Goal: Task Accomplishment & Management: Use online tool/utility

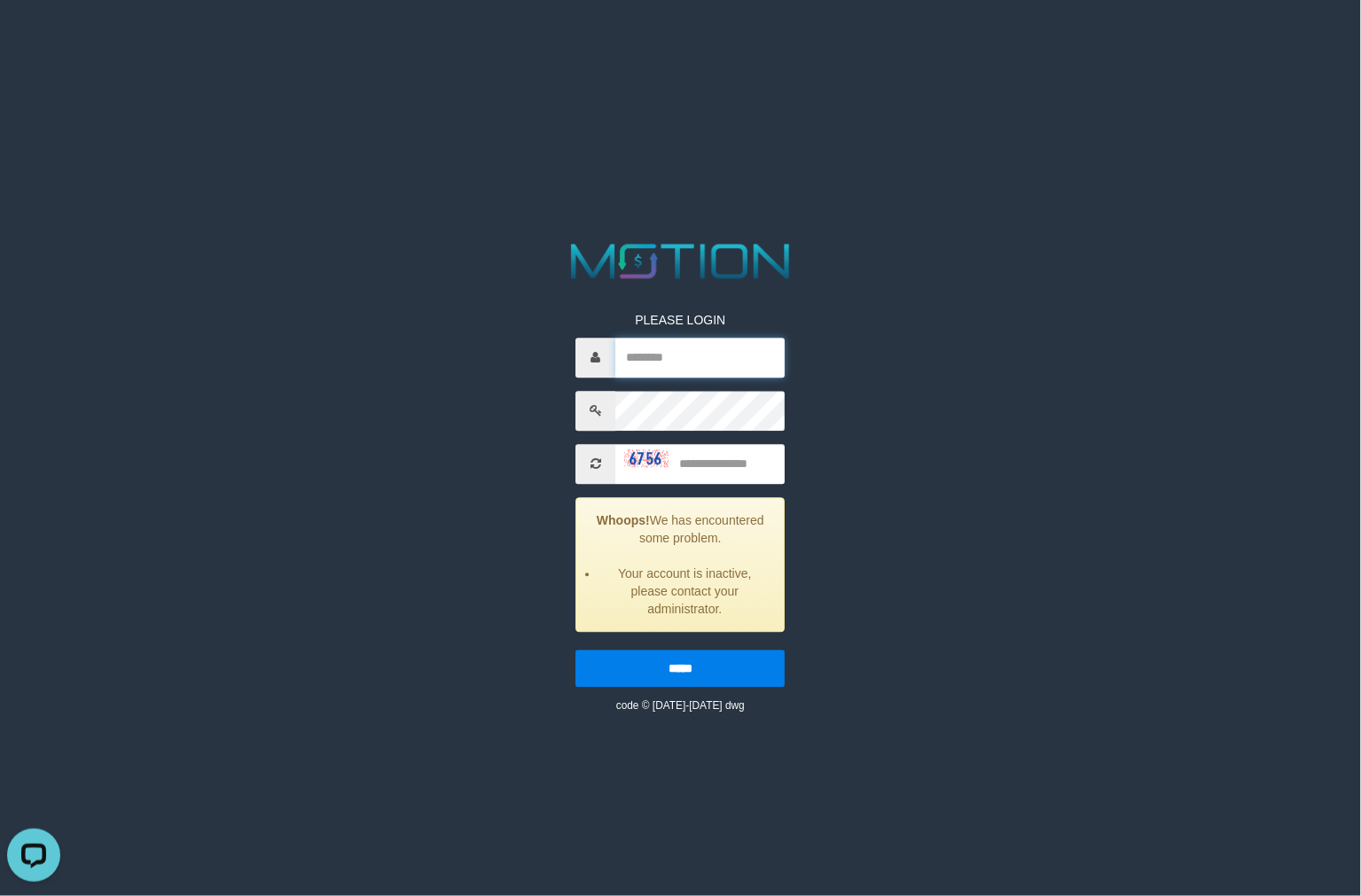
type input "**********"
click at [716, 453] on input "text" at bounding box center [701, 464] width 169 height 40
type input "****"
click at [576, 650] on input "*****" at bounding box center [680, 668] width 209 height 37
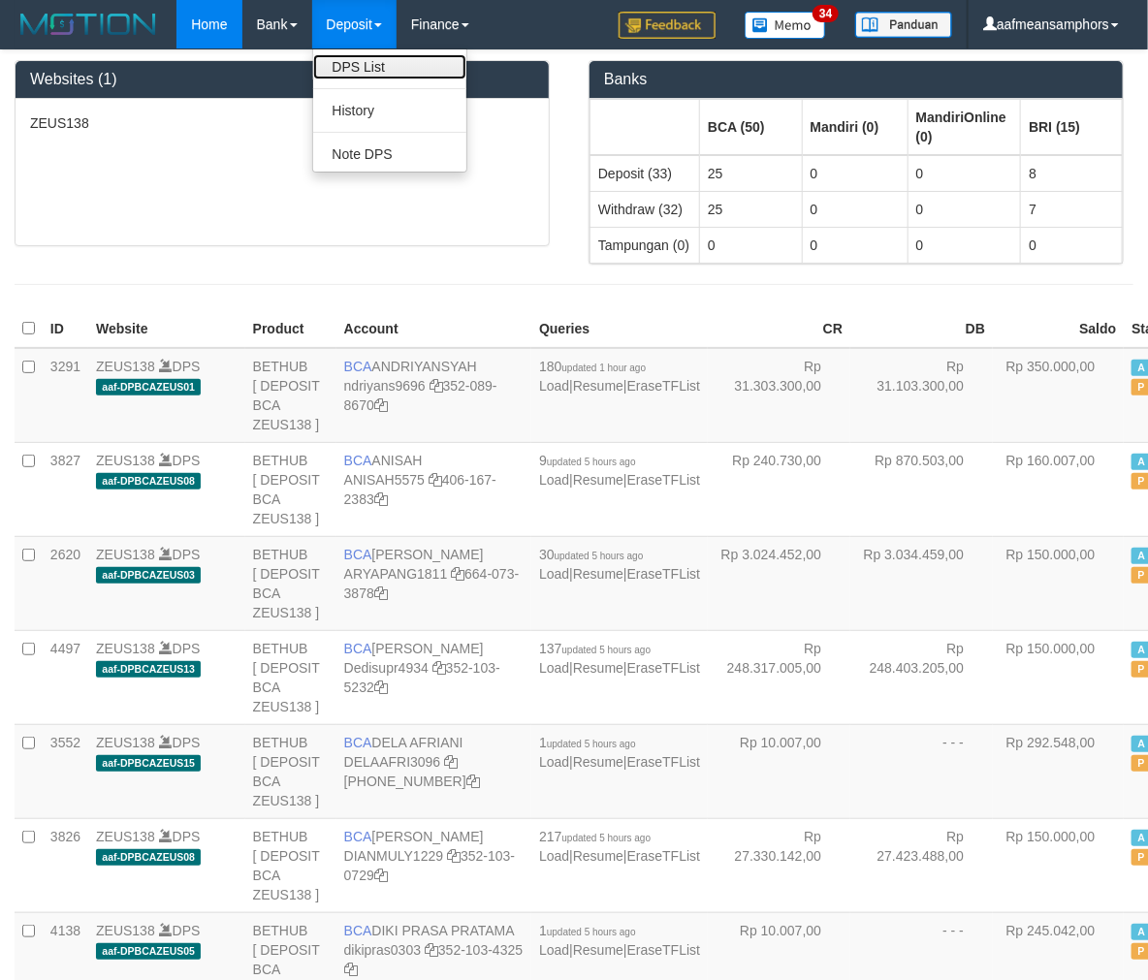
click at [369, 65] on link "DPS List" at bounding box center [389, 66] width 153 height 25
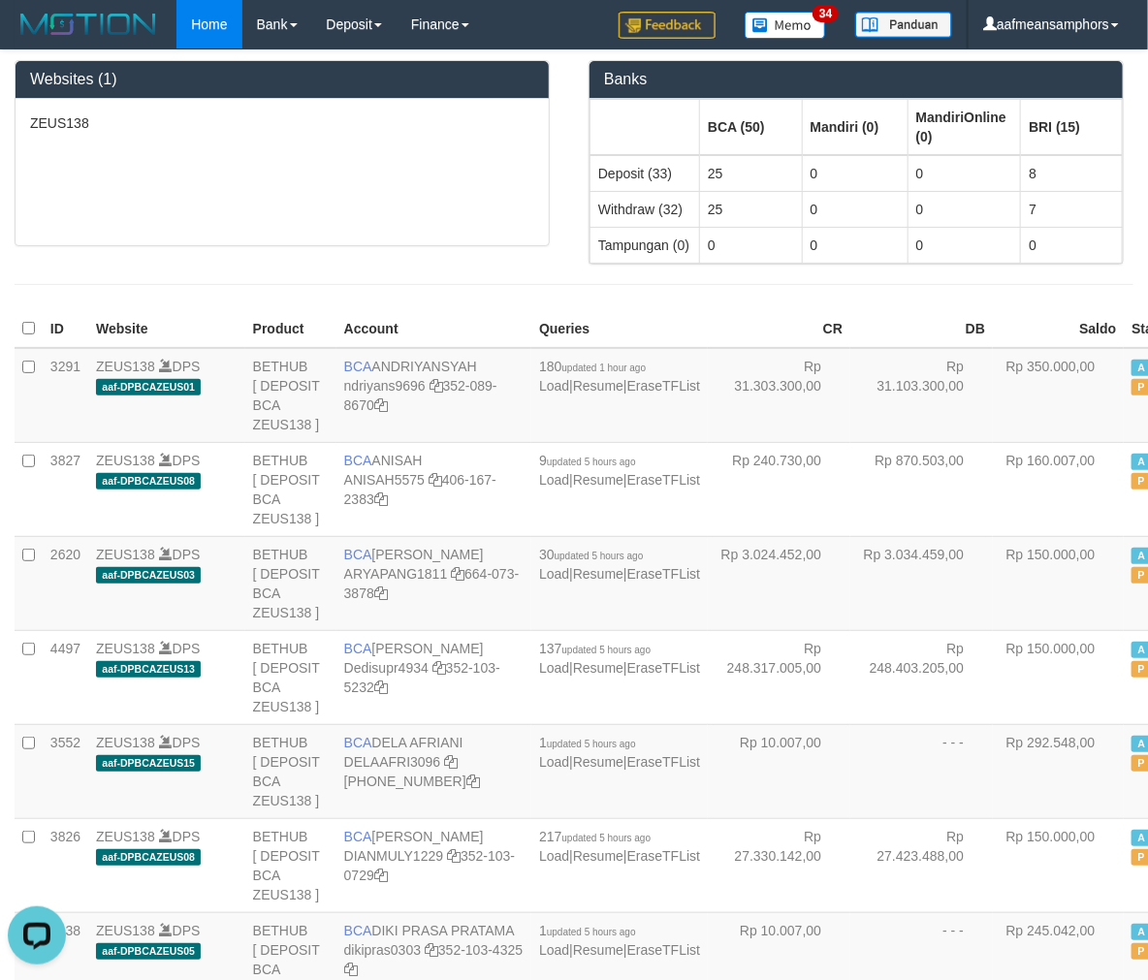
click at [451, 153] on div "ZEUS138" at bounding box center [282, 172] width 533 height 146
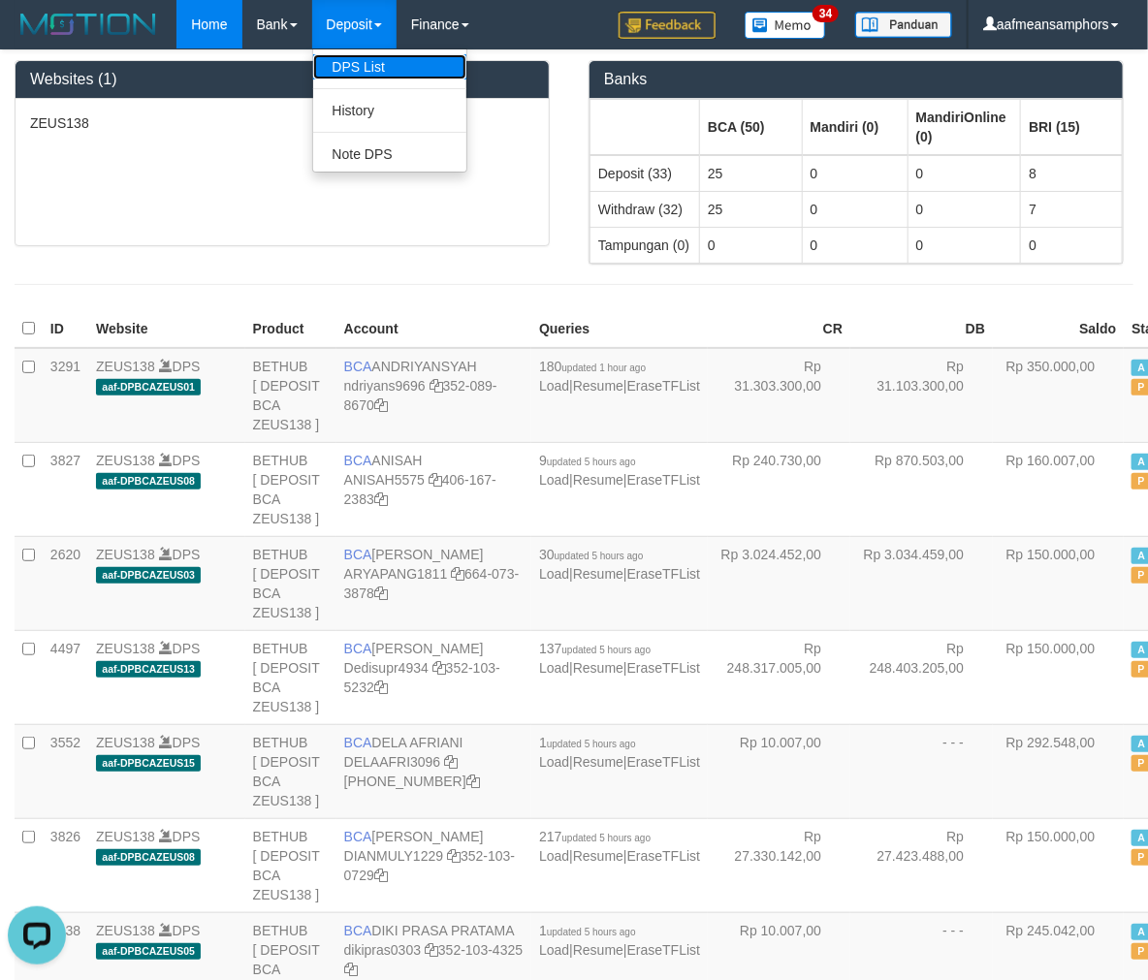
click at [368, 74] on link "DPS List" at bounding box center [389, 66] width 153 height 25
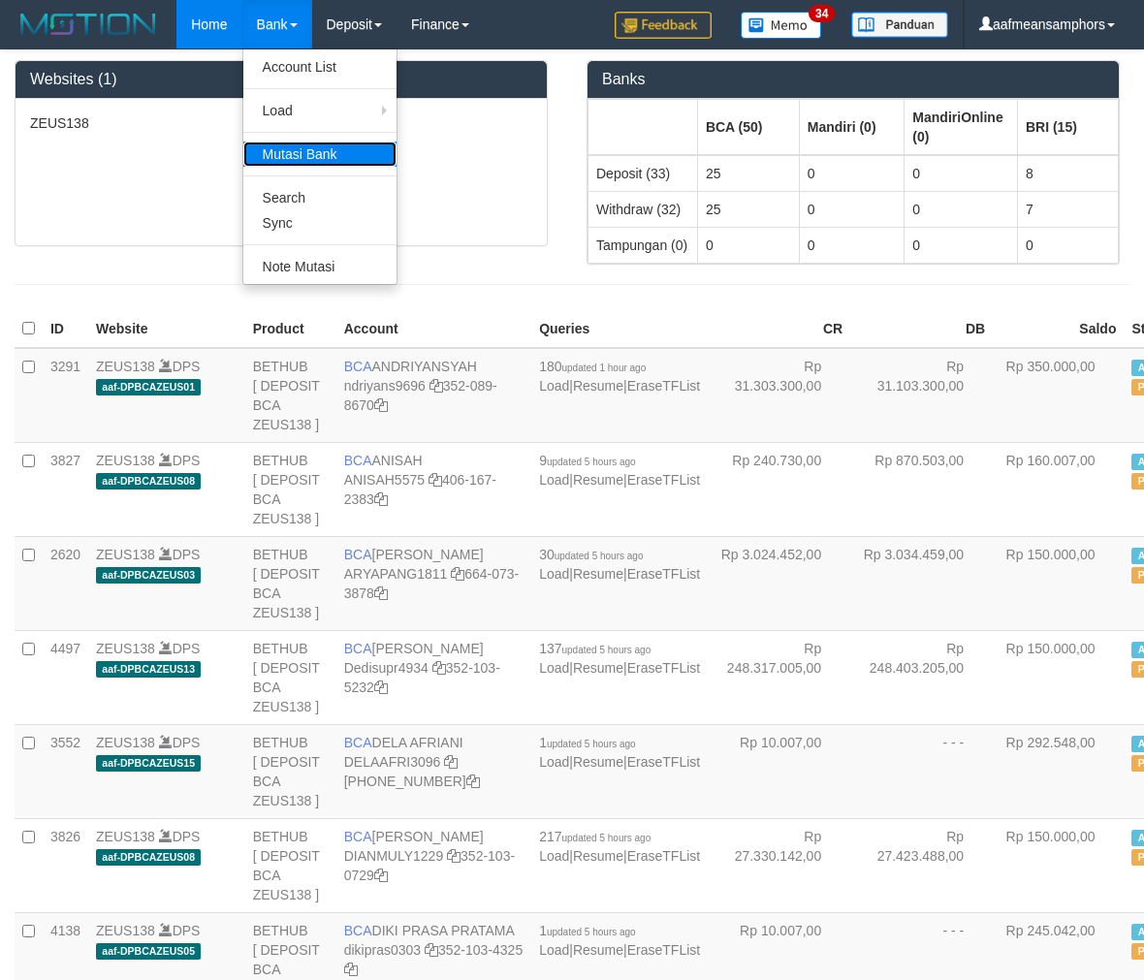
click at [297, 143] on link "Mutasi Bank" at bounding box center [319, 154] width 153 height 25
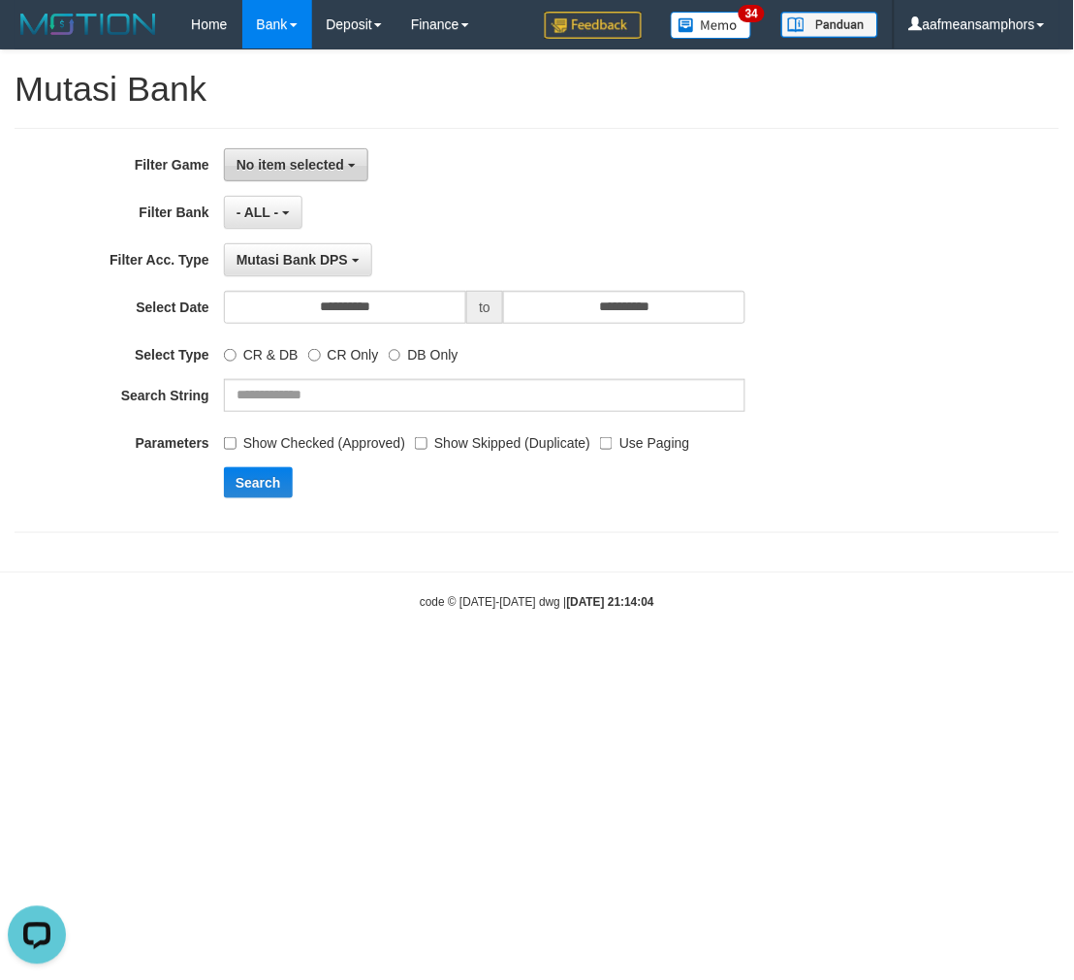
click at [336, 163] on span "No item selected" at bounding box center [291, 165] width 108 height 16
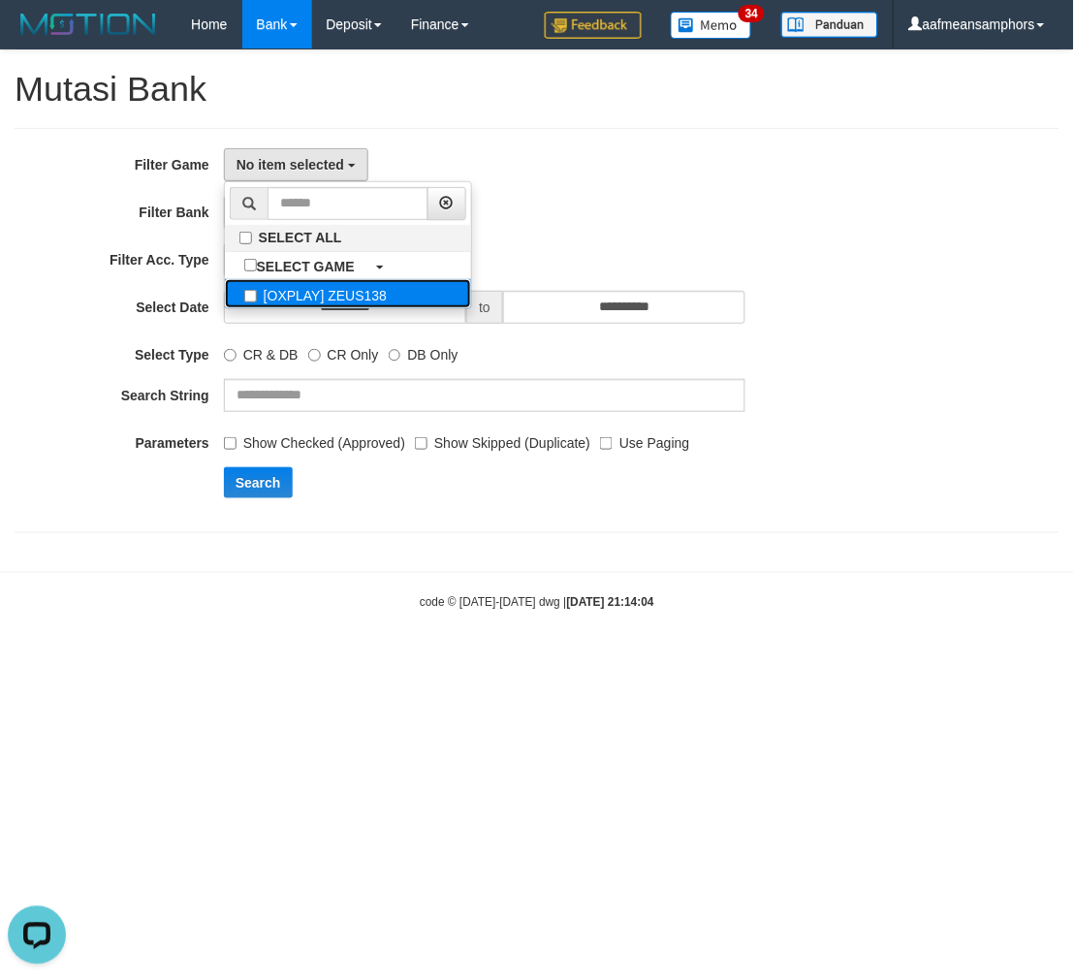
click at [346, 288] on label "[OXPLAY] ZEUS138" at bounding box center [348, 293] width 246 height 29
select select "***"
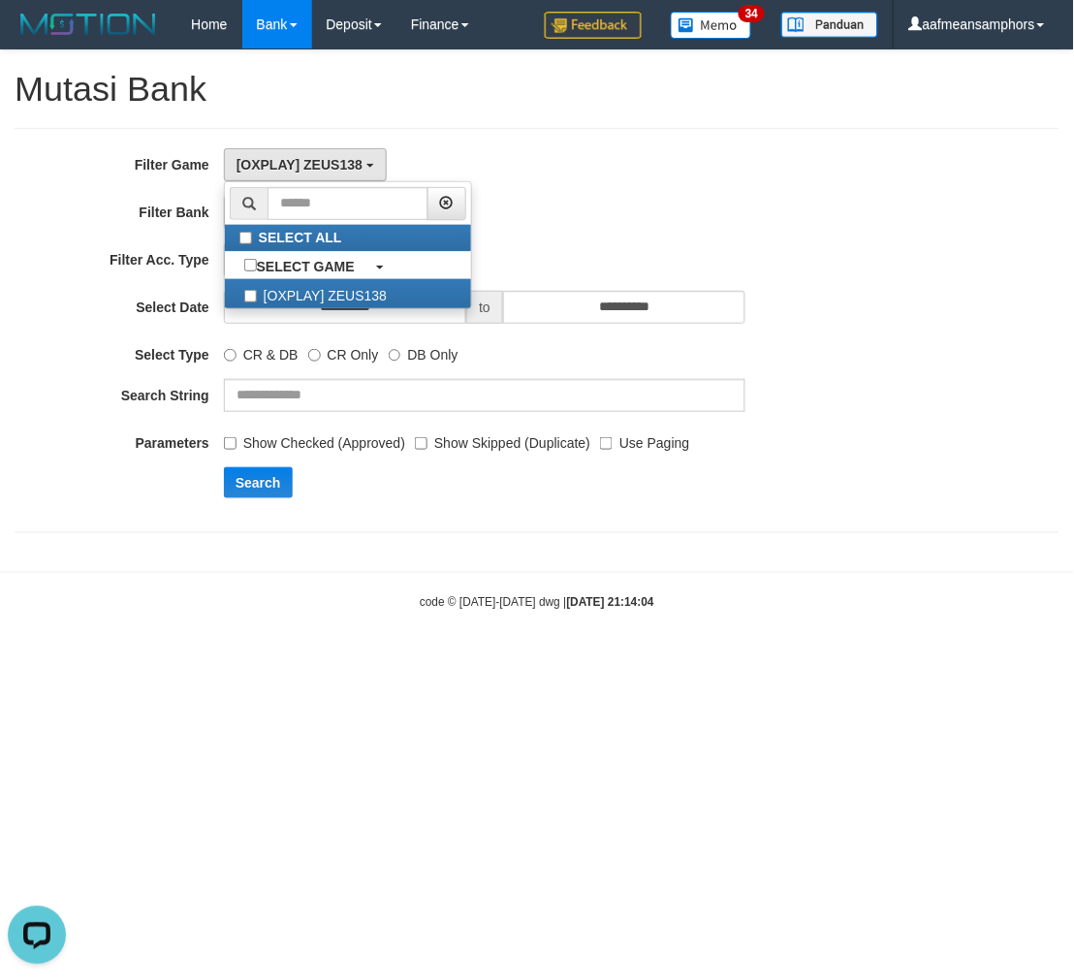
click at [622, 450] on label "Use Paging" at bounding box center [644, 440] width 89 height 26
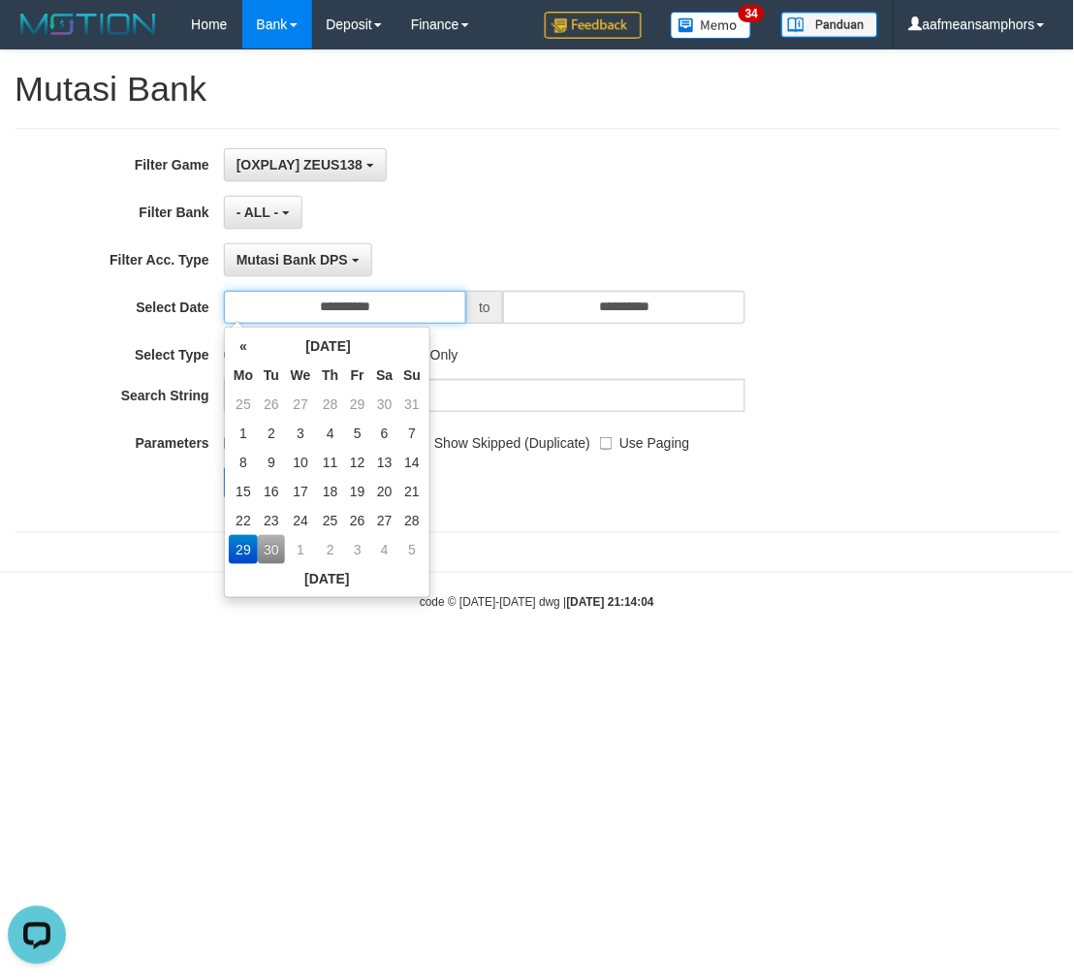
click at [390, 301] on input "**********" at bounding box center [345, 307] width 242 height 33
click at [258, 551] on td "30" at bounding box center [271, 549] width 27 height 29
type input "**********"
drag, startPoint x: 533, startPoint y: 551, endPoint x: 516, endPoint y: 550, distance: 17.5
click at [518, 550] on div "**********" at bounding box center [537, 301] width 1074 height 502
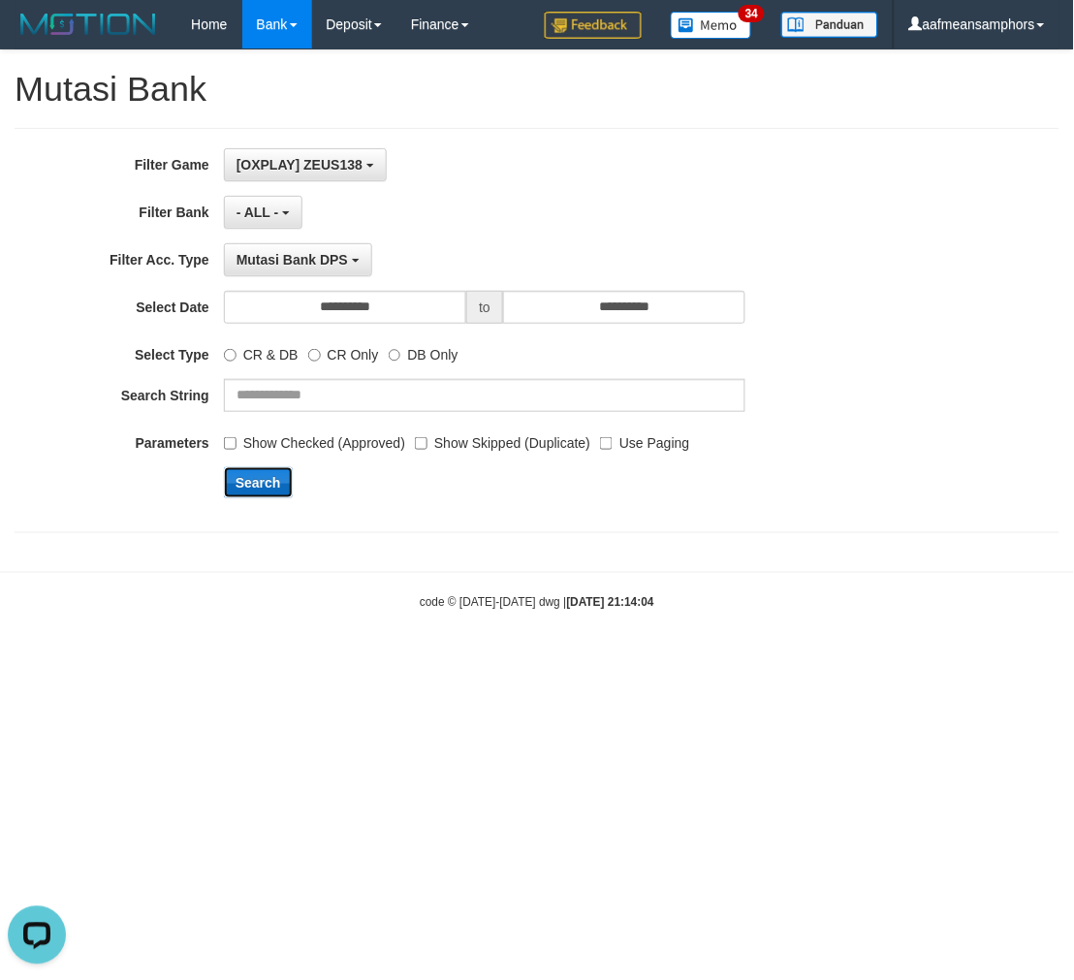
click at [267, 490] on button "Search" at bounding box center [258, 482] width 69 height 31
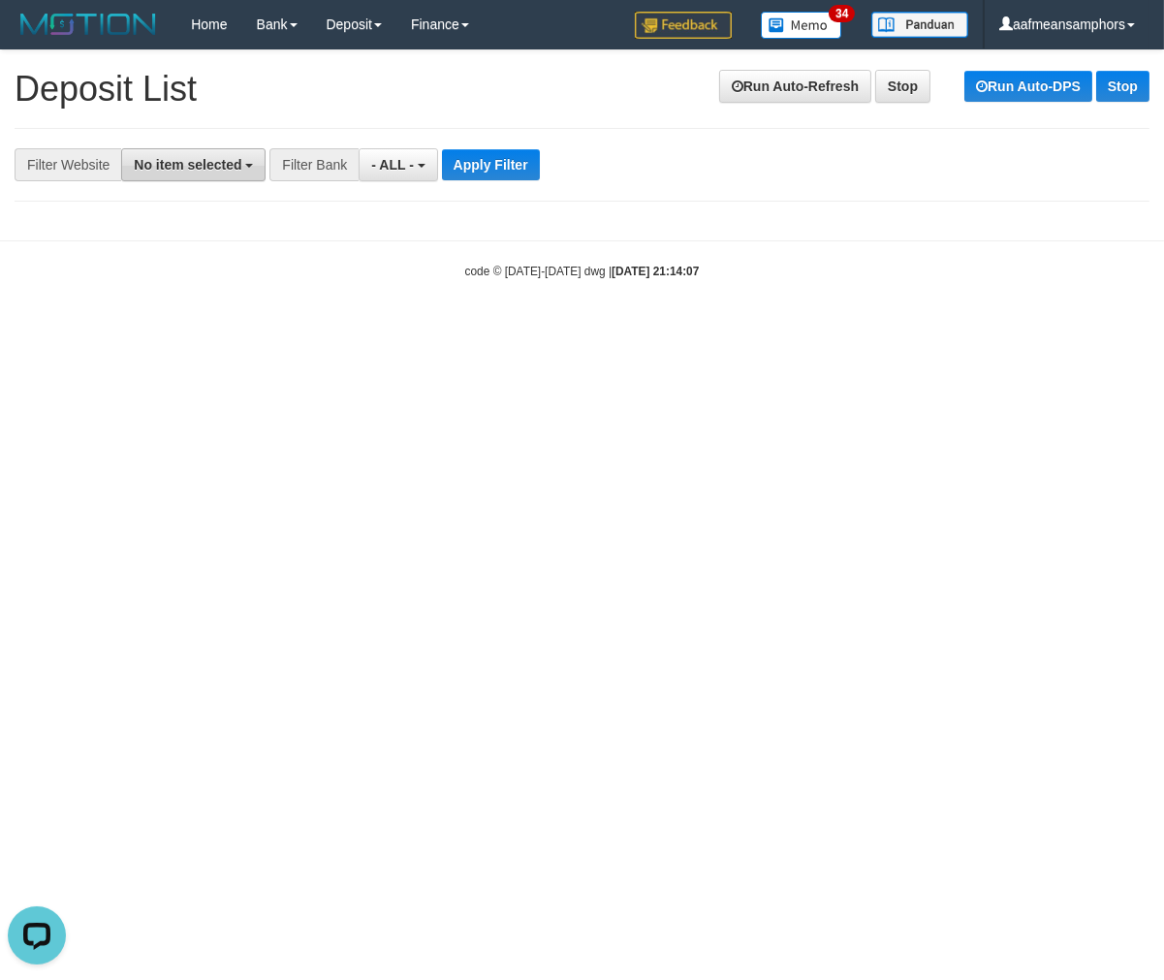
drag, startPoint x: 339, startPoint y: 318, endPoint x: 226, endPoint y: 168, distance: 188.2
click at [331, 292] on body "Toggle navigation Home Bank Account List Load By Website Group [OXPLAY] ZEUS138…" at bounding box center [582, 164] width 1164 height 329
click at [210, 159] on span "No item selected" at bounding box center [188, 165] width 108 height 16
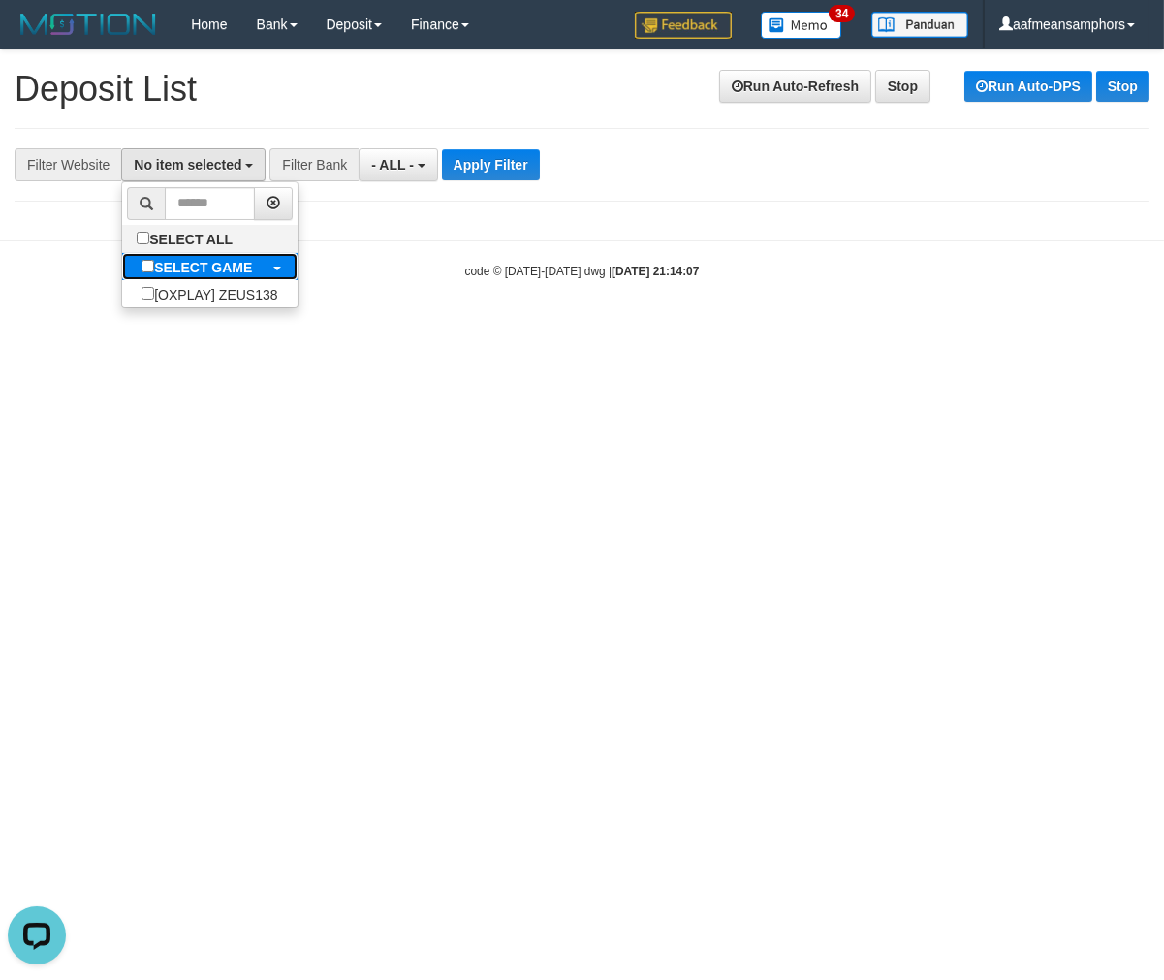
click at [205, 277] on label "SELECT GAME" at bounding box center [196, 266] width 149 height 27
select select "***"
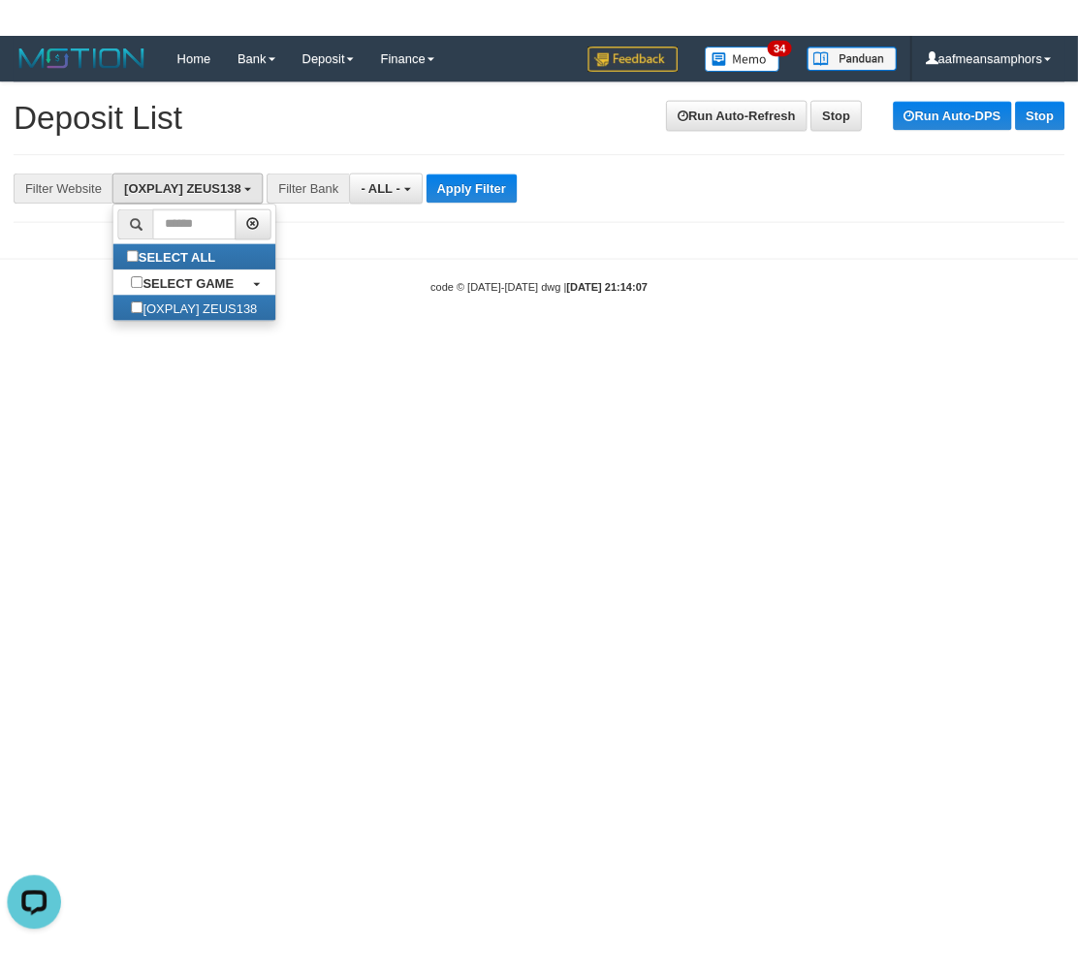
scroll to position [16, 0]
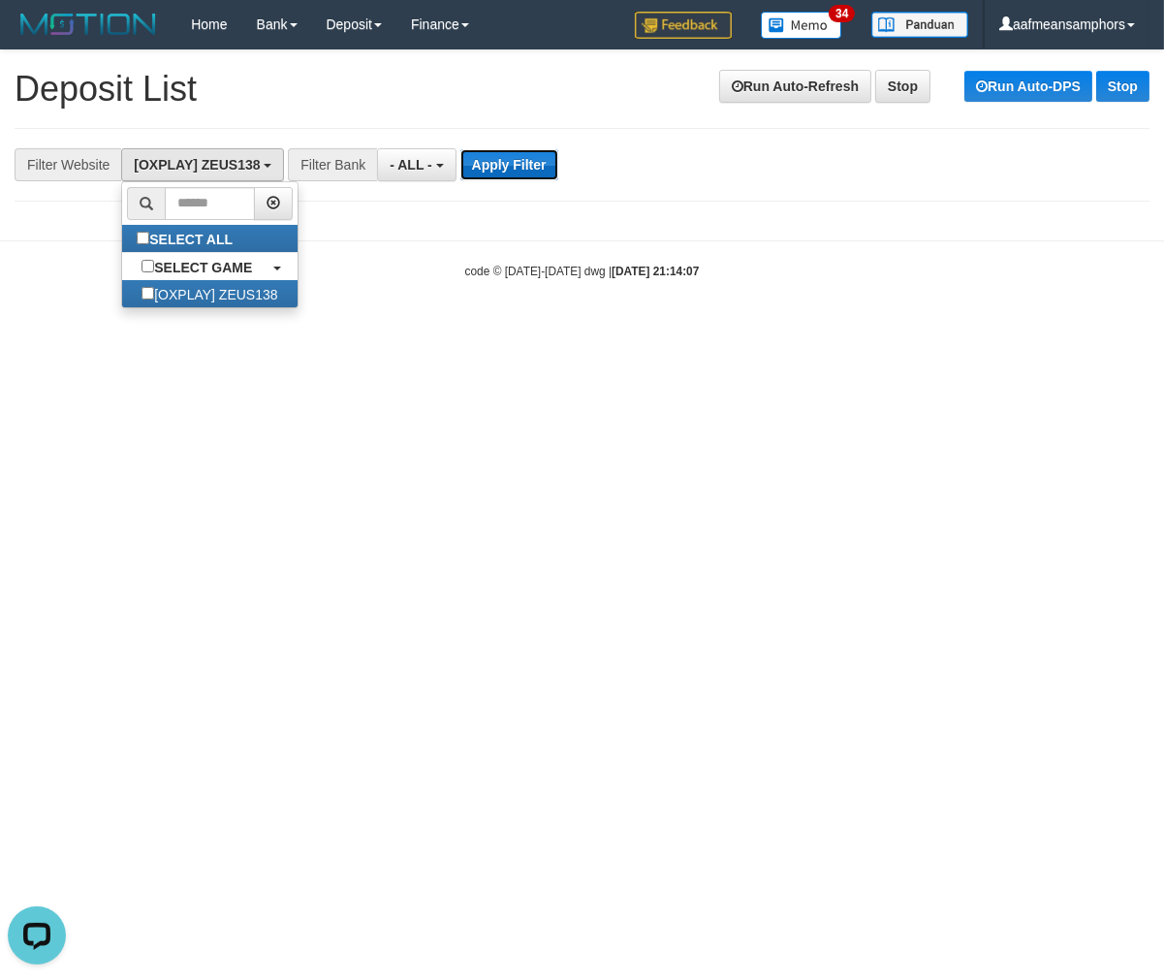
click at [527, 156] on button "Apply Filter" at bounding box center [509, 164] width 98 height 31
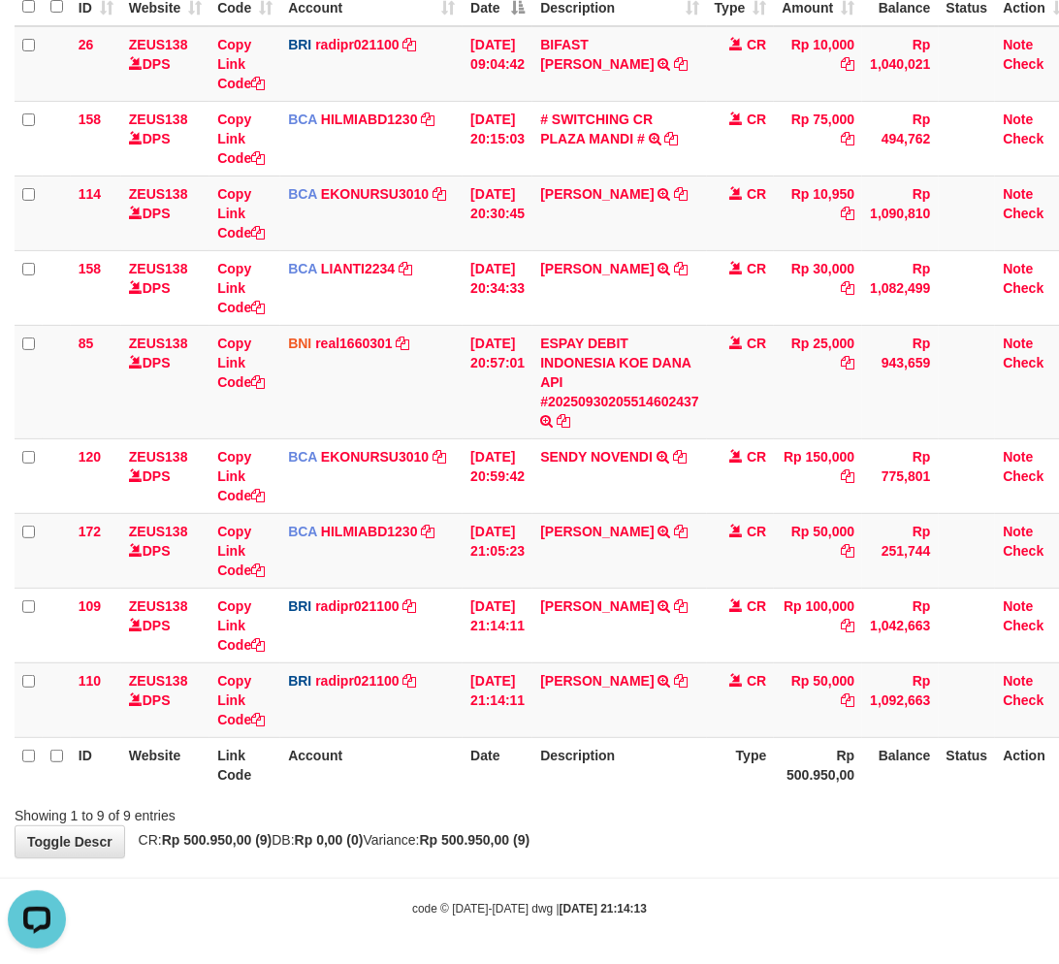
click at [662, 775] on th "Description" at bounding box center [619, 764] width 174 height 55
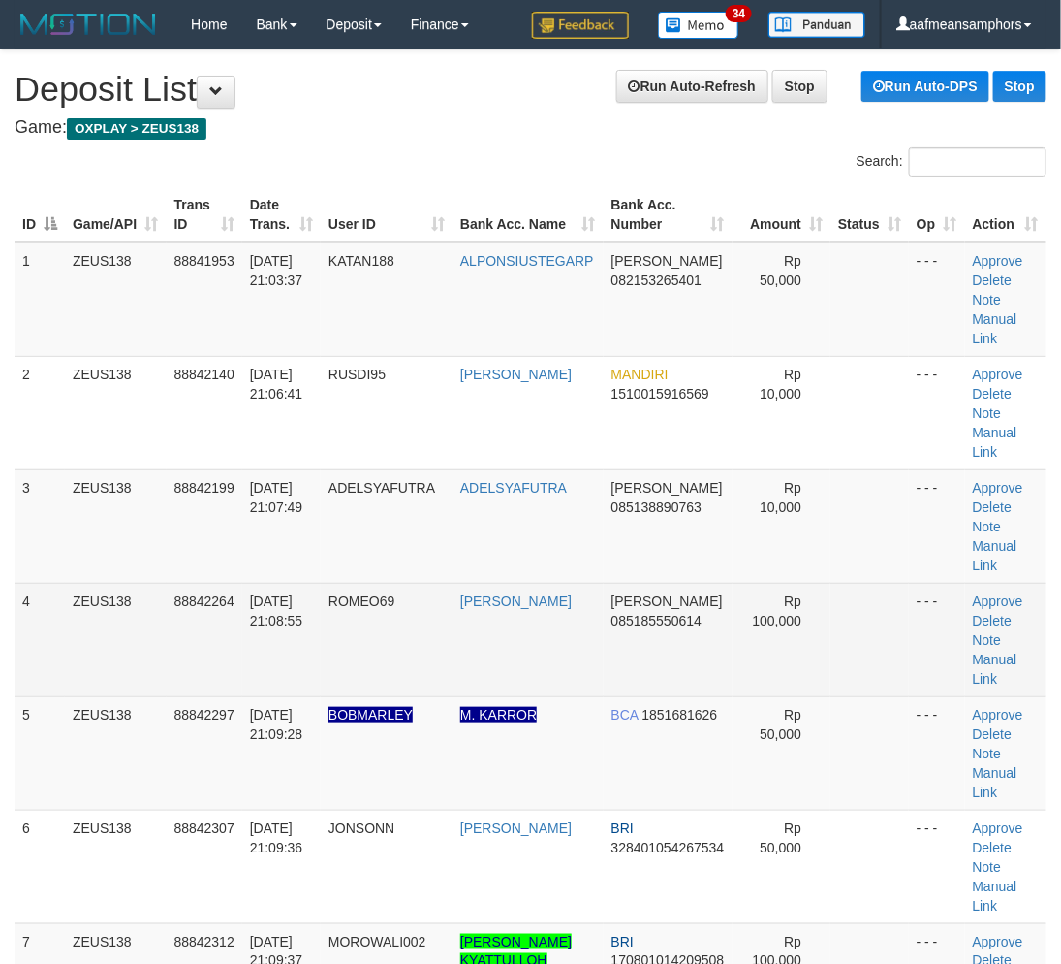
click at [236, 688] on td "88842264" at bounding box center [205, 639] width 76 height 113
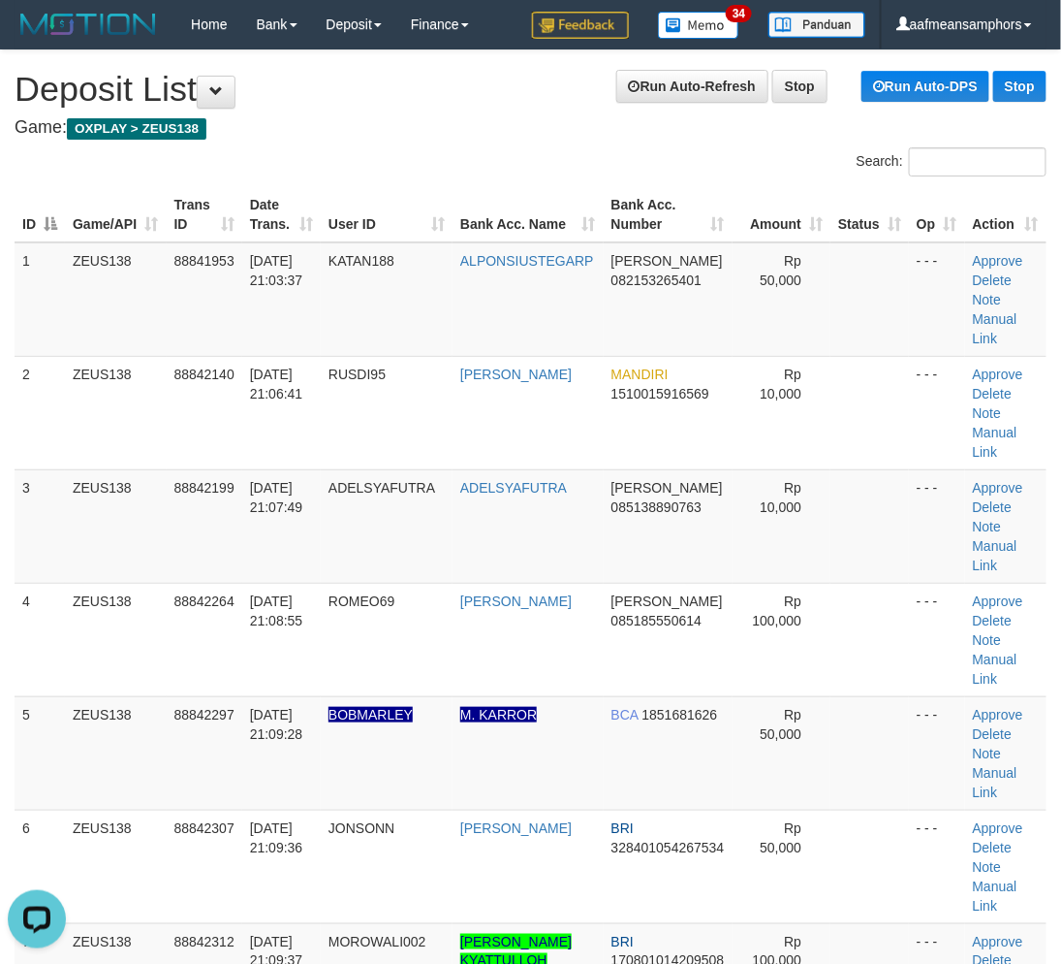
drag, startPoint x: 443, startPoint y: 856, endPoint x: 572, endPoint y: 490, distance: 388.4
click at [467, 830] on tr "6 ZEUS138 88842307 30/09/2025 21:09:36 JONSONN JONSON BRI 328401054267534 Rp 50…" at bounding box center [531, 865] width 1032 height 113
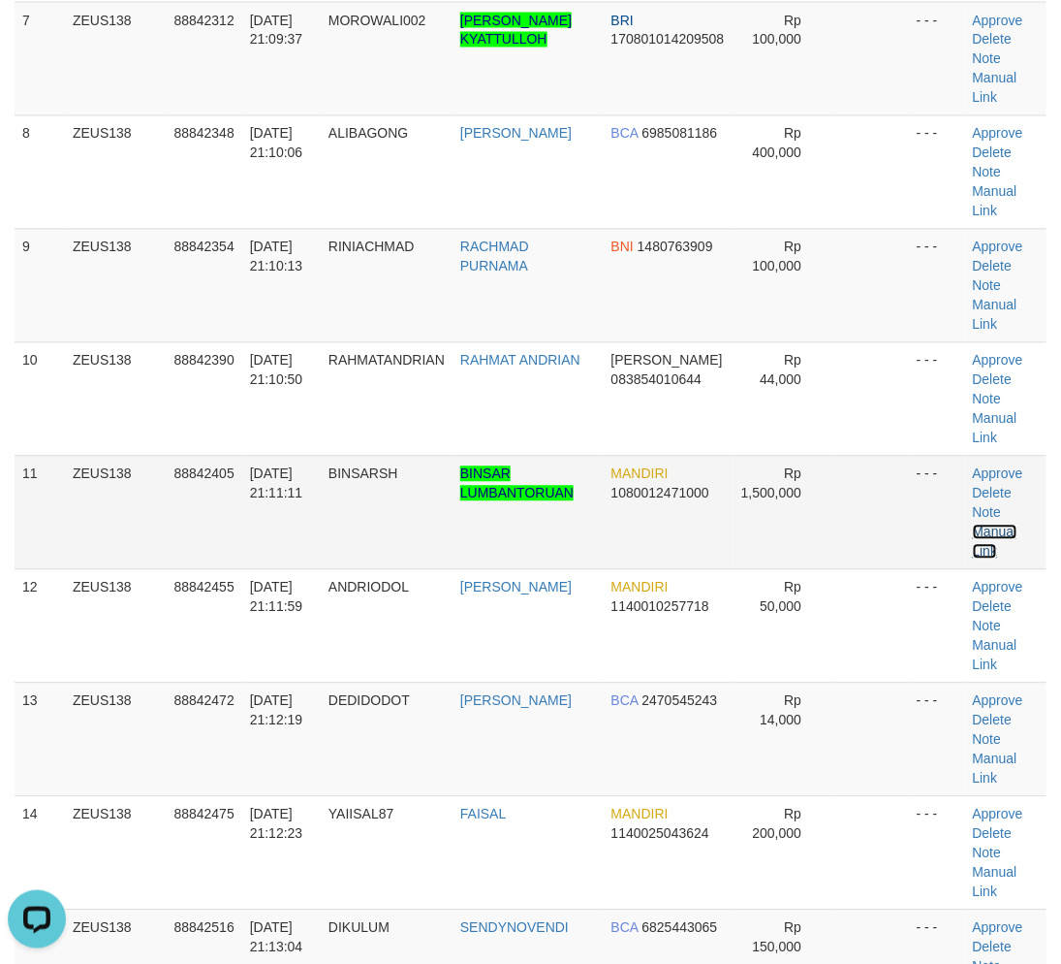
click at [998, 528] on link "Manual Link" at bounding box center [995, 541] width 45 height 35
click at [991, 525] on link "Manual Link" at bounding box center [995, 541] width 45 height 35
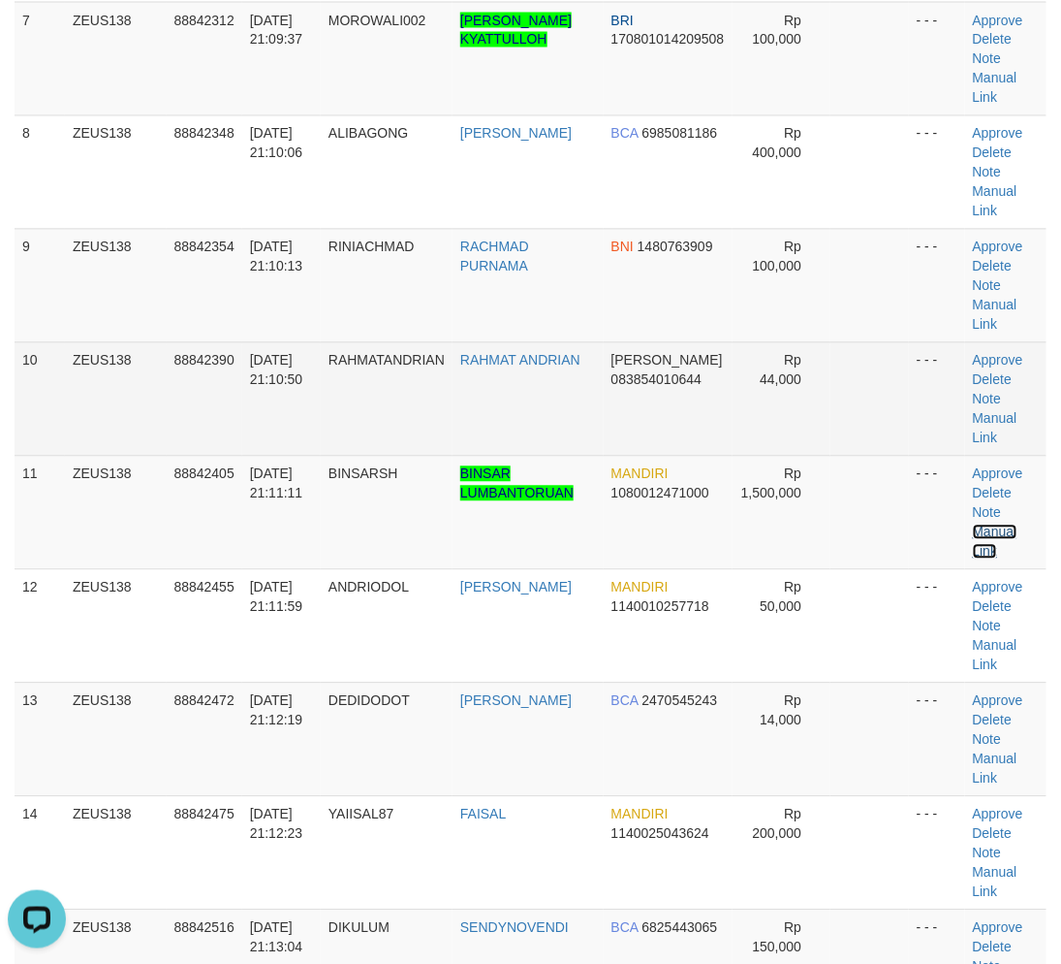
click at [973, 524] on link "Manual Link" at bounding box center [995, 541] width 45 height 35
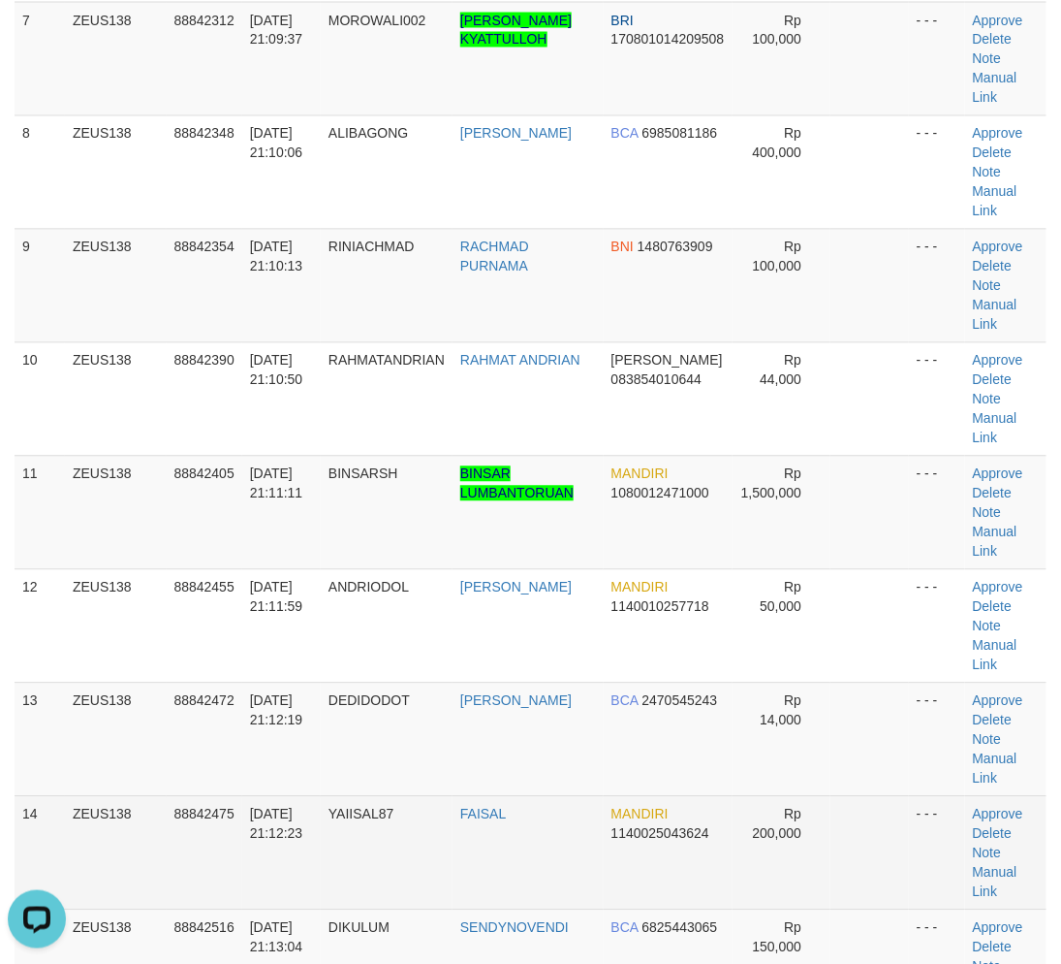
click at [380, 801] on td "YAIISAL87" at bounding box center [387, 852] width 132 height 113
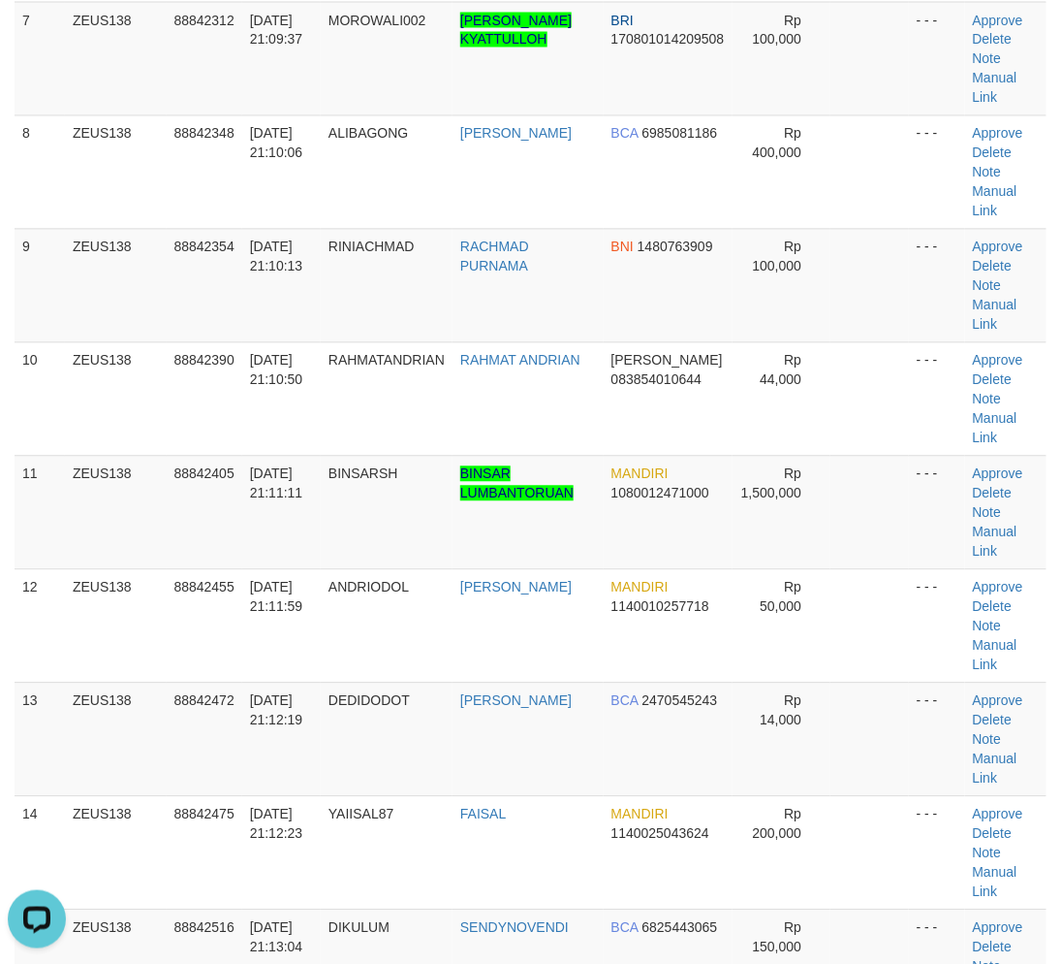
drag, startPoint x: 376, startPoint y: 801, endPoint x: 12, endPoint y: 808, distance: 364.6
click at [368, 801] on td "YAIISAL87" at bounding box center [387, 852] width 132 height 113
drag, startPoint x: 454, startPoint y: 785, endPoint x: 129, endPoint y: 748, distance: 326.8
click at [438, 780] on td "DEDIDODOT" at bounding box center [387, 738] width 132 height 113
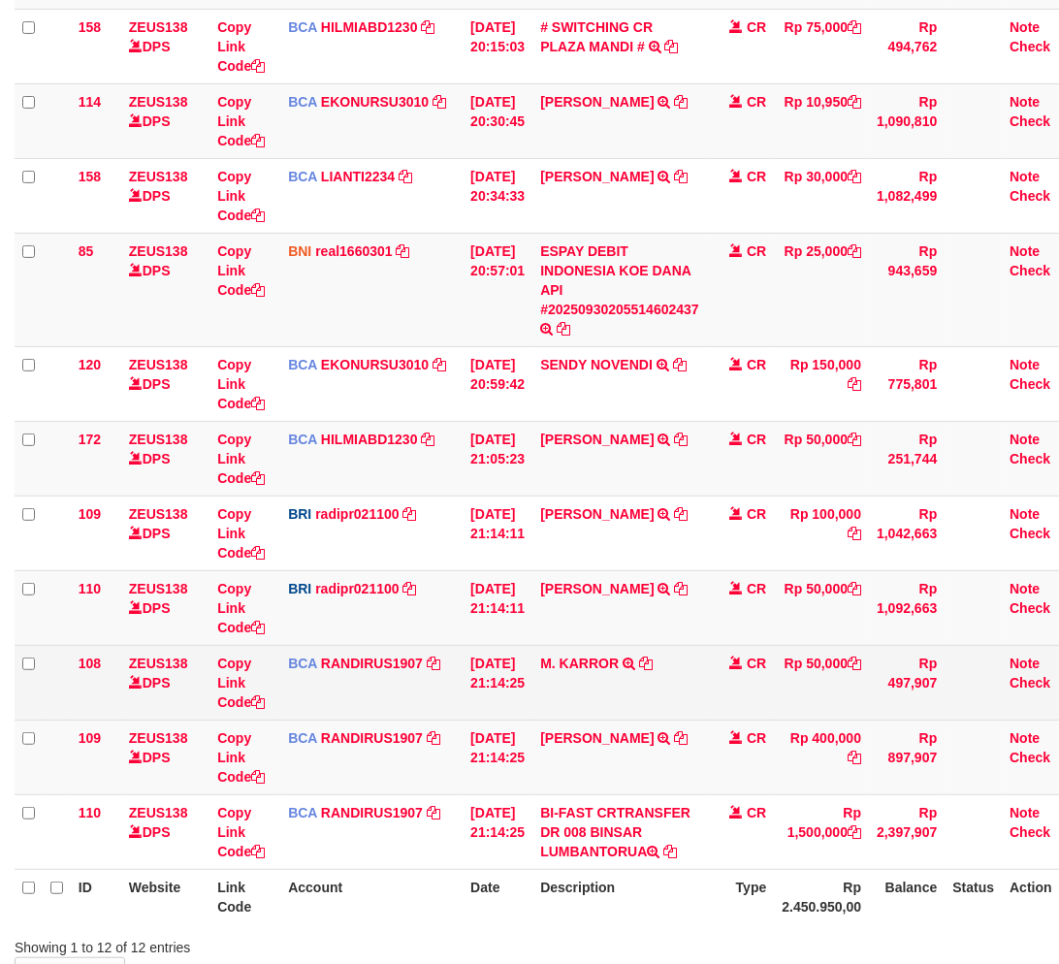
scroll to position [440, 0]
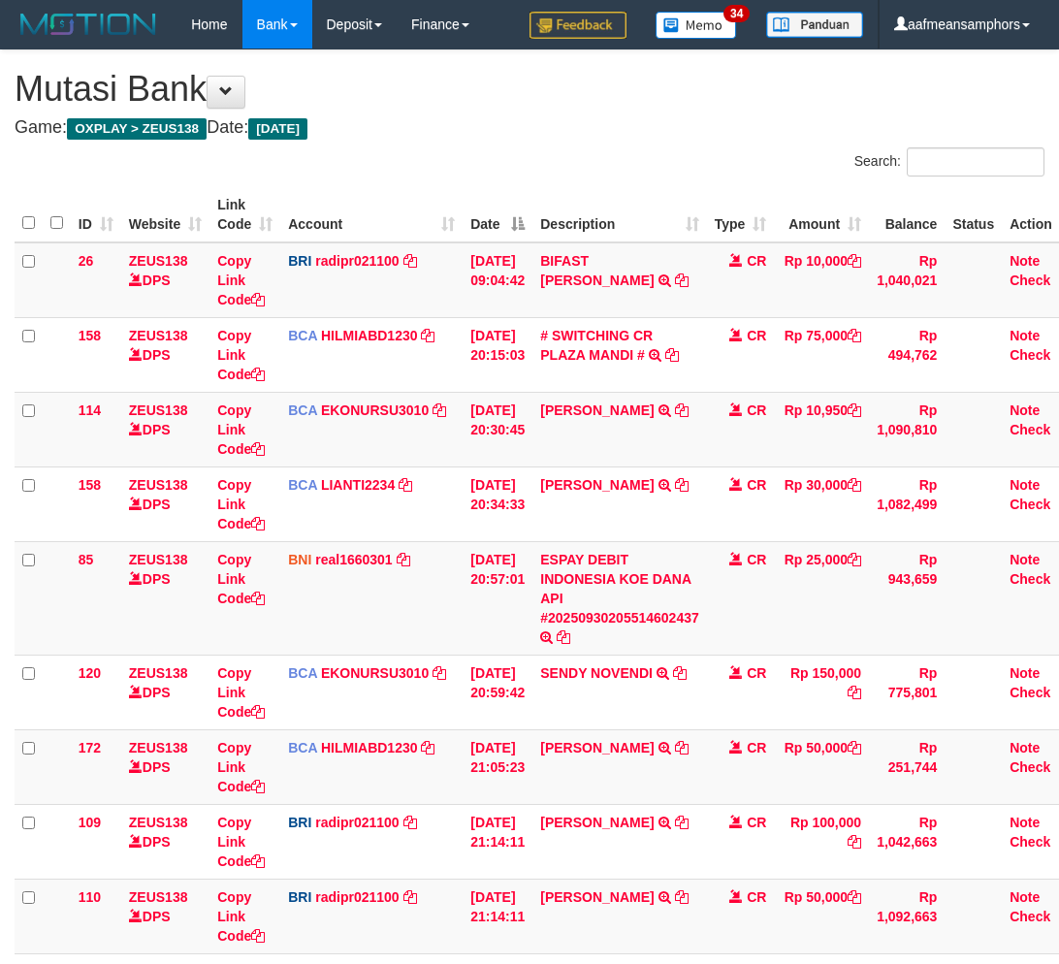
scroll to position [439, 0]
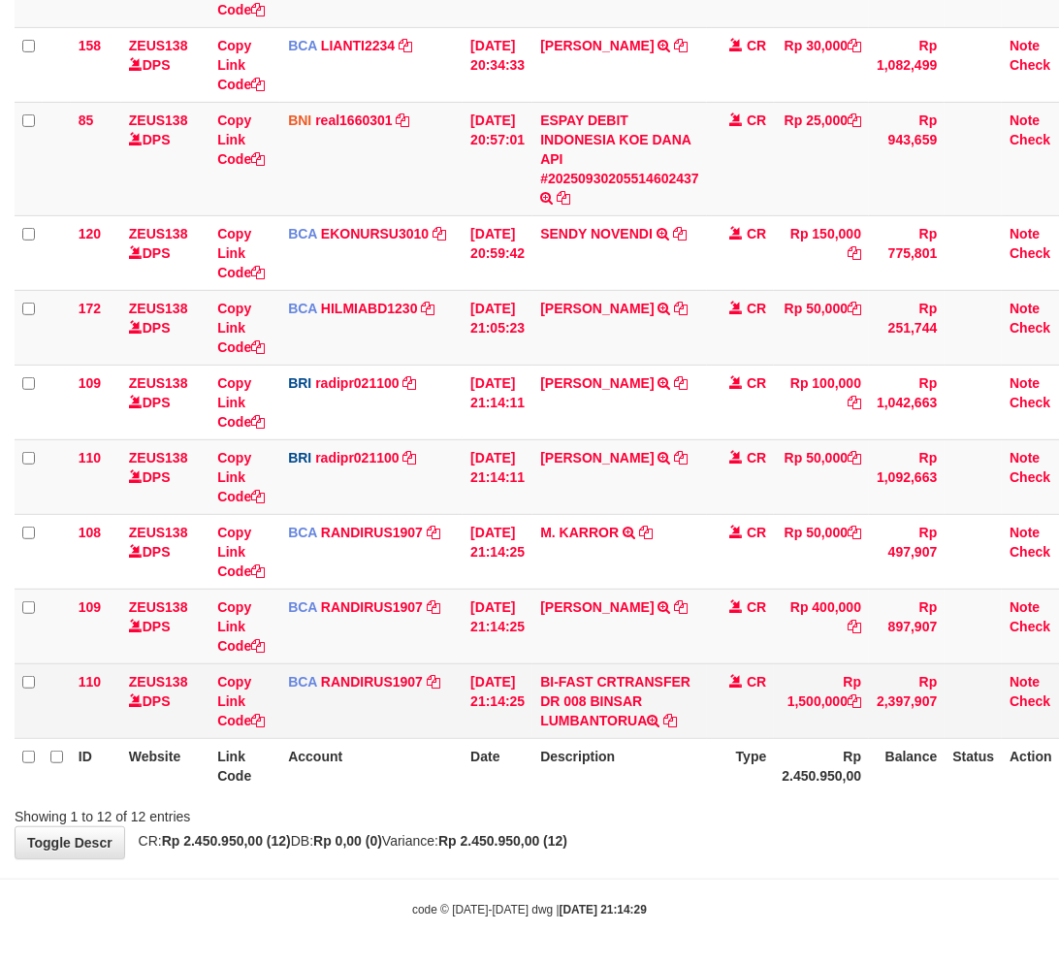
click at [611, 712] on td "BI-FAST CRTRANSFER DR 008 BINSAR LUMBANTORUA" at bounding box center [619, 700] width 174 height 75
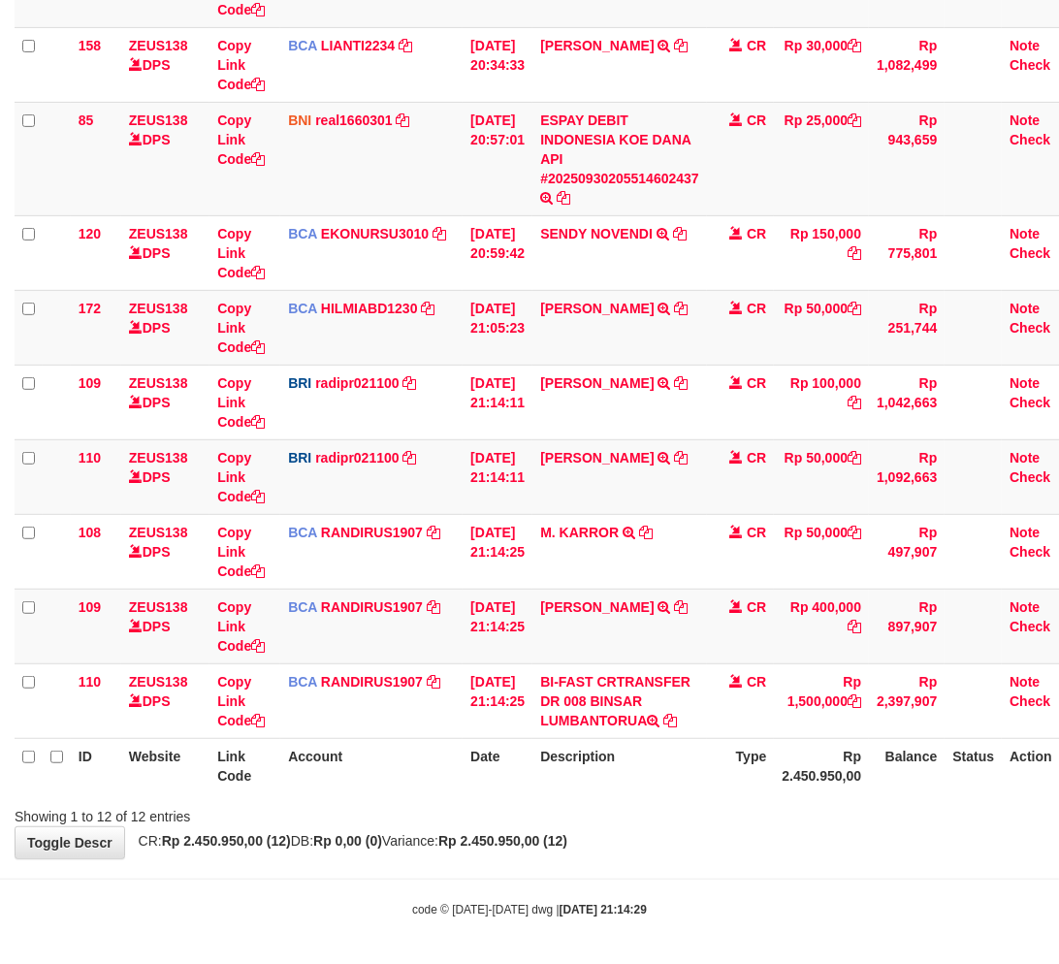
scroll to position [440, 0]
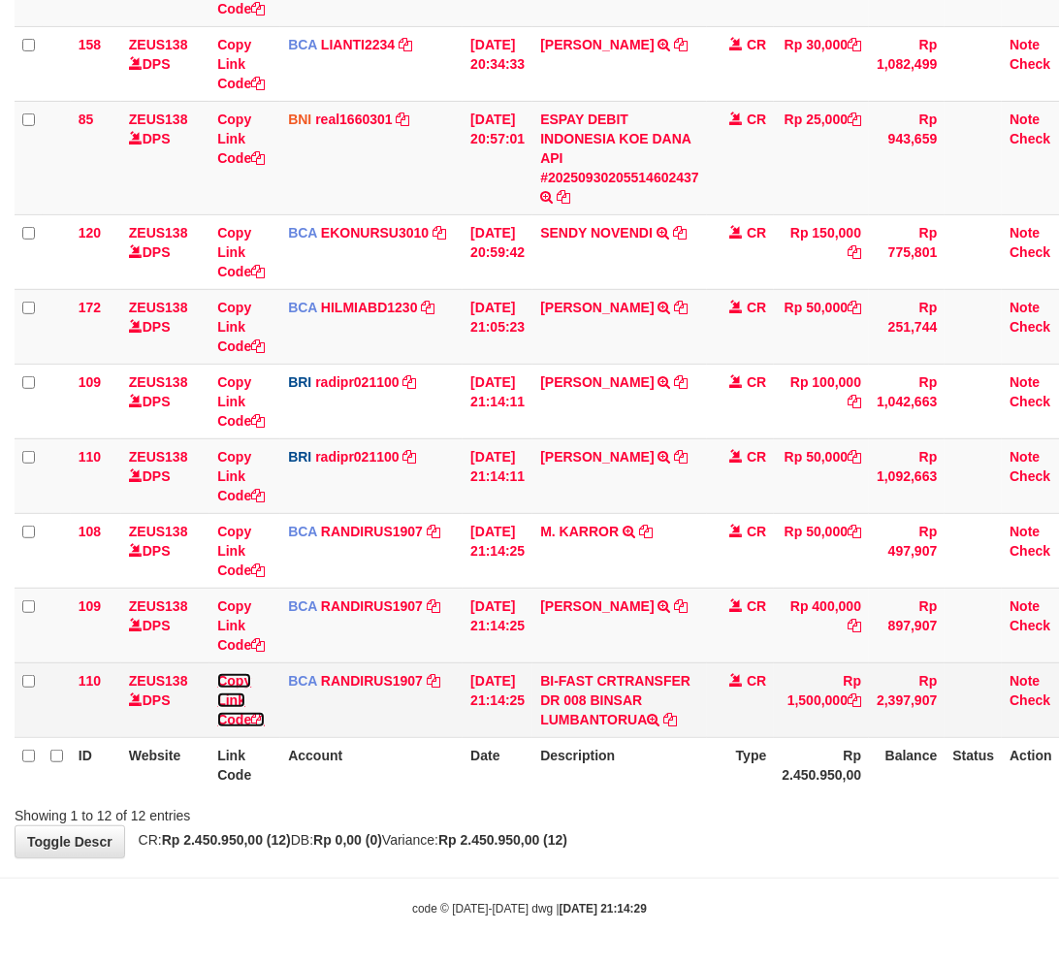
click at [227, 694] on link "Copy Link Code" at bounding box center [240, 700] width 47 height 54
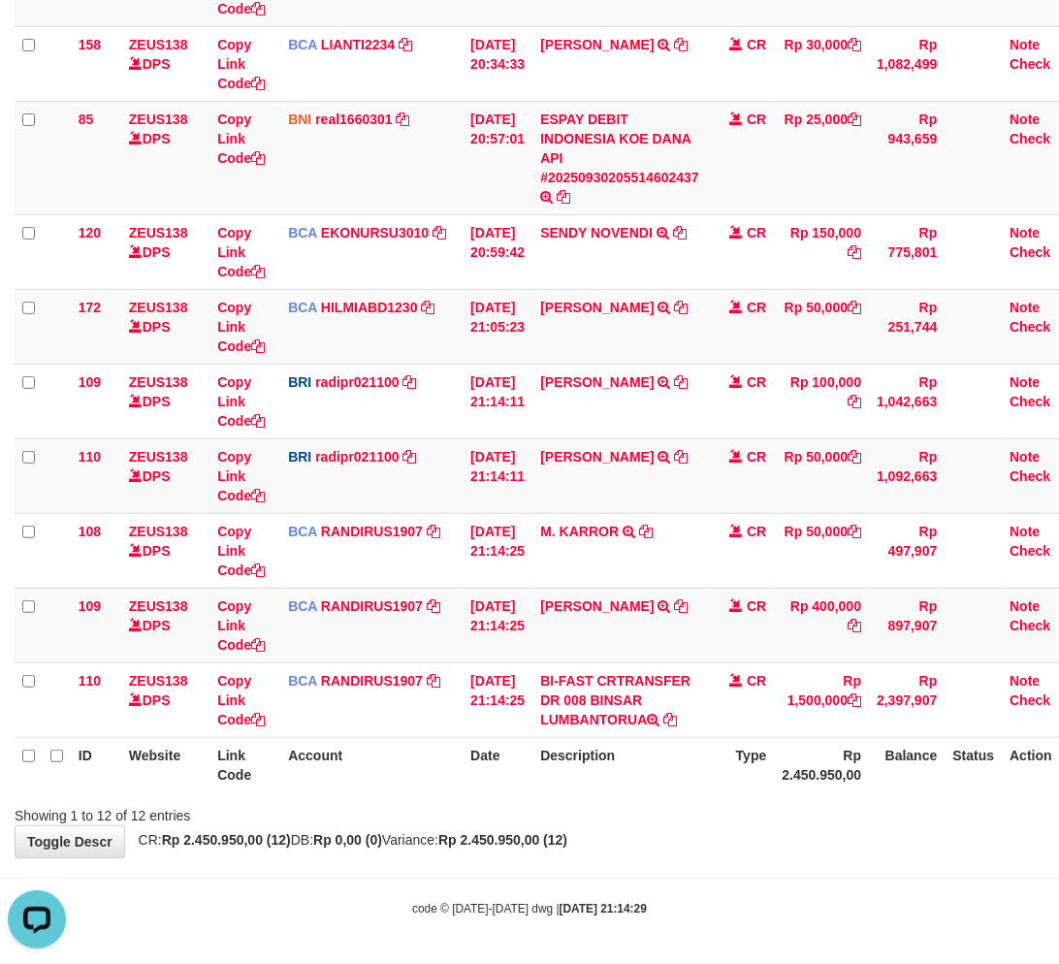
scroll to position [0, 0]
click at [632, 942] on body "Toggle navigation Home Bank Account List Load By Website Group [OXPLAY] ZEUS138…" at bounding box center [529, 263] width 1059 height 1406
click at [595, 870] on body "Toggle navigation Home Bank Account List Load By Website Group [OXPLAY] ZEUS138…" at bounding box center [529, 263] width 1059 height 1406
click at [593, 857] on body "Toggle navigation Home Bank Account List Load By Website Group [OXPLAY] ZEUS138…" at bounding box center [529, 263] width 1059 height 1406
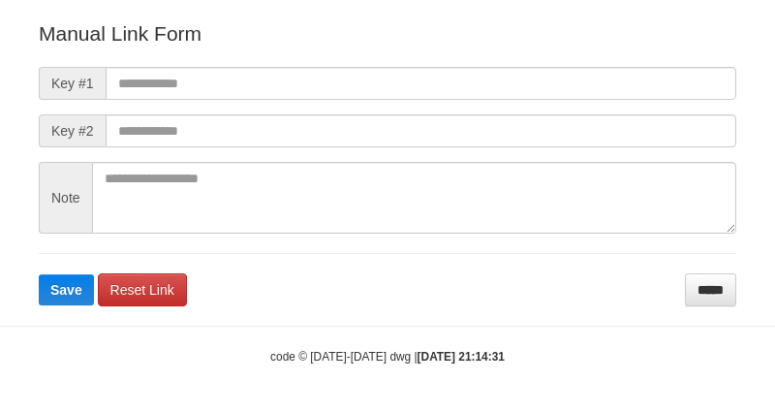
scroll to position [215, 0]
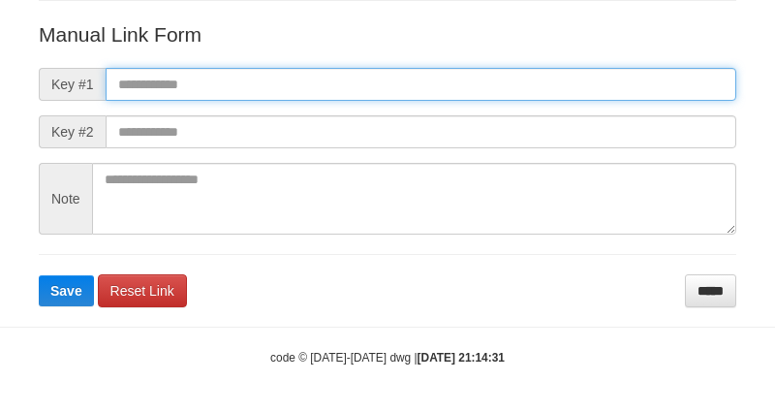
click at [525, 73] on input "text" at bounding box center [421, 84] width 631 height 33
paste input "**********"
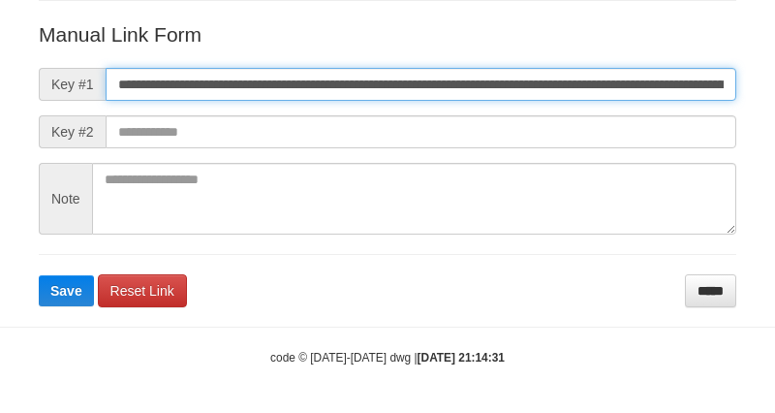
scroll to position [0, 1364]
type input "**********"
click at [39, 275] on button "Save" at bounding box center [66, 290] width 55 height 31
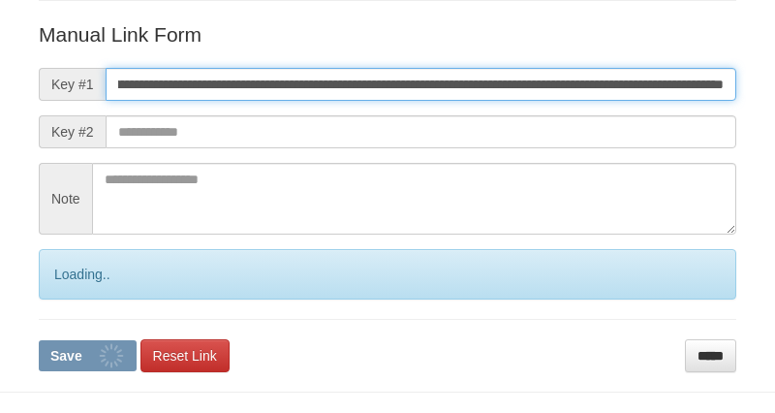
click at [39, 340] on button "Save" at bounding box center [88, 355] width 98 height 31
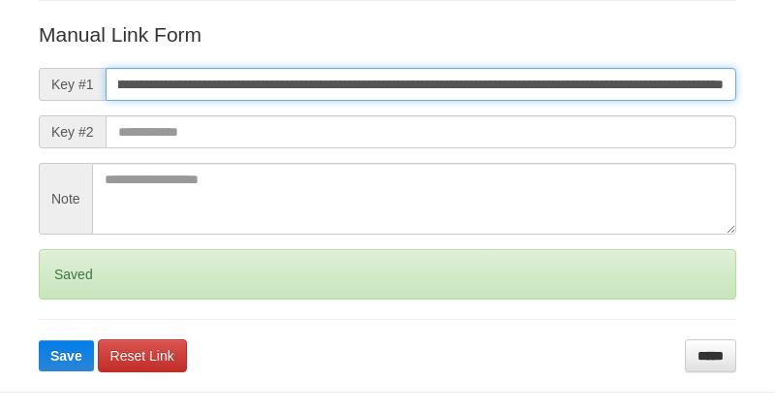
click at [39, 340] on button "Save" at bounding box center [66, 355] width 55 height 31
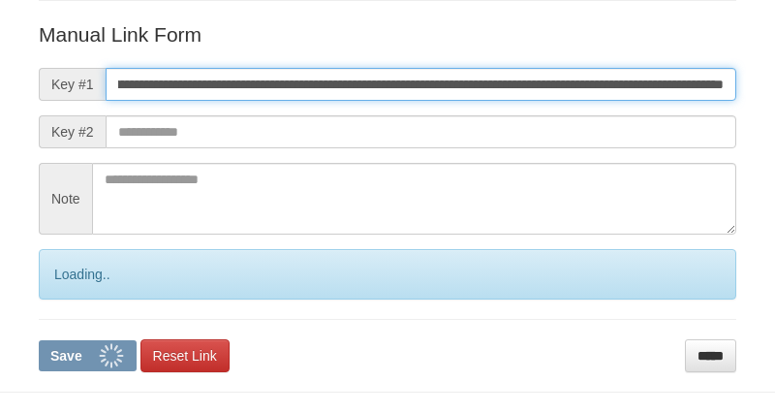
click at [39, 340] on button "Save" at bounding box center [88, 355] width 98 height 31
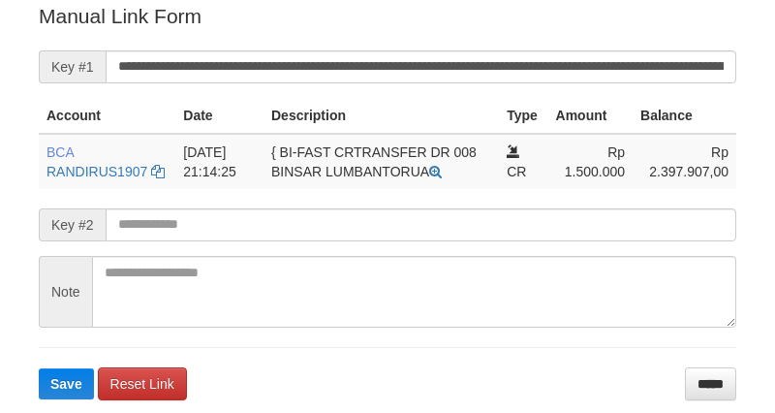
click at [471, 58] on input "**********" at bounding box center [421, 66] width 631 height 33
click at [39, 368] on button "Save" at bounding box center [66, 383] width 55 height 31
click at [471, 58] on input "**********" at bounding box center [421, 66] width 631 height 33
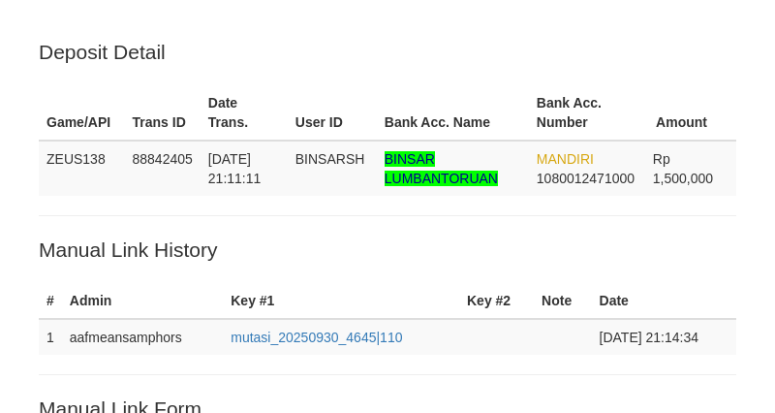
scroll to position [393, 0]
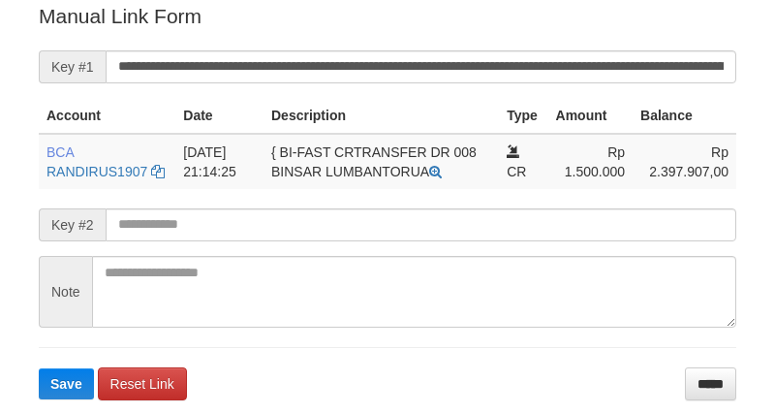
click at [39, 368] on button "Save" at bounding box center [66, 383] width 55 height 31
drag, startPoint x: 0, startPoint y: 0, endPoint x: 424, endPoint y: 59, distance: 427.7
click at [434, 63] on input "**********" at bounding box center [421, 66] width 631 height 33
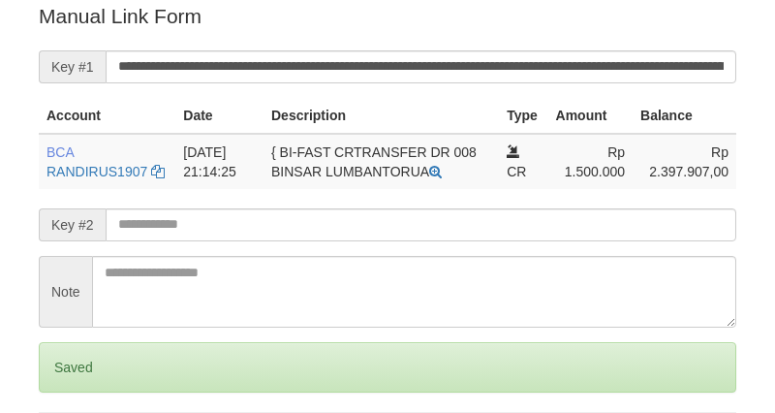
scroll to position [392, 0]
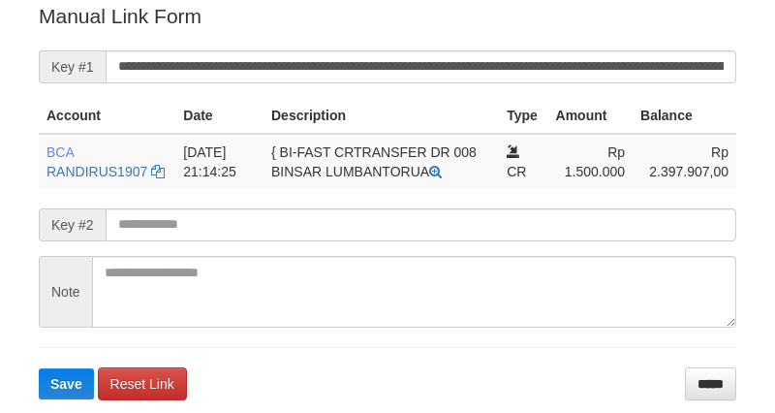
click at [398, 71] on input "**********" at bounding box center [421, 66] width 631 height 33
click at [39, 368] on button "Save" at bounding box center [66, 383] width 55 height 31
click at [397, 71] on input "**********" at bounding box center [421, 66] width 631 height 33
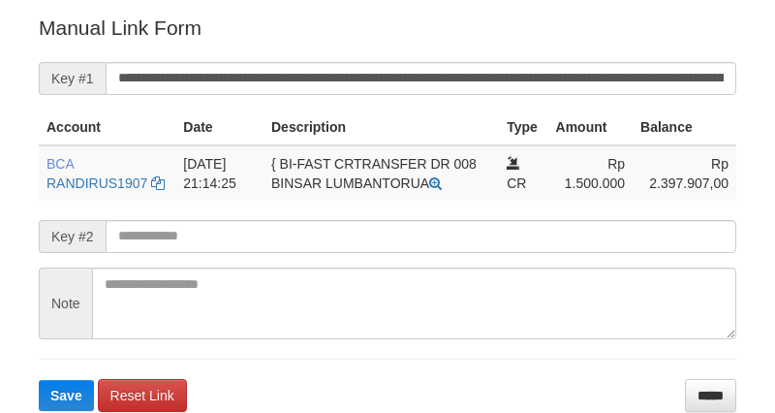
click at [365, 71] on input "**********" at bounding box center [421, 78] width 631 height 33
click at [39, 380] on button "Save" at bounding box center [66, 395] width 55 height 31
click at [365, 71] on input "**********" at bounding box center [421, 78] width 631 height 33
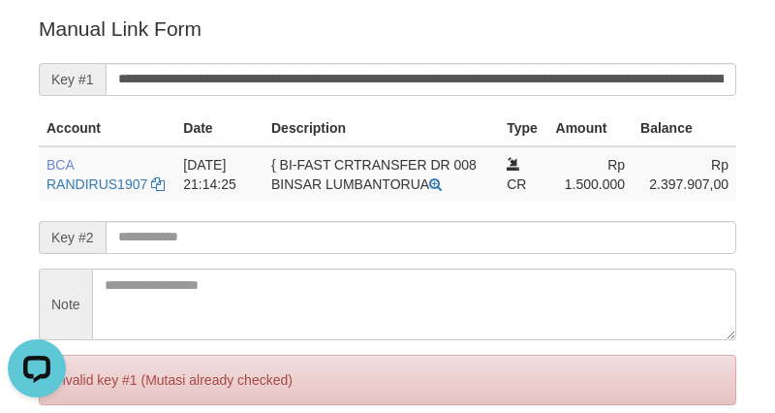
click at [746, 282] on div "Deposit Detail Game/API Trans ID Date Trans. User ID Bank Acc. Name Bank Acc. N…" at bounding box center [387, 68] width 727 height 820
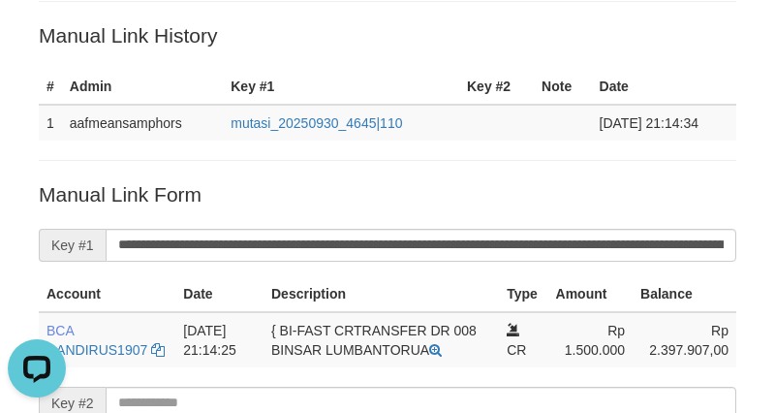
scroll to position [56, 0]
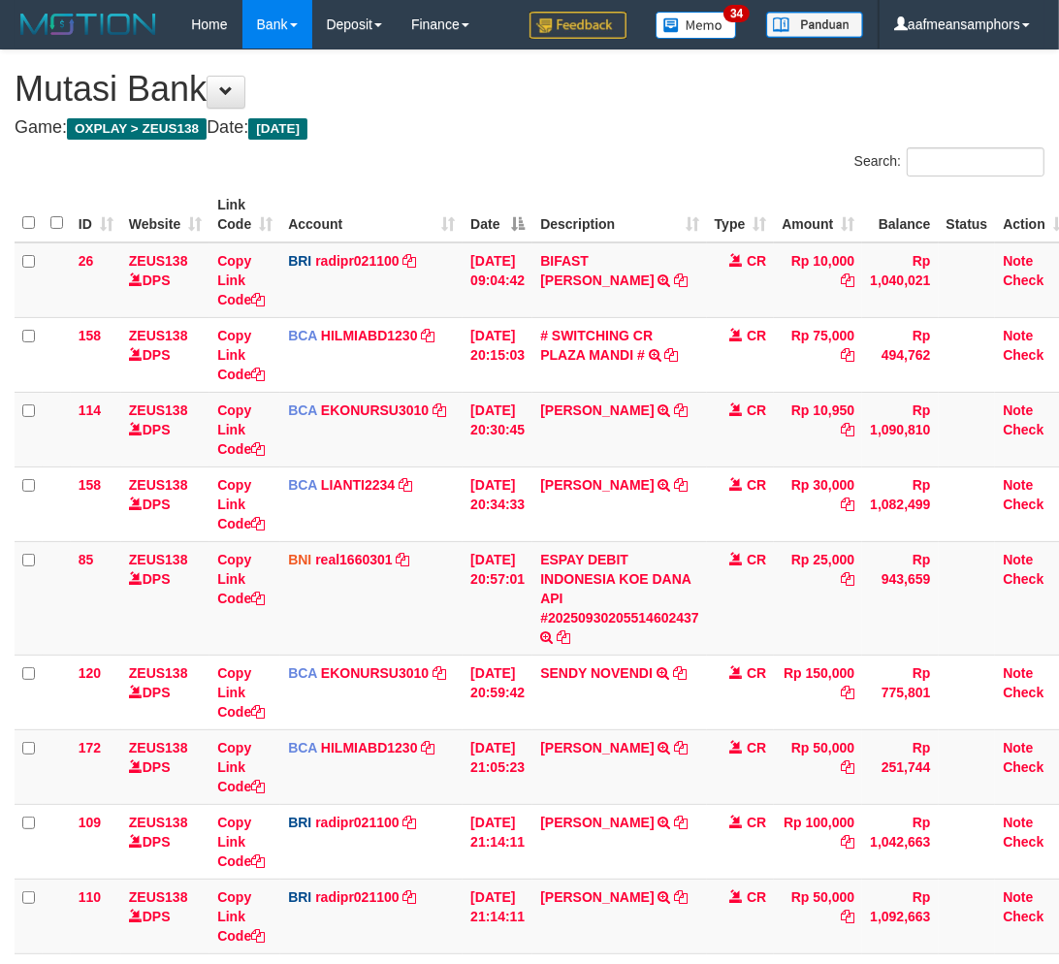
scroll to position [216, 0]
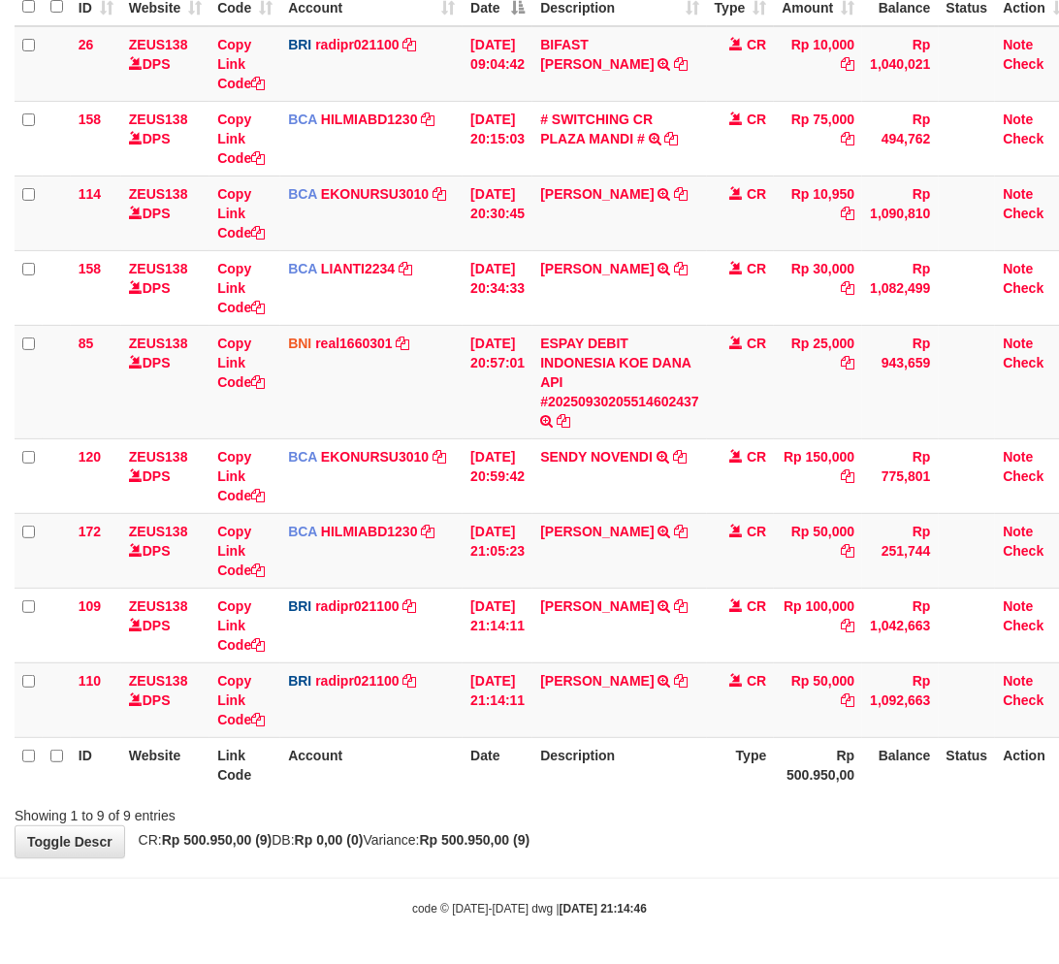
click at [800, 818] on div "Showing 1 to 9 of 9 entries" at bounding box center [529, 811] width 1059 height 27
click at [701, 816] on div "Showing 1 to 9 of 9 entries" at bounding box center [529, 811] width 1059 height 27
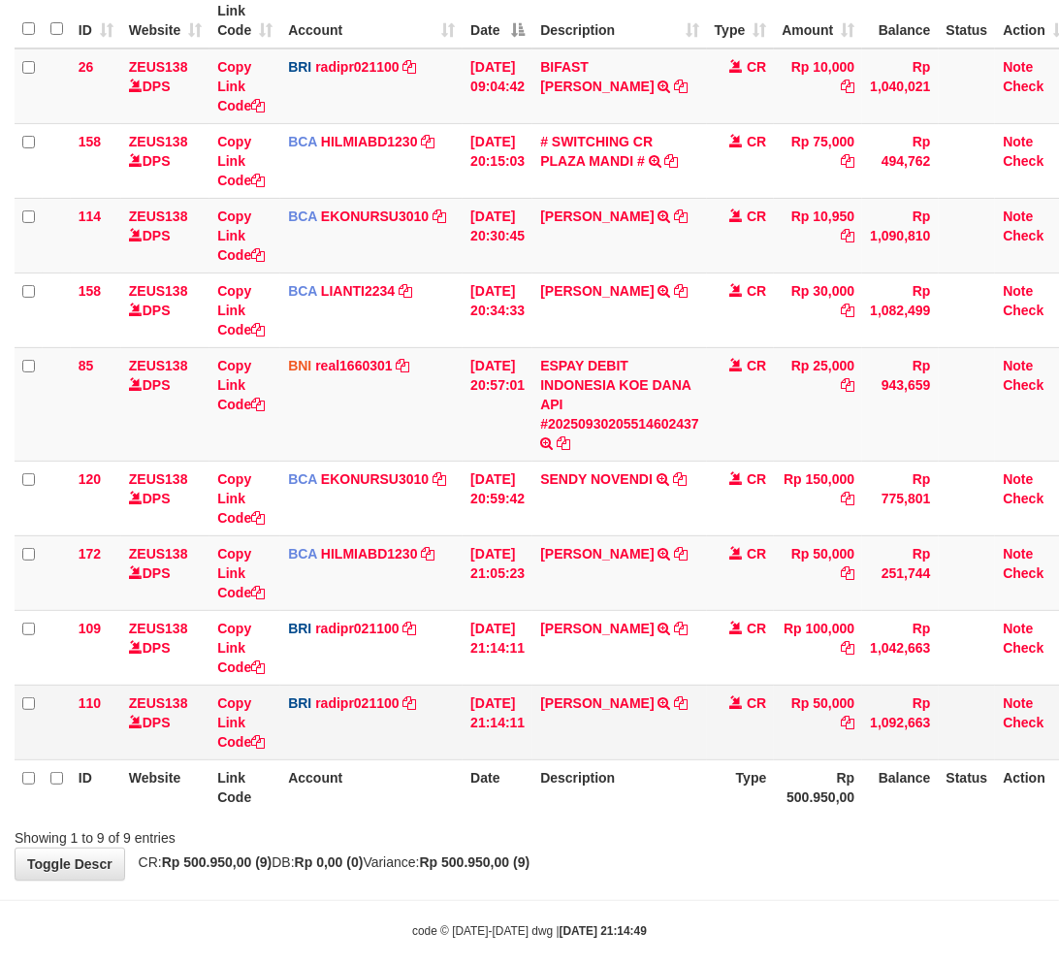
scroll to position [216, 0]
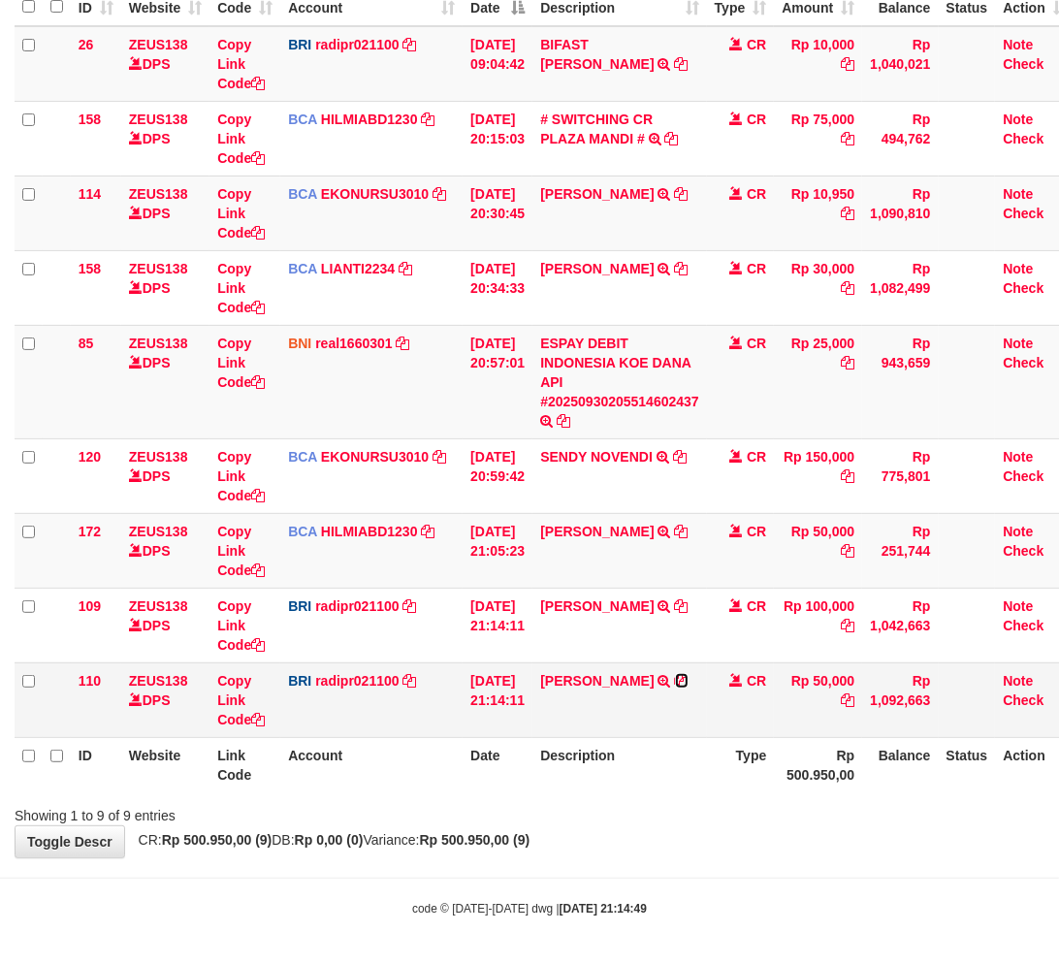
click at [688, 677] on icon at bounding box center [682, 681] width 14 height 14
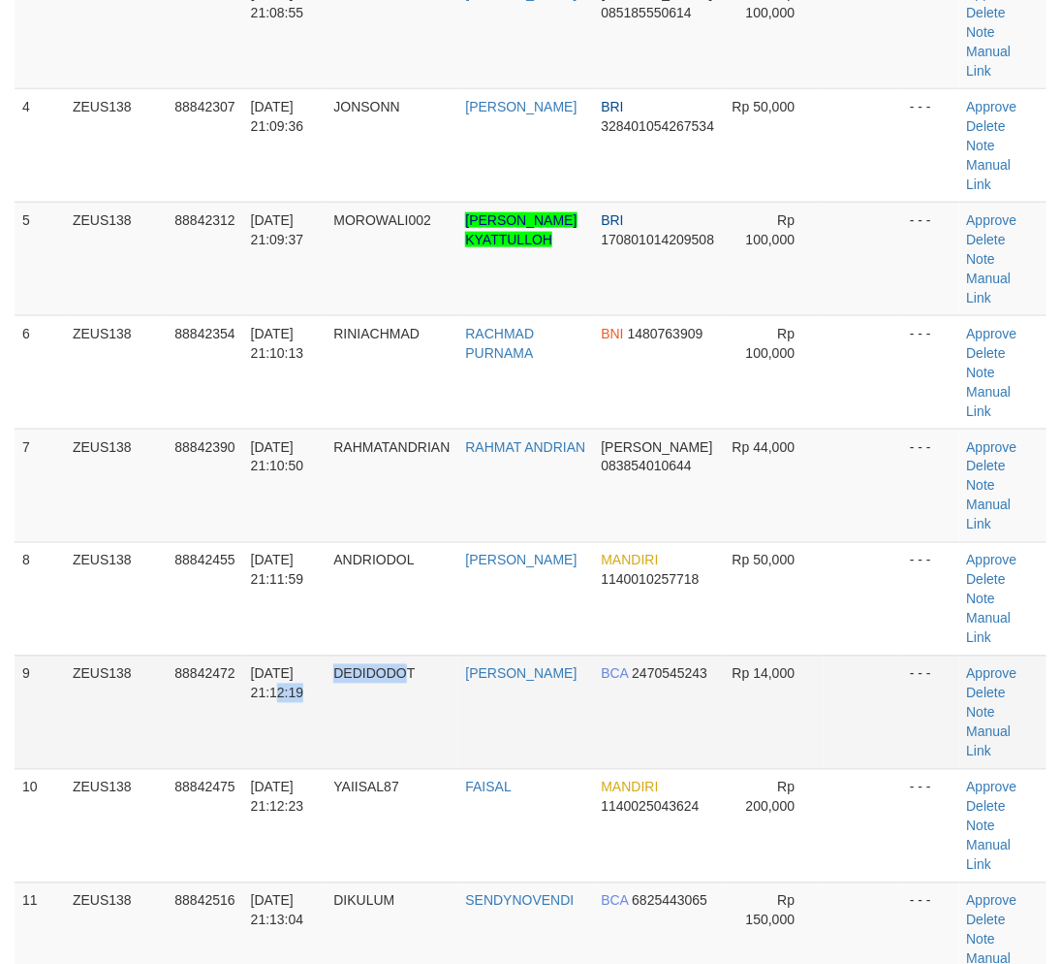
drag, startPoint x: 407, startPoint y: 738, endPoint x: 443, endPoint y: 715, distance: 42.2
click at [407, 738] on tr "9 ZEUS138 88842472 30/09/2025 21:12:19 DEDIDODOT DEDI SUPRIYANTO BCA 2470545243…" at bounding box center [531, 711] width 1032 height 113
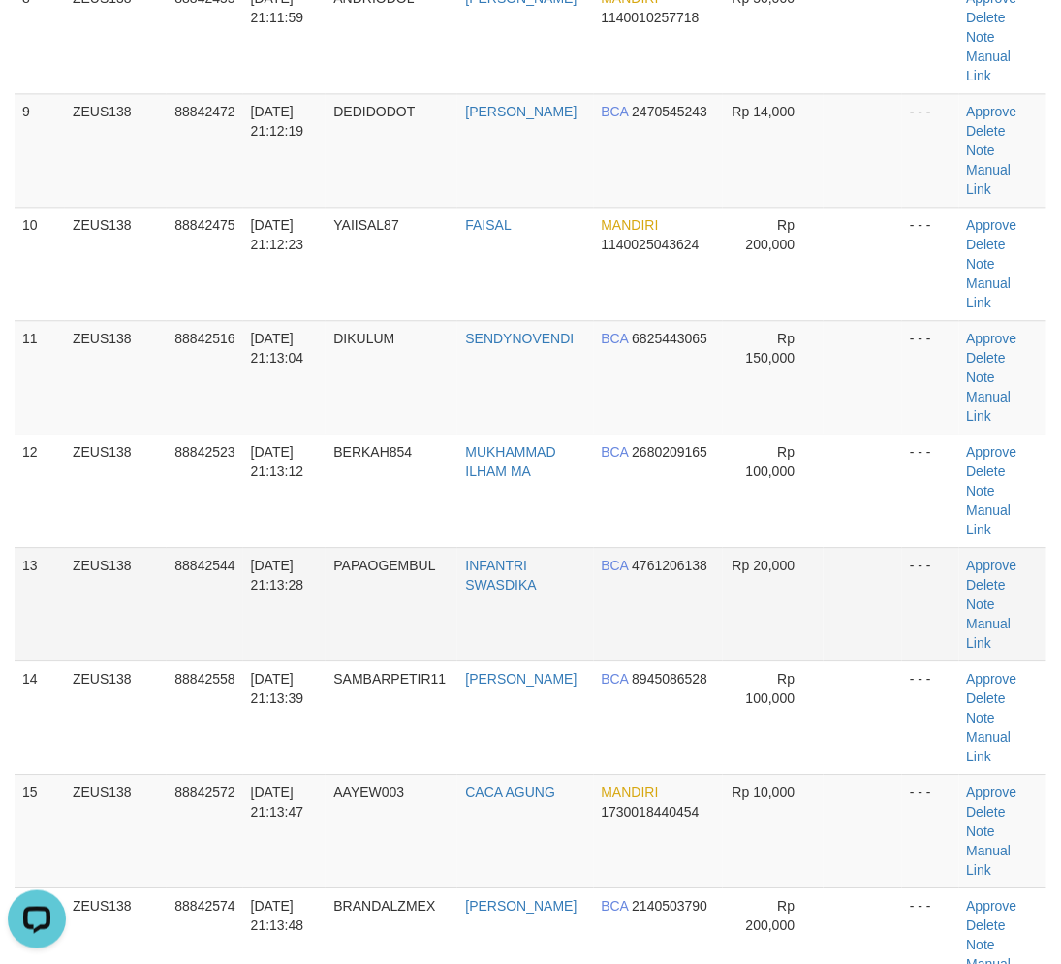
drag, startPoint x: 459, startPoint y: 627, endPoint x: 259, endPoint y: 634, distance: 200.8
click at [458, 627] on td "PAPAOGEMBUL" at bounding box center [392, 603] width 132 height 113
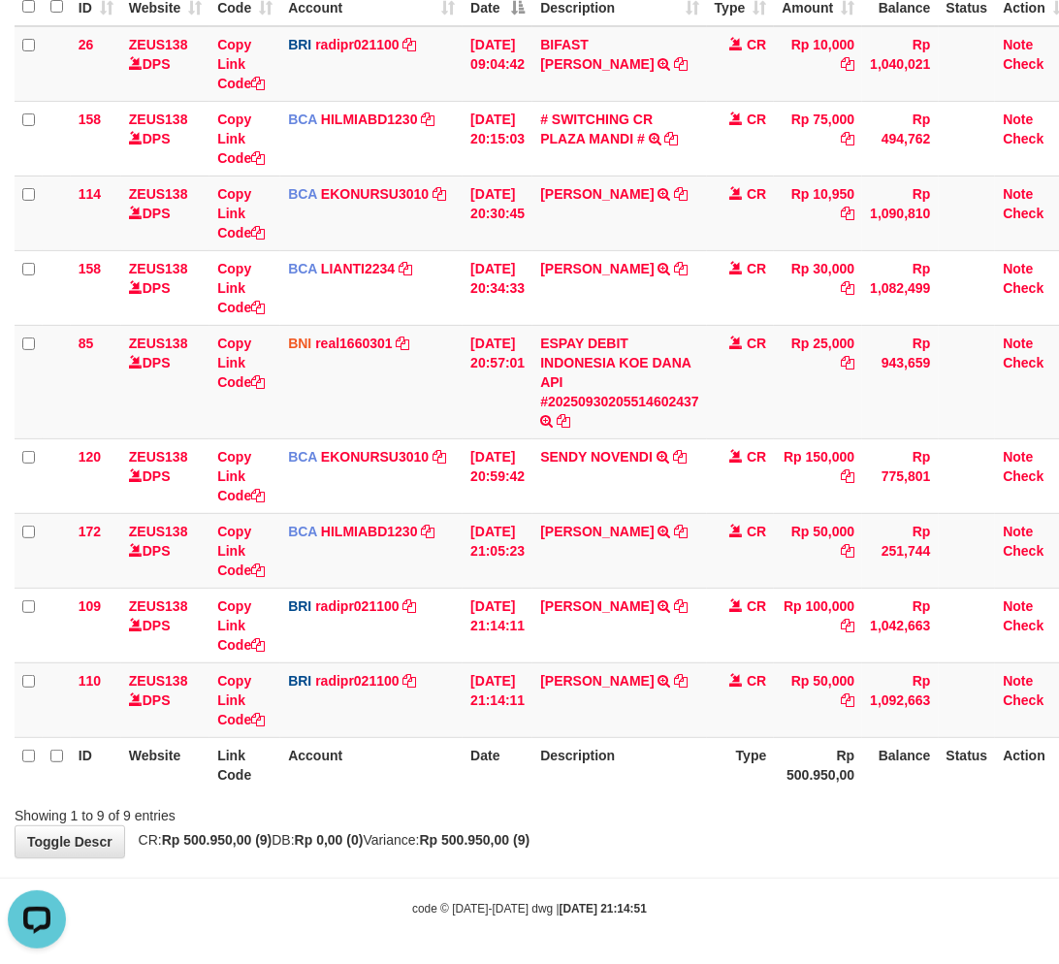
click at [682, 880] on body "Toggle navigation Home Bank Account List Load By Website Group [OXPLAY] ZEUS138…" at bounding box center [529, 375] width 1059 height 1182
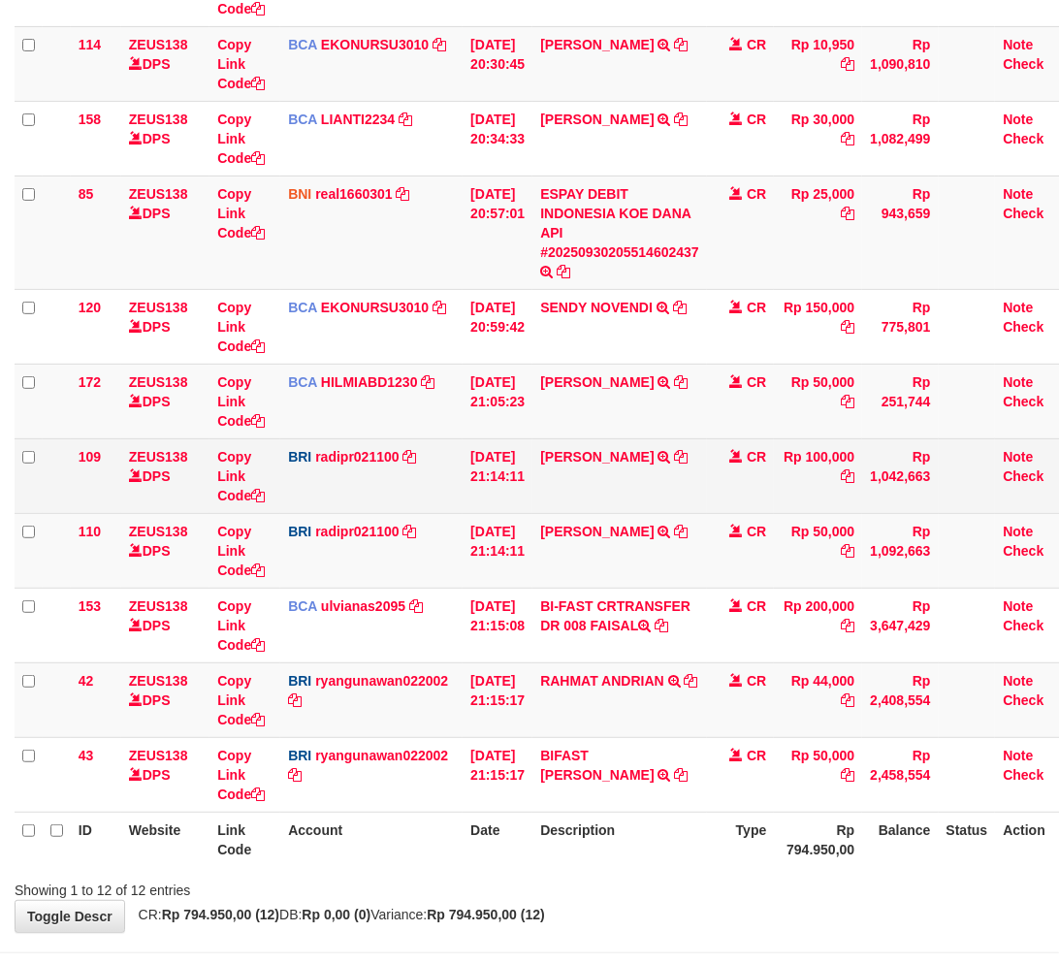
scroll to position [440, 0]
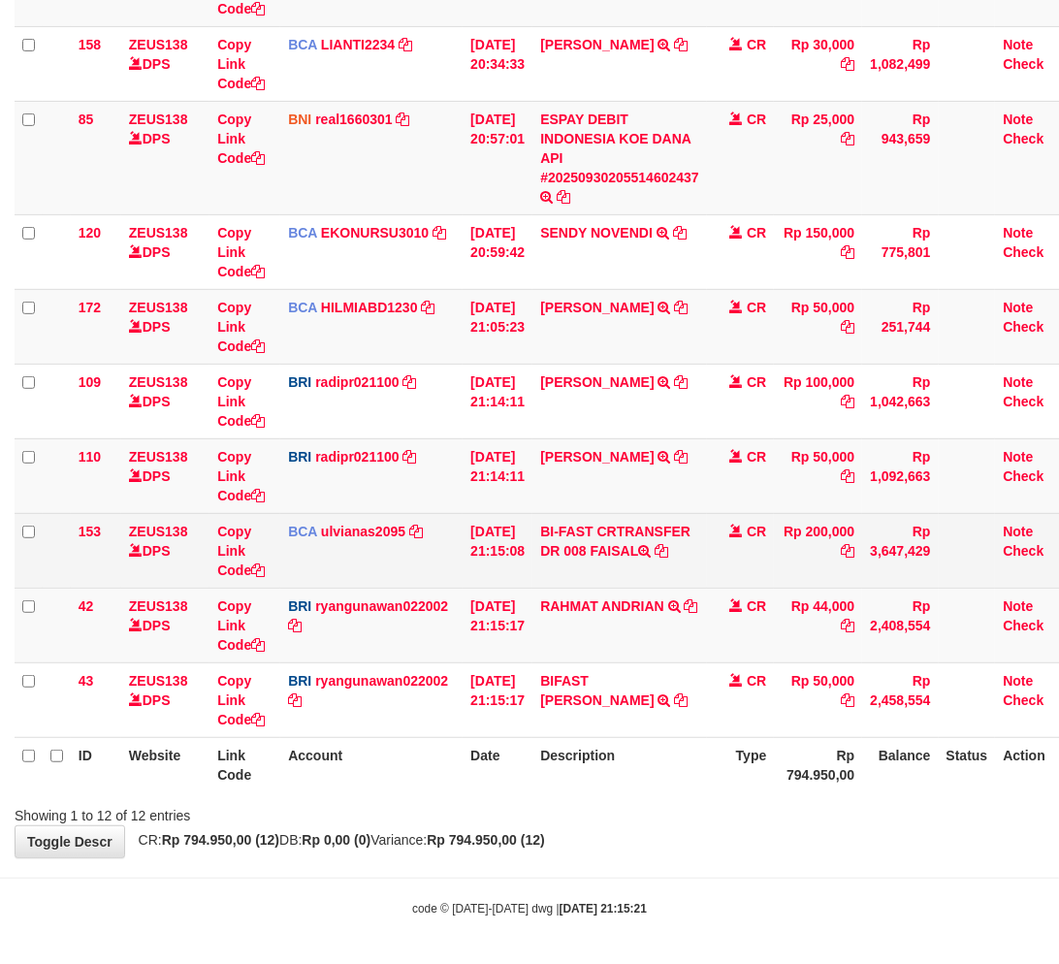
click at [624, 549] on td "BI-FAST CRTRANSFER DR 008 FAISAL" at bounding box center [619, 550] width 174 height 75
copy td "FAISAL"
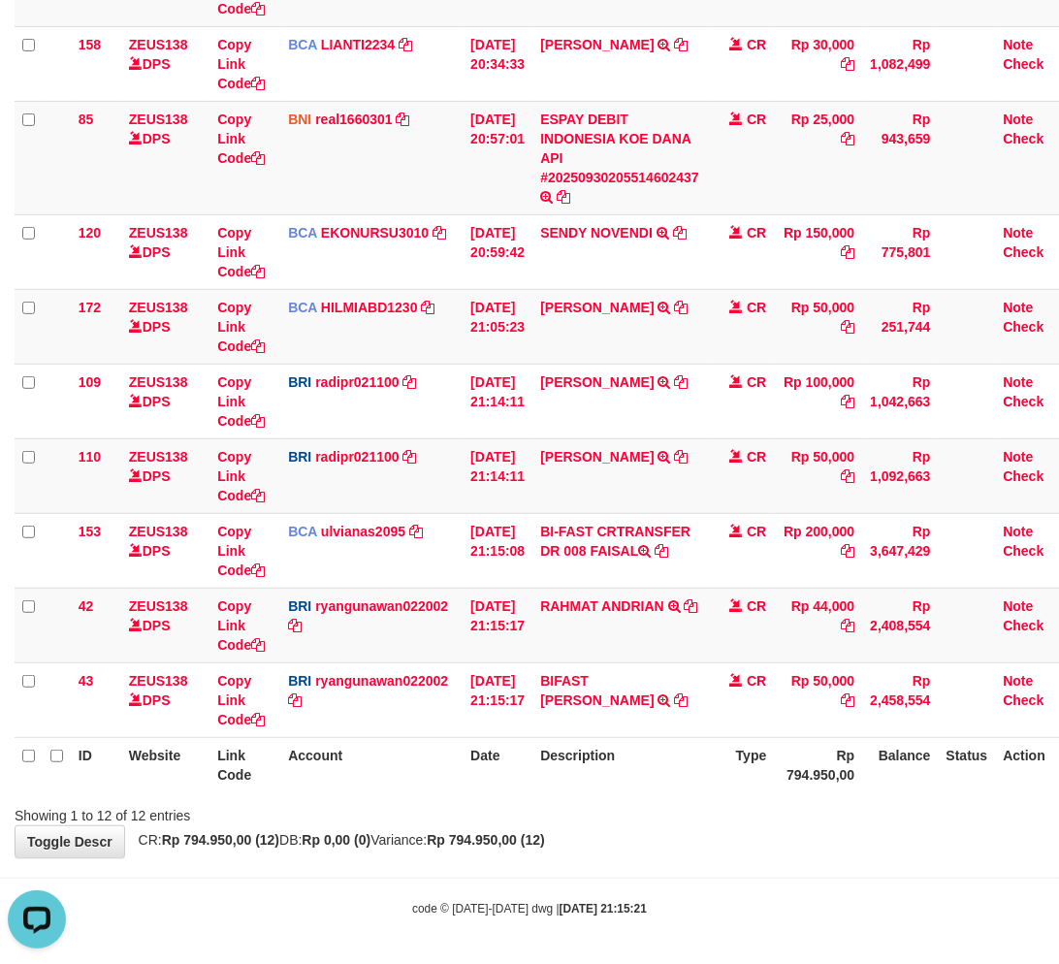
click at [679, 890] on body "Toggle navigation Home Bank Account List Load By Website Group [OXPLAY] ZEUS138…" at bounding box center [529, 263] width 1059 height 1406
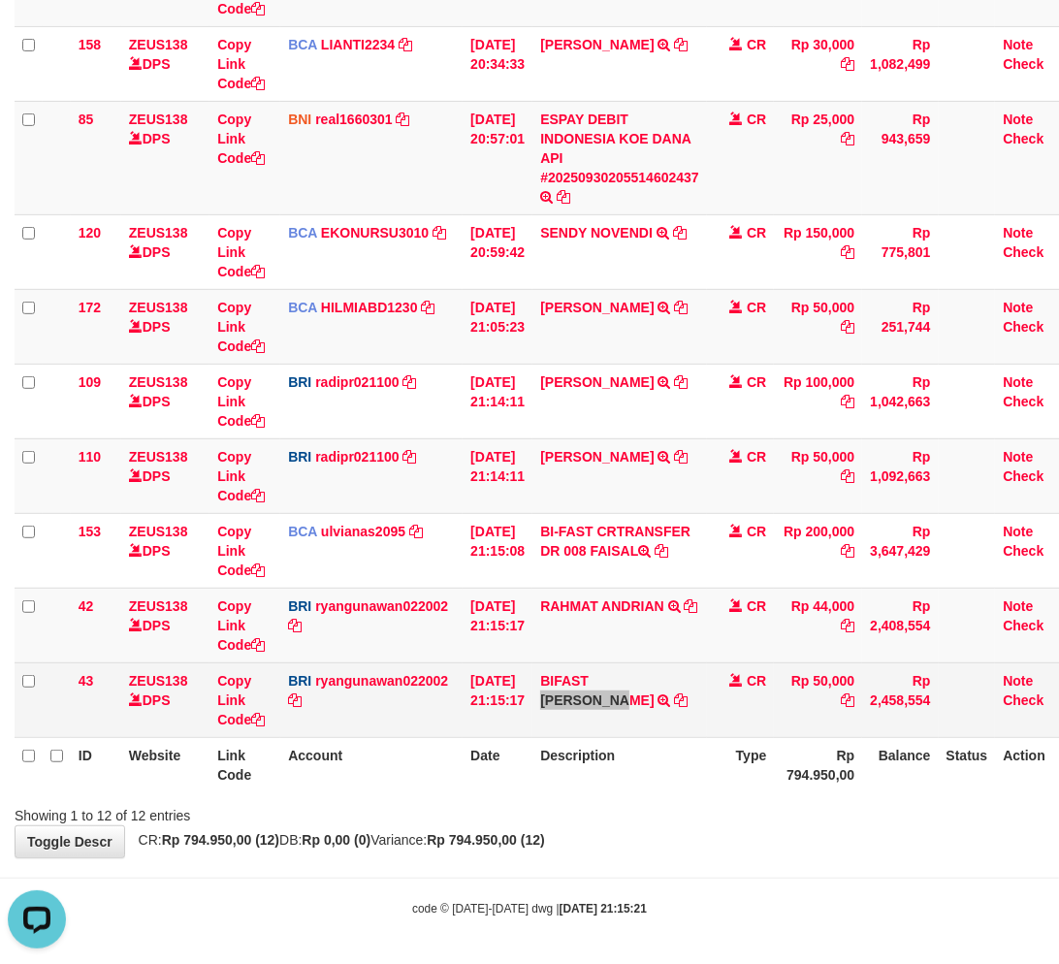
drag, startPoint x: 608, startPoint y: 662, endPoint x: 690, endPoint y: 662, distance: 82.4
click at [685, 662] on td "BIFAST ANDRI SETIAW TRANSFER NBMB BIFAST ANDRI SETIAW TO RYAN GUNAWAN" at bounding box center [619, 699] width 174 height 75
click at [614, 662] on td "BIFAST ANDRI SETIAW TRANSFER NBMB BIFAST ANDRI SETIAW TO RYAN GUNAWAN" at bounding box center [619, 699] width 174 height 75
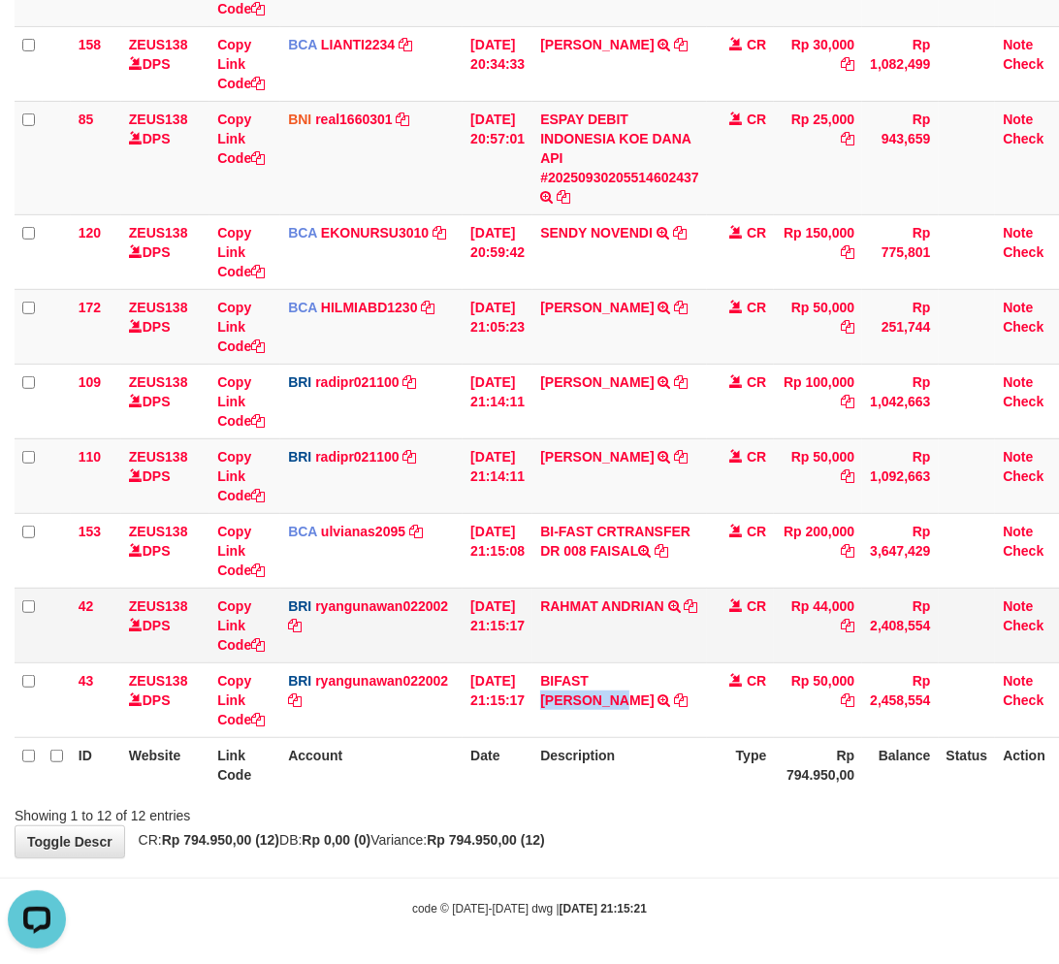
copy link "ANDRI SETI"
drag, startPoint x: 751, startPoint y: 875, endPoint x: 715, endPoint y: 826, distance: 61.1
click at [749, 866] on body "Toggle navigation Home Bank Account List Load By Website Group [OXPLAY] ZEUS138…" at bounding box center [529, 263] width 1059 height 1406
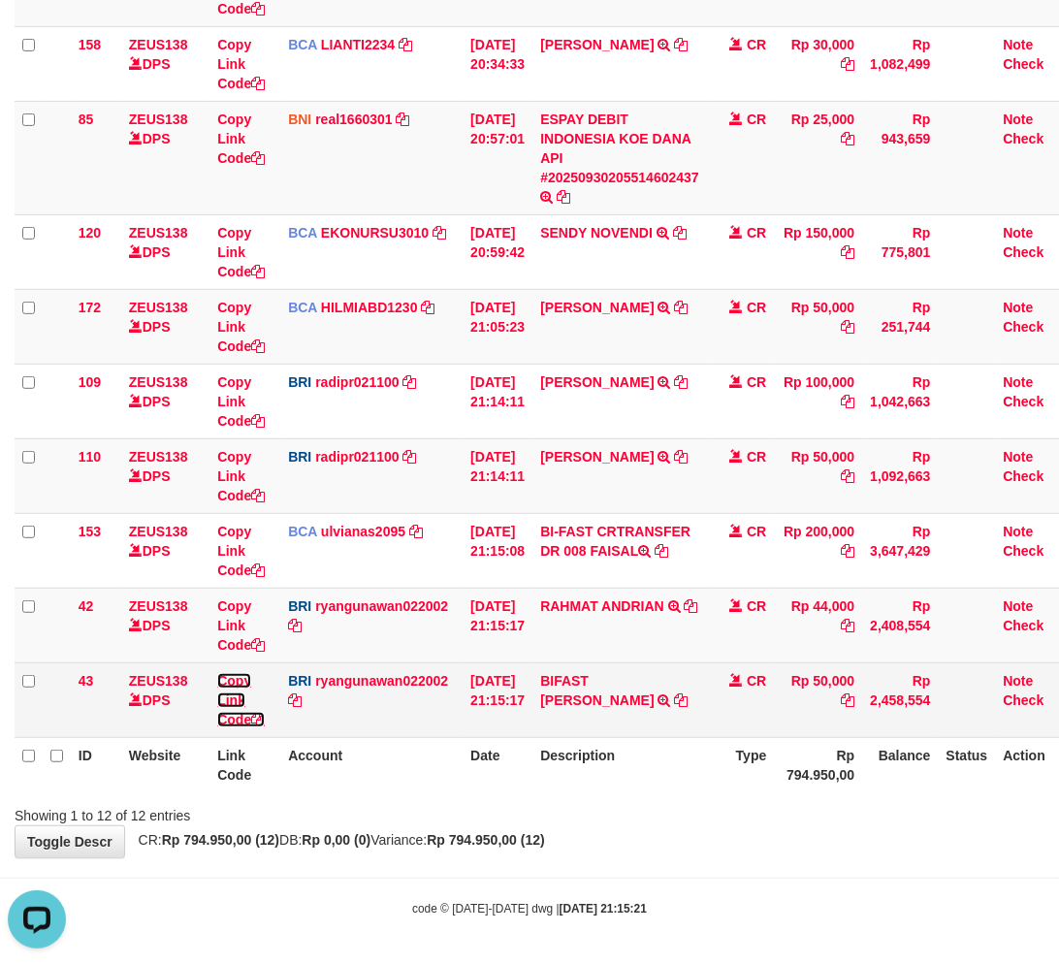
click at [228, 694] on link "Copy Link Code" at bounding box center [240, 700] width 47 height 54
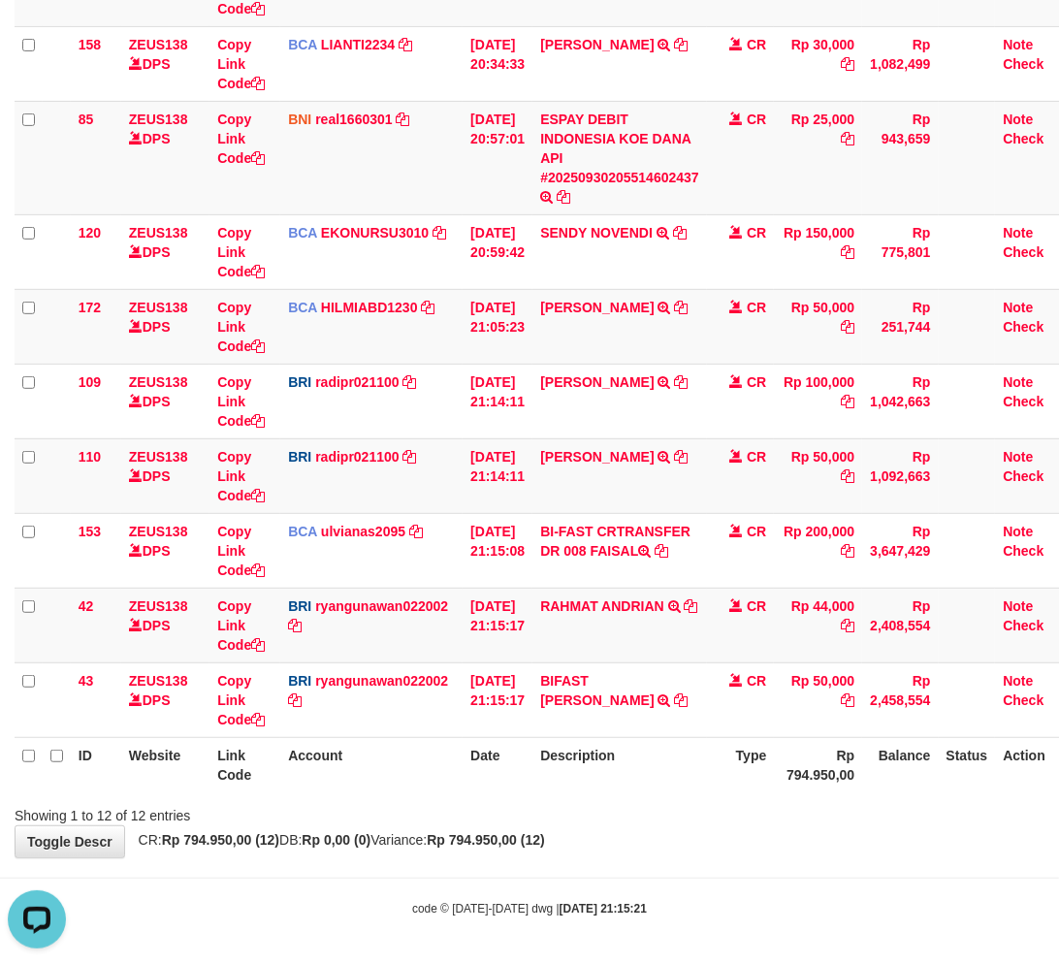
scroll to position [244, 0]
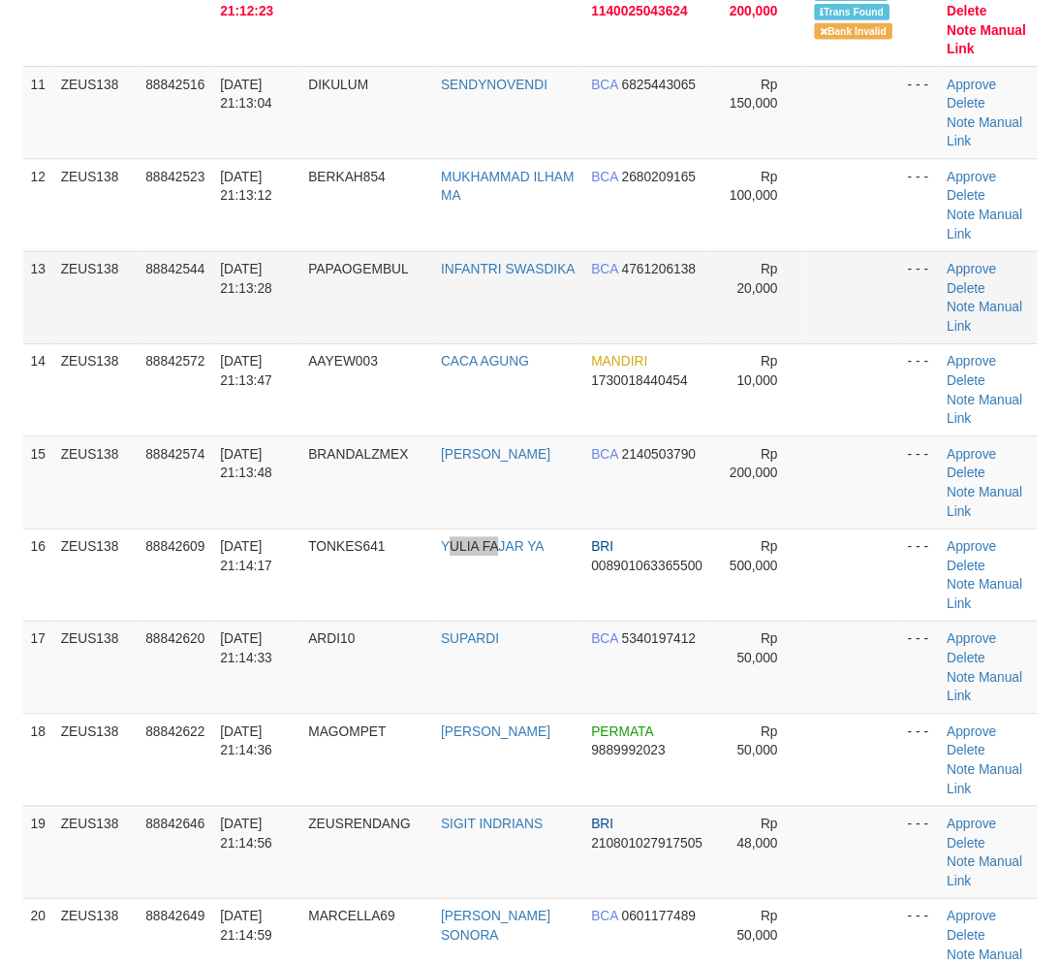
scroll to position [1057, 0]
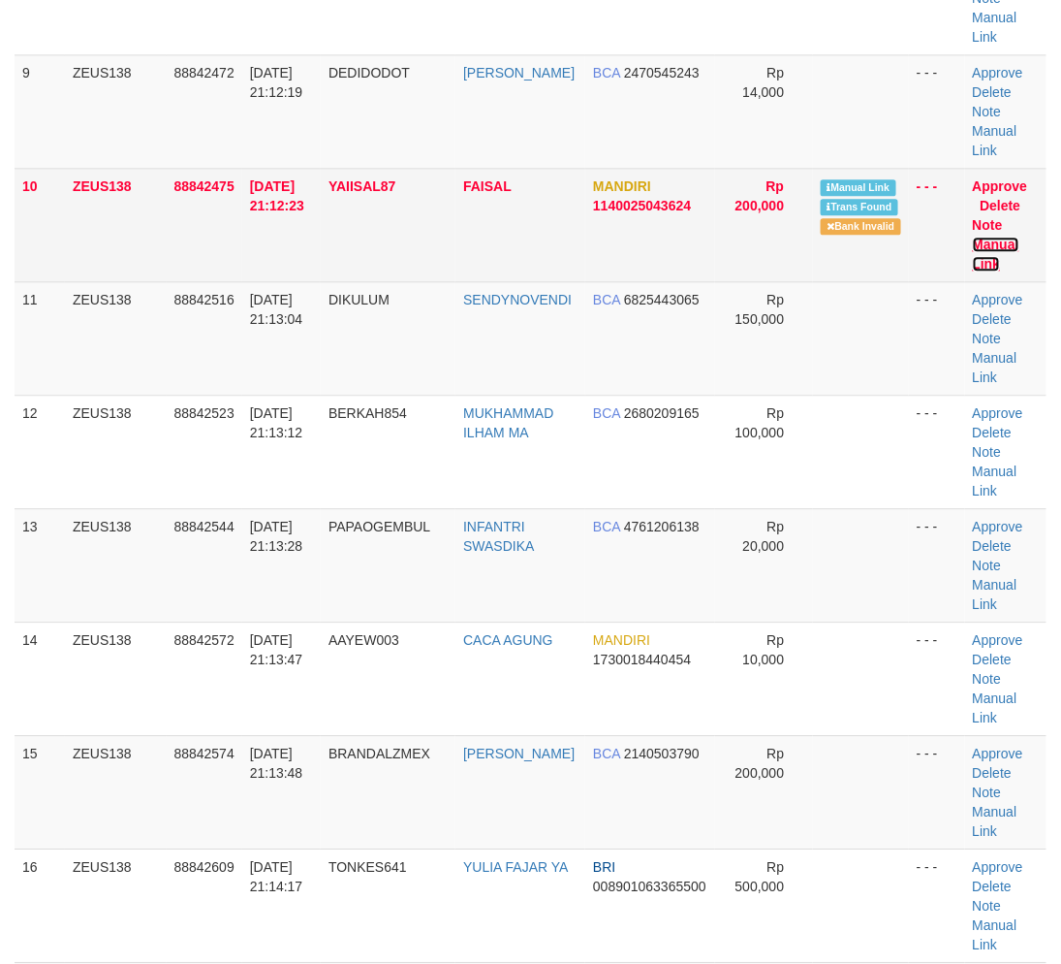
click at [984, 237] on link "Manual Link" at bounding box center [996, 254] width 47 height 35
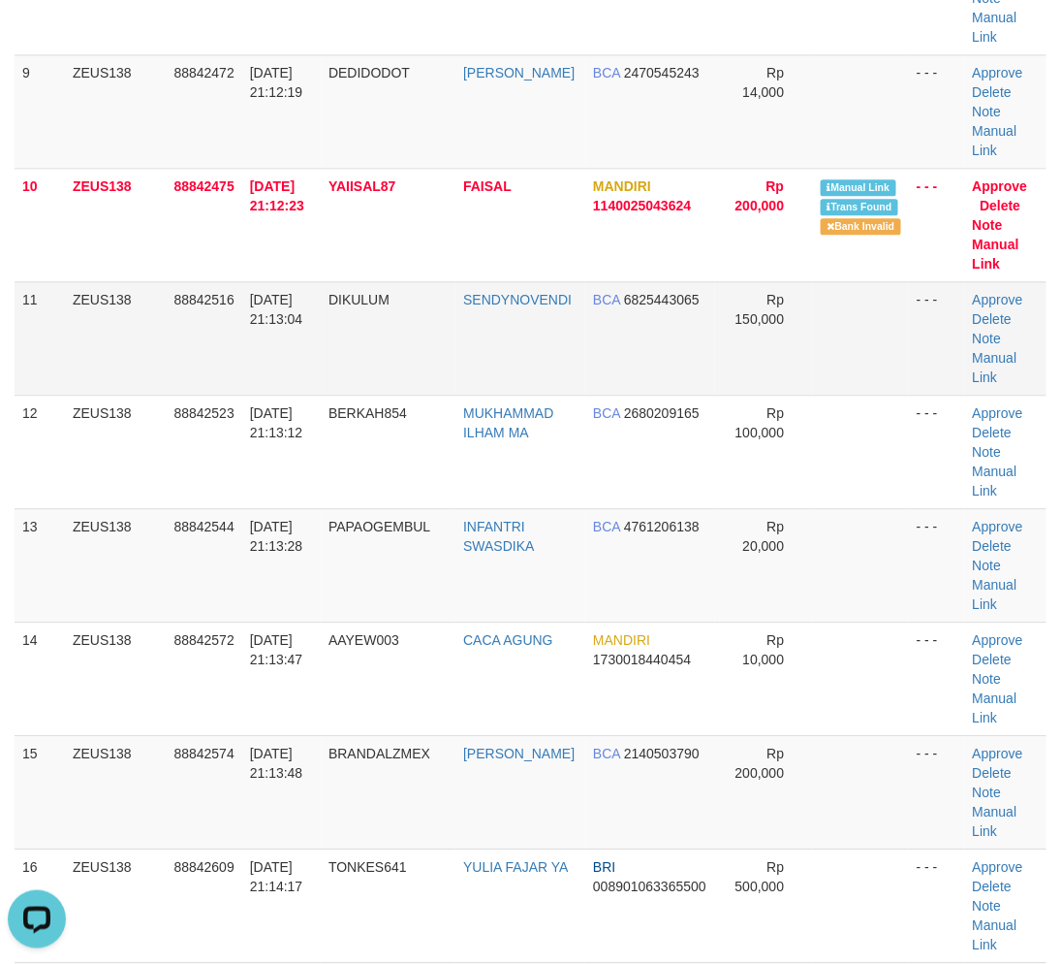
scroll to position [0, 0]
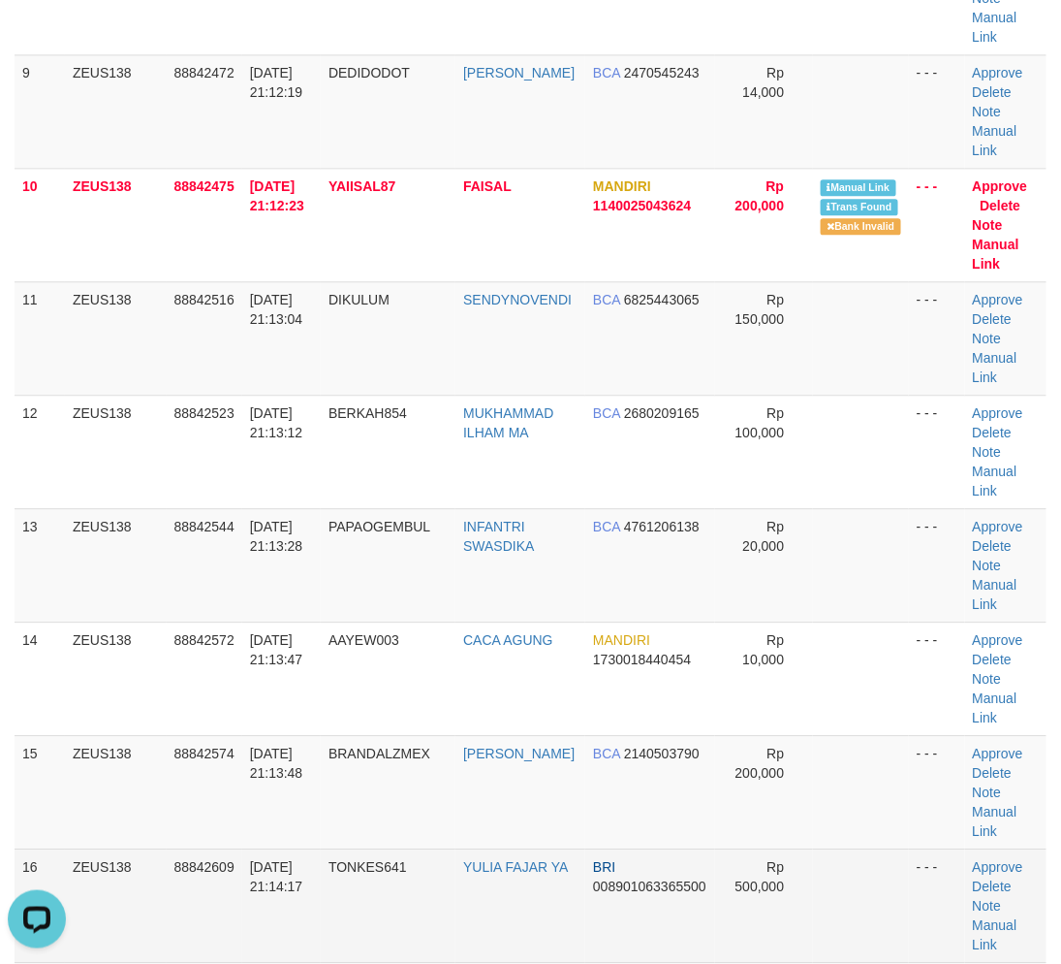
drag, startPoint x: 326, startPoint y: 870, endPoint x: 239, endPoint y: 849, distance: 88.9
click at [313, 865] on tr "16 ZEUS138 88842609 30/09/2025 21:14:17 TONKES641 YULIA FAJAR YA BRI 0089010633…" at bounding box center [531, 904] width 1032 height 113
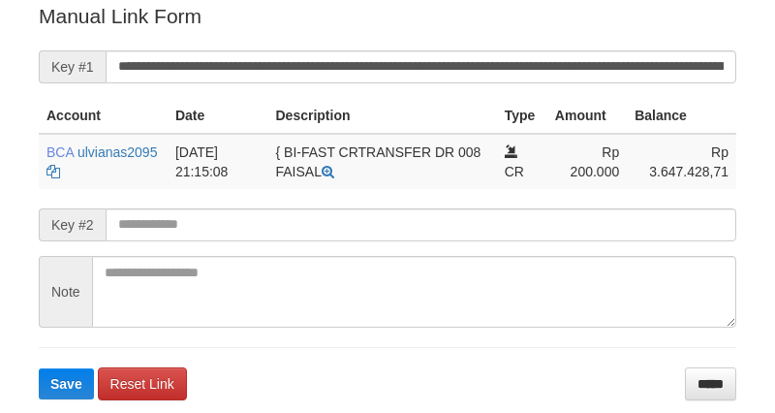
click at [414, 75] on input "**********" at bounding box center [421, 66] width 631 height 33
click at [39, 368] on button "Save" at bounding box center [66, 383] width 55 height 31
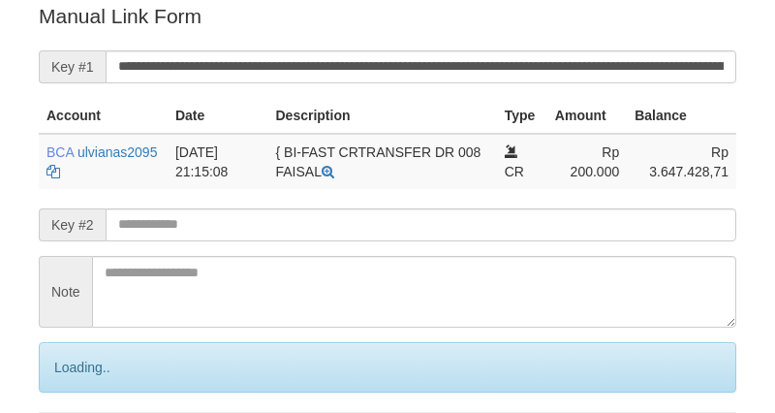
scroll to position [392, 0]
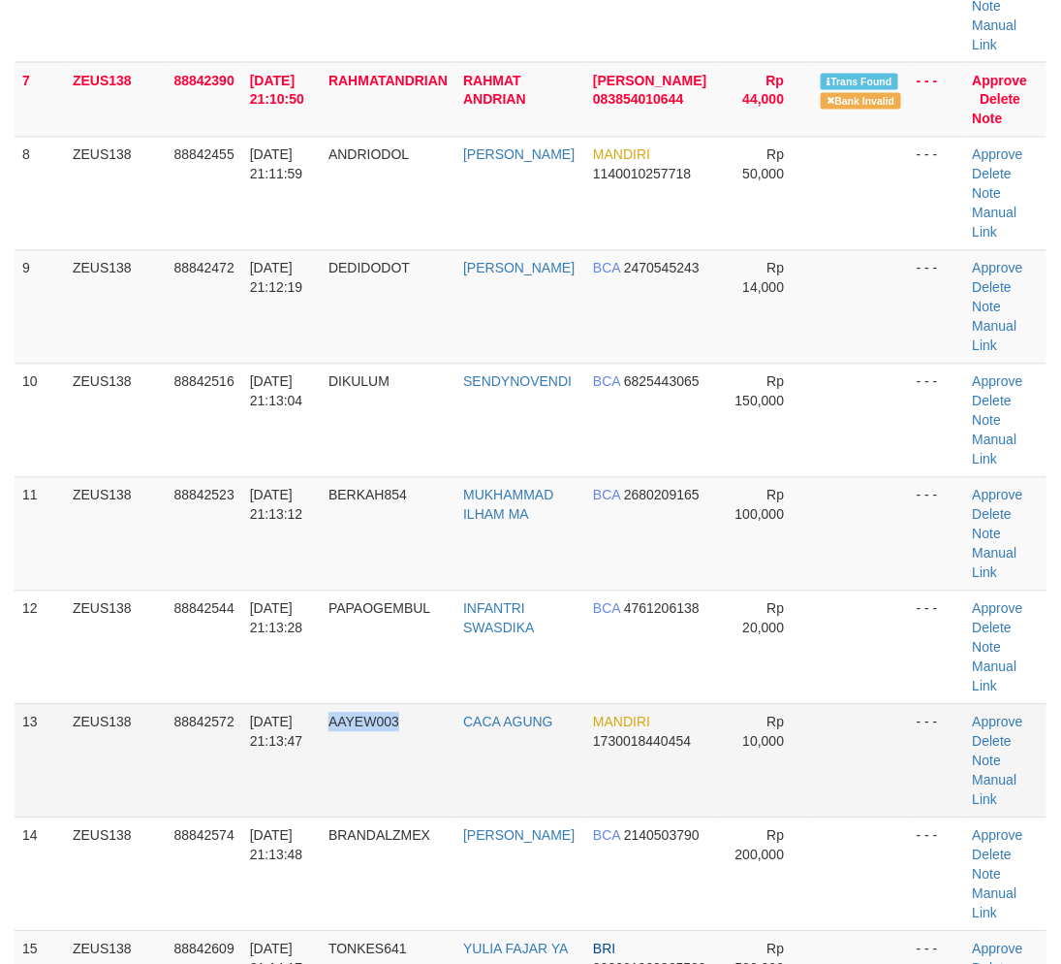
click at [423, 724] on td "AAYEW003" at bounding box center [388, 760] width 135 height 113
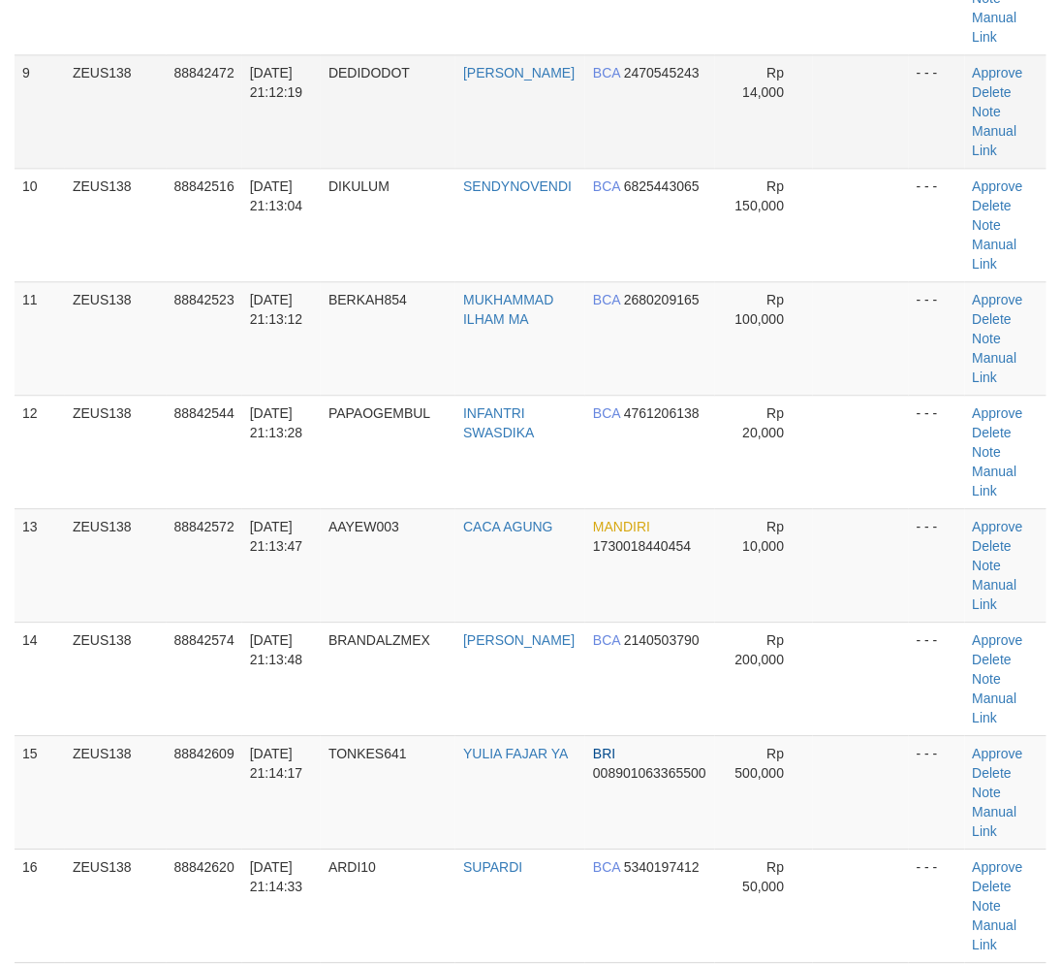
drag, startPoint x: 505, startPoint y: 667, endPoint x: 454, endPoint y: 587, distance: 94.6
click at [500, 667] on tr "14 ZEUS138 88842574 30/09/2025 21:13:48 BRANDALZMEX ARIF MASYHUD BCA 2140503790…" at bounding box center [531, 677] width 1032 height 113
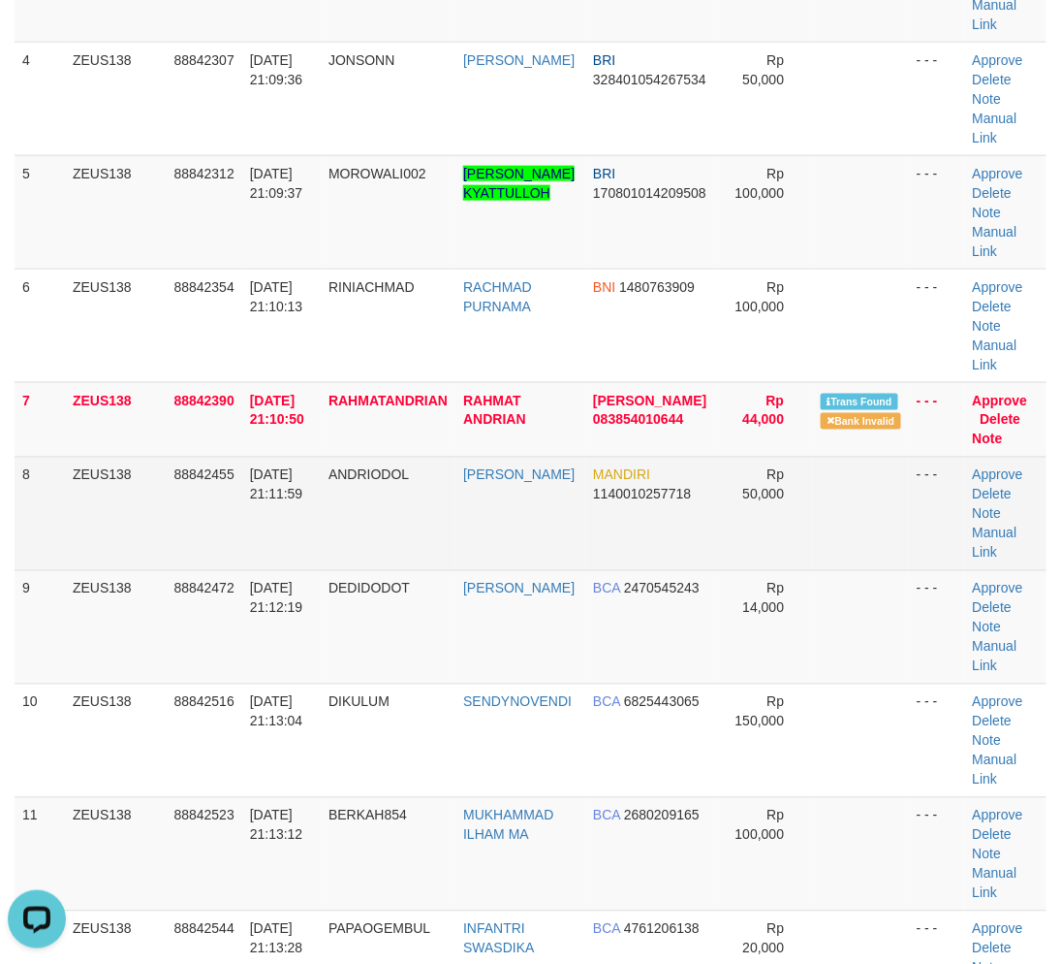
scroll to position [0, 0]
click at [991, 530] on link "Manual Link" at bounding box center [995, 542] width 45 height 35
click at [993, 530] on link "Manual Link" at bounding box center [995, 542] width 45 height 35
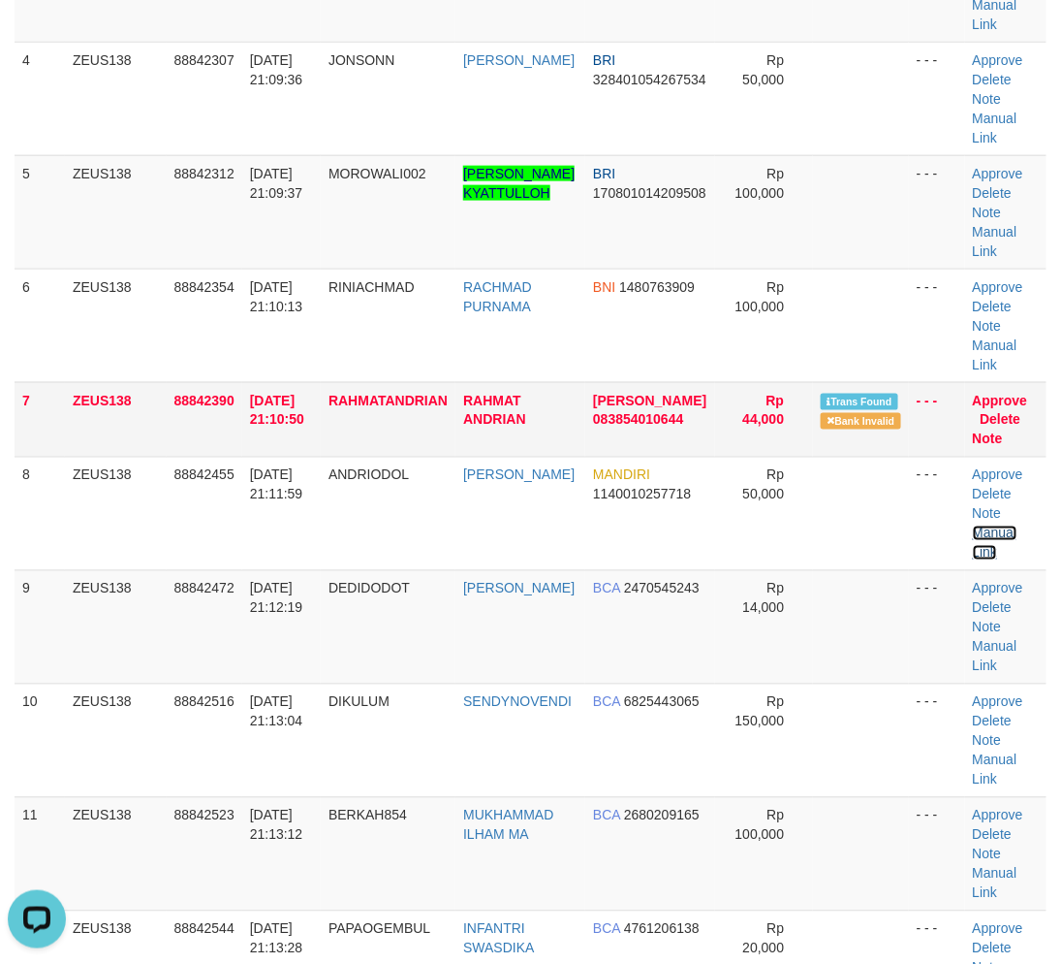
click at [973, 525] on link "Manual Link" at bounding box center [995, 542] width 45 height 35
drag, startPoint x: 461, startPoint y: 841, endPoint x: 1, endPoint y: 820, distance: 460.9
click at [527, 844] on td "MUKHAMMAD ILHAM MA" at bounding box center [521, 853] width 130 height 113
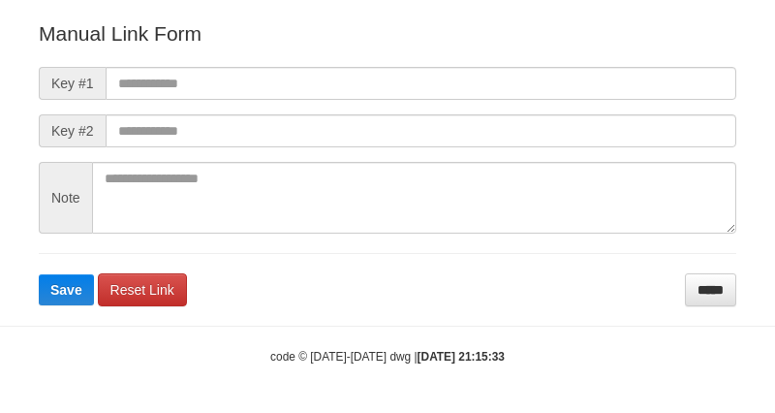
scroll to position [215, 0]
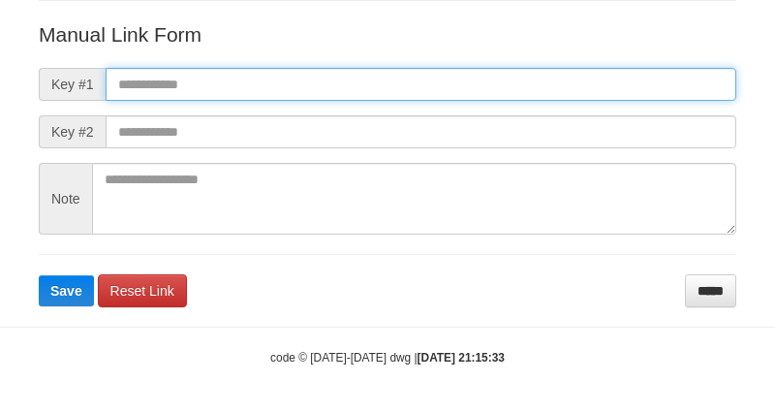
click at [534, 74] on input "text" at bounding box center [421, 84] width 631 height 33
paste input "**********"
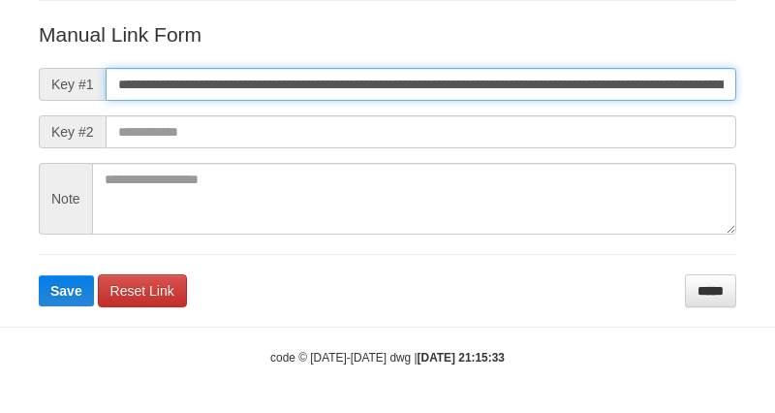
scroll to position [0, 1091]
type input "**********"
click at [39, 275] on button "Save" at bounding box center [66, 290] width 55 height 31
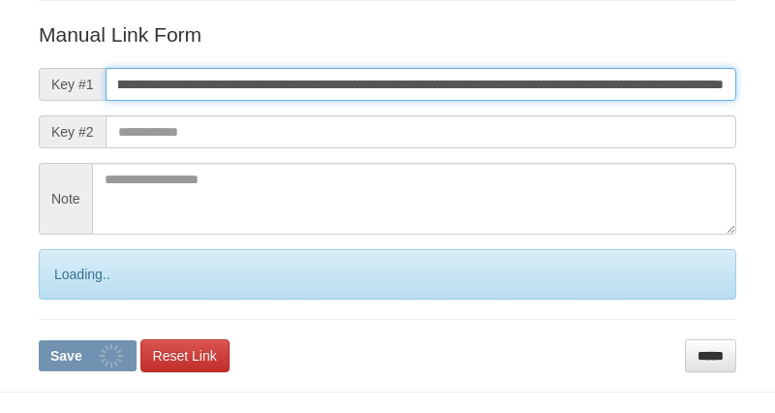
click at [39, 340] on button "Save" at bounding box center [88, 355] width 98 height 31
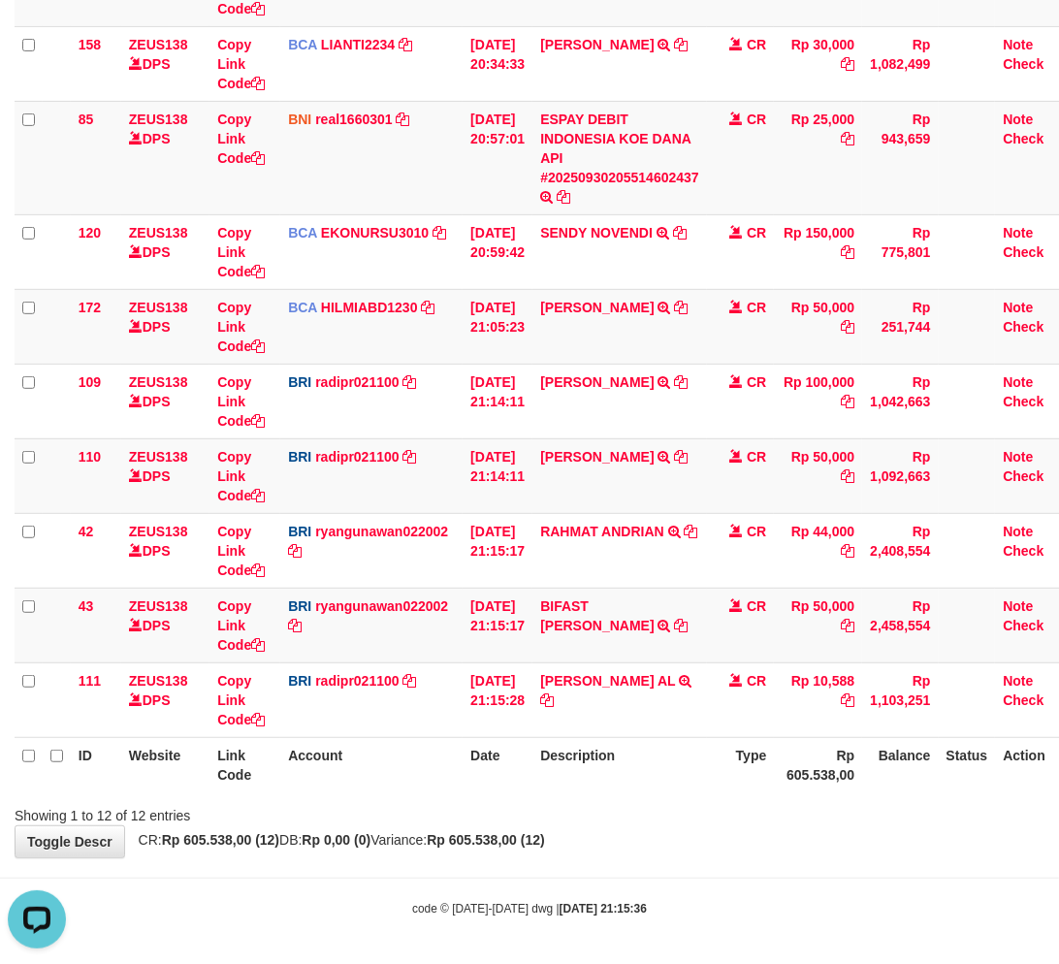
click at [671, 886] on body "Toggle navigation Home Bank Account List Load By Website Group [OXPLAY] ZEUS138…" at bounding box center [529, 263] width 1059 height 1406
click at [679, 803] on div "Showing 1 to 12 of 12 entries" at bounding box center [529, 811] width 1059 height 27
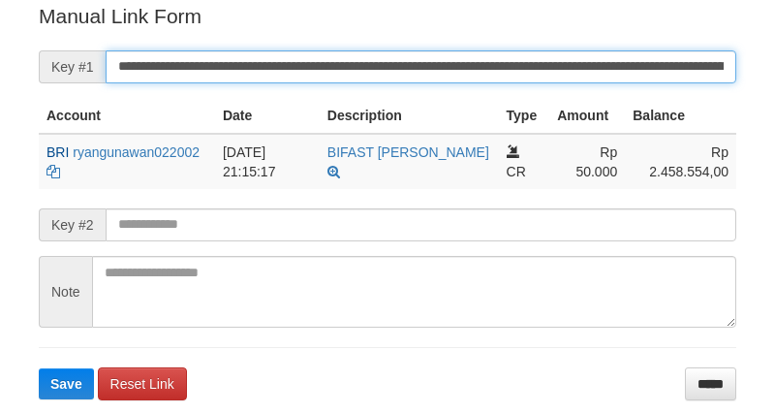
click at [468, 71] on input "**********" at bounding box center [421, 66] width 631 height 33
click at [39, 368] on button "Save" at bounding box center [66, 383] width 55 height 31
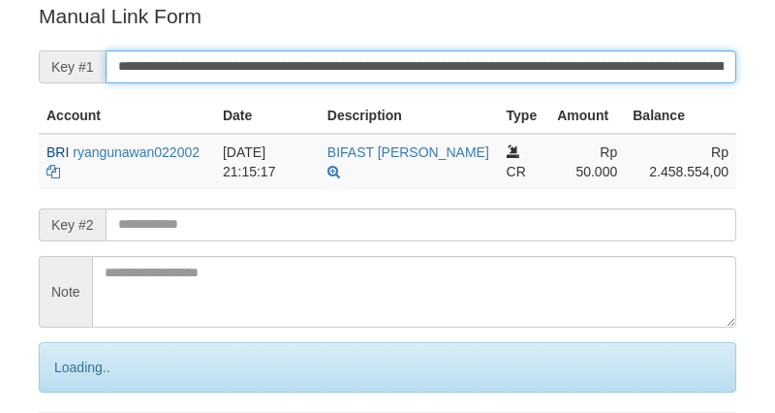
click at [468, 71] on input "**********" at bounding box center [421, 66] width 631 height 33
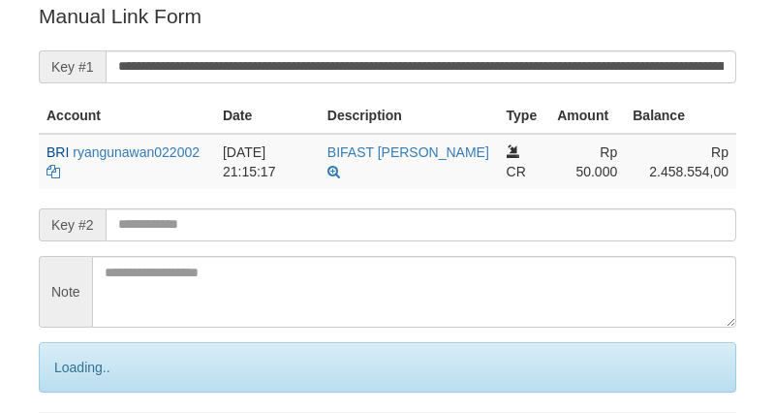
drag, startPoint x: 0, startPoint y: 0, endPoint x: 467, endPoint y: 70, distance: 472.4
click at [468, 71] on input "**********" at bounding box center [421, 66] width 631 height 33
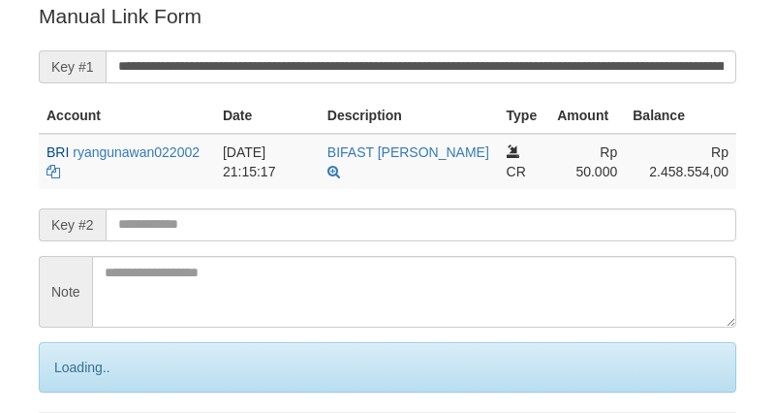
click at [480, 75] on input "**********" at bounding box center [421, 66] width 631 height 33
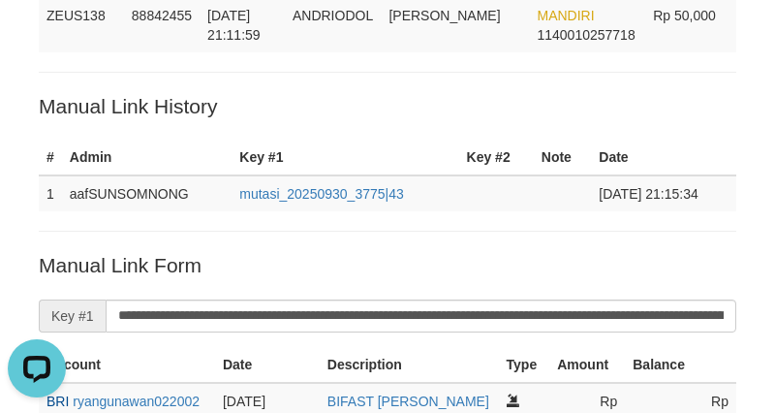
scroll to position [0, 0]
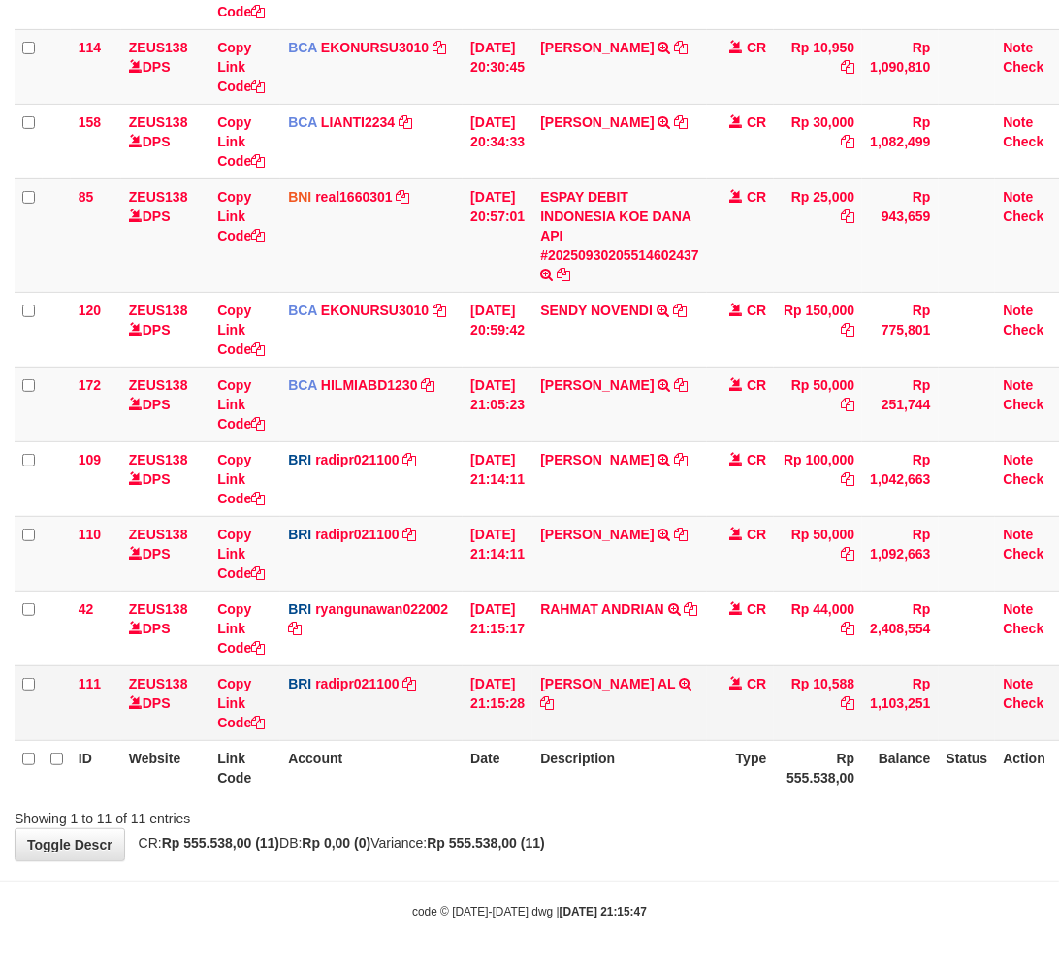
scroll to position [365, 0]
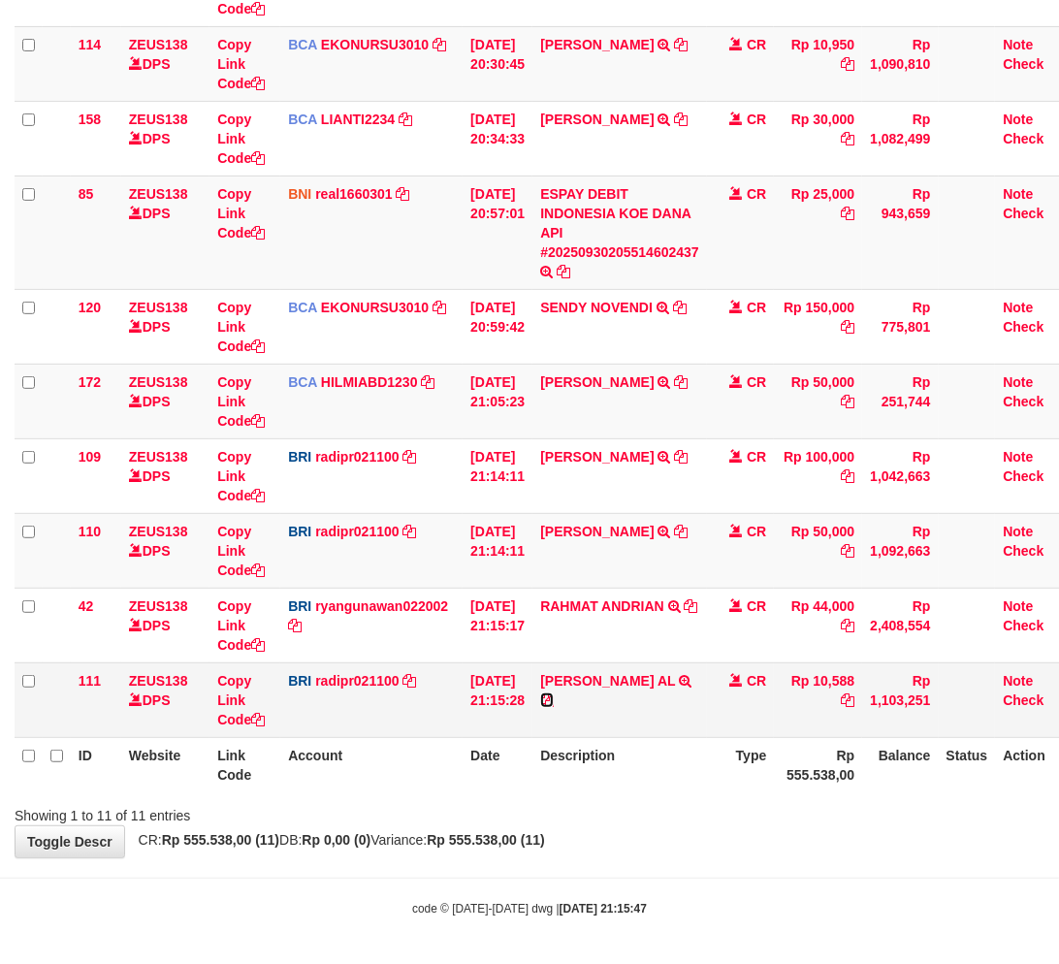
click at [553, 693] on icon at bounding box center [547, 700] width 14 height 14
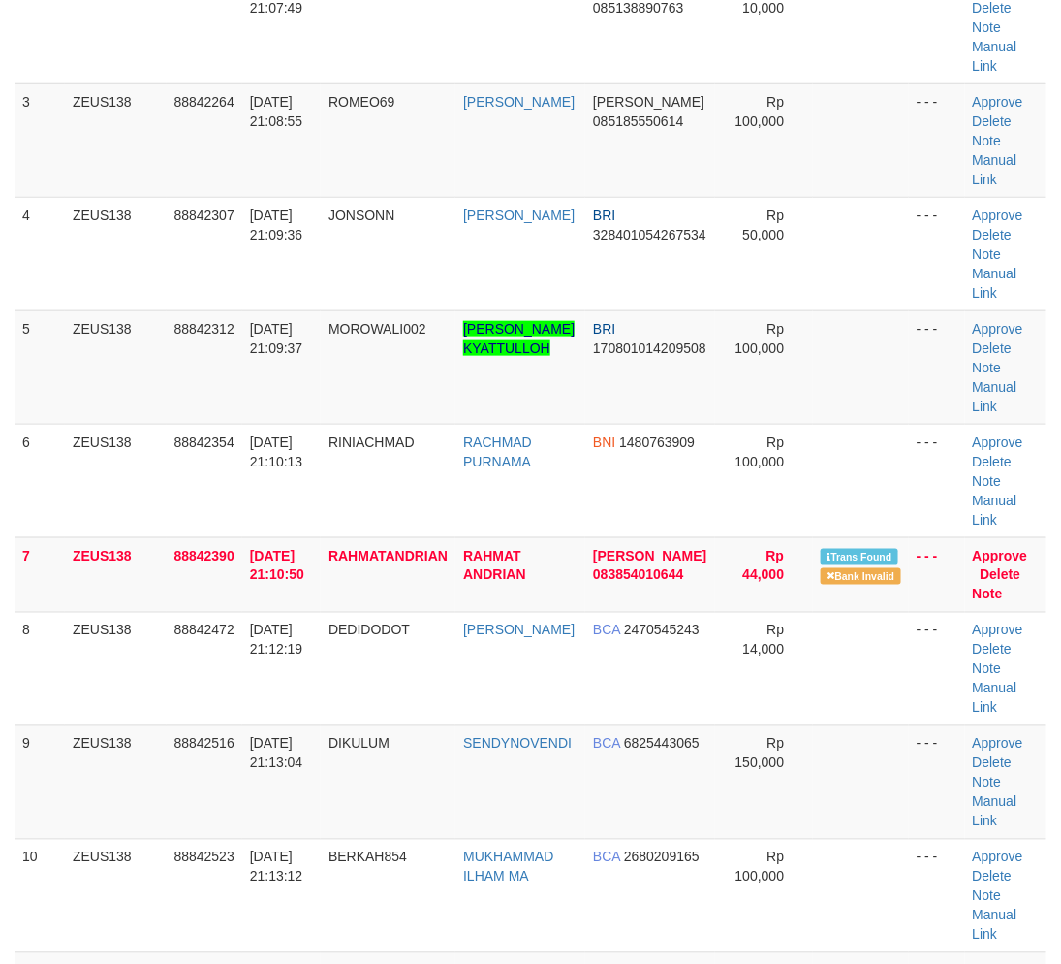
scroll to position [541, 0]
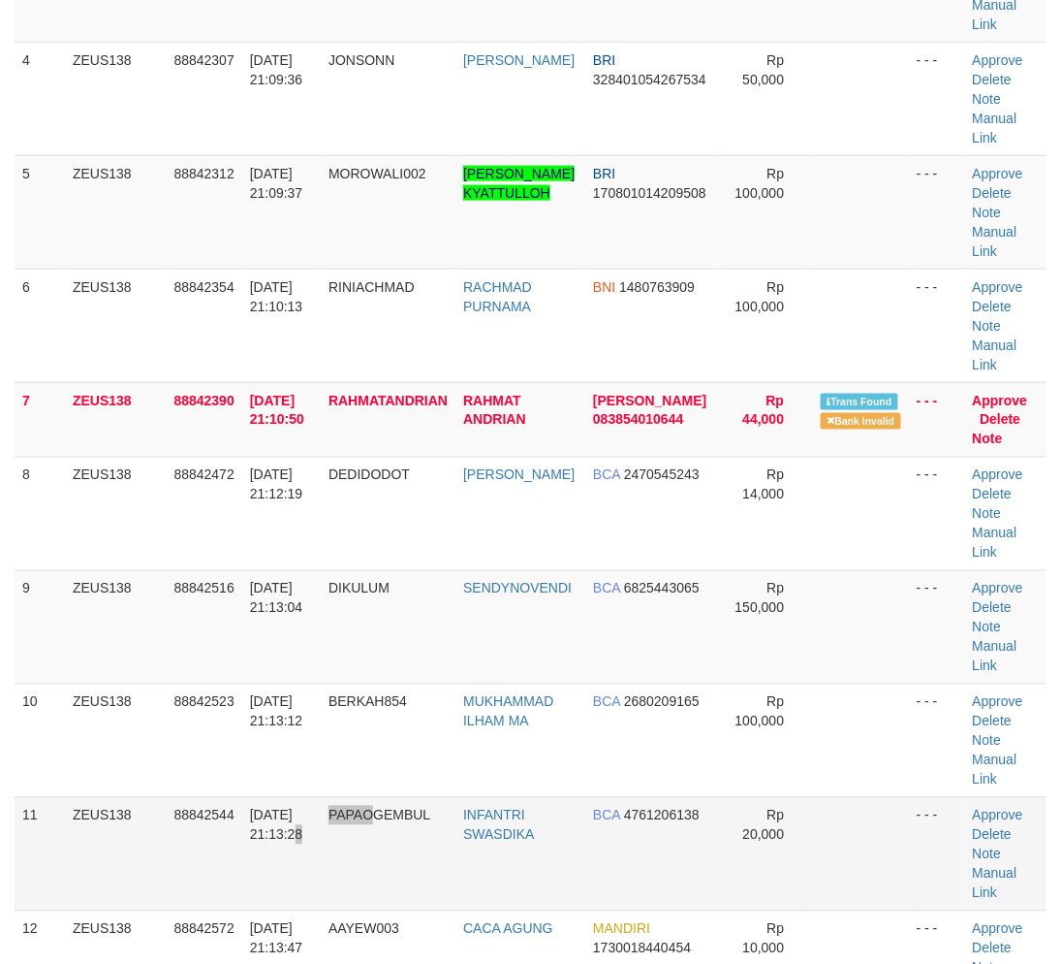
drag, startPoint x: 373, startPoint y: 854, endPoint x: 383, endPoint y: 834, distance: 22.5
click at [374, 849] on tr "11 ZEUS138 88842544 30/09/2025 21:13:28 PAPAOGEMBUL INFANTRI SWASDIKA BCA 47612…" at bounding box center [531, 853] width 1032 height 113
click at [360, 656] on td "DIKULUM" at bounding box center [388, 626] width 135 height 113
drag, startPoint x: 360, startPoint y: 656, endPoint x: 91, endPoint y: 646, distance: 268.7
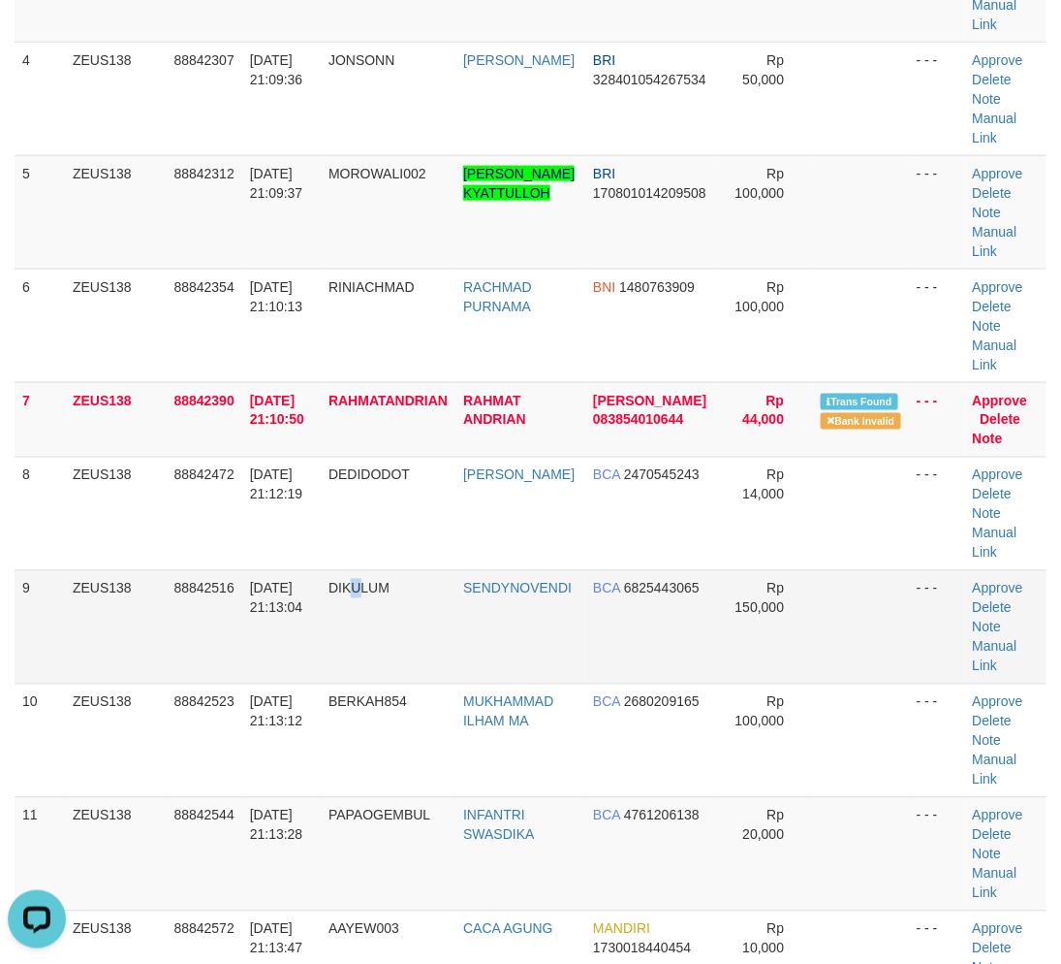
click at [356, 656] on td "DIKULUM" at bounding box center [388, 626] width 135 height 113
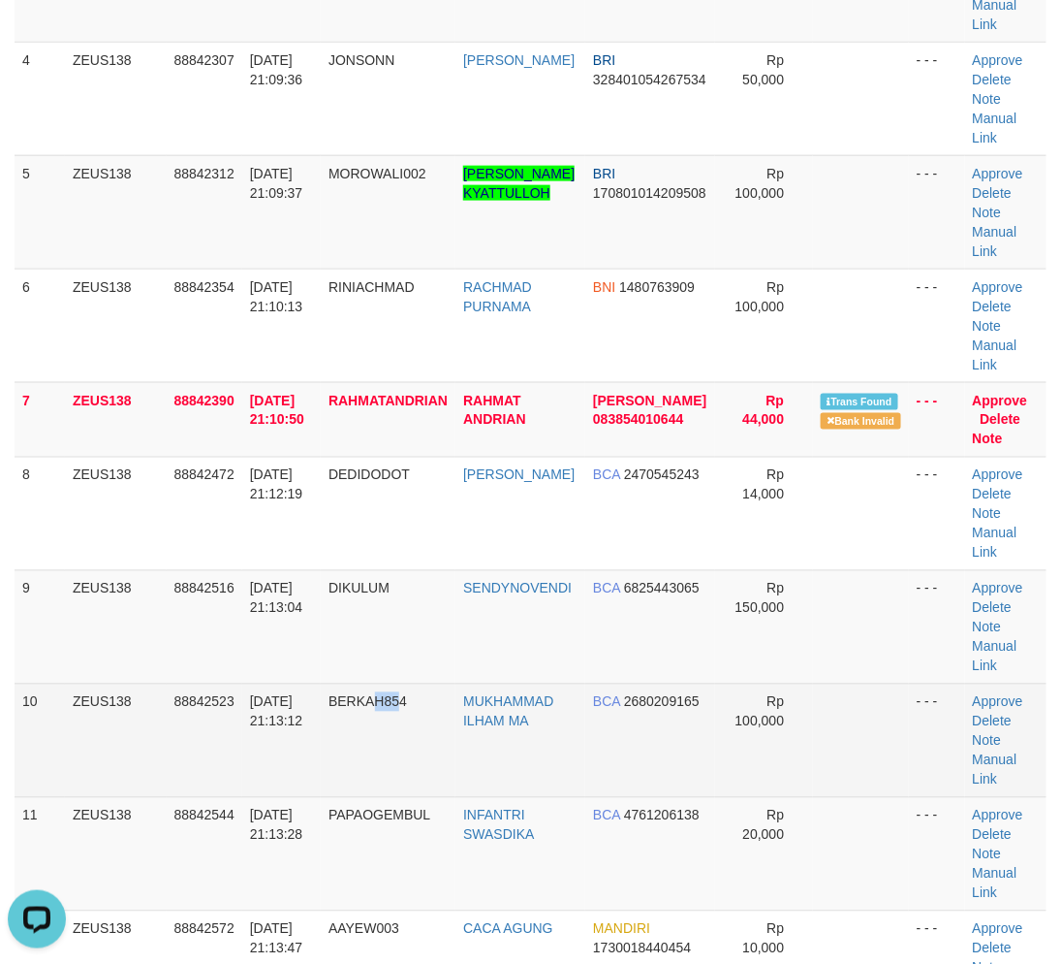
click at [405, 760] on td "BERKAH854" at bounding box center [388, 739] width 135 height 113
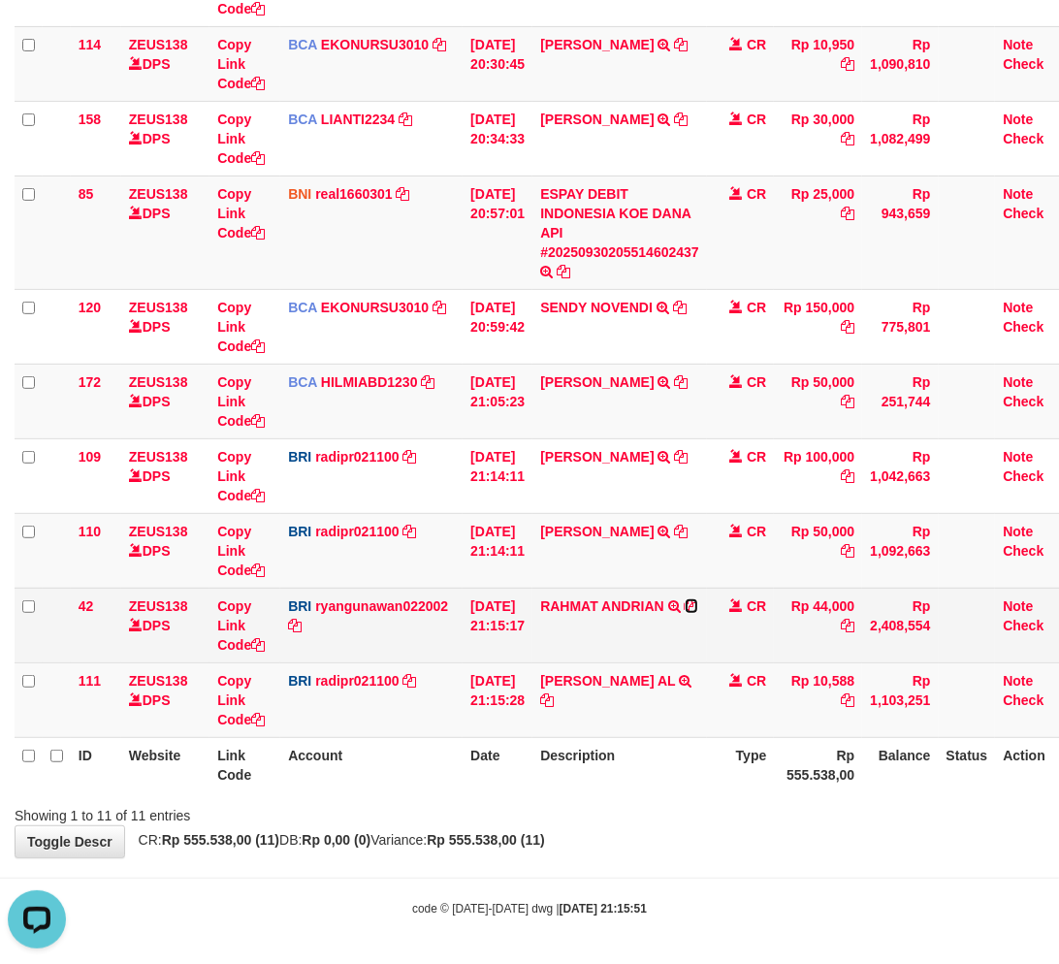
click at [698, 599] on icon at bounding box center [691, 606] width 14 height 14
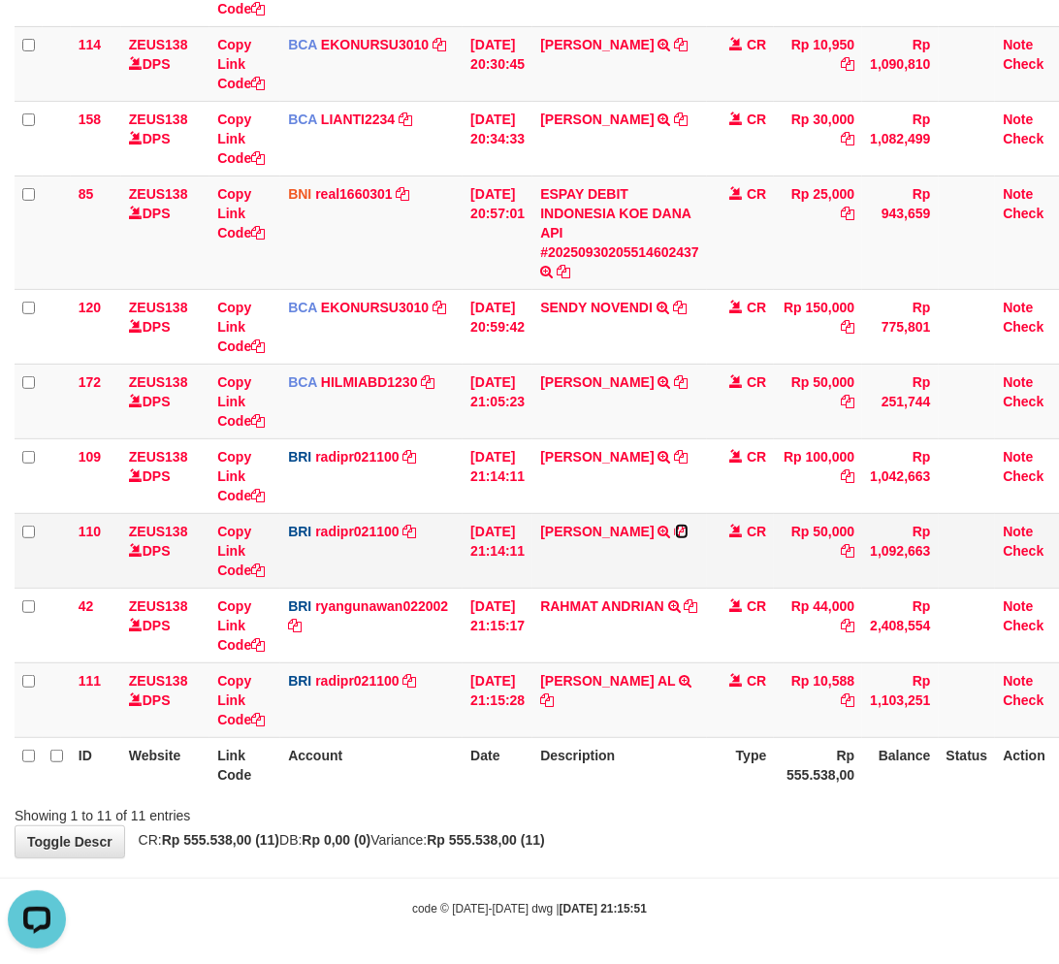
click at [688, 524] on icon at bounding box center [682, 531] width 14 height 14
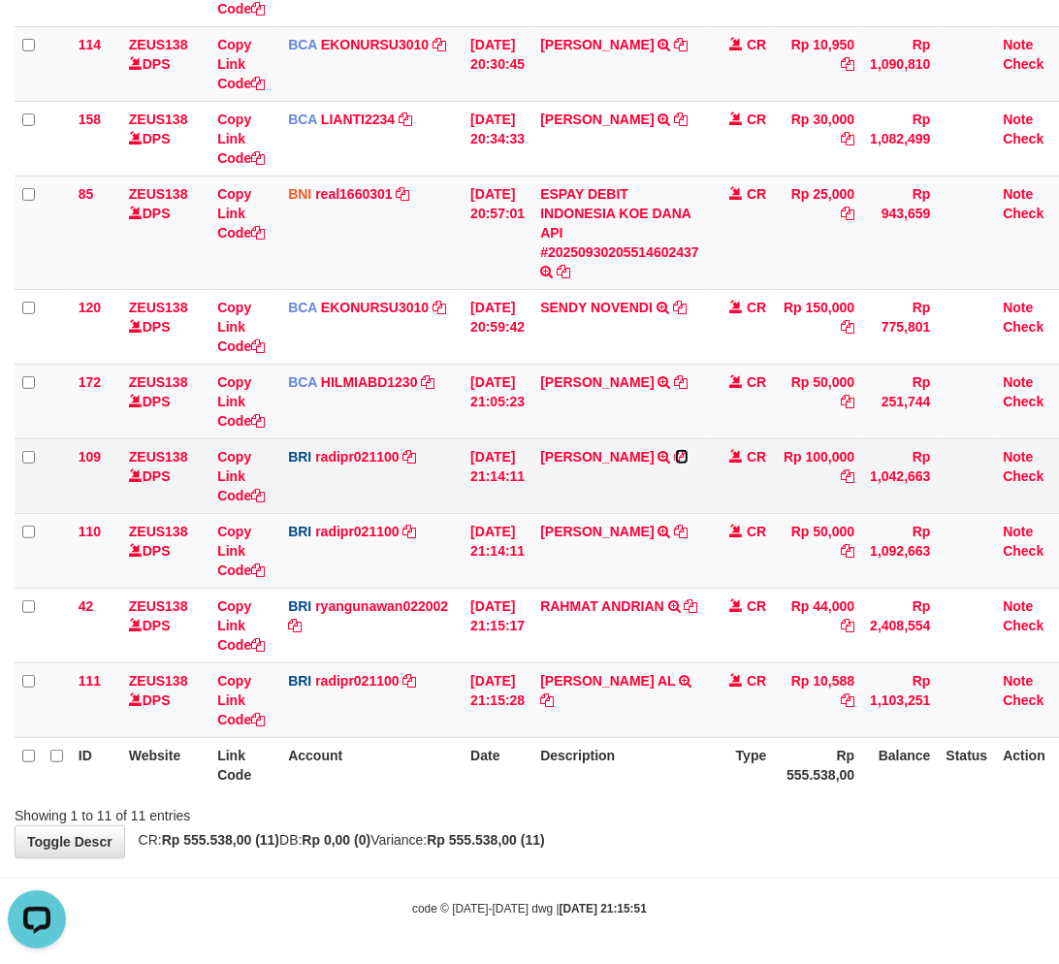
click at [688, 450] on icon at bounding box center [682, 457] width 14 height 14
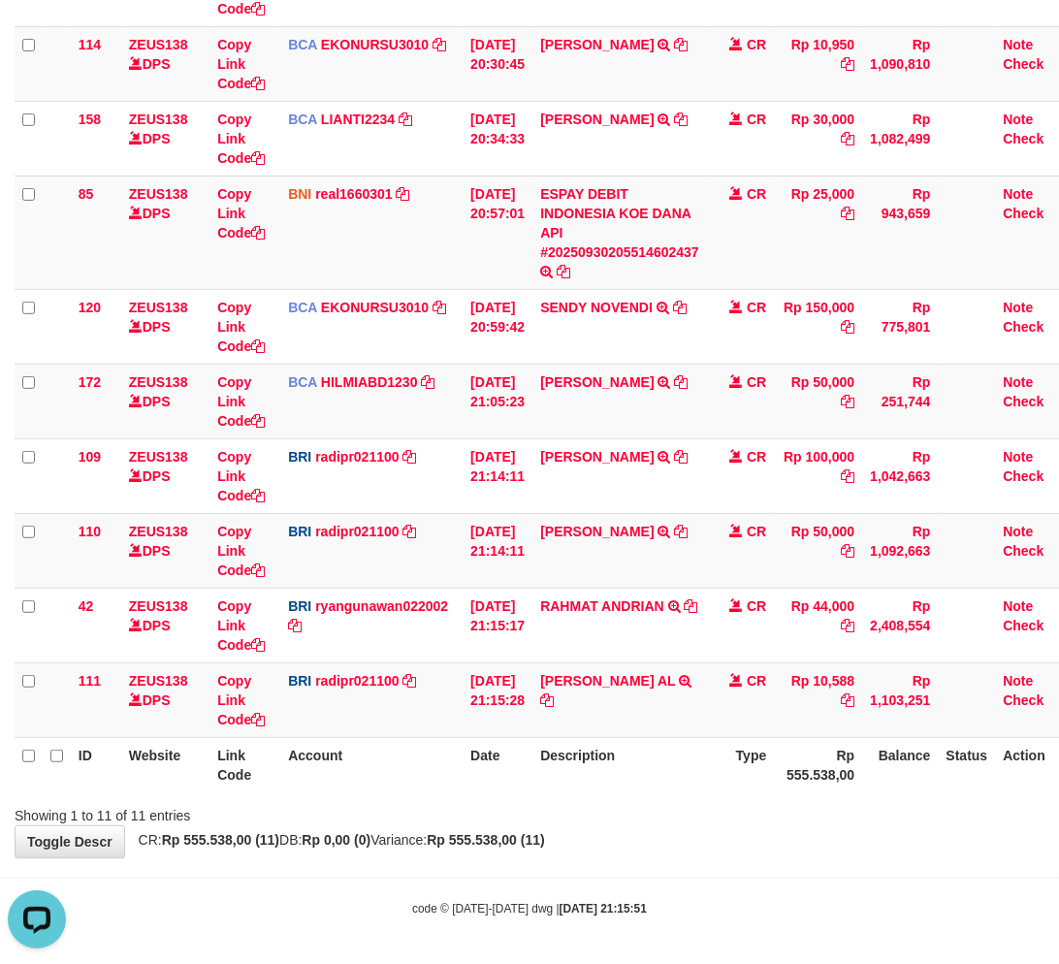
click at [705, 834] on div "**********" at bounding box center [529, 271] width 1059 height 1172
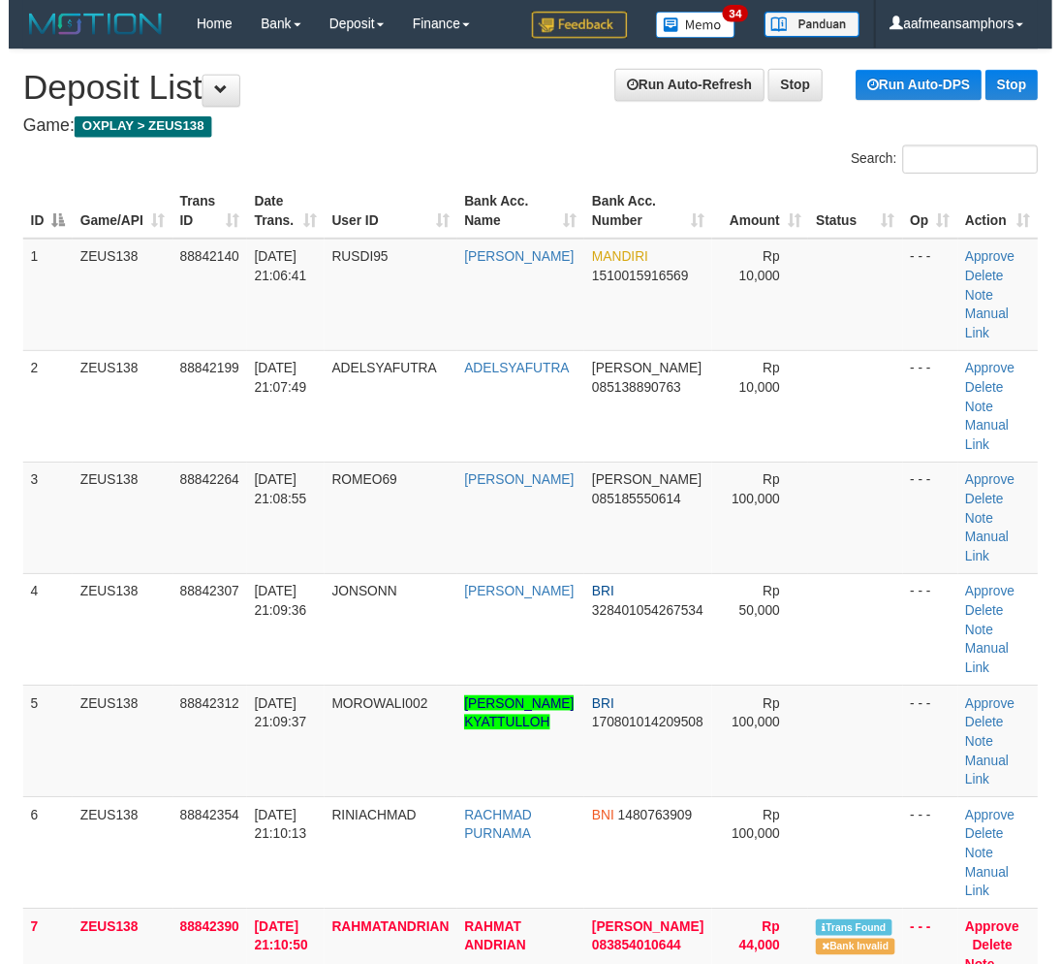
scroll to position [385, 0]
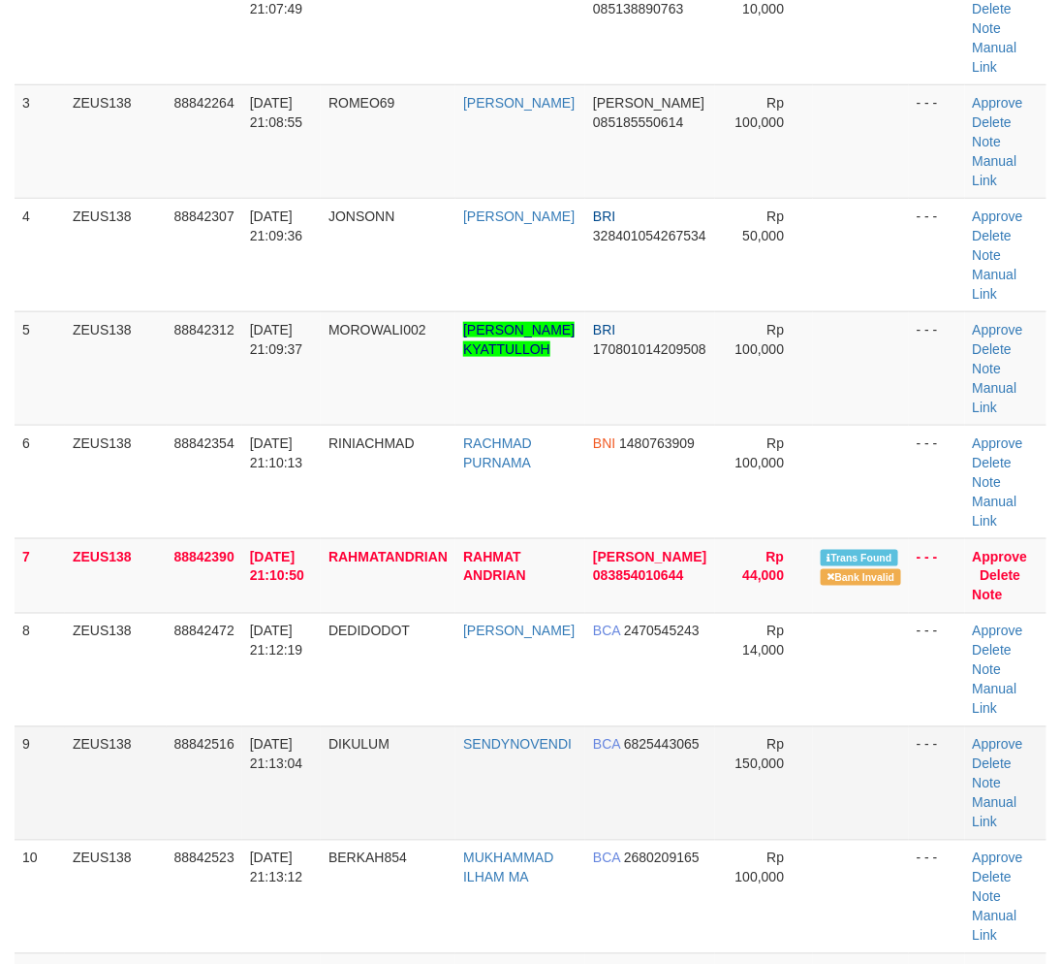
click at [420, 803] on tr "9 ZEUS138 88842516 [DATE] 21:13:04 DIKULUM [GEOGRAPHIC_DATA] BCA 6825443065 Rp …" at bounding box center [531, 782] width 1032 height 113
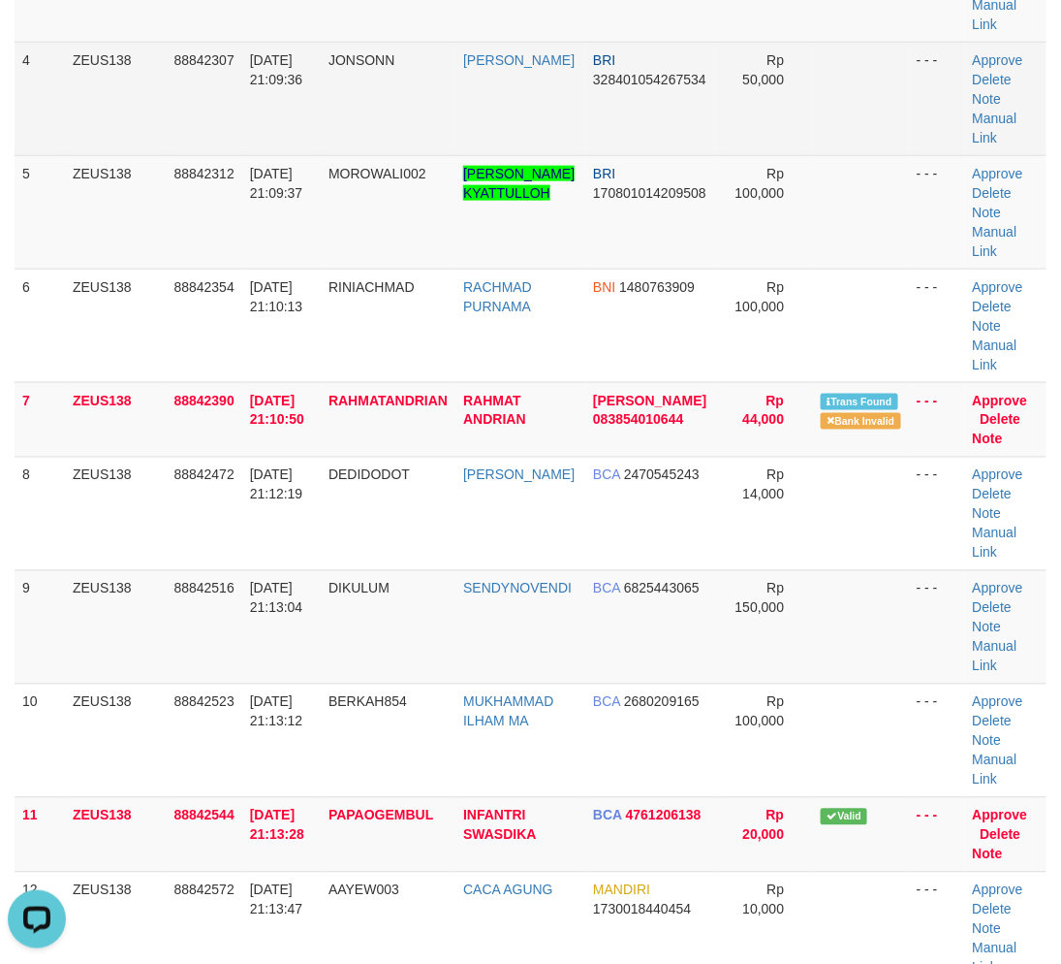
scroll to position [0, 0]
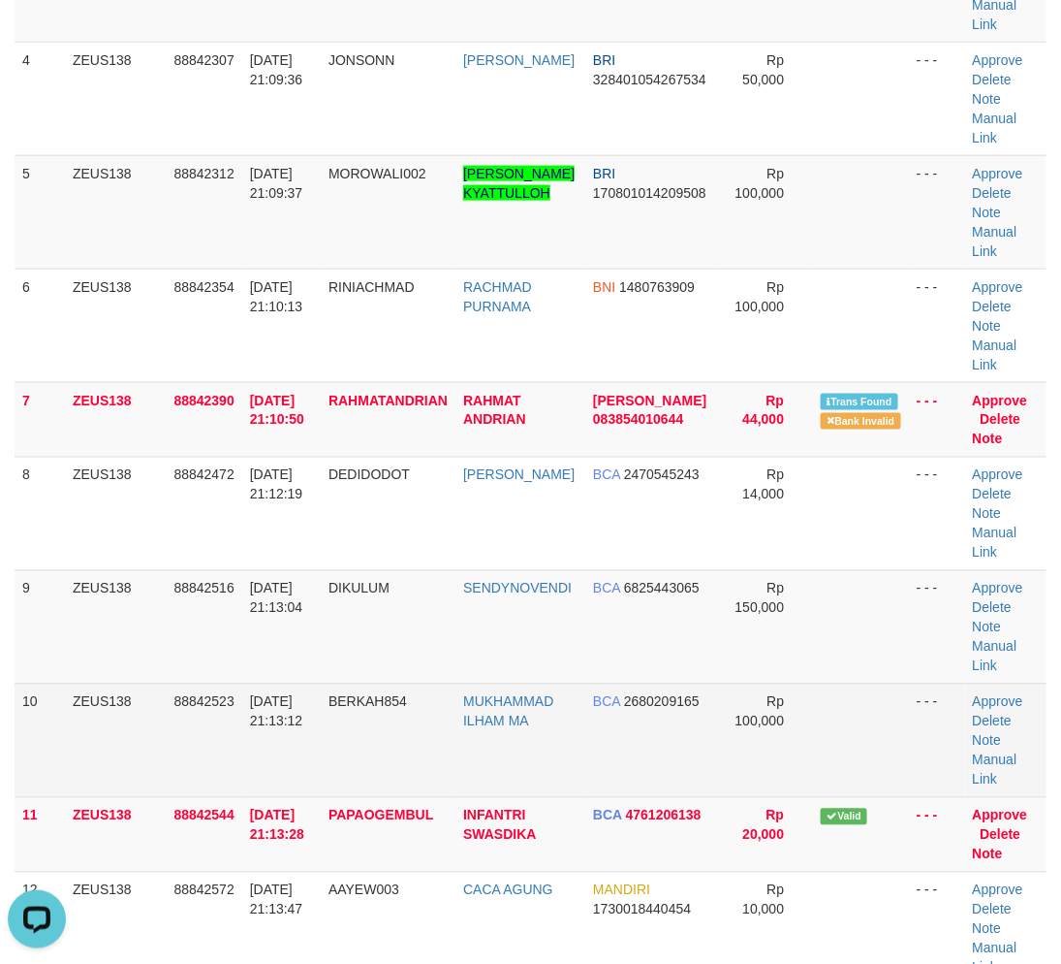
click at [359, 711] on td "BERKAH854" at bounding box center [388, 739] width 135 height 113
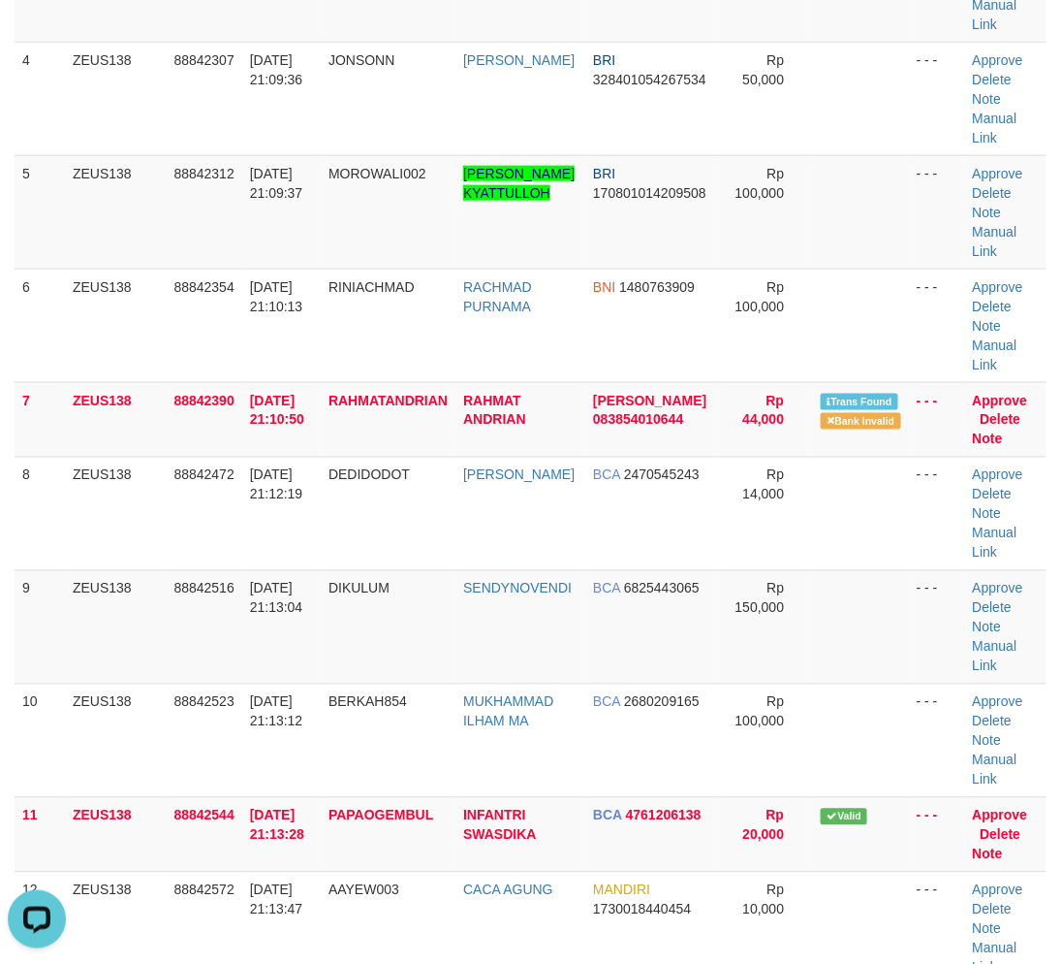
drag, startPoint x: 353, startPoint y: 708, endPoint x: 1, endPoint y: 675, distance: 353.4
click at [344, 705] on td "BERKAH854" at bounding box center [388, 739] width 135 height 113
click at [507, 669] on tr "9 ZEUS138 88842516 [DATE] 21:13:04 DIKULUM [GEOGRAPHIC_DATA] BCA 6825443065 Rp …" at bounding box center [531, 626] width 1032 height 113
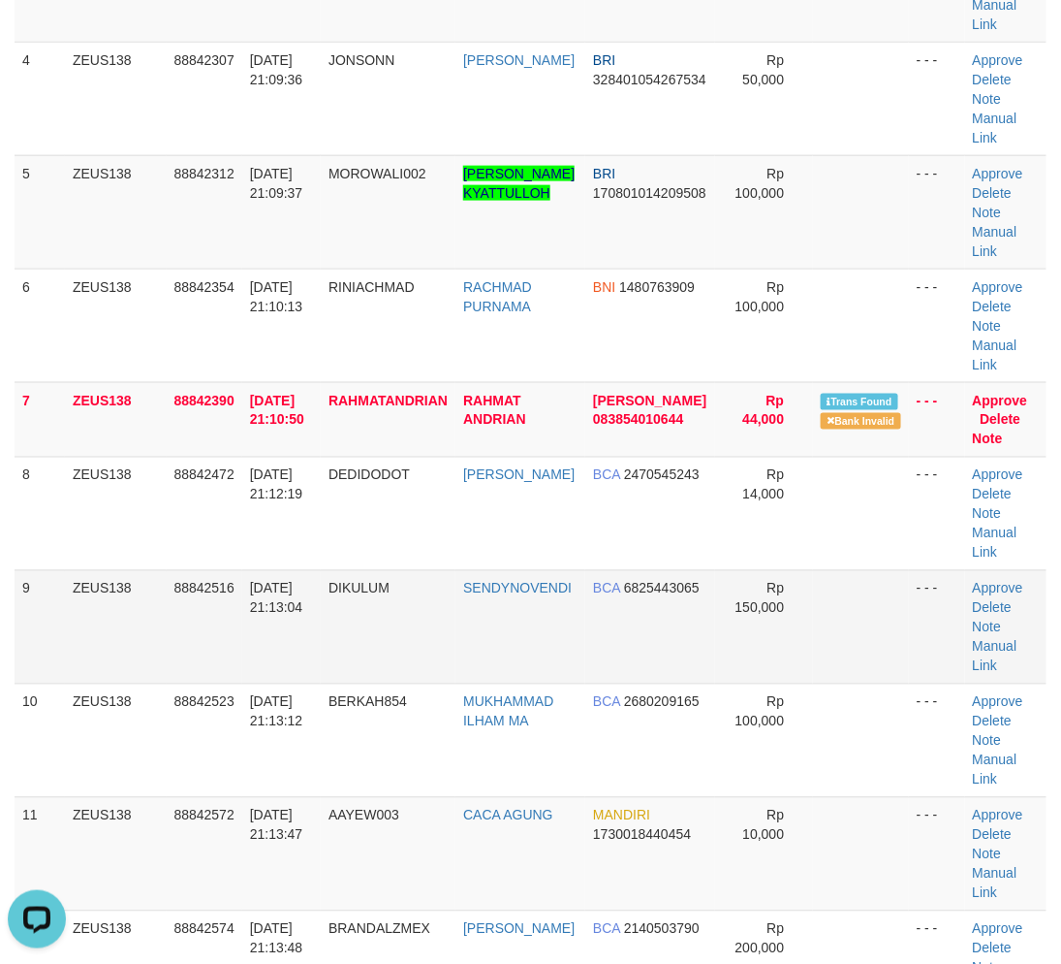
click at [411, 616] on td "DIKULUM" at bounding box center [388, 626] width 135 height 113
click at [417, 613] on td "DIKULUM" at bounding box center [388, 626] width 135 height 113
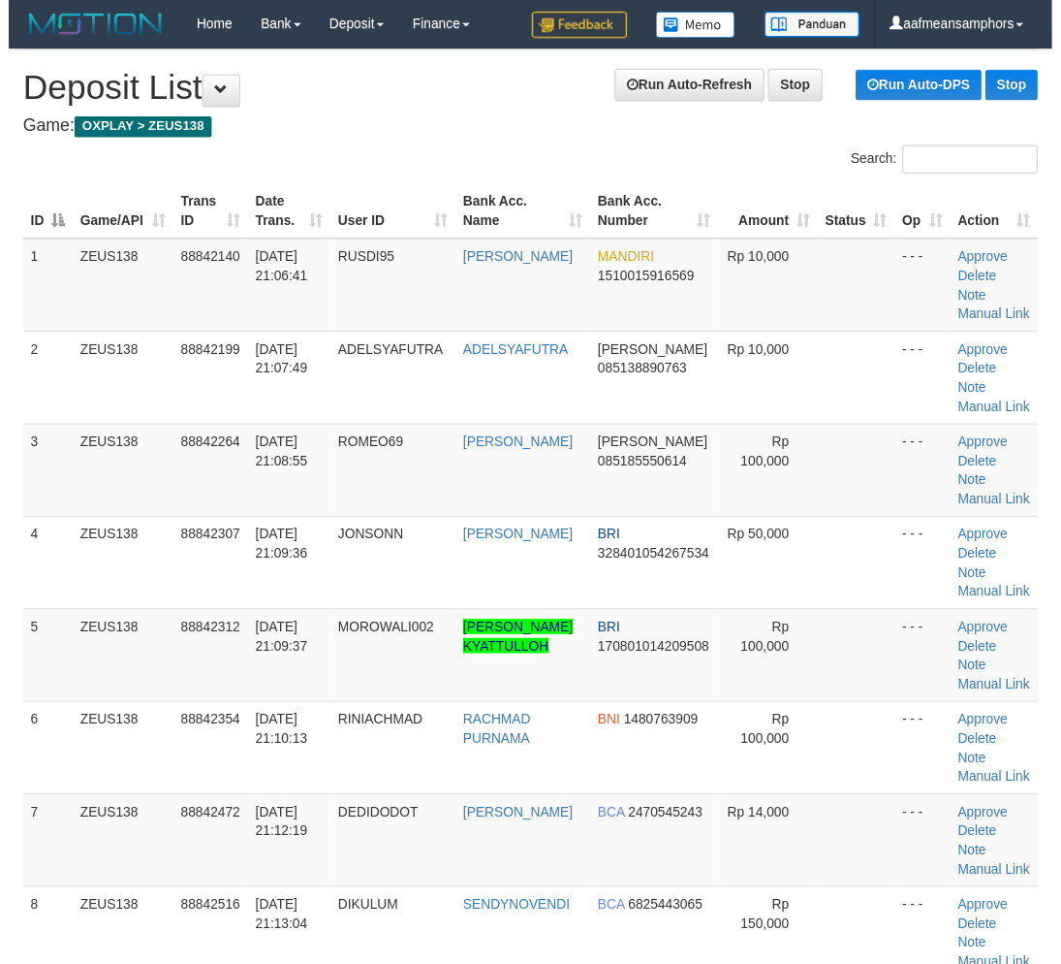
scroll to position [541, 0]
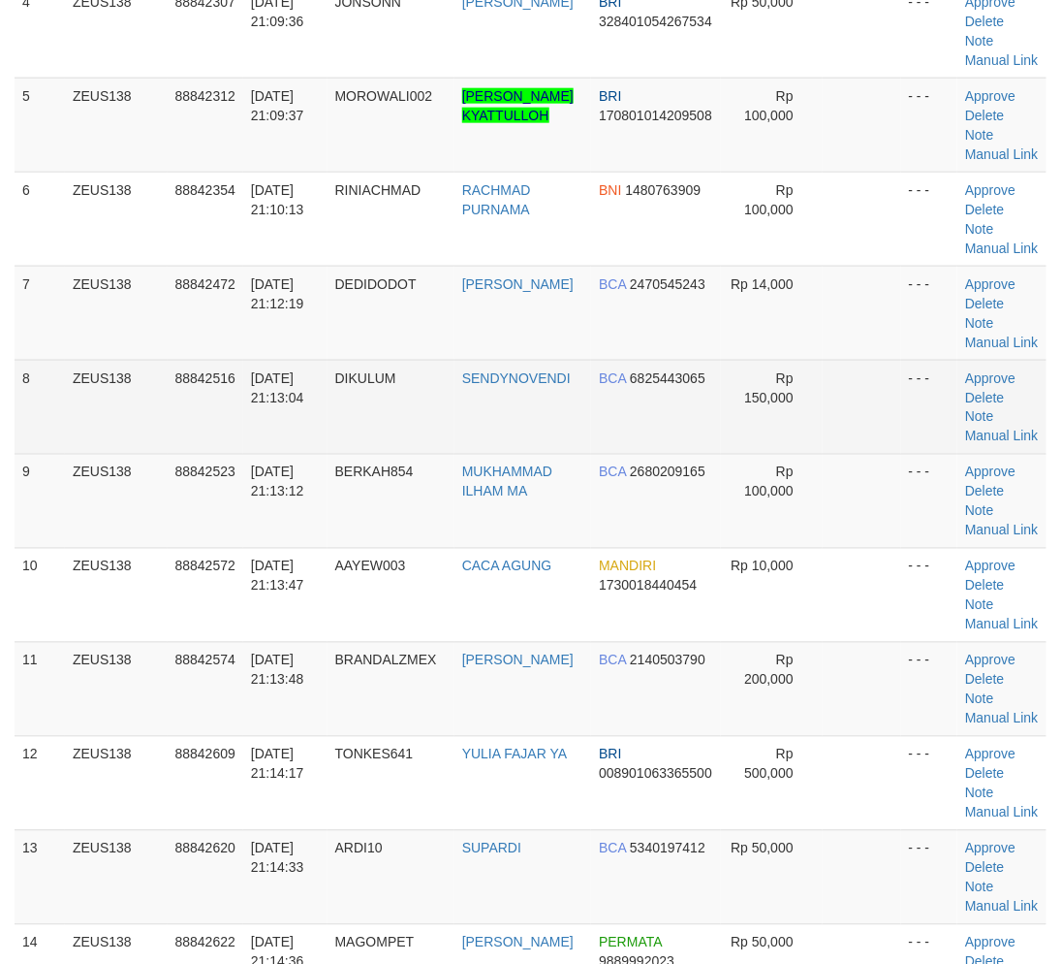
drag, startPoint x: 343, startPoint y: 588, endPoint x: 331, endPoint y: 588, distance: 12.6
click at [332, 454] on td "DIKULUM" at bounding box center [391, 407] width 127 height 94
click at [337, 454] on td "DIKULUM" at bounding box center [391, 407] width 127 height 94
click at [341, 454] on td "DIKULUM" at bounding box center [391, 407] width 127 height 94
click at [320, 579] on tbody "1 ZEUS138 88842140 30/09/2025 21:06:41 RUSDI95 MUH RUSDI MANDIRI 1510015916569 …" at bounding box center [531, 594] width 1032 height 1787
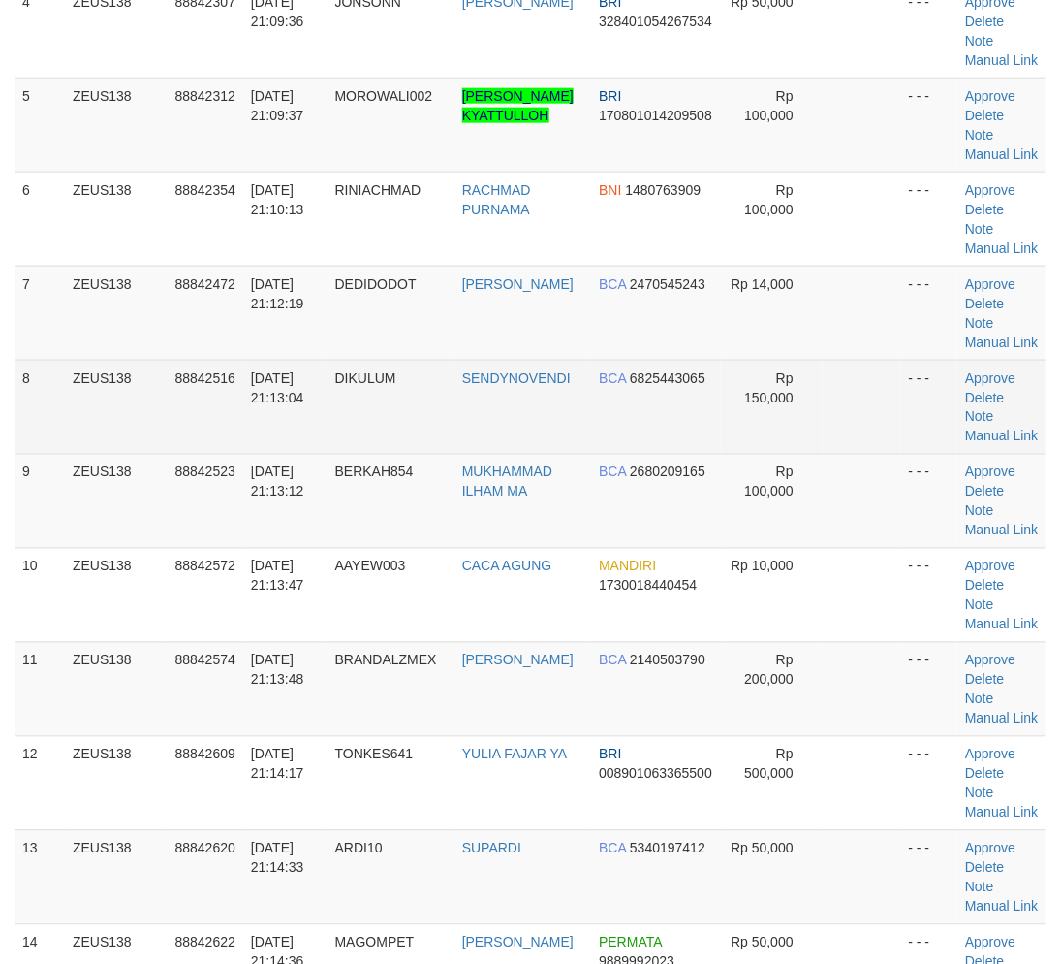
scroll to position [618, 0]
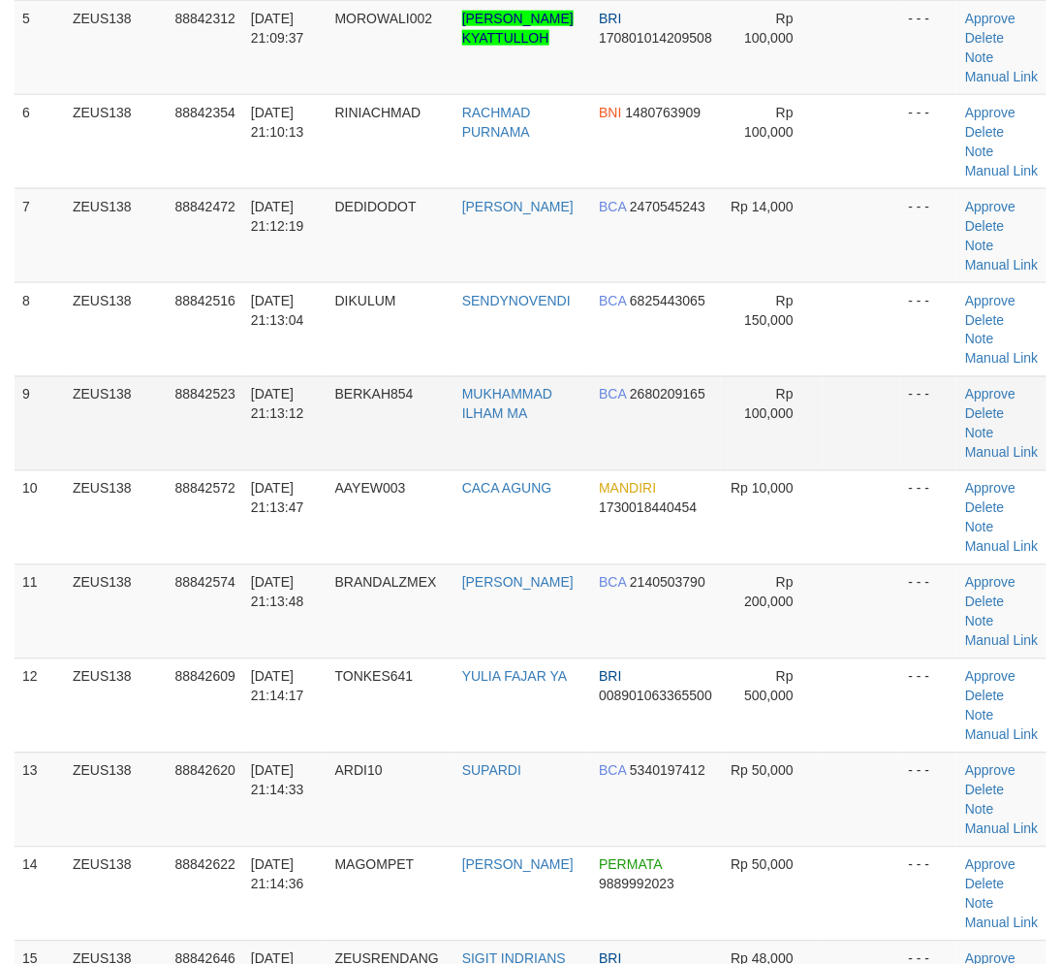
click at [318, 470] on td "[DATE] 21:13:12" at bounding box center [285, 423] width 84 height 94
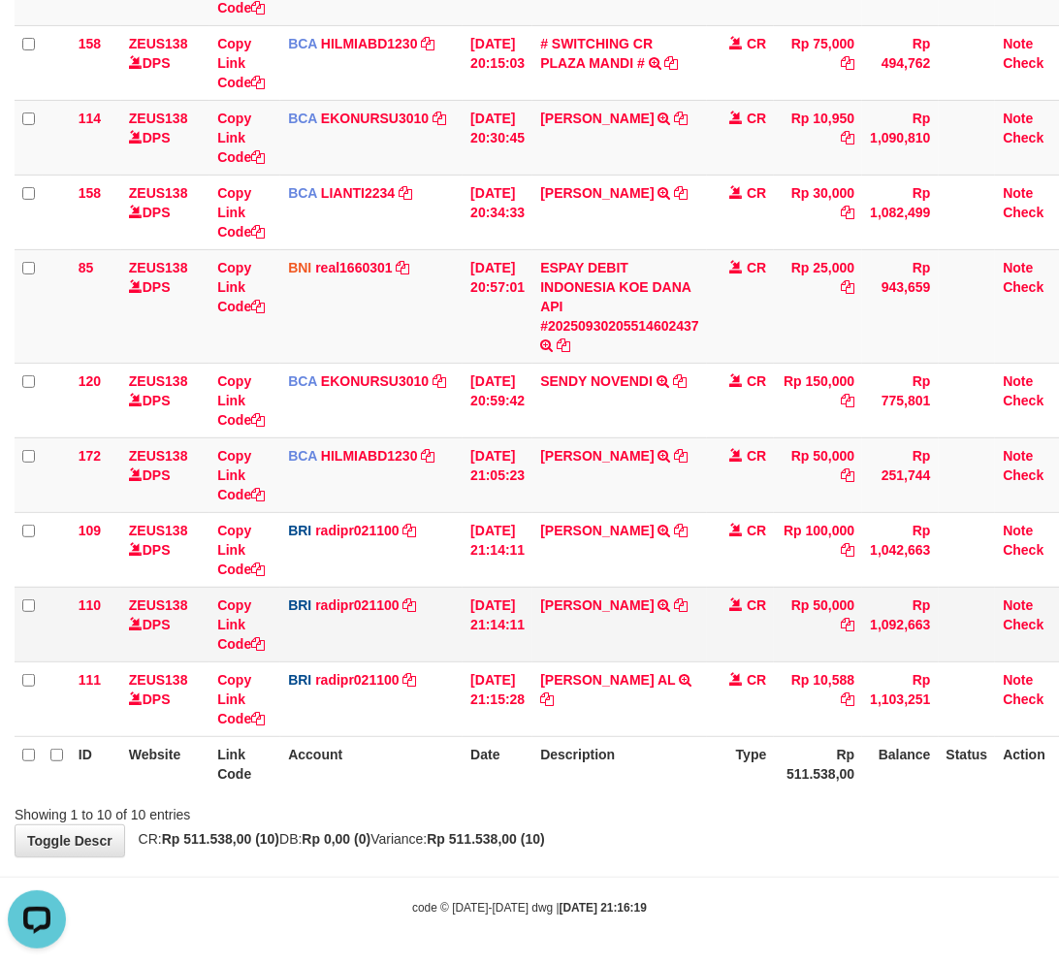
click at [633, 628] on td "[PERSON_NAME] TRANSFER NBMB [PERSON_NAME] TO [PERSON_NAME]" at bounding box center [619, 623] width 174 height 75
click at [632, 628] on td "[PERSON_NAME] TRANSFER NBMB [PERSON_NAME] TO [PERSON_NAME]" at bounding box center [619, 623] width 174 height 75
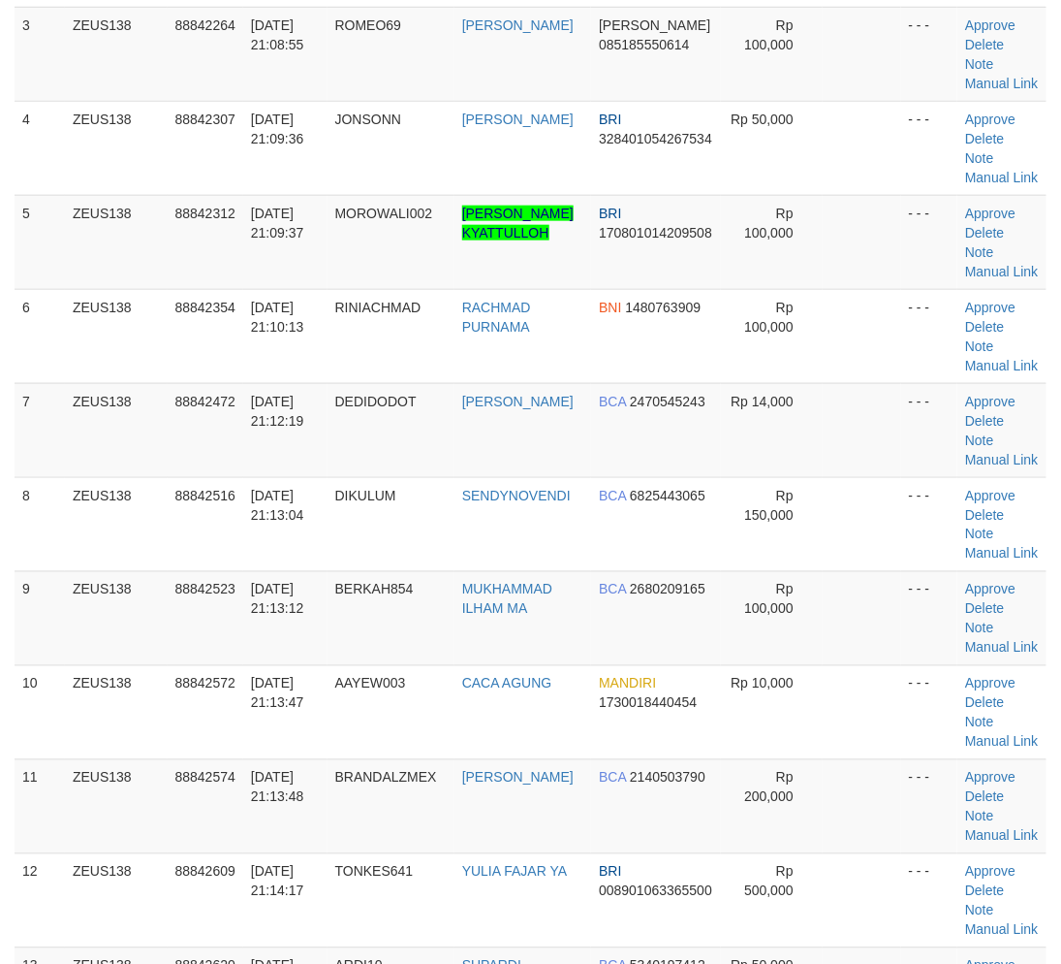
scroll to position [696, 0]
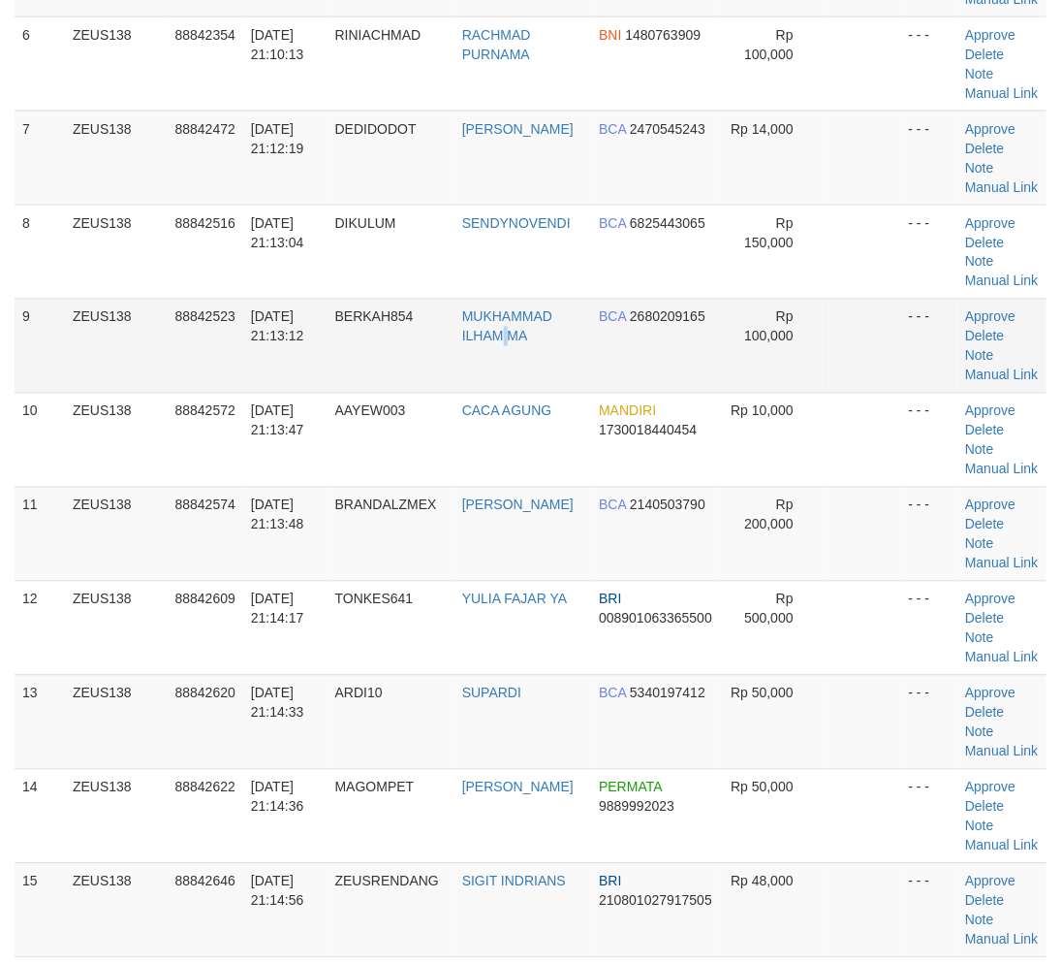
click at [509, 393] on td "MUKHAMMAD ILHAM MA" at bounding box center [523, 346] width 137 height 94
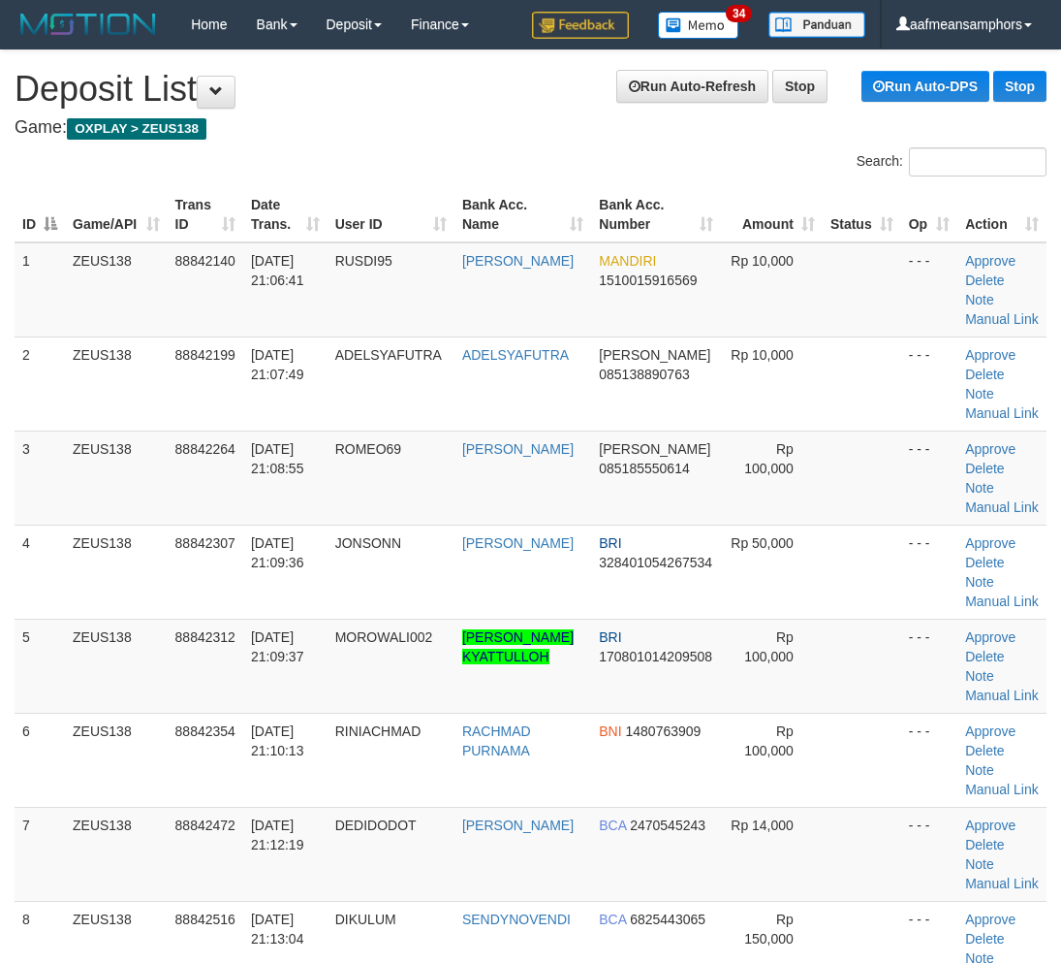
click at [343, 806] on td "DEDIDODOT" at bounding box center [391, 853] width 127 height 94
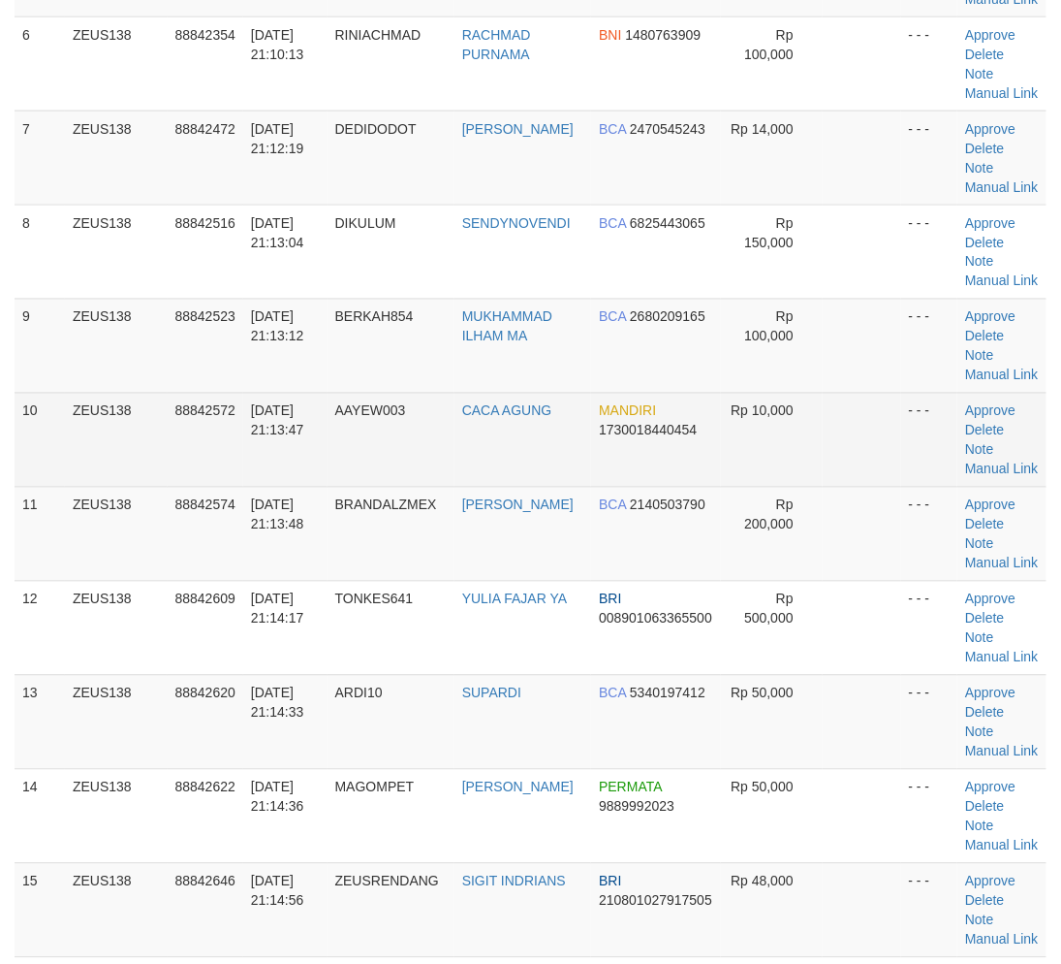
scroll to position [239, 0]
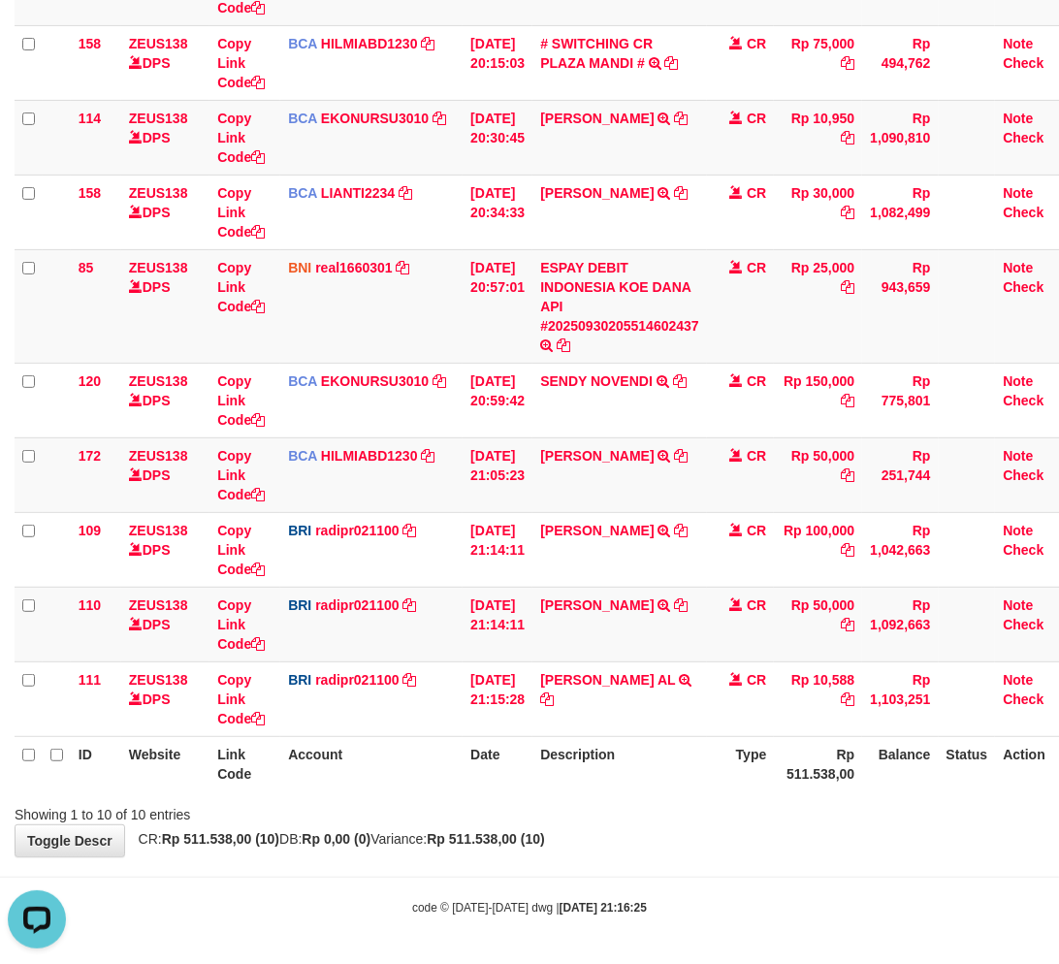
click at [613, 892] on body "Toggle navigation Home Bank Account List Load By Website Group [OXPLAY] ZEUS138…" at bounding box center [529, 336] width 1059 height 1256
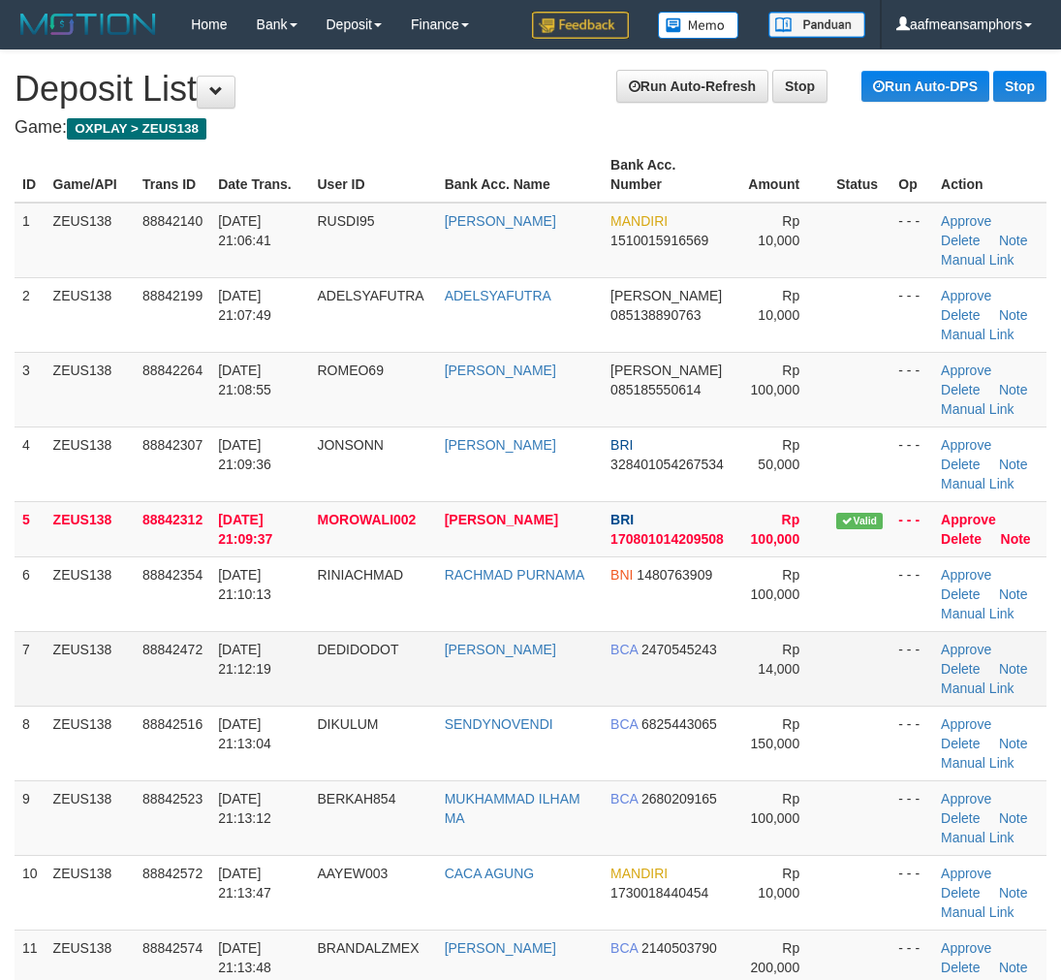
scroll to position [44, 0]
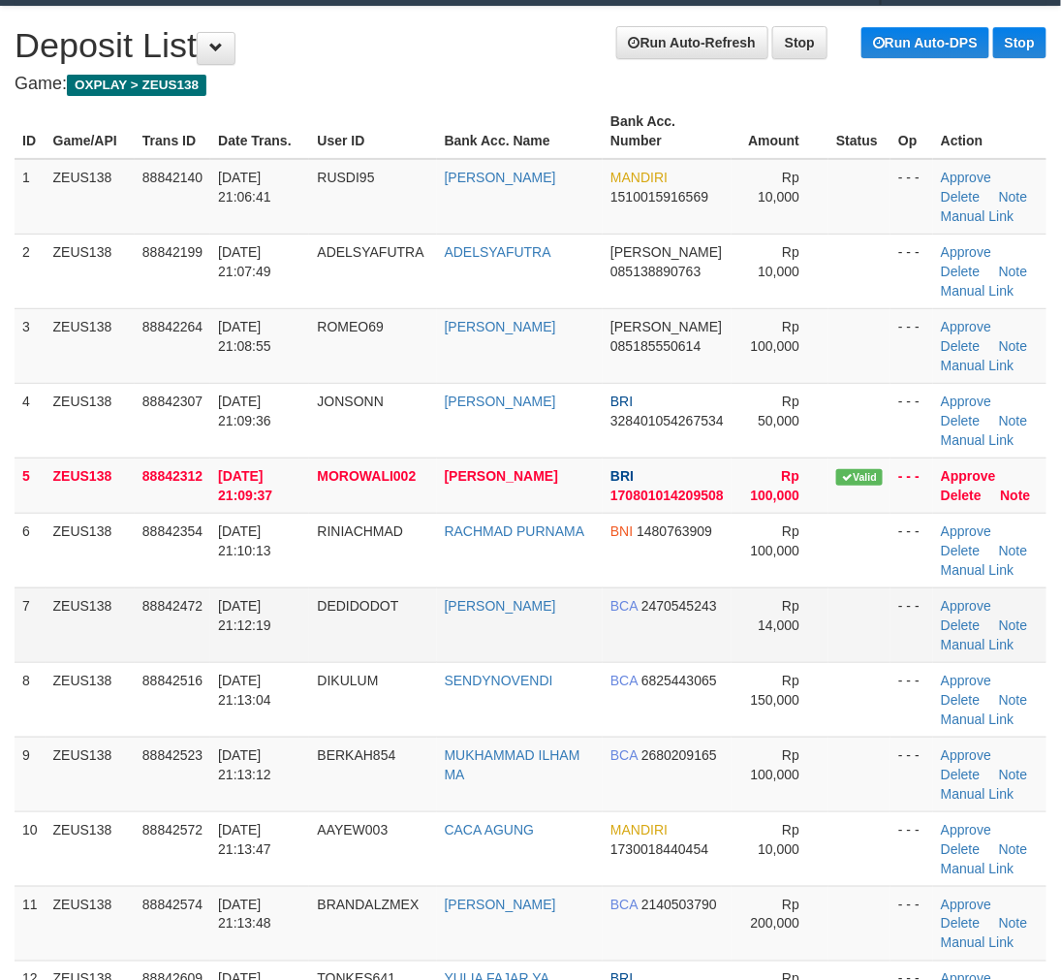
click at [404, 599] on td "DEDIDODOT" at bounding box center [372, 624] width 127 height 75
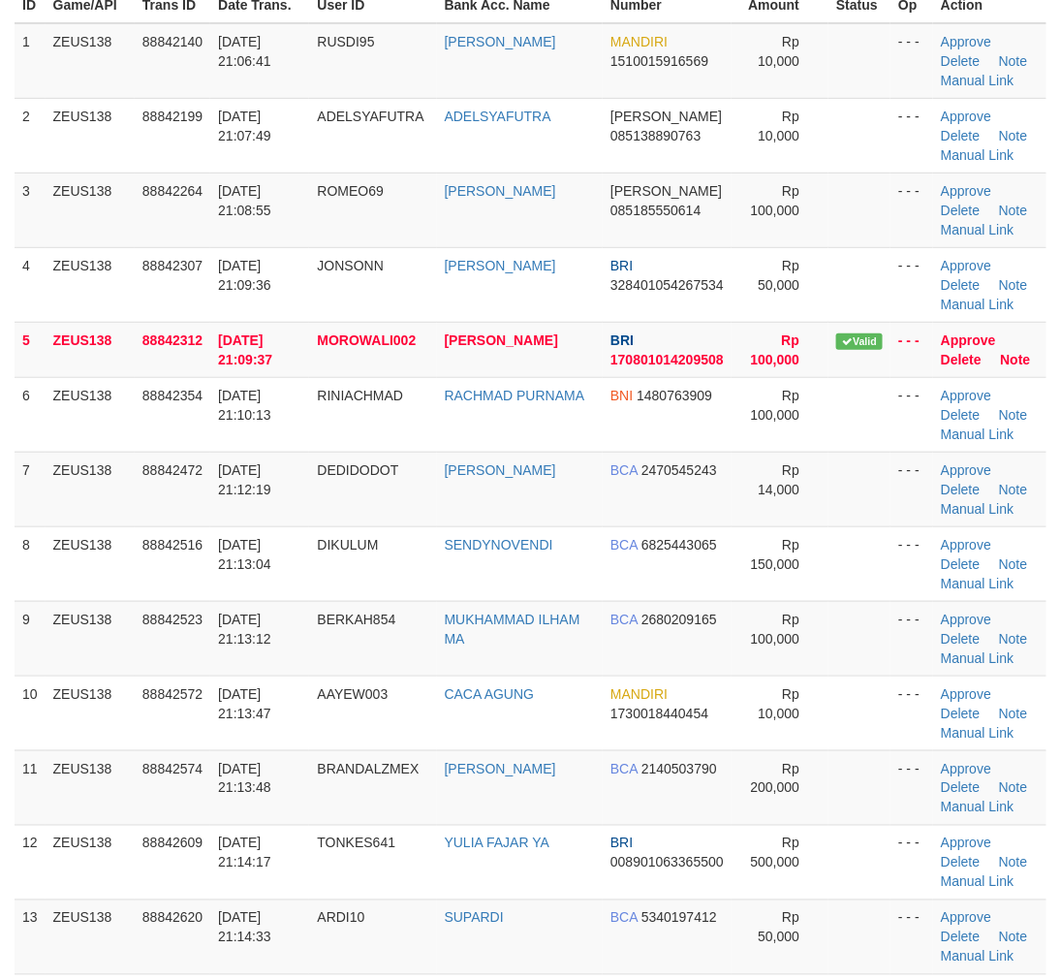
scroll to position [690, 0]
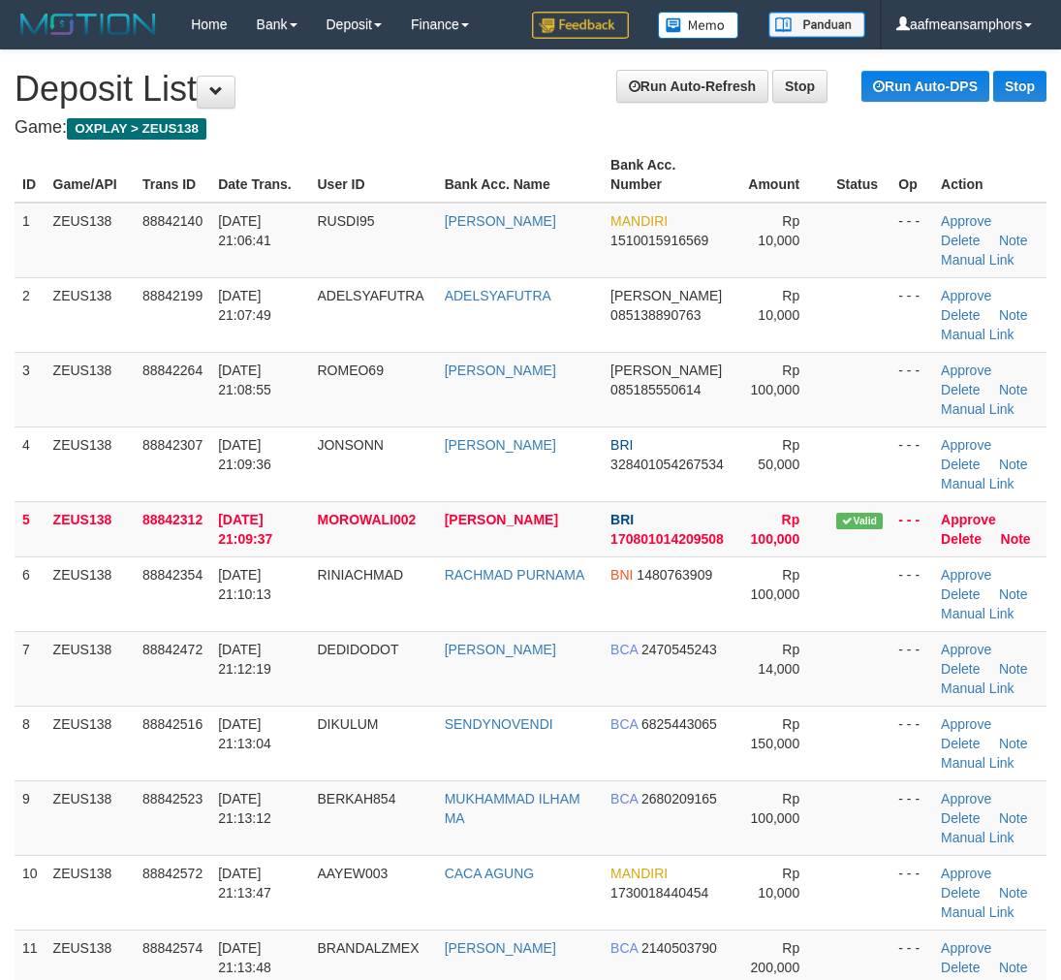
scroll to position [690, 0]
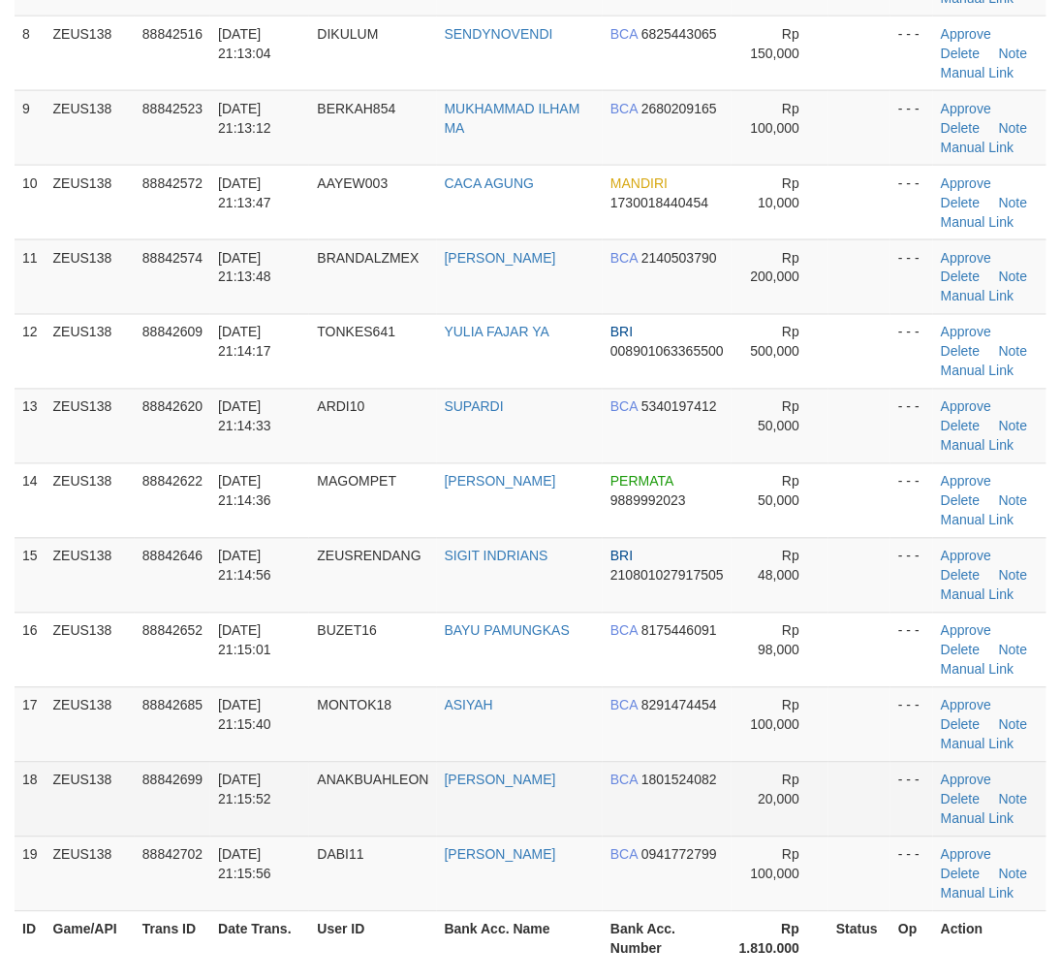
click at [395, 792] on td "ANAKBUAHLEON" at bounding box center [372, 799] width 127 height 75
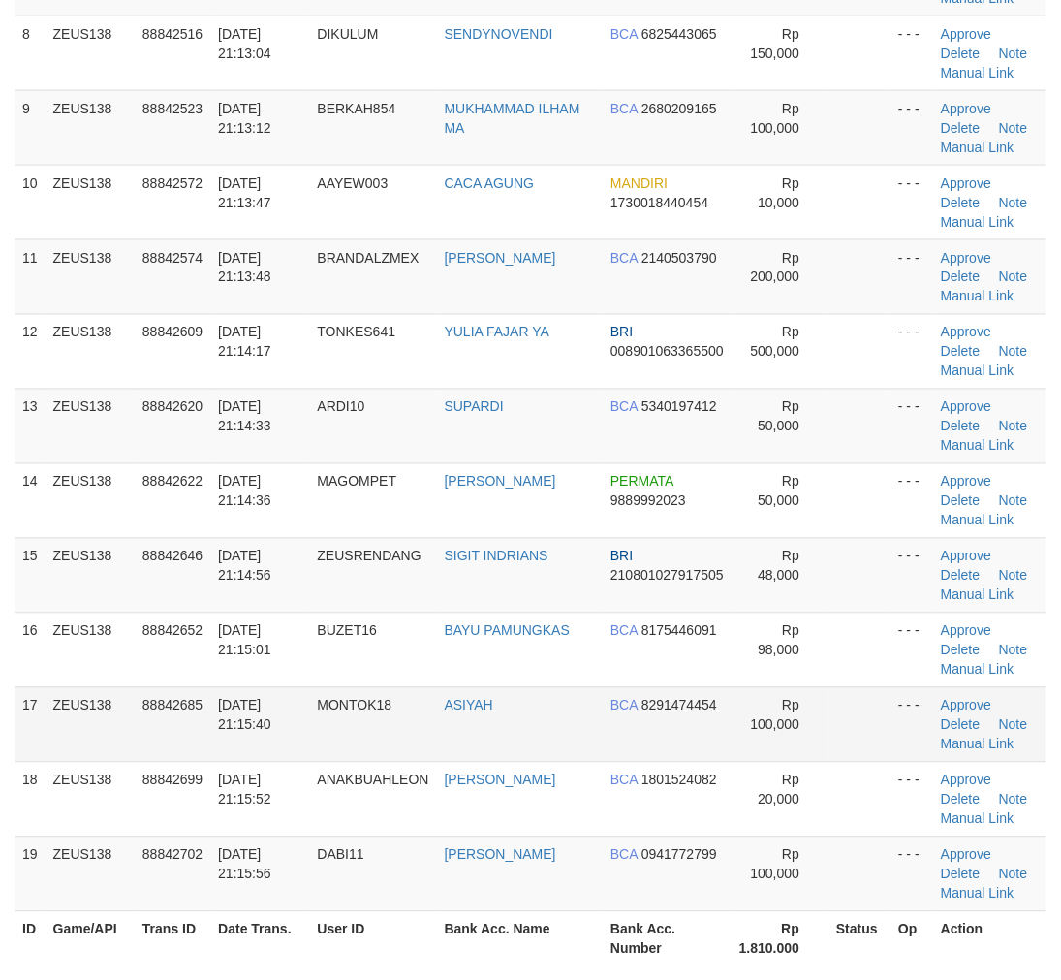
drag, startPoint x: 258, startPoint y: 728, endPoint x: 68, endPoint y: 733, distance: 190.1
click at [255, 728] on span "[DATE] 21:15:40" at bounding box center [244, 715] width 53 height 35
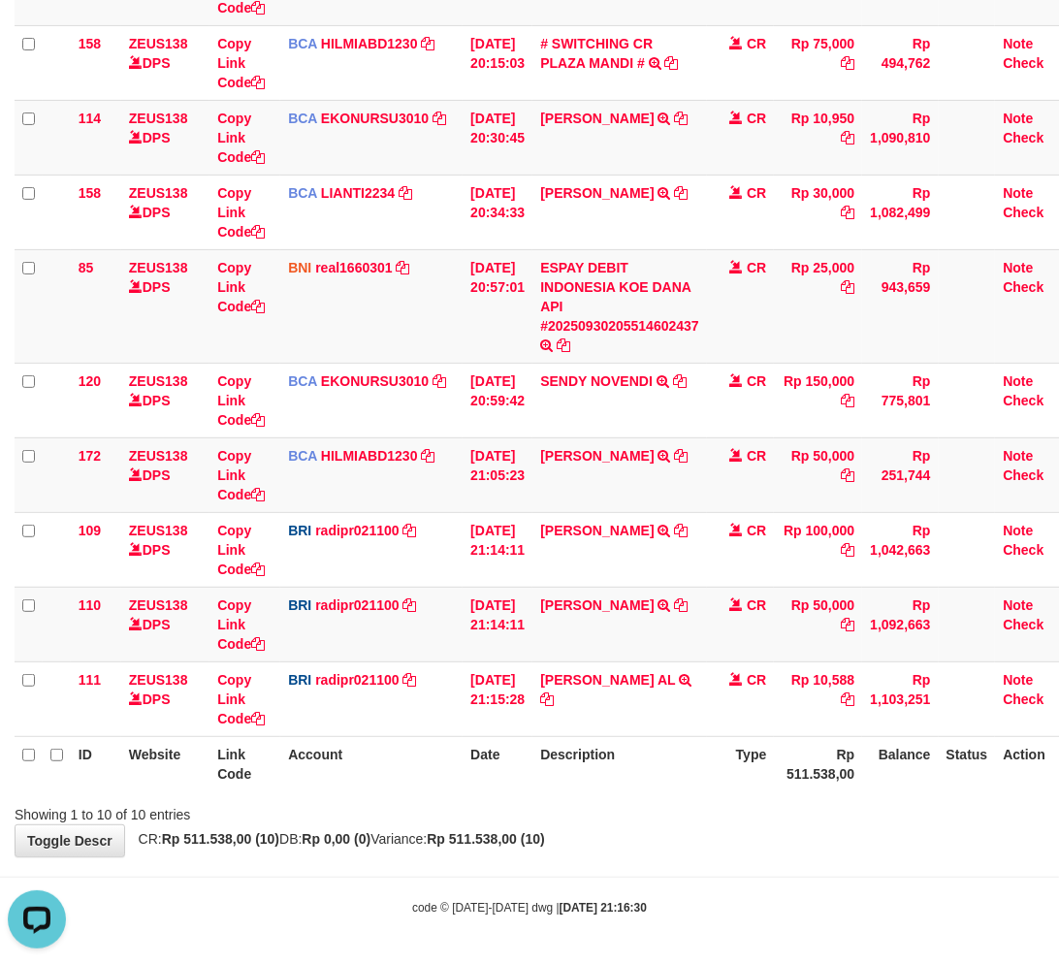
click at [657, 808] on div "Showing 1 to 10 of 10 entries" at bounding box center [529, 810] width 1059 height 27
click at [666, 802] on div "Showing 1 to 10 of 10 entries" at bounding box center [529, 810] width 1059 height 27
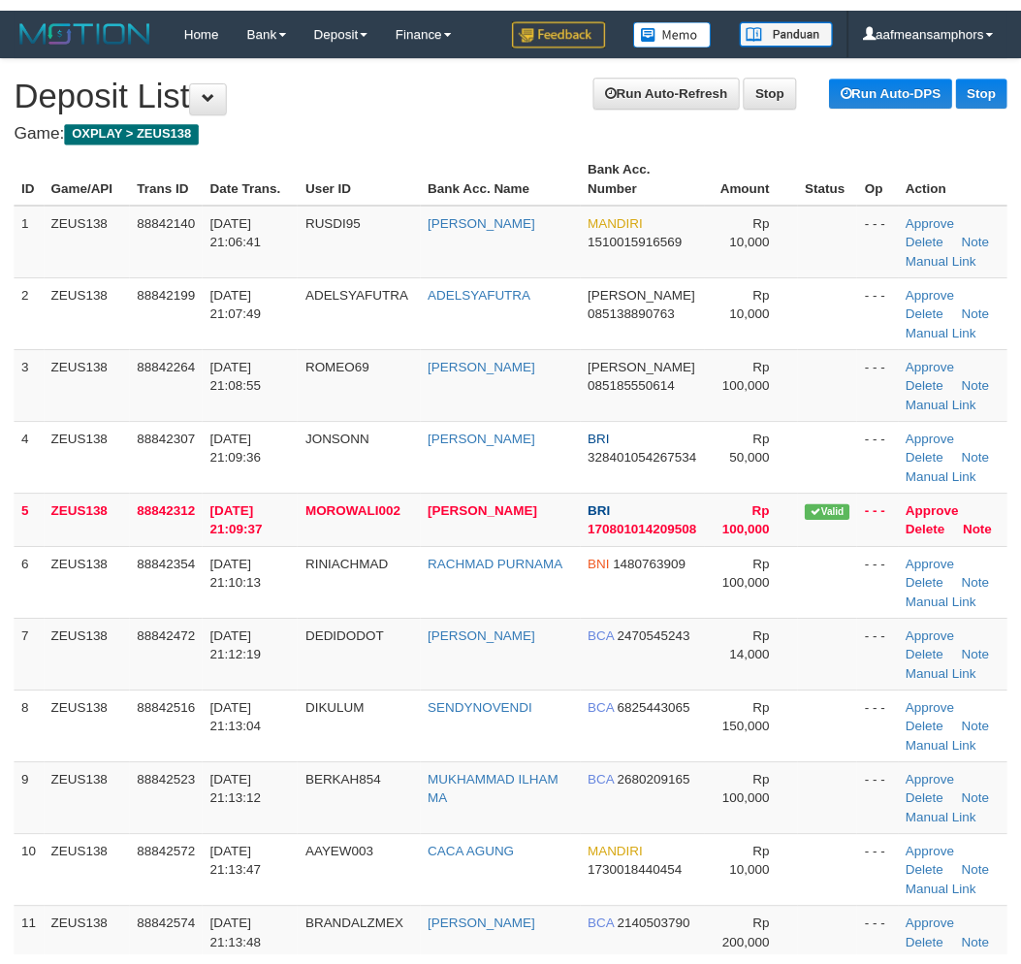
scroll to position [855, 0]
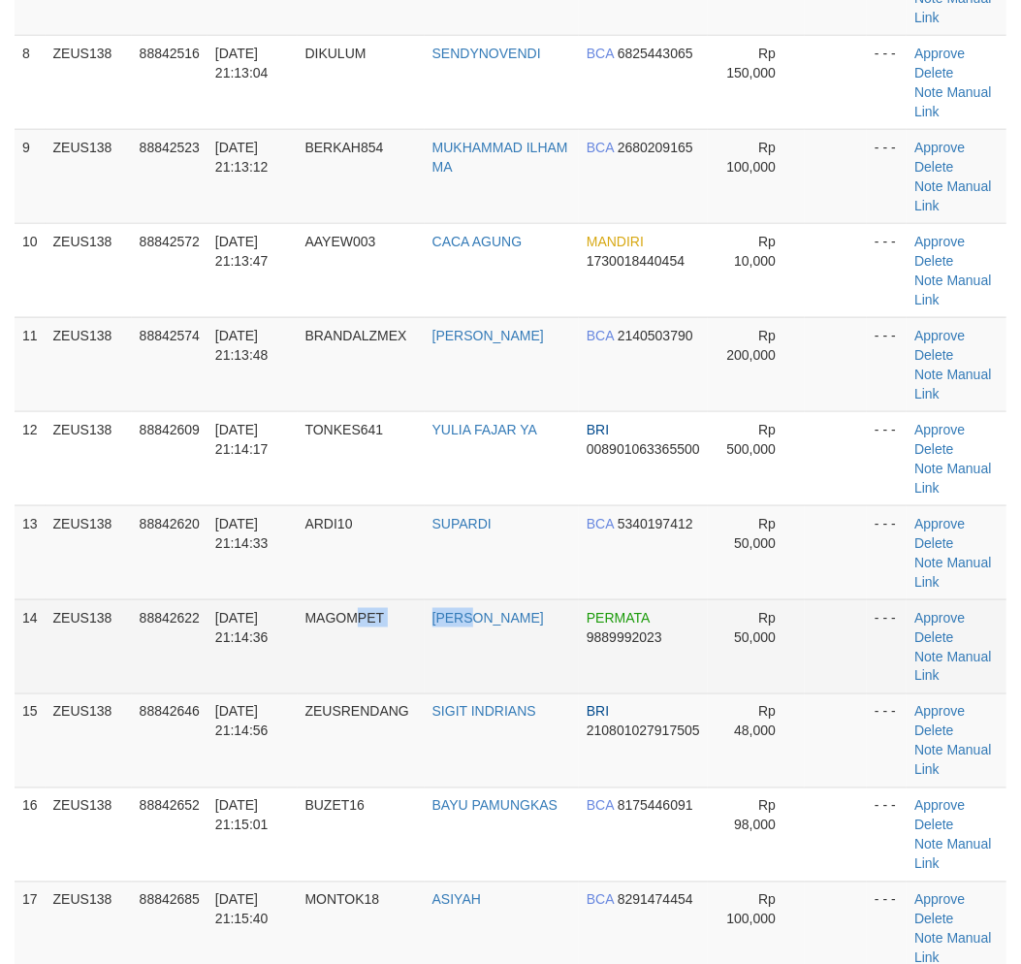
drag, startPoint x: 412, startPoint y: 680, endPoint x: 274, endPoint y: 679, distance: 137.7
click at [458, 682] on tr "14 ZEUS138 88842622 30/09/2025 21:14:36 MAGOMPET MARUF S PERMATA 9889992023 Rp …" at bounding box center [511, 646] width 992 height 94
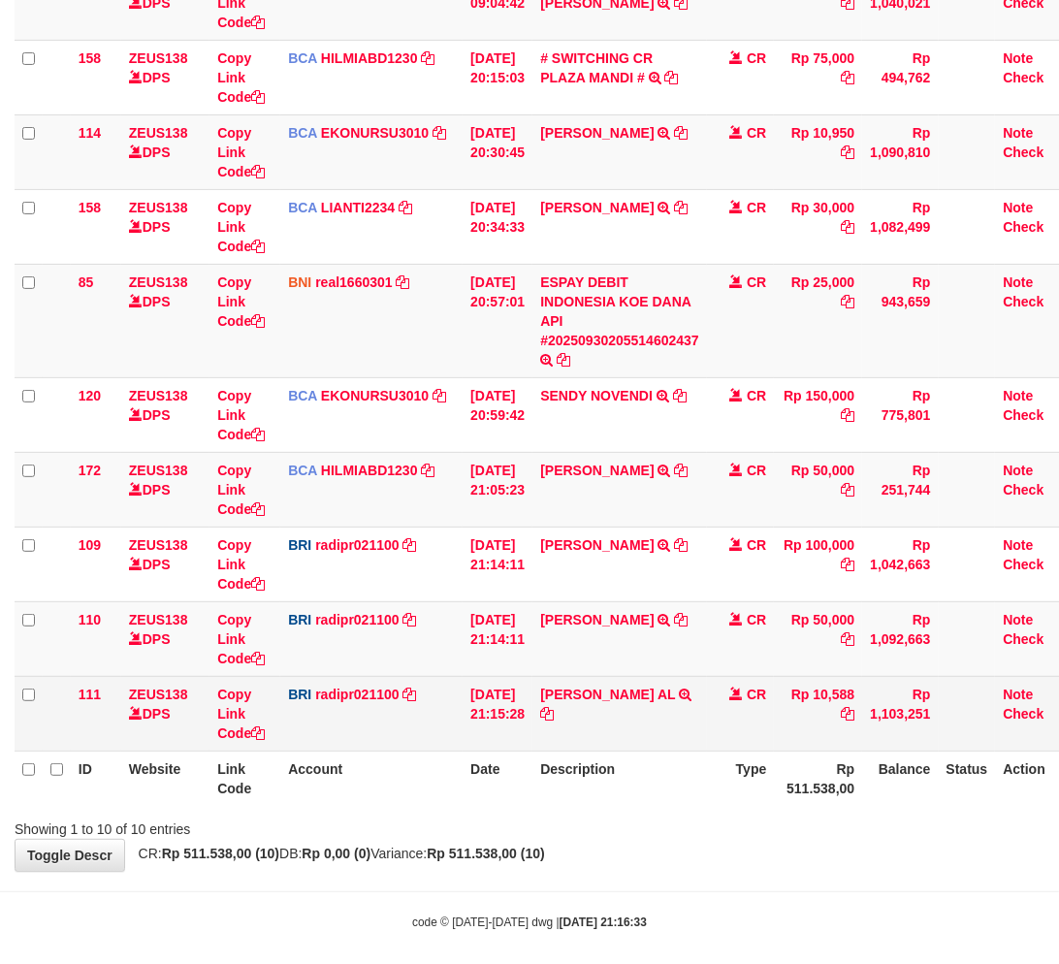
scroll to position [292, 0]
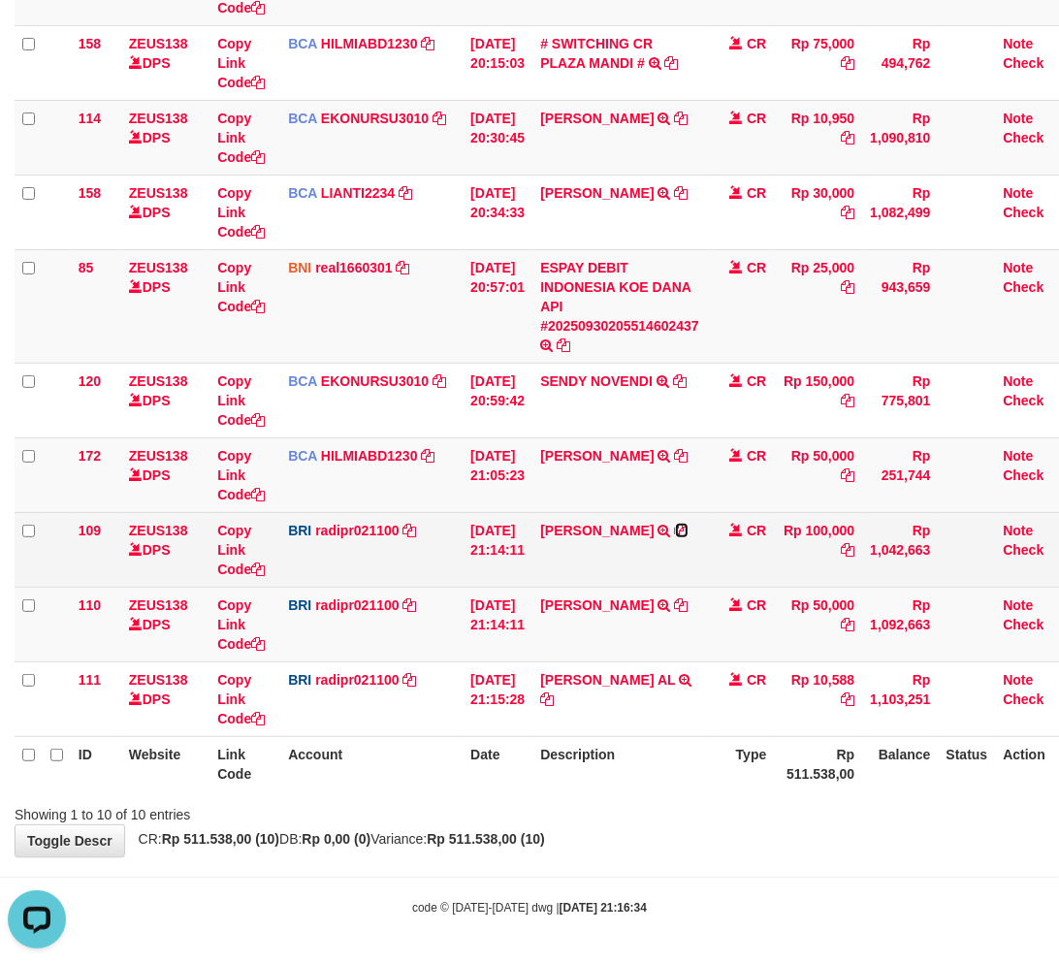
click at [688, 530] on icon at bounding box center [682, 530] width 14 height 14
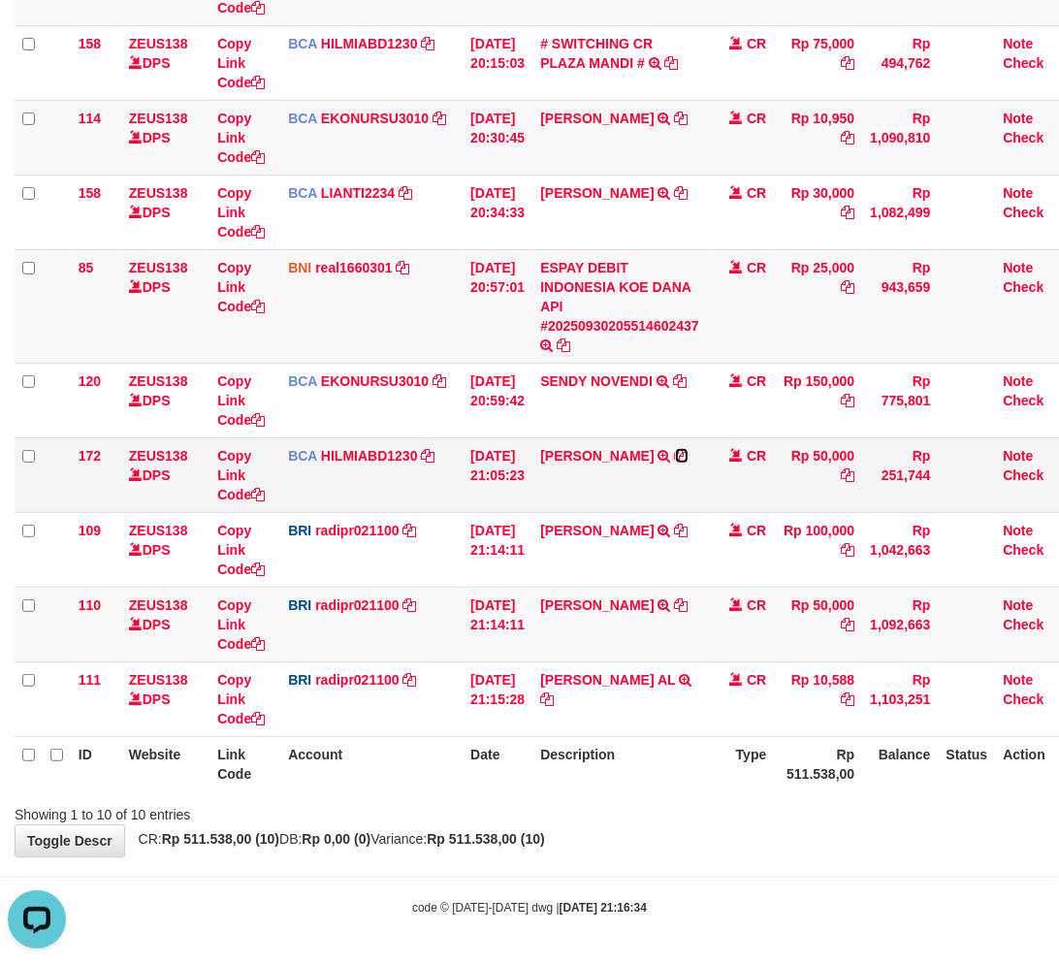
drag, startPoint x: 673, startPoint y: 452, endPoint x: 715, endPoint y: 451, distance: 42.7
click at [675, 452] on icon at bounding box center [682, 456] width 14 height 14
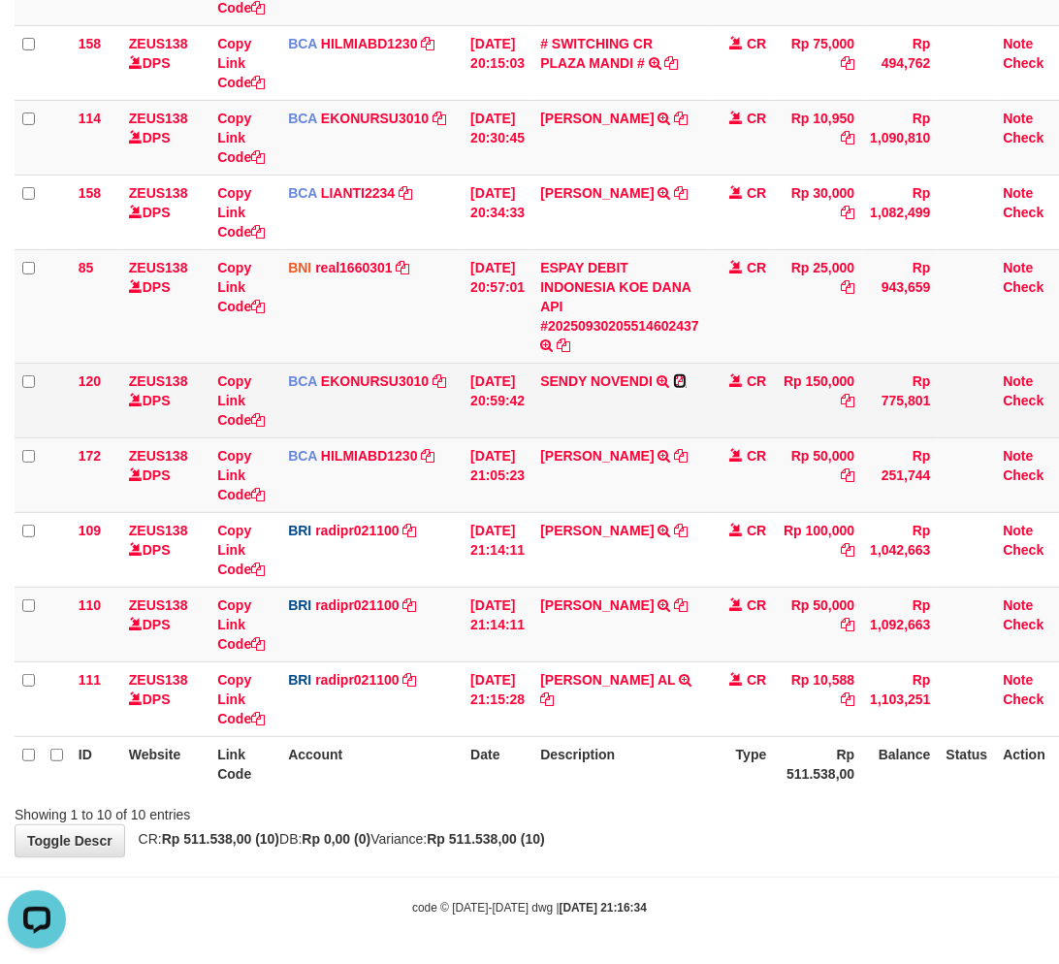
click at [686, 378] on icon at bounding box center [680, 381] width 14 height 14
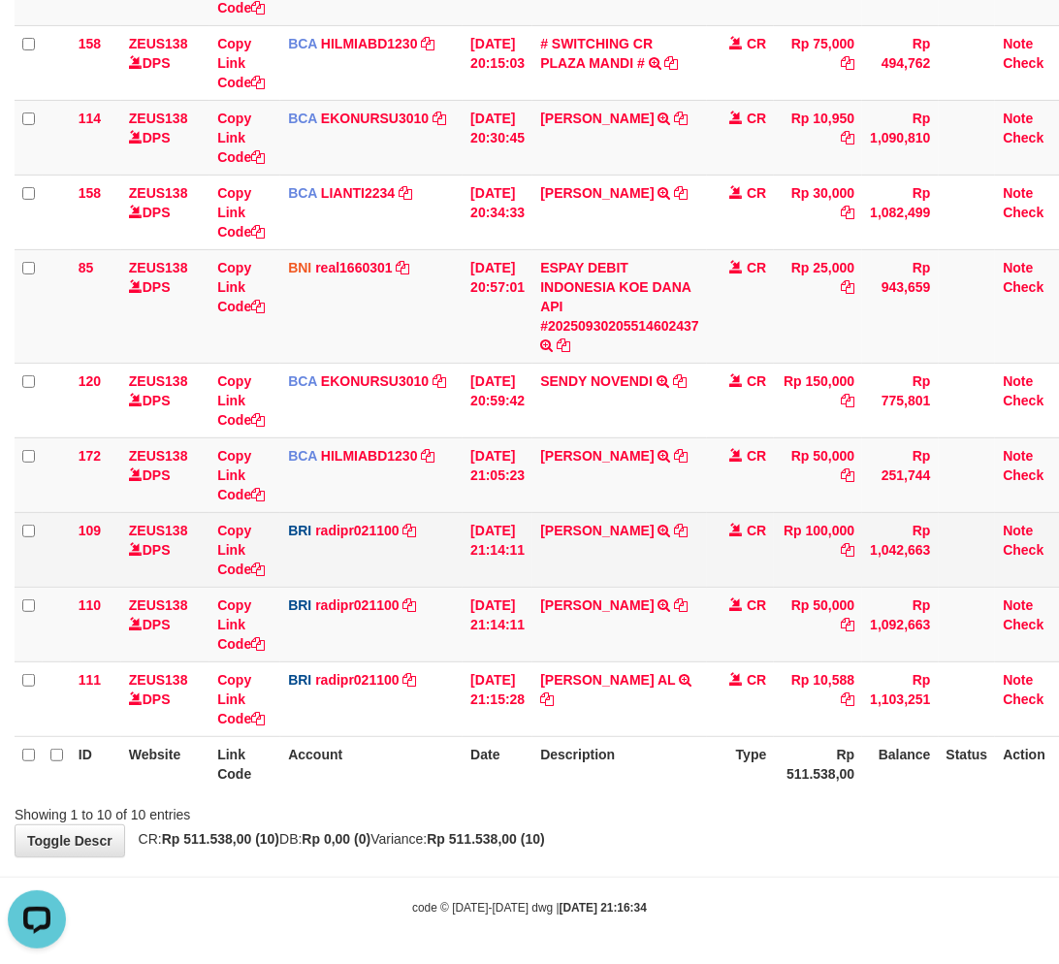
click at [707, 574] on td "ANNA DWIJOLING TRANSFER NBMB ANNA DWIJOLING TO REYNALDI ADI PRATAMA" at bounding box center [619, 549] width 174 height 75
click at [684, 548] on td "ANNA DWIJOLING TRANSFER NBMB ANNA DWIJOLING TO REYNALDI ADI PRATAMA" at bounding box center [619, 549] width 174 height 75
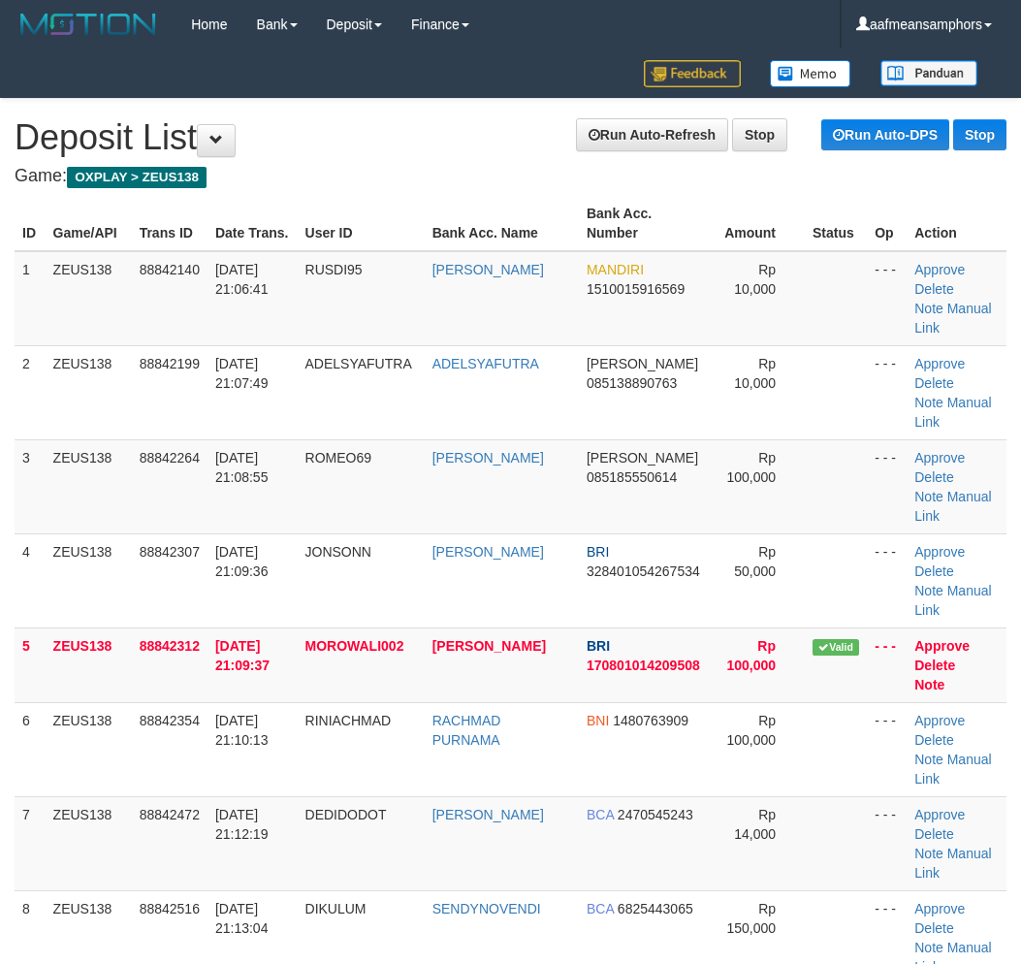
scroll to position [855, 0]
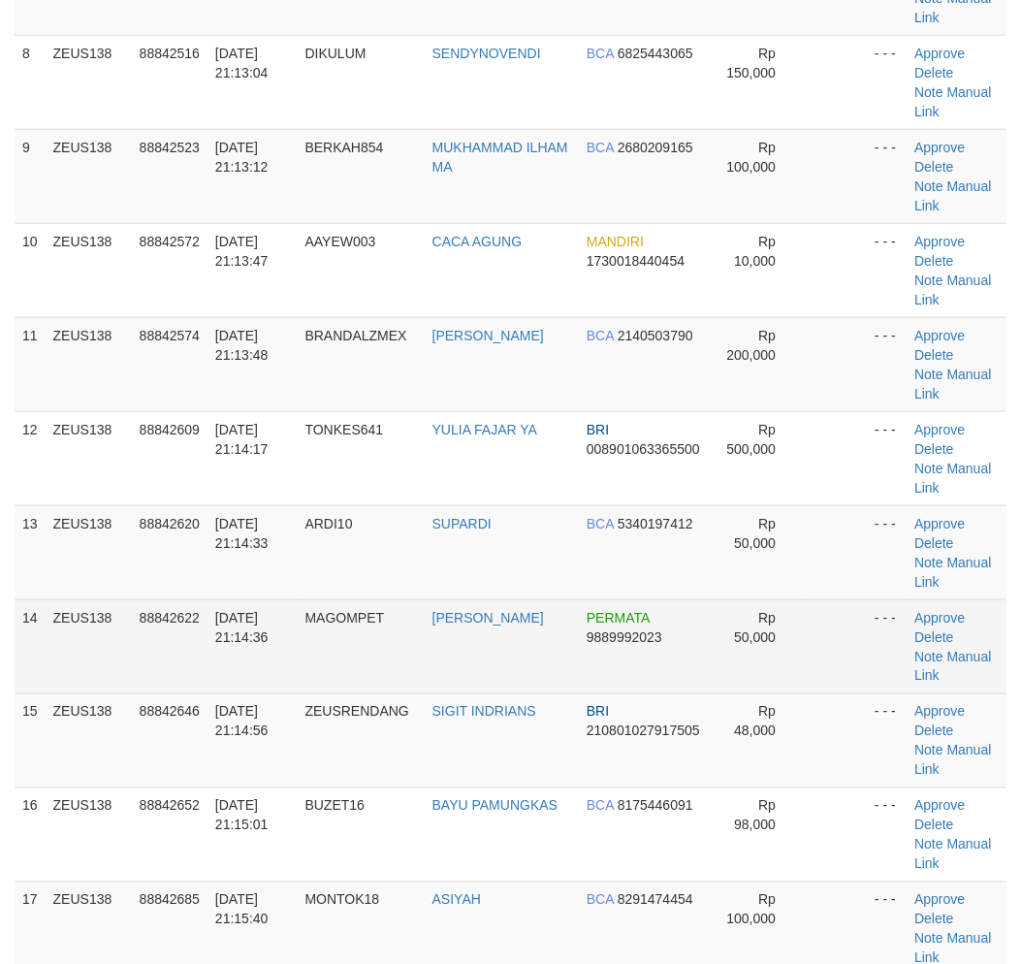
drag, startPoint x: 337, startPoint y: 598, endPoint x: 516, endPoint y: 616, distance: 179.3
click at [516, 616] on tbody "1 ZEUS138 88842140 30/09/2025 21:06:41 RUSDI95 MUH RUSDI MANDIRI 1510015916569 …" at bounding box center [511, 280] width 992 height 1768
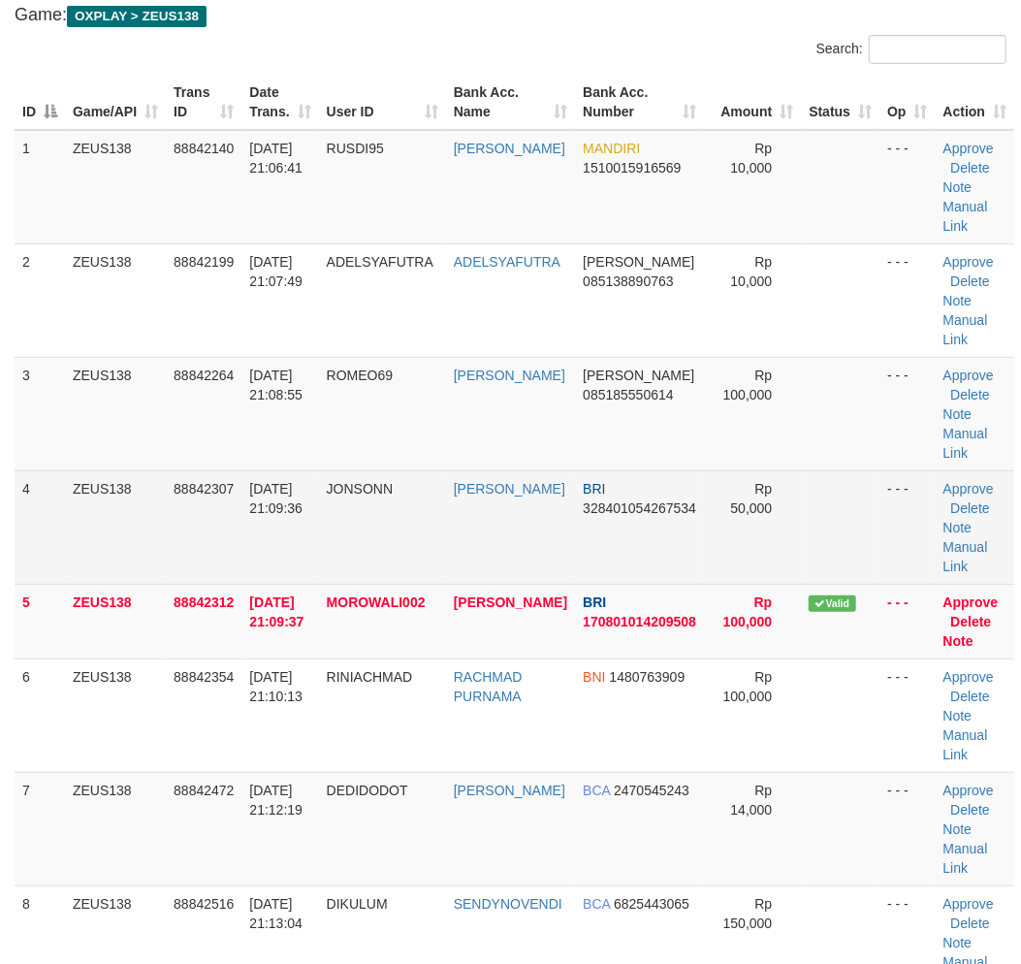
click at [342, 480] on tr "4 ZEUS138 88842307 30/09/2025 21:09:36 JONSONN JONSON BRI 328401054267534 Rp 50…" at bounding box center [514, 526] width 999 height 113
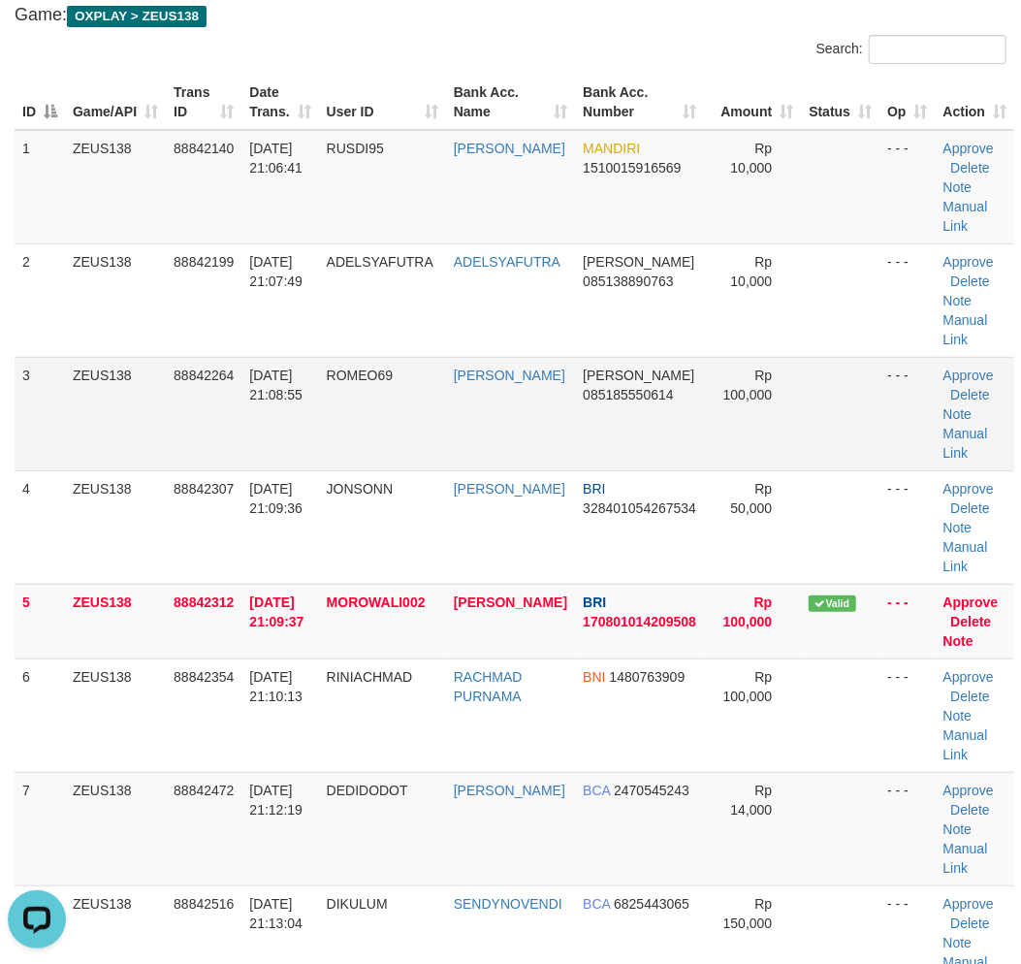
scroll to position [0, 0]
drag, startPoint x: 295, startPoint y: 379, endPoint x: 289, endPoint y: 388, distance: 10.5
drag, startPoint x: 289, startPoint y: 388, endPoint x: 1, endPoint y: 395, distance: 288.0
click at [286, 389] on span "30/09/2025 21:08:55" at bounding box center [275, 384] width 53 height 35
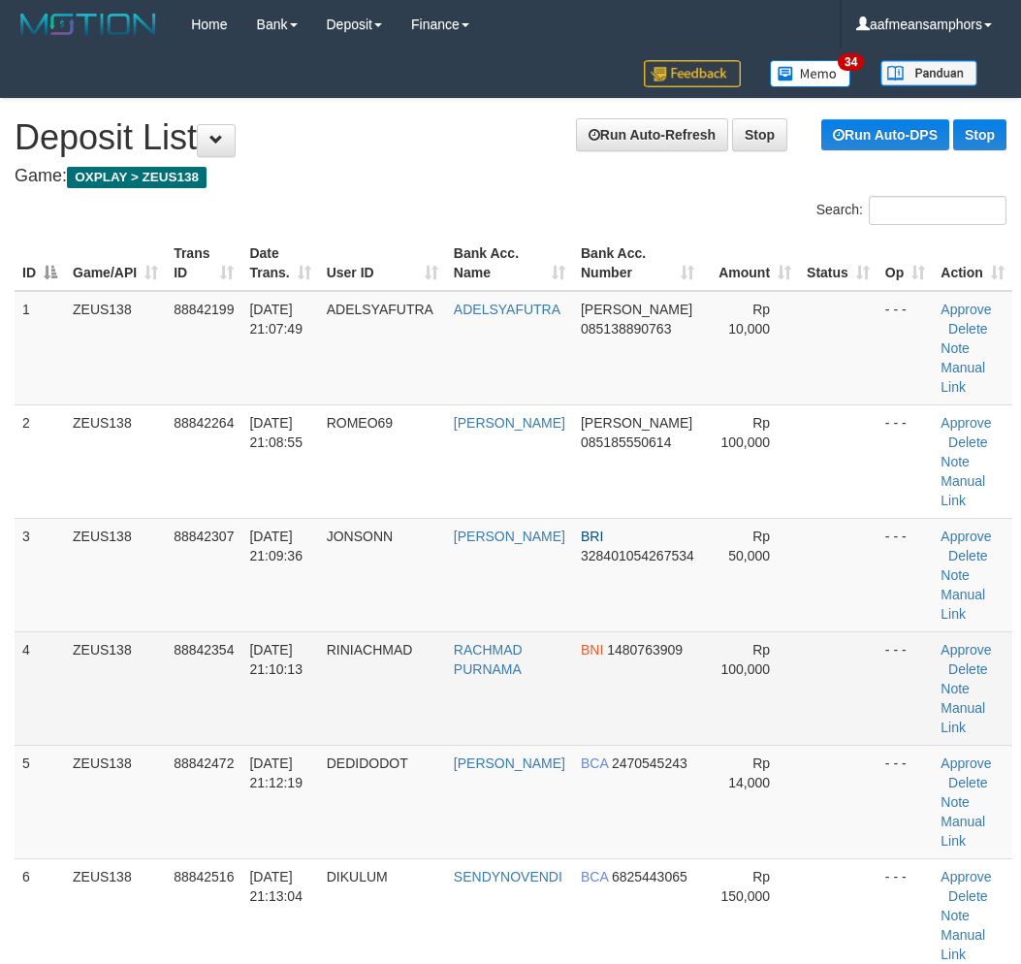
scroll to position [161, 0]
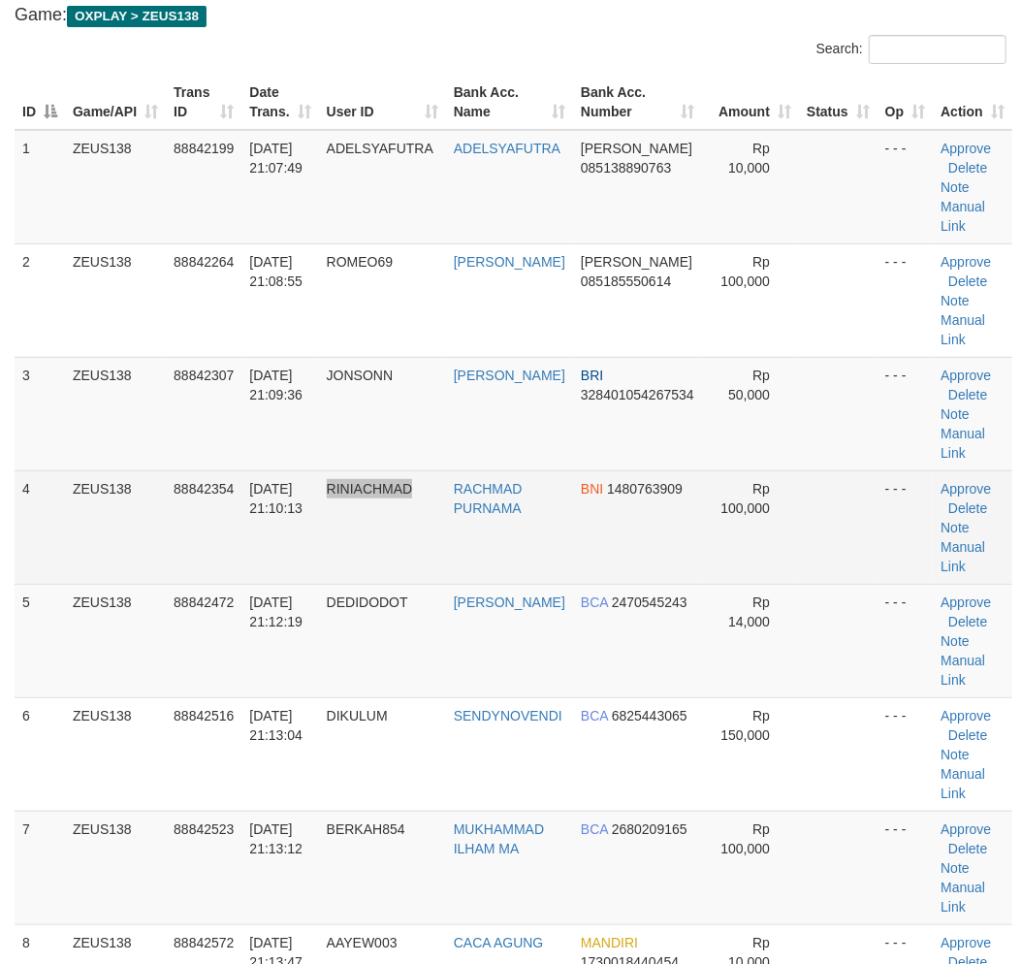
click at [446, 523] on td "RINIACHMAD" at bounding box center [382, 526] width 127 height 113
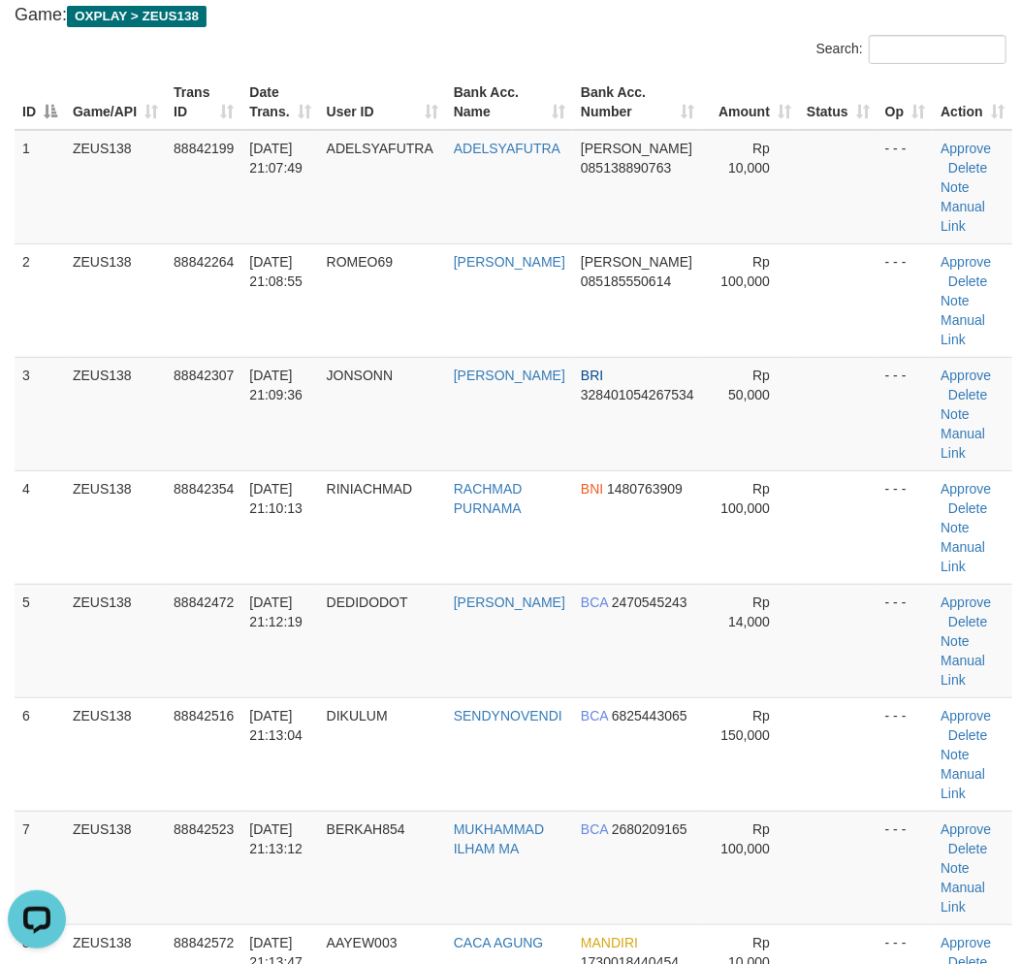
scroll to position [0, 0]
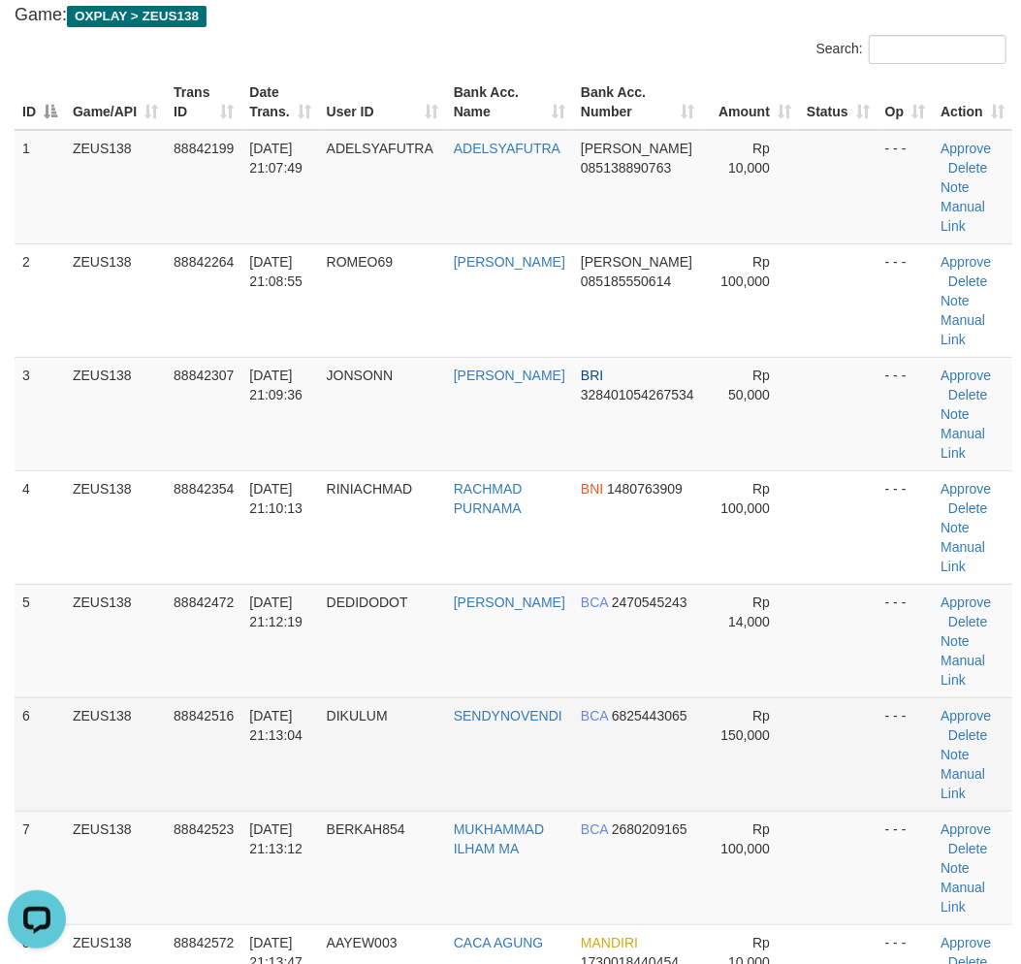
drag, startPoint x: 407, startPoint y: 805, endPoint x: 431, endPoint y: 803, distance: 24.3
click at [413, 803] on td "DIKULUM" at bounding box center [382, 753] width 127 height 113
click at [374, 799] on td "DIKULUM" at bounding box center [382, 753] width 127 height 113
click at [366, 801] on td "DIKULUM" at bounding box center [382, 753] width 127 height 113
click at [446, 742] on td "DIKULUM" at bounding box center [382, 753] width 127 height 113
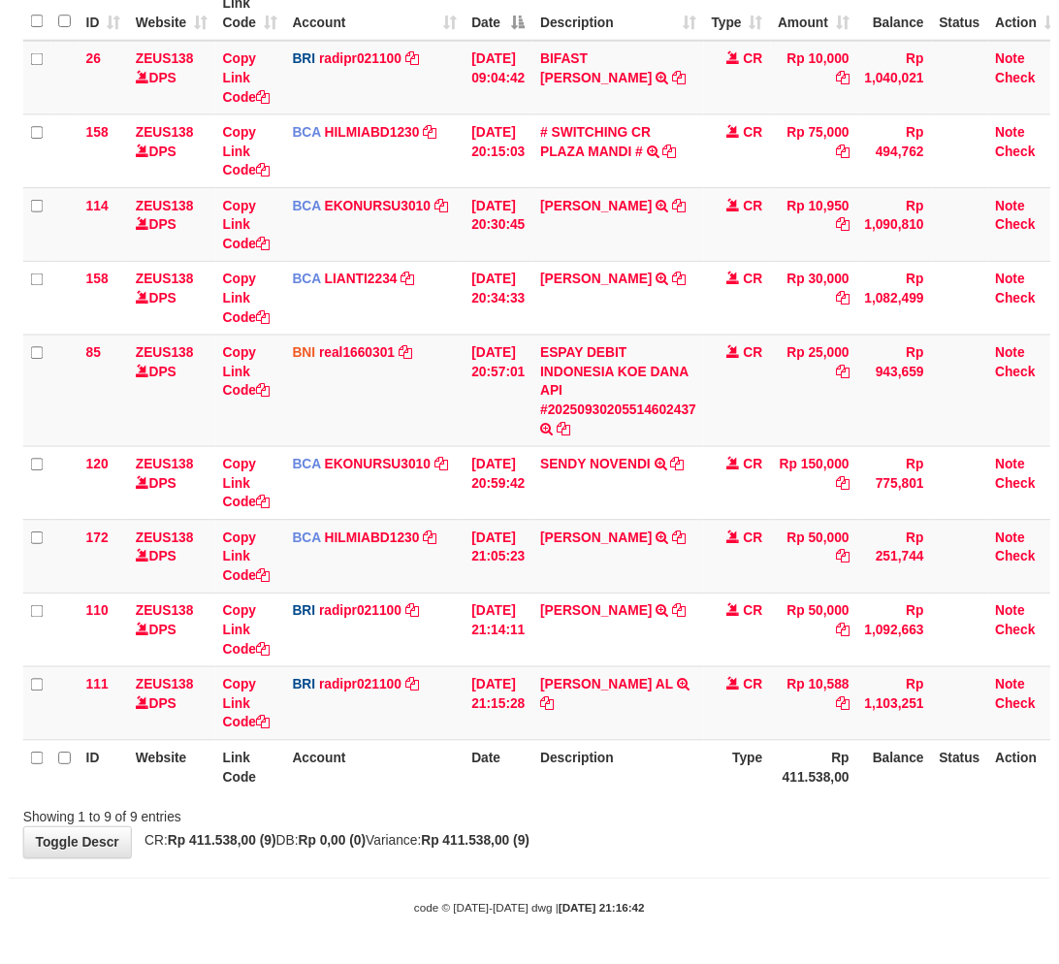
scroll to position [146, 0]
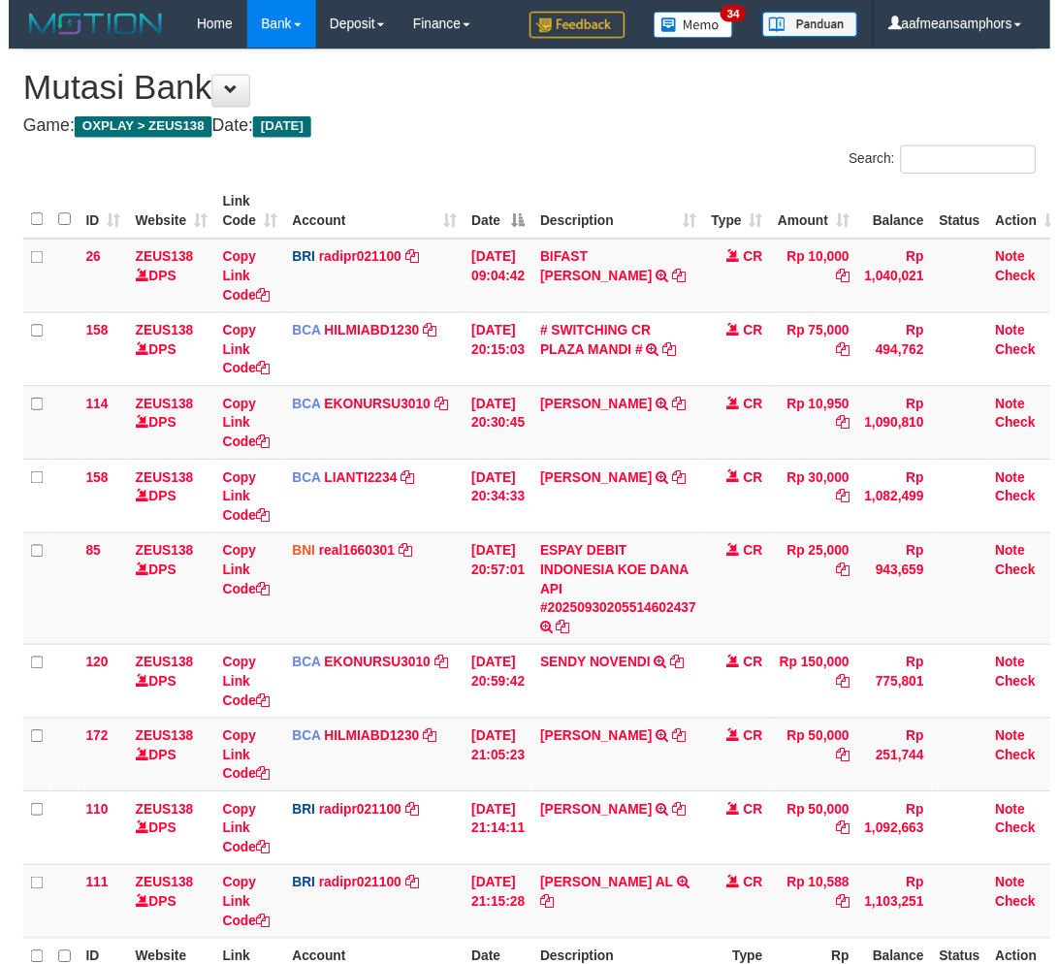
scroll to position [146, 0]
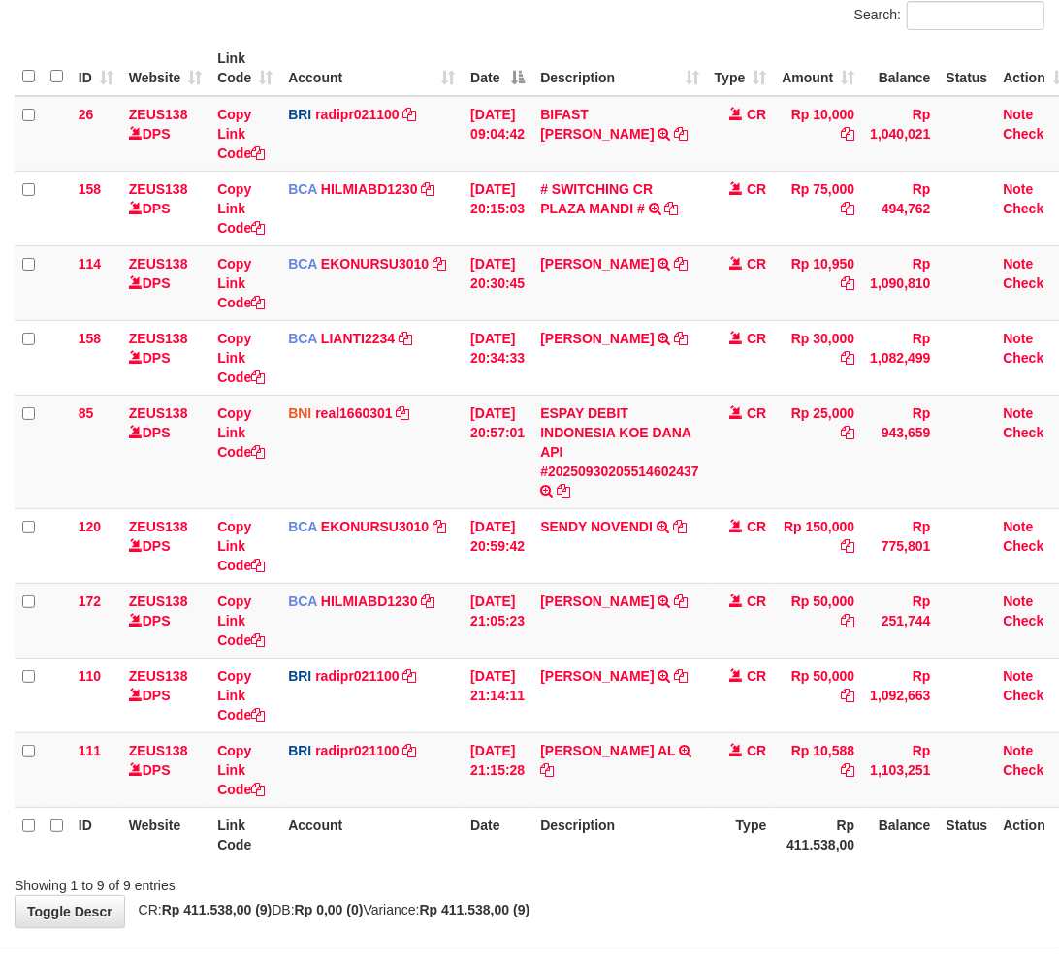
click at [721, 868] on div at bounding box center [749, 868] width 617 height 1
click at [718, 868] on div at bounding box center [749, 868] width 617 height 1
click at [685, 856] on th "Description" at bounding box center [619, 833] width 174 height 55
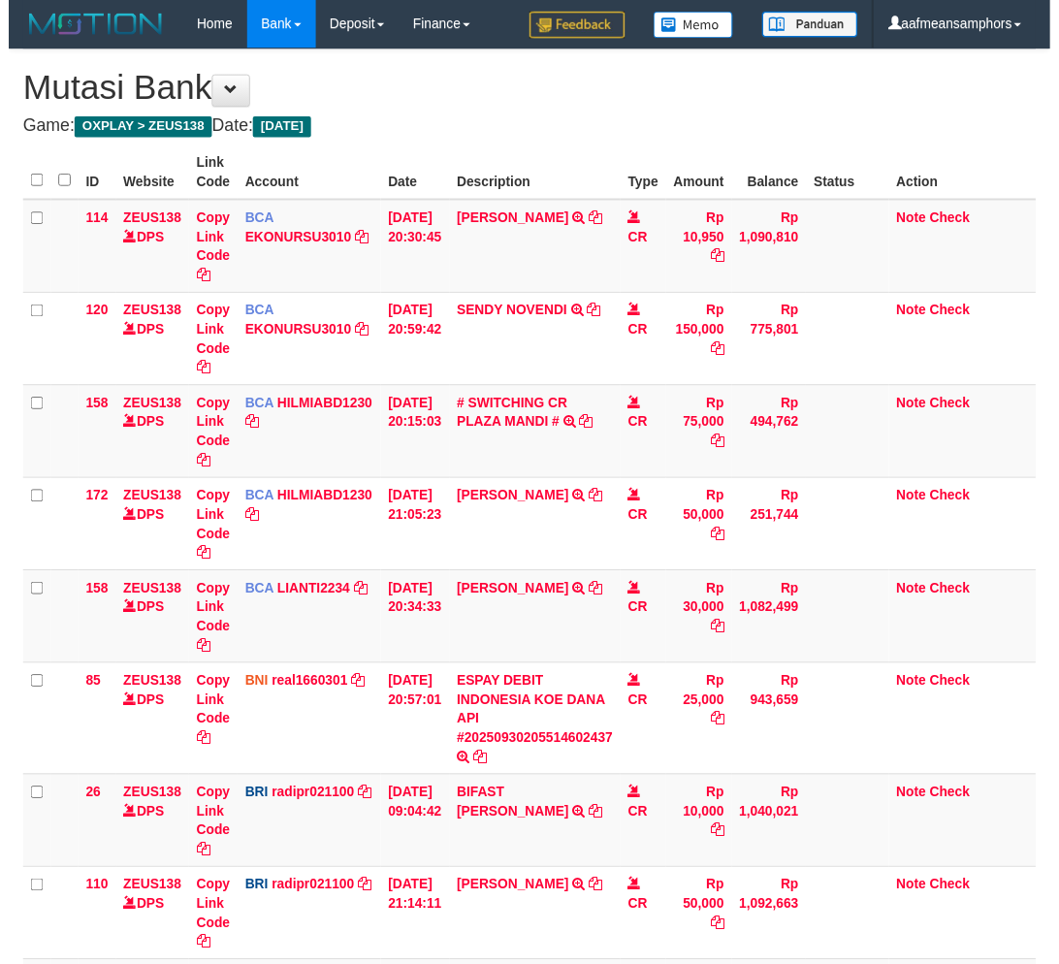
scroll to position [146, 0]
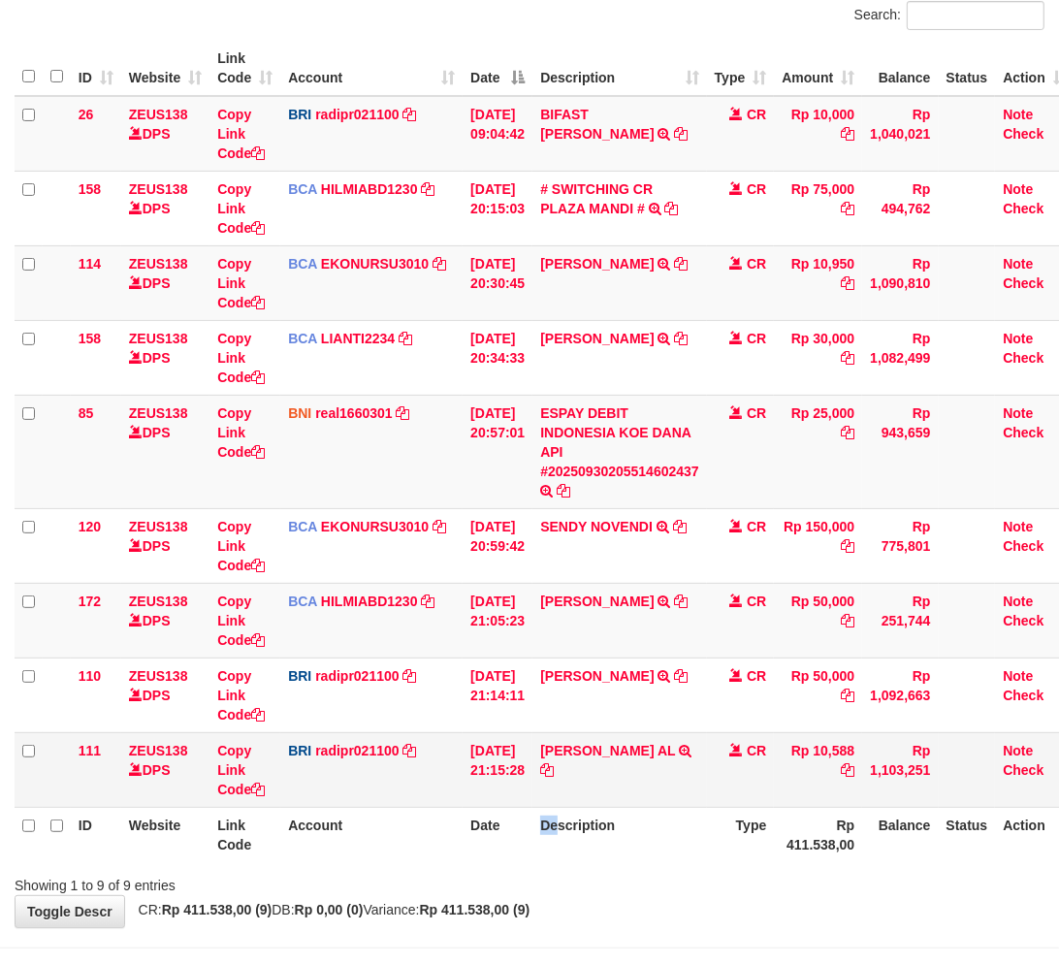
drag, startPoint x: 558, startPoint y: 825, endPoint x: 764, endPoint y: 777, distance: 210.9
click at [562, 824] on th "Description" at bounding box center [619, 833] width 174 height 55
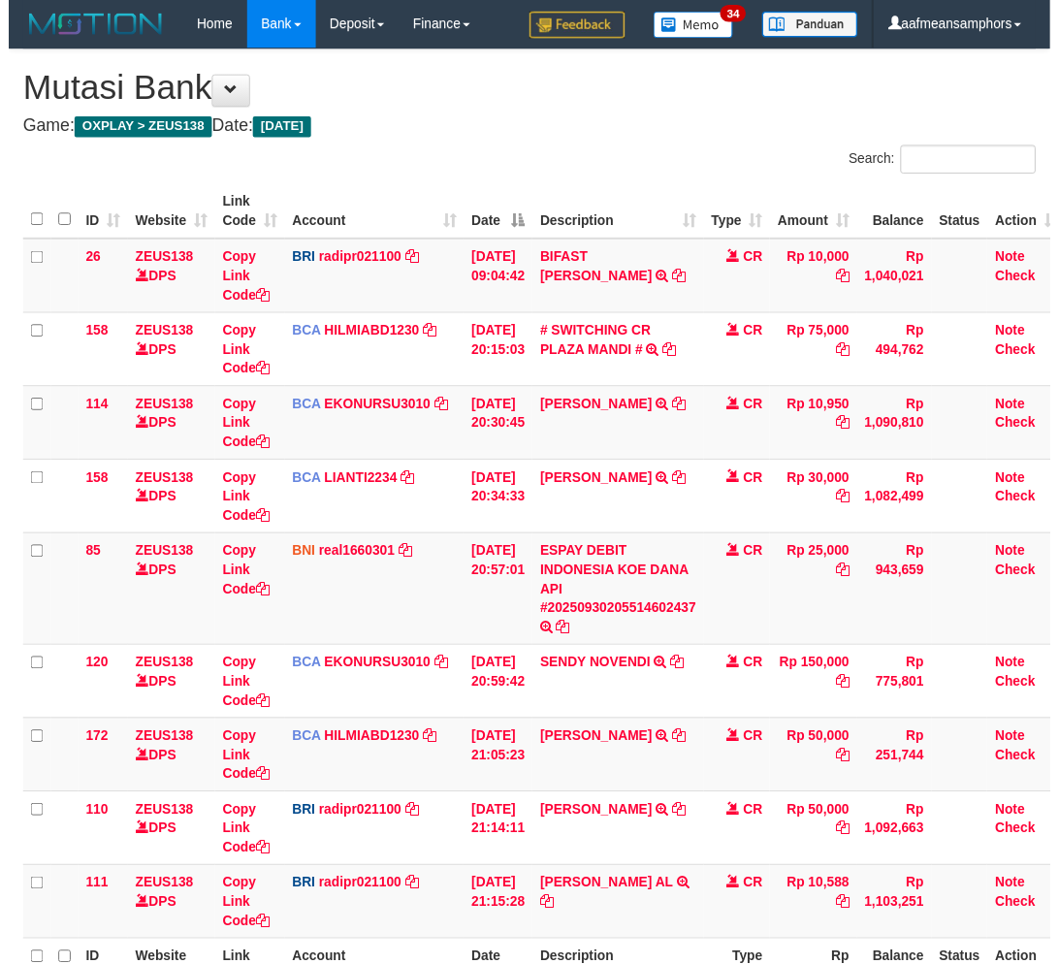
scroll to position [146, 0]
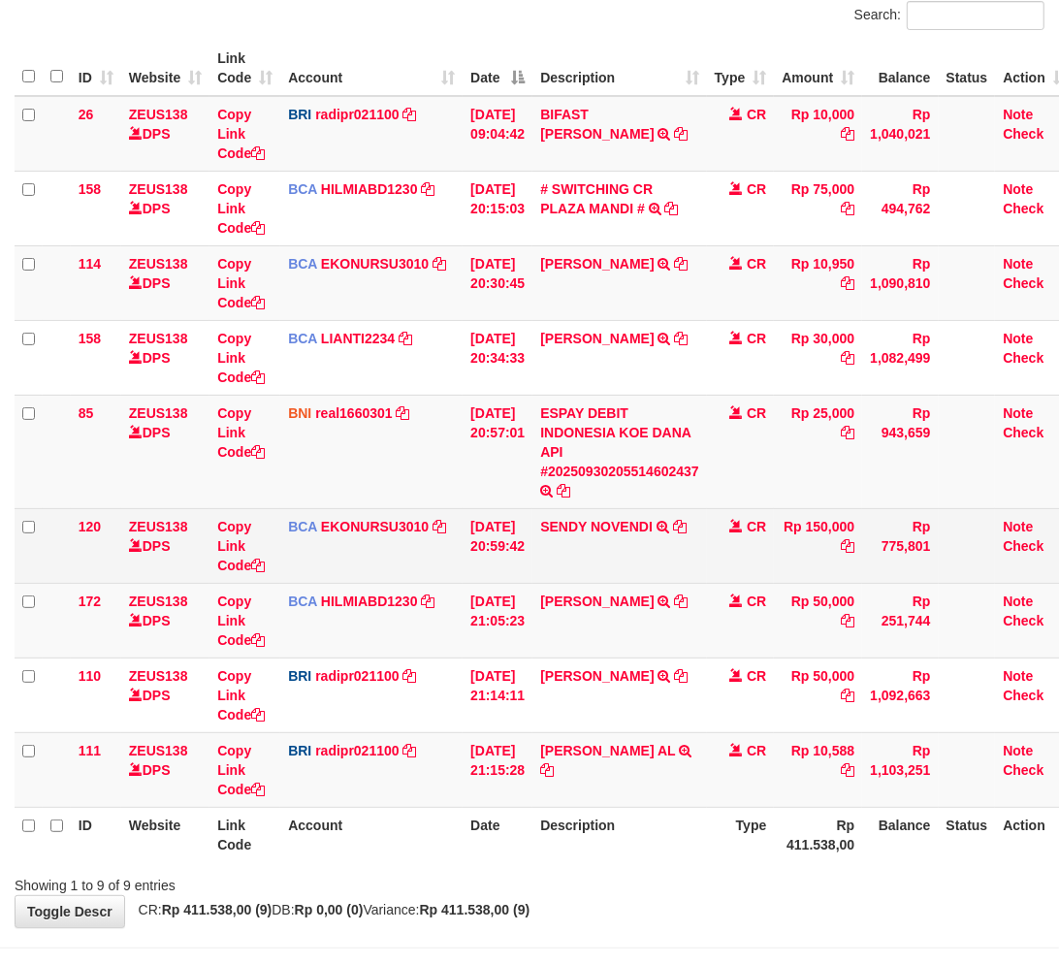
click at [740, 519] on td "CR" at bounding box center [741, 545] width 68 height 75
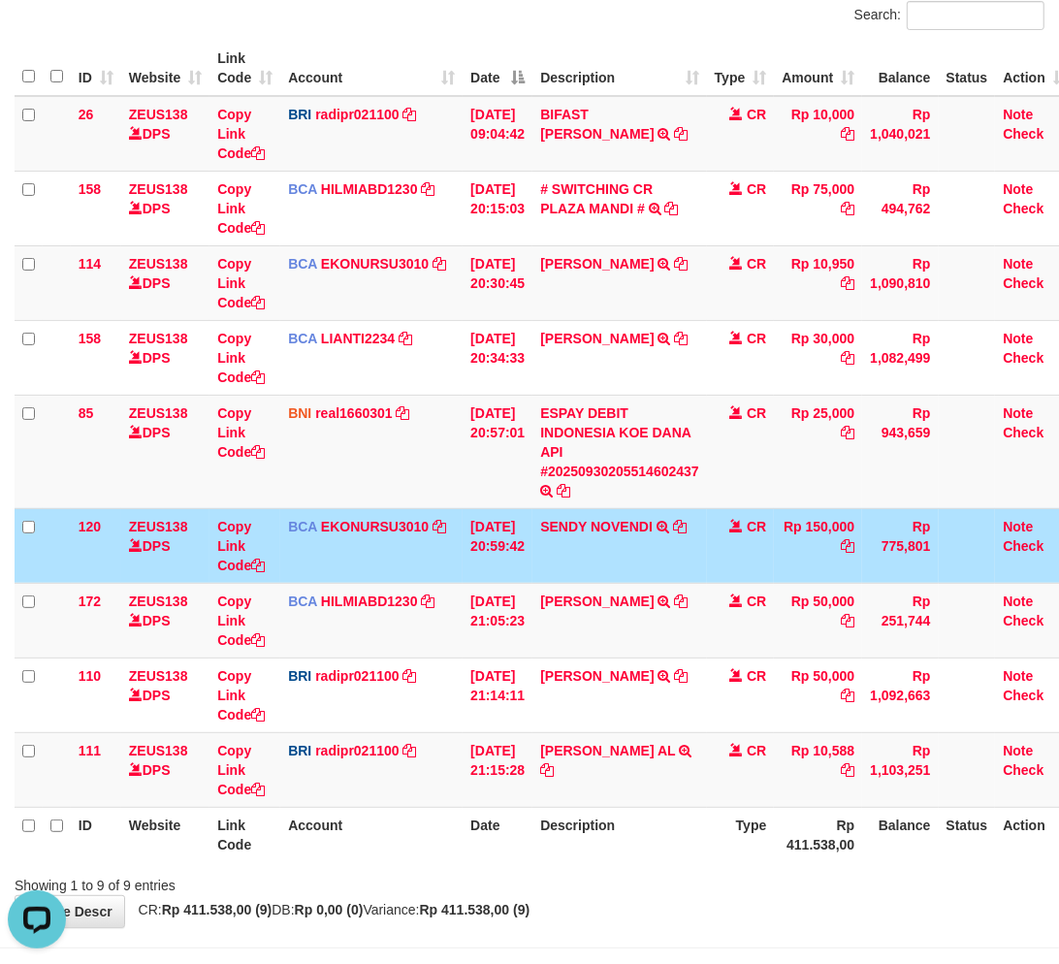
scroll to position [0, 0]
click at [788, 508] on tbody "26 ZEUS138 DPS Copy Link Code BRI radipr021100 DPS REYNALDI ADI PRATAMA mutasi_…" at bounding box center [544, 451] width 1059 height 711
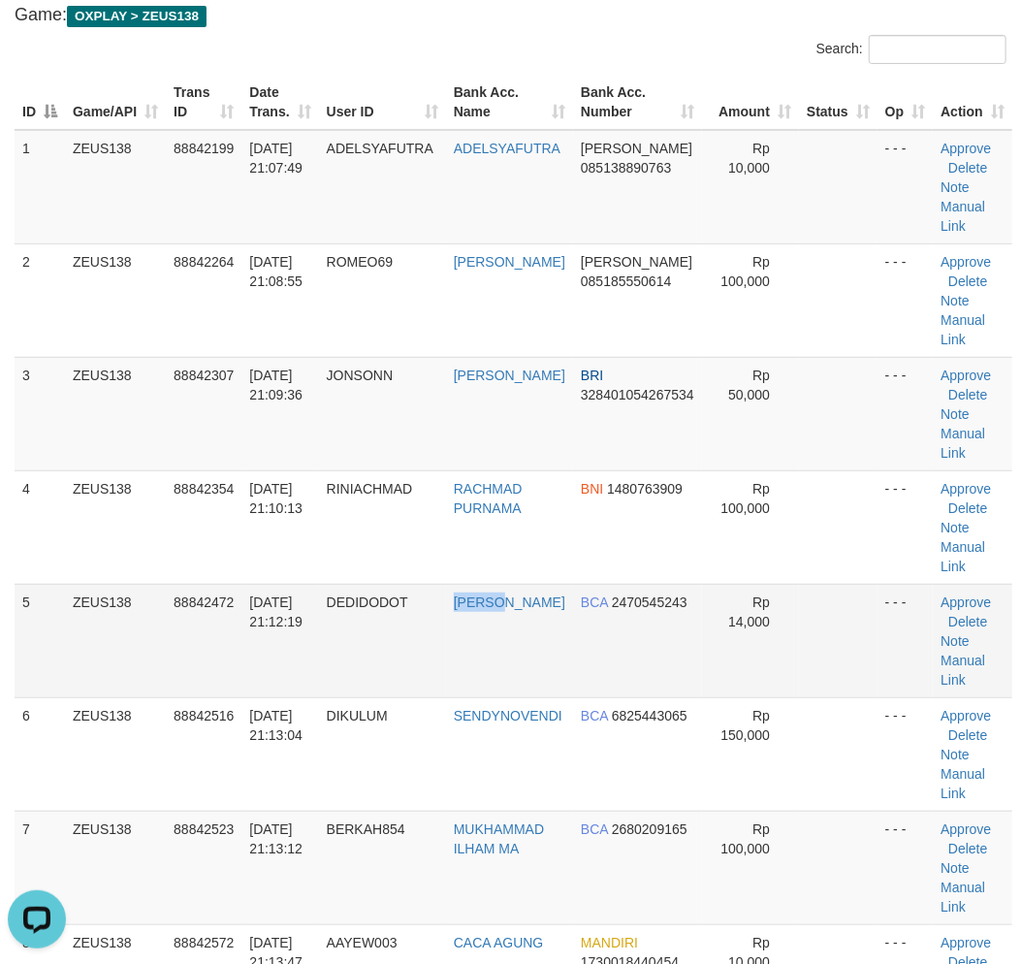
click at [459, 632] on tr "5 ZEUS138 88842472 30/09/2025 21:12:19 DEDIDODOT DEDI SUPRIYANTO BCA 2470545243…" at bounding box center [513, 640] width 997 height 113
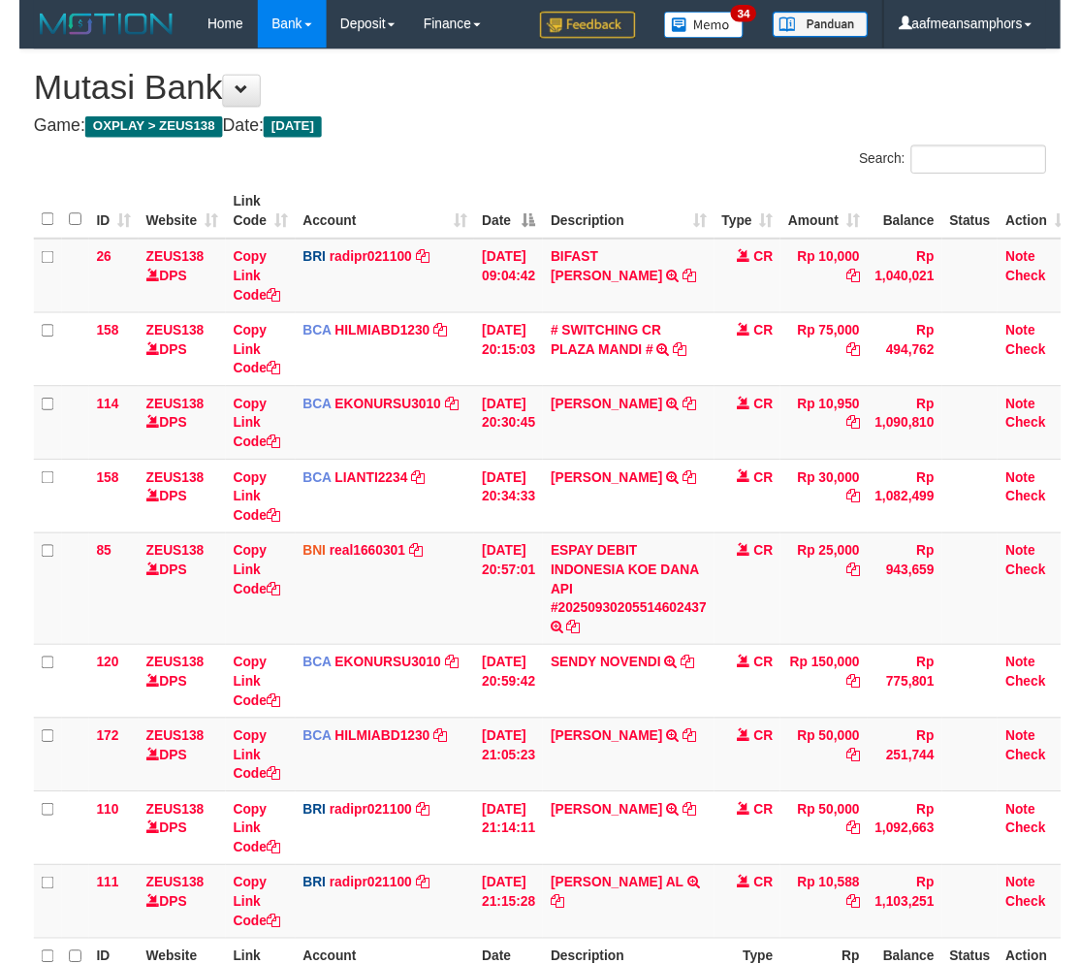
scroll to position [146, 0]
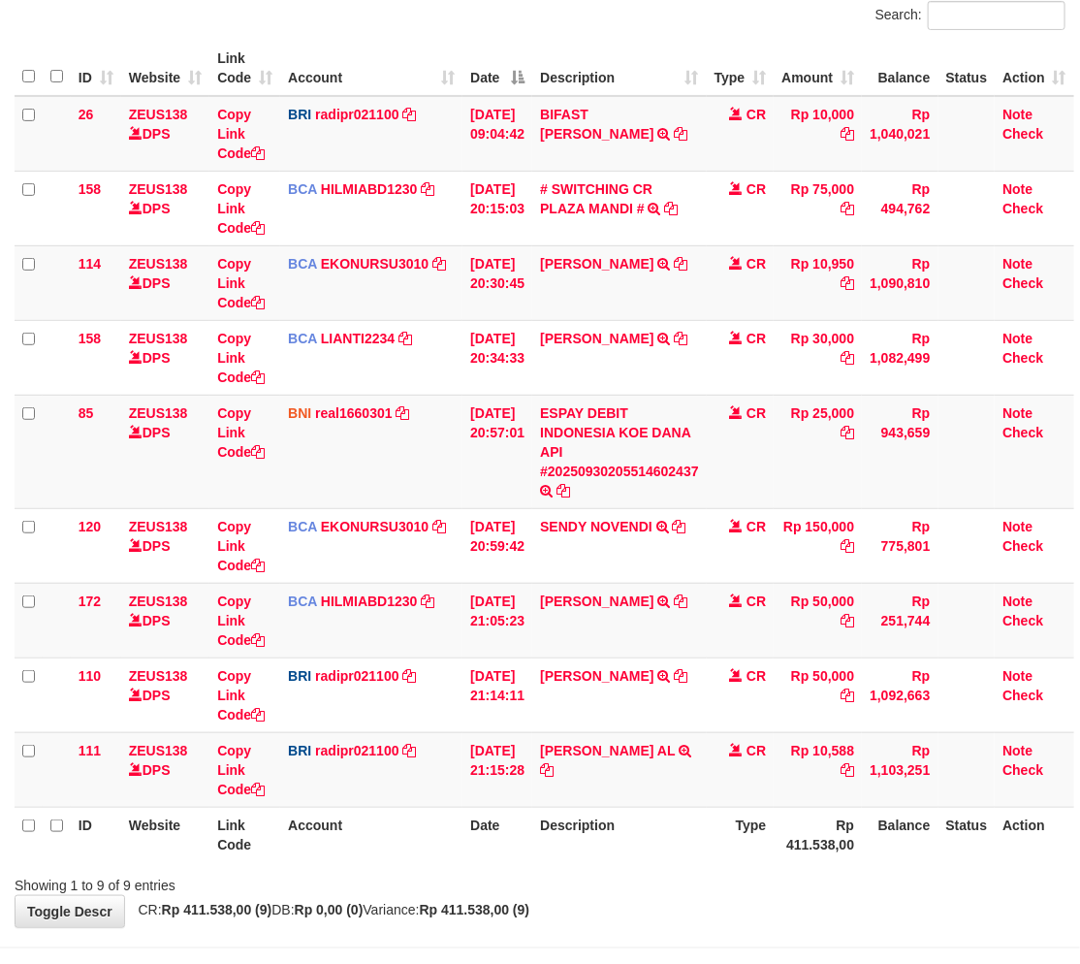
drag, startPoint x: 711, startPoint y: 617, endPoint x: 1091, endPoint y: 606, distance: 381.1
click at [720, 617] on td "CR" at bounding box center [741, 620] width 68 height 75
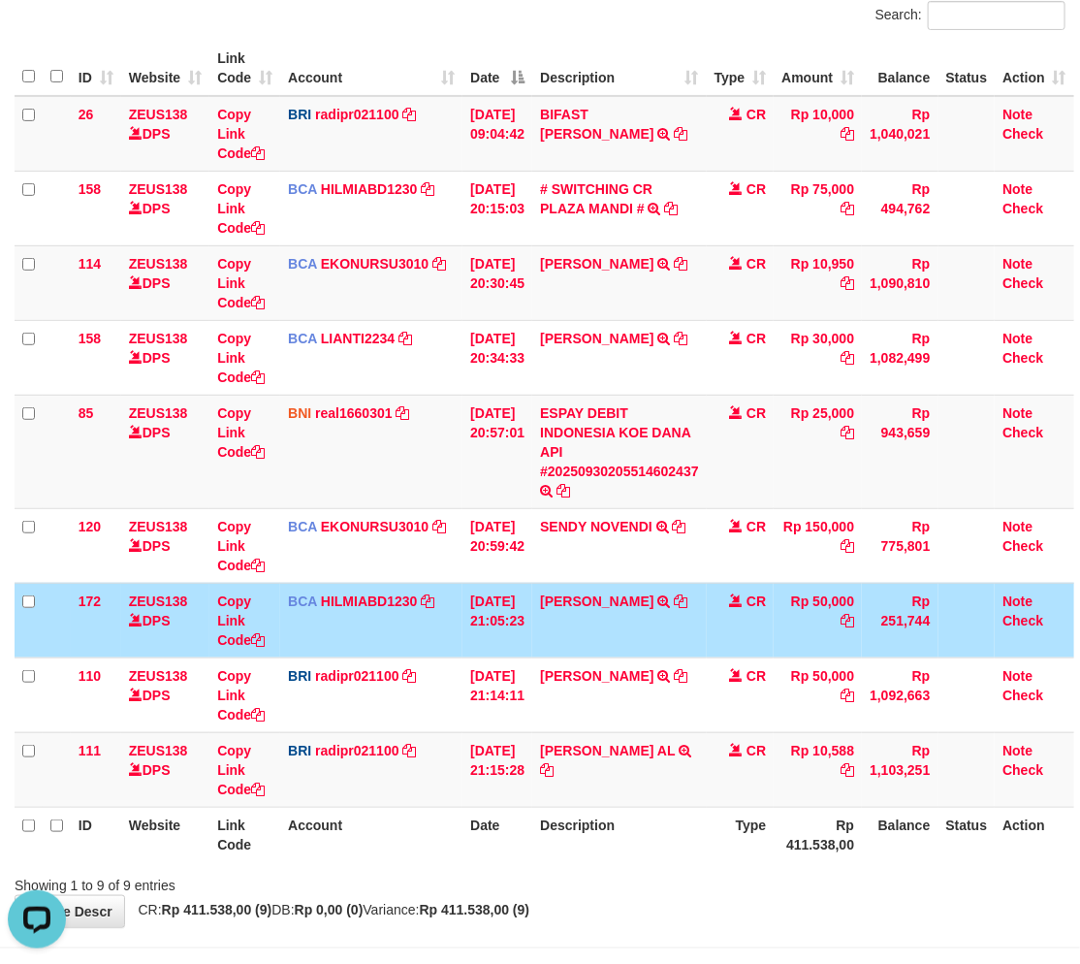
scroll to position [0, 0]
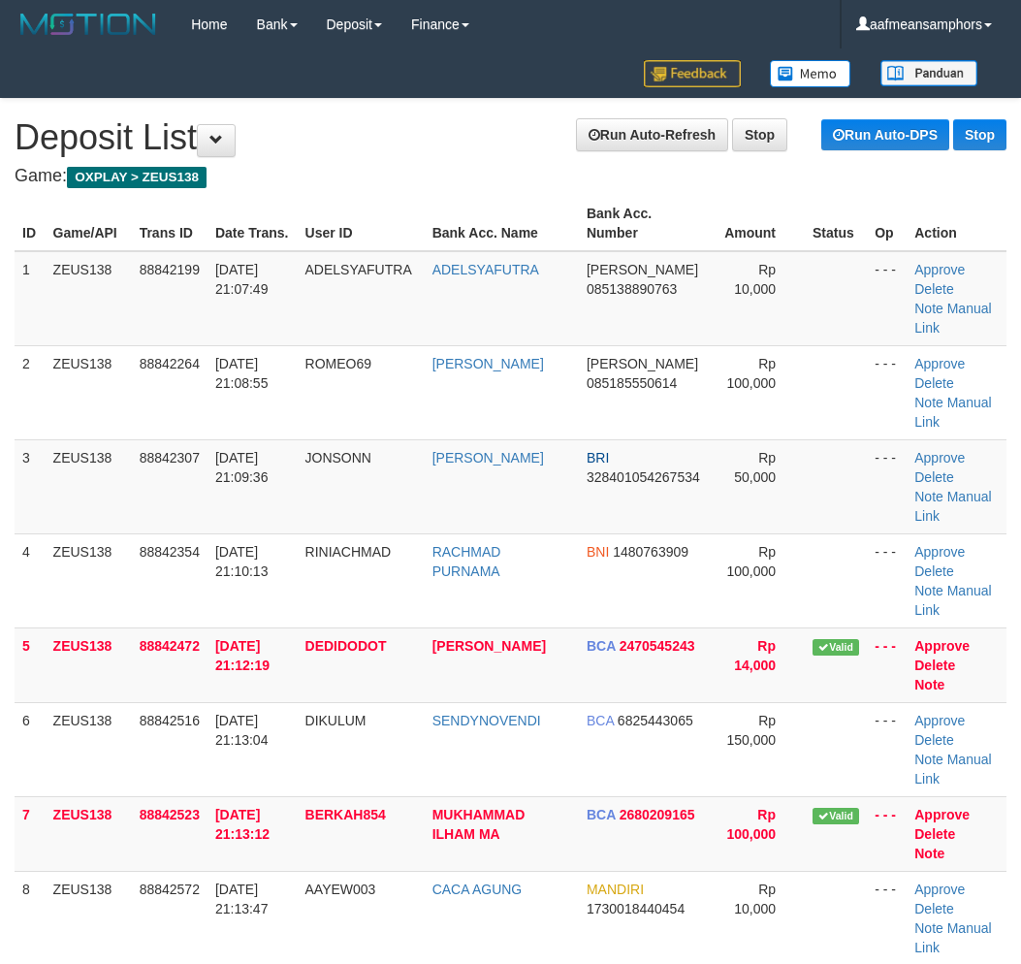
scroll to position [161, 0]
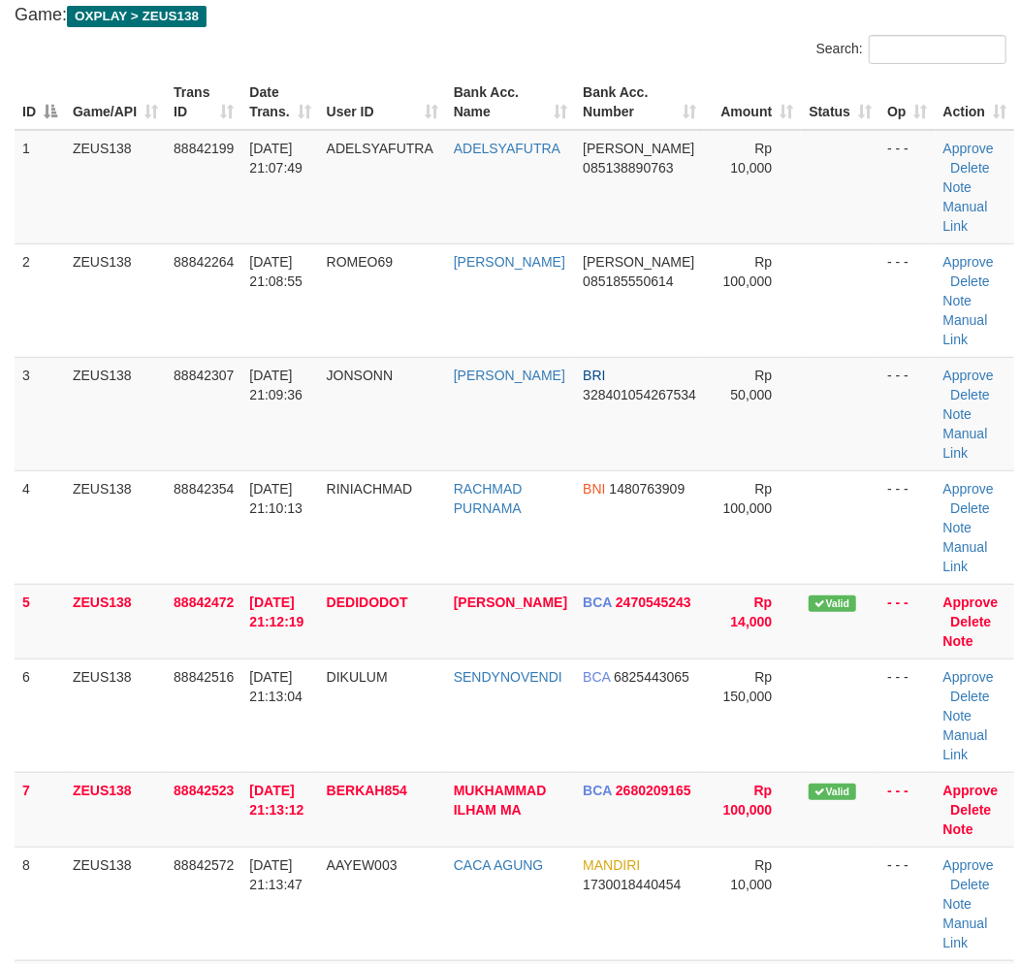
drag, startPoint x: 504, startPoint y: 265, endPoint x: 0, endPoint y: 369, distance: 514.8
click at [499, 266] on td "BADRUL" at bounding box center [510, 299] width 129 height 113
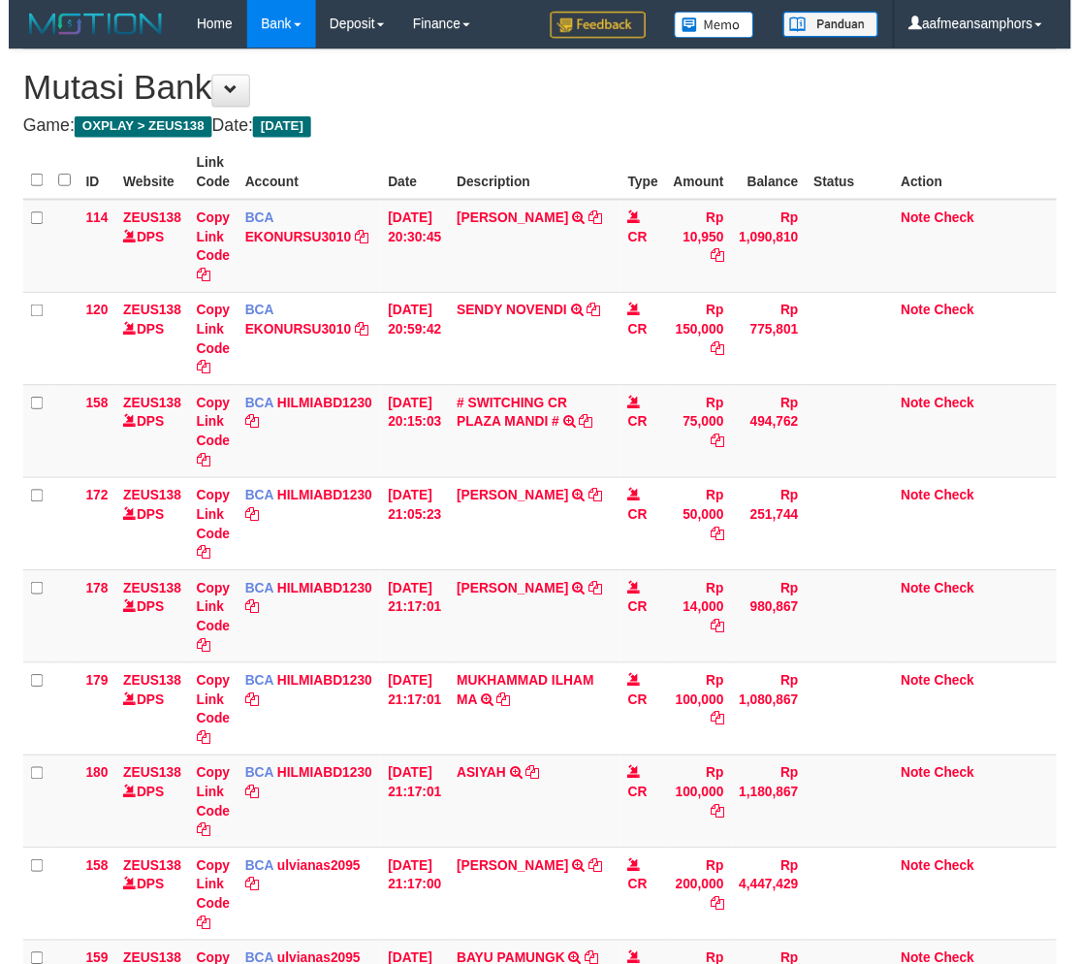
scroll to position [147, 0]
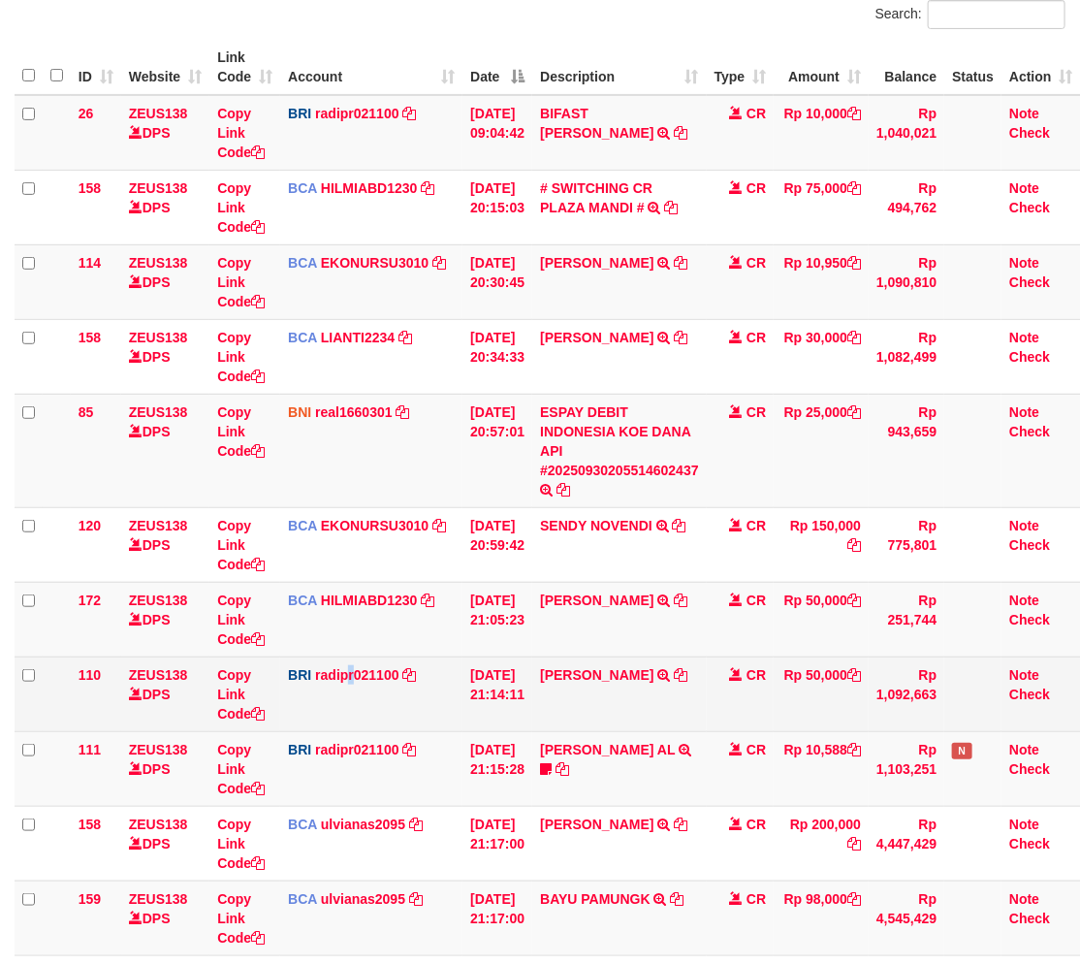
drag, startPoint x: 353, startPoint y: 685, endPoint x: 414, endPoint y: 670, distance: 63.0
click at [354, 686] on td "BRI radipr021100 DPS REYNALDI ADI PRATAMA mutasi_20250930_3774 | 110 mutasi_202…" at bounding box center [371, 693] width 182 height 75
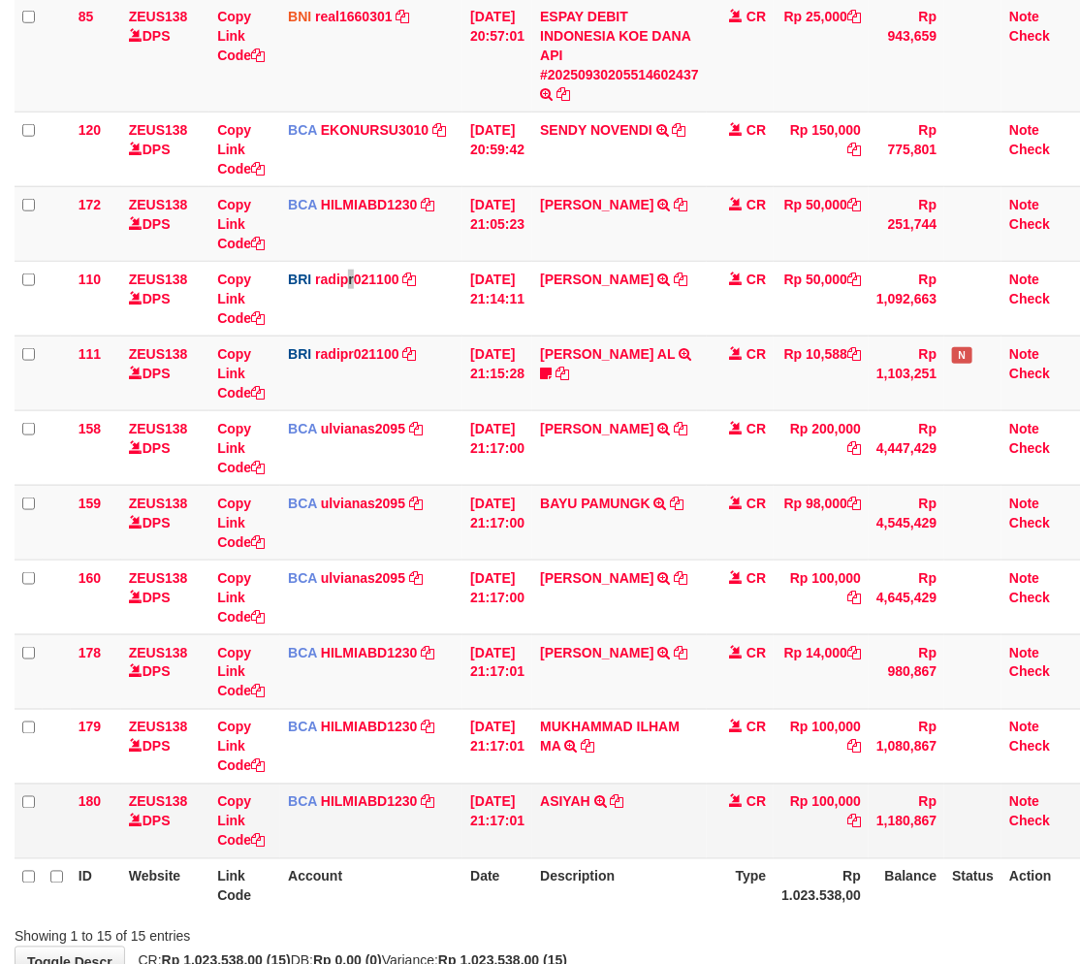
scroll to position [664, 0]
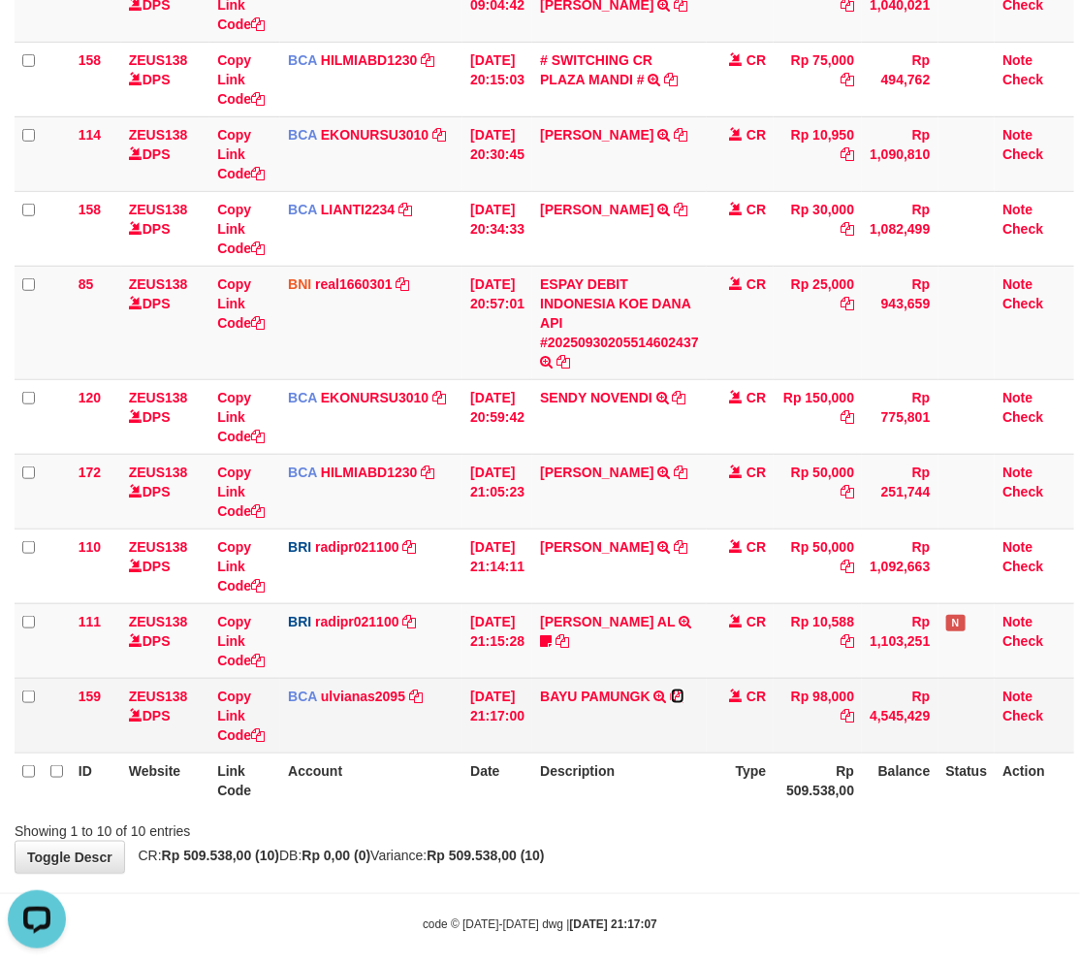
click at [684, 698] on icon at bounding box center [678, 696] width 14 height 14
click at [224, 711] on link "Copy Link Code" at bounding box center [240, 715] width 47 height 54
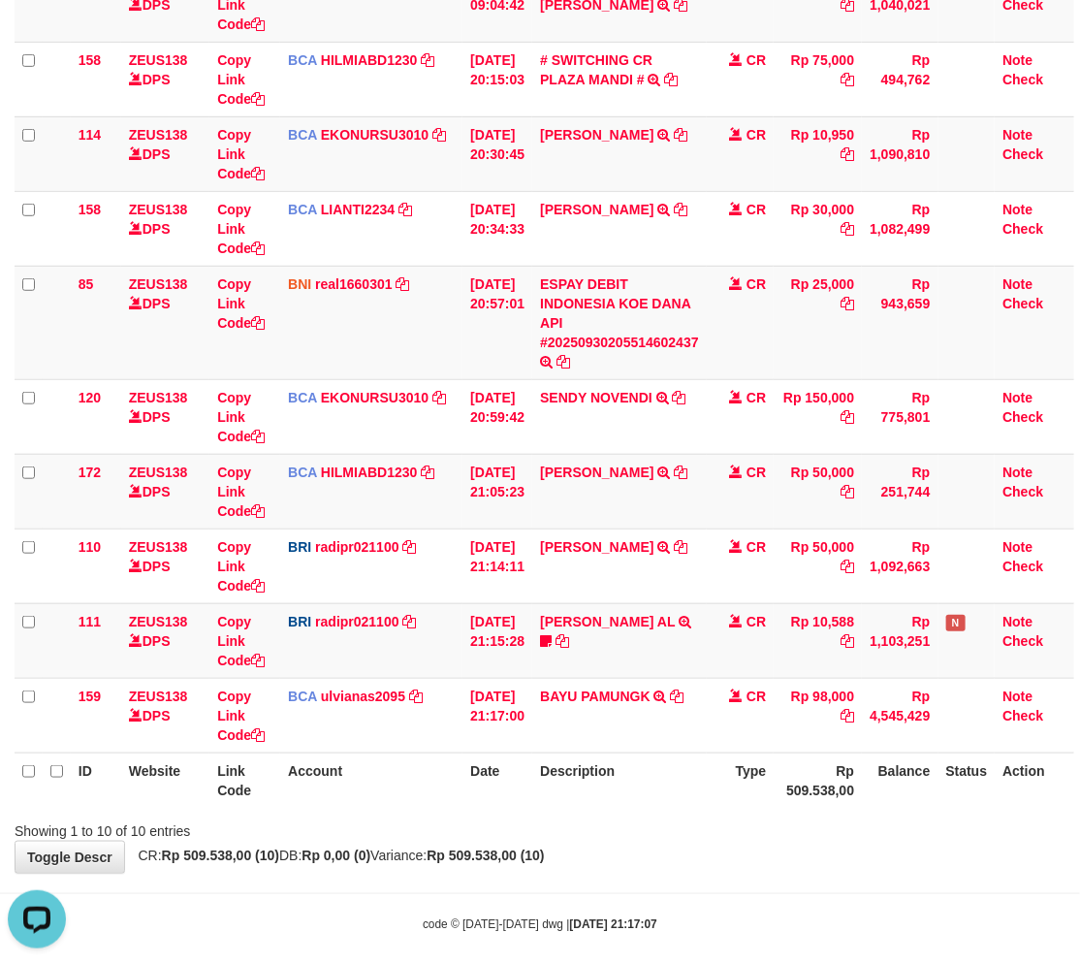
scroll to position [288, 0]
click at [606, 829] on div "Showing 1 to 10 of 10 entries" at bounding box center [540, 826] width 1080 height 27
click at [744, 789] on th "Type" at bounding box center [741, 779] width 68 height 55
drag, startPoint x: 713, startPoint y: 754, endPoint x: 725, endPoint y: 758, distance: 12.3
click at [707, 754] on th "Description" at bounding box center [619, 779] width 174 height 55
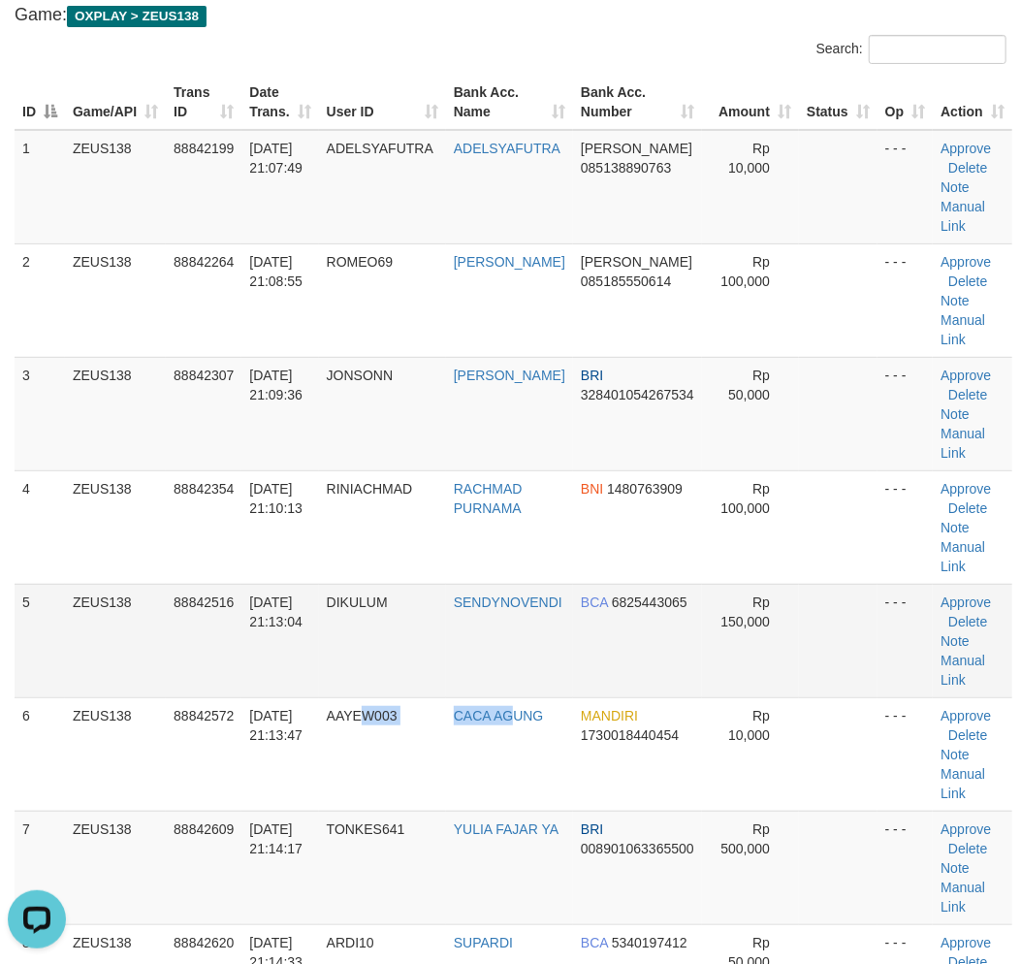
drag, startPoint x: 510, startPoint y: 751, endPoint x: 692, endPoint y: 607, distance: 232.5
click at [522, 750] on tr "6 ZEUS138 88842572 30/09/2025 21:13:47 AAYEW003 CACA AGUNG MANDIRI 173001844045…" at bounding box center [513, 753] width 997 height 113
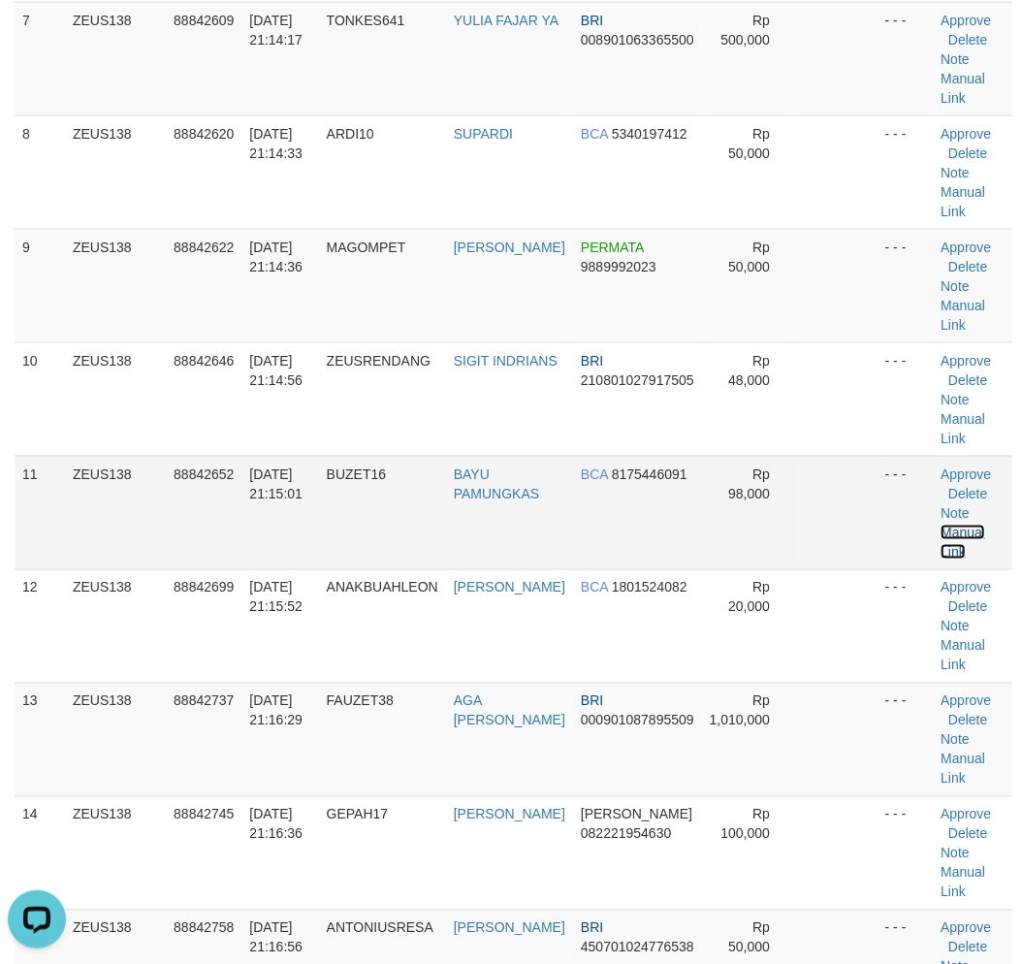
click at [966, 524] on link "Manual Link" at bounding box center [962, 541] width 45 height 35
click at [964, 526] on link "Manual Link" at bounding box center [962, 541] width 45 height 35
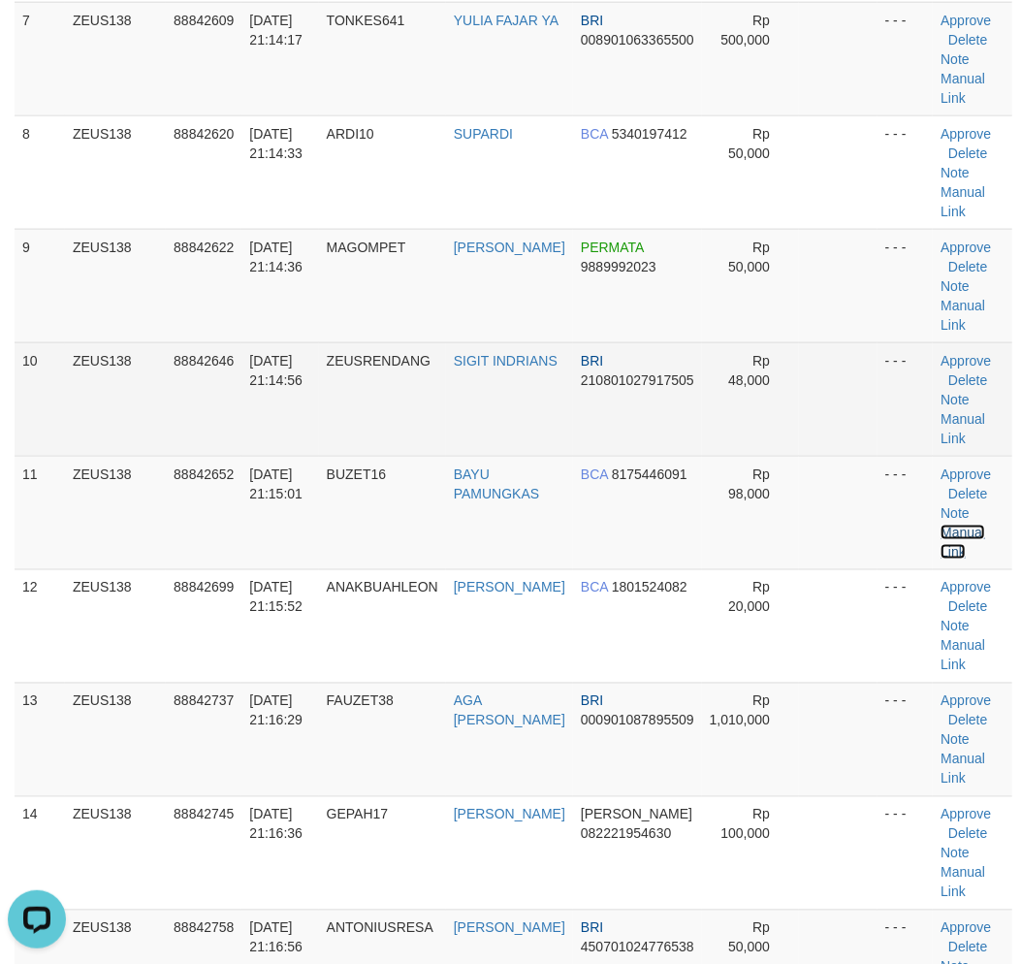
click at [940, 524] on link "Manual Link" at bounding box center [962, 541] width 45 height 35
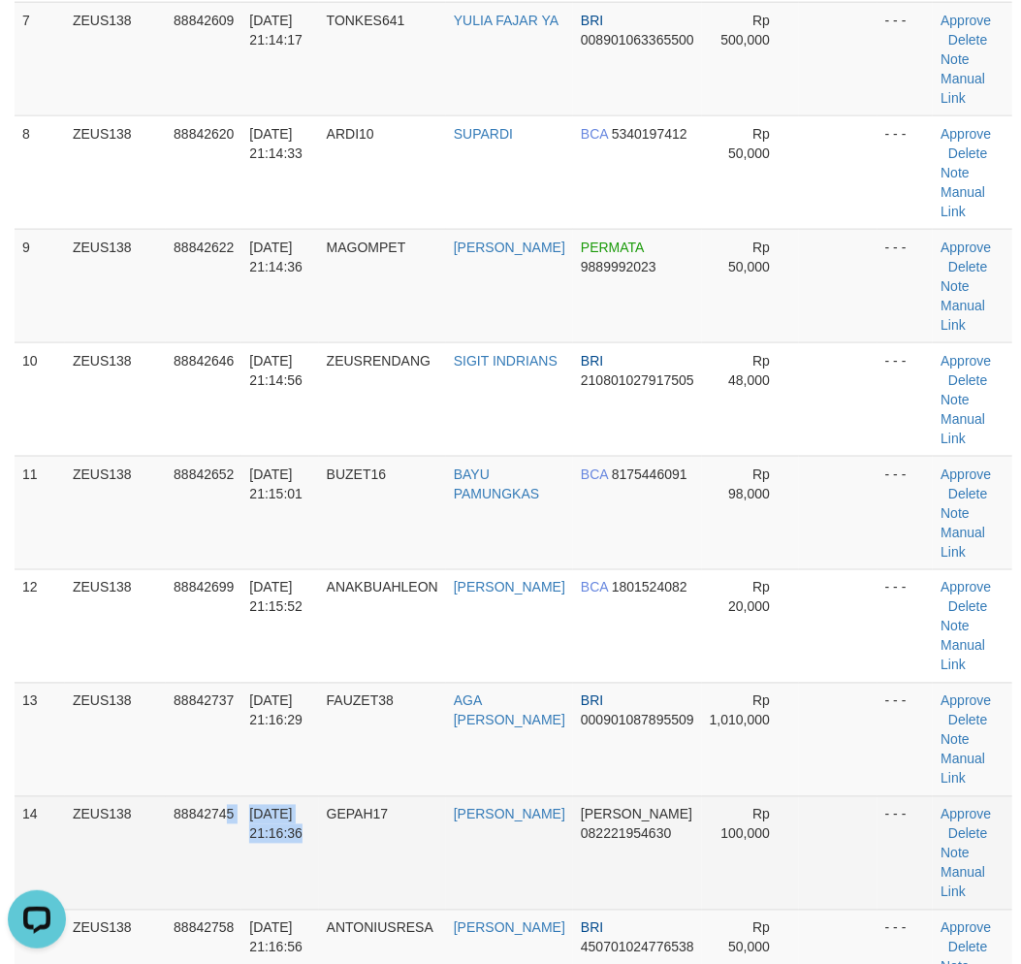
drag, startPoint x: 297, startPoint y: 825, endPoint x: 185, endPoint y: 806, distance: 113.0
click at [283, 816] on tr "14 ZEUS138 88842745 30/09/2025 21:16:36 GEPAH17 AHMAD MUJAHID DANA 082221954630…" at bounding box center [513, 852] width 997 height 113
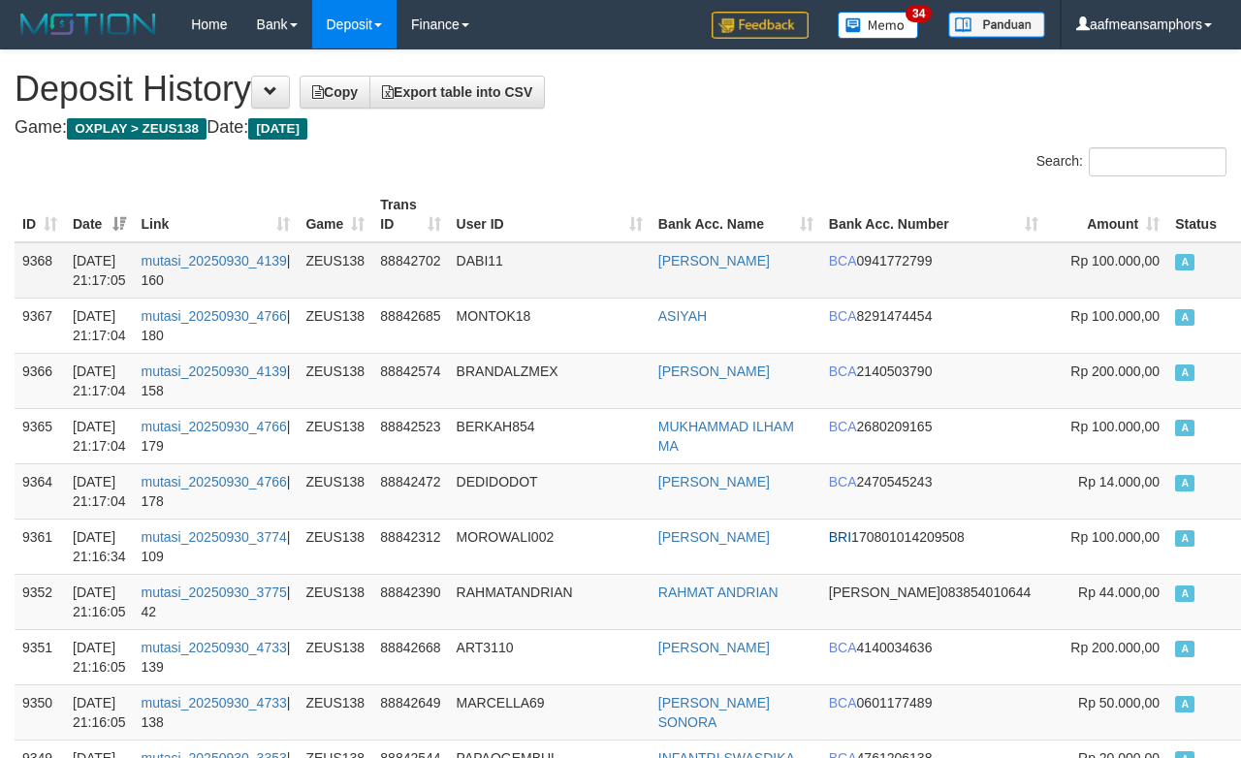
click at [385, 258] on td "88842702" at bounding box center [410, 270] width 76 height 56
click at [386, 258] on td "88842702" at bounding box center [410, 270] width 76 height 56
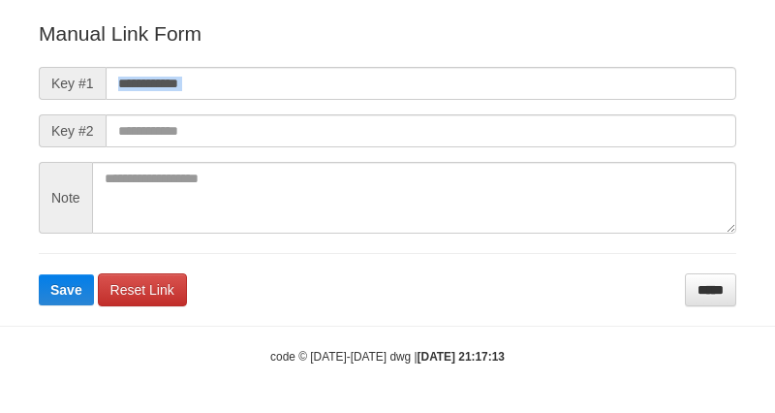
scroll to position [215, 0]
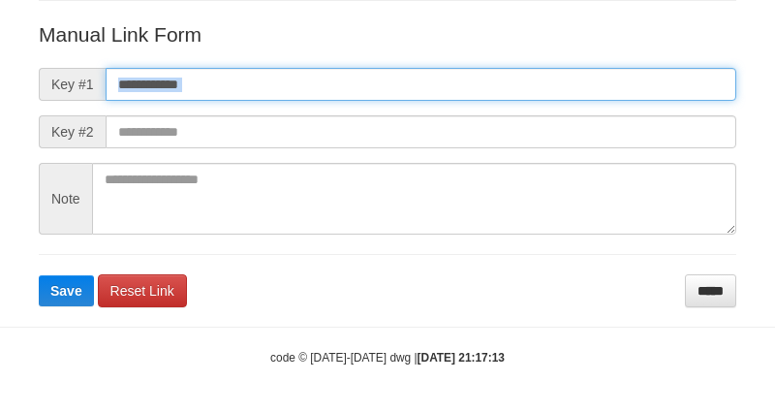
click at [573, 79] on input "text" at bounding box center [421, 84] width 631 height 33
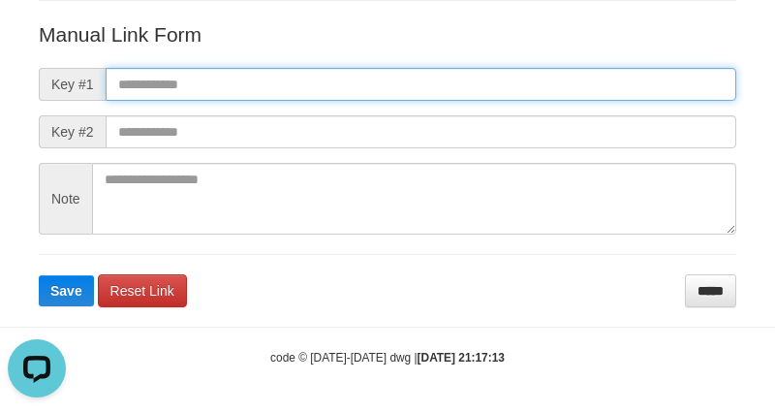
paste input "**********"
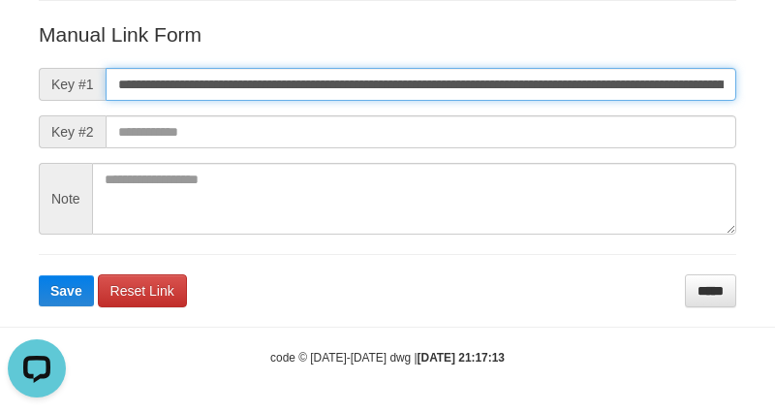
scroll to position [0, 1331]
type input "**********"
click at [39, 275] on button "Save" at bounding box center [66, 290] width 55 height 31
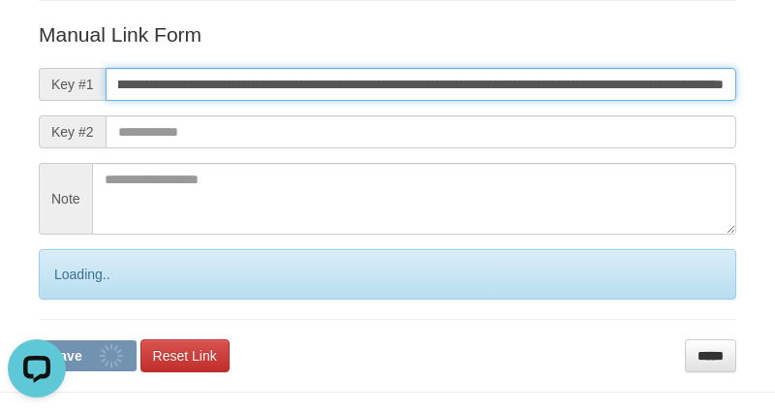
click at [39, 340] on button "Save" at bounding box center [88, 355] width 98 height 31
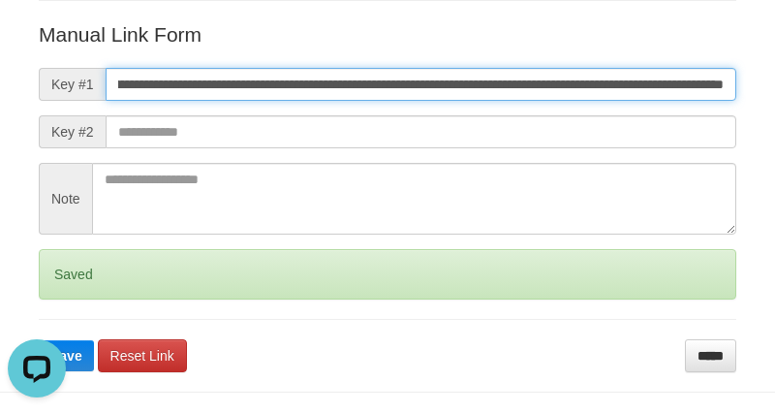
click at [39, 340] on button "Save" at bounding box center [66, 355] width 55 height 31
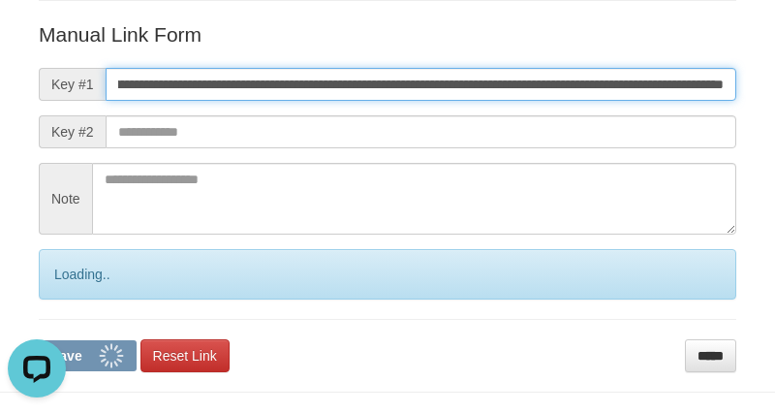
click at [39, 340] on button "Save" at bounding box center [88, 355] width 98 height 31
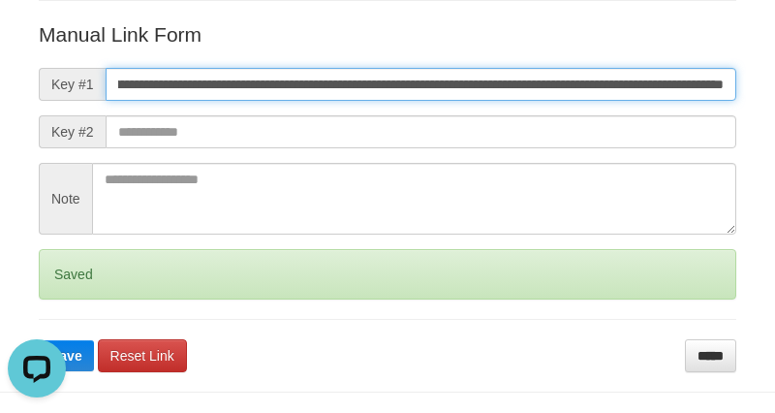
click at [39, 340] on button "Save" at bounding box center [66, 355] width 55 height 31
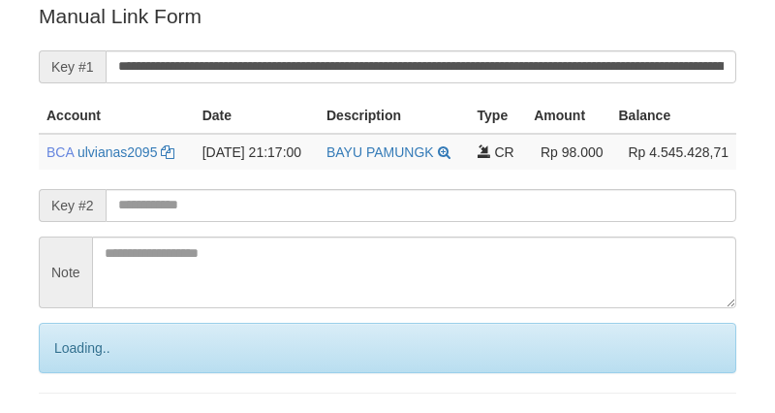
scroll to position [392, 0]
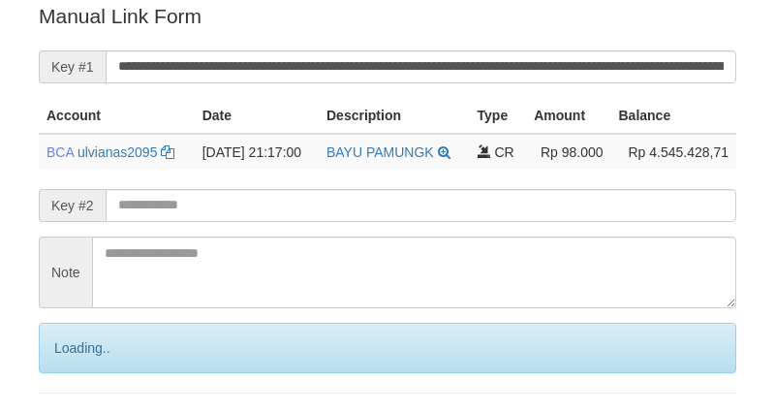
click at [480, 55] on input "**********" at bounding box center [421, 66] width 631 height 33
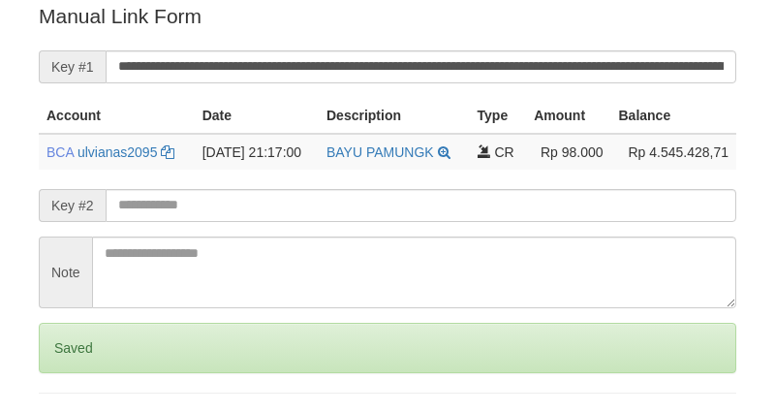
scroll to position [392, 0]
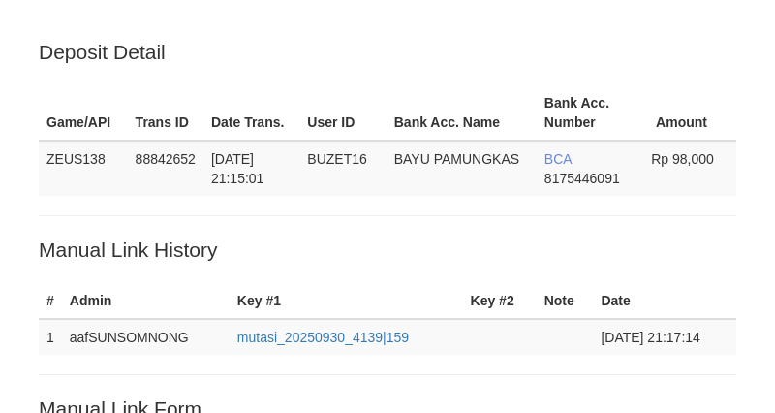
scroll to position [393, 0]
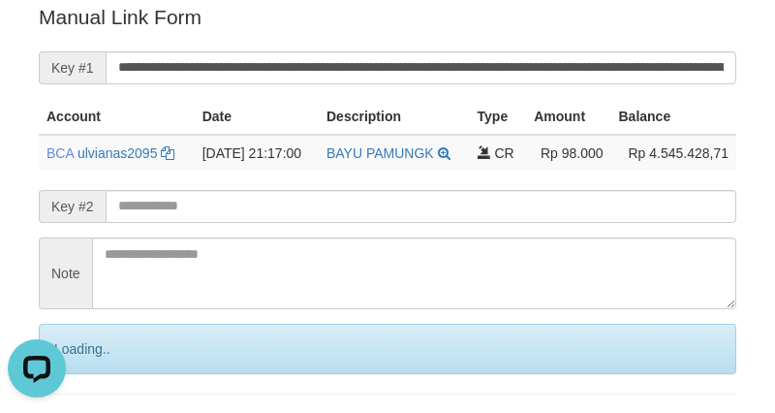
scroll to position [0, 0]
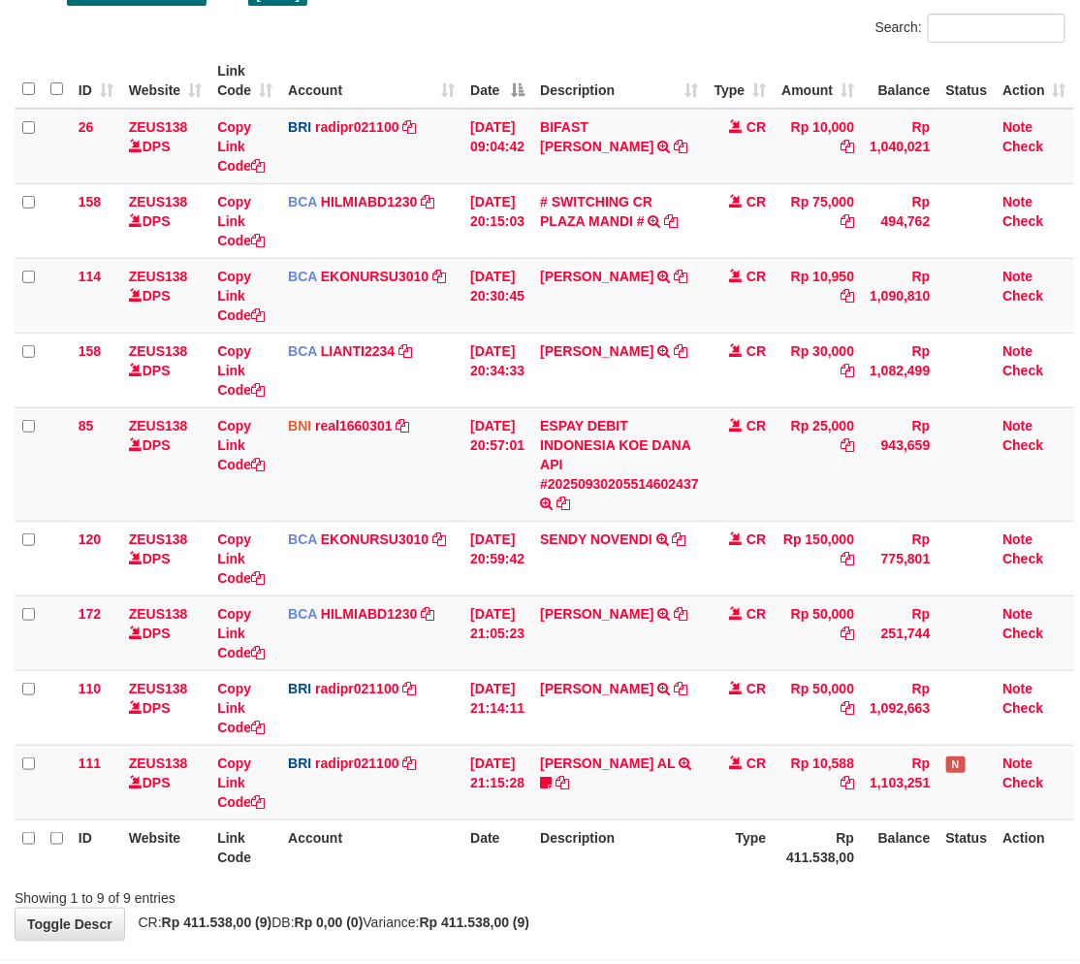
scroll to position [216, 0]
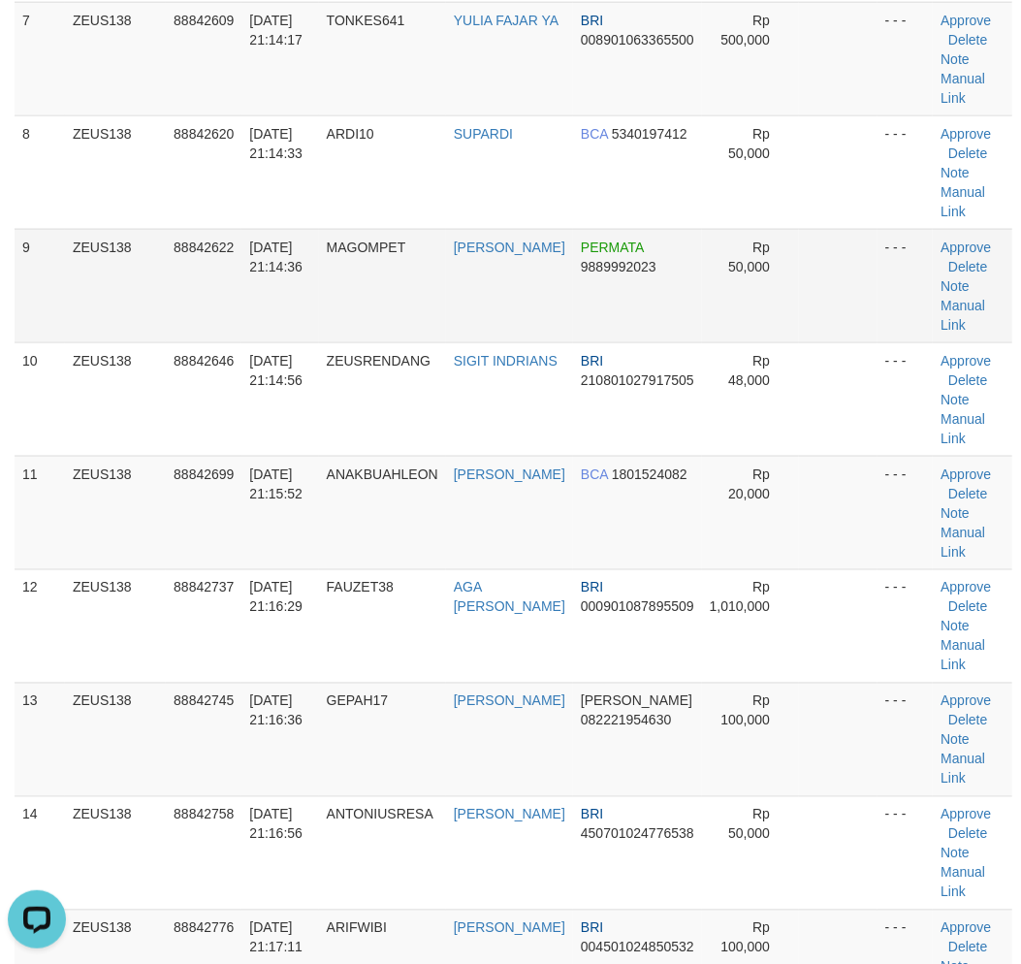
click at [481, 296] on td "MARUF S" at bounding box center [509, 285] width 127 height 113
drag, startPoint x: 286, startPoint y: 663, endPoint x: 4, endPoint y: 654, distance: 282.2
click at [291, 664] on td "30/09/2025 21:16:29" at bounding box center [279, 625] width 77 height 113
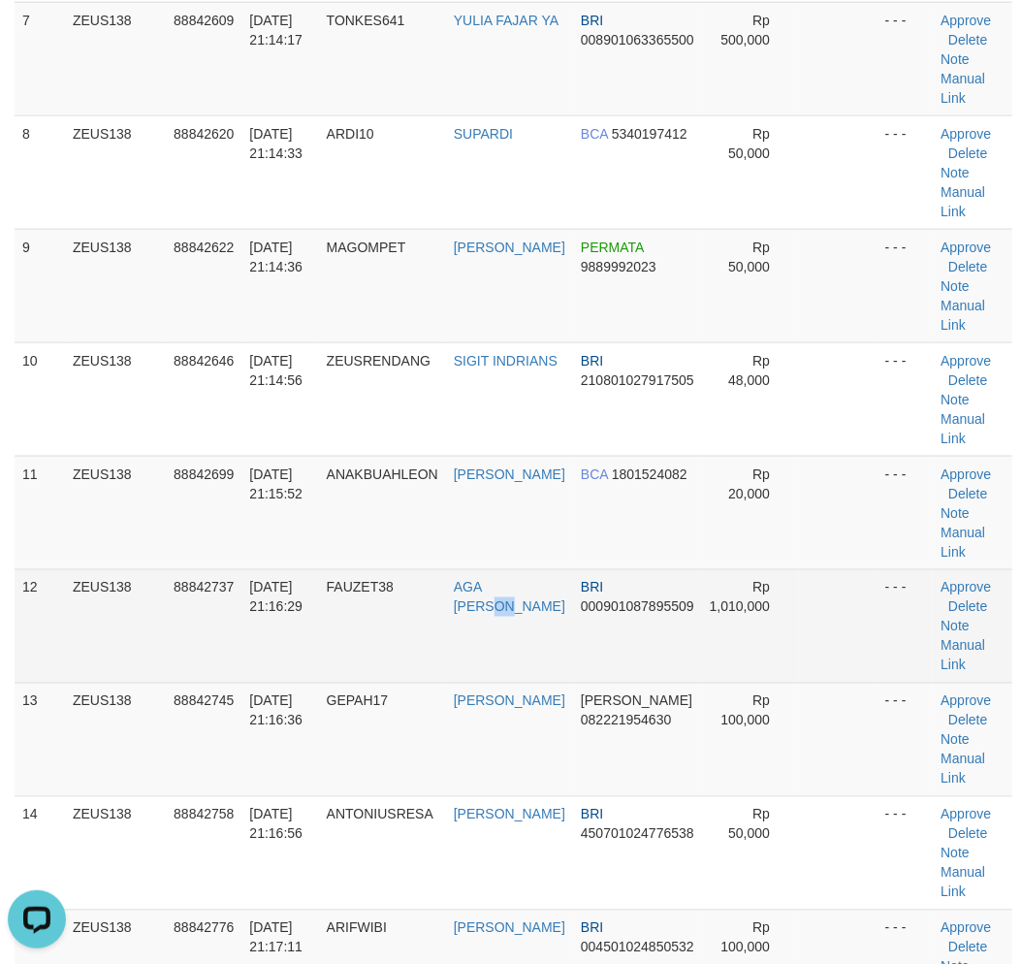
drag, startPoint x: 475, startPoint y: 625, endPoint x: 453, endPoint y: 549, distance: 79.8
click at [476, 625] on td "AGA [PERSON_NAME]" at bounding box center [509, 625] width 127 height 113
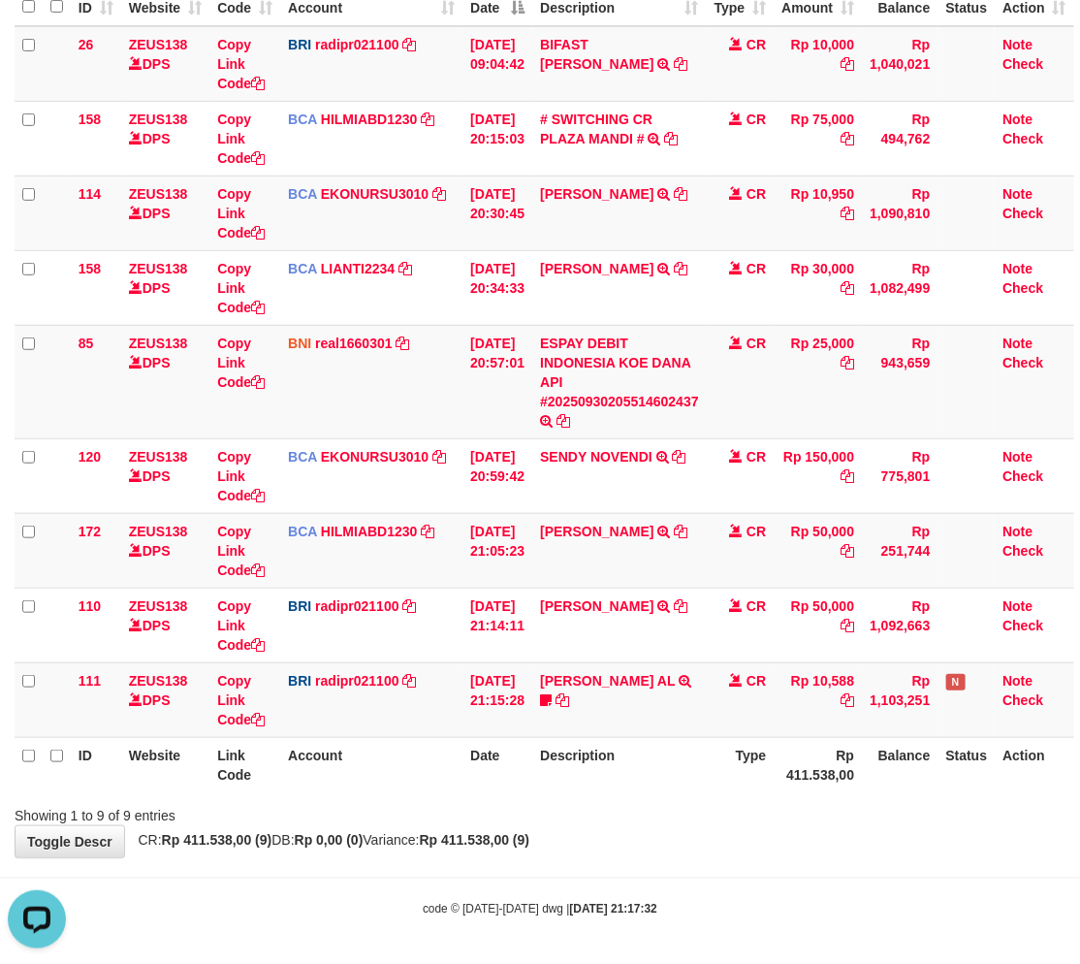
click at [397, 840] on span "CR: Rp 411.538,00 (9) DB: Rp 0,00 (0) Variance: Rp 411.538,00 (9)" at bounding box center [329, 840] width 401 height 16
drag, startPoint x: 397, startPoint y: 840, endPoint x: 530, endPoint y: 826, distance: 133.6
click at [405, 841] on span "CR: Rp 411.538,00 (9) DB: Rp 0,00 (0) Variance: Rp 411.538,00 (9)" at bounding box center [329, 840] width 401 height 16
click at [623, 846] on div "**********" at bounding box center [540, 345] width 1080 height 1023
drag, startPoint x: 621, startPoint y: 846, endPoint x: 645, endPoint y: 848, distance: 23.3
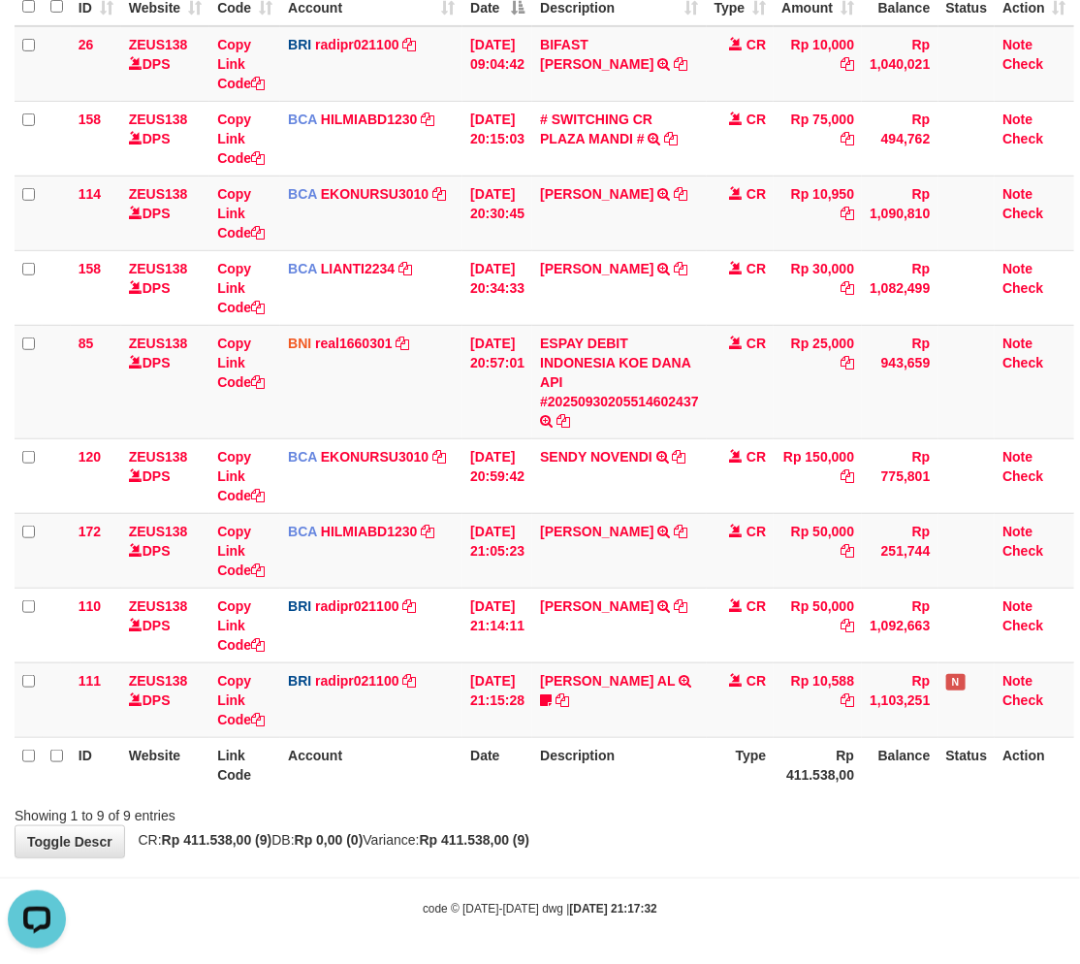
click at [621, 846] on div "**********" at bounding box center [540, 345] width 1080 height 1023
click at [631, 846] on div "**********" at bounding box center [540, 345] width 1080 height 1023
click at [622, 838] on div "**********" at bounding box center [540, 345] width 1080 height 1023
click at [611, 832] on div "**********" at bounding box center [540, 345] width 1080 height 1023
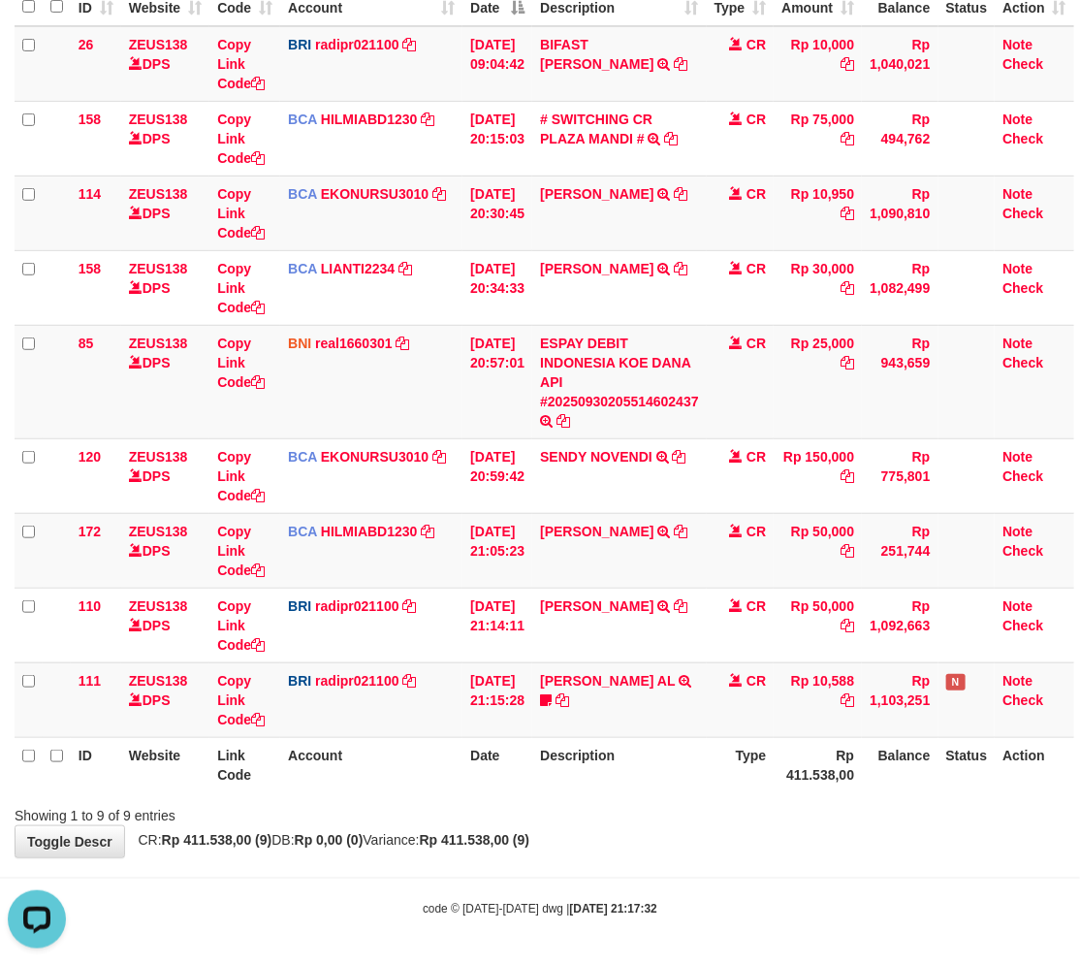
click at [622, 836] on div "**********" at bounding box center [540, 345] width 1080 height 1023
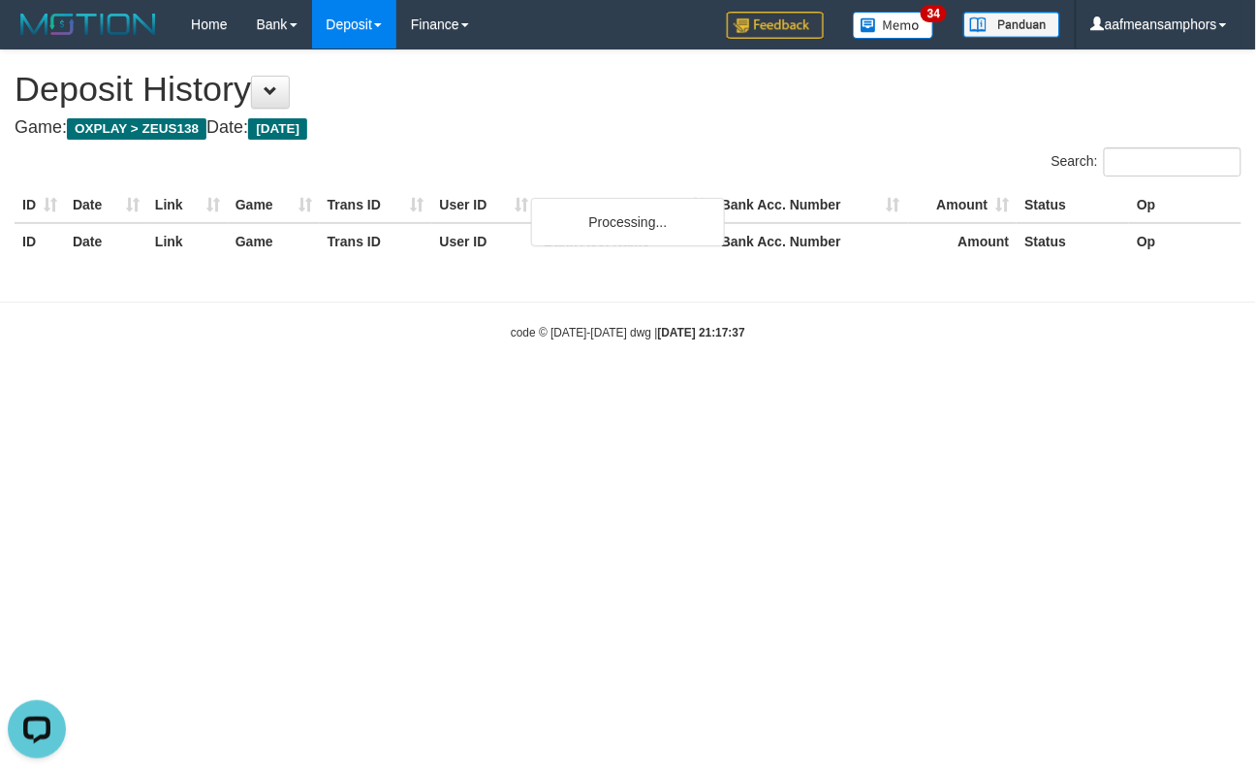
click at [657, 118] on h4 "Game: OXPLAY > ZEUS138 Date: Today" at bounding box center [628, 127] width 1227 height 19
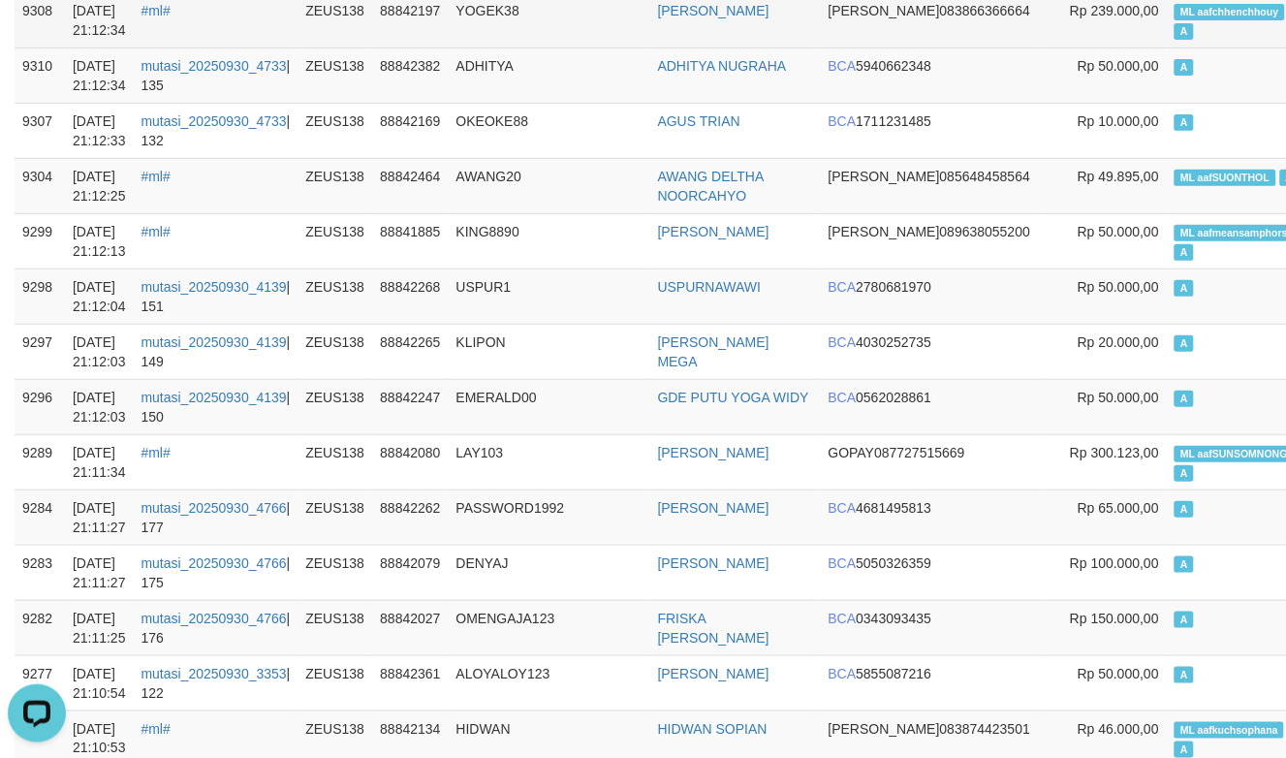
scroll to position [1830, 0]
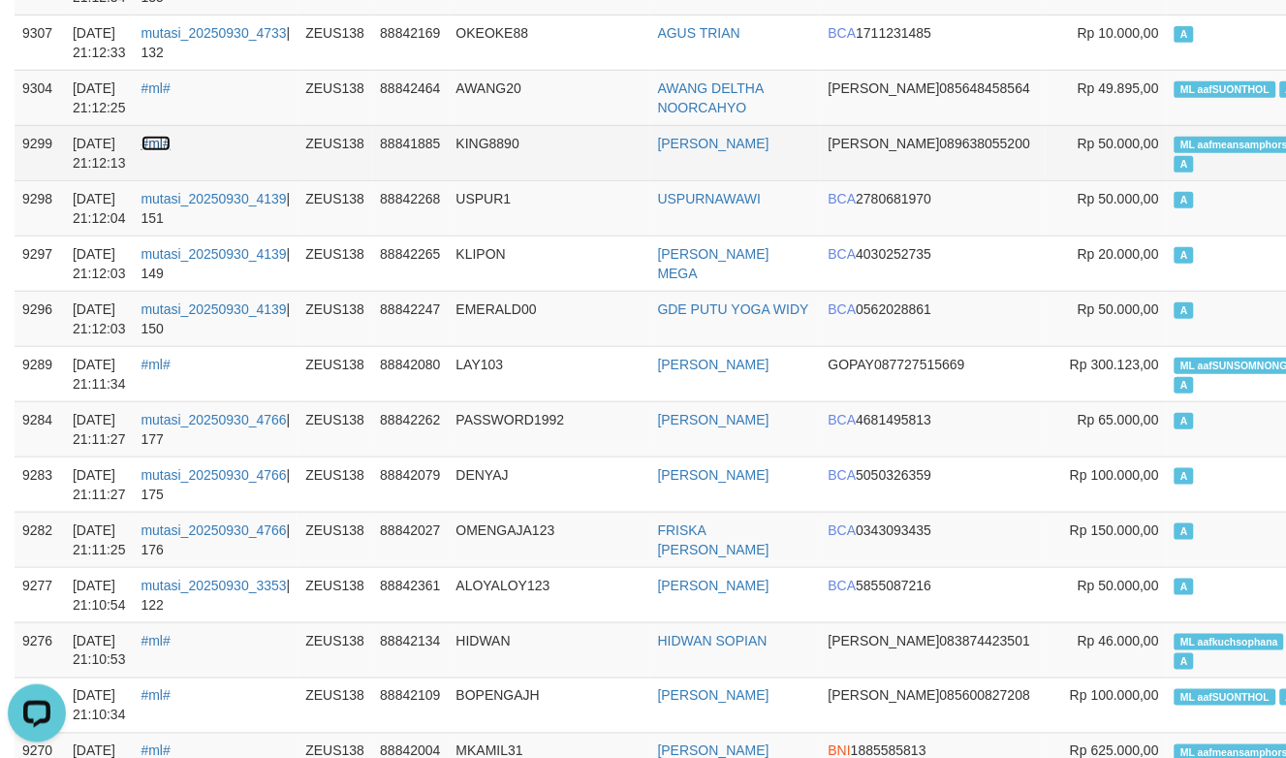
click at [171, 151] on link "#ml#" at bounding box center [156, 144] width 29 height 16
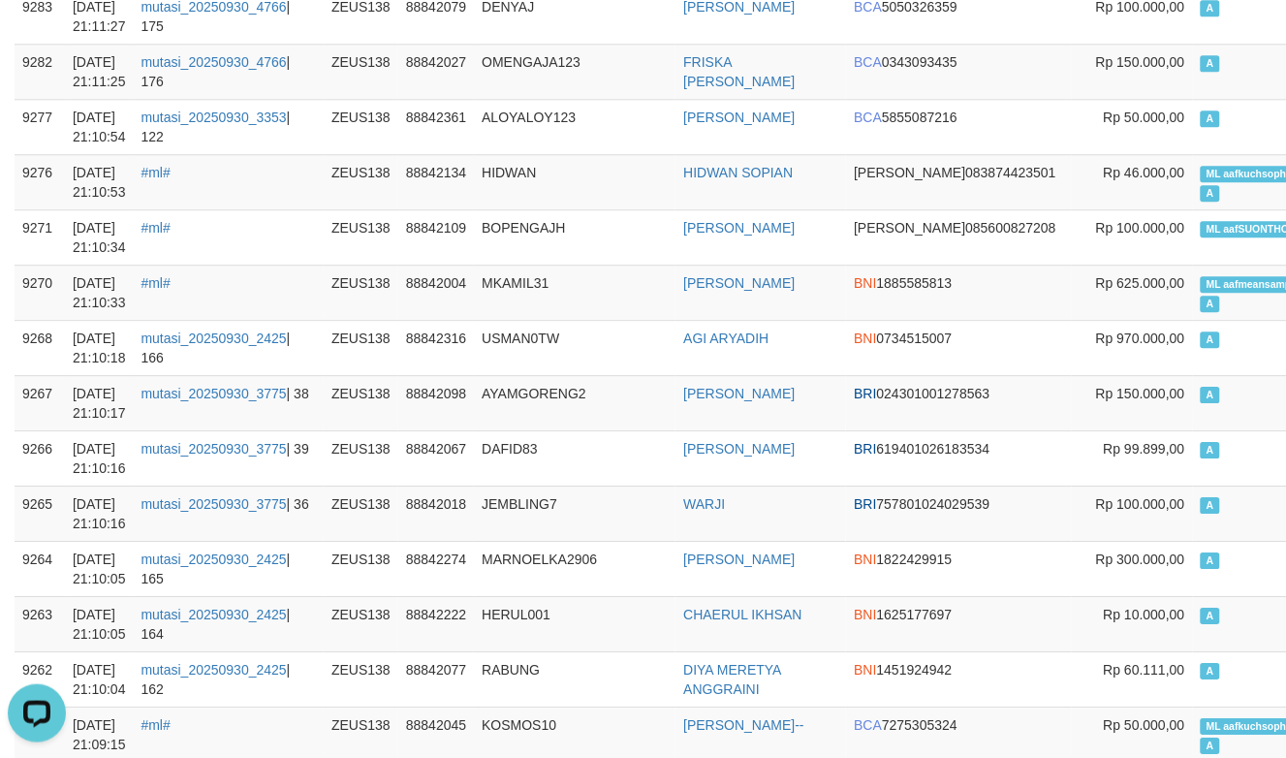
scroll to position [2799, 0]
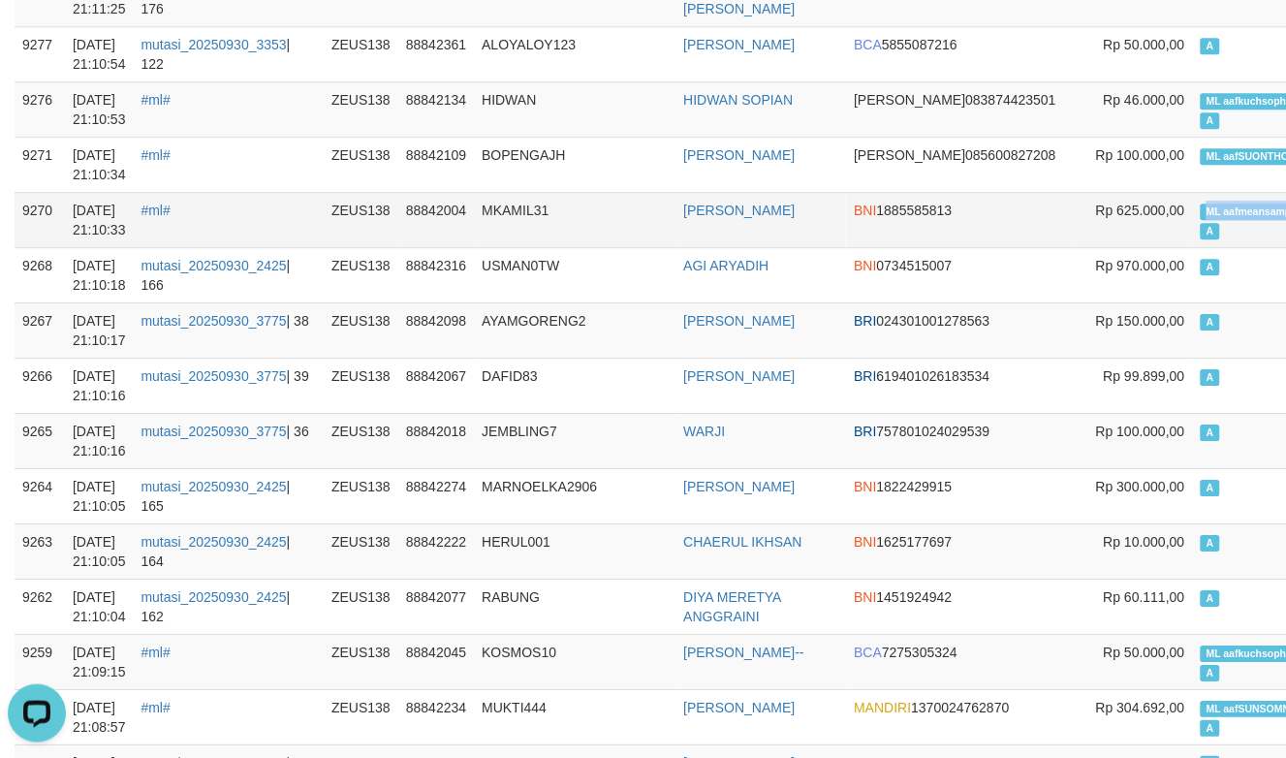
copy span "ML aafmeansamphor"
drag, startPoint x: 1109, startPoint y: 227, endPoint x: 1209, endPoint y: 228, distance: 99.8
click at [1209, 220] on span "ML aafmeansamphors" at bounding box center [1260, 212] width 119 height 16
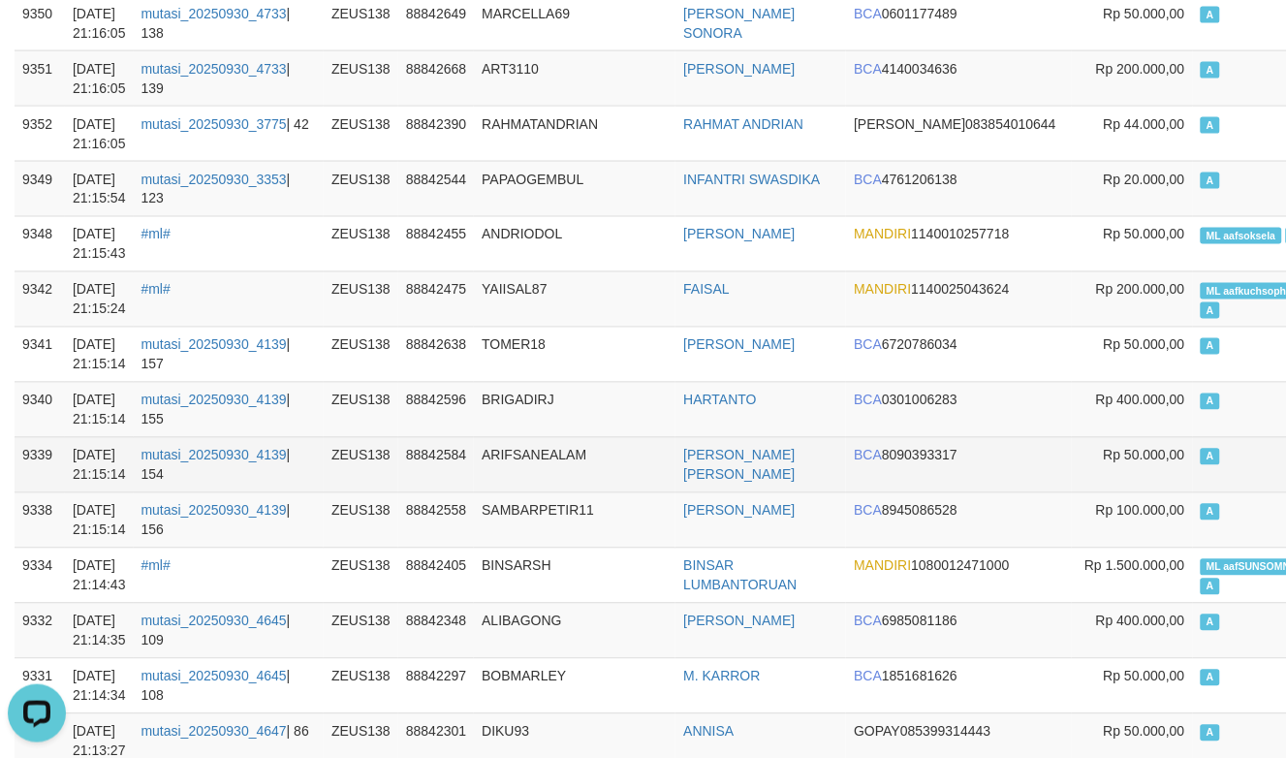
scroll to position [861, 0]
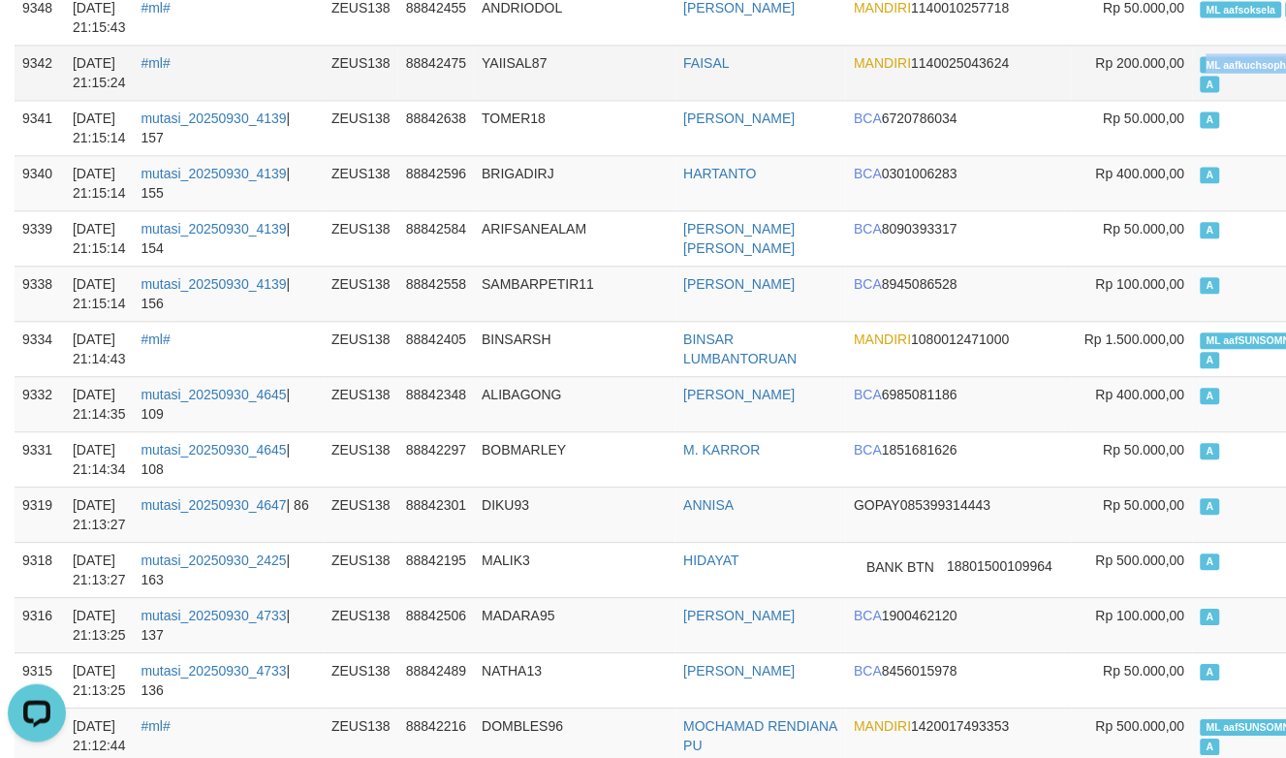
copy span "ML aafkuchsoph"
drag, startPoint x: 1102, startPoint y: 54, endPoint x: 1187, endPoint y: 59, distance: 85.4
click at [1201, 59] on span "ML aafkuchsophana" at bounding box center [1256, 64] width 110 height 16
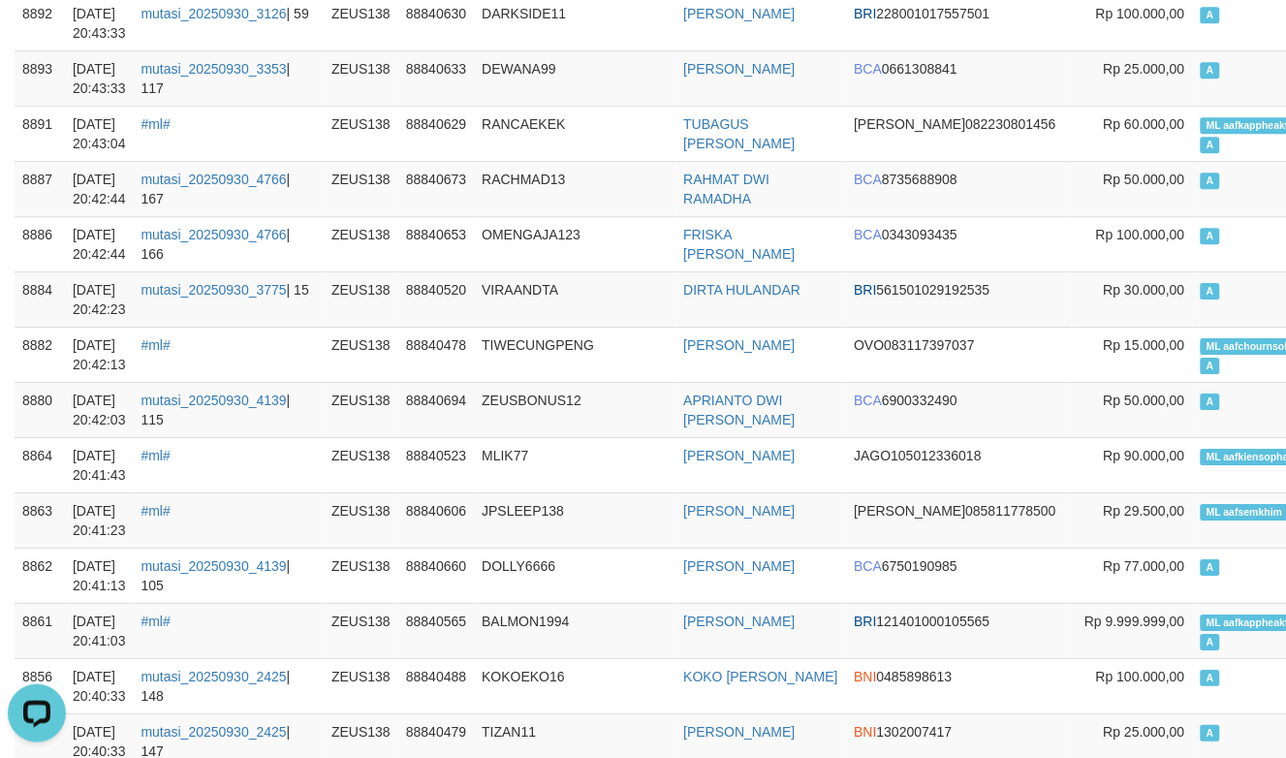
scroll to position [101259, 0]
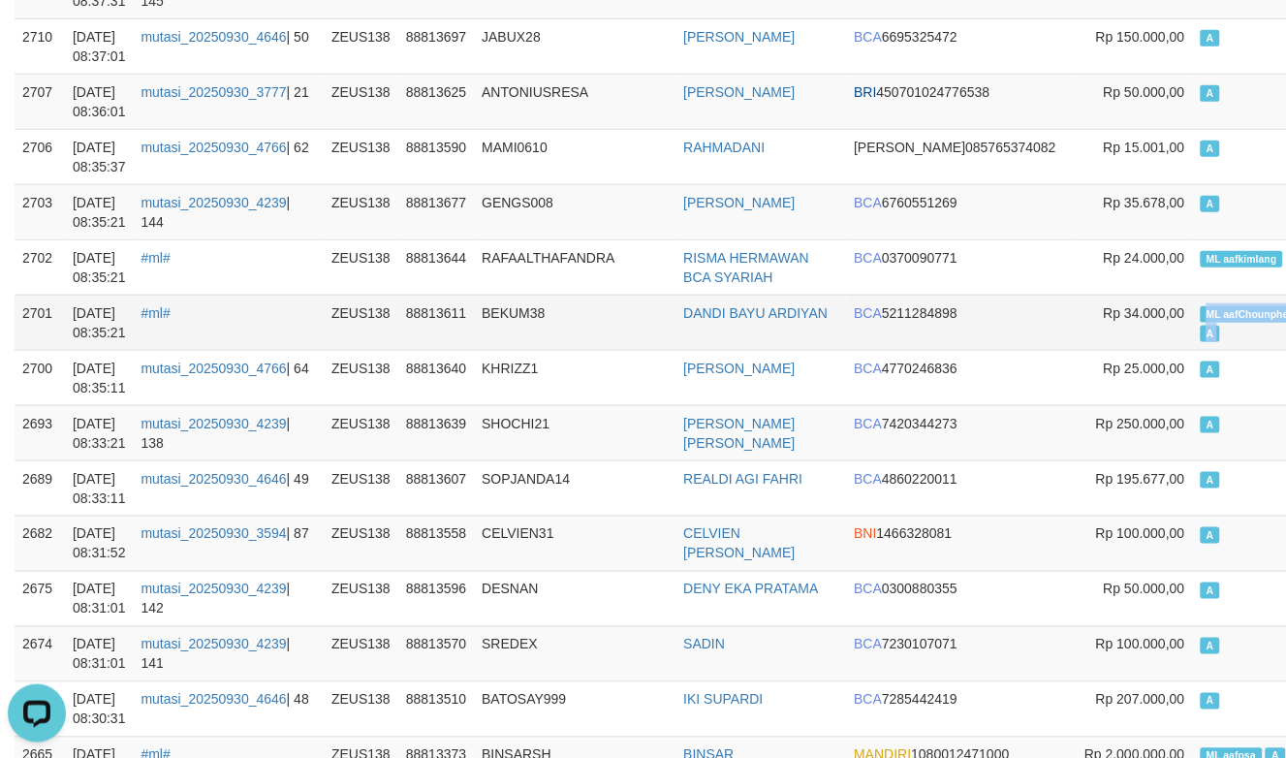
drag, startPoint x: 1105, startPoint y: 381, endPoint x: 1241, endPoint y: 392, distance: 136.1
click at [1241, 350] on tr "2701 30/09/2025 08:35:21 #ml# ZEUS138 88813611 BEKUM38 DANDI BAYU ARDIYAN BCA 5…" at bounding box center [748, 322] width 1466 height 55
copy td "ML aafChounpheak A"
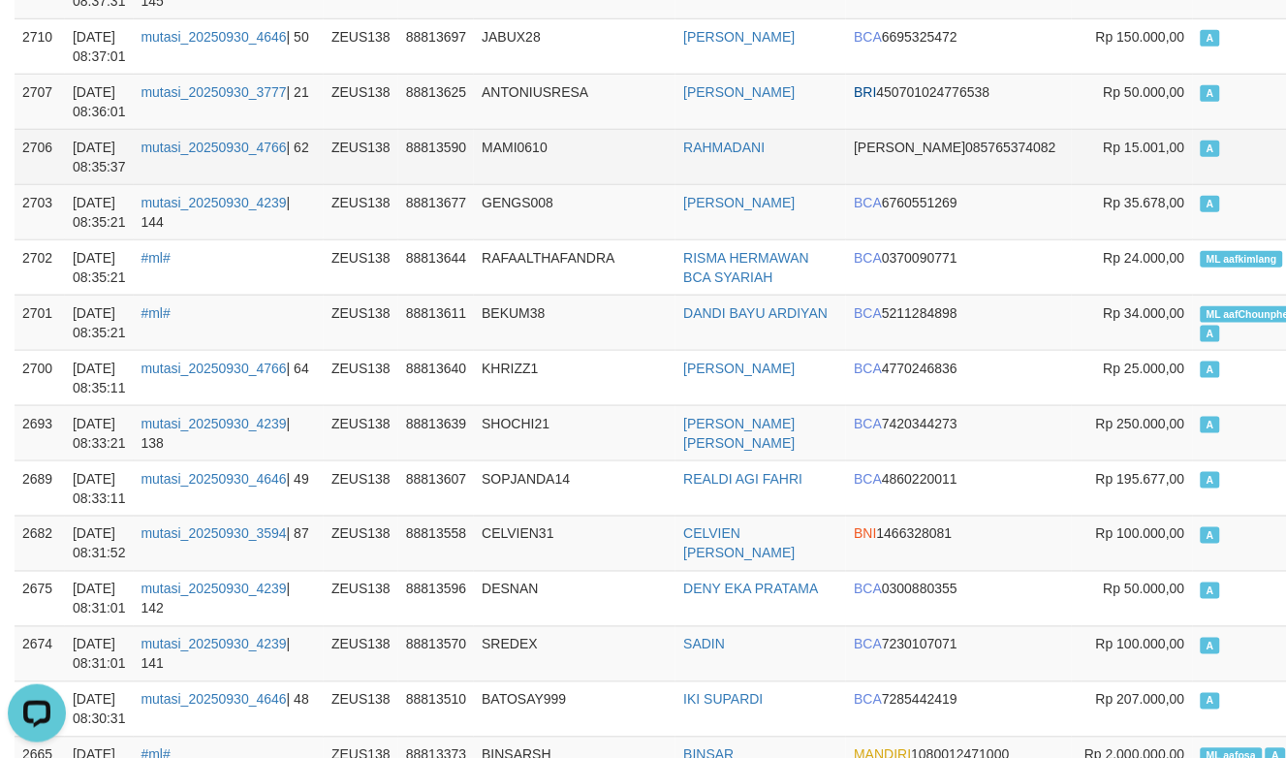
click at [1193, 184] on td "A" at bounding box center [1264, 156] width 142 height 55
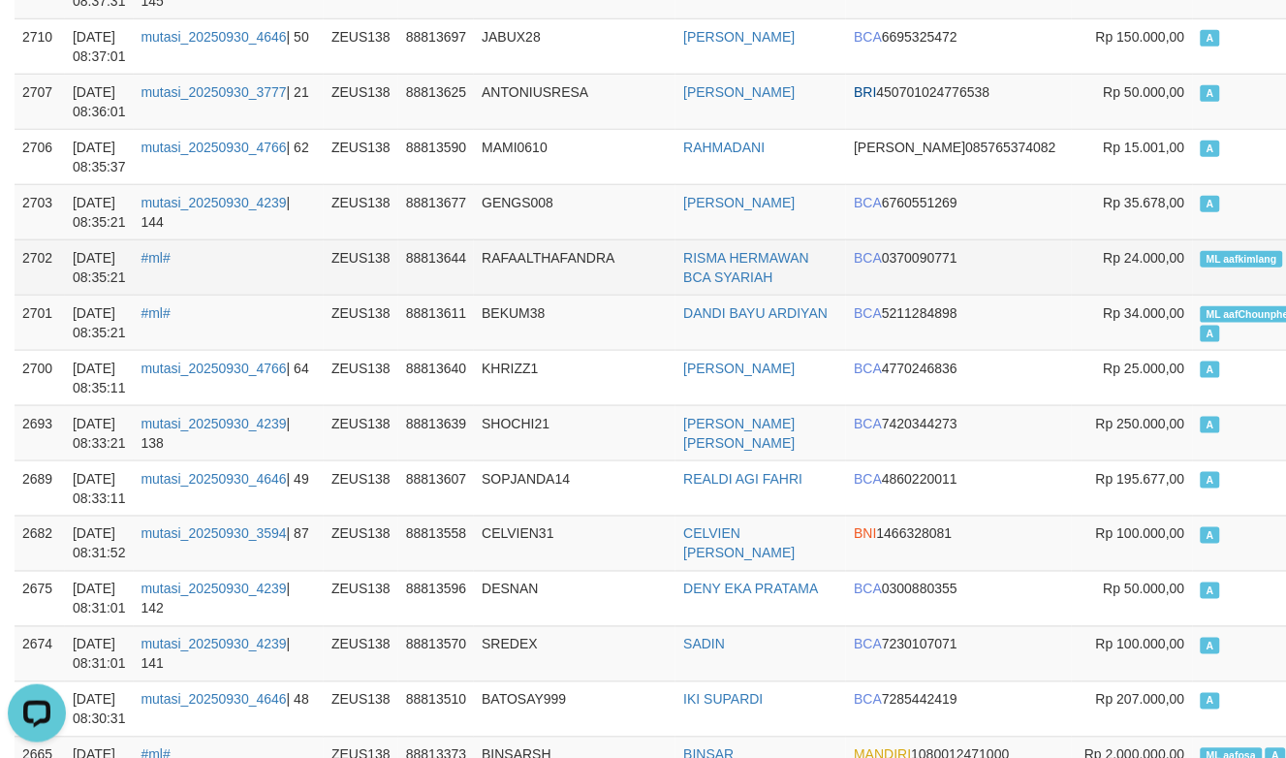
click at [549, 295] on td "RAFAALTHAFANDRA" at bounding box center [575, 266] width 202 height 55
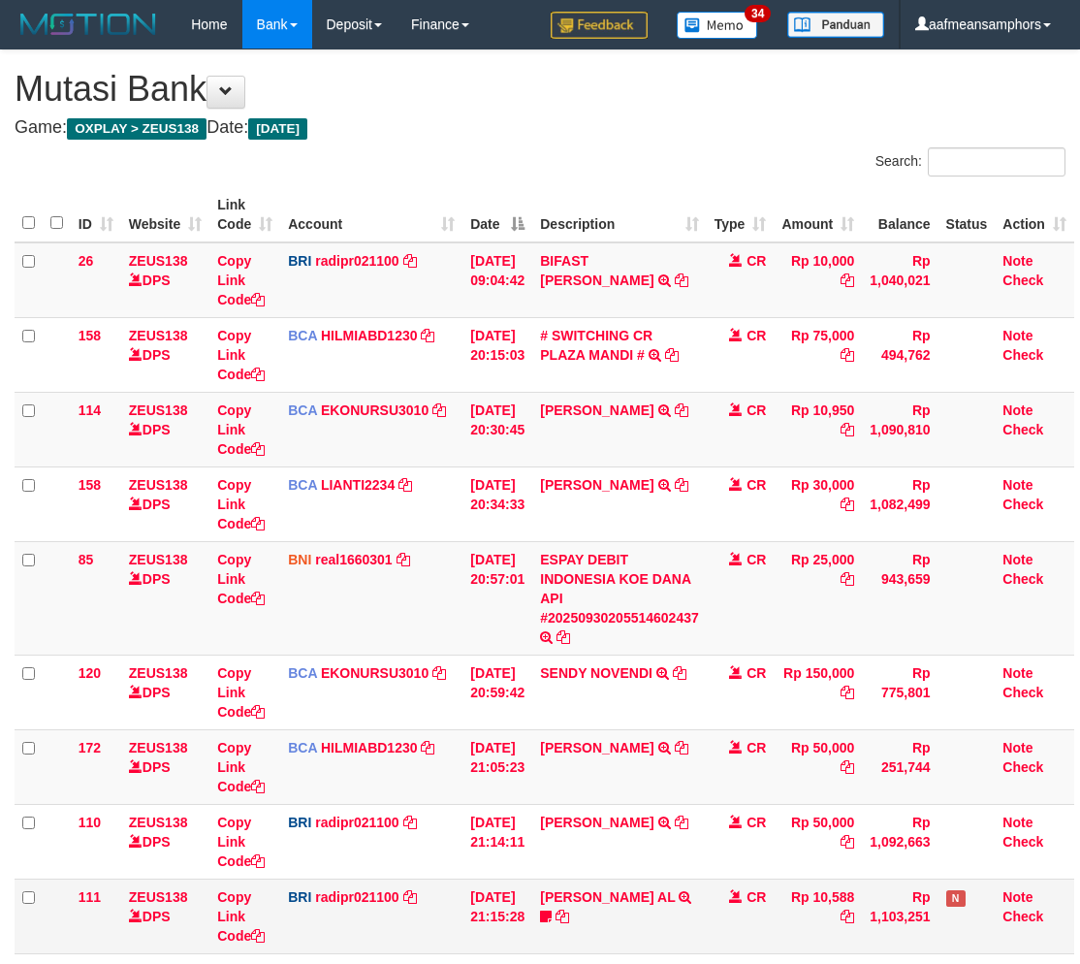
scroll to position [74, 0]
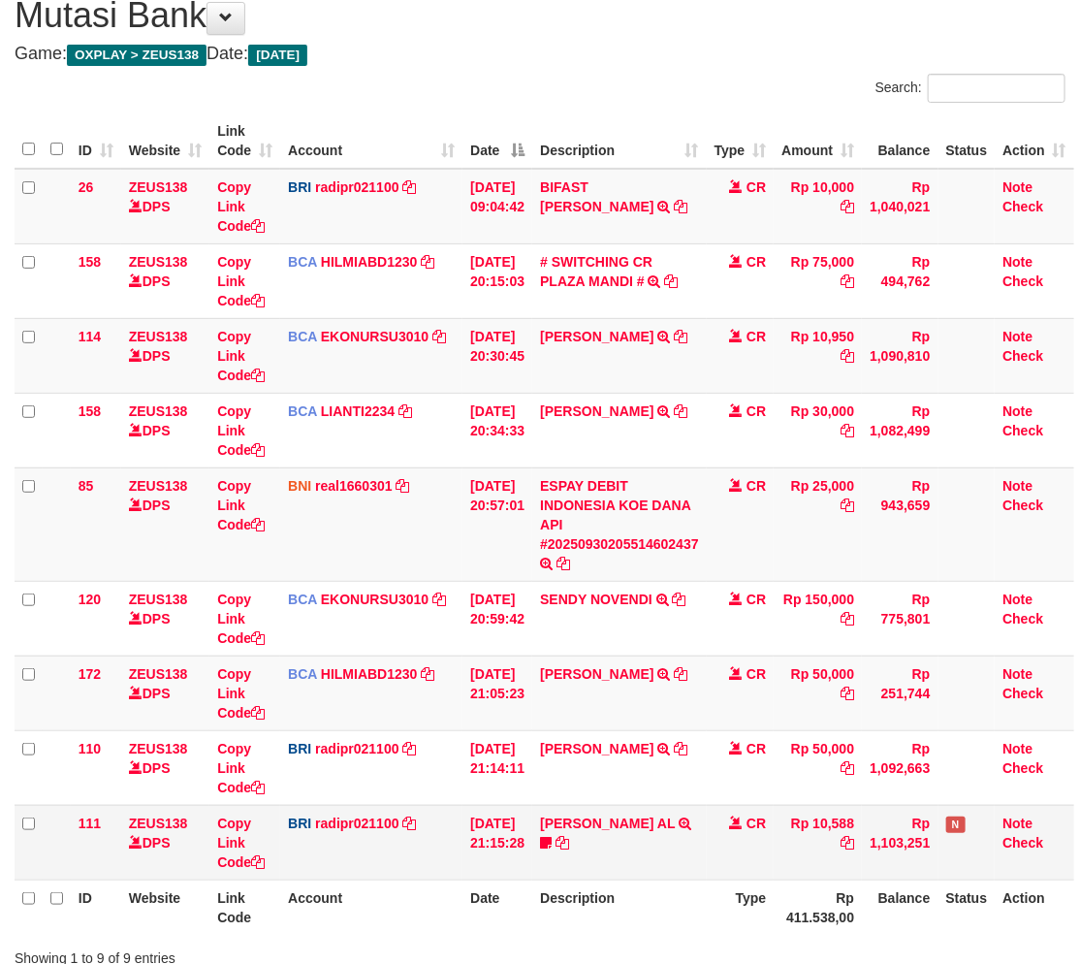
click at [631, 838] on td "[PERSON_NAME] AL TRANSFER NBMB [PERSON_NAME] AL TO [PERSON_NAME] ID: Auliaayy […" at bounding box center [619, 842] width 174 height 75
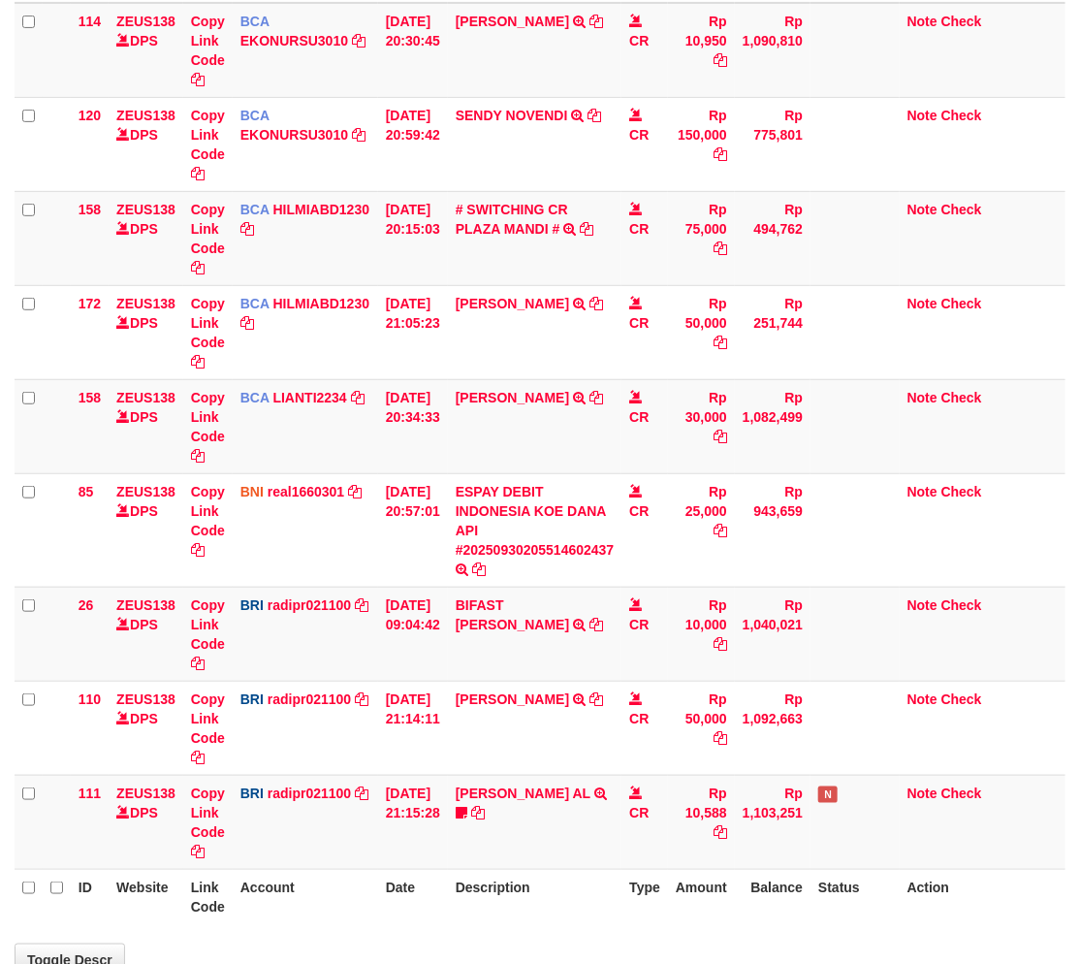
scroll to position [201, 0]
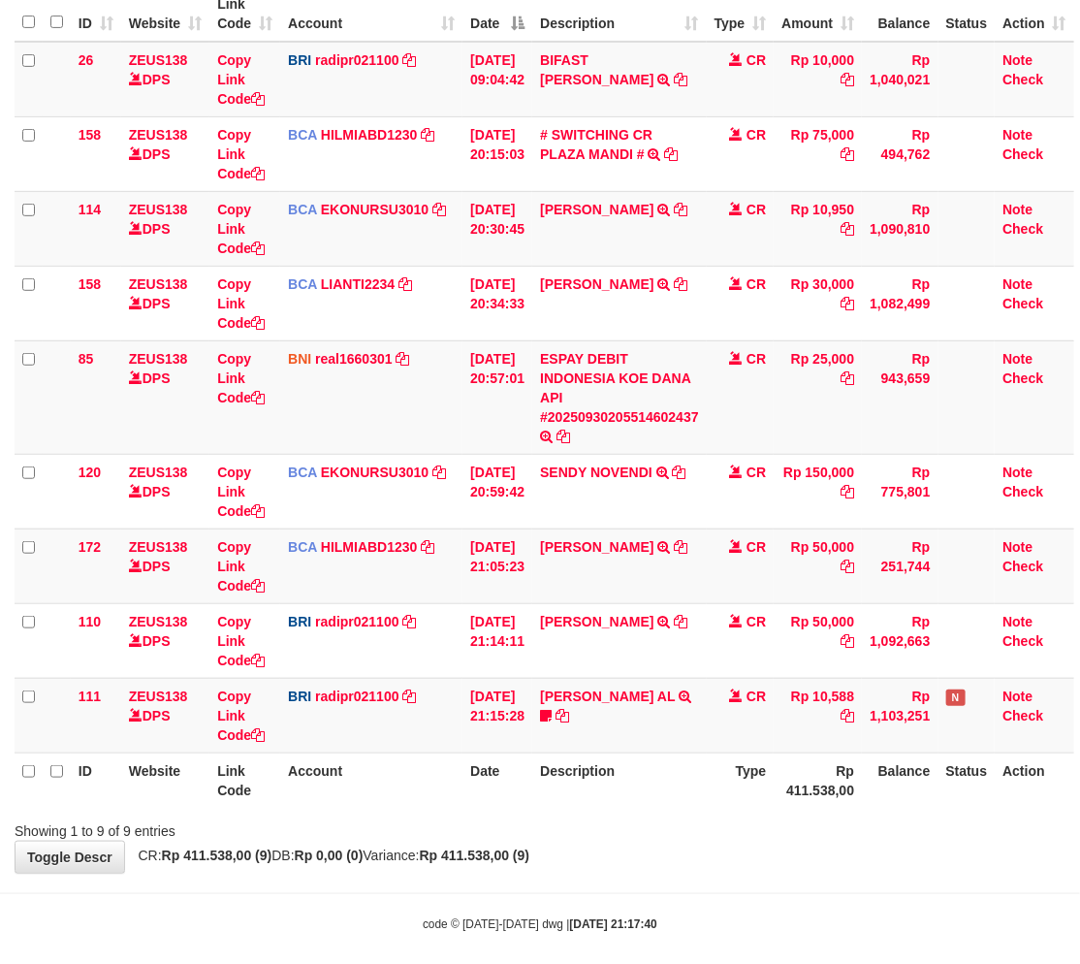
drag, startPoint x: 699, startPoint y: 849, endPoint x: 708, endPoint y: 800, distance: 50.2
click at [698, 850] on div "**********" at bounding box center [540, 361] width 1080 height 1023
drag, startPoint x: 718, startPoint y: 791, endPoint x: 753, endPoint y: 782, distance: 36.0
click at [714, 791] on tr "ID Website Link Code Account Date Description Type Rp 411.538,00 Balance Status…" at bounding box center [544, 779] width 1059 height 55
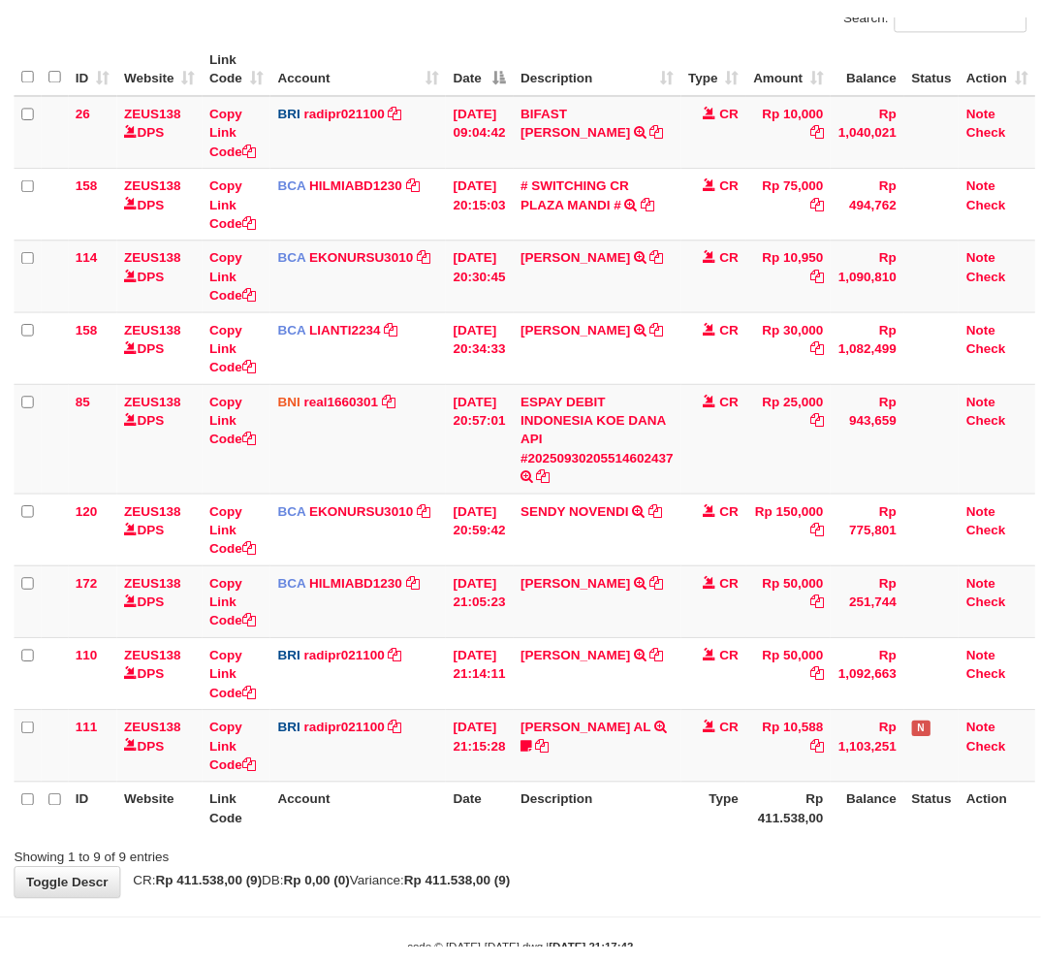
scroll to position [201, 0]
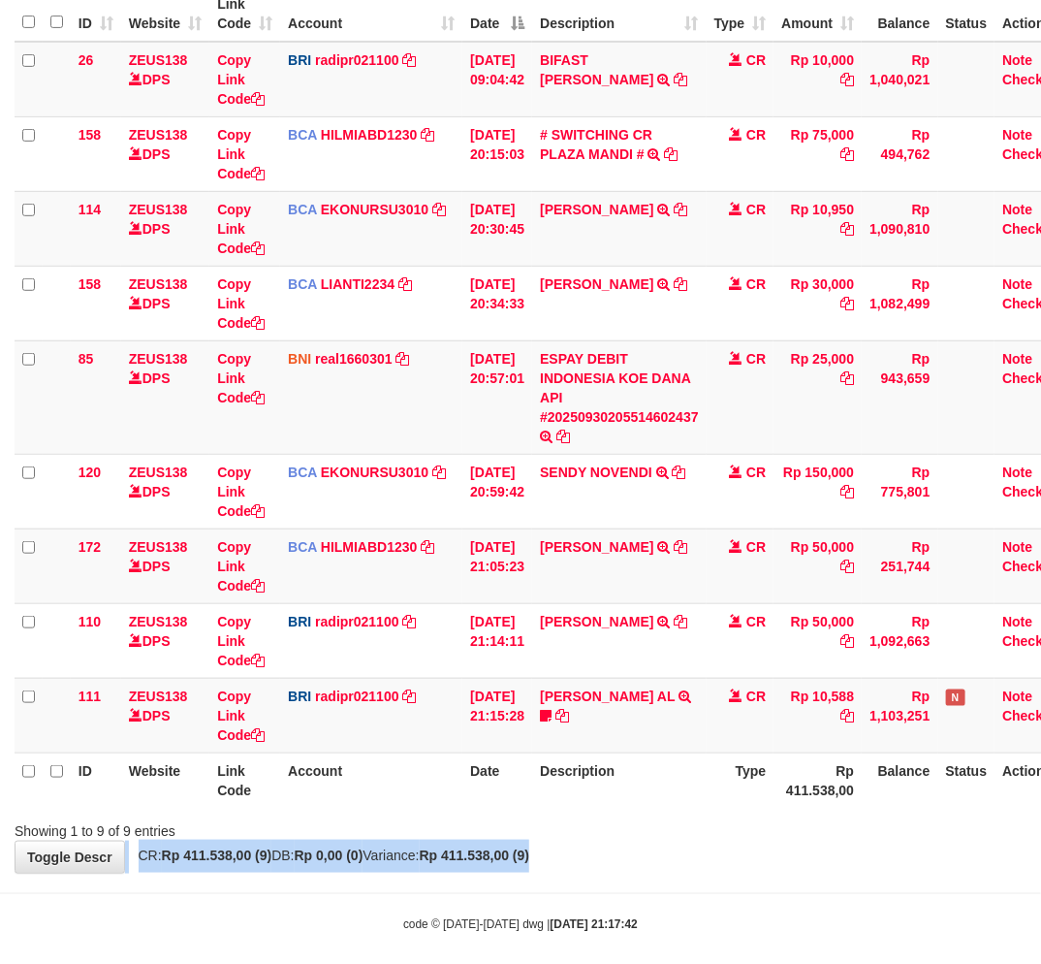
click at [620, 840] on div "**********" at bounding box center [520, 361] width 1041 height 1023
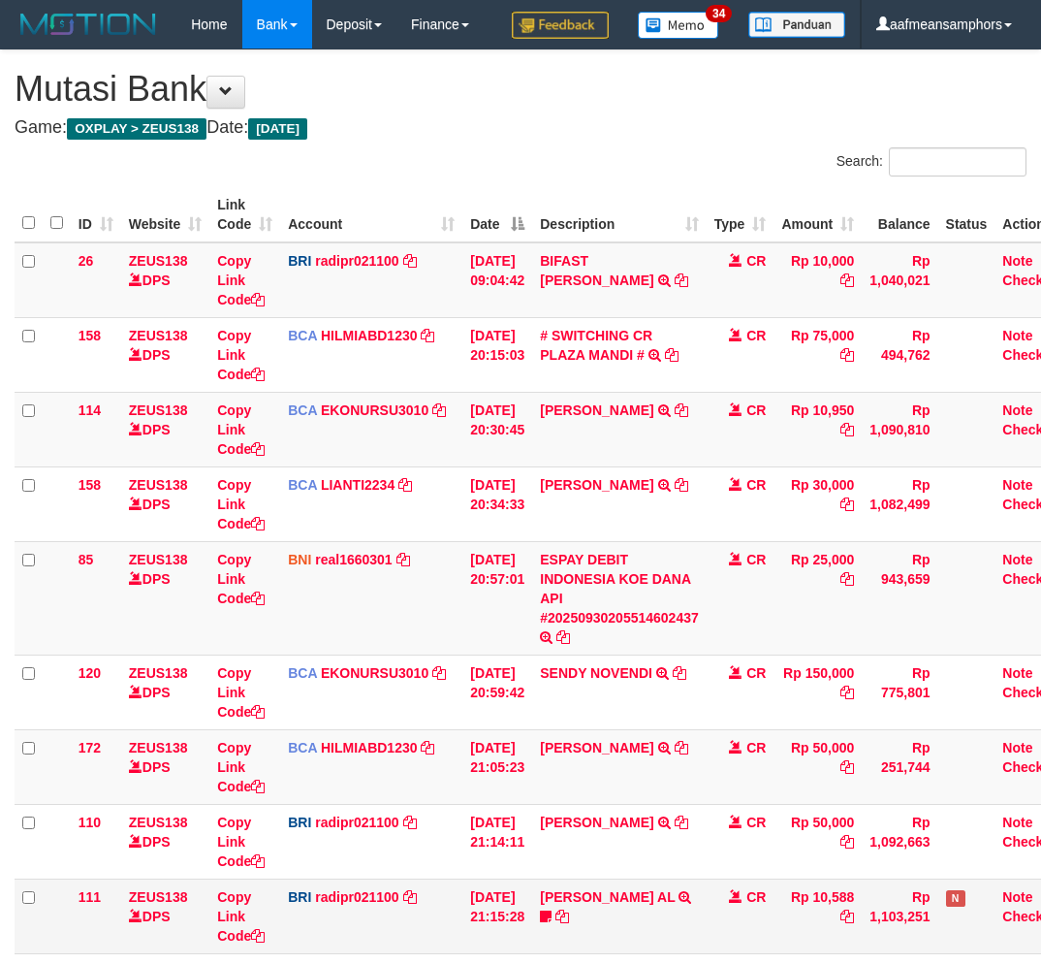
scroll to position [161, 0]
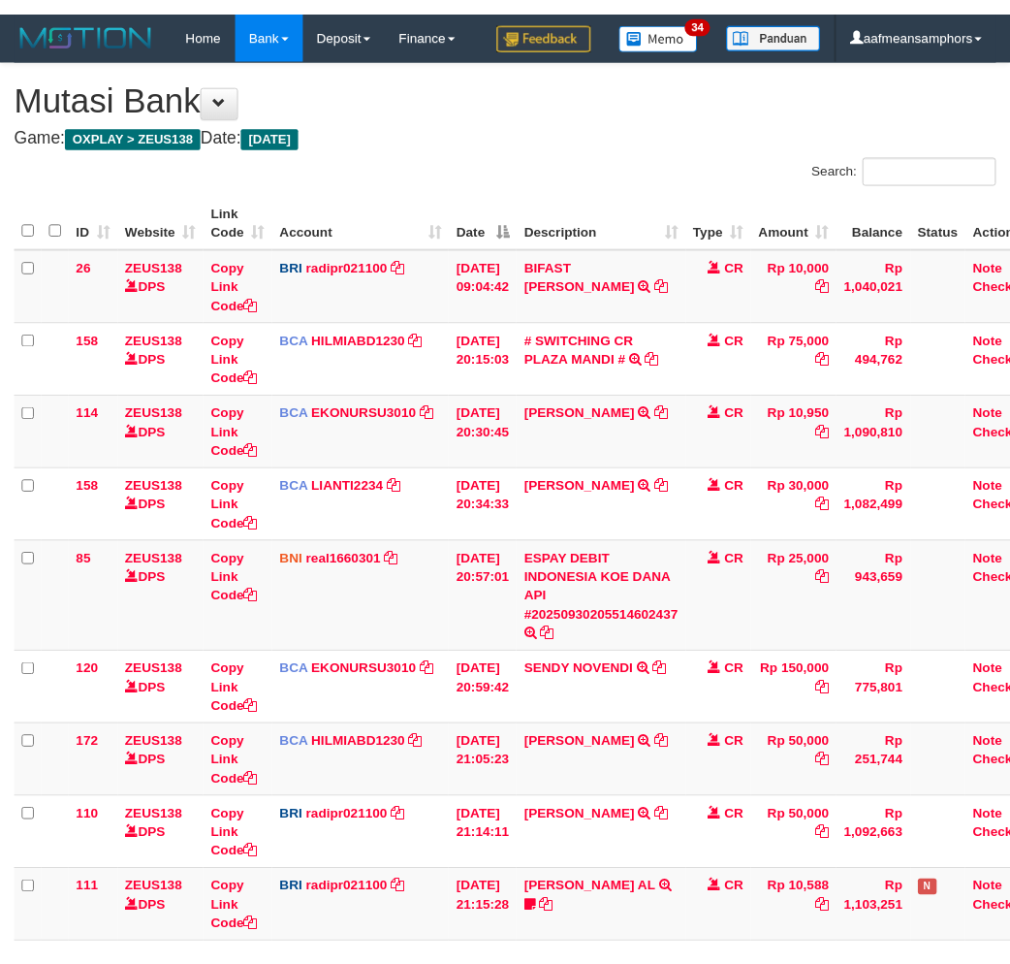
scroll to position [161, 0]
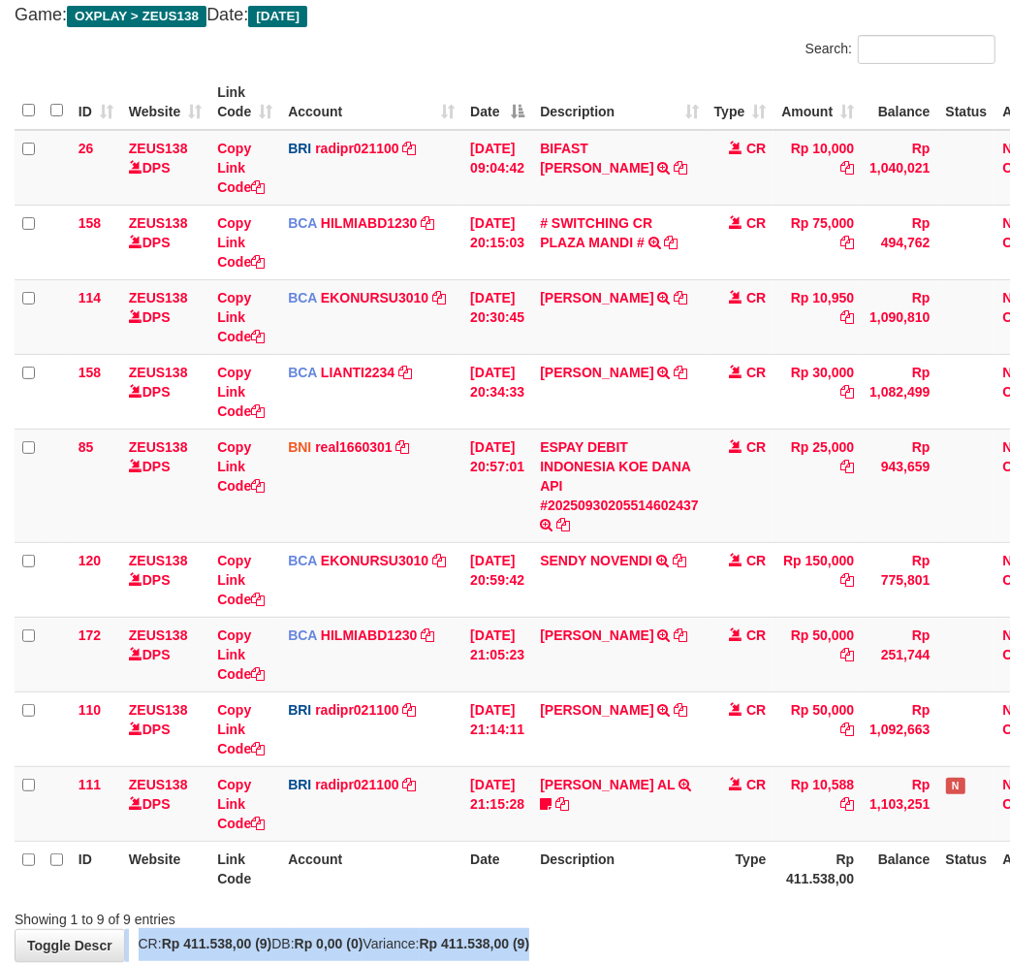
click at [579, 931] on div "**********" at bounding box center [505, 449] width 1010 height 1023
click at [607, 885] on th "Description" at bounding box center [619, 867] width 174 height 55
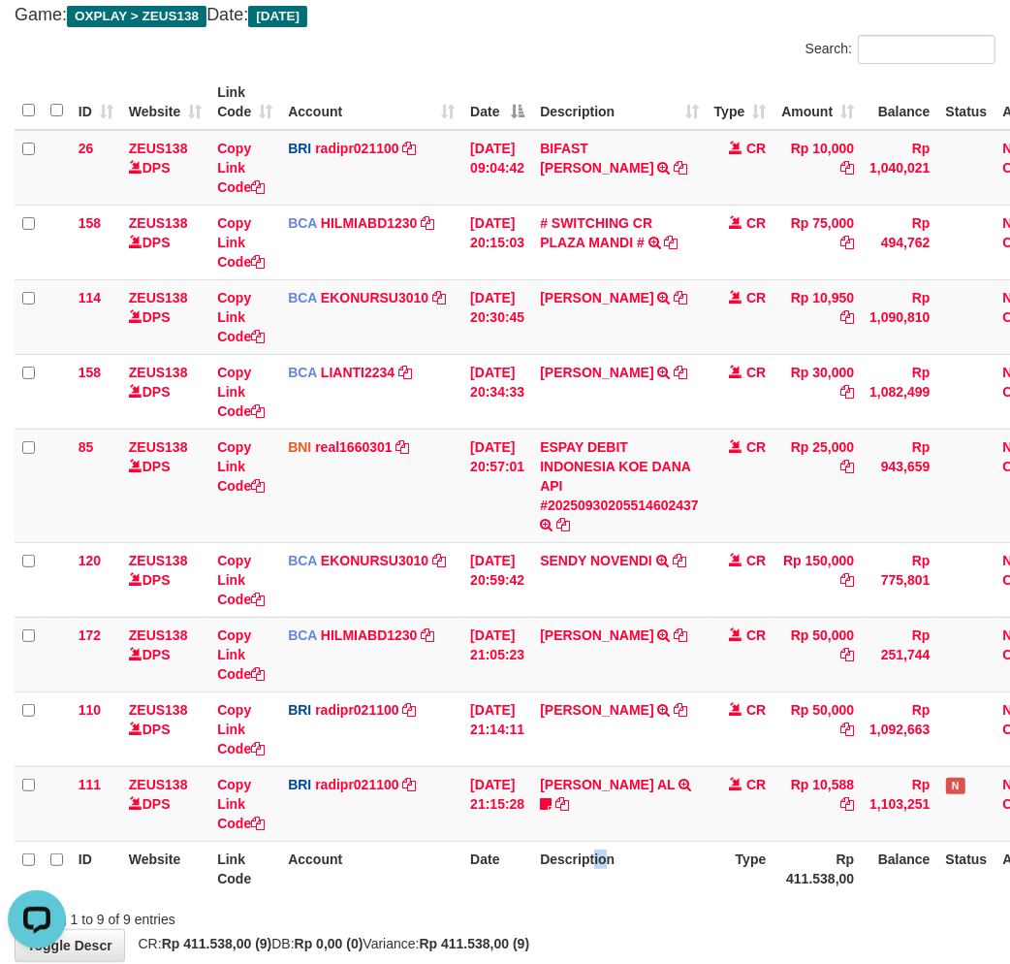
scroll to position [0, 0]
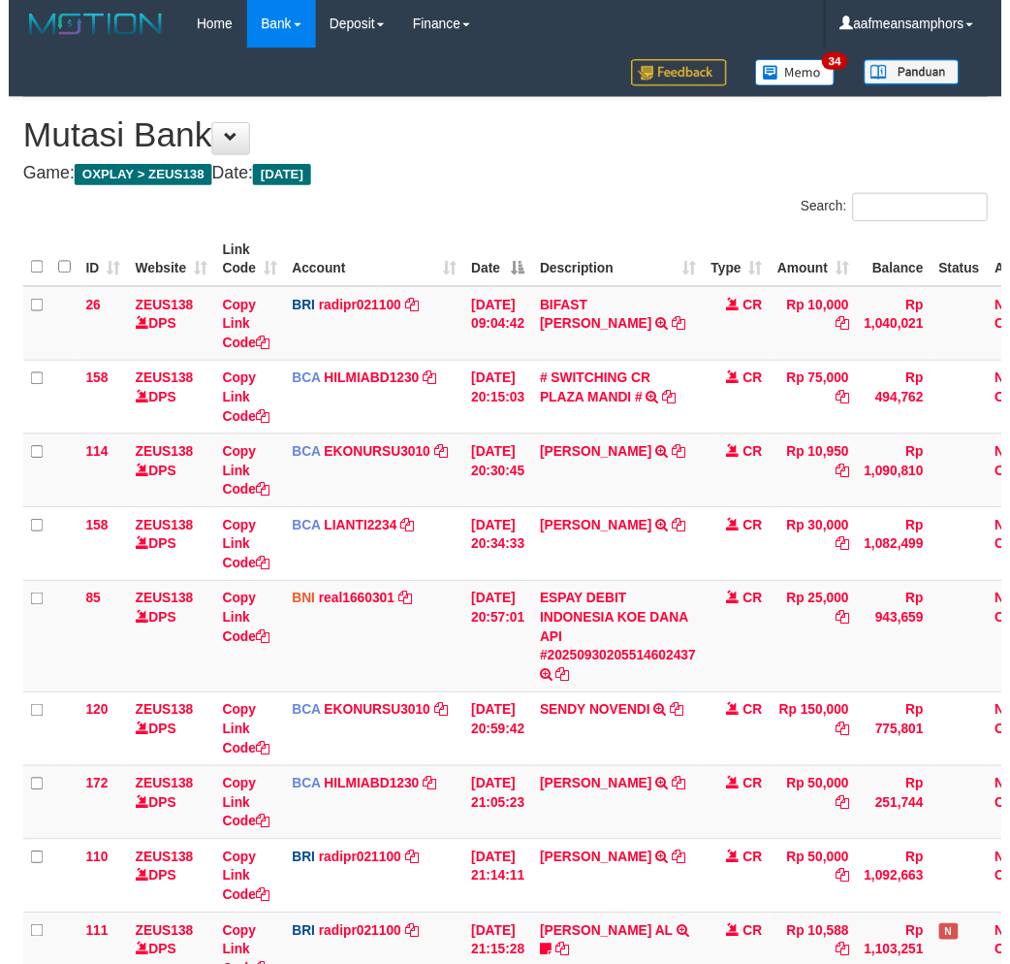
scroll to position [161, 0]
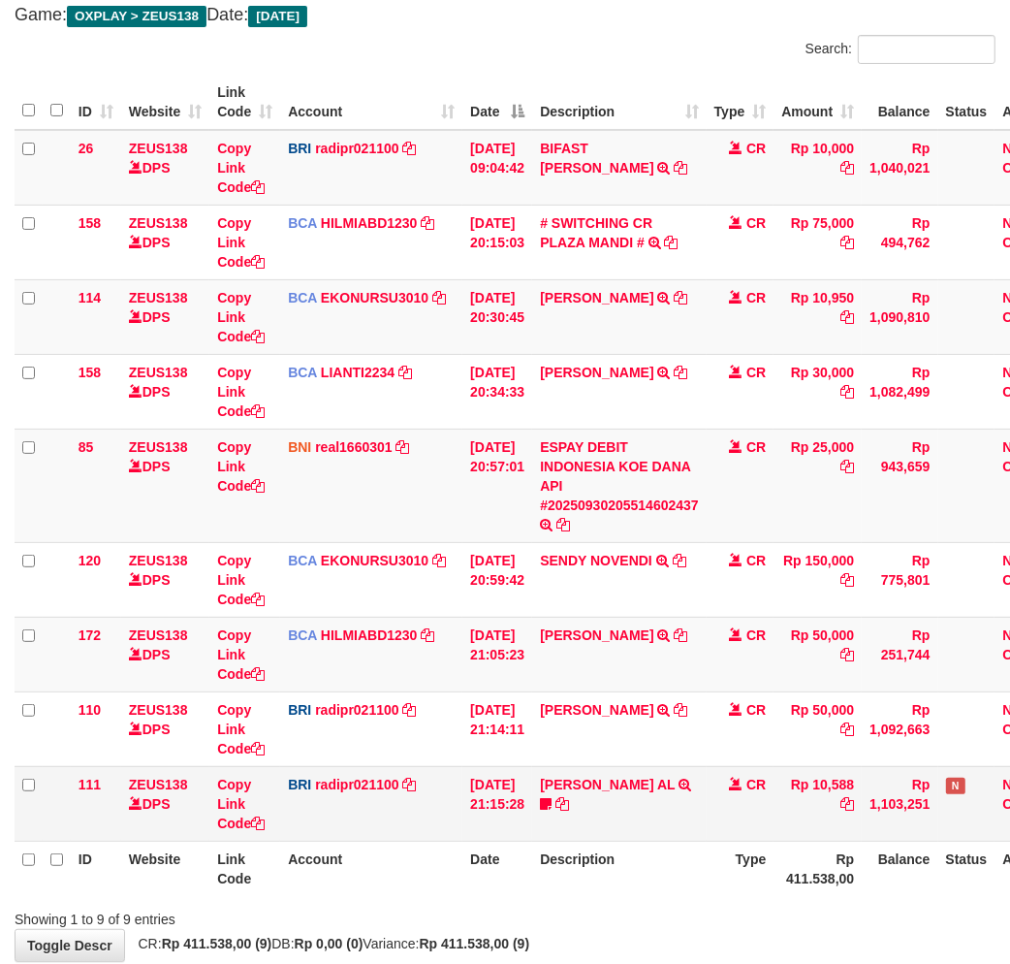
click at [365, 822] on td "BRI radipr021100 DPS REYNALDI ADI PRATAMA mutasi_20250930_3774 | 111 mutasi_202…" at bounding box center [371, 803] width 182 height 75
click at [475, 790] on td "[DATE] 21:15:28" at bounding box center [497, 803] width 70 height 75
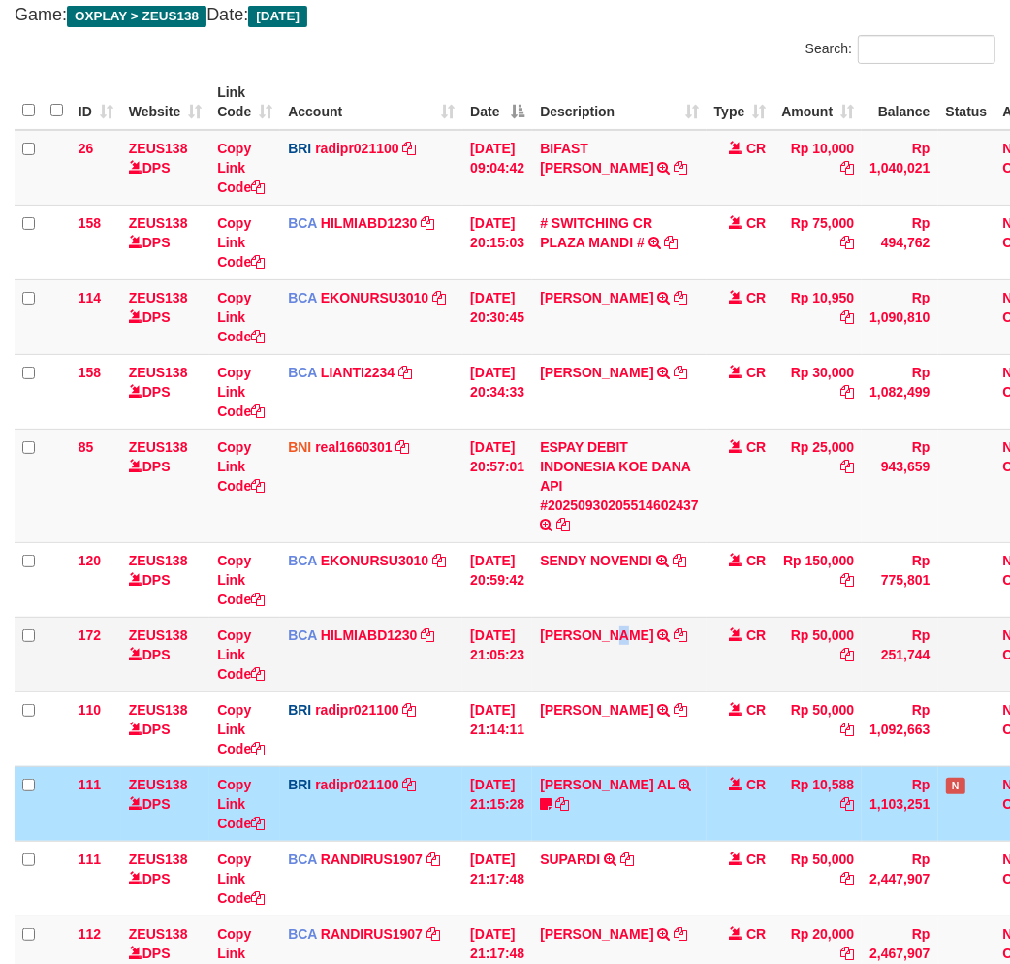
click at [612, 682] on td "DIDI MULYADI TRSF E-BANKING CR 3009/FTSCY/WS95051 50000.002025093079493145 TRFD…" at bounding box center [619, 653] width 174 height 75
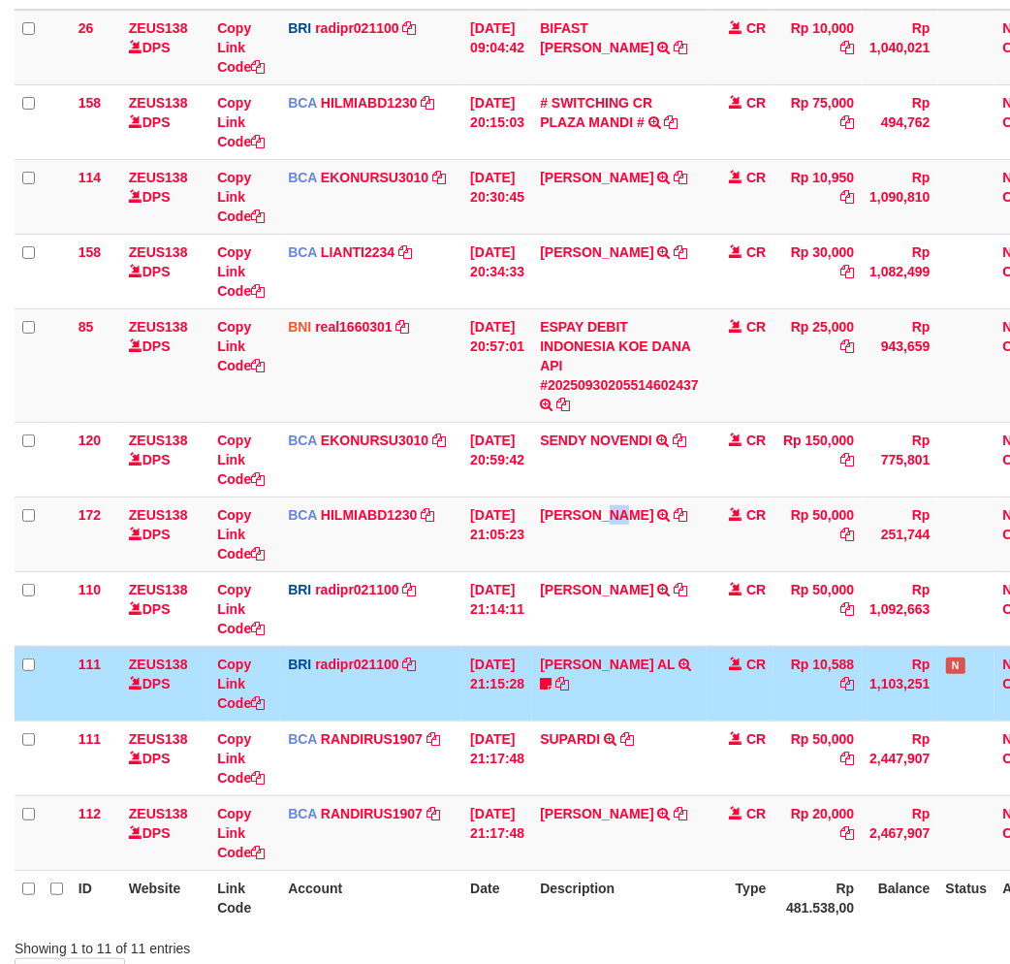
scroll to position [414, 0]
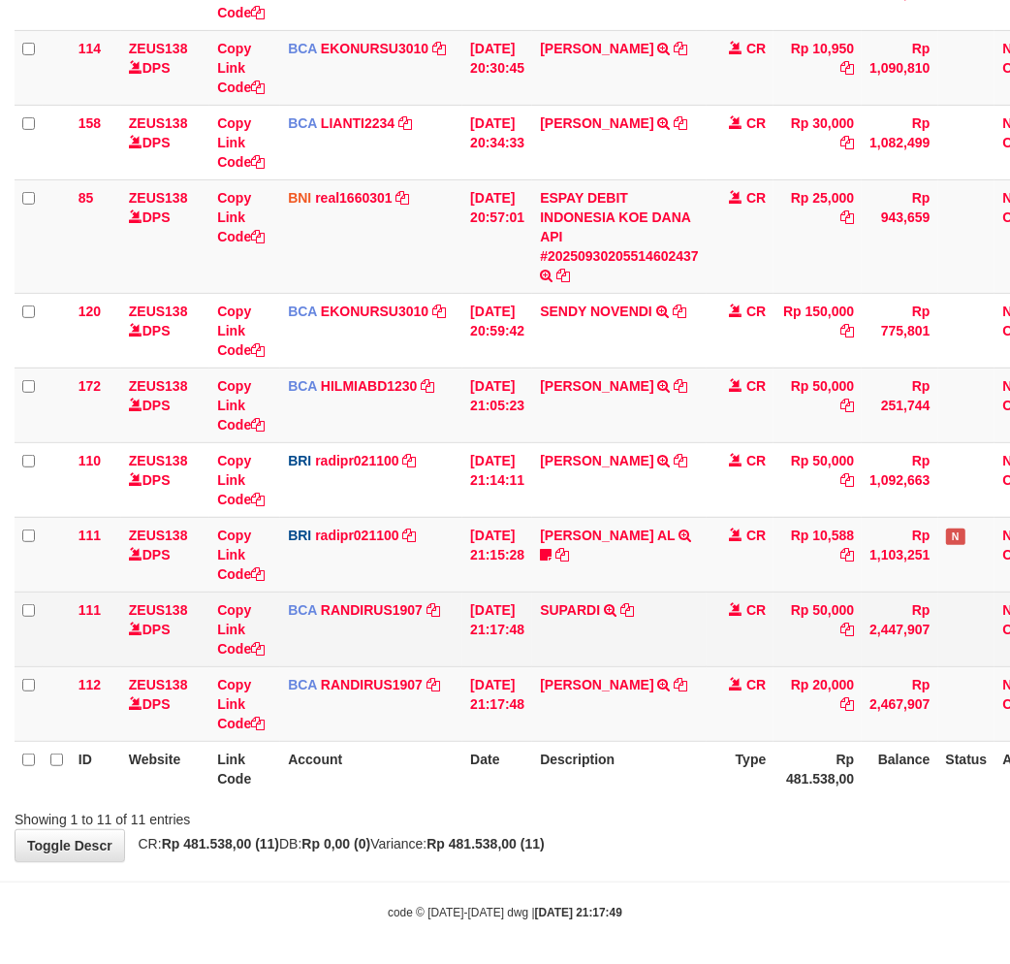
scroll to position [414, 0]
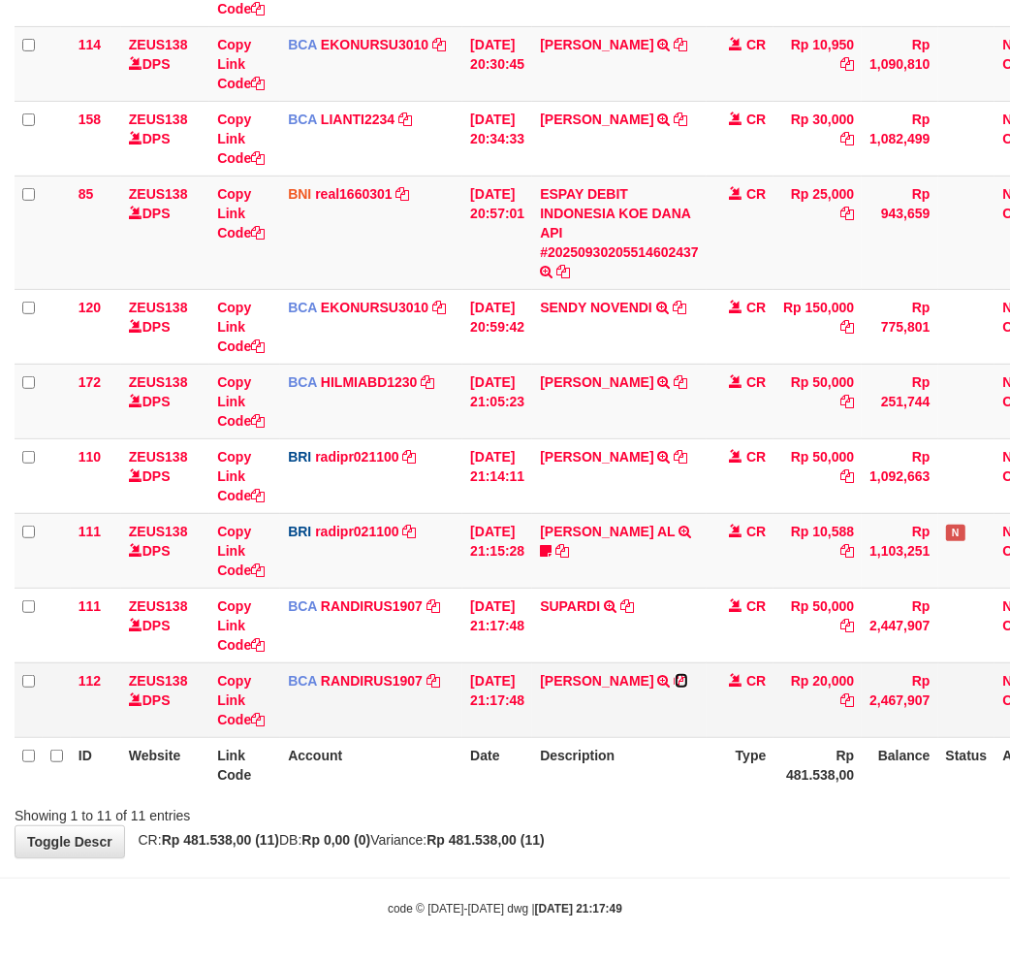
click at [685, 675] on icon at bounding box center [682, 681] width 14 height 14
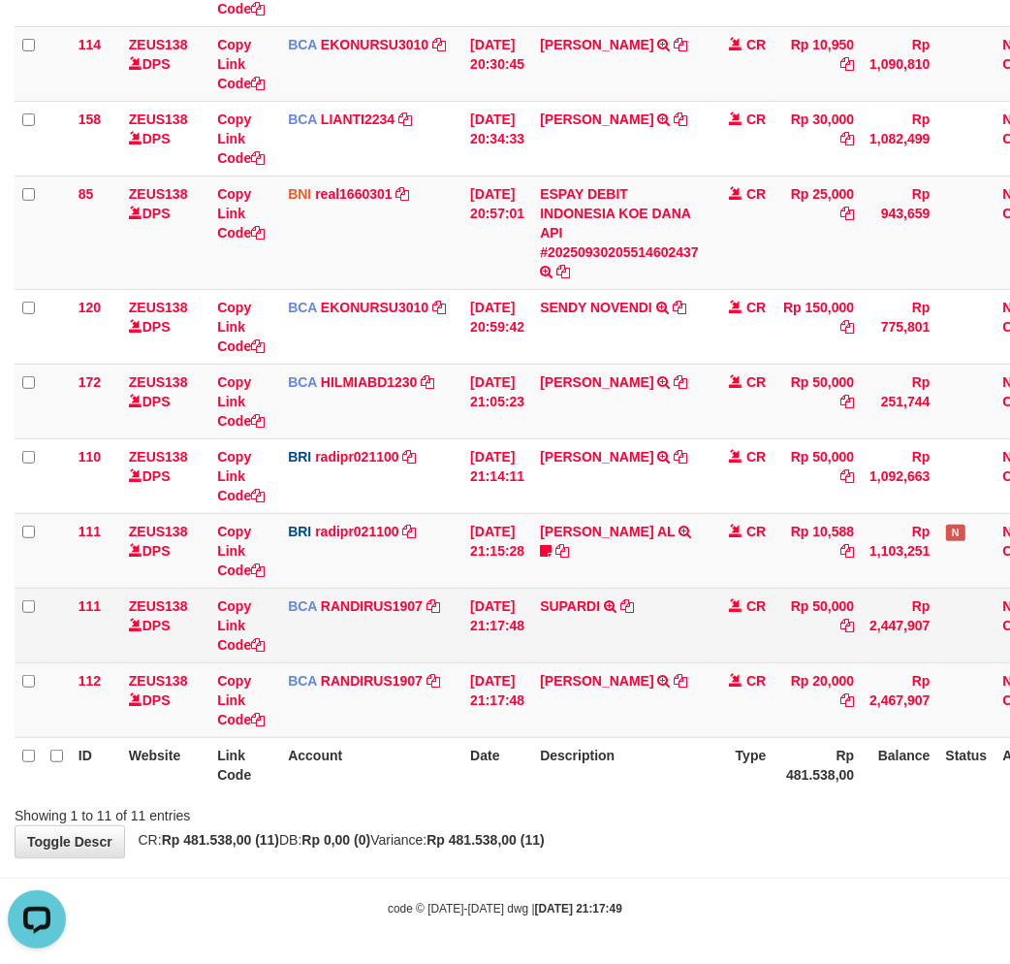
click at [630, 644] on td "SUPARDI TRSF E-BANKING CR 3009/FTSCY/WS95031 50000.00SUPARDI" at bounding box center [619, 624] width 174 height 75
click at [698, 630] on td "SUPARDI TRSF E-BANKING CR 3009/FTSCY/WS95031 50000.00SUPARDI" at bounding box center [619, 624] width 174 height 75
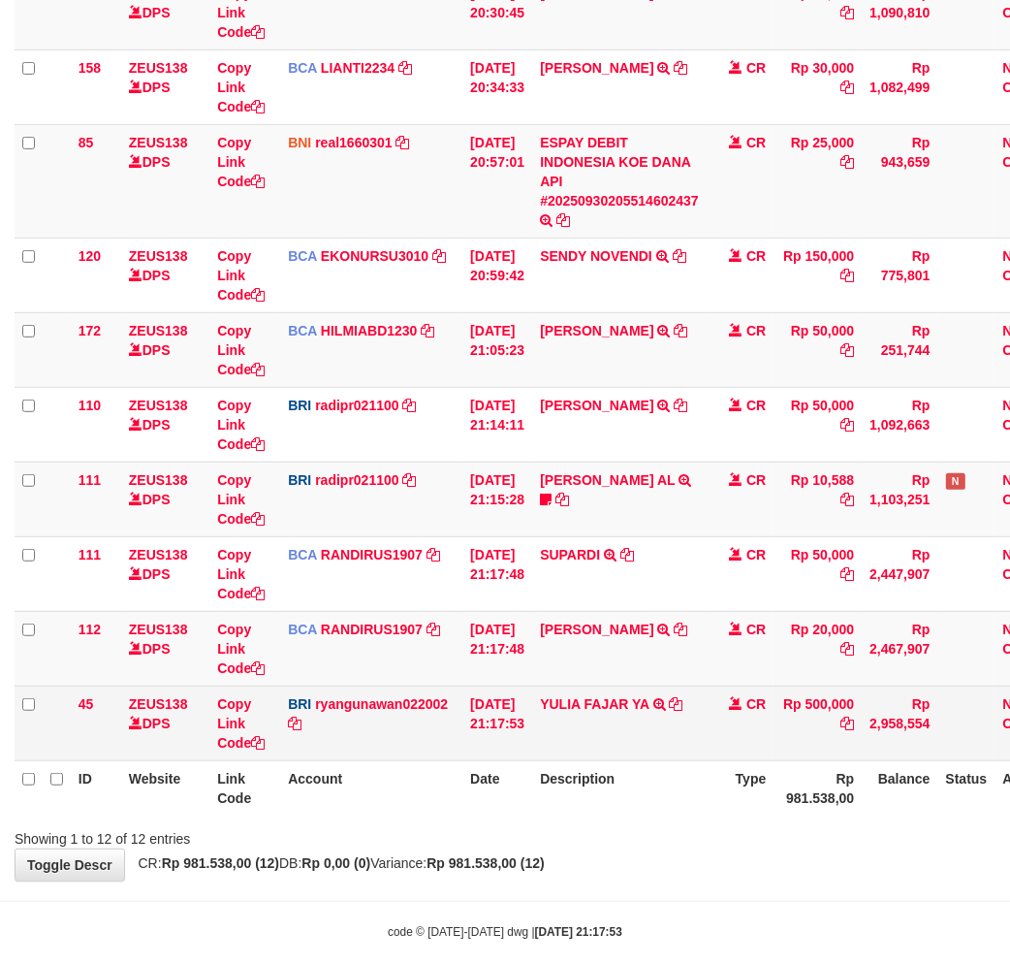
scroll to position [489, 0]
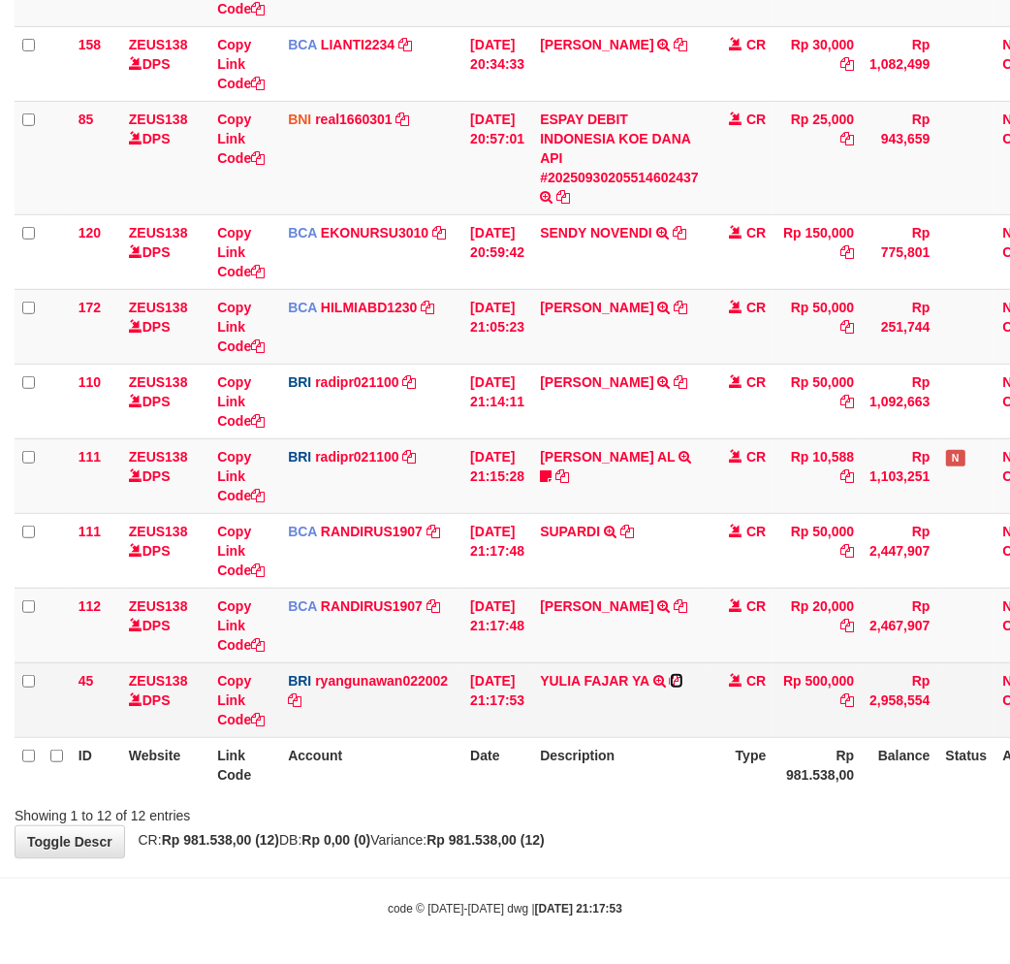
click at [683, 675] on icon at bounding box center [677, 681] width 14 height 14
click at [683, 679] on icon at bounding box center [677, 681] width 14 height 14
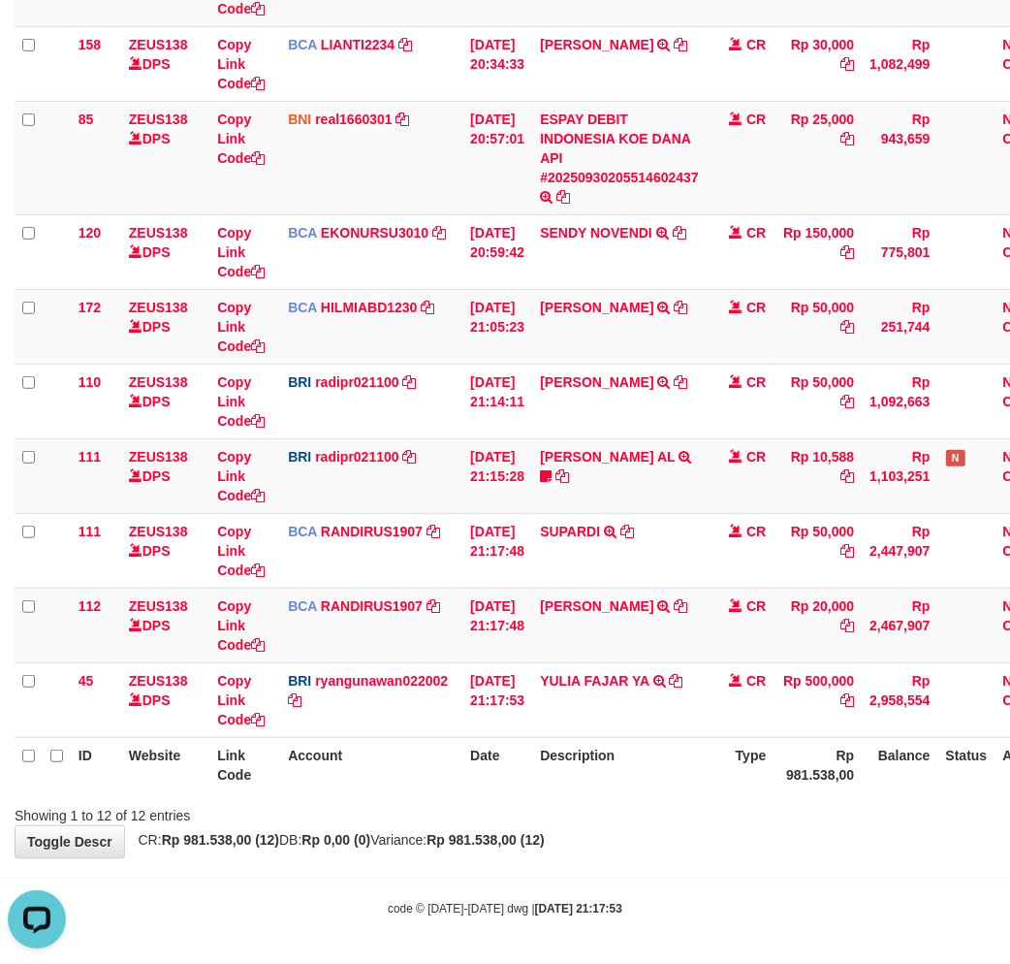
scroll to position [0, 0]
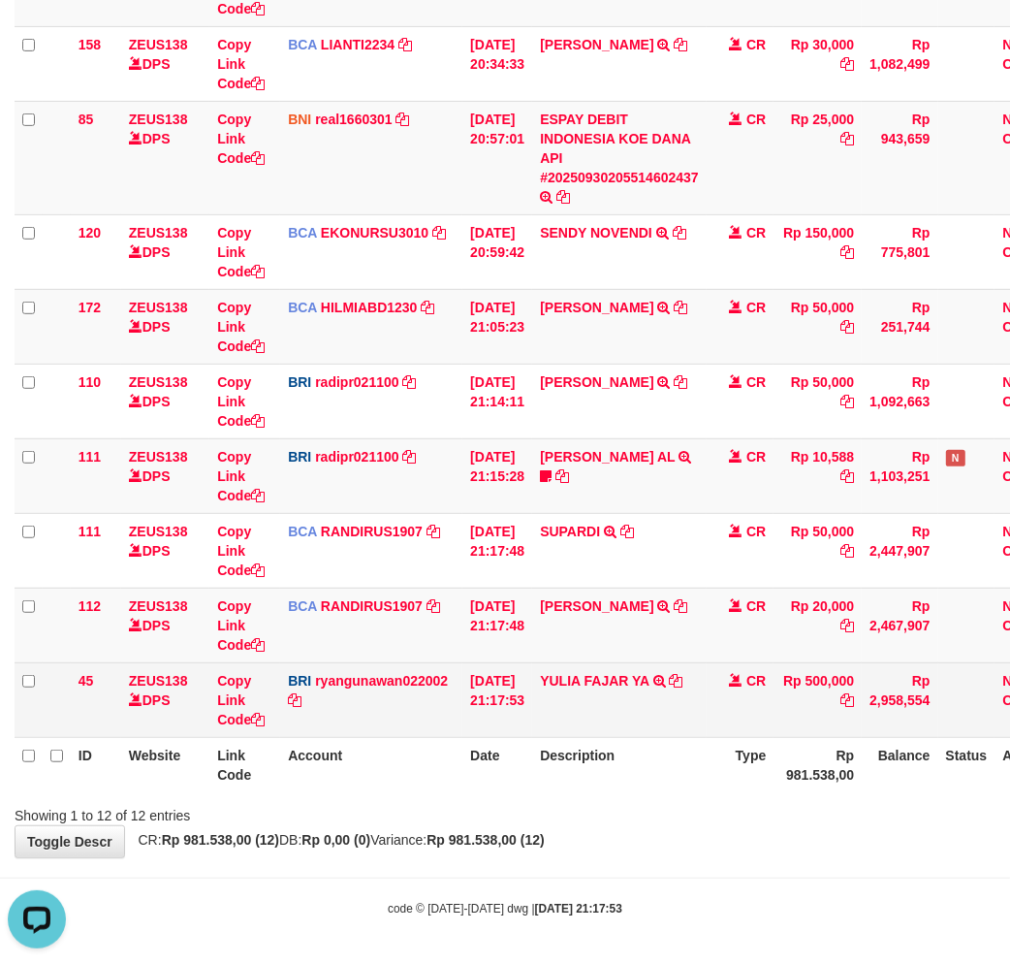
click at [732, 714] on td "CR" at bounding box center [741, 699] width 68 height 75
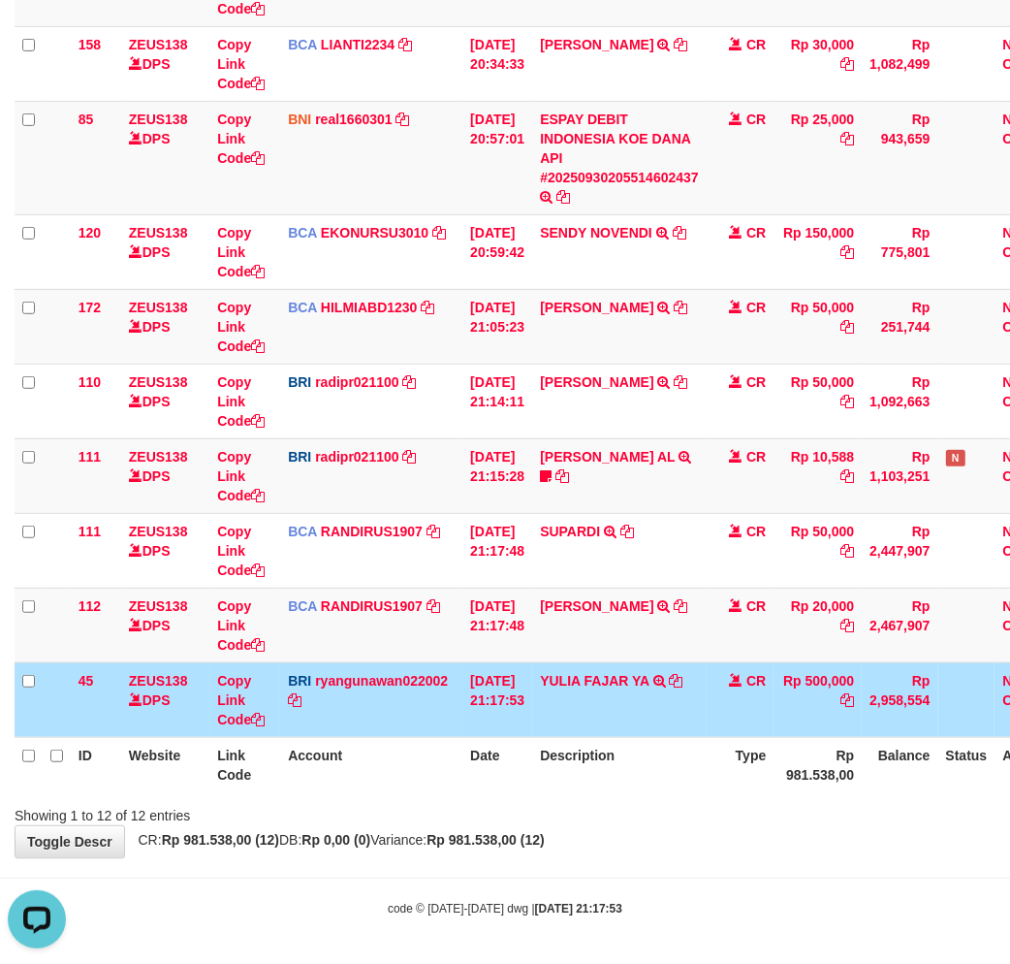
drag, startPoint x: 763, startPoint y: 708, endPoint x: 1023, endPoint y: 672, distance: 262.2
click at [753, 708] on td "CR" at bounding box center [741, 699] width 68 height 75
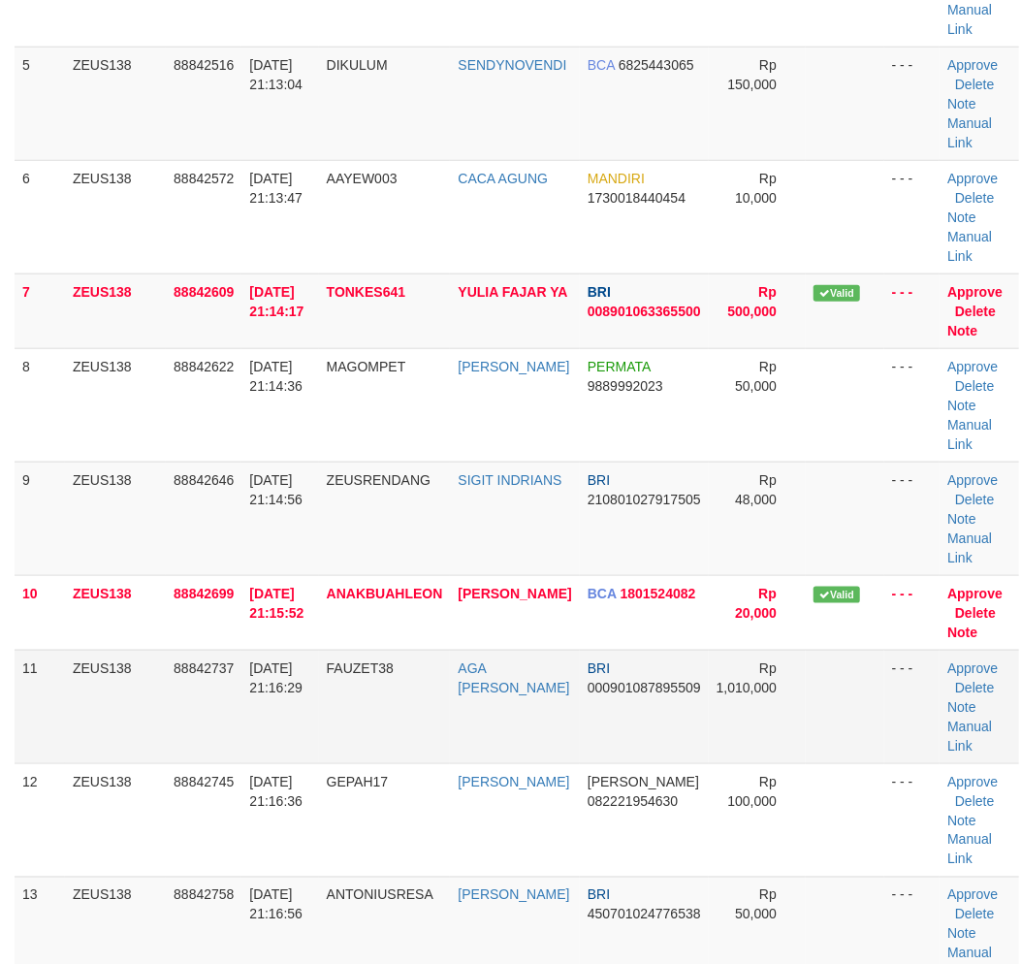
drag, startPoint x: 444, startPoint y: 727, endPoint x: 465, endPoint y: 728, distance: 21.3
click at [465, 728] on tr "11 ZEUS138 88842737 [DATE] 21:16:29 FAUZET38 AGA [PERSON_NAME] BRI 000901087895…" at bounding box center [517, 705] width 1004 height 113
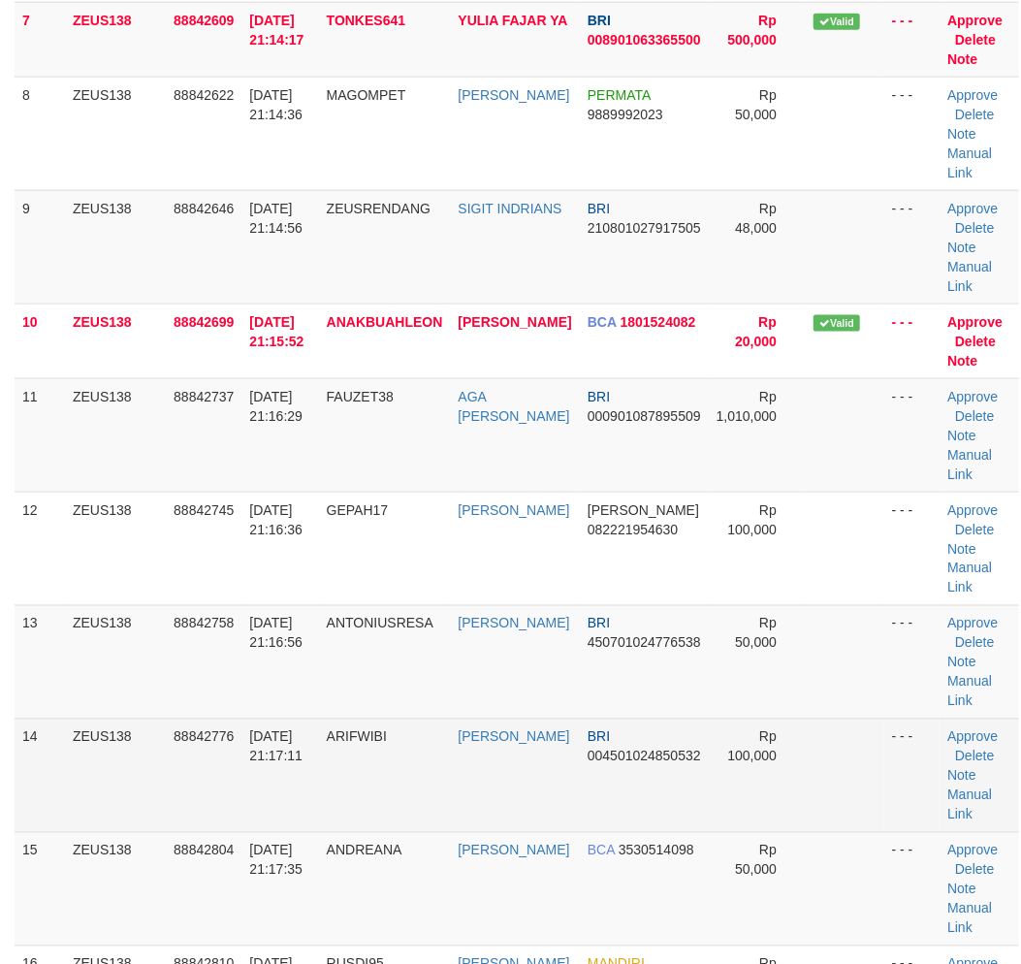
click at [442, 727] on tbody "1 ZEUS138 88842199 [DATE] 21:07:49 ADELSYAFUTRA ADELSYAFUTRA [PERSON_NAME] 0851…" at bounding box center [517, 190] width 1004 height 1738
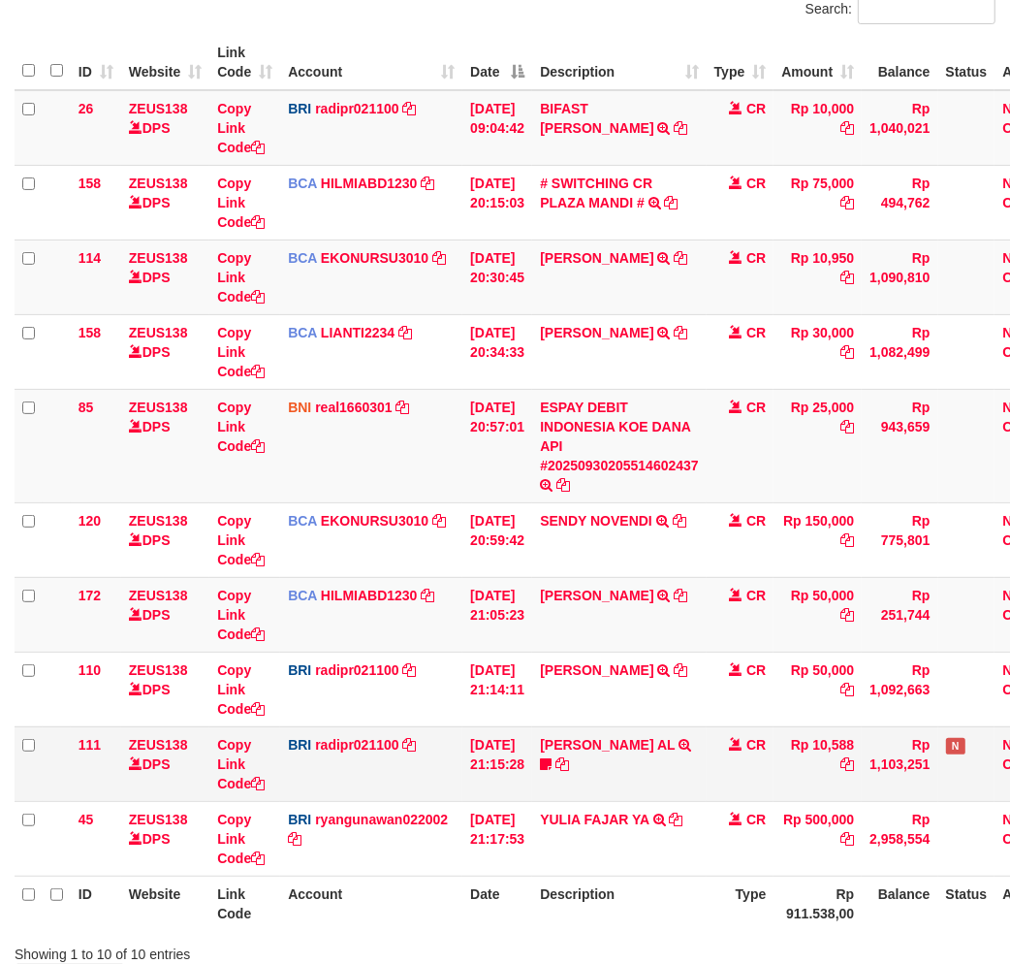
scroll to position [340, 0]
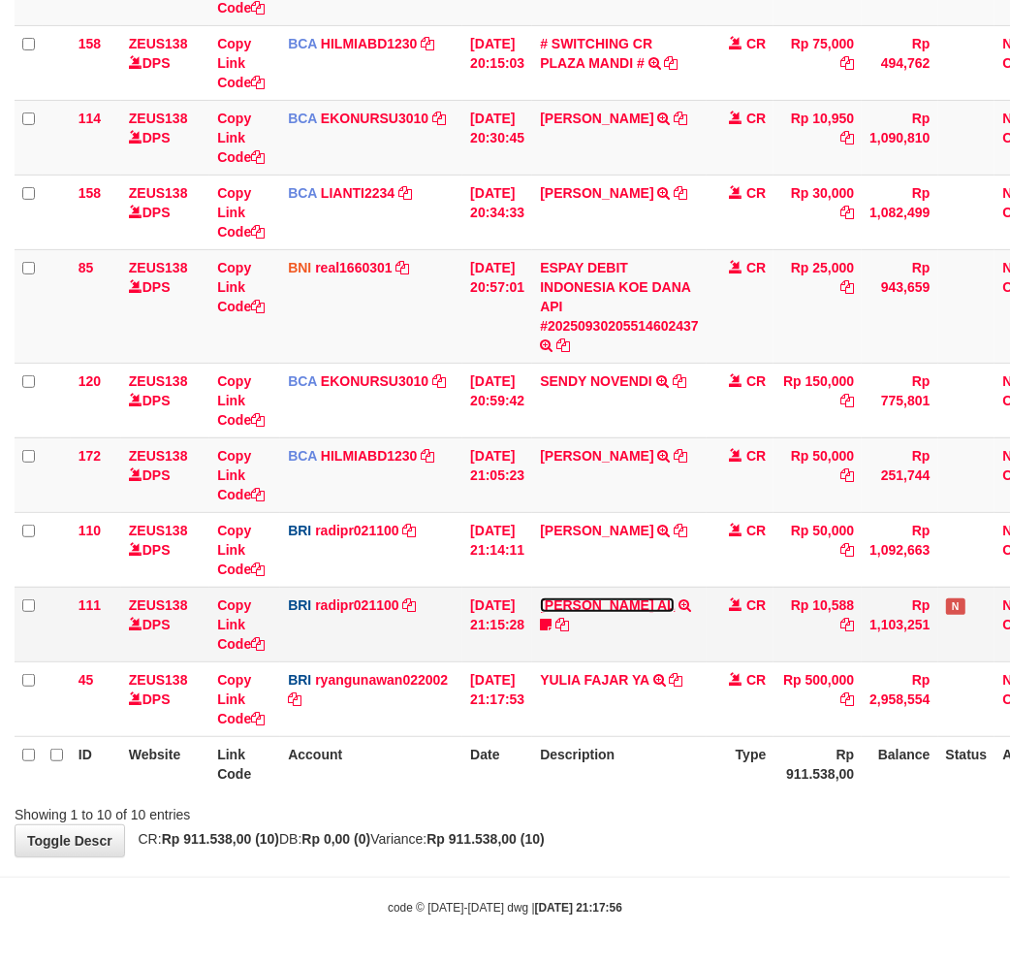
click at [621, 599] on link "[PERSON_NAME] AL" at bounding box center [607, 605] width 135 height 16
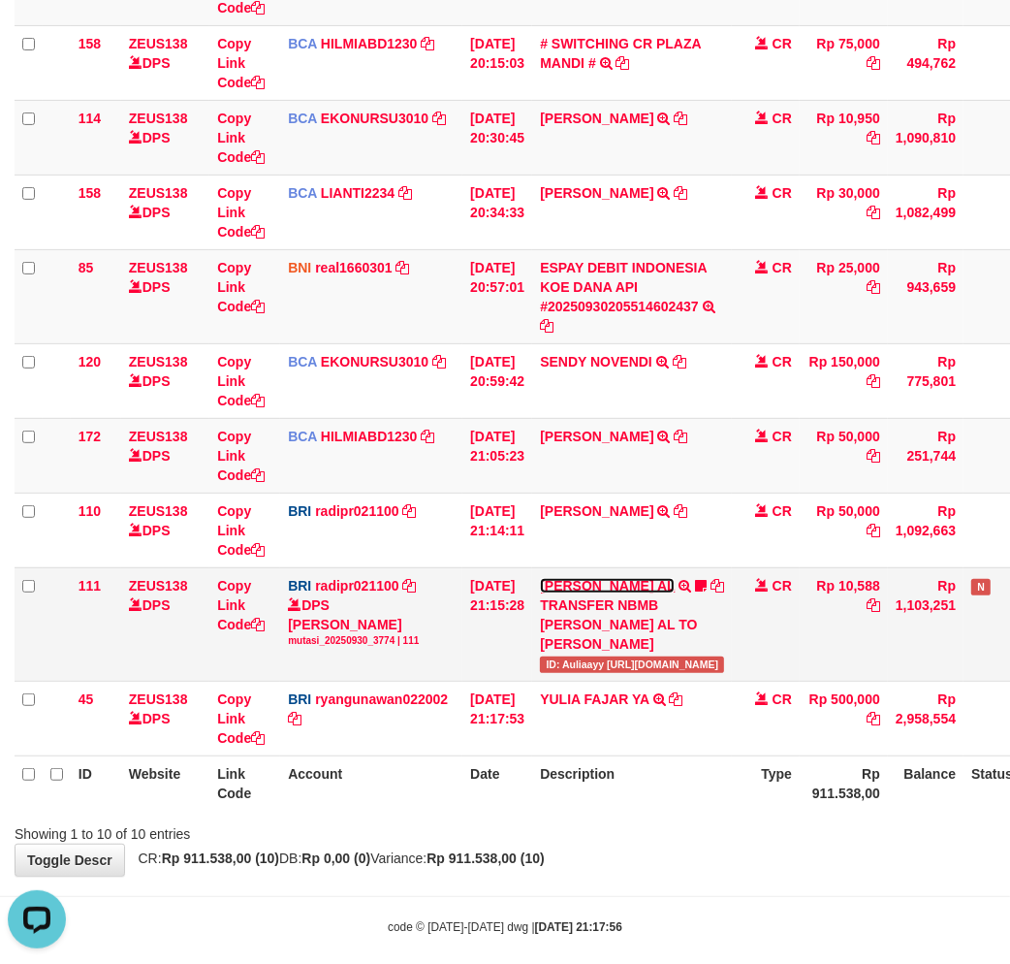
scroll to position [0, 0]
click at [602, 656] on span "ID: Auliaayy https://prnt.sc/hNN-QwoF-dm-" at bounding box center [632, 664] width 184 height 16
copy span "Auliaayy"
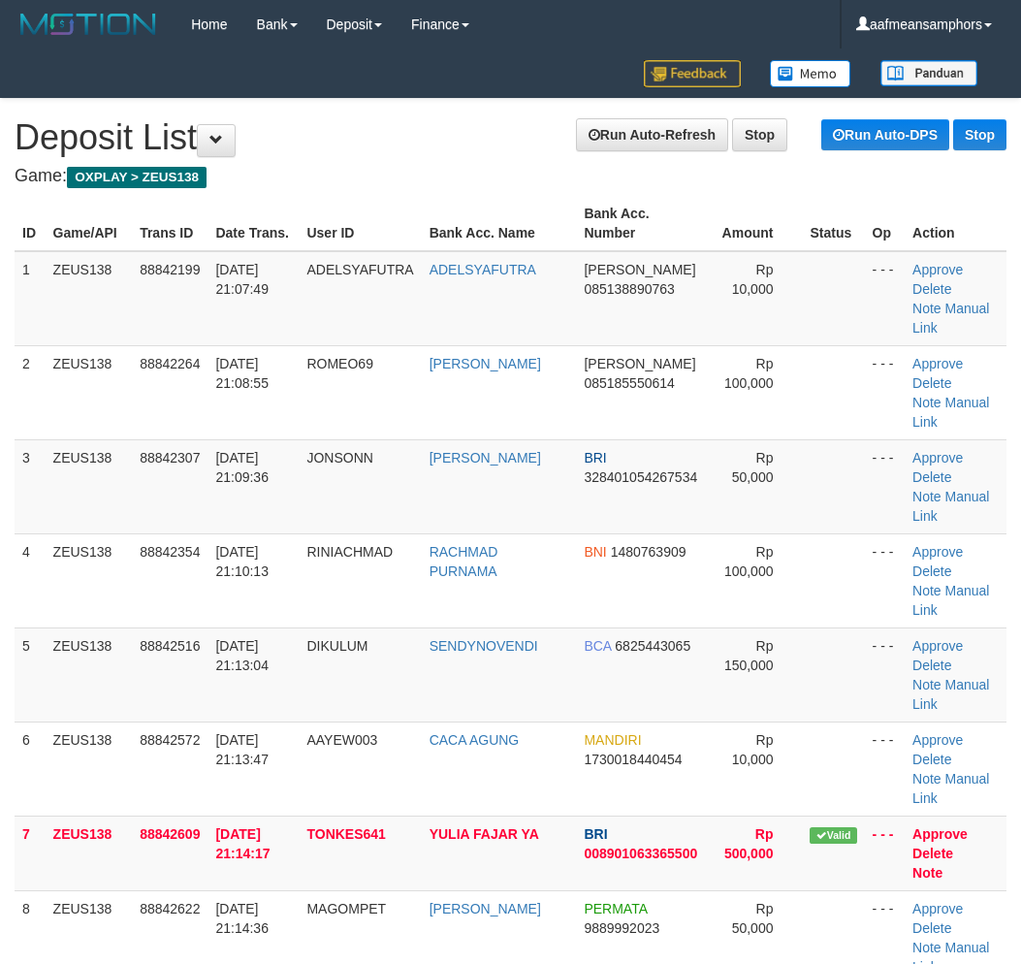
scroll to position [906, 41]
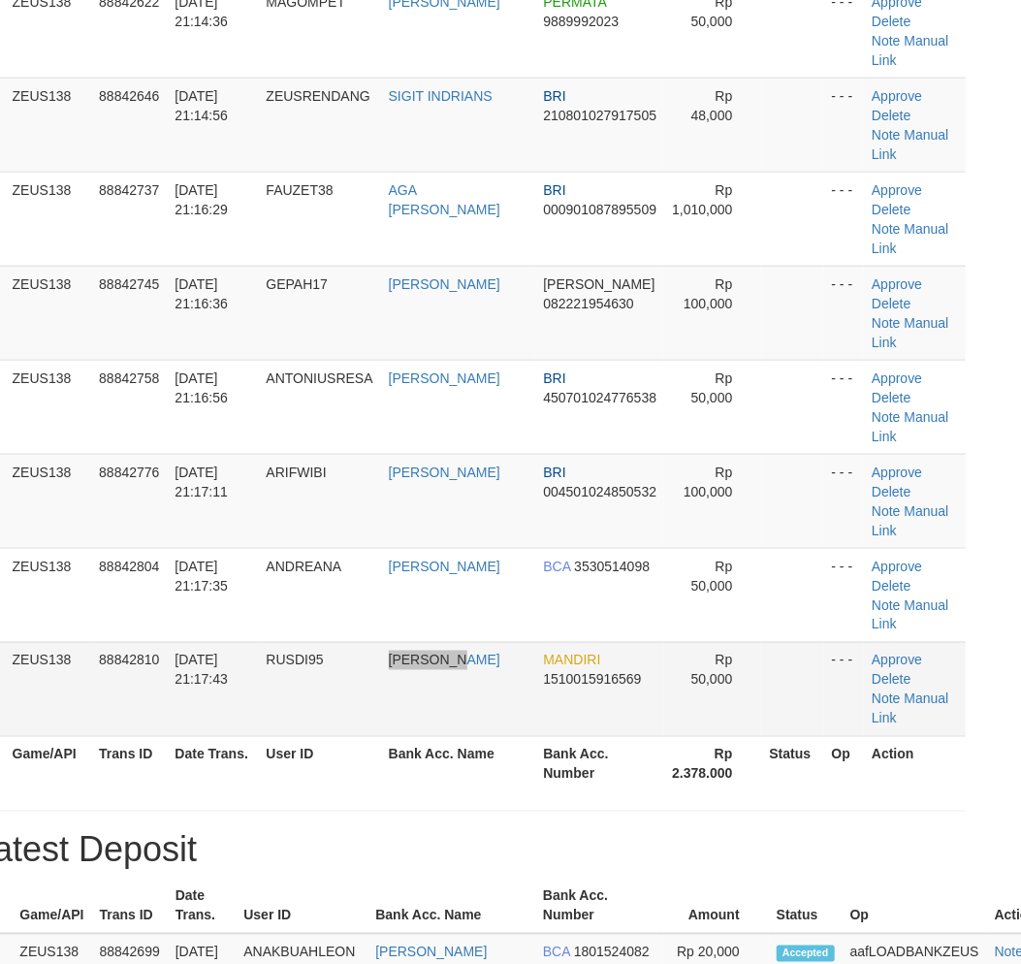
drag, startPoint x: 419, startPoint y: 701, endPoint x: 482, endPoint y: 711, distance: 63.9
click at [482, 711] on tr "15 ZEUS138 88842810 [DATE] 21:17:43 RUSDI95 MUH RUSDI MANDIRI 1510015916569 Rp …" at bounding box center [470, 689] width 992 height 94
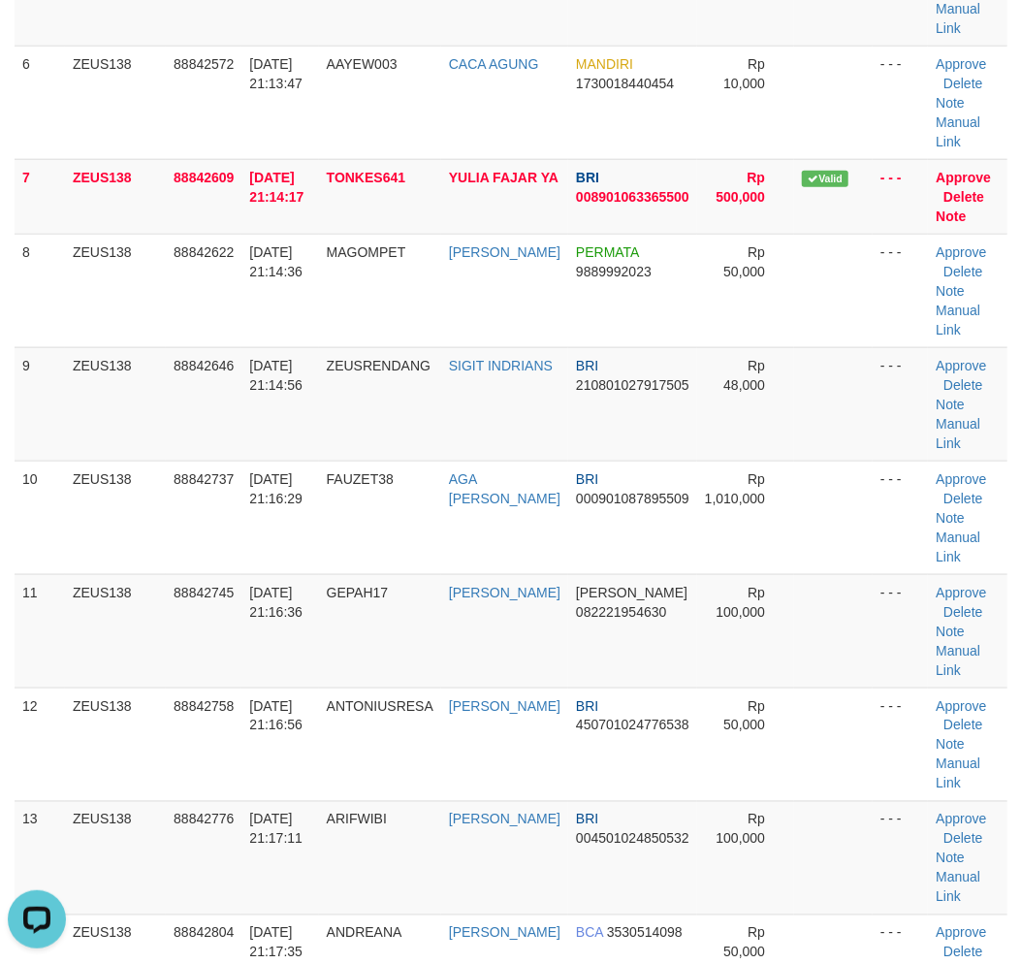
scroll to position [0, 0]
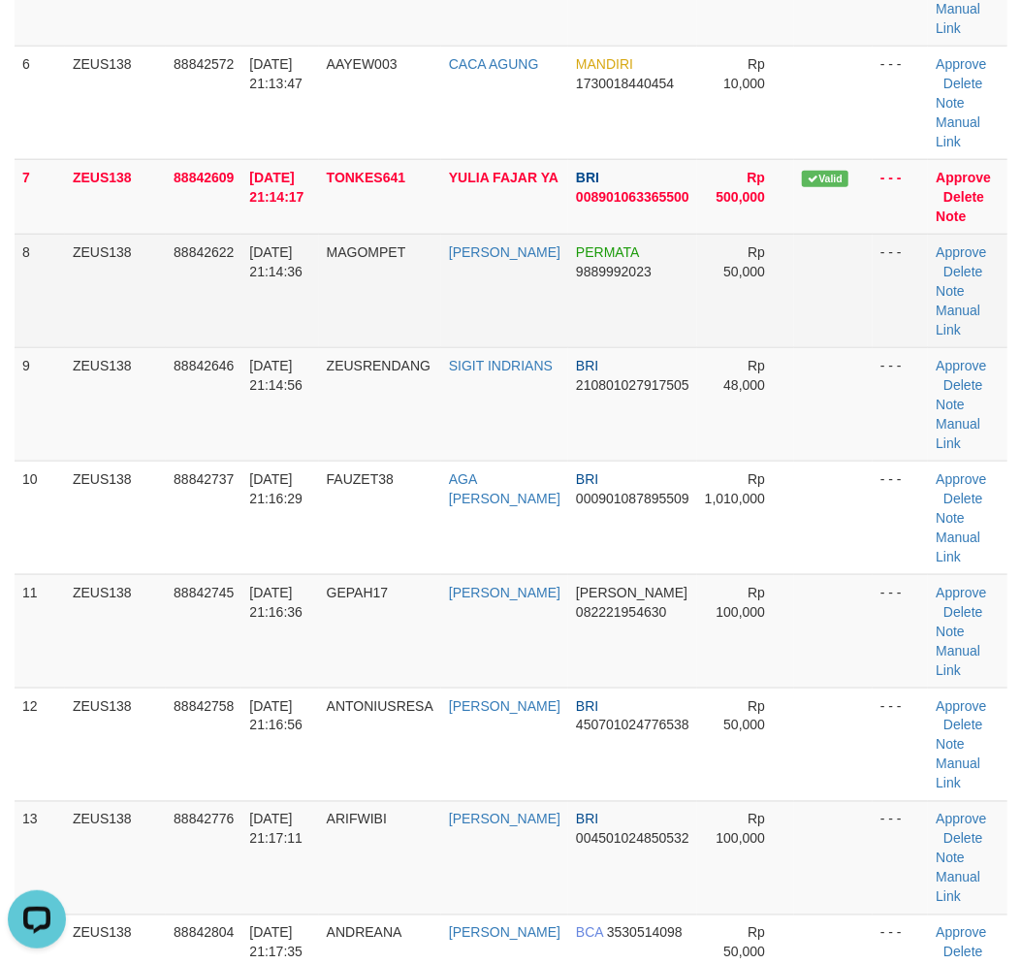
click at [343, 291] on td "MAGOMPET" at bounding box center [380, 290] width 122 height 113
drag, startPoint x: 343, startPoint y: 291, endPoint x: 278, endPoint y: 291, distance: 64.9
click at [332, 291] on td "MAGOMPET" at bounding box center [380, 290] width 122 height 113
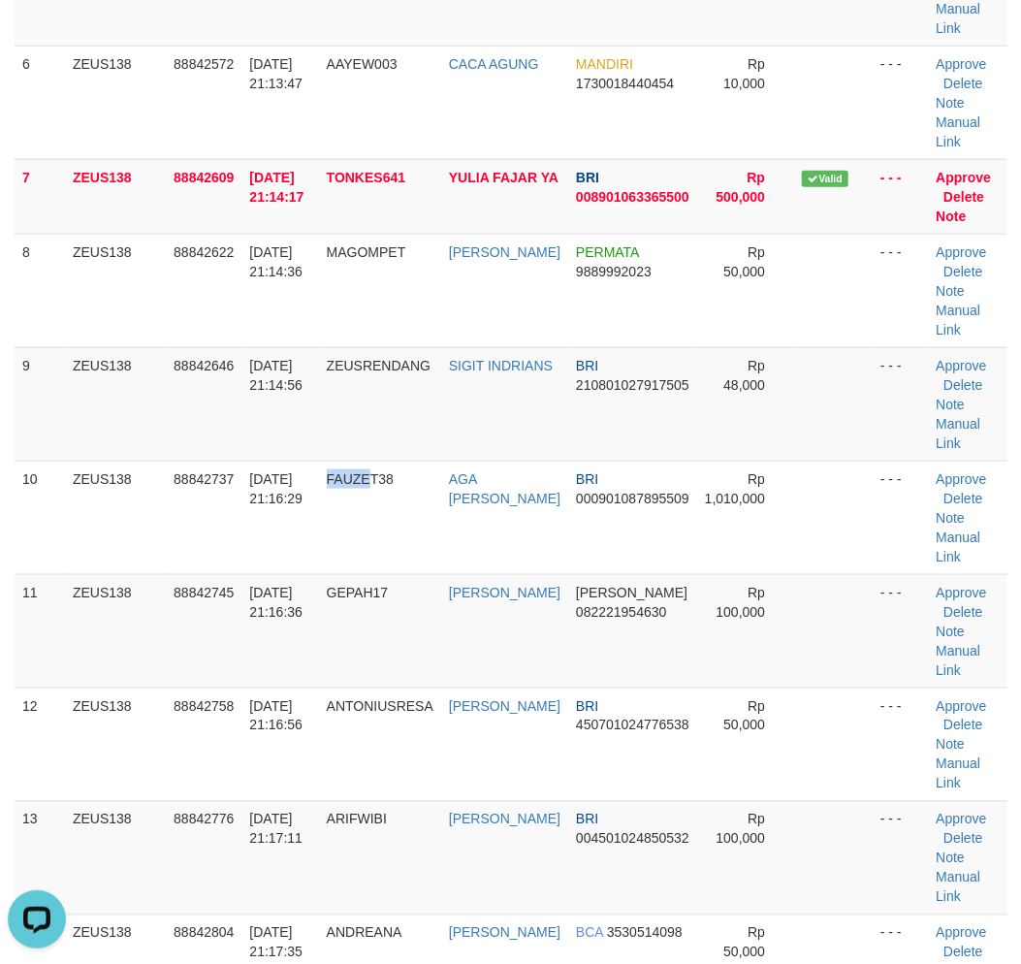
drag, startPoint x: 378, startPoint y: 479, endPoint x: 5, endPoint y: 470, distance: 373.3
click at [361, 478] on td "FAUZET38" at bounding box center [380, 516] width 122 height 113
drag, startPoint x: 553, startPoint y: 630, endPoint x: 5, endPoint y: 625, distance: 547.7
click at [521, 627] on tr "11 ZEUS138 88842745 30/09/2025 21:16:36 GEPAH17 AHMAD MUJAHID DANA 082221954630…" at bounding box center [511, 630] width 993 height 113
click at [347, 611] on td "GEPAH17" at bounding box center [380, 630] width 122 height 113
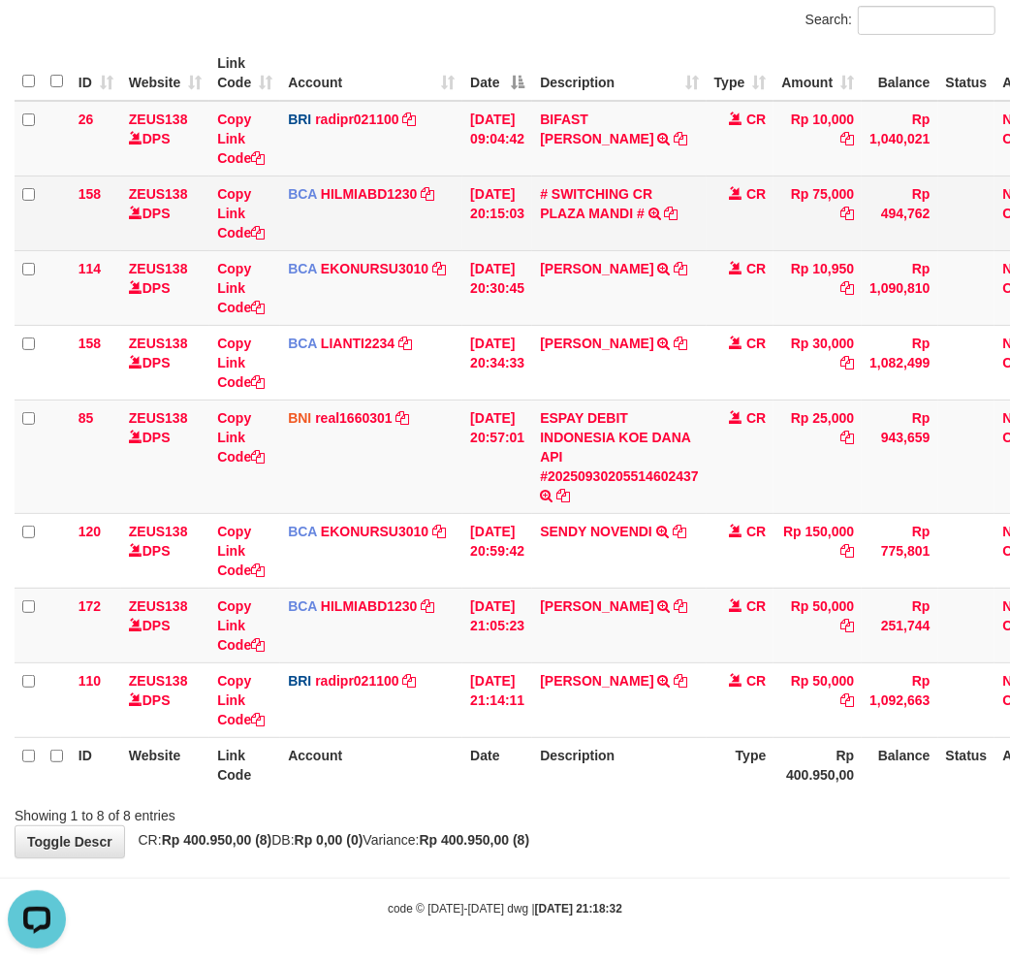
drag, startPoint x: 485, startPoint y: 236, endPoint x: 573, endPoint y: 245, distance: 88.7
click at [486, 236] on td "[DATE] 20:15:03" at bounding box center [497, 212] width 70 height 75
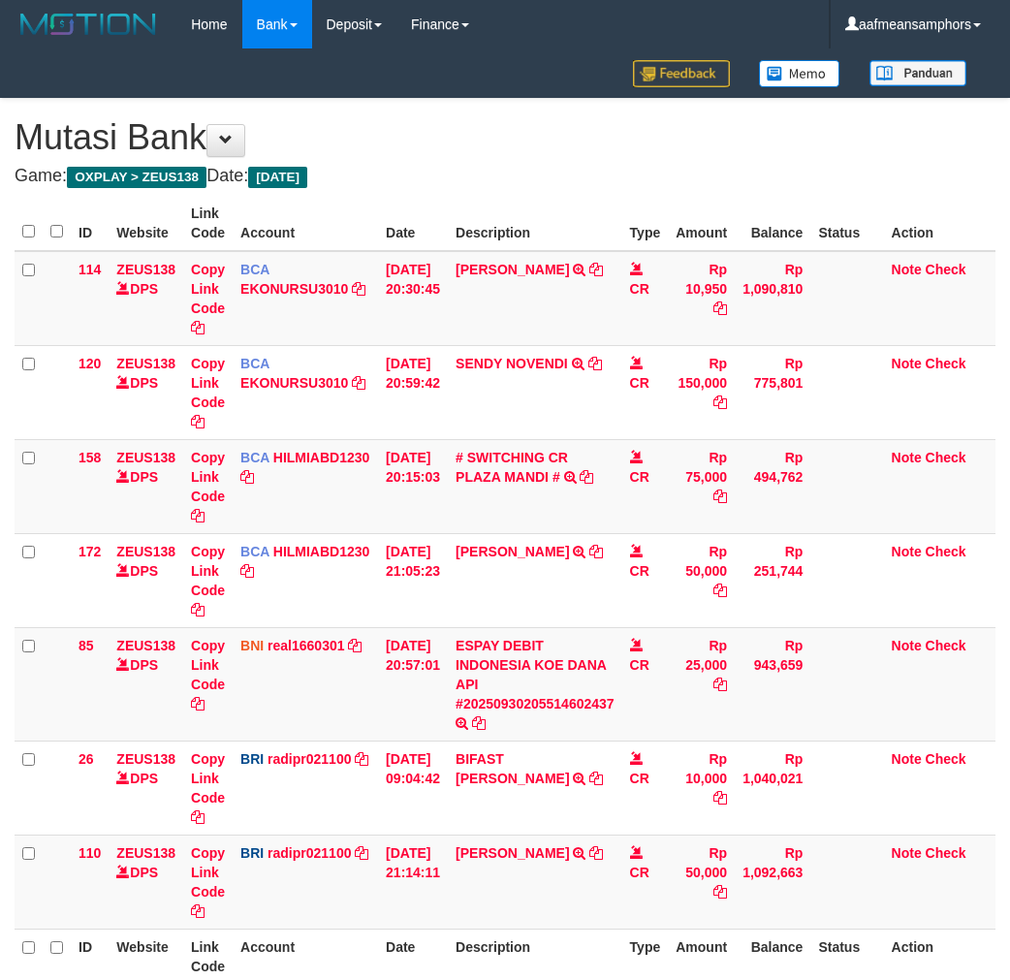
click at [617, 494] on tr "158 ZEUS138 DPS Copy Link Code BCA HILMIABD1230 DPS HILMI ABDILLAH mutasi_20250…" at bounding box center [505, 486] width 981 height 94
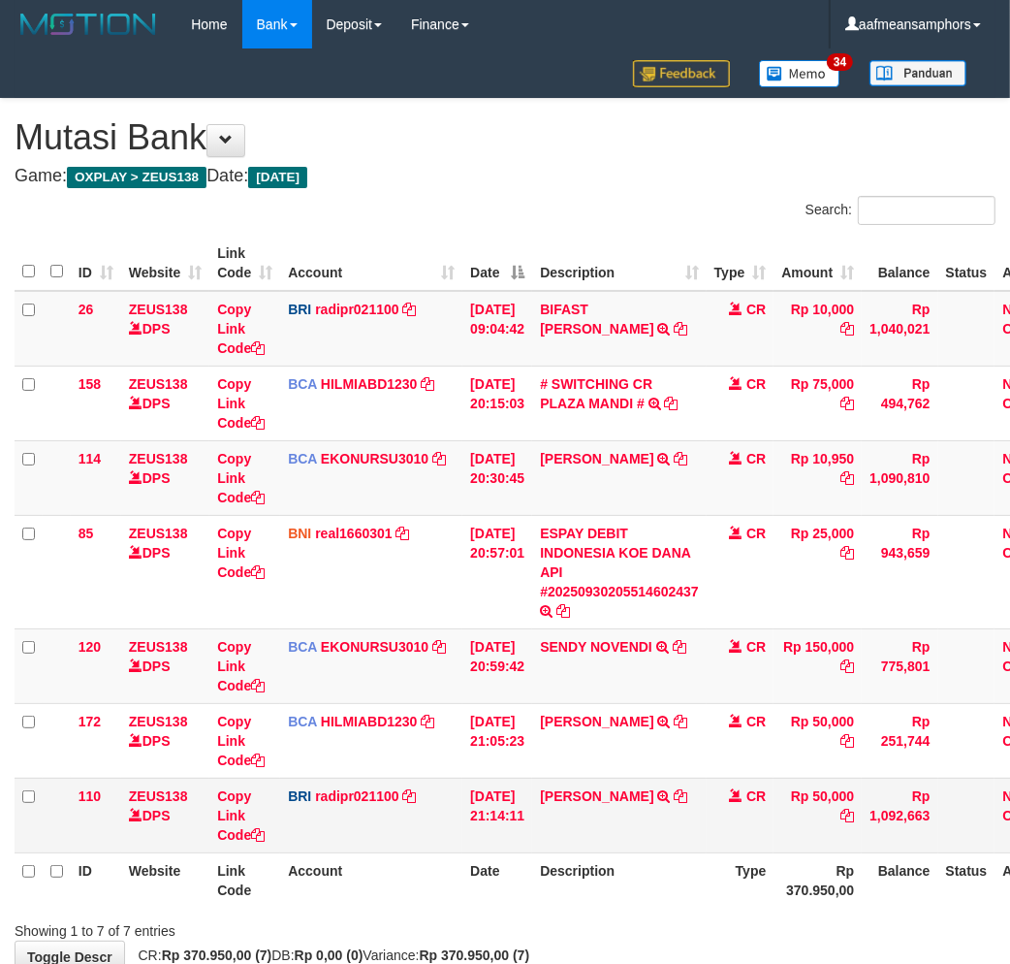
scroll to position [116, 0]
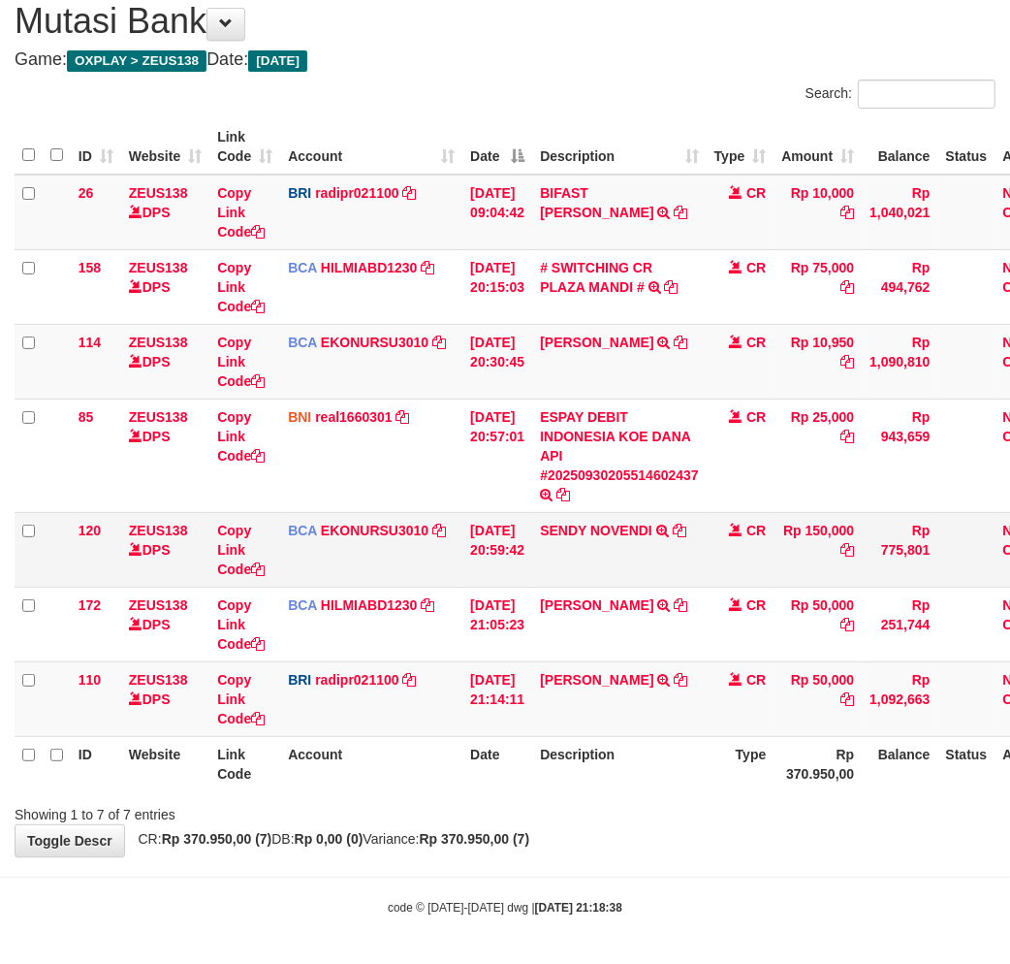
drag, startPoint x: 704, startPoint y: 602, endPoint x: 898, endPoint y: 576, distance: 195.6
click at [703, 604] on tr "172 ZEUS138 DPS Copy Link Code BCA HILMIABD1230 DPS HILMI ABDILLAH mutasi_20250…" at bounding box center [544, 623] width 1059 height 75
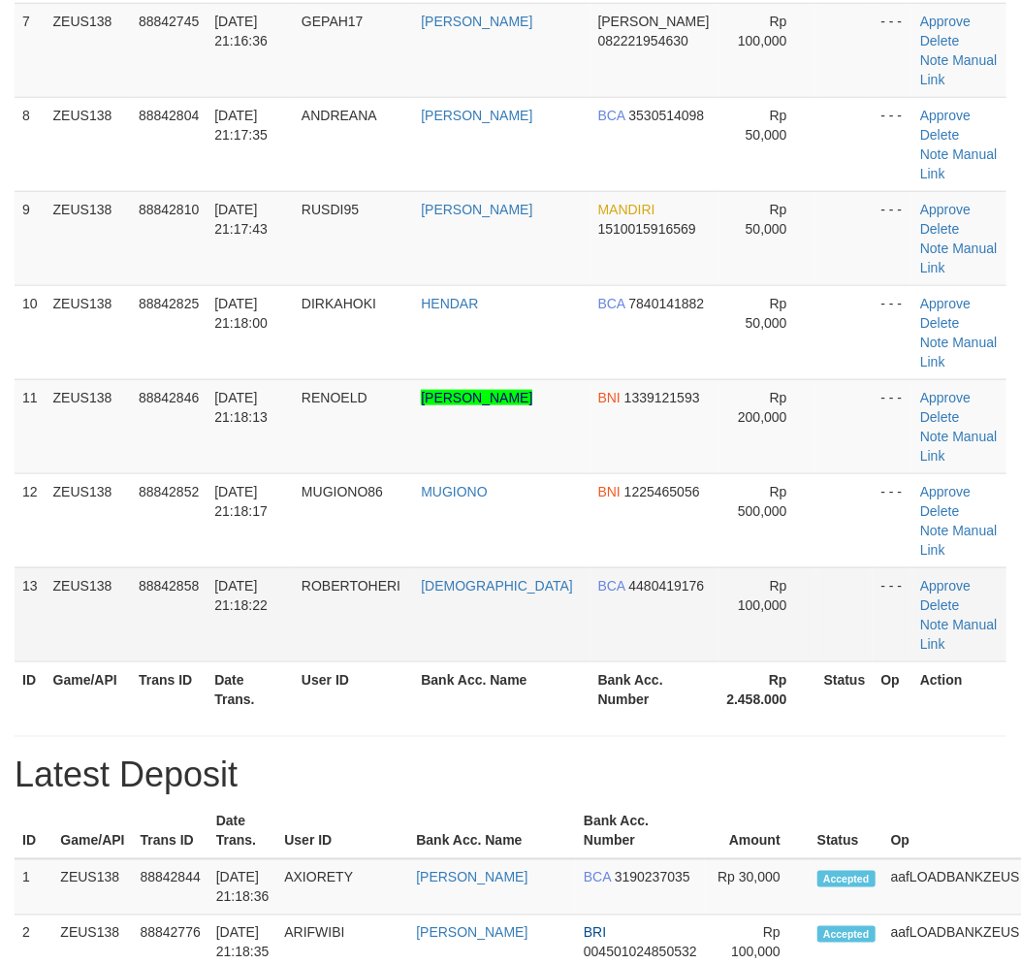
click at [413, 589] on td "ROBERTOHERI" at bounding box center [353, 614] width 119 height 94
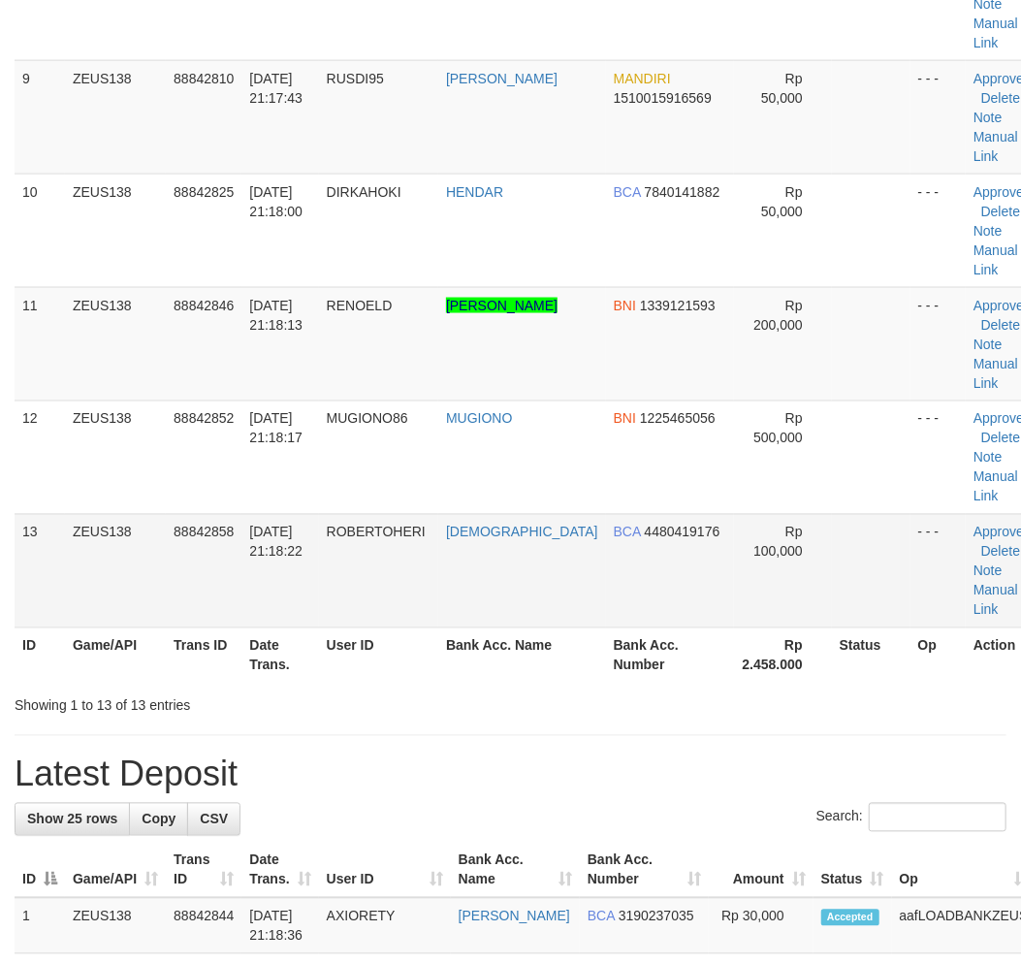
click at [403, 586] on td "ROBERTOHERI" at bounding box center [378, 570] width 119 height 113
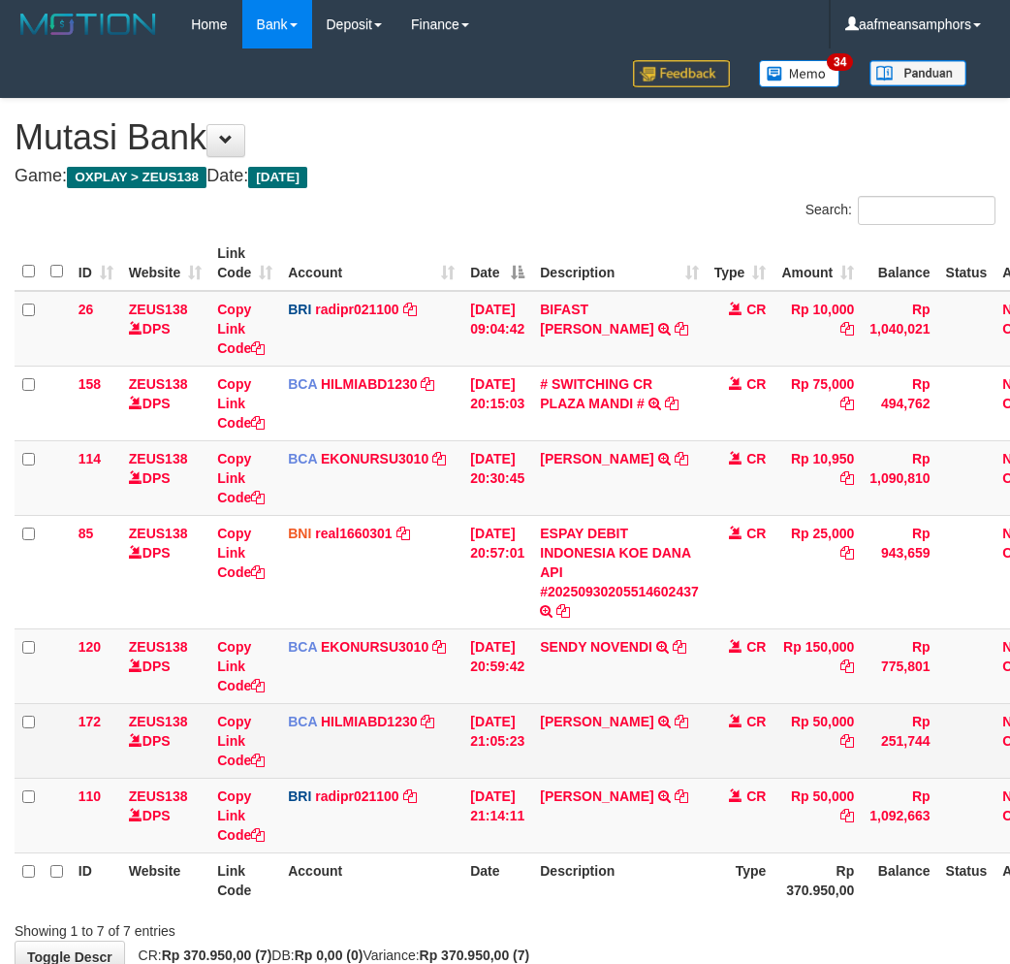
scroll to position [116, 0]
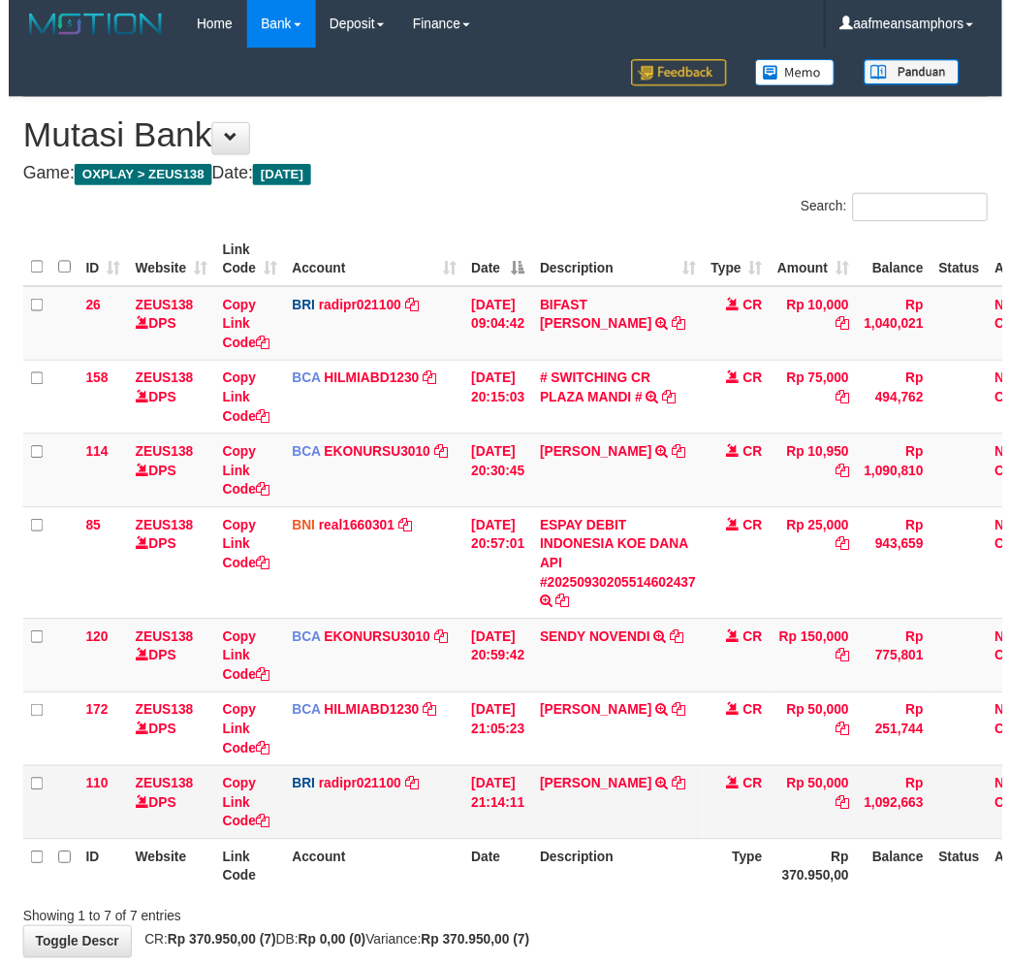
scroll to position [116, 0]
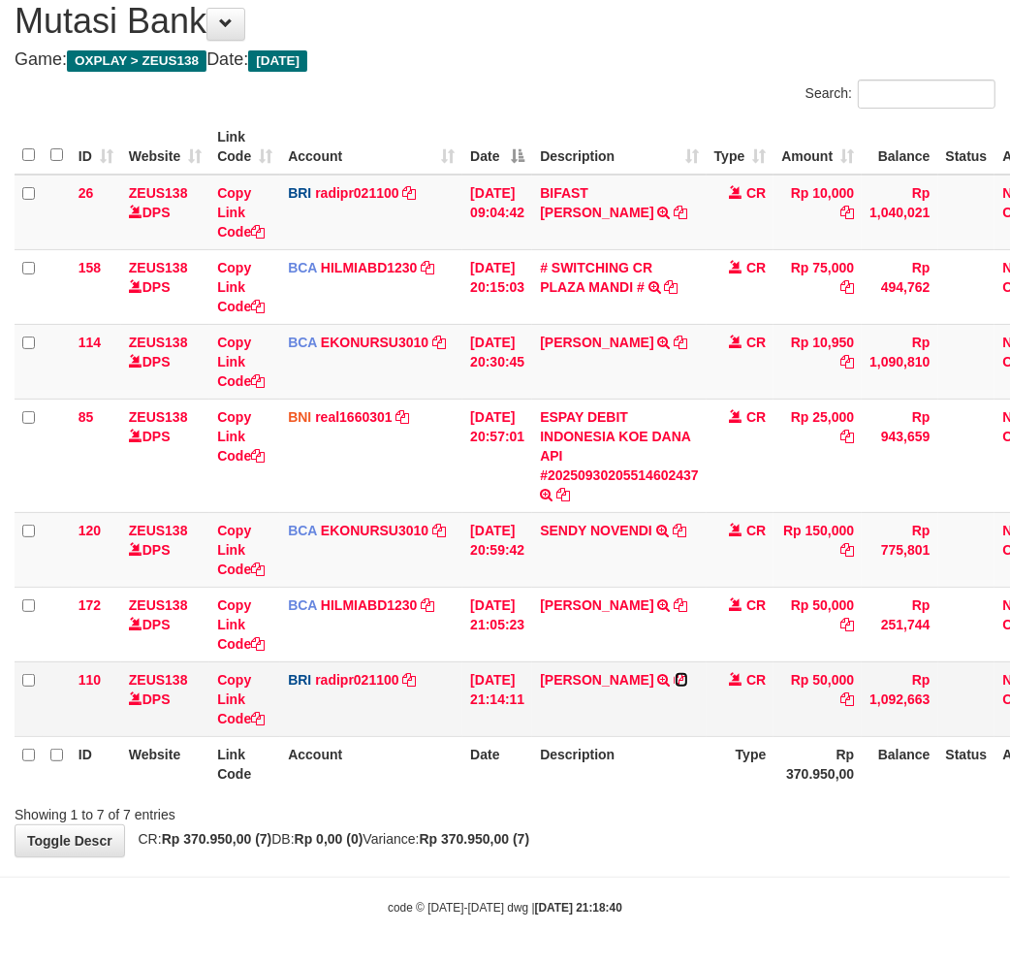
click at [688, 675] on icon at bounding box center [682, 680] width 14 height 14
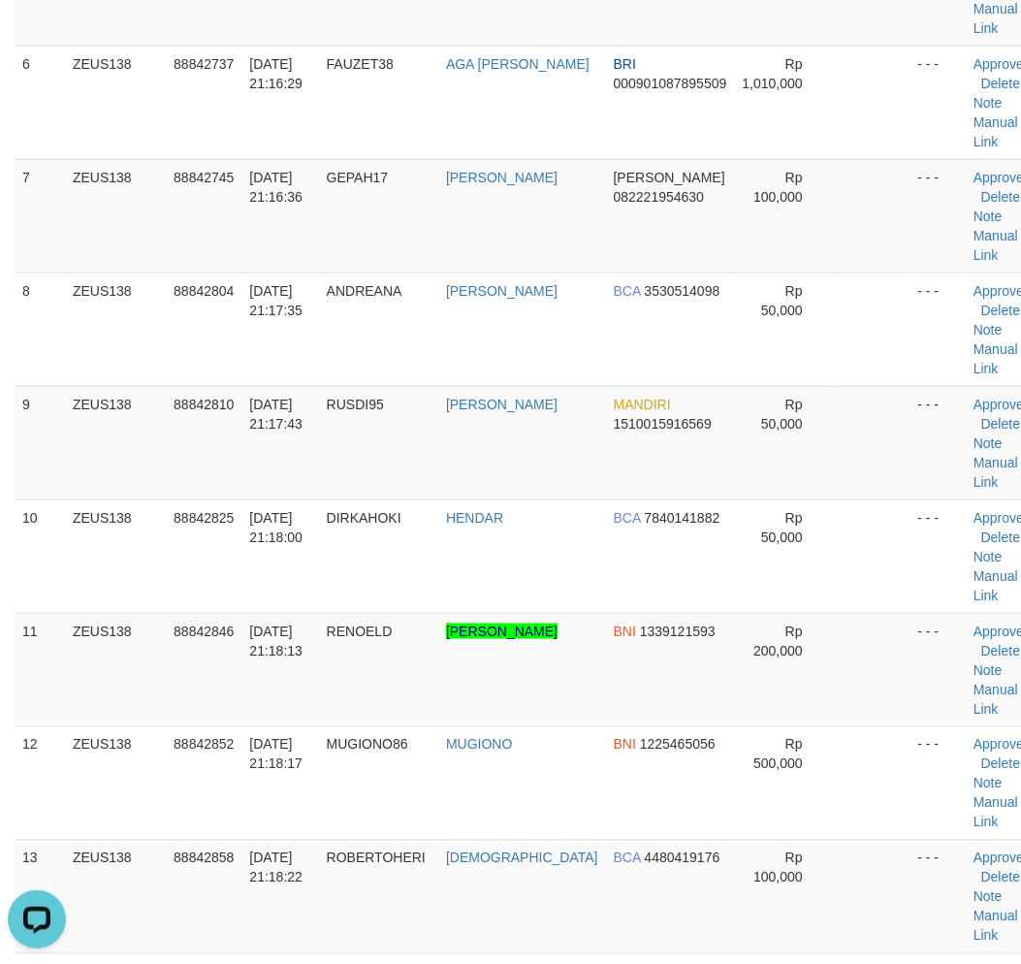
drag, startPoint x: 412, startPoint y: 283, endPoint x: 0, endPoint y: 255, distance: 412.9
click at [380, 282] on td "ANDREANA" at bounding box center [378, 328] width 119 height 113
drag, startPoint x: 260, startPoint y: 453, endPoint x: 10, endPoint y: 457, distance: 250.1
click at [142, 452] on td "ZEUS138" at bounding box center [115, 442] width 101 height 113
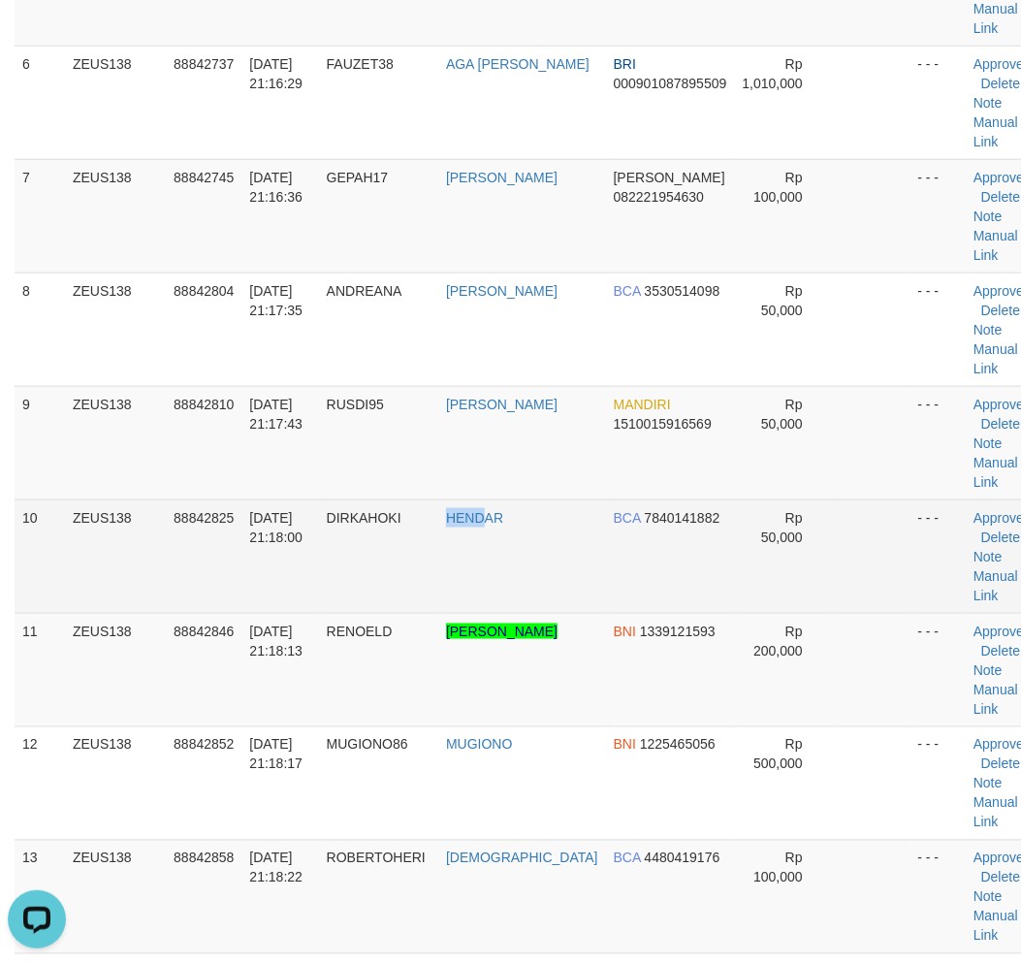
click at [489, 558] on td "HENDAR" at bounding box center [522, 555] width 168 height 113
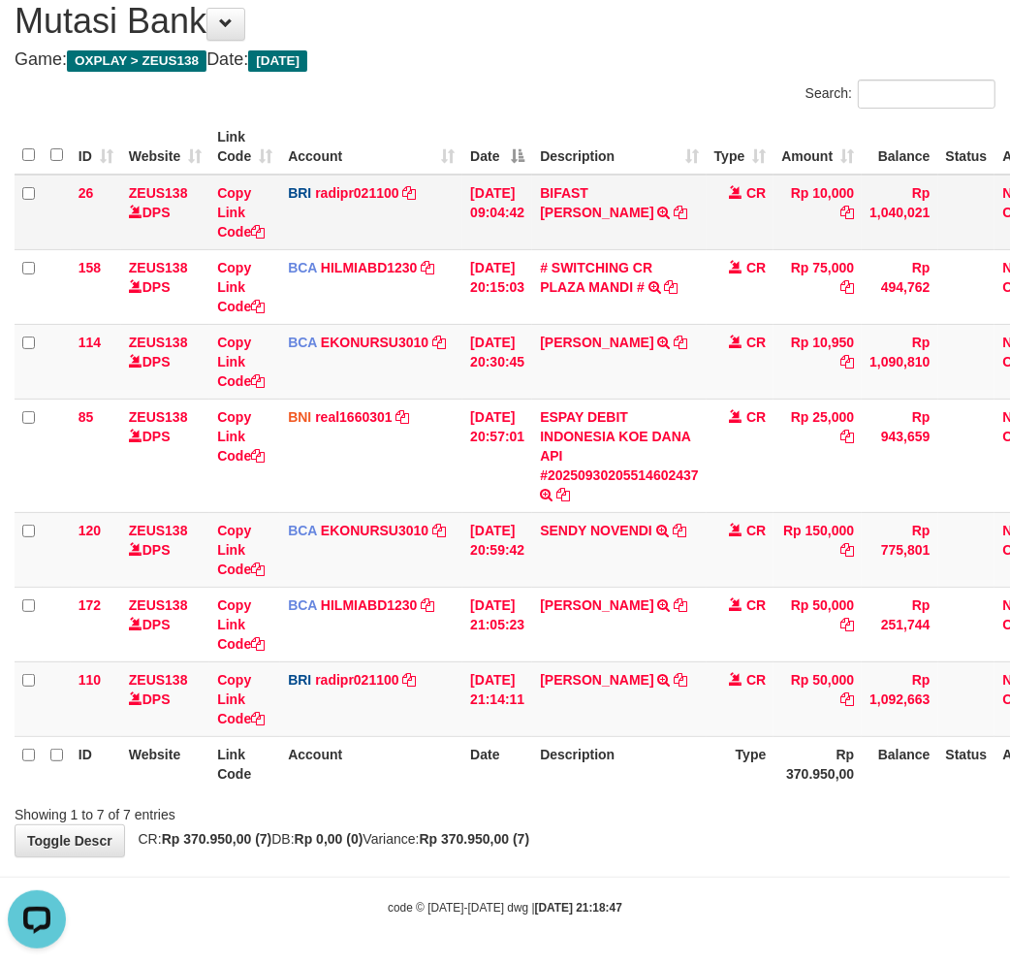
click at [481, 219] on tr "26 ZEUS138 DPS Copy Link Code BRI radipr021100 DPS REYNALDI ADI PRATAMA mutasi_…" at bounding box center [544, 212] width 1059 height 76
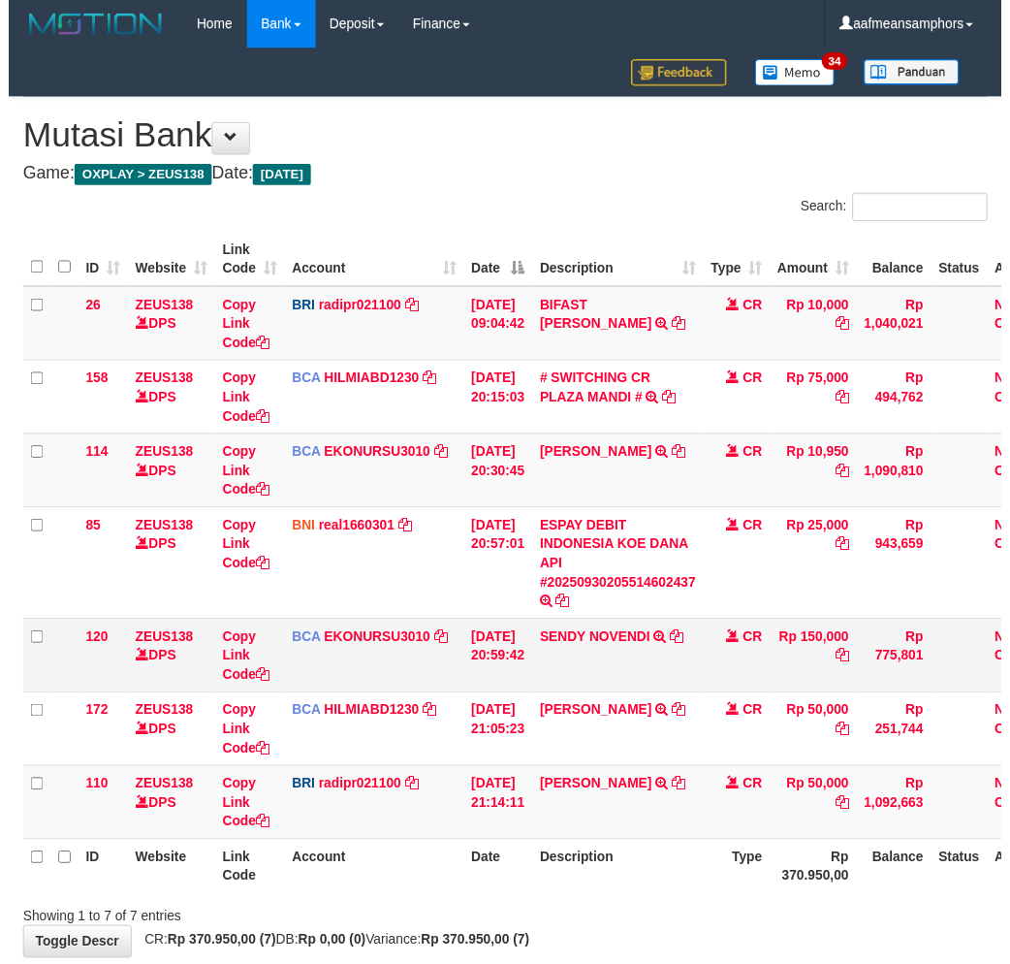
scroll to position [116, 0]
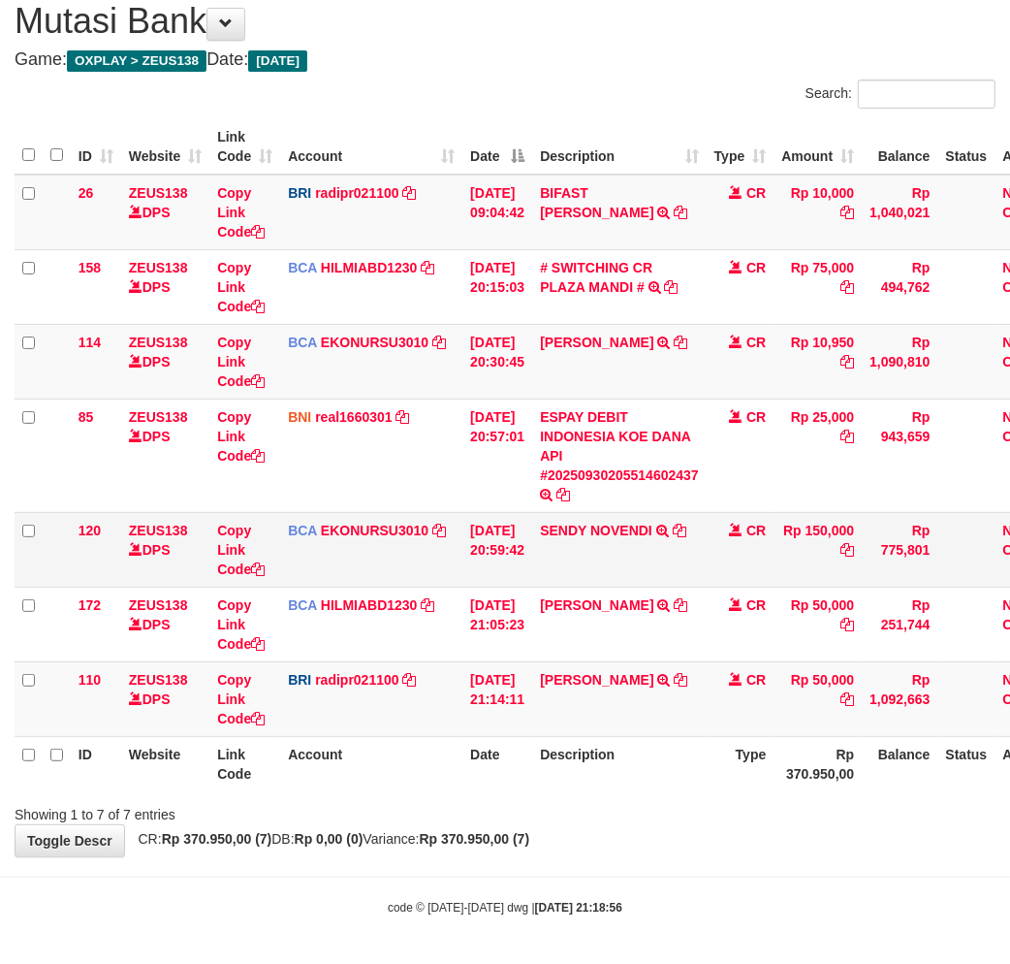
drag, startPoint x: 523, startPoint y: 531, endPoint x: 511, endPoint y: 531, distance: 12.6
click at [514, 531] on td "[DATE] 20:59:42" at bounding box center [497, 549] width 70 height 75
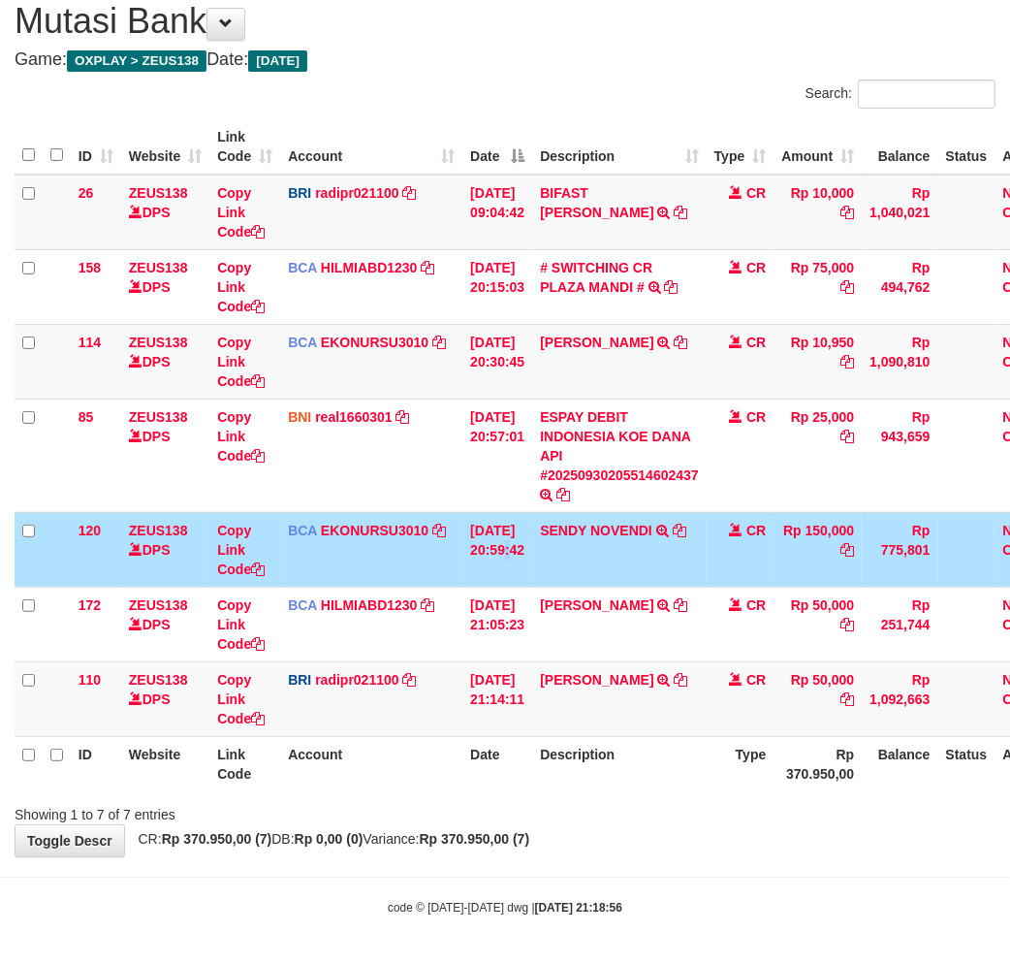
click at [515, 533] on td "[DATE] 20:59:42" at bounding box center [497, 549] width 70 height 75
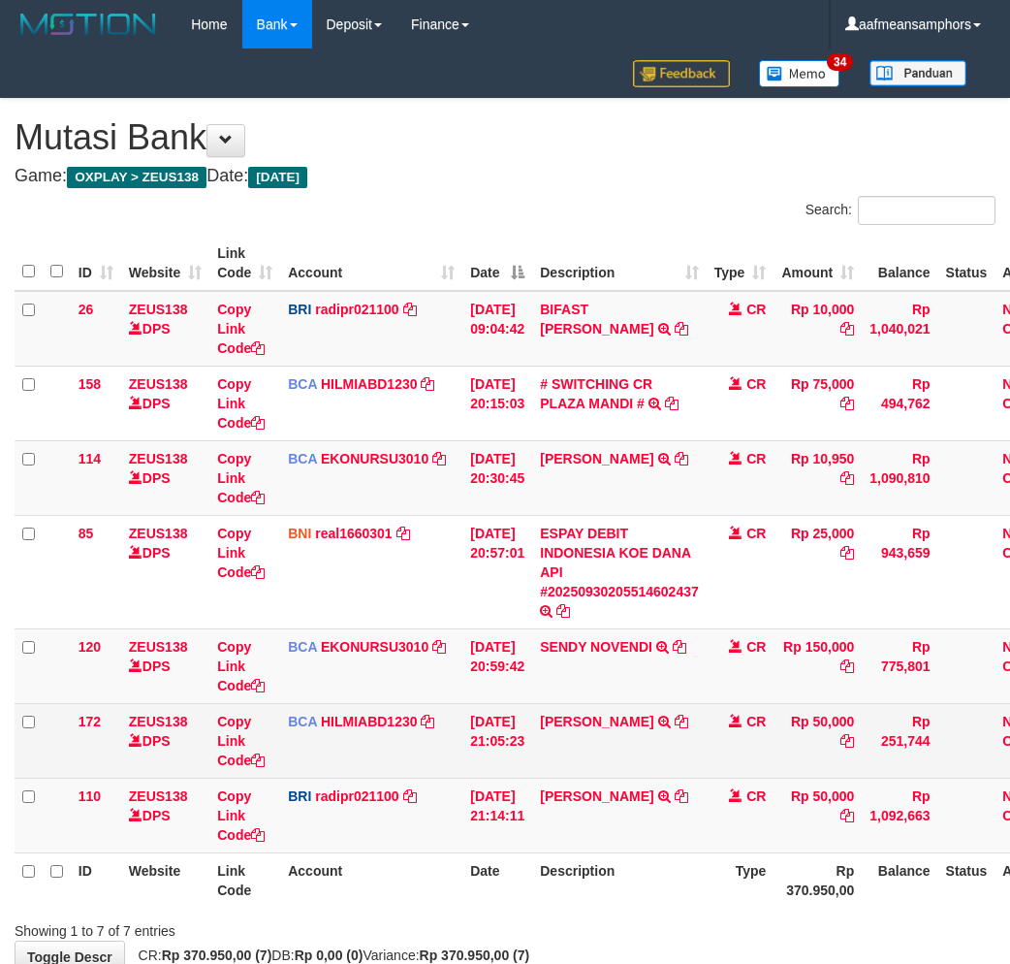
click at [663, 703] on td "DIDI MULYADI TRSF E-BANKING CR 3009/FTSCY/WS95051 50000.002025093079493145 TRFD…" at bounding box center [619, 740] width 174 height 75
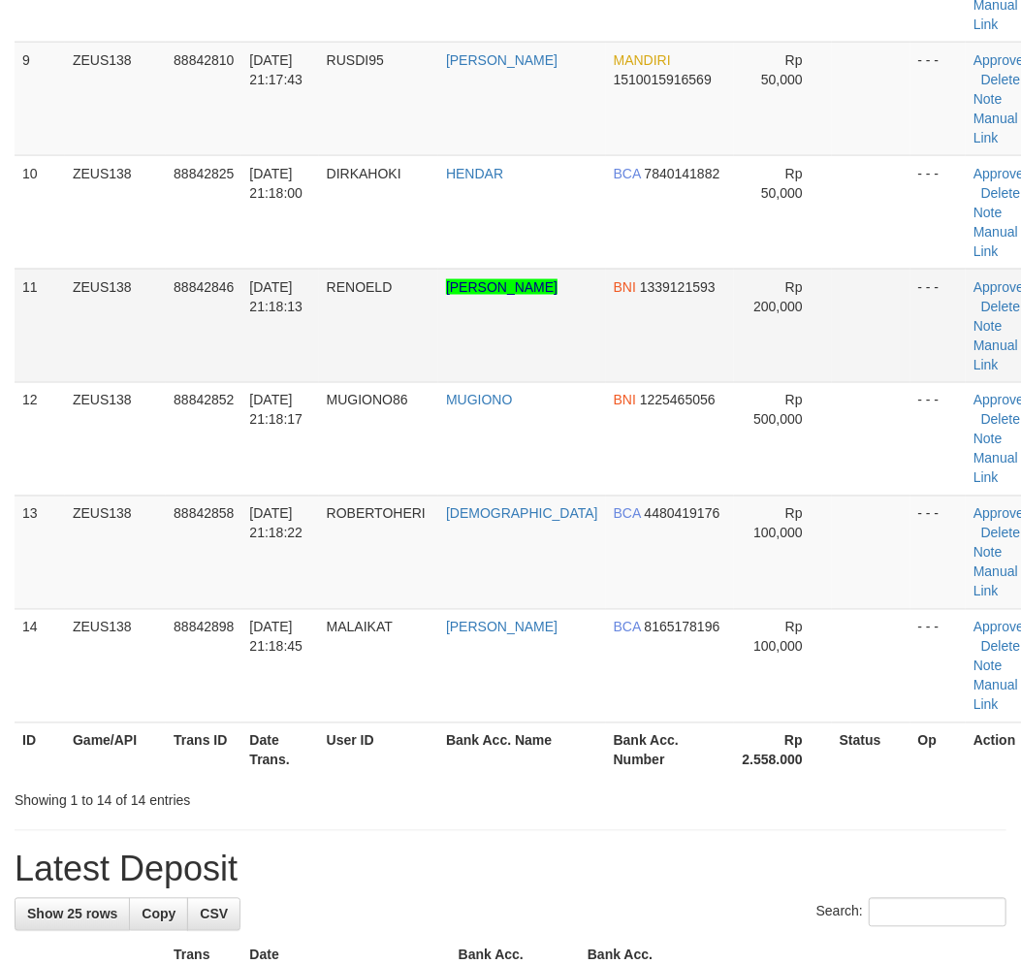
scroll to position [812, 0]
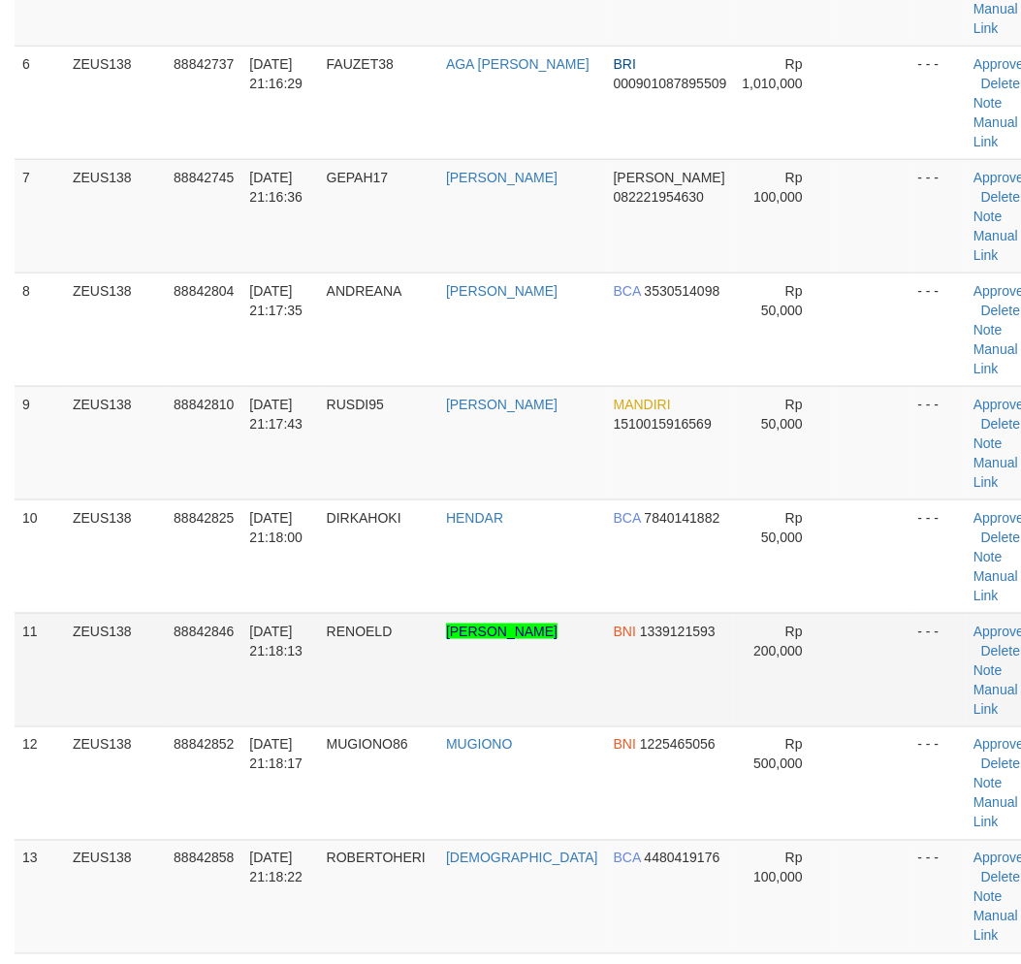
click at [421, 653] on tr "11 ZEUS138 88842846 [DATE] 21:18:13 [GEOGRAPHIC_DATA] [PERSON_NAME] BNI 1339121…" at bounding box center [530, 669] width 1030 height 113
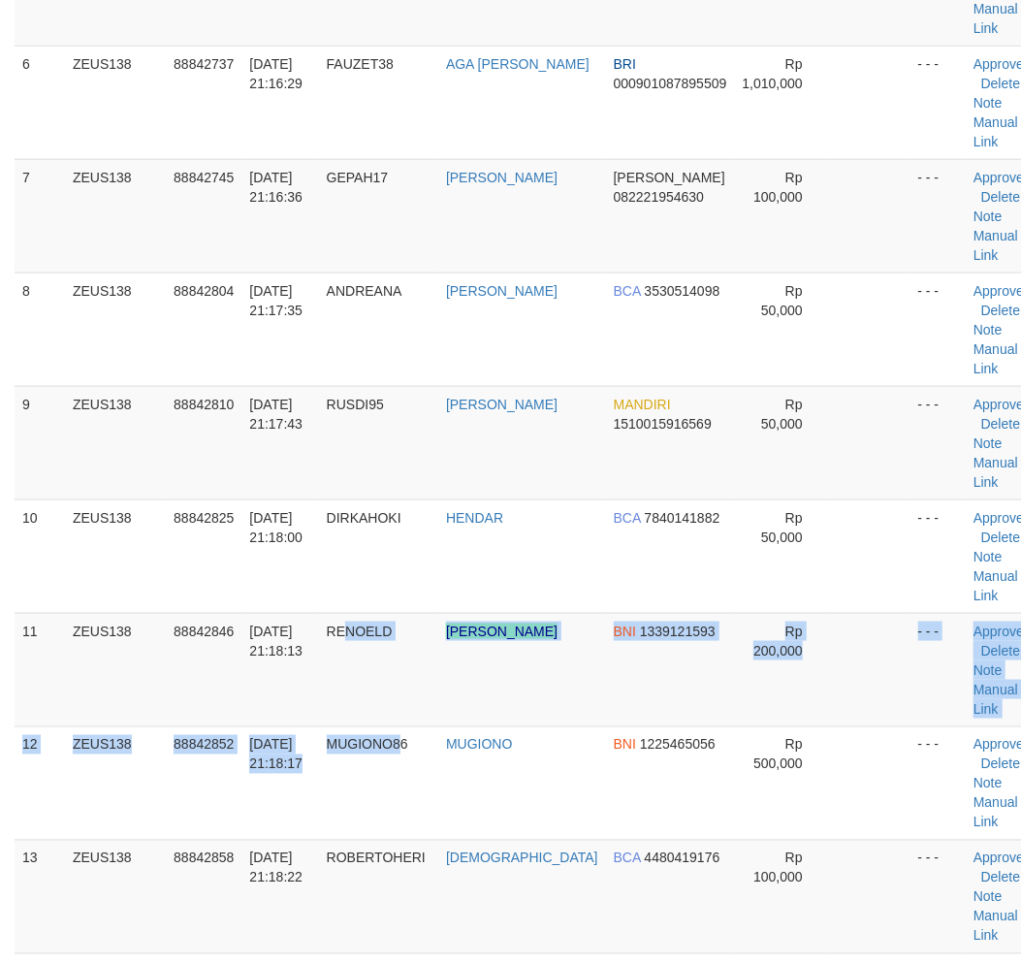
drag, startPoint x: 431, startPoint y: 718, endPoint x: 11, endPoint y: 754, distance: 422.2
click at [390, 728] on tbody "1 ZEUS138 88842307 30/09/2025 21:09:36 JONSONN JONSON BRI 328401054267534 Rp 50…" at bounding box center [530, 272] width 1030 height 1589
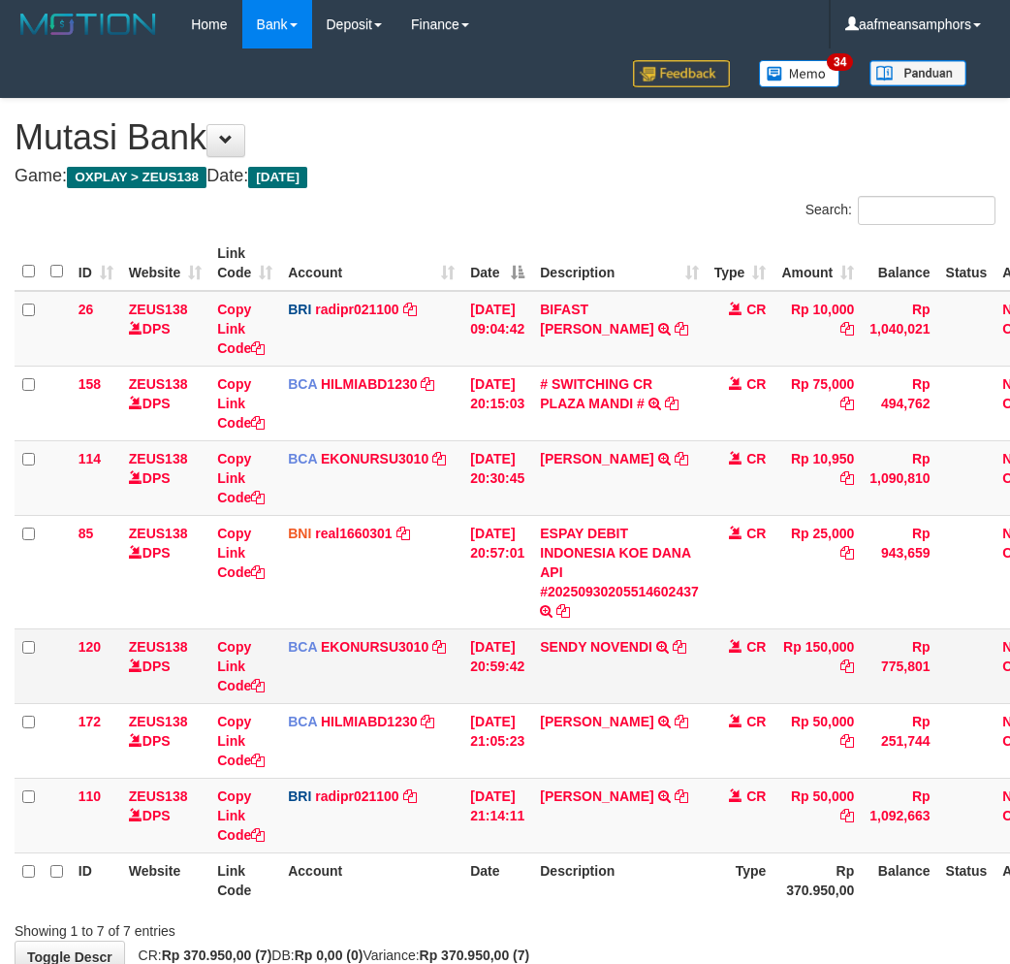
scroll to position [116, 0]
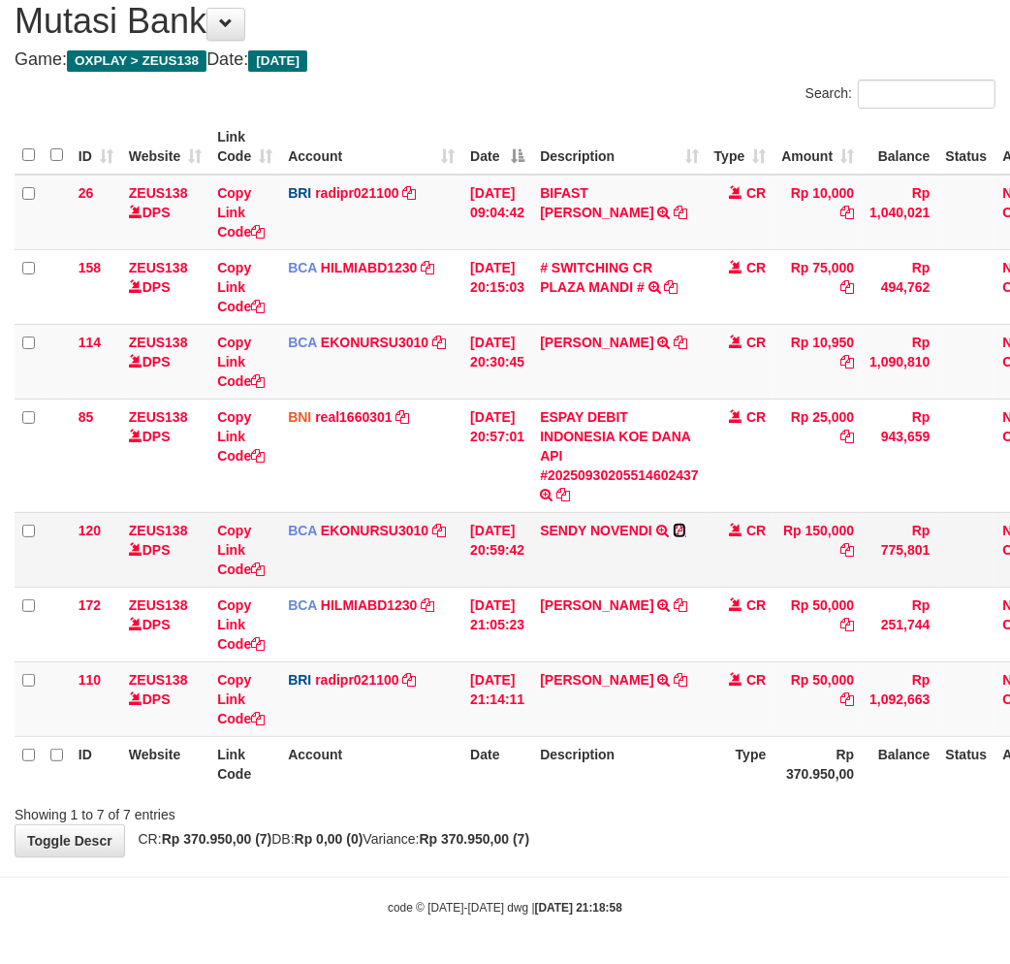
click at [686, 527] on icon at bounding box center [680, 530] width 14 height 14
drag, startPoint x: 664, startPoint y: 759, endPoint x: 680, endPoint y: 761, distance: 16.6
click at [659, 766] on th "Description" at bounding box center [619, 763] width 174 height 55
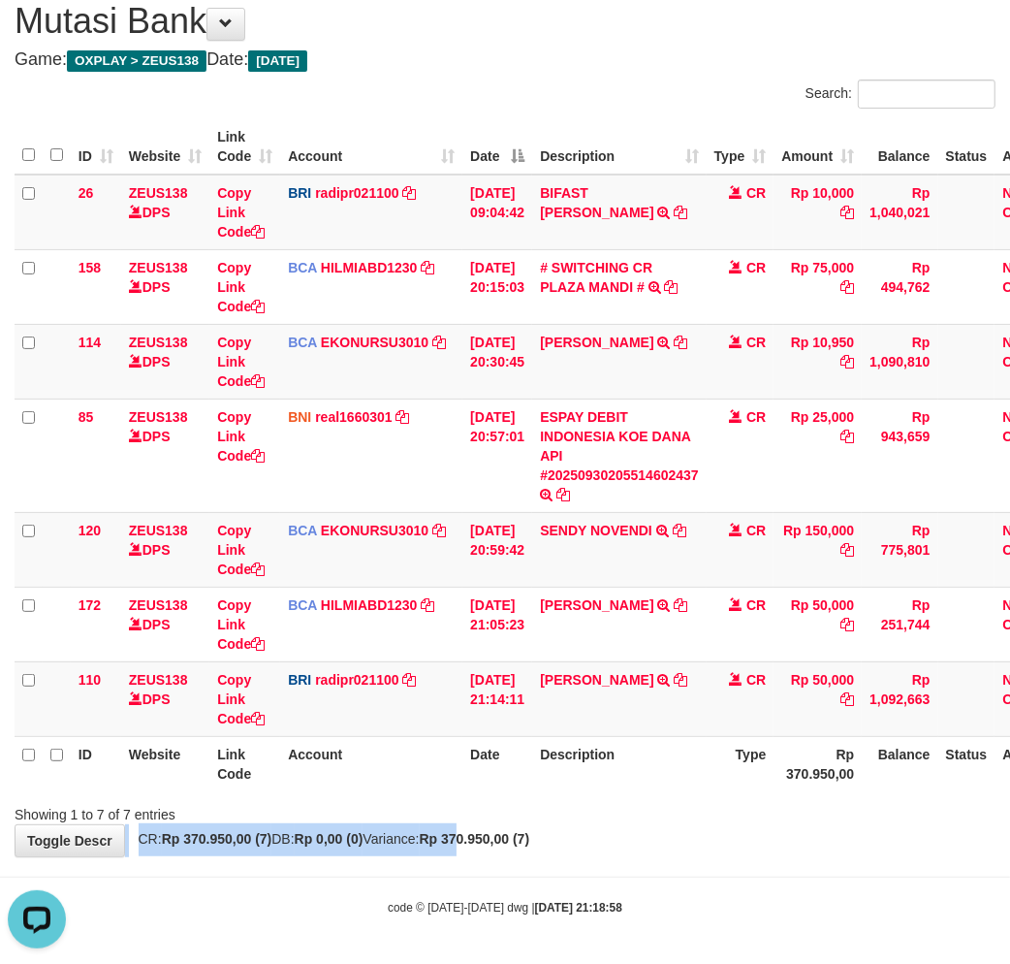
click at [516, 824] on div "**********" at bounding box center [505, 419] width 1010 height 873
drag, startPoint x: 634, startPoint y: 791, endPoint x: 819, endPoint y: 779, distance: 185.5
click at [628, 790] on div "ID Website Link Code Account Date Description Type Amount Balance Status Action…" at bounding box center [505, 454] width 1010 height 683
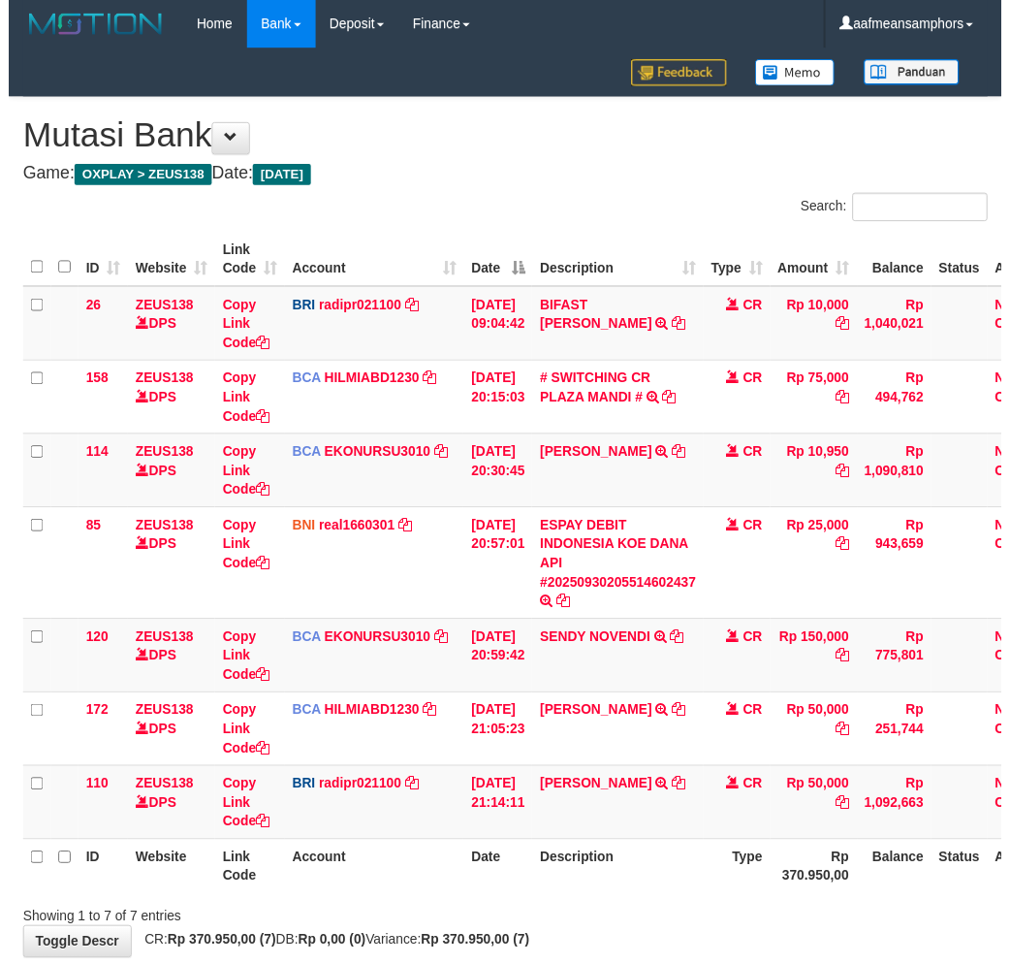
scroll to position [116, 0]
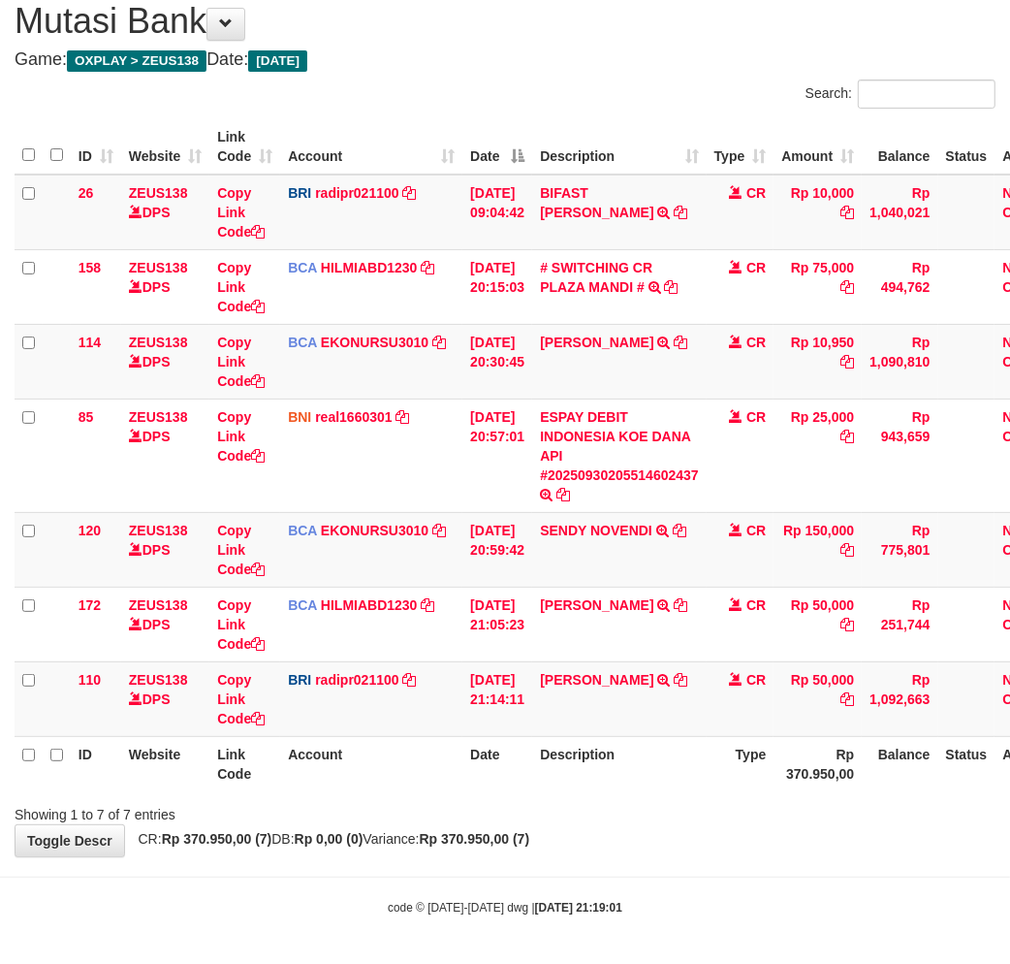
click at [605, 857] on body "Toggle navigation Home Bank Account List Load By Website Group [OXPLAY] ZEUS138…" at bounding box center [505, 424] width 1010 height 1081
click at [686, 679] on icon at bounding box center [682, 680] width 14 height 14
copy body
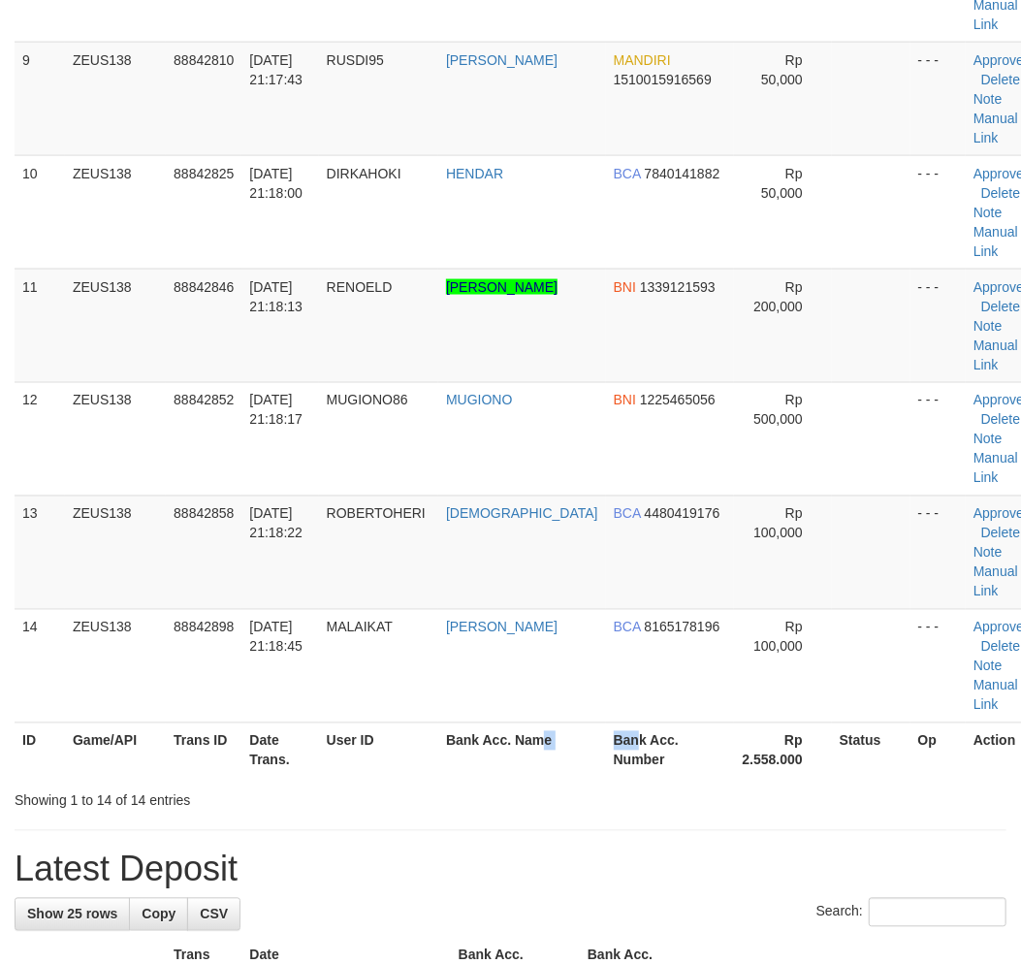
drag, startPoint x: 602, startPoint y: 731, endPoint x: 587, endPoint y: 733, distance: 14.7
click at [594, 732] on tr "ID Game/API Trans ID Date Trans. User ID Bank Acc. Name Bank Acc. Number Rp 2.5…" at bounding box center [530, 749] width 1030 height 55
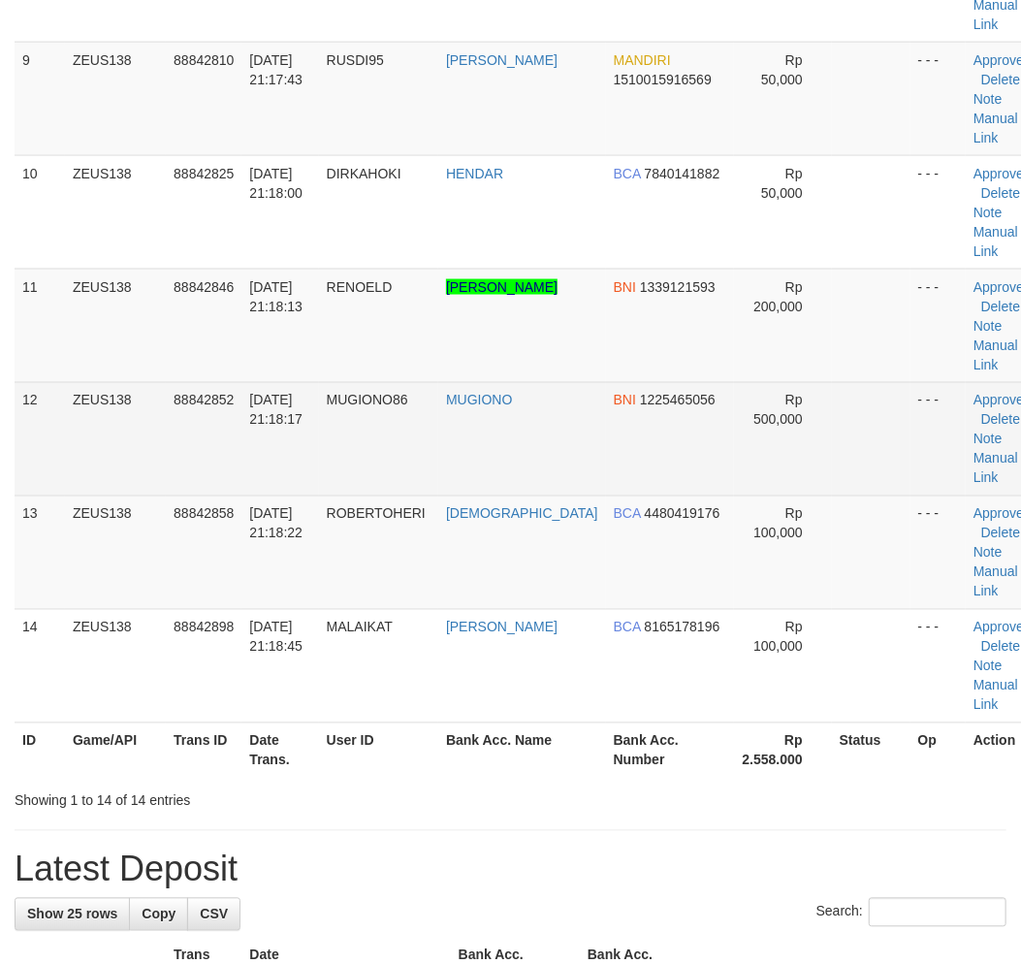
scroll to position [812, 0]
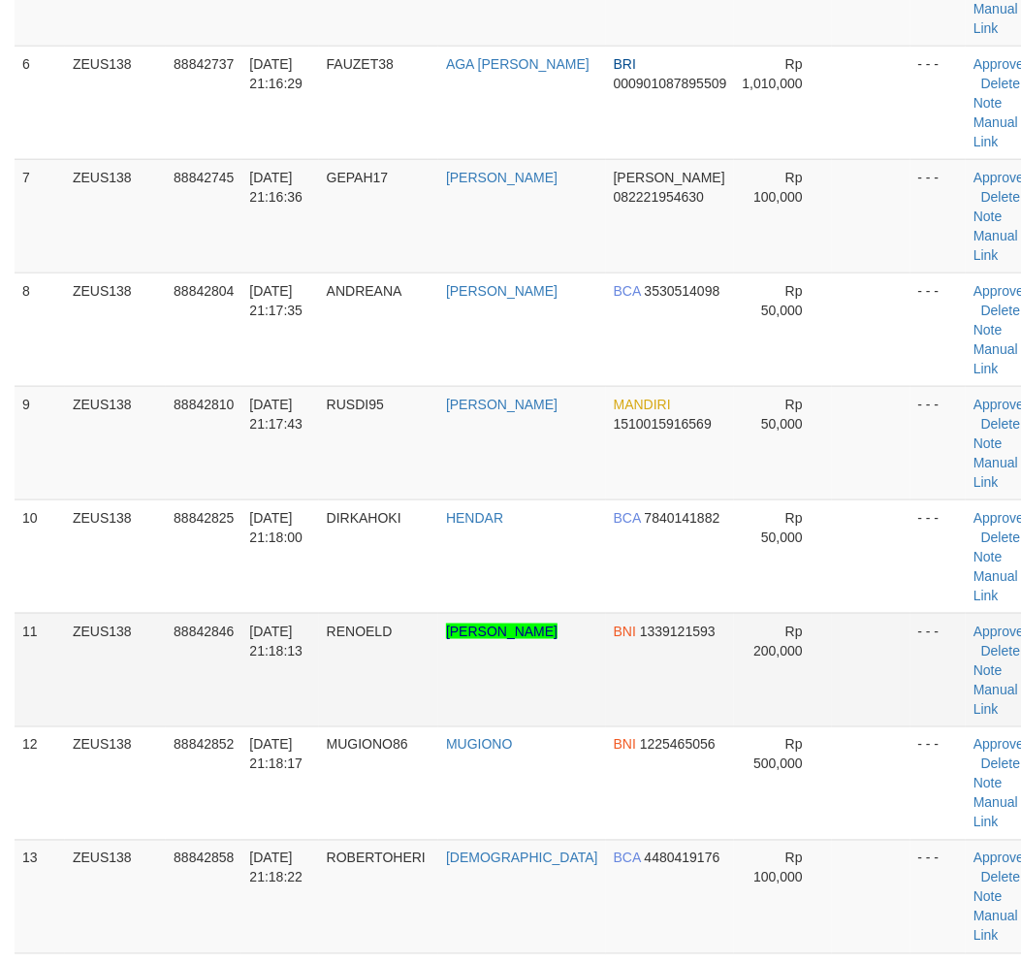
click at [451, 689] on td "[PERSON_NAME]" at bounding box center [522, 669] width 168 height 113
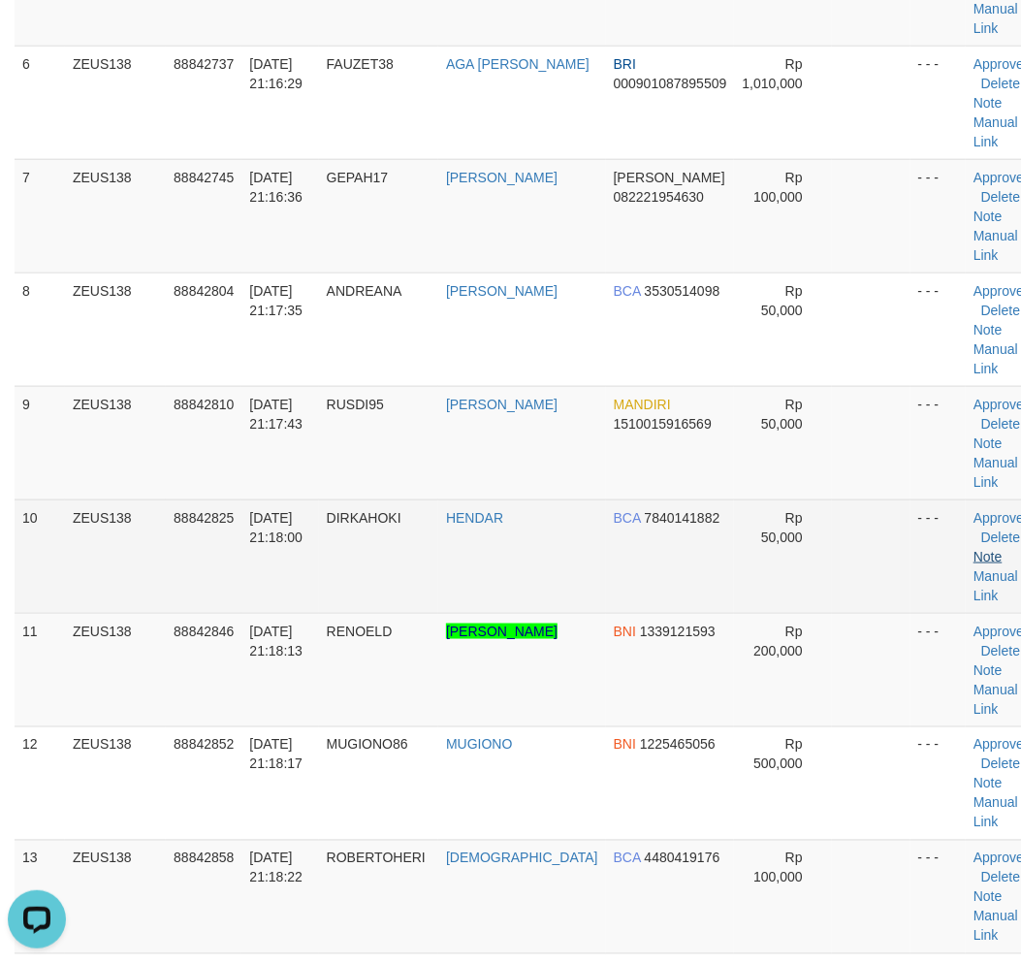
scroll to position [0, 0]
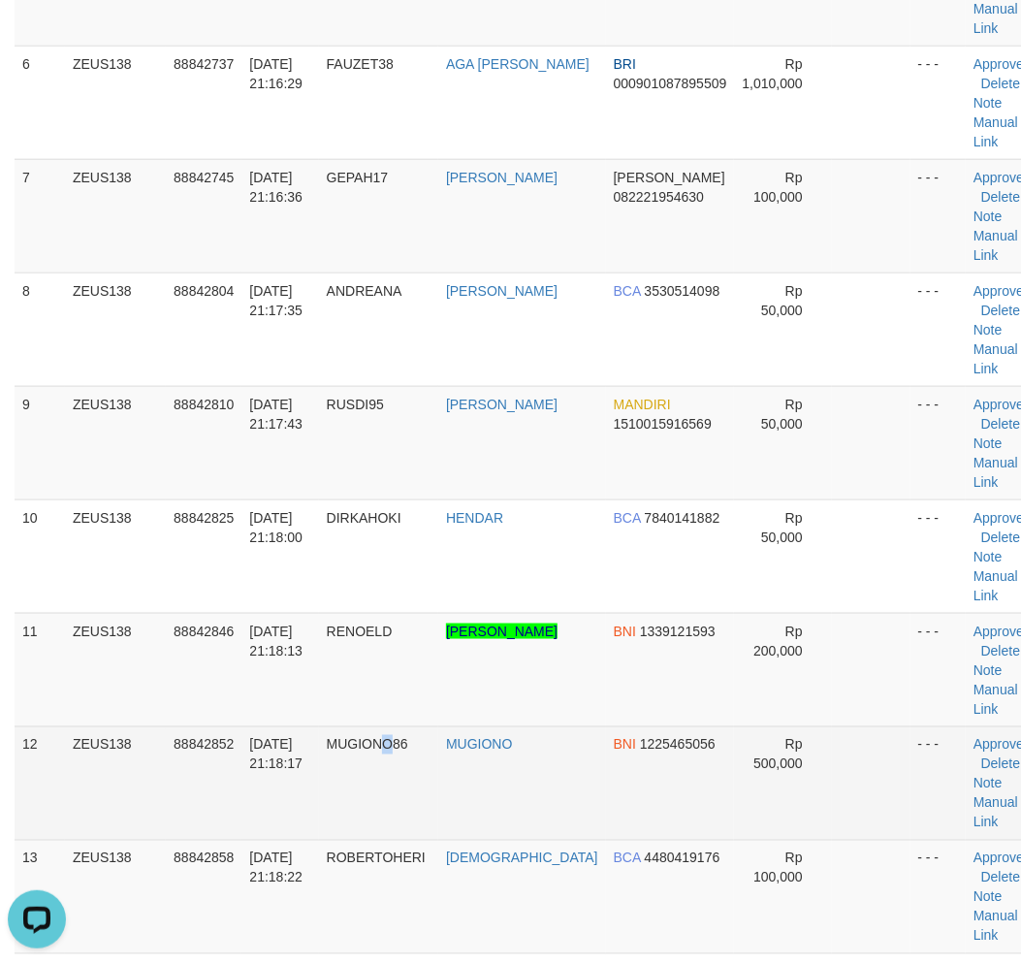
drag, startPoint x: 389, startPoint y: 783, endPoint x: 402, endPoint y: 783, distance: 13.6
click at [402, 783] on td "MUGIONO86" at bounding box center [378, 782] width 119 height 113
click at [508, 773] on td "MUGIONO" at bounding box center [522, 782] width 168 height 113
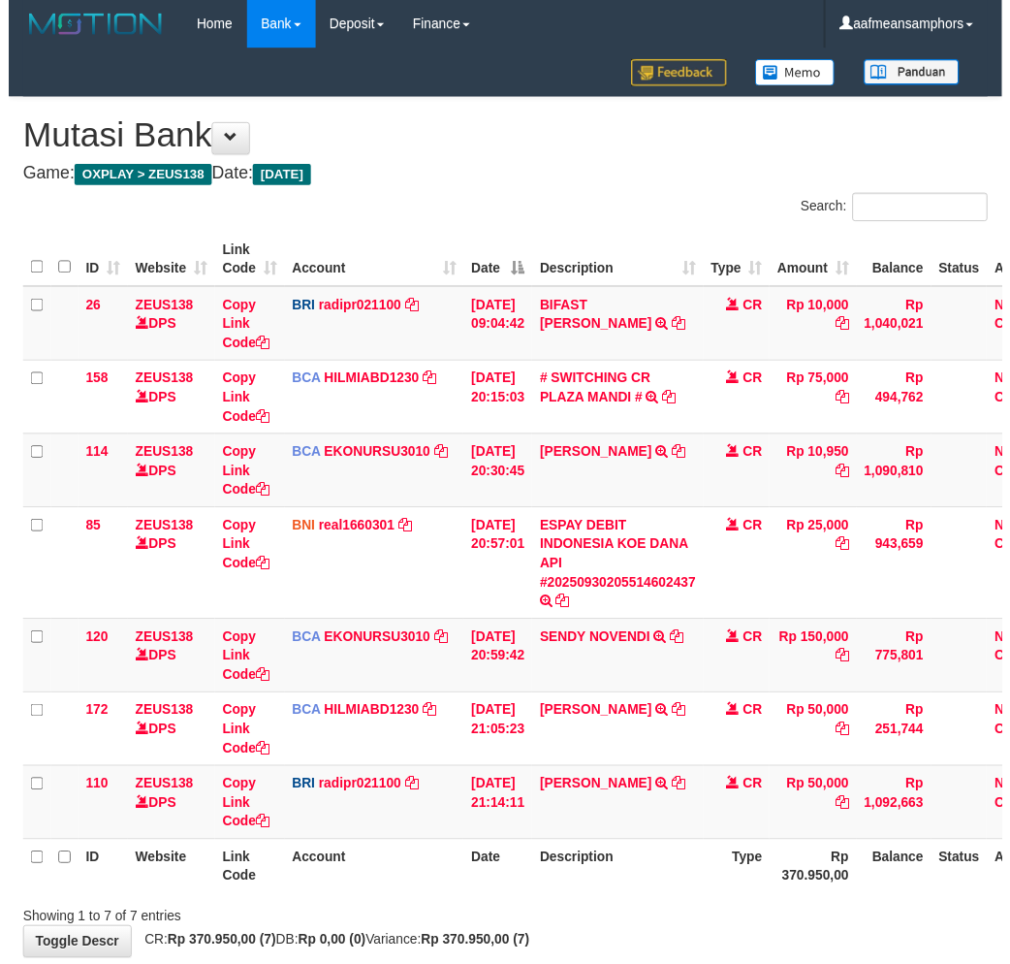
scroll to position [116, 0]
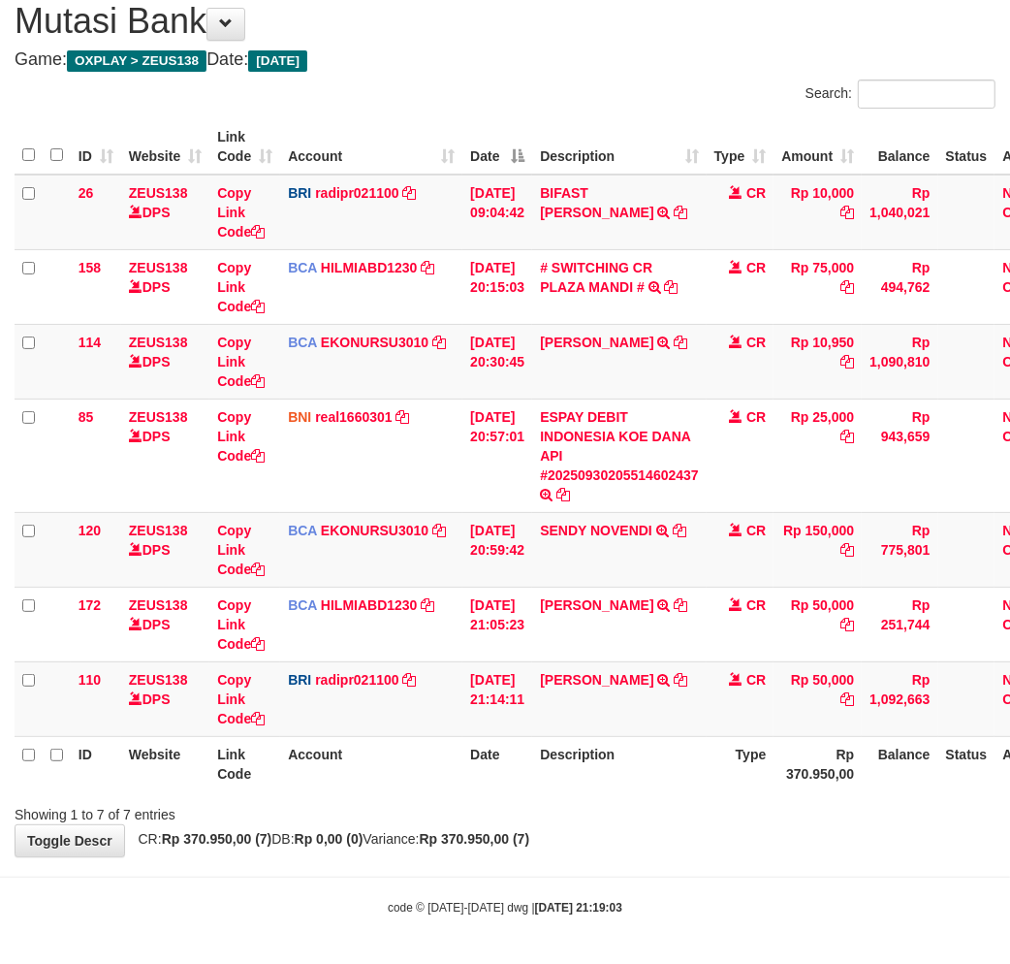
drag, startPoint x: 721, startPoint y: 768, endPoint x: 1016, endPoint y: 735, distance: 296.5
click at [719, 769] on th "Type" at bounding box center [741, 763] width 68 height 55
drag, startPoint x: 704, startPoint y: 838, endPoint x: 695, endPoint y: 845, distance: 11.7
click at [696, 845] on div "**********" at bounding box center [505, 419] width 1010 height 873
click at [681, 834] on div "**********" at bounding box center [505, 419] width 1010 height 873
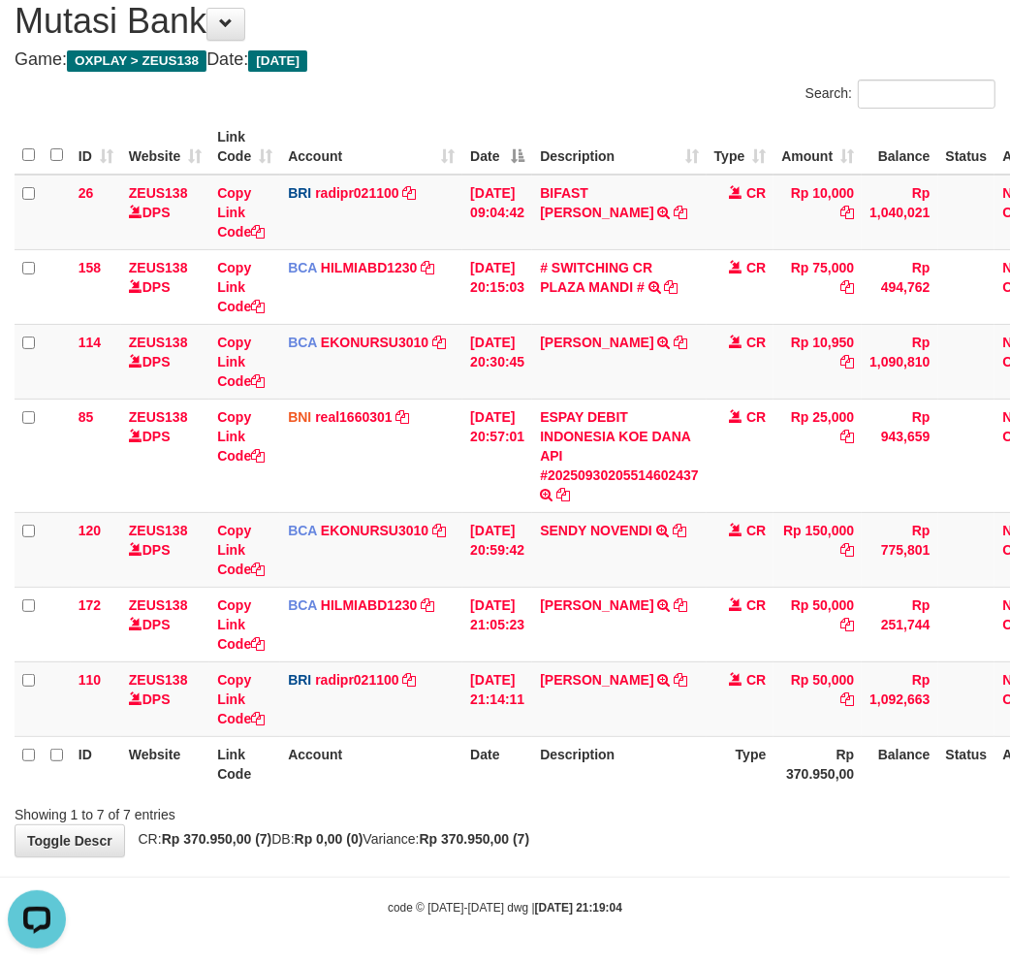
click at [667, 850] on div "**********" at bounding box center [505, 419] width 1010 height 873
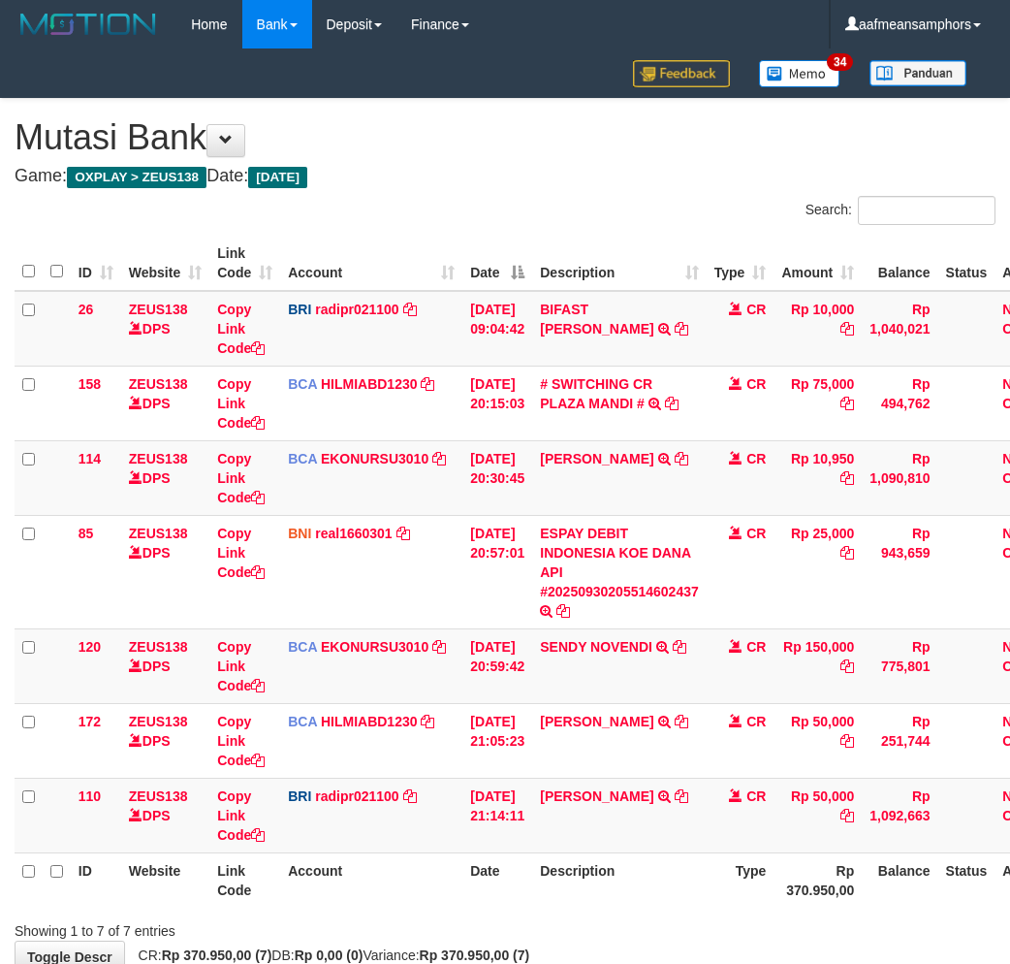
scroll to position [116, 0]
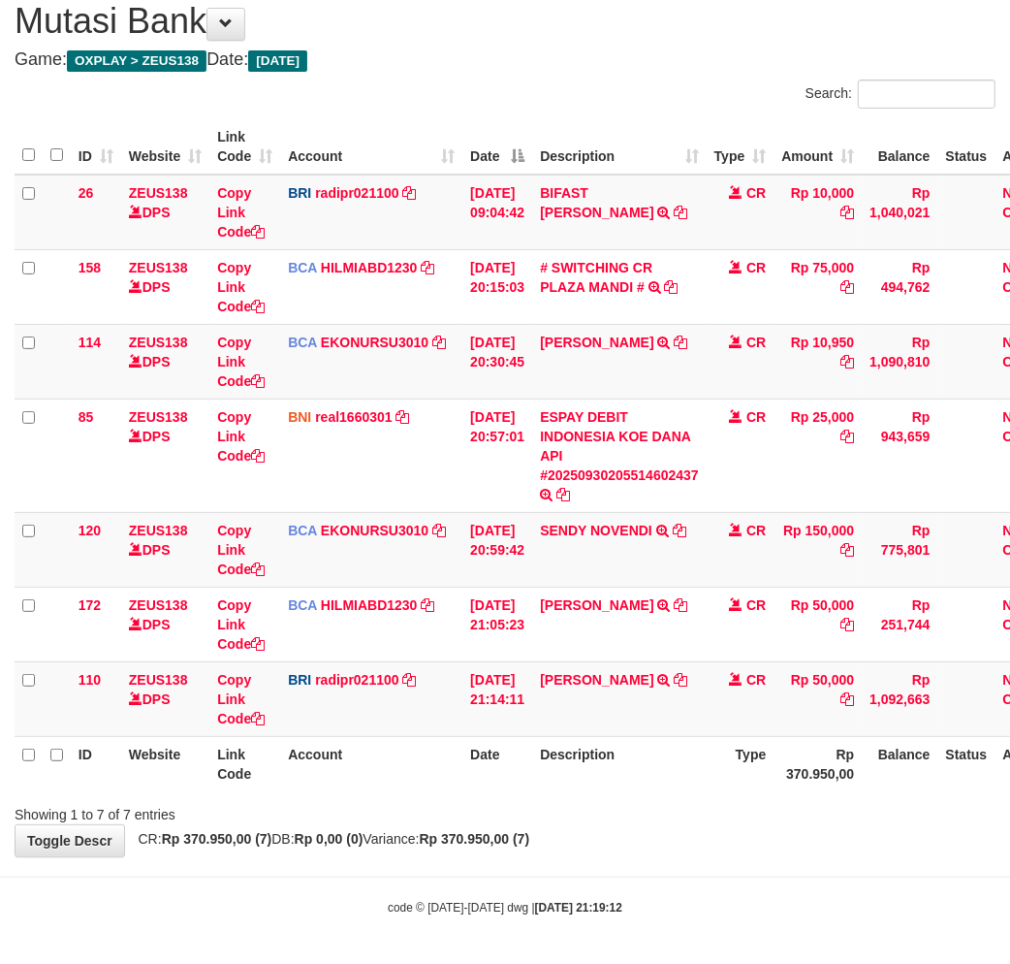
click at [712, 835] on div "**********" at bounding box center [505, 419] width 1010 height 873
click at [711, 836] on div "**********" at bounding box center [505, 419] width 1010 height 873
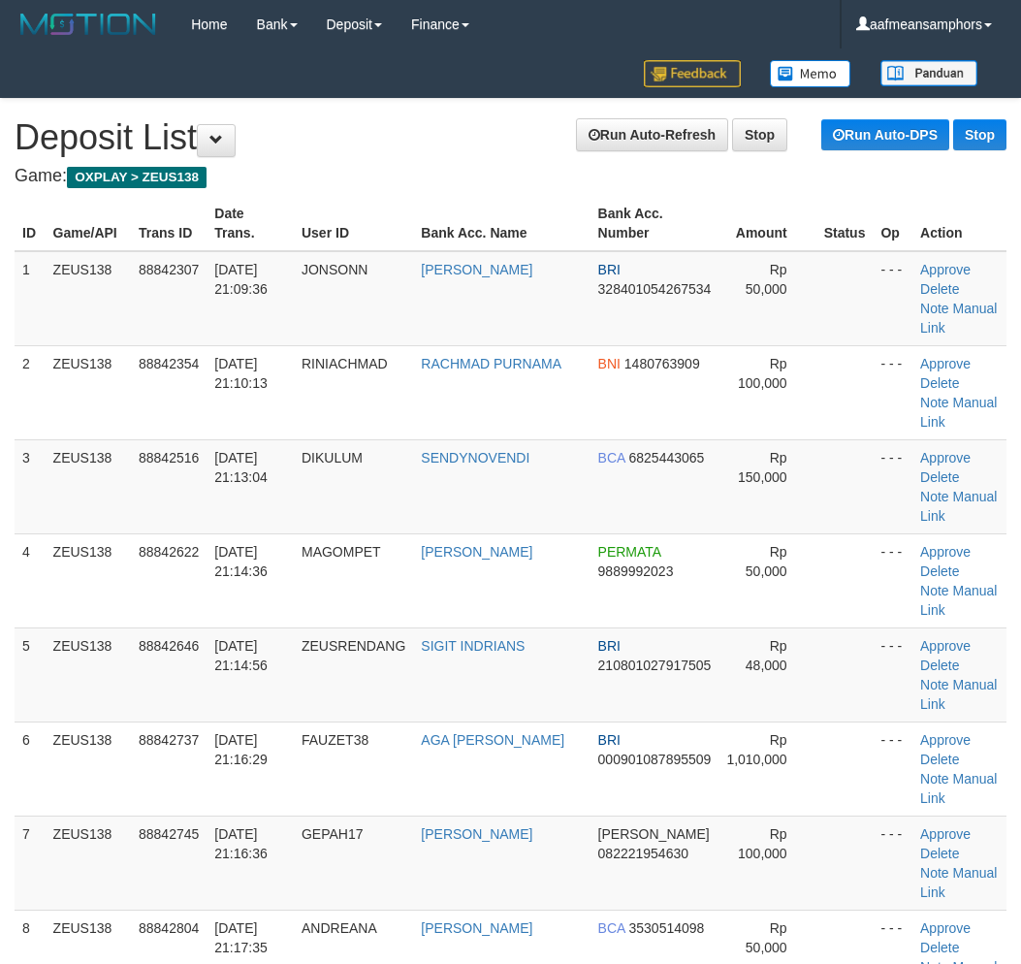
scroll to position [812, 0]
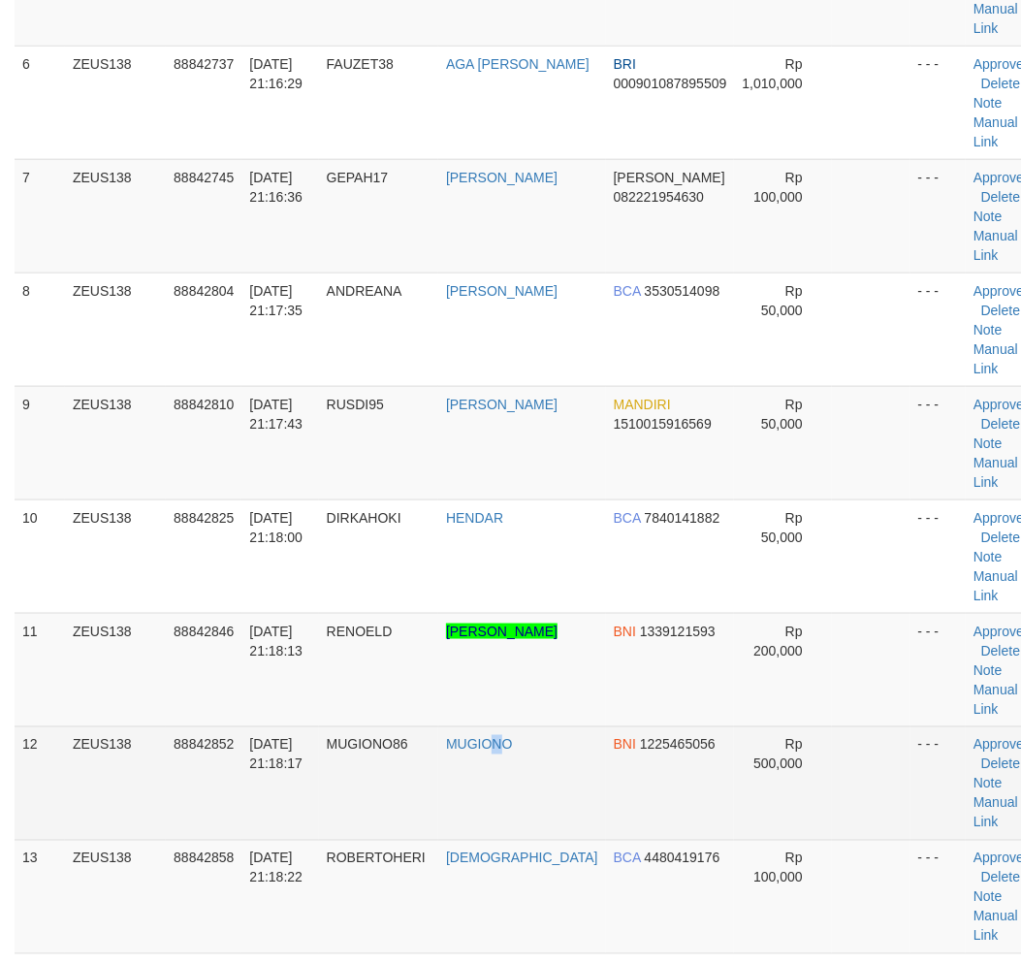
drag, startPoint x: 497, startPoint y: 766, endPoint x: 508, endPoint y: 767, distance: 10.7
click at [508, 767] on td "MUGIONO" at bounding box center [522, 782] width 168 height 113
drag, startPoint x: 487, startPoint y: 792, endPoint x: 7, endPoint y: 841, distance: 482.4
click at [487, 792] on td "MUGIONO" at bounding box center [522, 782] width 168 height 113
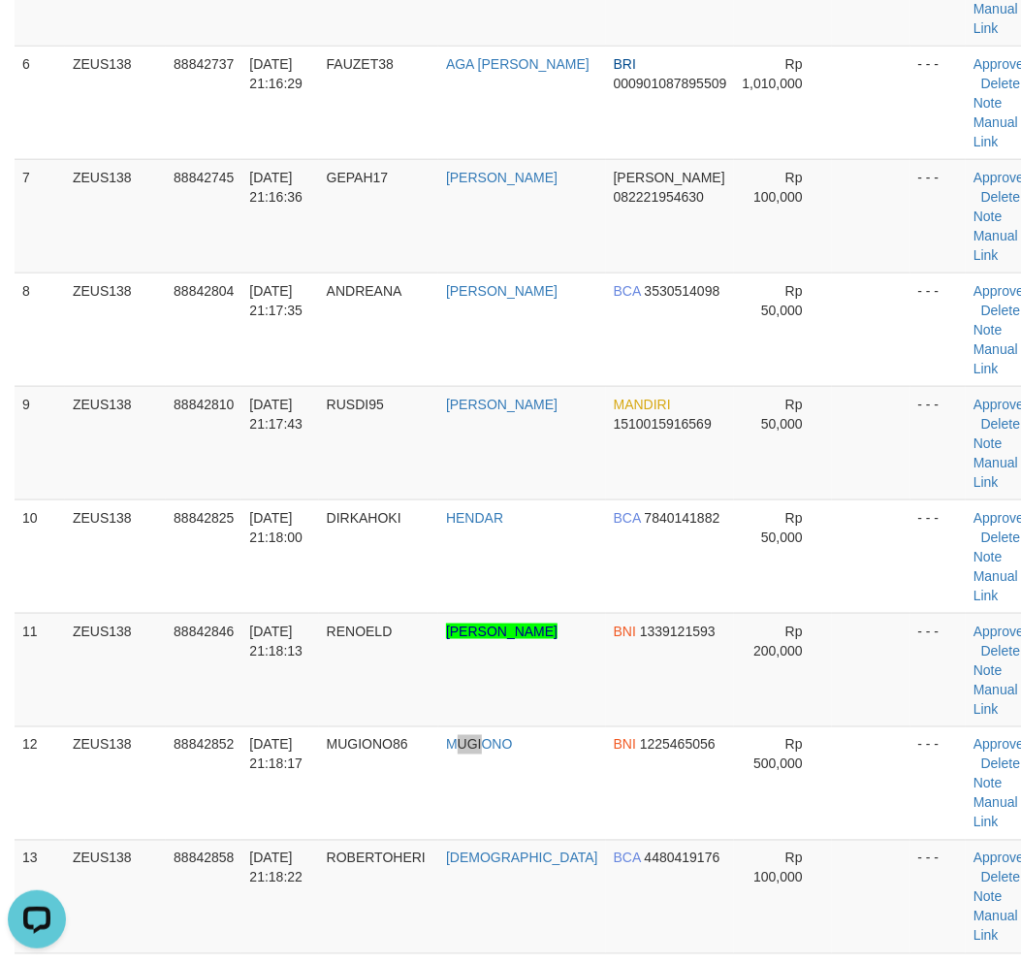
scroll to position [0, 0]
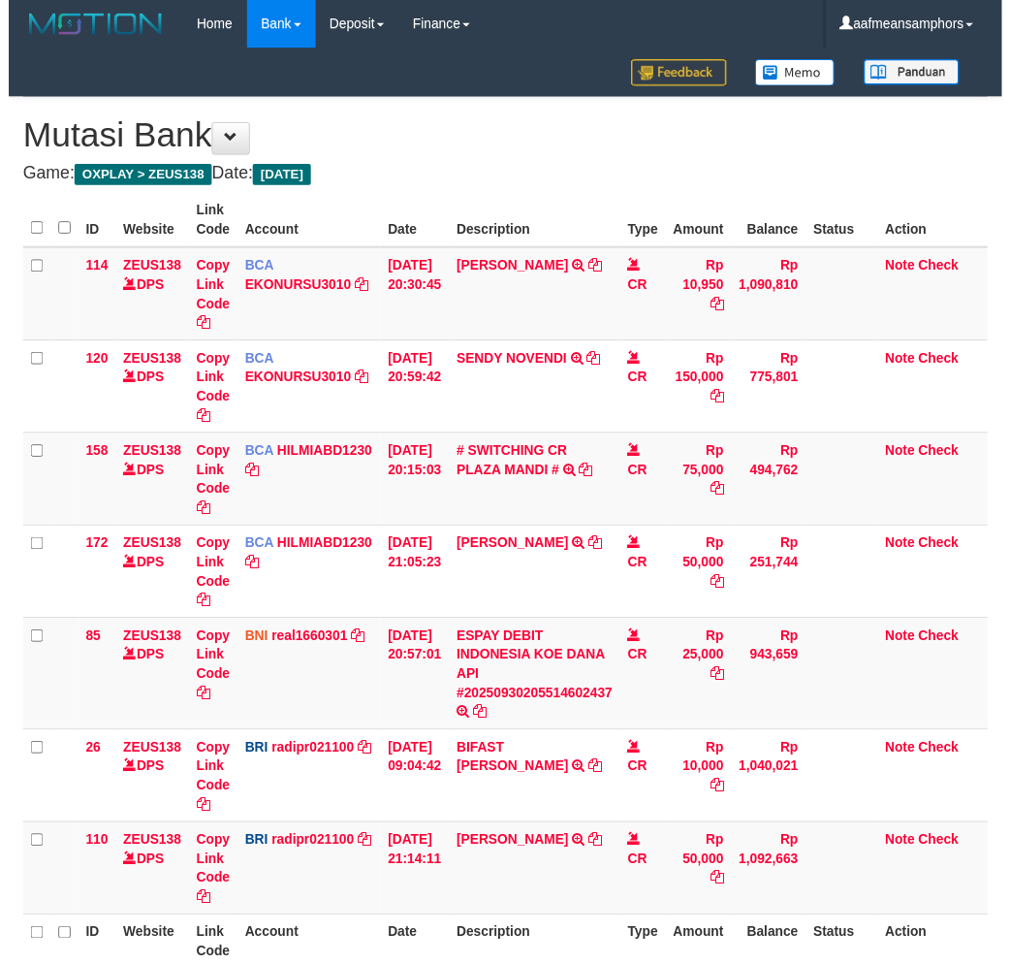
scroll to position [116, 0]
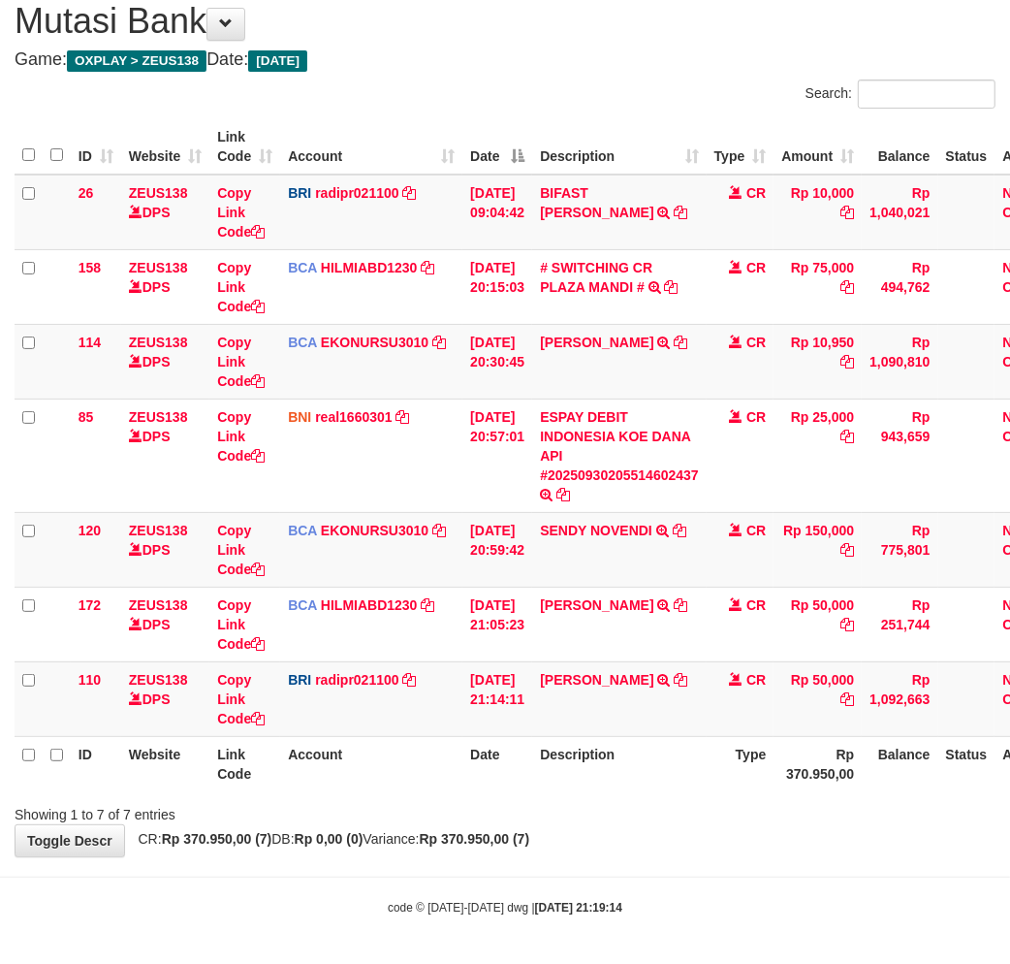
click at [700, 858] on body "Toggle navigation Home Bank Account List Load By Website Group [OXPLAY] ZEUS138…" at bounding box center [505, 424] width 1010 height 1081
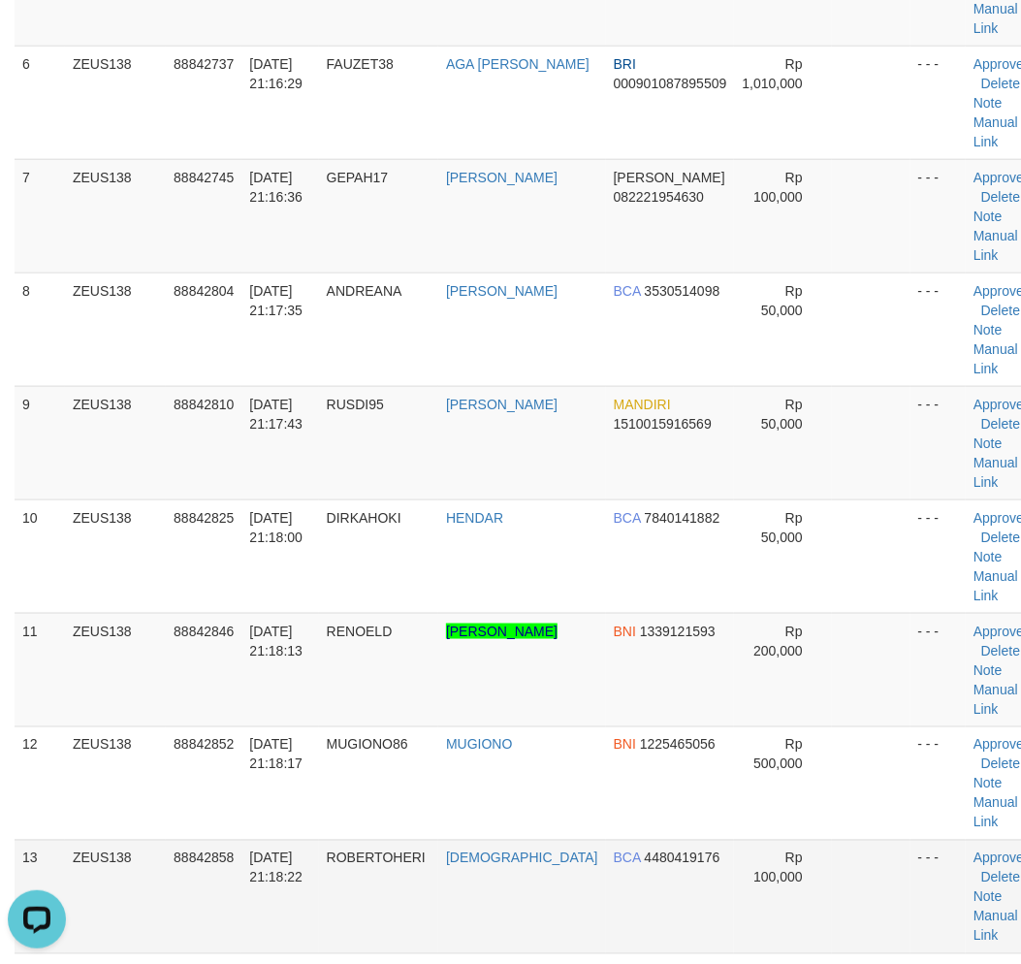
click at [382, 854] on tbody "1 ZEUS138 88842307 30/09/2025 21:09:36 JONSONN JONSON BRI 328401054267534 Rp 50…" at bounding box center [530, 386] width 1030 height 1816
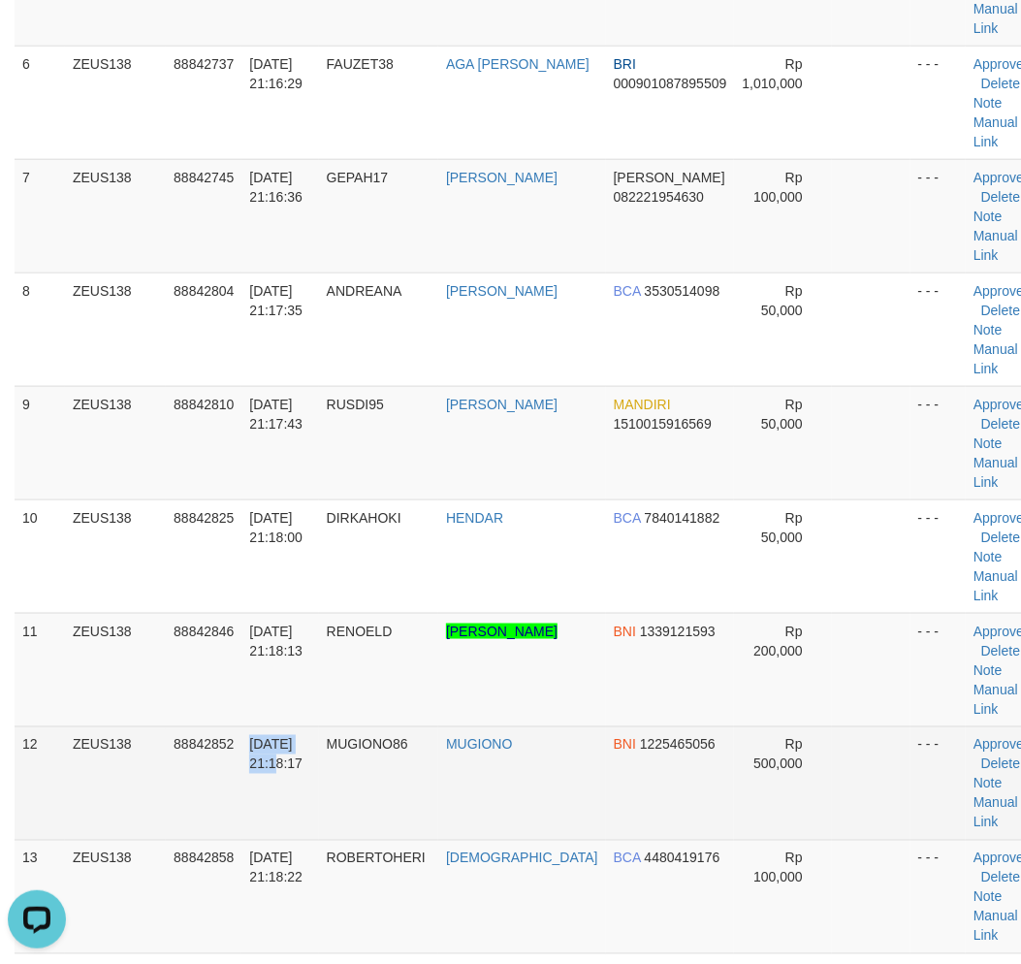
click at [240, 787] on tr "12 ZEUS138 88842852 30/09/2025 21:18:17 MUGIONO86 MUGIONO BNI 1225465056 Rp 500…" at bounding box center [530, 782] width 1030 height 113
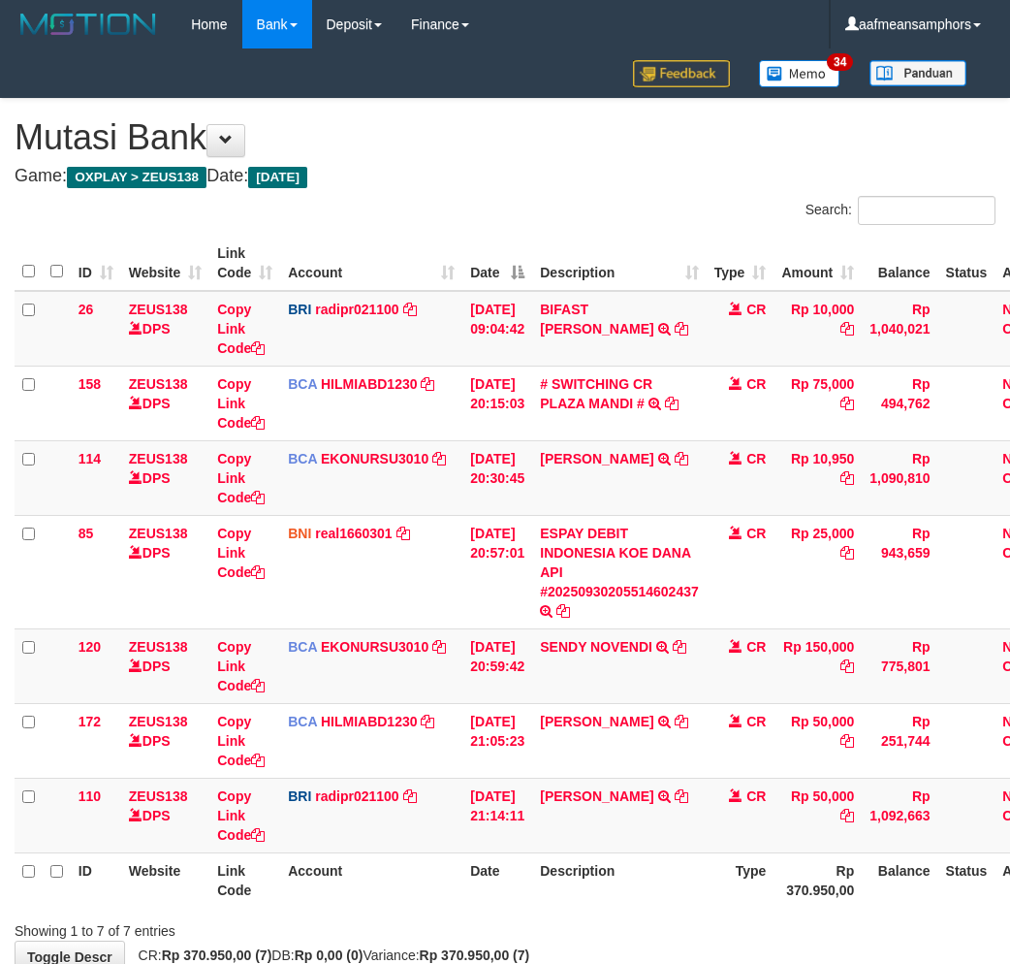
scroll to position [116, 0]
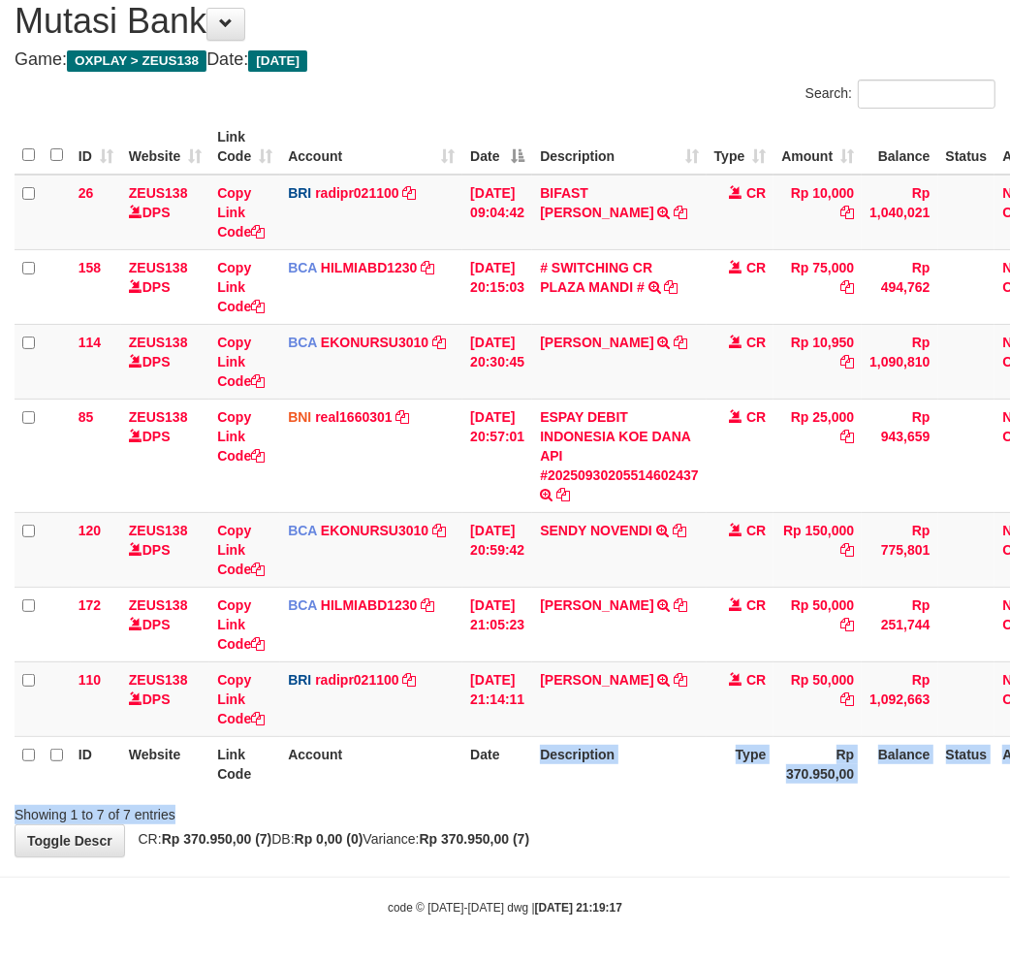
drag, startPoint x: 522, startPoint y: 800, endPoint x: 495, endPoint y: 779, distance: 33.2
click at [517, 801] on div "Search: ID Website Link Code Account Date Description Type Amount Balance Statu…" at bounding box center [505, 451] width 981 height 744
click at [532, 770] on th "Date" at bounding box center [497, 763] width 70 height 55
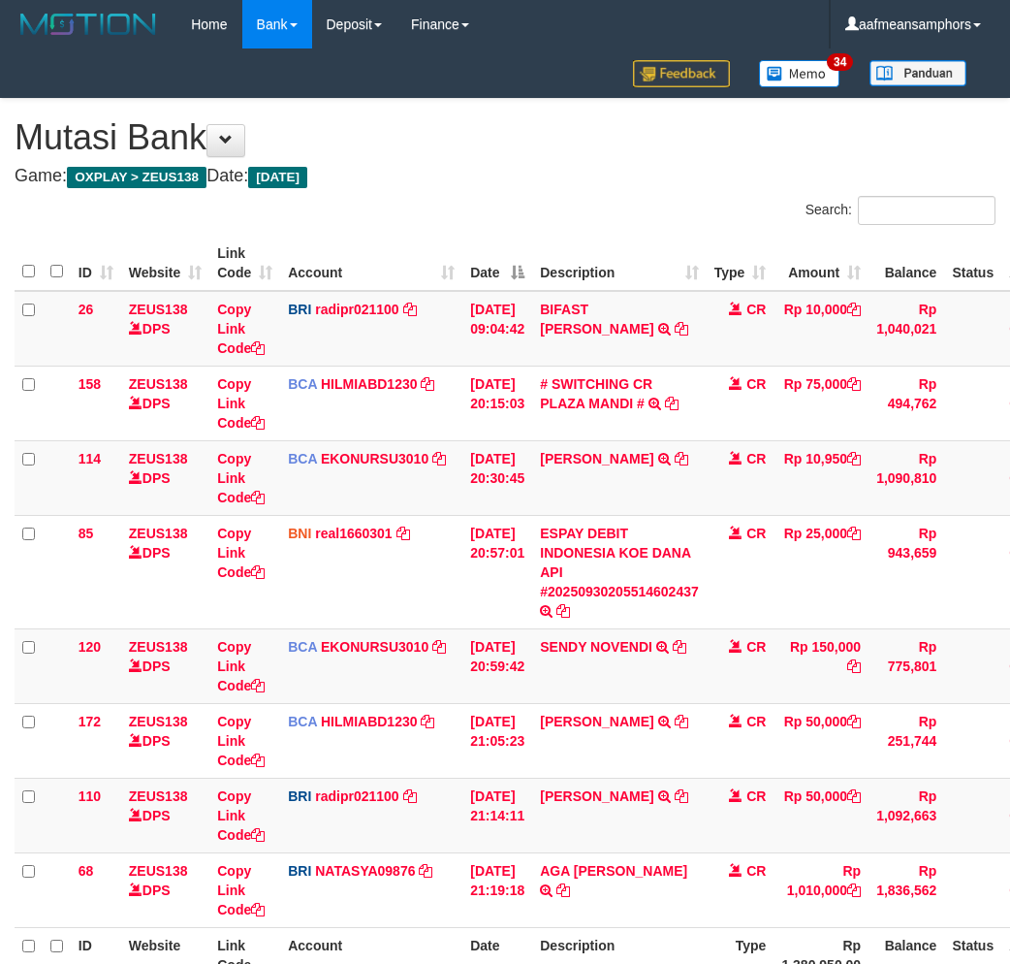
scroll to position [116, 0]
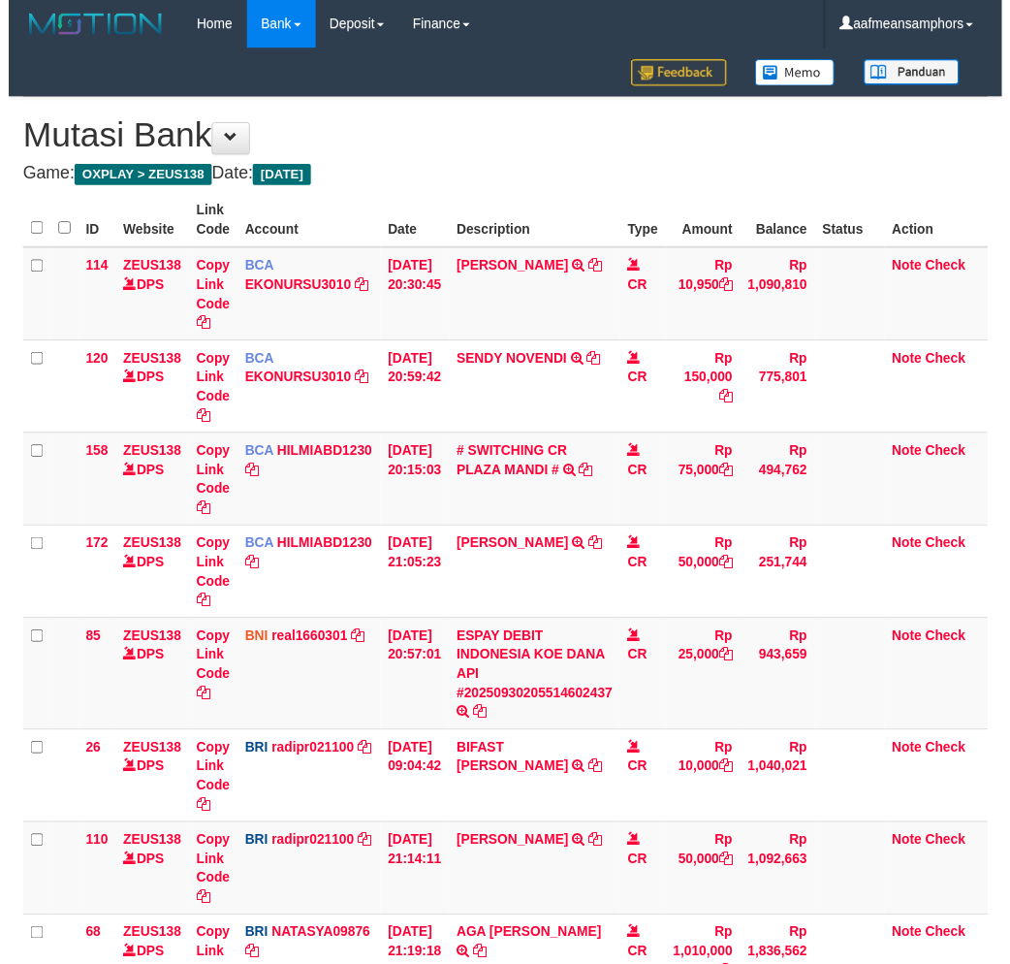
scroll to position [116, 0]
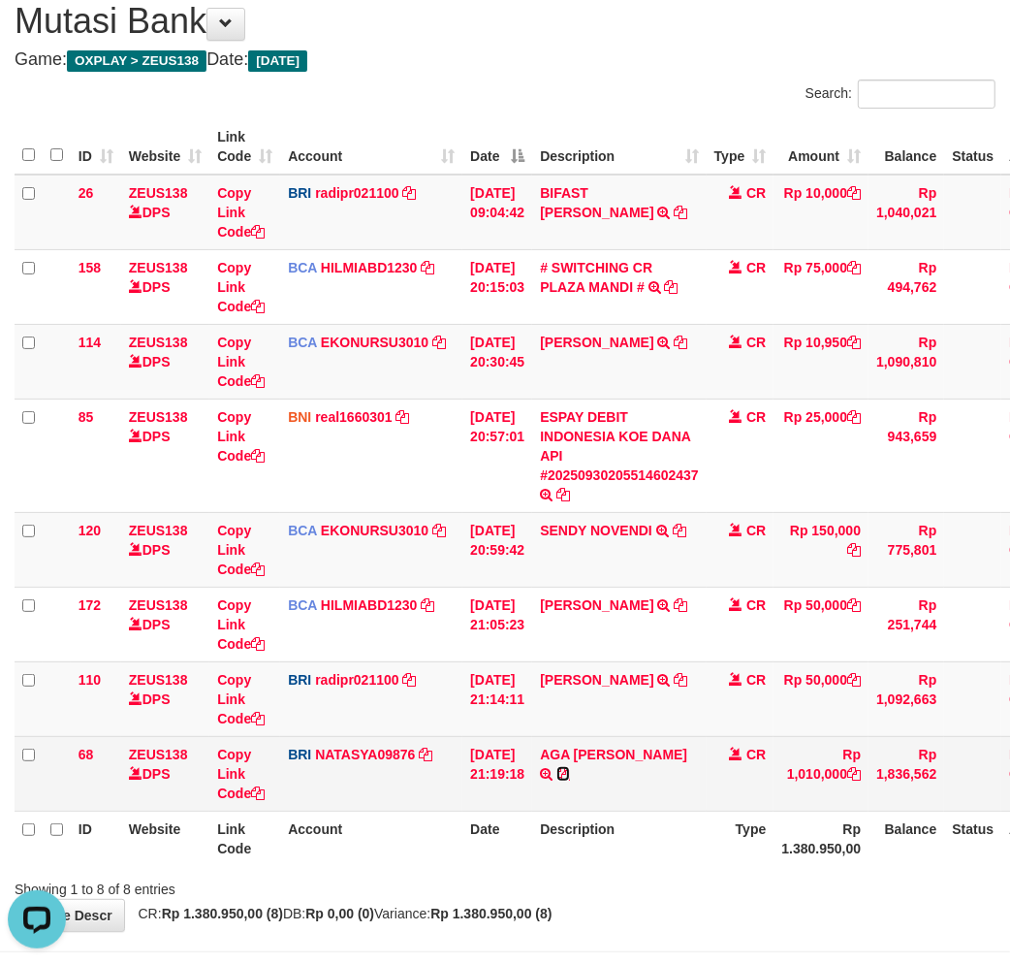
click at [570, 767] on icon at bounding box center [563, 774] width 14 height 14
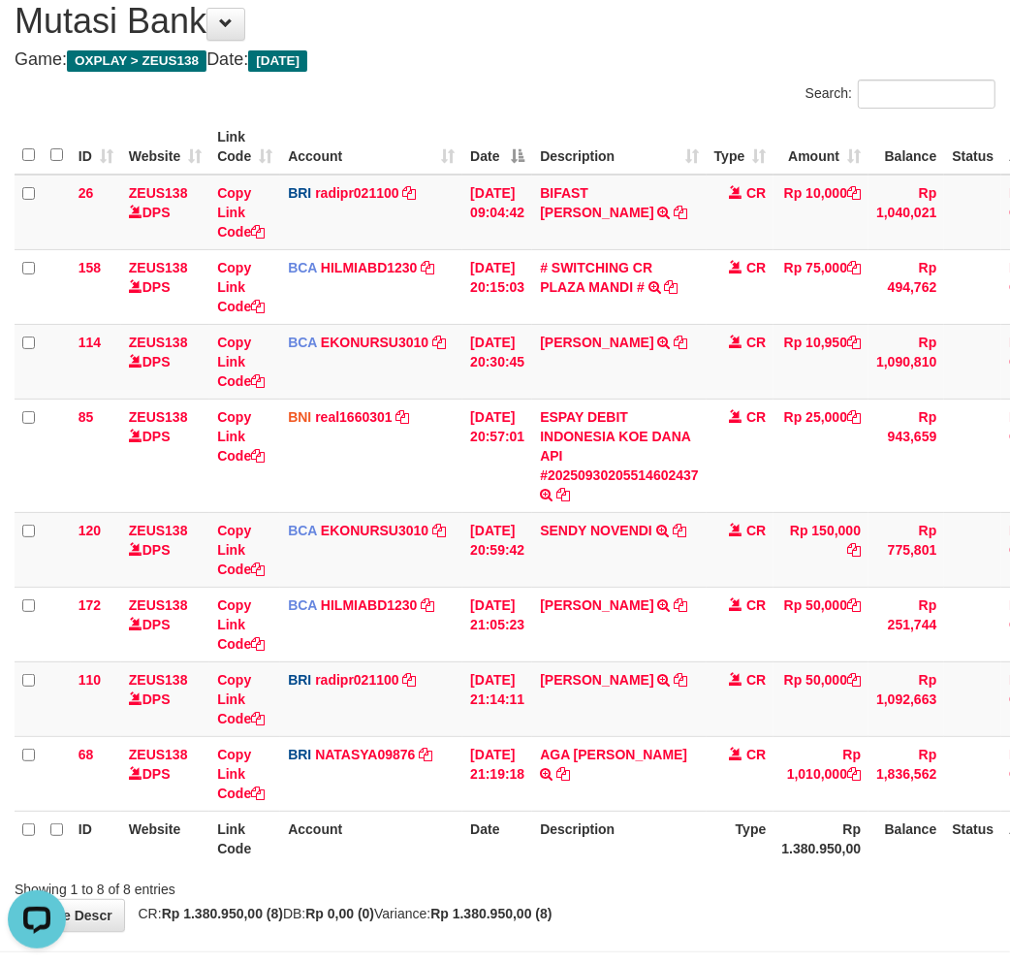
click at [631, 849] on th "Description" at bounding box center [619, 837] width 174 height 55
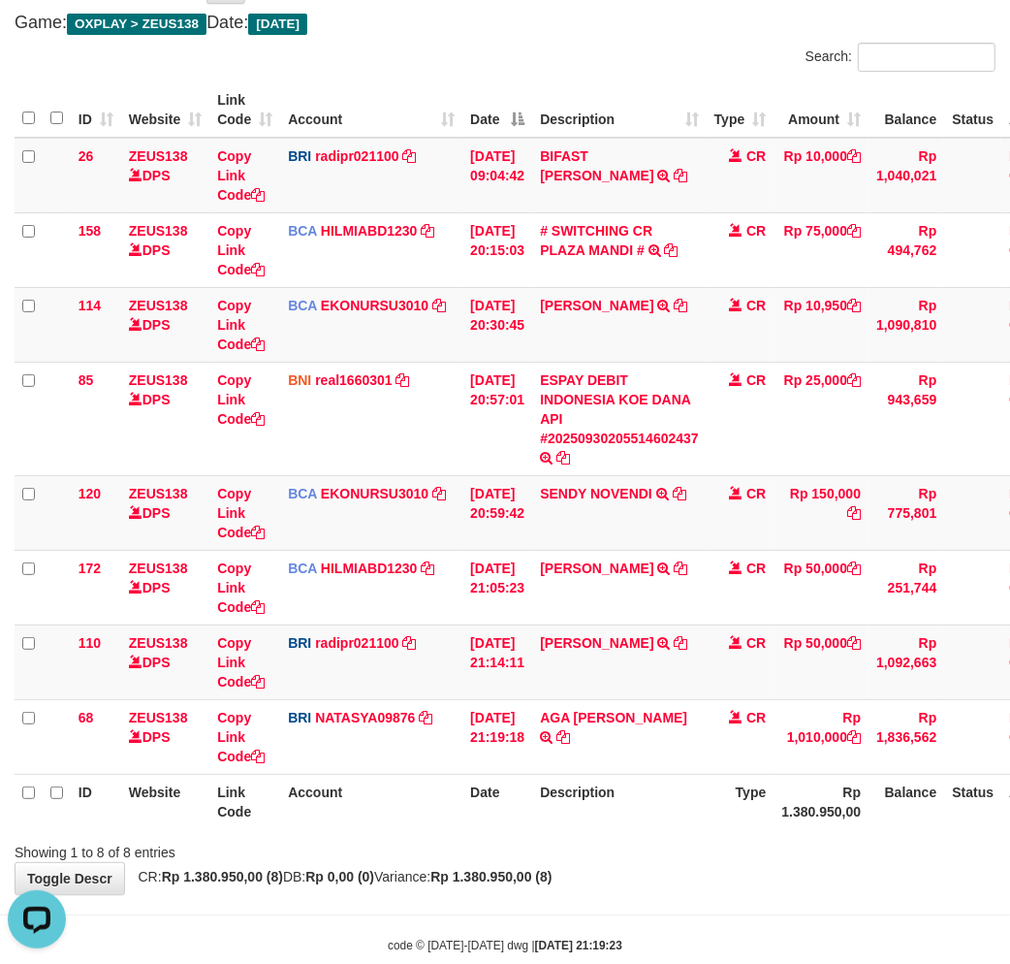
scroll to position [190, 0]
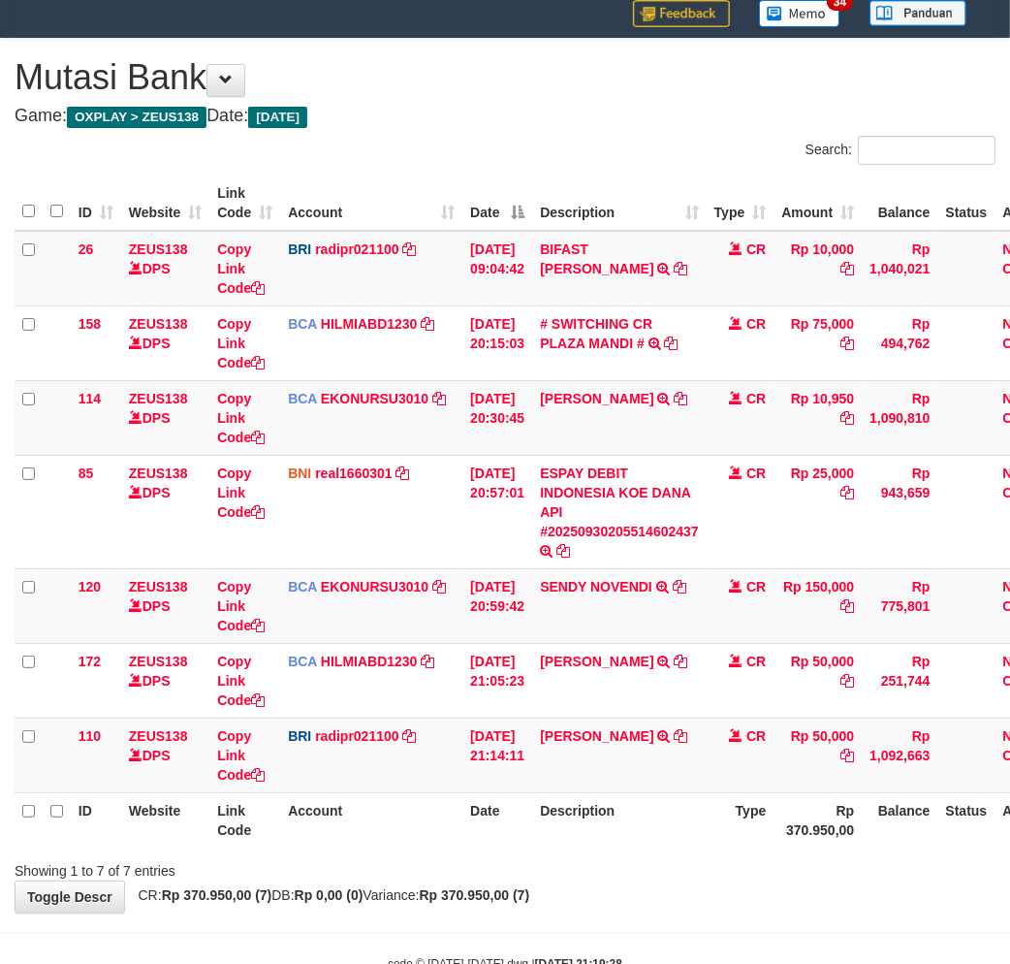
scroll to position [116, 0]
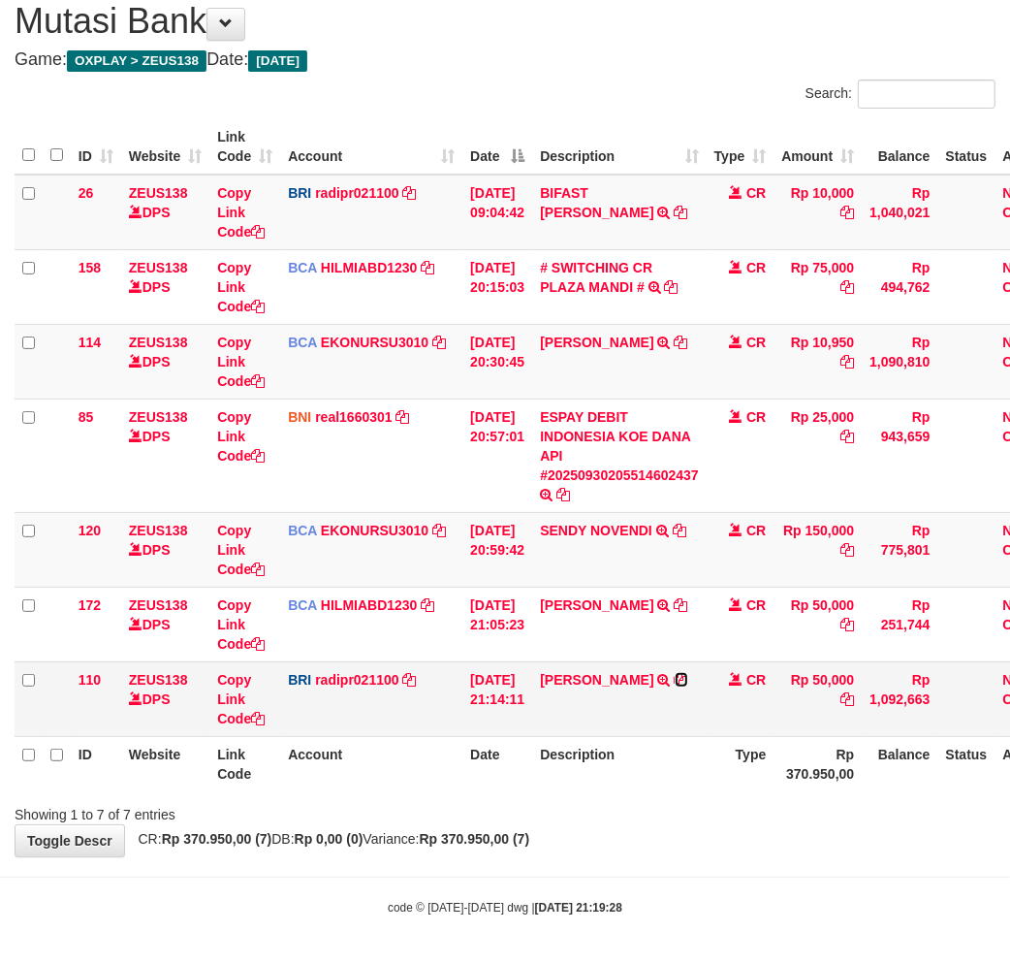
drag, startPoint x: 686, startPoint y: 679, endPoint x: 698, endPoint y: 679, distance: 11.6
click at [686, 679] on icon at bounding box center [682, 680] width 14 height 14
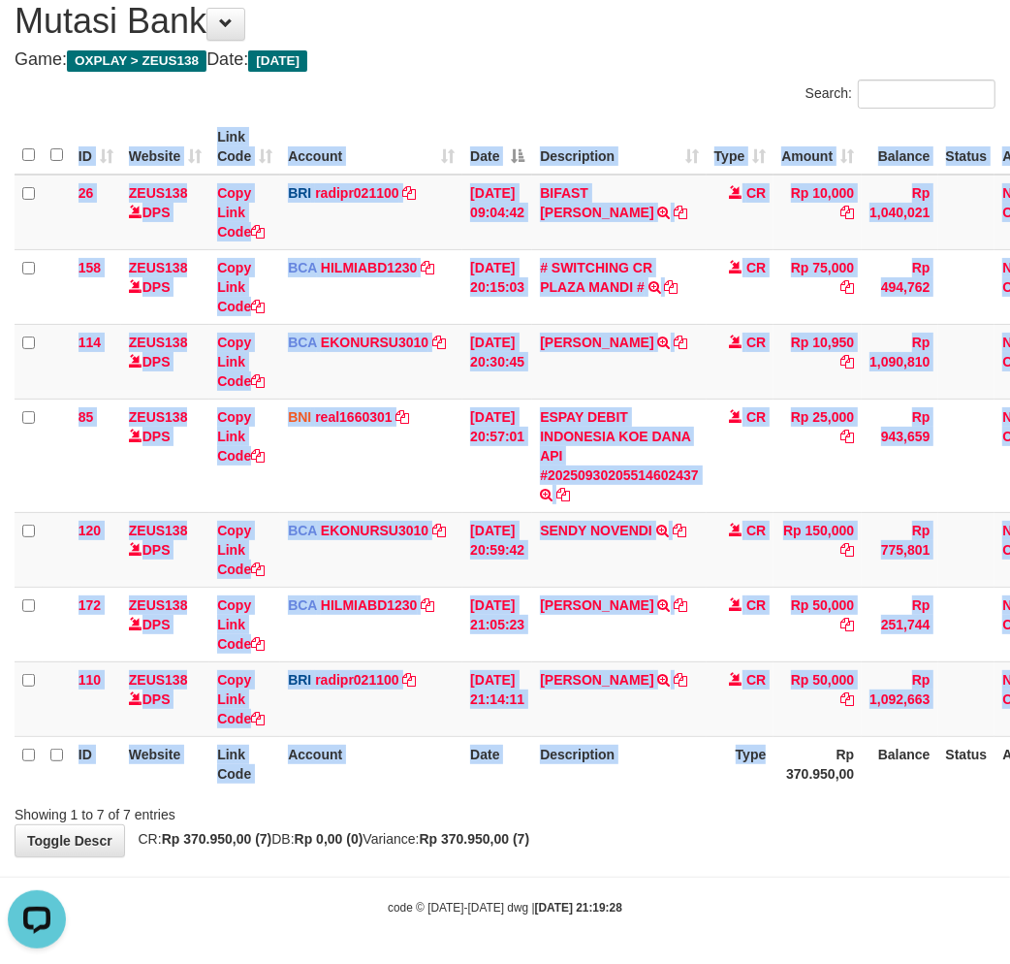
click at [761, 793] on div "ID Website Link Code Account Date Description Type Amount Balance Status Action…" at bounding box center [505, 454] width 1010 height 683
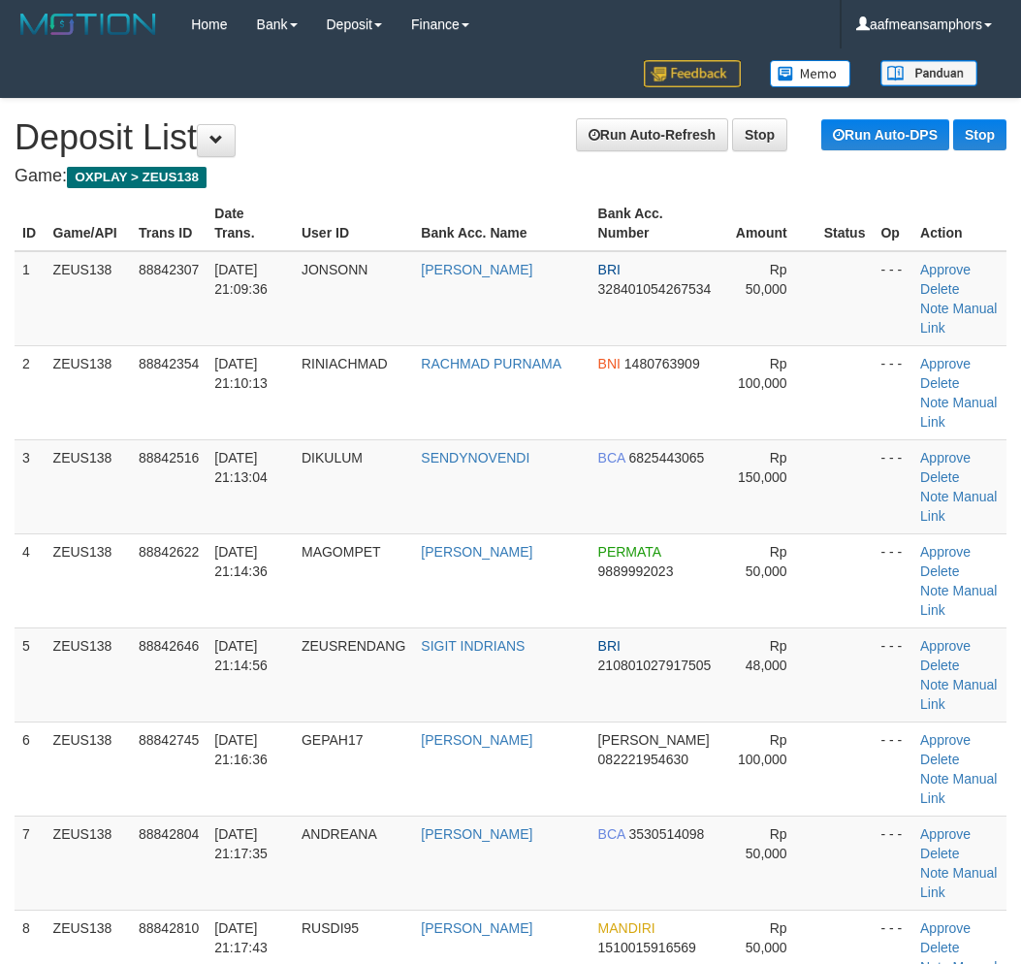
scroll to position [676, 0]
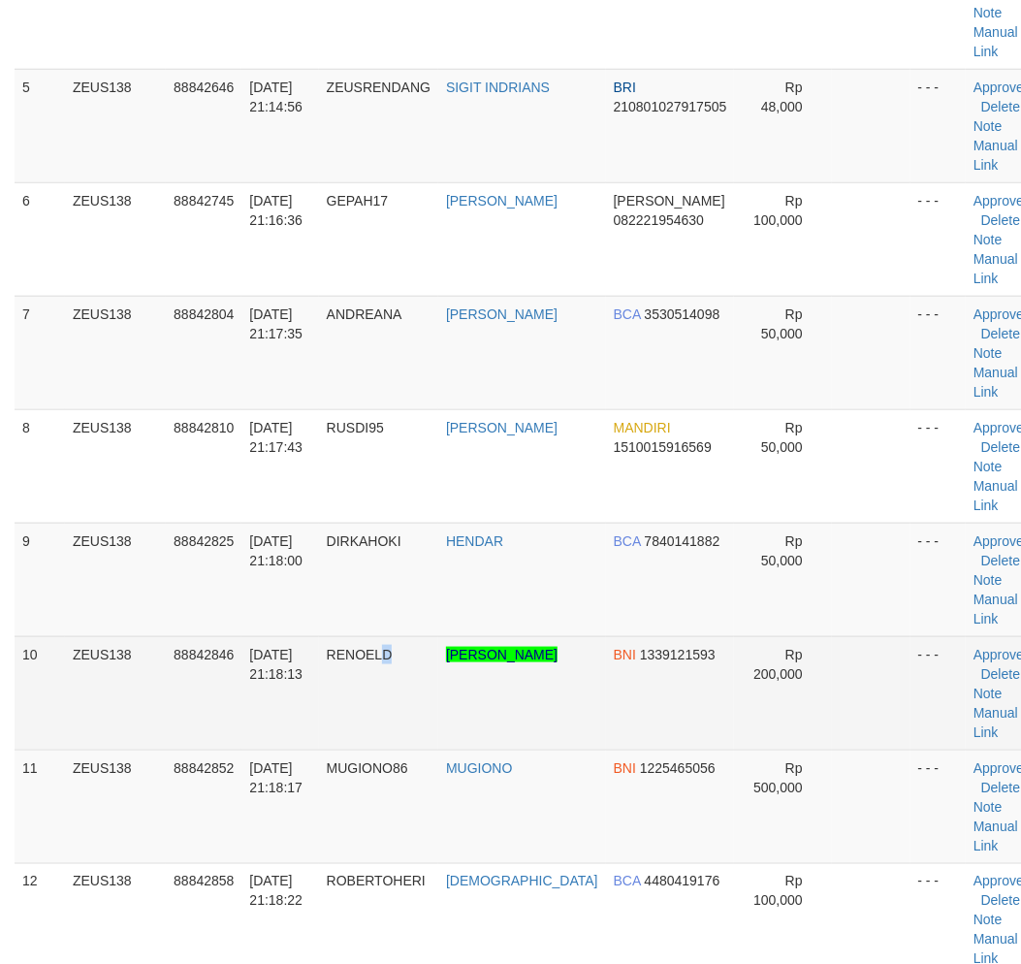
click at [397, 688] on td "RENOELD" at bounding box center [378, 692] width 119 height 113
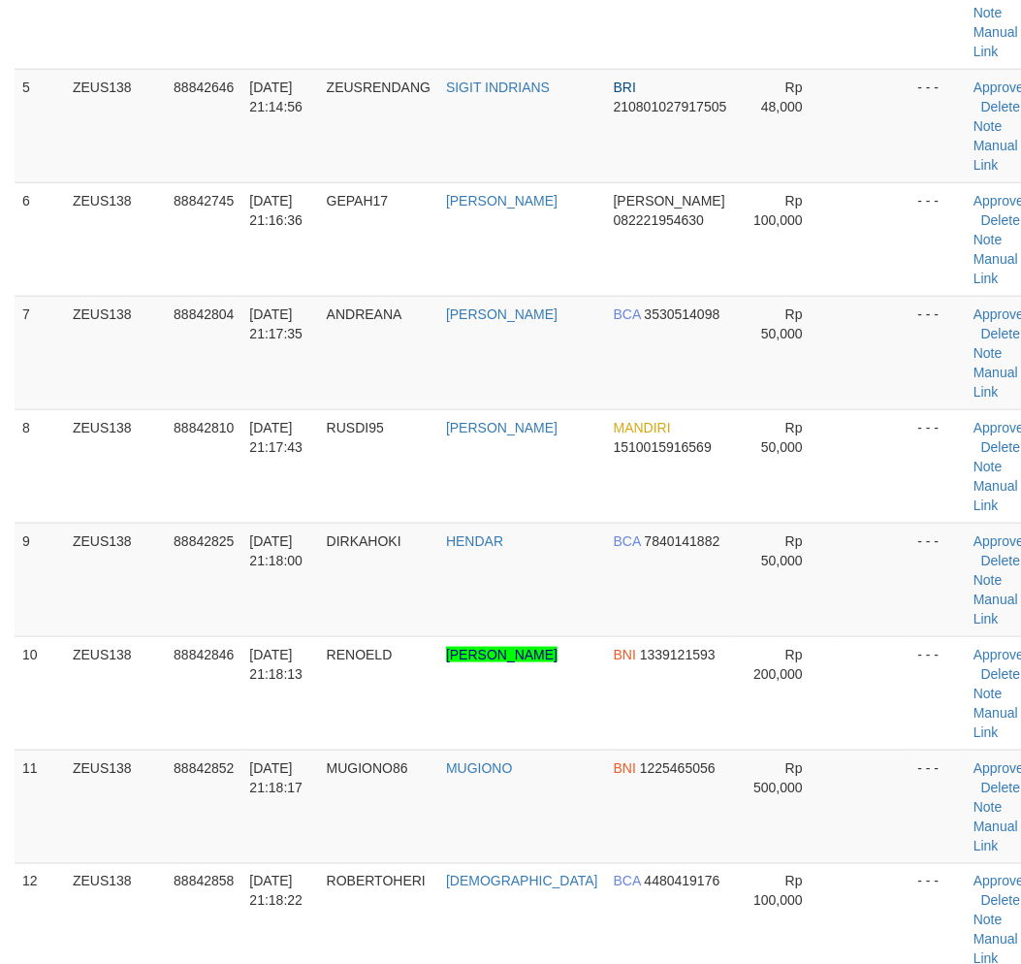
drag, startPoint x: 395, startPoint y: 689, endPoint x: 2, endPoint y: 744, distance: 397.4
click at [391, 690] on td "RENOELD" at bounding box center [378, 692] width 119 height 113
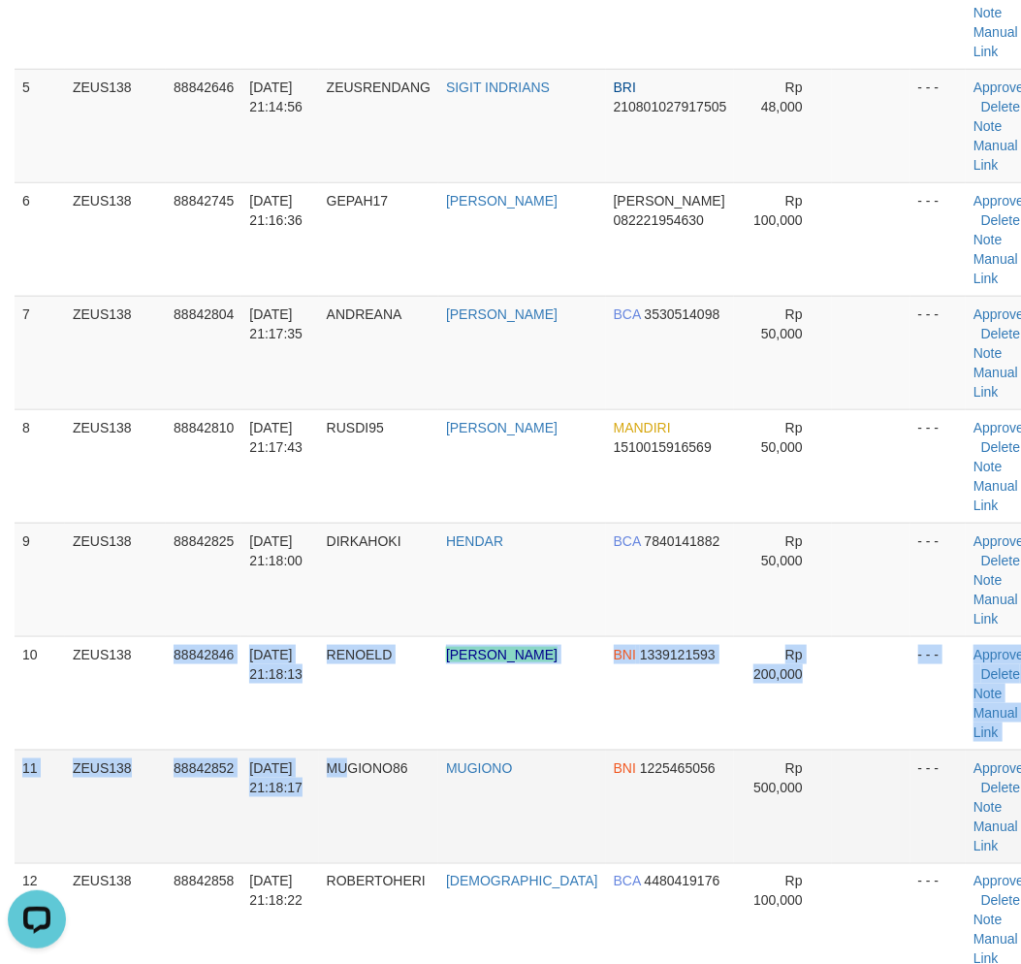
click at [352, 756] on tbody "1 ZEUS138 88842307 30/09/2025 21:09:36 JONSONN JONSON BRI 328401054267534 Rp 50…" at bounding box center [530, 636] width 1030 height 2042
click at [272, 749] on td "[DATE] 21:18:17" at bounding box center [279, 805] width 77 height 113
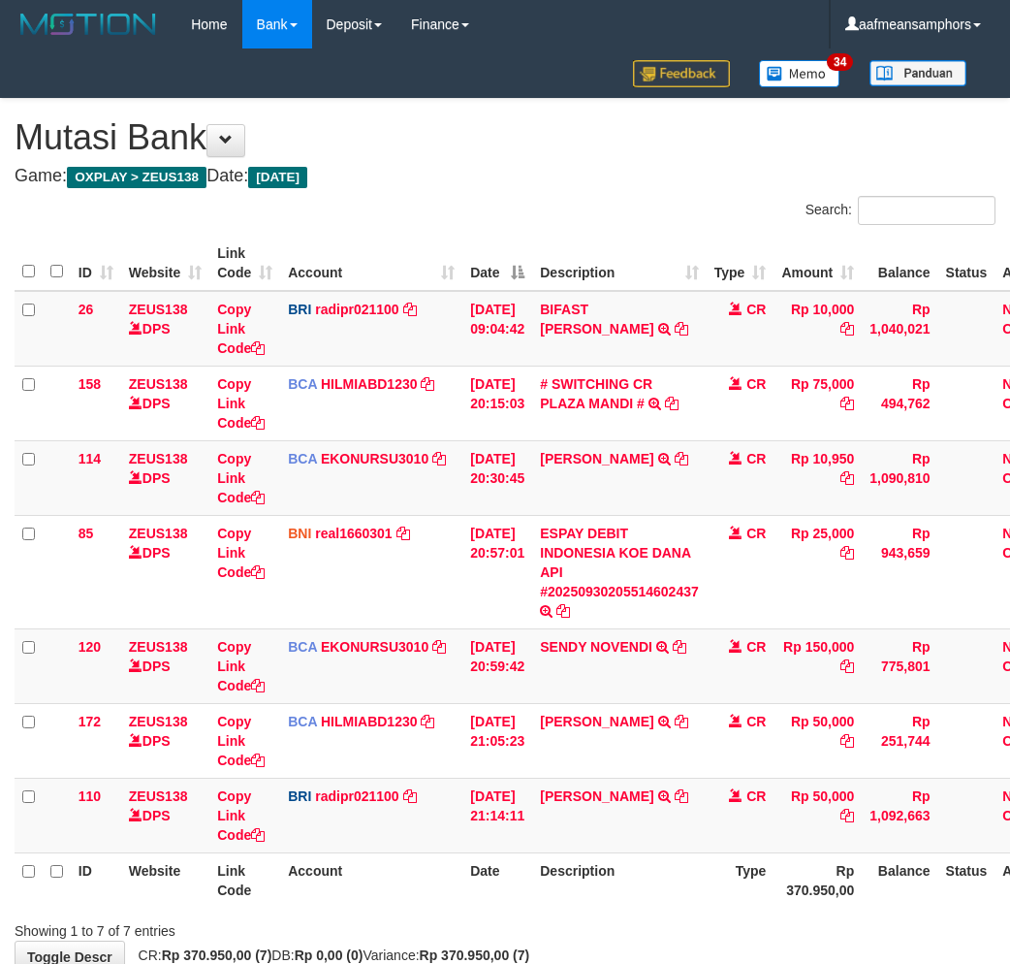
scroll to position [116, 0]
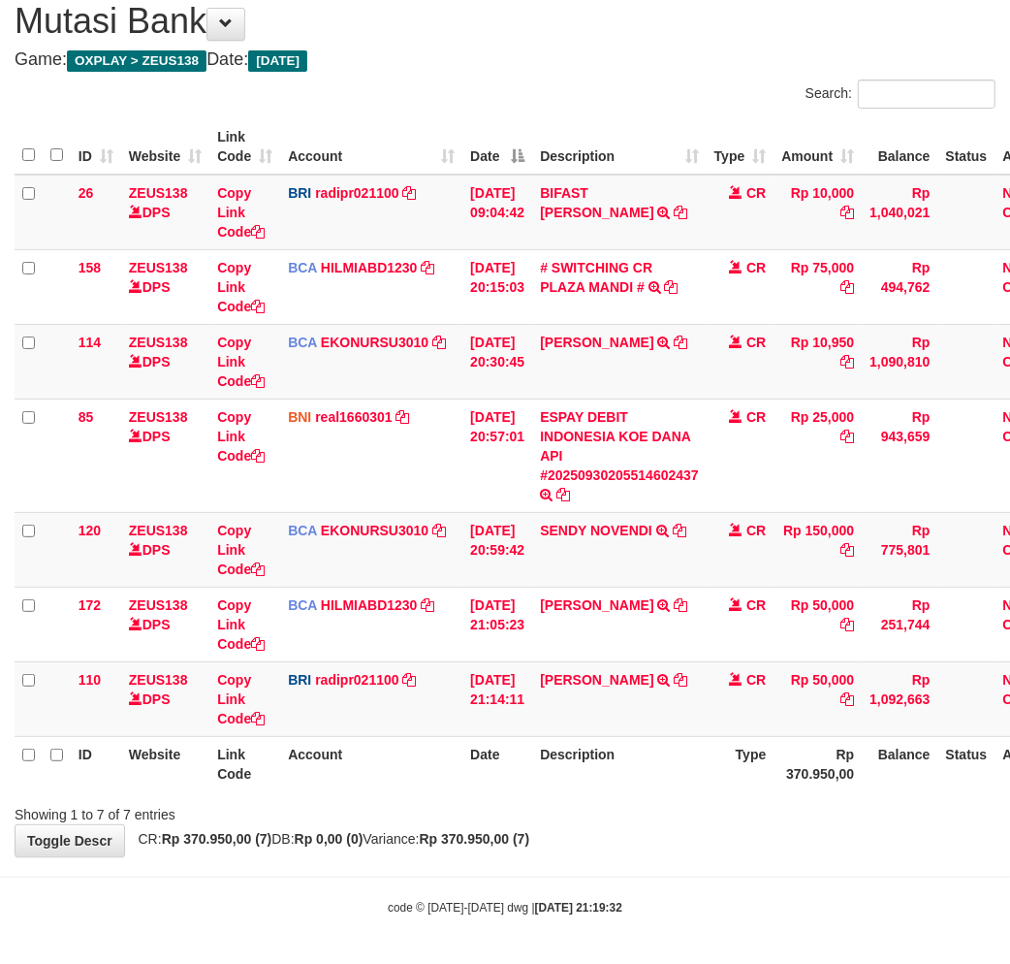
click at [761, 793] on div "ID Website Link Code Account Date Description Type Amount Balance Status Action…" at bounding box center [505, 454] width 1010 height 683
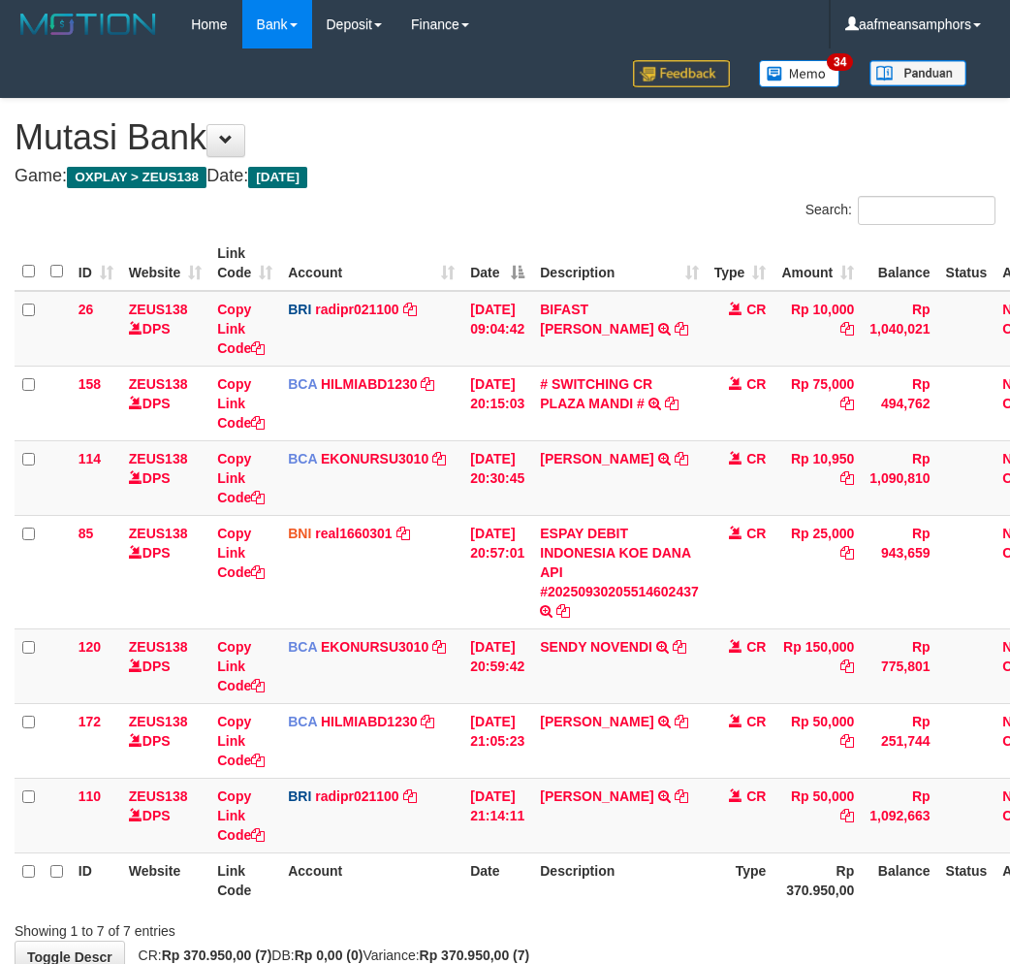
scroll to position [116, 0]
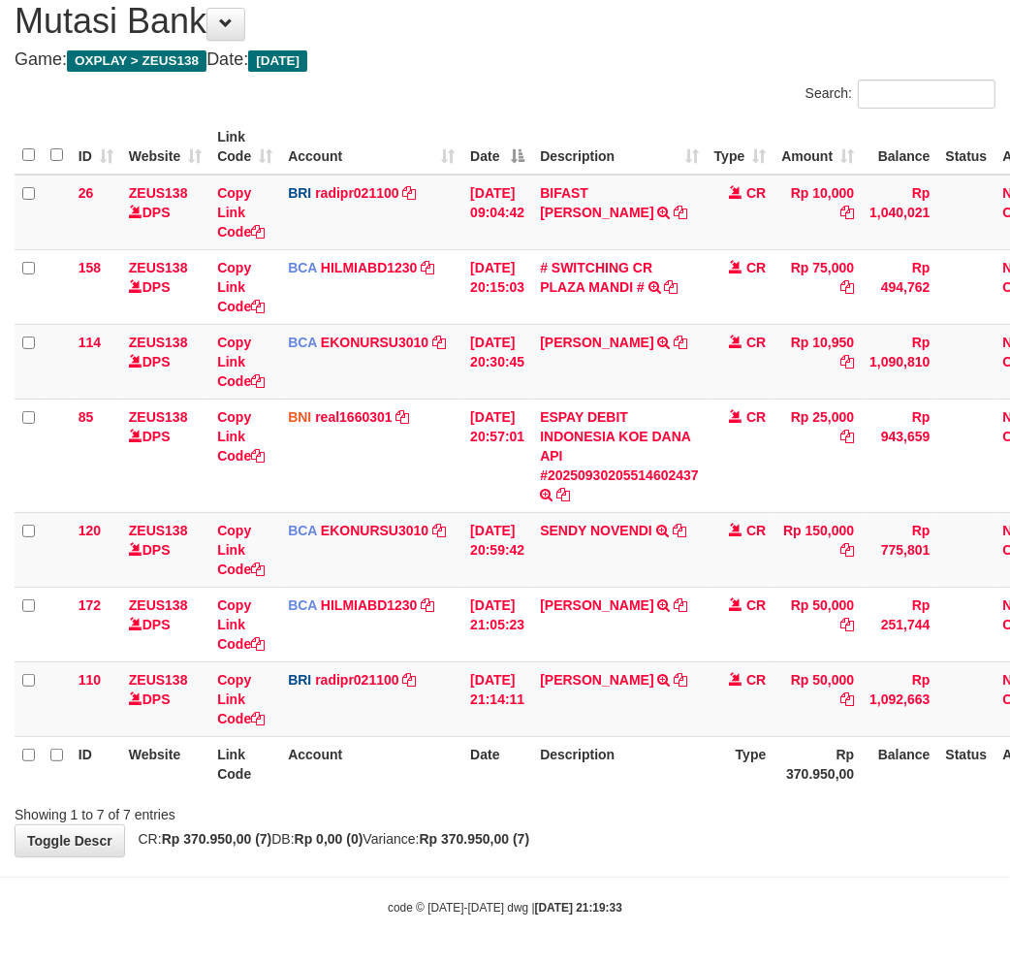
click at [659, 857] on body "Toggle navigation Home Bank Account List Load By Website Group [OXPLAY] ZEUS138…" at bounding box center [505, 424] width 1010 height 1081
click at [691, 848] on div "**********" at bounding box center [505, 419] width 1010 height 873
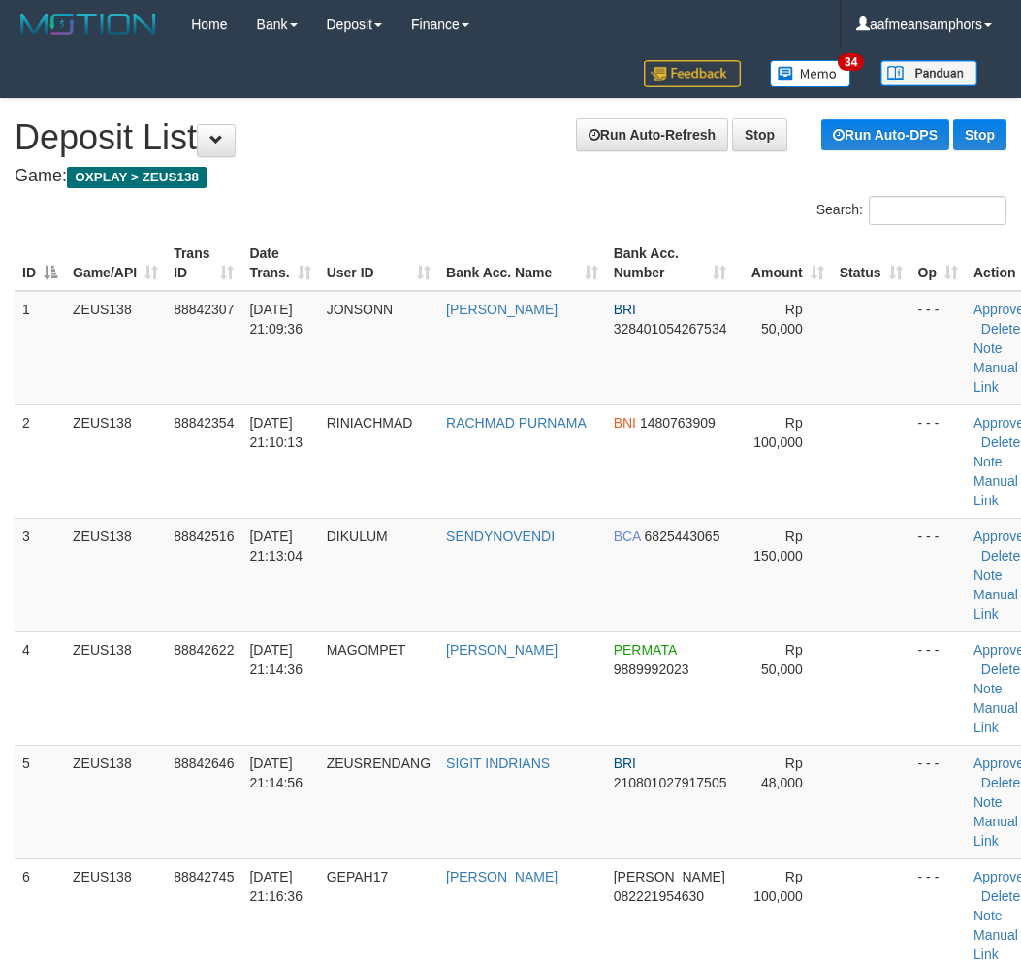
scroll to position [676, 0]
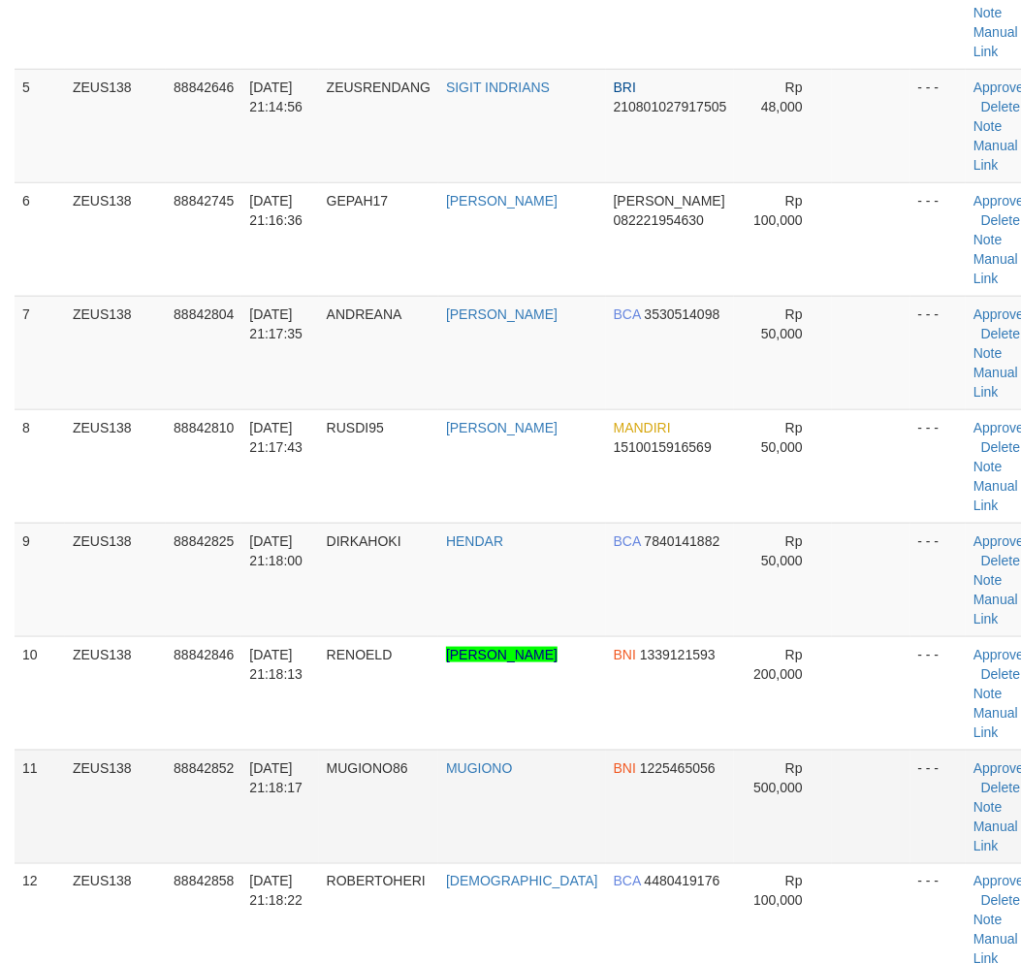
click at [453, 787] on td "MUGIONO" at bounding box center [522, 805] width 168 height 113
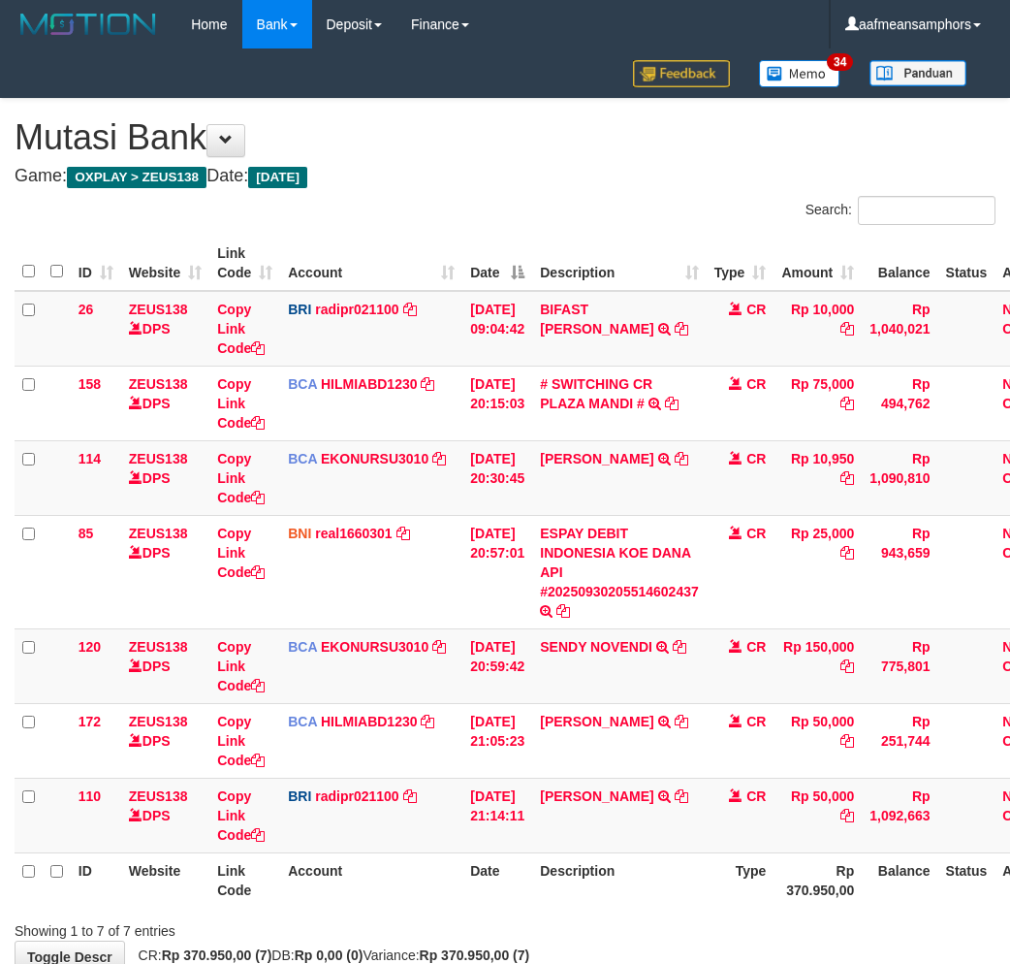
scroll to position [116, 0]
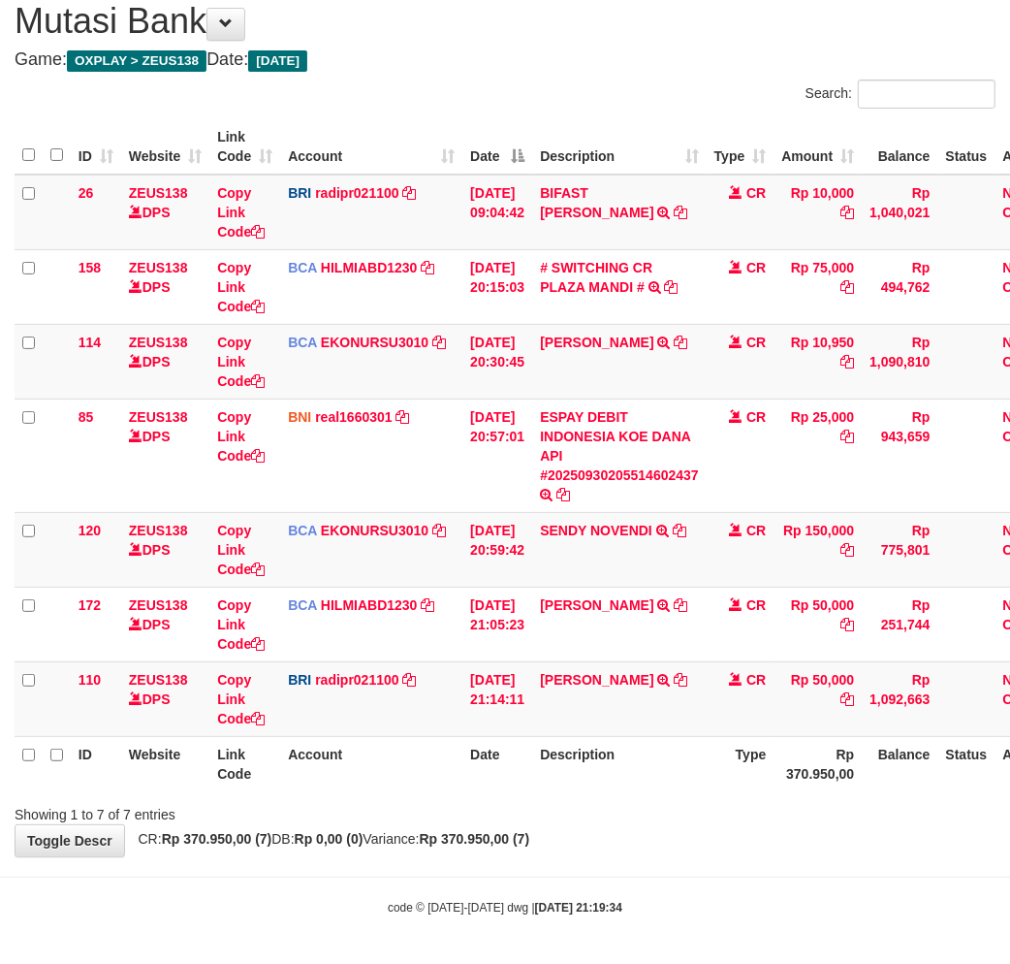
click at [703, 844] on div "**********" at bounding box center [505, 419] width 1010 height 873
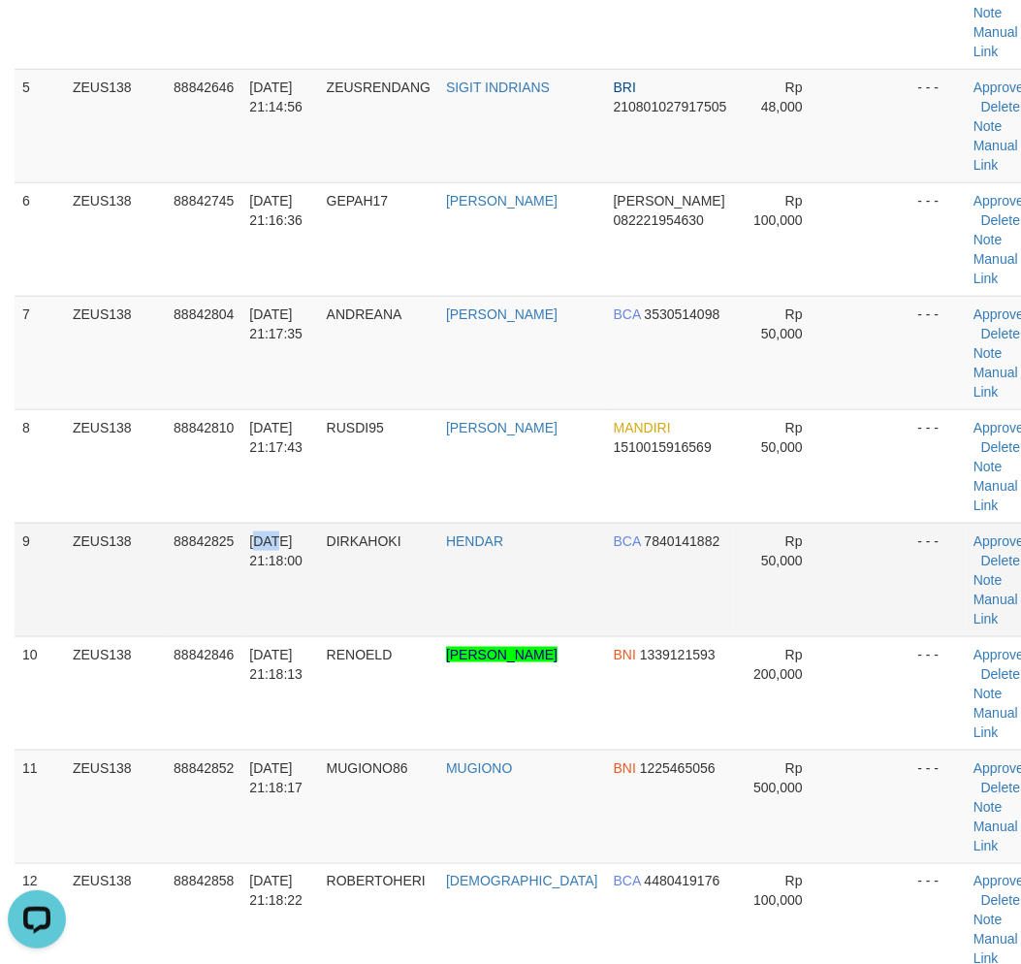
click at [278, 522] on td "30/09/2025 21:18:00" at bounding box center [279, 578] width 77 height 113
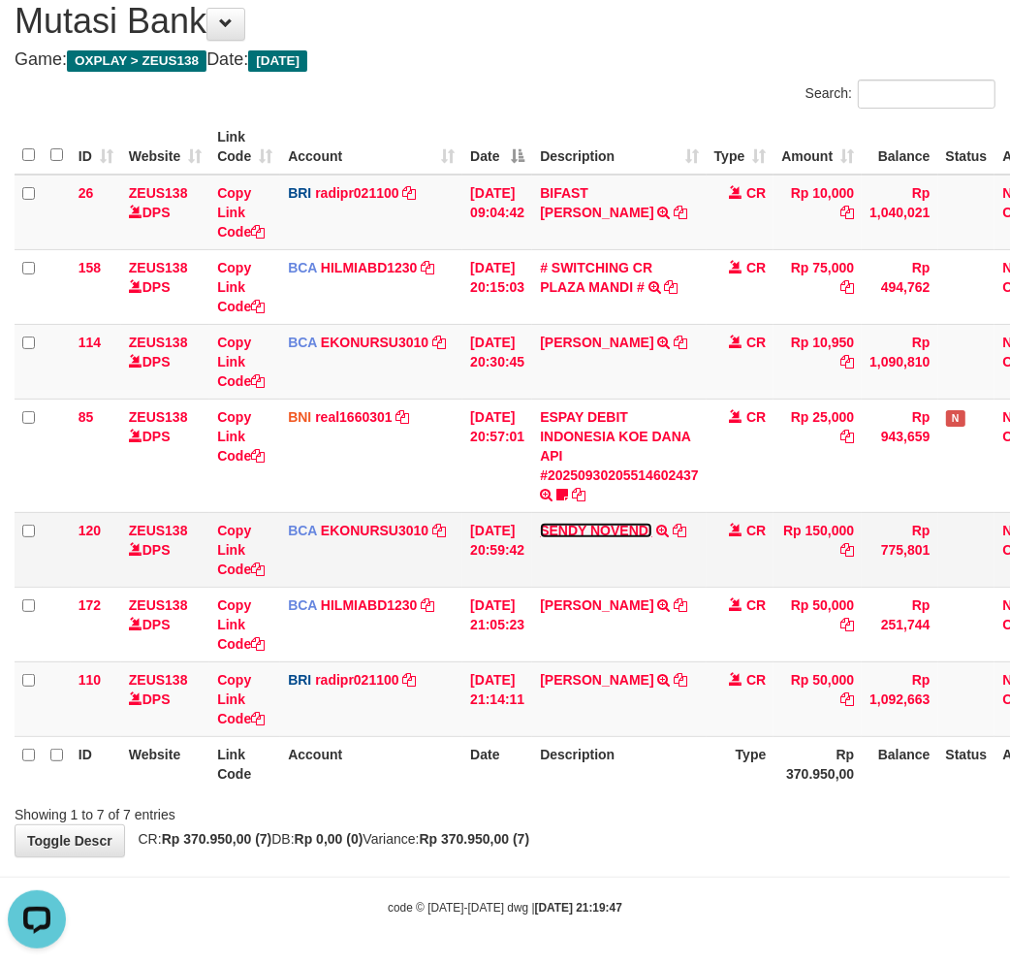
click at [599, 534] on link "SENDY NOVENDI" at bounding box center [596, 530] width 112 height 16
drag, startPoint x: 595, startPoint y: 534, endPoint x: 611, endPoint y: 533, distance: 15.5
click at [595, 534] on link "SENDY NOVENDI" at bounding box center [596, 530] width 112 height 16
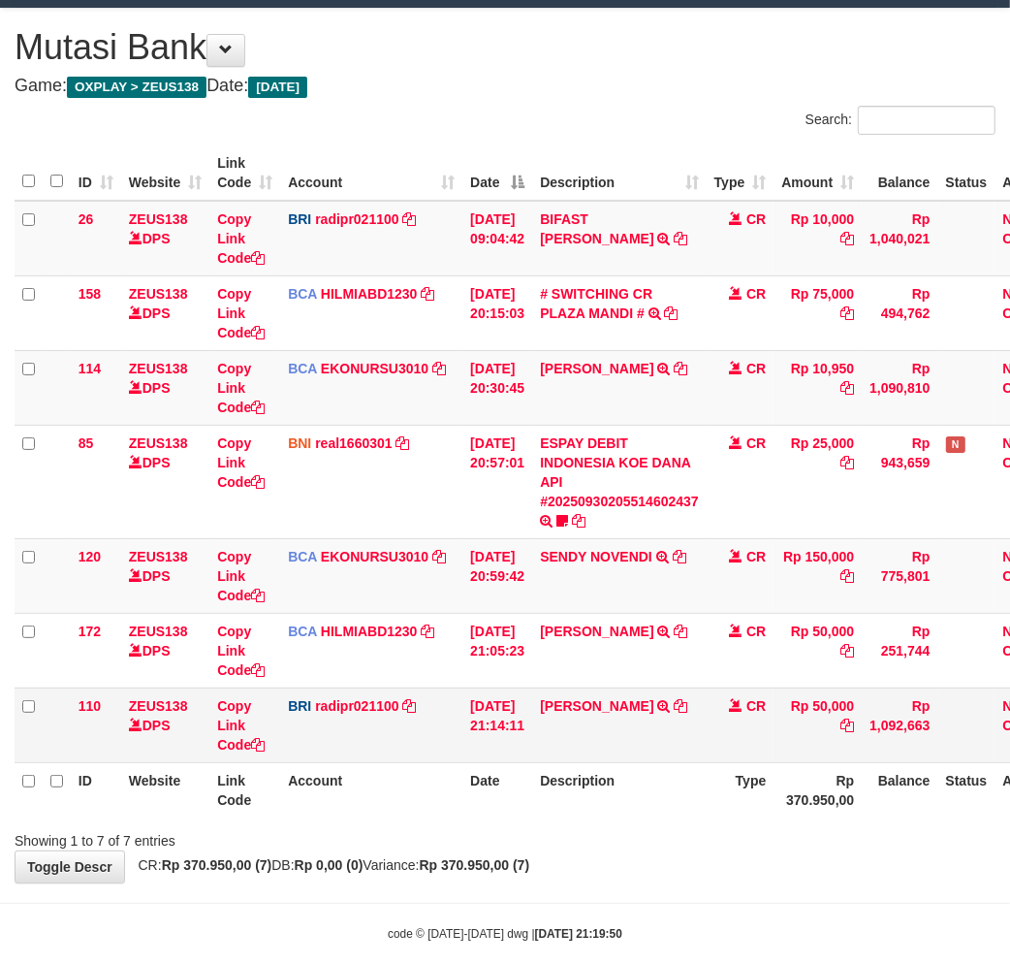
scroll to position [116, 0]
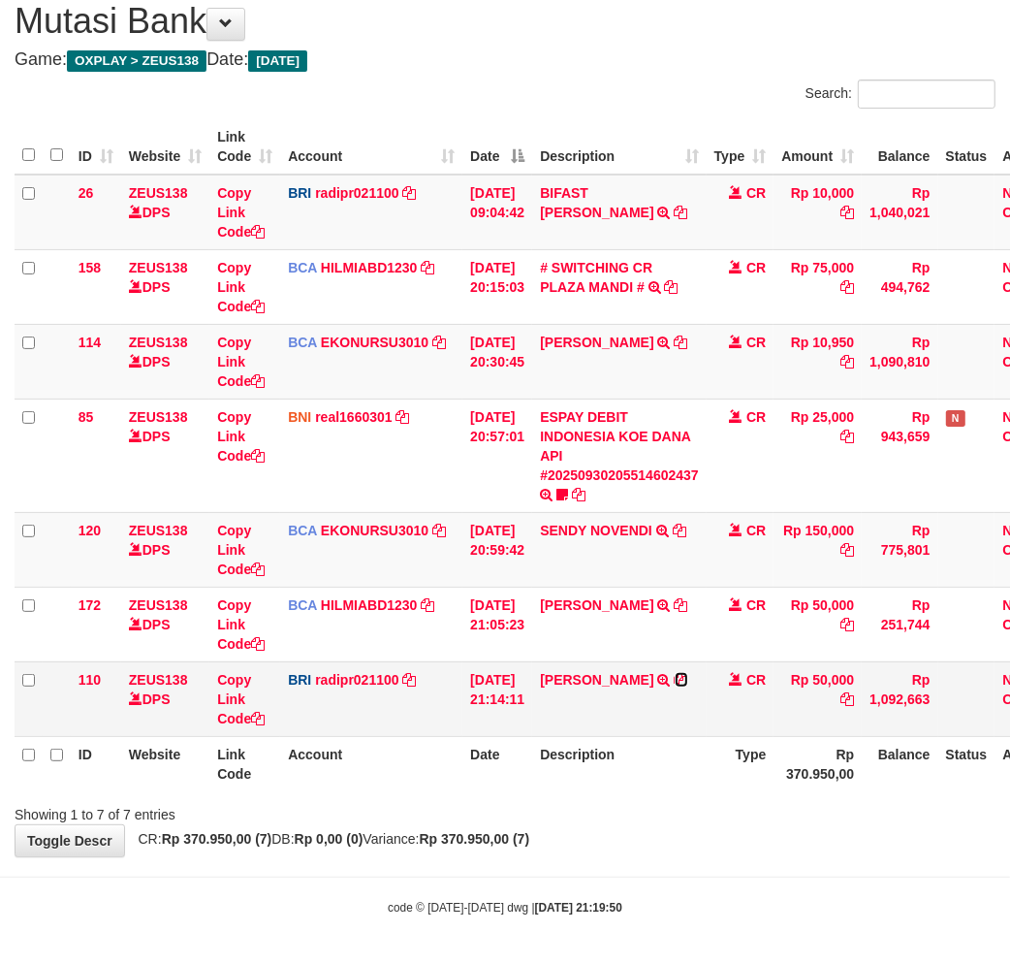
click at [688, 676] on icon at bounding box center [682, 680] width 14 height 14
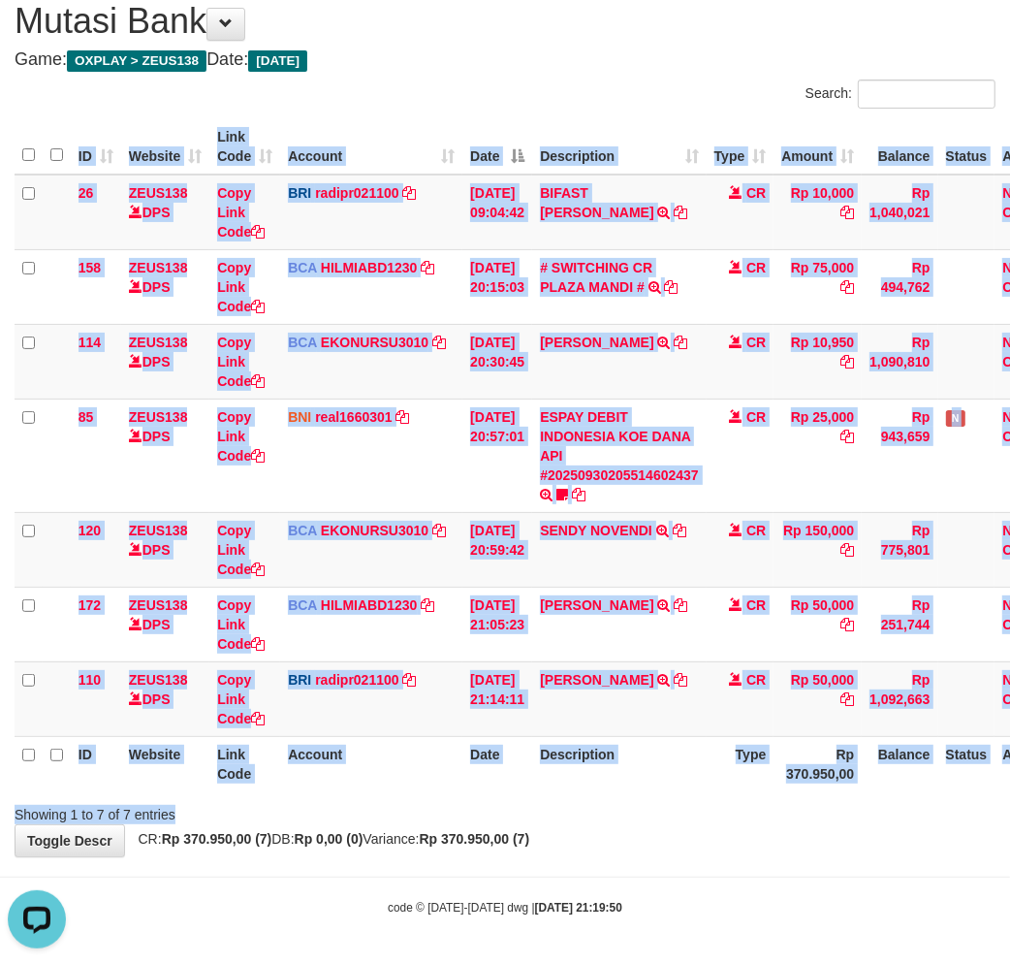
click at [772, 801] on div "Search: ID Website Link Code Account Date Description Type Amount Balance Statu…" at bounding box center [505, 451] width 981 height 744
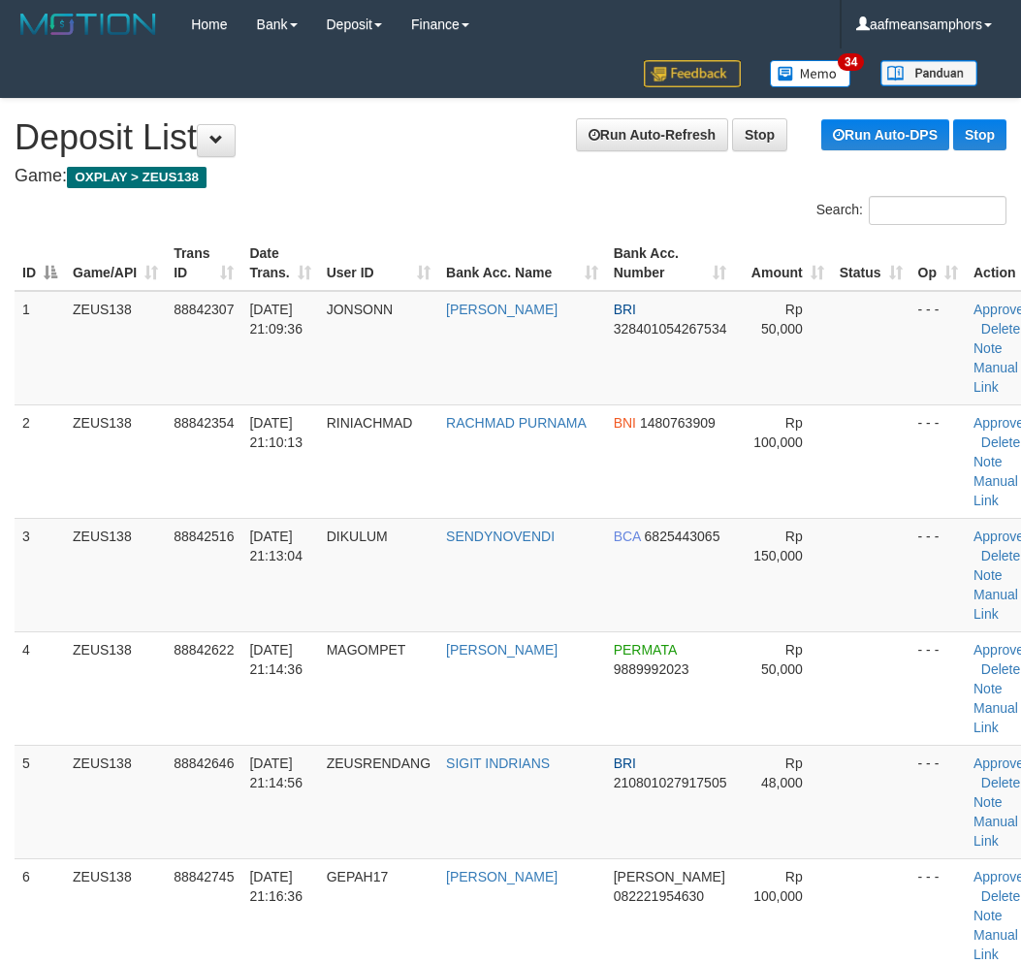
scroll to position [676, 0]
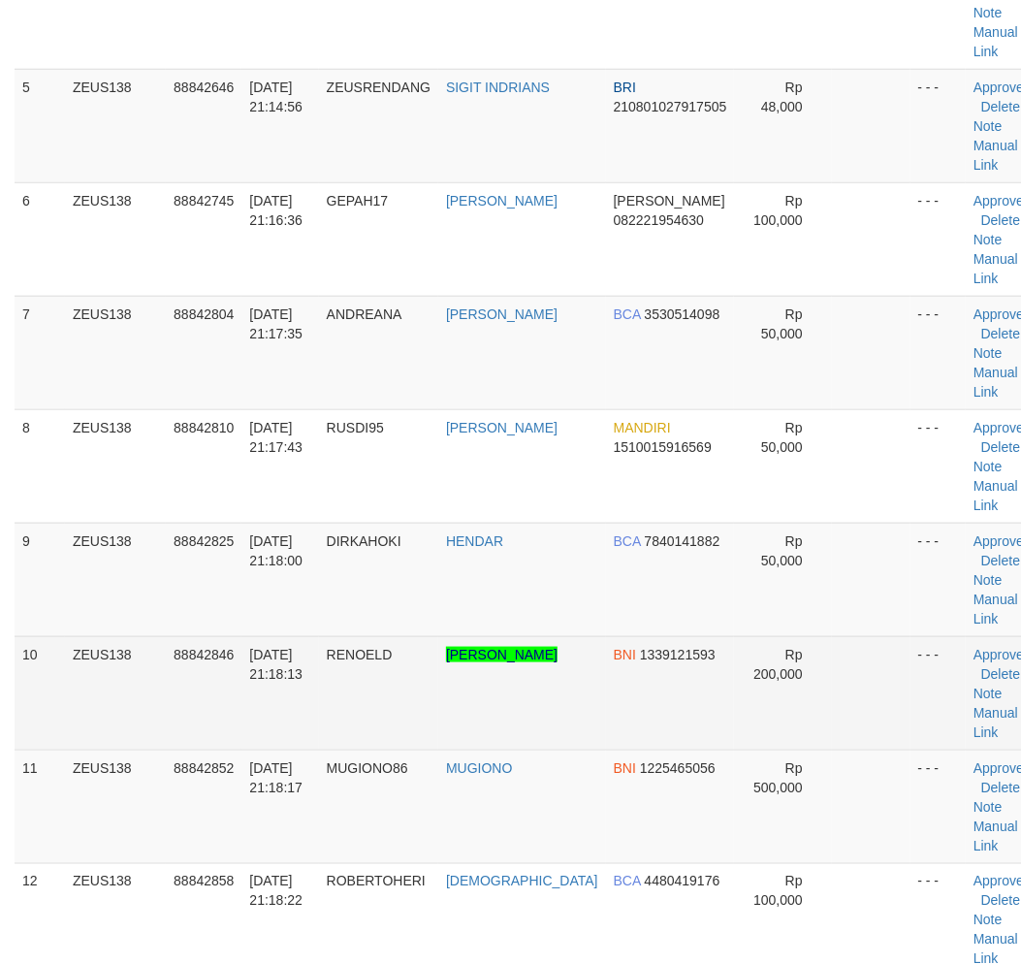
click at [424, 696] on tr "10 ZEUS138 88842846 30/09/2025 21:18:13 RENOELD MUHAMMAD RENOELD ALFREDO BNI 13…" at bounding box center [530, 692] width 1030 height 113
click at [240, 709] on tr "10 ZEUS138 88842846 30/09/2025 21:18:13 RENOELD MUHAMMAD RENOELD ALFREDO BNI 13…" at bounding box center [530, 692] width 1030 height 113
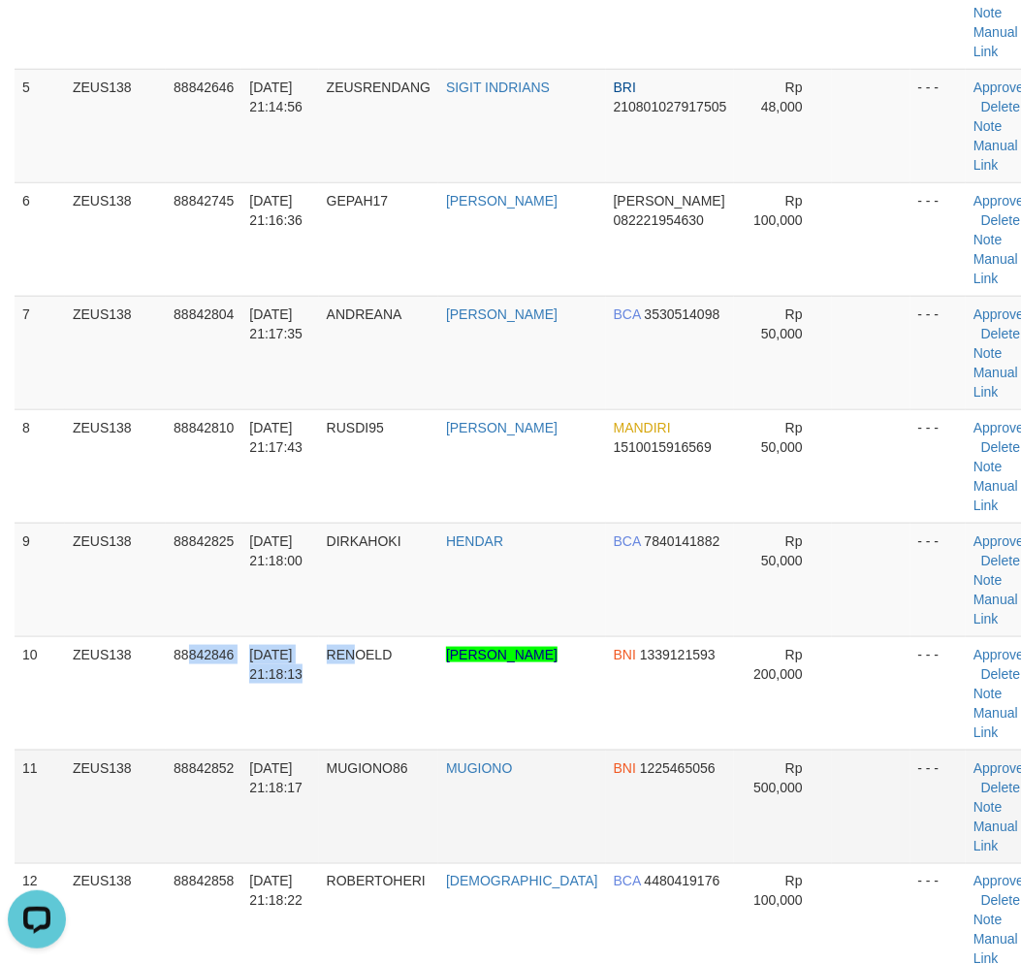
click at [356, 743] on tr "10 ZEUS138 88842846 30/09/2025 21:18:13 RENOELD MUHAMMAD RENOELD ALFREDO BNI 13…" at bounding box center [530, 692] width 1030 height 113
drag, startPoint x: 332, startPoint y: 836, endPoint x: 7, endPoint y: 704, distance: 350.5
click at [328, 821] on tr "11 ZEUS138 88842852 30/09/2025 21:18:17 MUGIONO86 MUGIONO BNI 1225465056 Rp 500…" at bounding box center [530, 805] width 1030 height 113
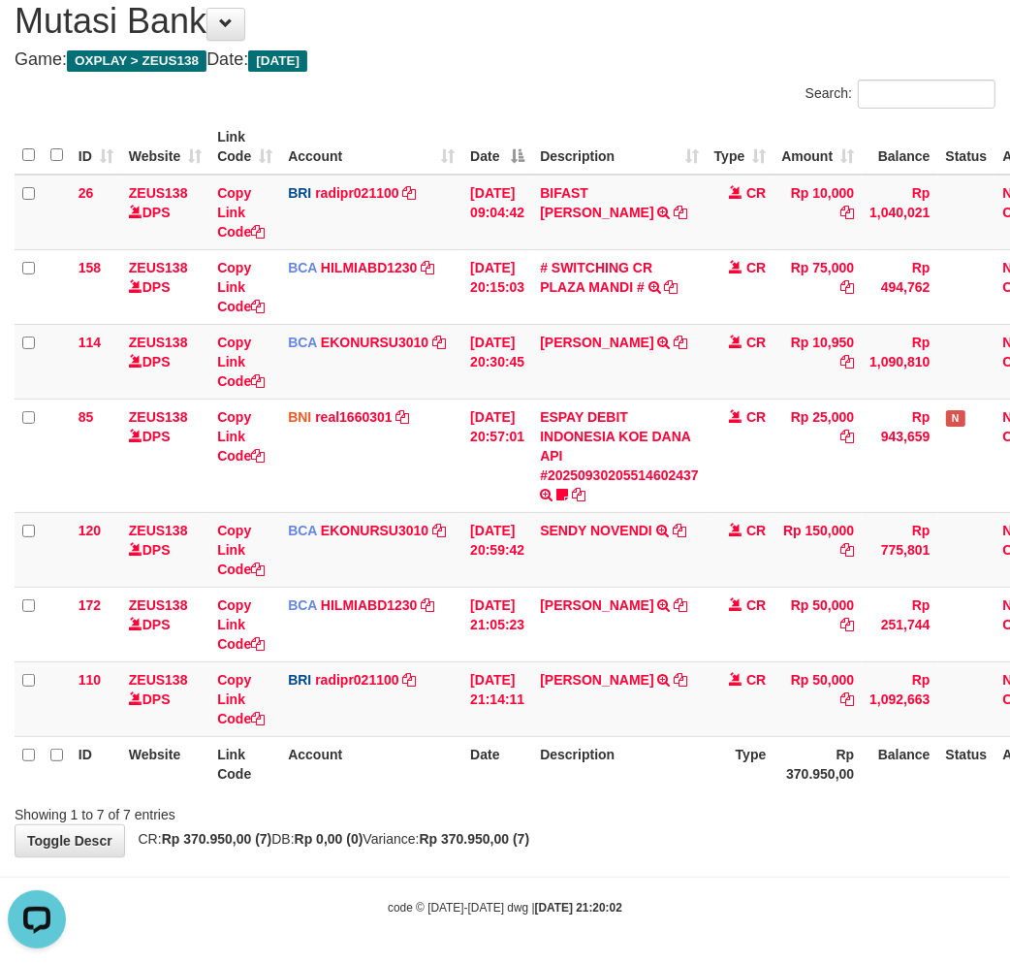
drag, startPoint x: 782, startPoint y: 869, endPoint x: 760, endPoint y: 861, distance: 23.6
click at [770, 865] on body "Toggle navigation Home Bank Account List Load By Website Group [OXPLAY] ZEUS138…" at bounding box center [505, 424] width 1010 height 1081
click at [732, 856] on body "Toggle navigation Home Bank Account List Load By Website Group [OXPLAY] ZEUS138…" at bounding box center [505, 424] width 1010 height 1081
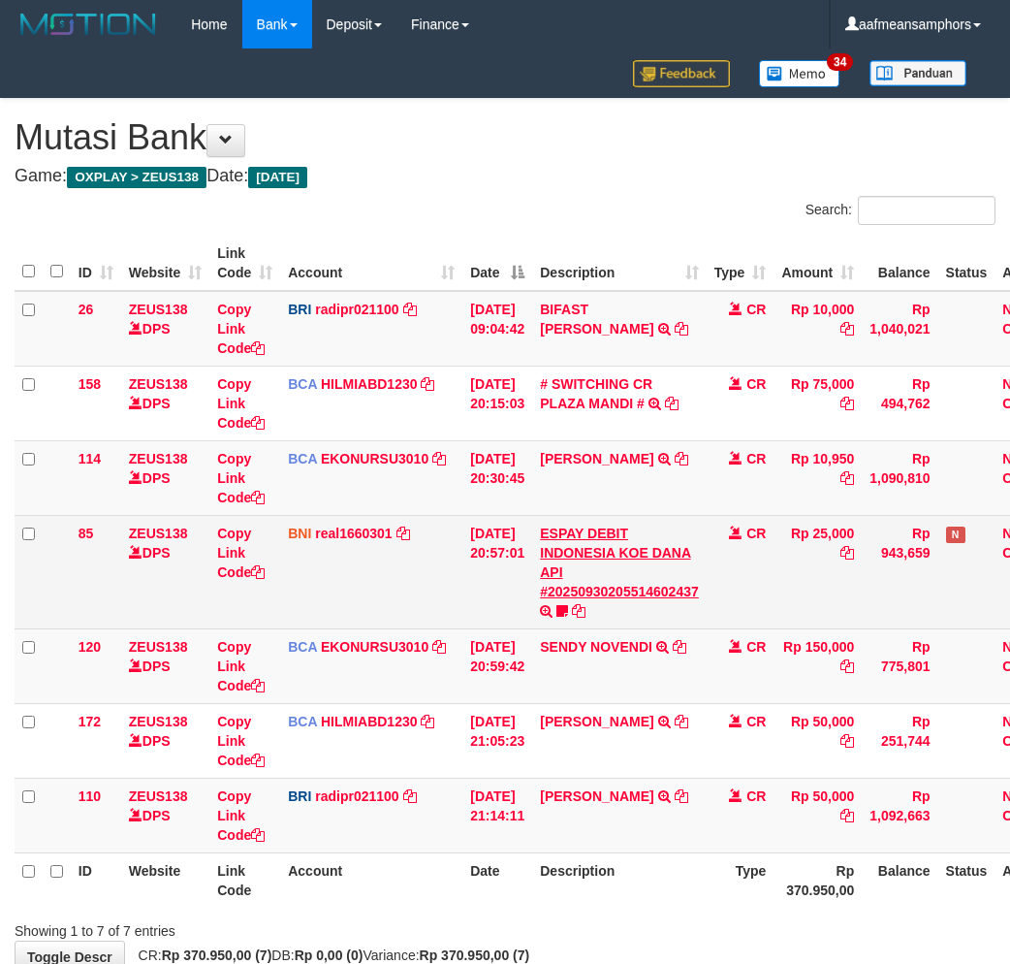
scroll to position [116, 0]
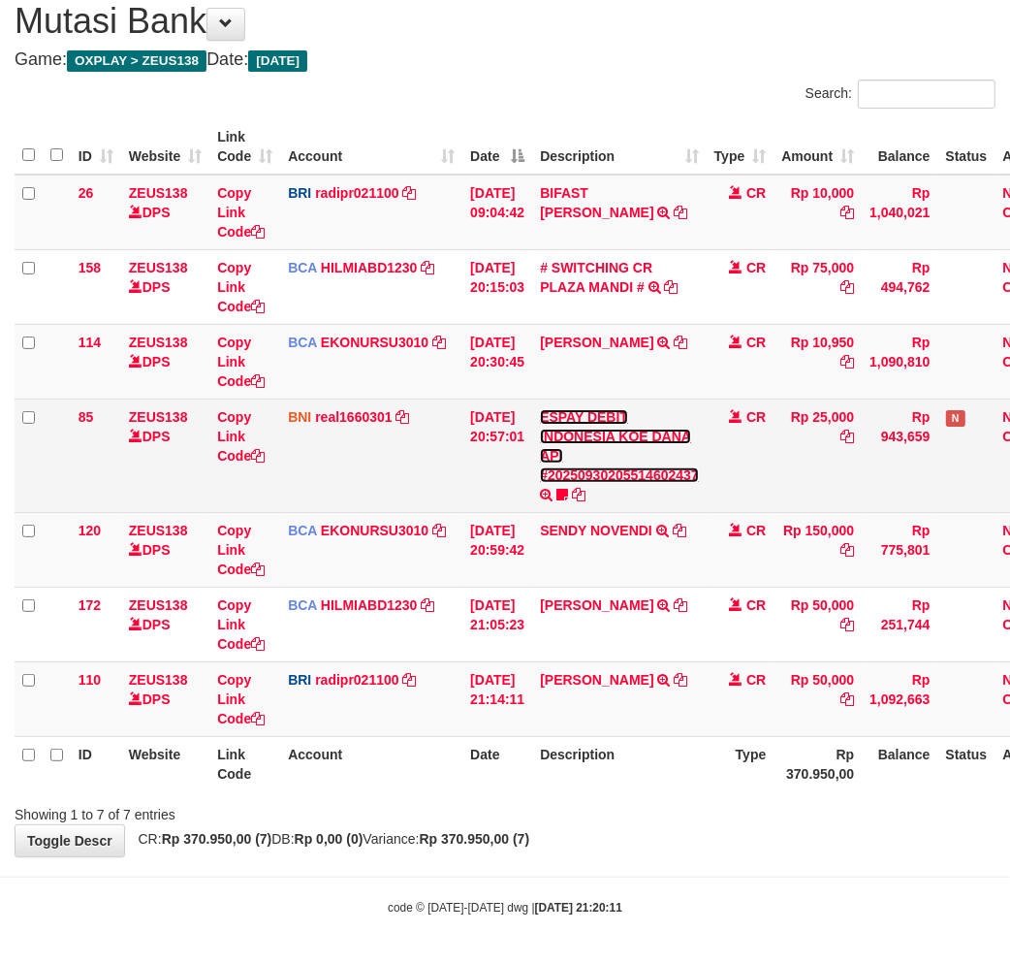
click at [597, 465] on link "ESPAY DEBIT INDONESIA KOE DANA API #20250930205514602437" at bounding box center [619, 446] width 159 height 74
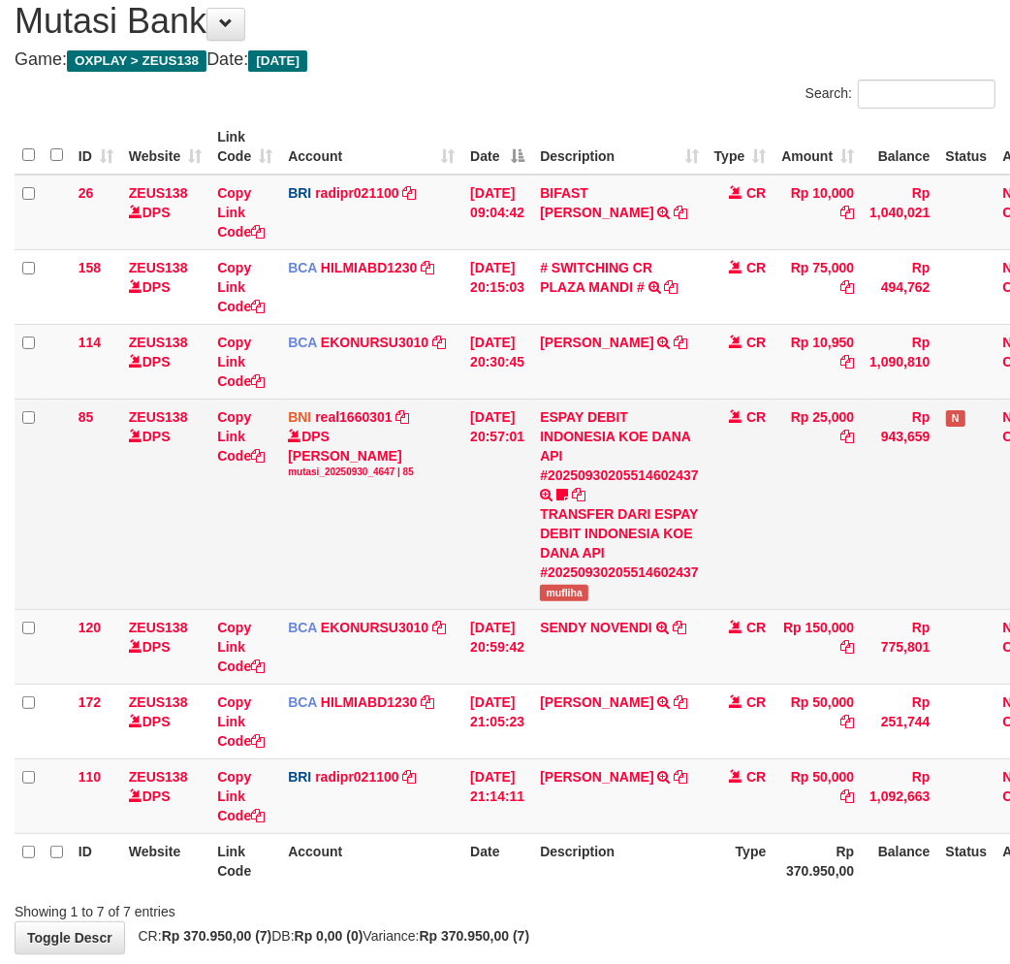
click at [584, 580] on td "ESPAY DEBIT INDONESIA KOE DANA API #20250930205514602437 TRANSFER DARI ESPAY DE…" at bounding box center [619, 503] width 174 height 210
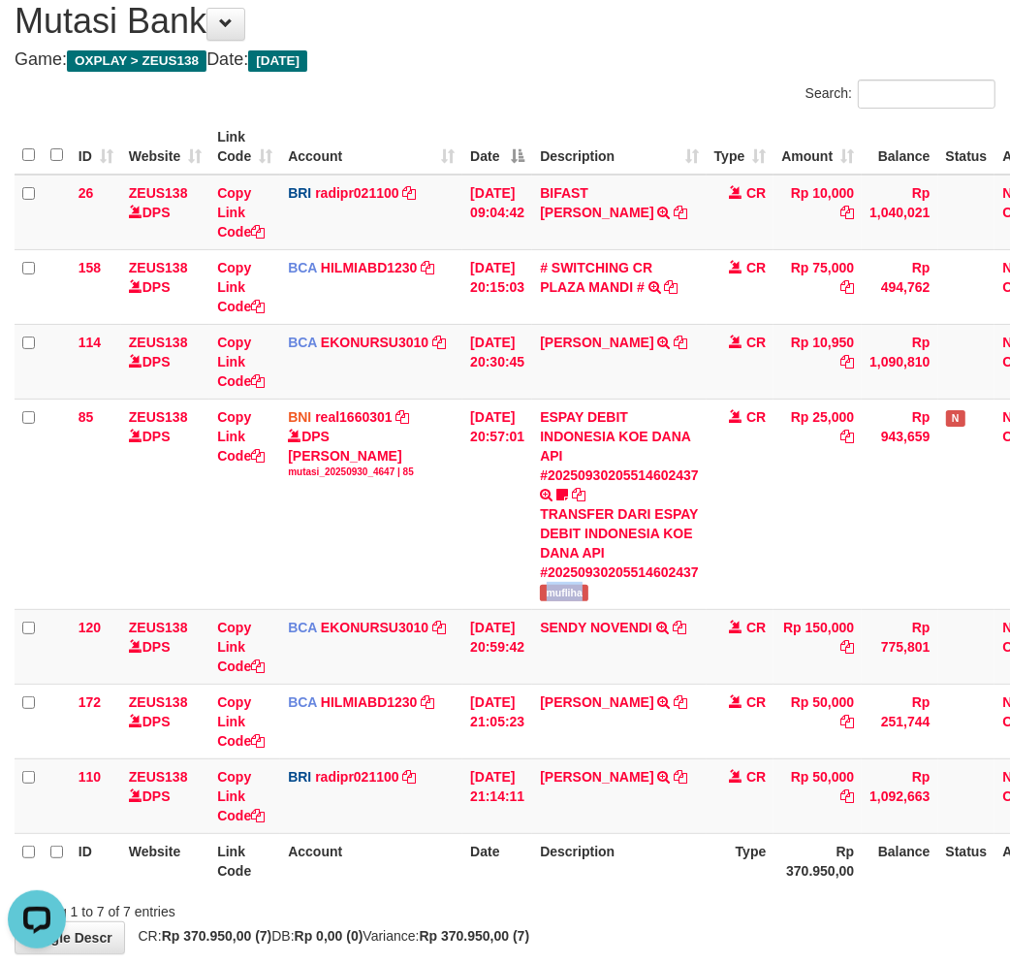
copy span "mufliha"
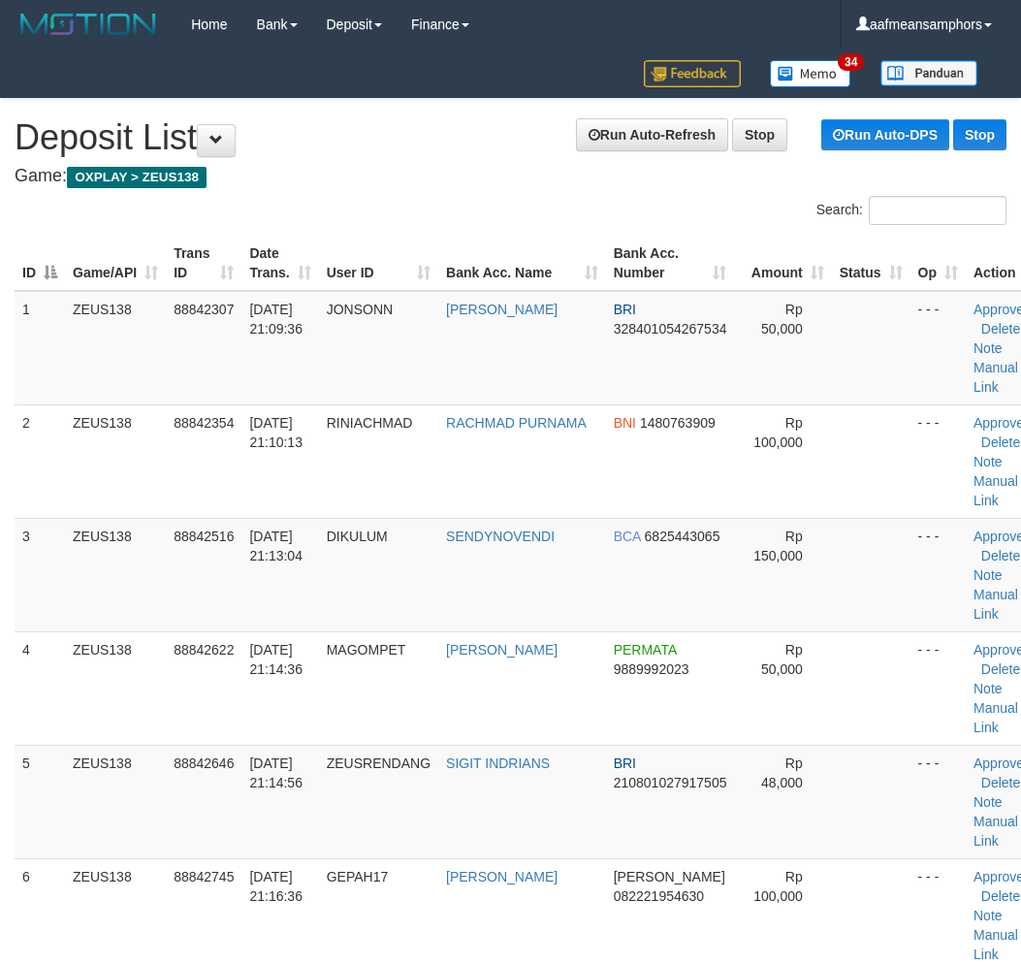
scroll to position [676, 0]
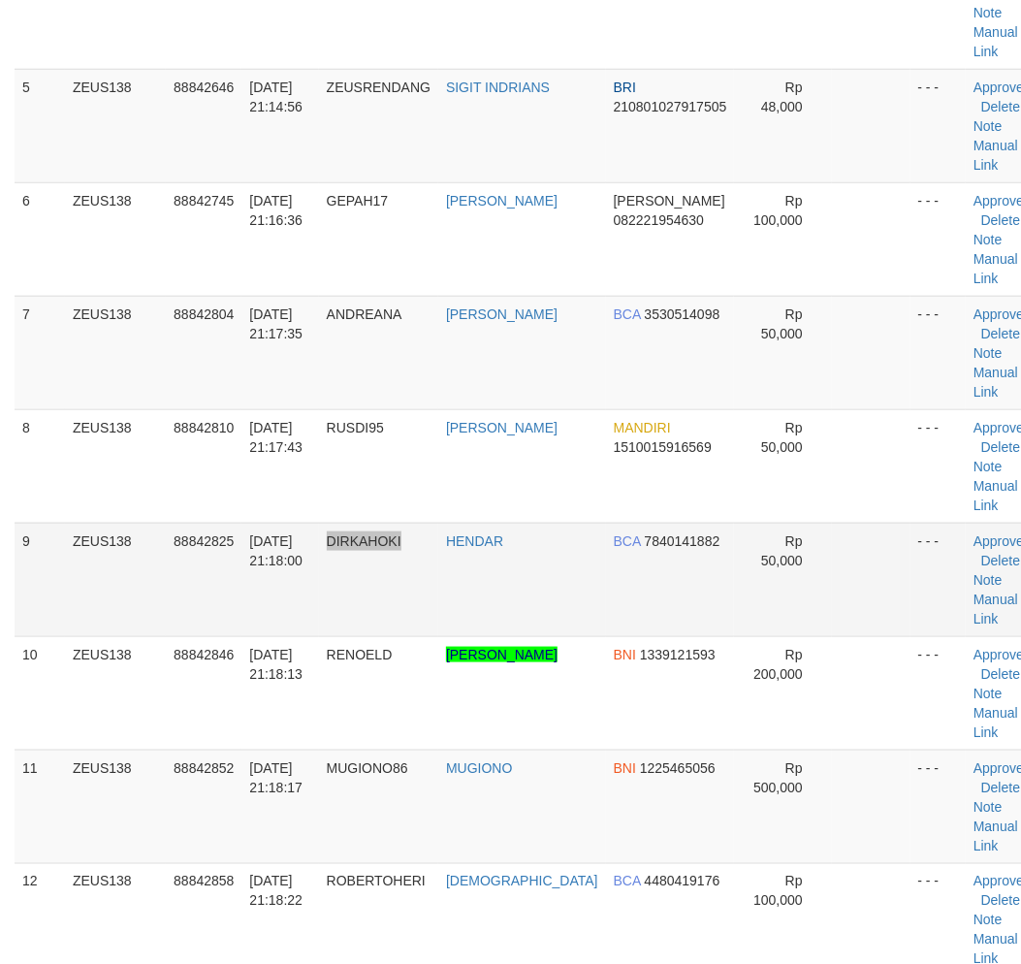
drag, startPoint x: 390, startPoint y: 585, endPoint x: 414, endPoint y: 586, distance: 24.3
click at [414, 587] on td "DIRKAHOKI" at bounding box center [378, 578] width 119 height 113
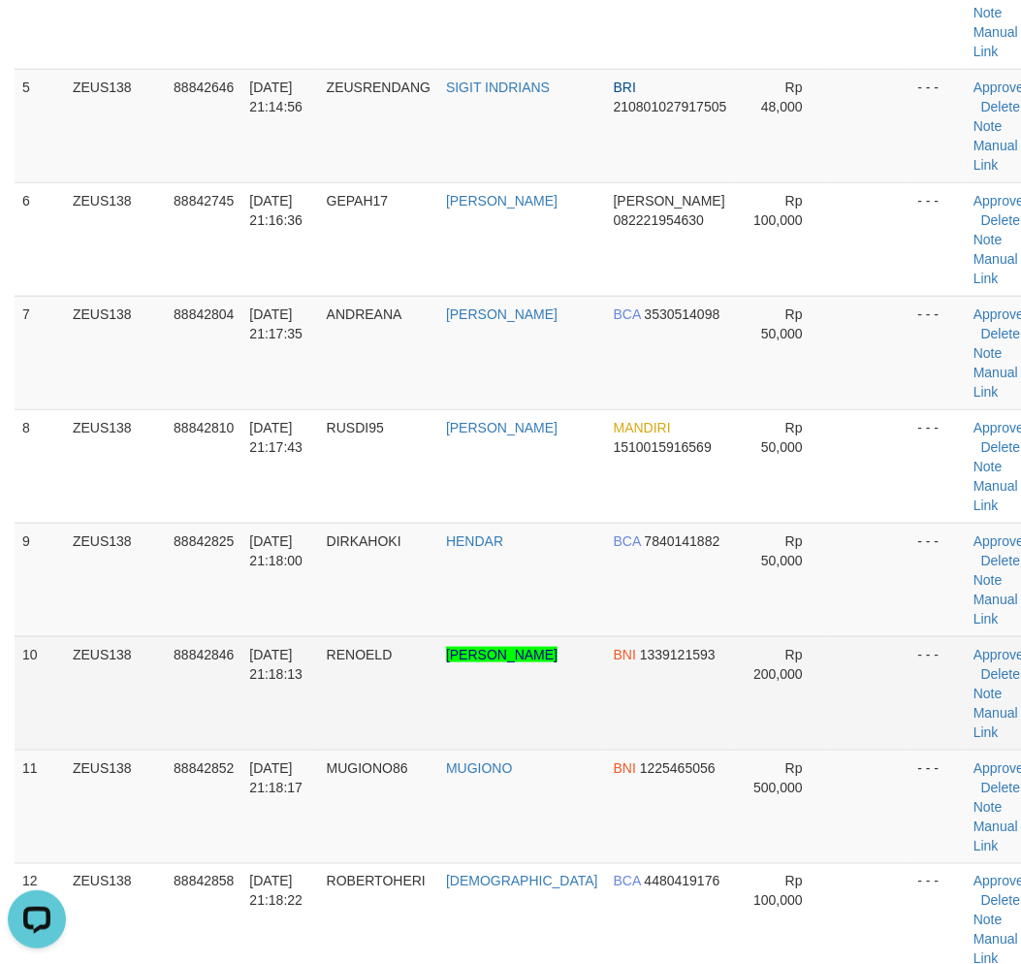
click at [285, 719] on td "30/09/2025 21:18:13" at bounding box center [279, 692] width 77 height 113
click at [332, 650] on td "RENOELD" at bounding box center [378, 692] width 119 height 113
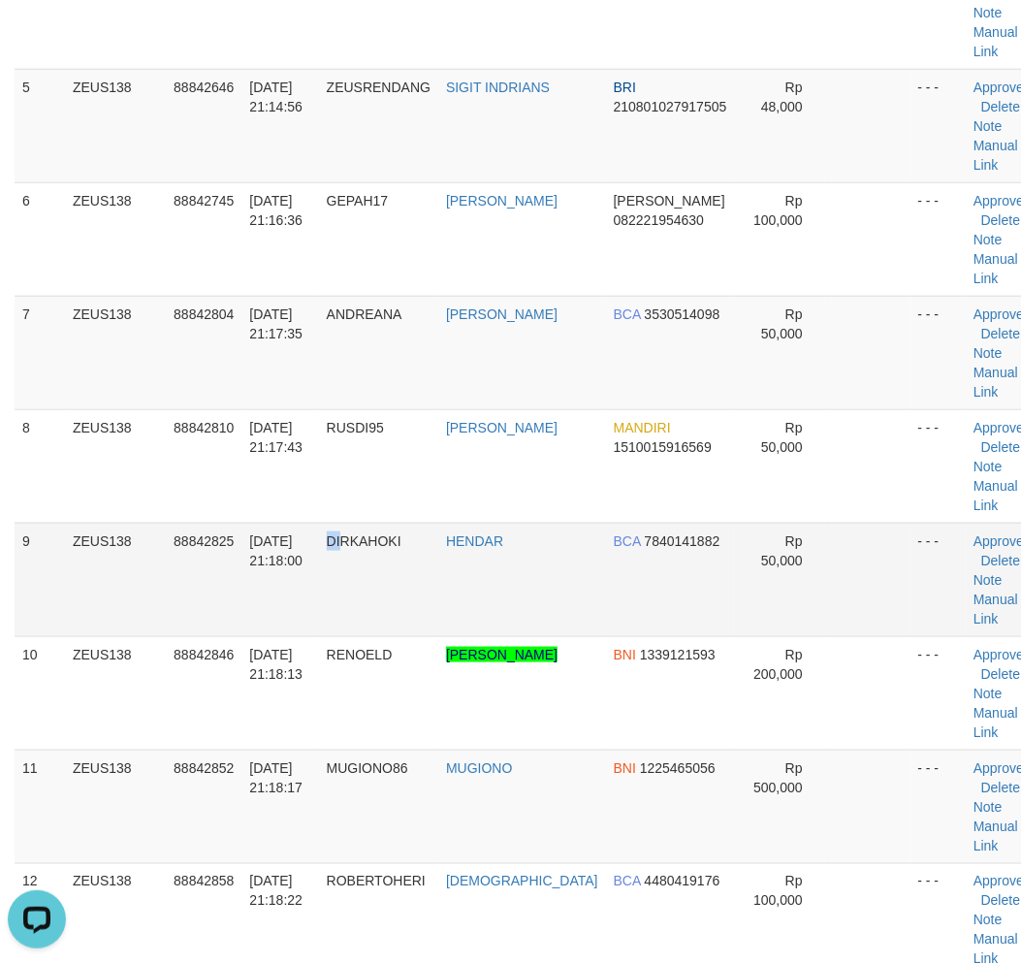
drag, startPoint x: 335, startPoint y: 622, endPoint x: 320, endPoint y: 626, distance: 16.0
click at [320, 626] on tr "9 ZEUS138 88842825 30/09/2025 21:18:00 DIRKAHOKI HENDAR BCA 7840141882 Rp 50,00…" at bounding box center [530, 578] width 1030 height 113
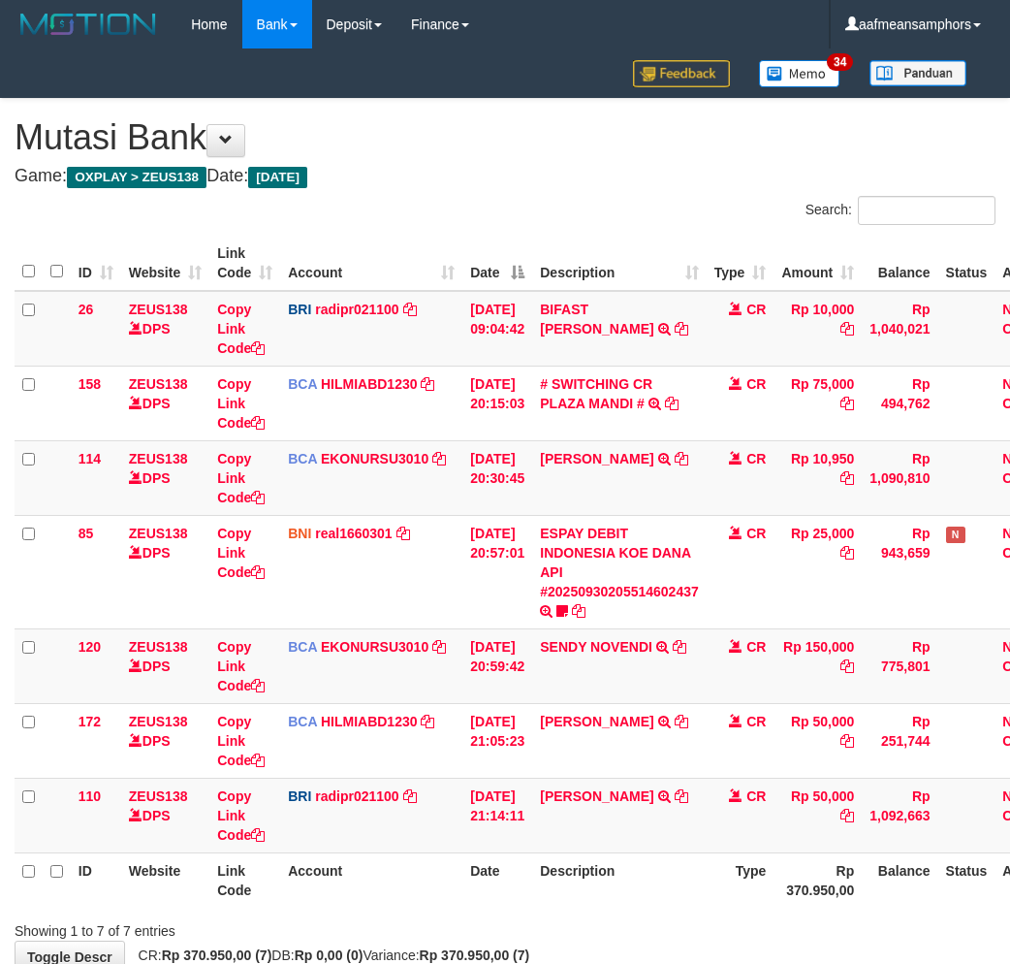
scroll to position [116, 0]
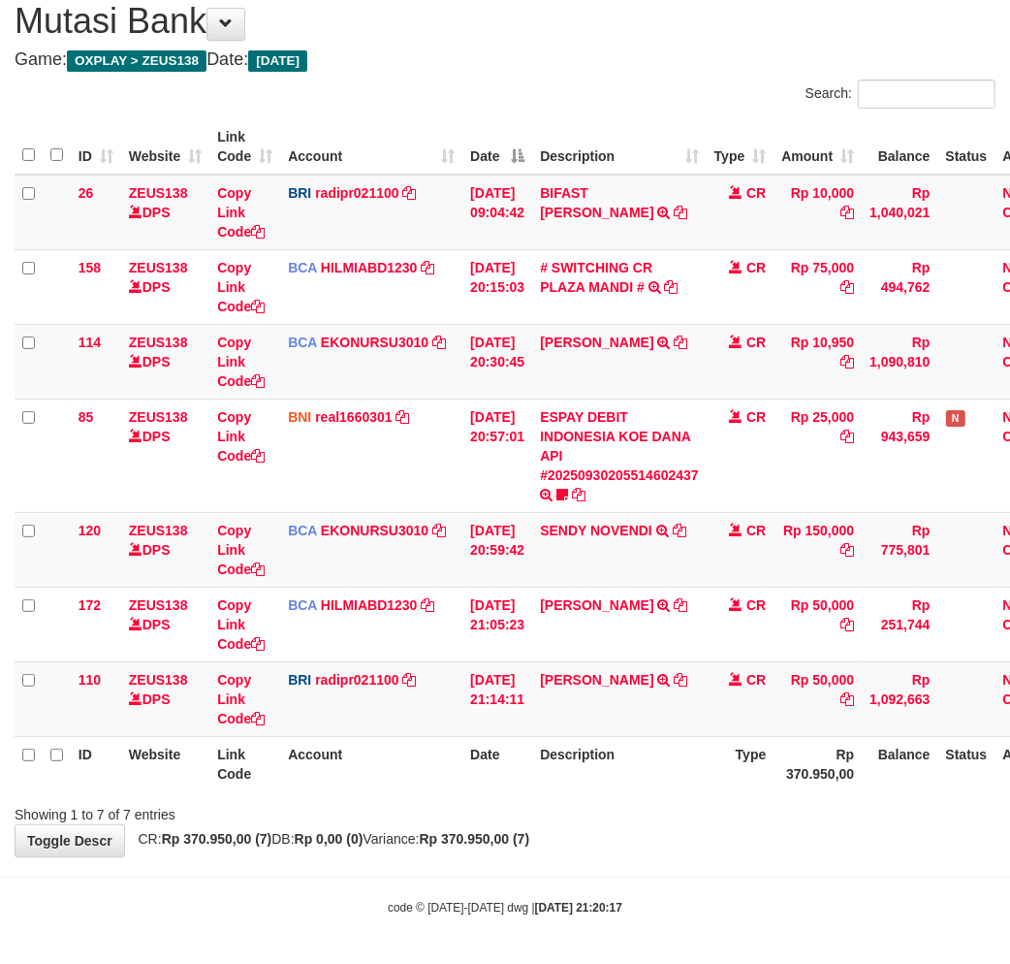
drag, startPoint x: 659, startPoint y: 750, endPoint x: 699, endPoint y: 740, distance: 41.1
click at [651, 750] on th "Description" at bounding box center [619, 763] width 174 height 55
drag, startPoint x: 624, startPoint y: 883, endPoint x: 664, endPoint y: 855, distance: 48.7
click at [626, 883] on body "Toggle navigation Home Bank Account List Load By Website Group [OXPLAY] ZEUS138…" at bounding box center [505, 424] width 1010 height 1081
drag, startPoint x: 611, startPoint y: 854, endPoint x: 645, endPoint y: 848, distance: 34.4
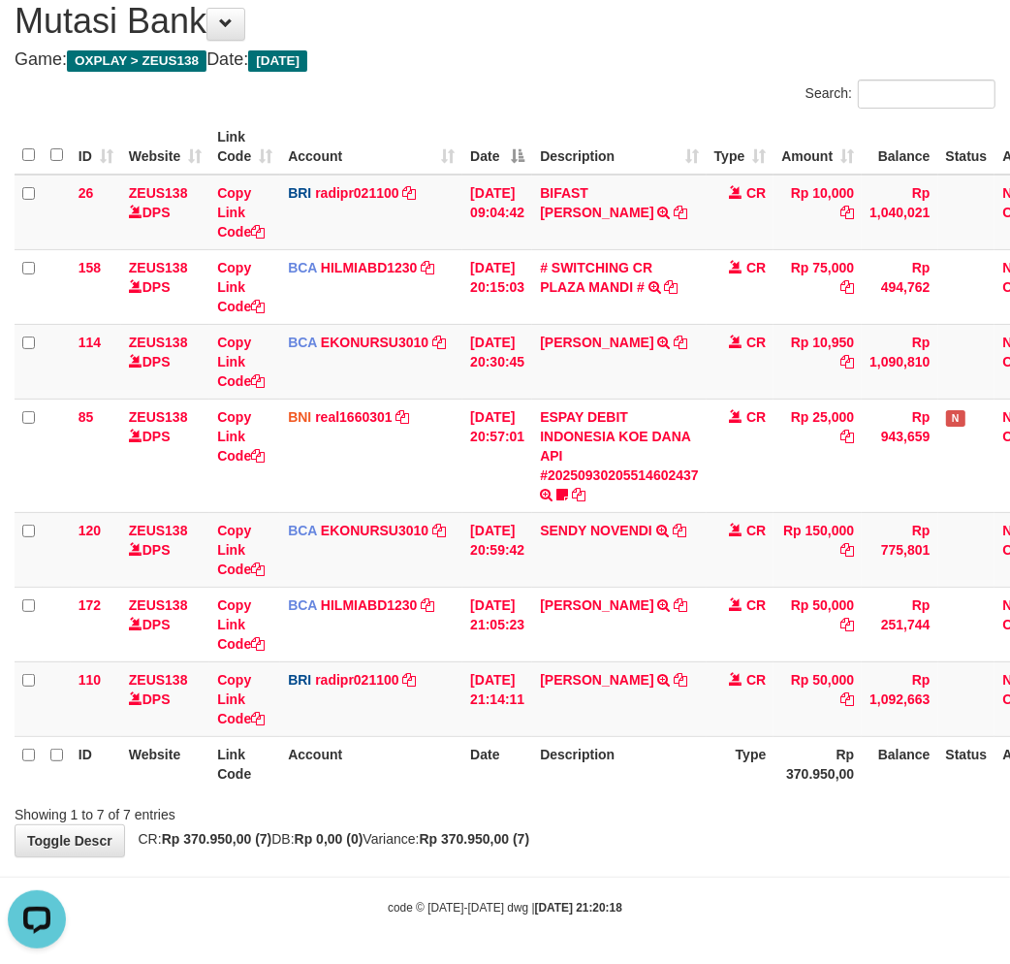
click at [599, 854] on div "**********" at bounding box center [505, 419] width 1010 height 873
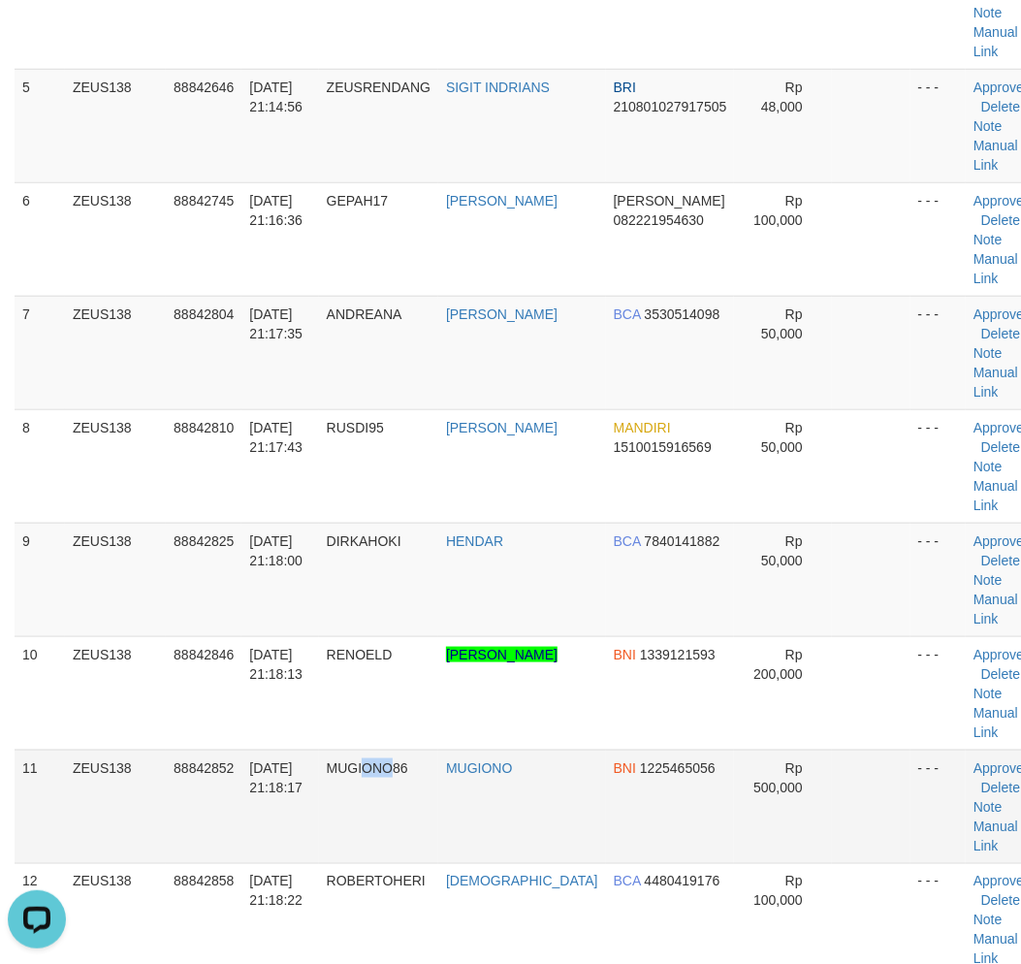
drag, startPoint x: 394, startPoint y: 787, endPoint x: 296, endPoint y: 781, distance: 98.1
click at [372, 787] on td "MUGIONO86" at bounding box center [378, 805] width 119 height 113
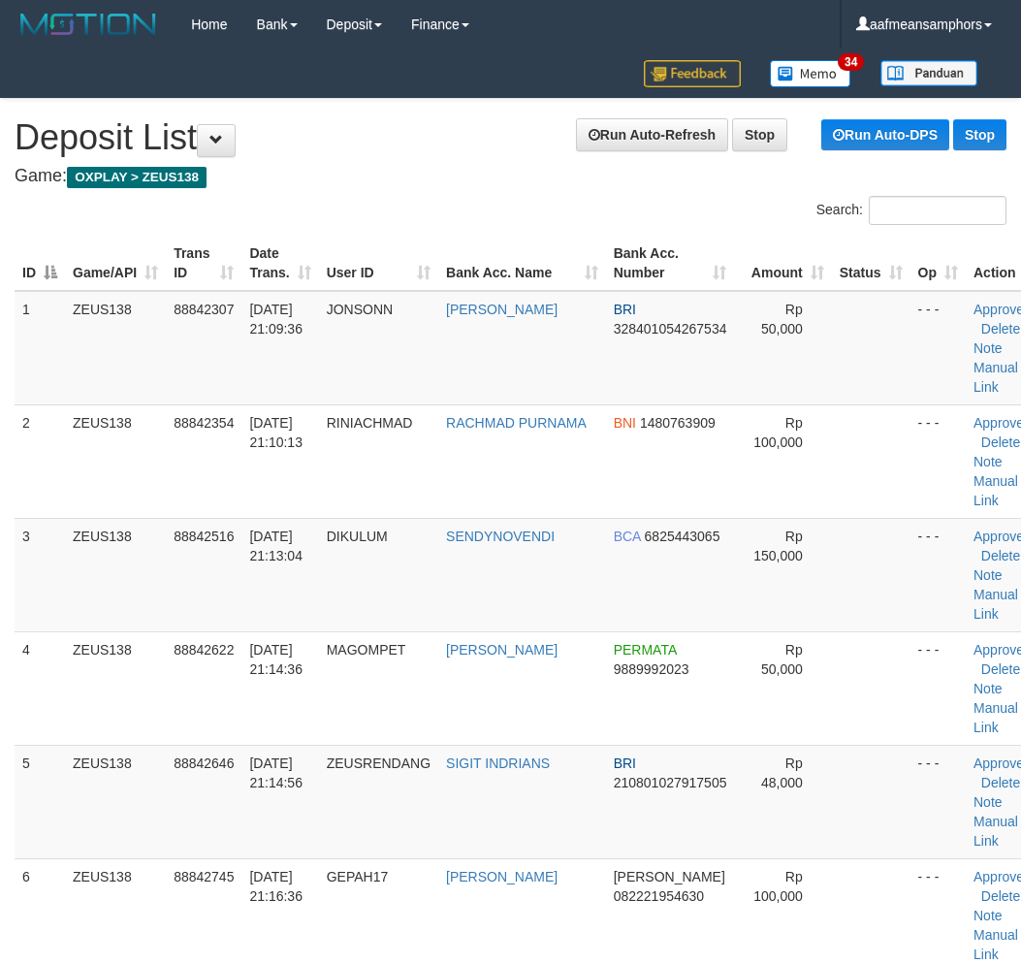
scroll to position [676, 0]
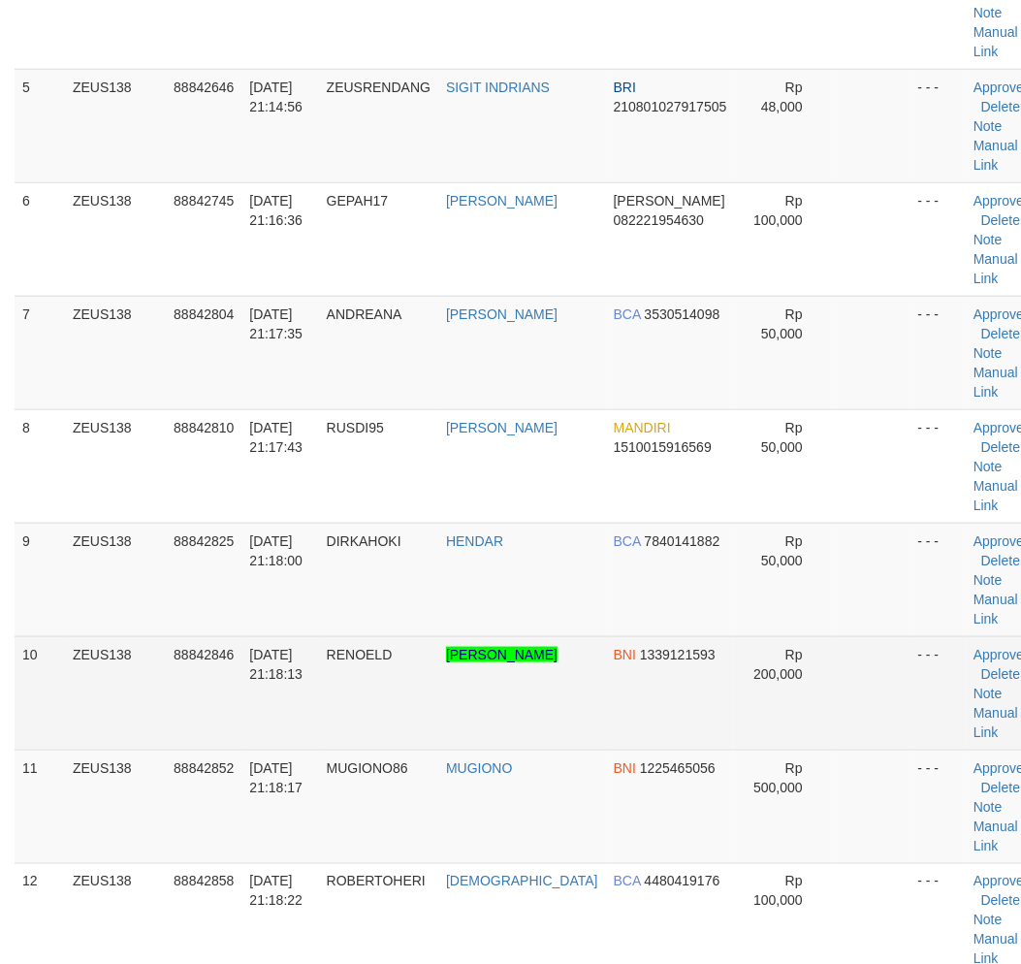
click at [295, 743] on td "[DATE] 21:18:13" at bounding box center [279, 692] width 77 height 113
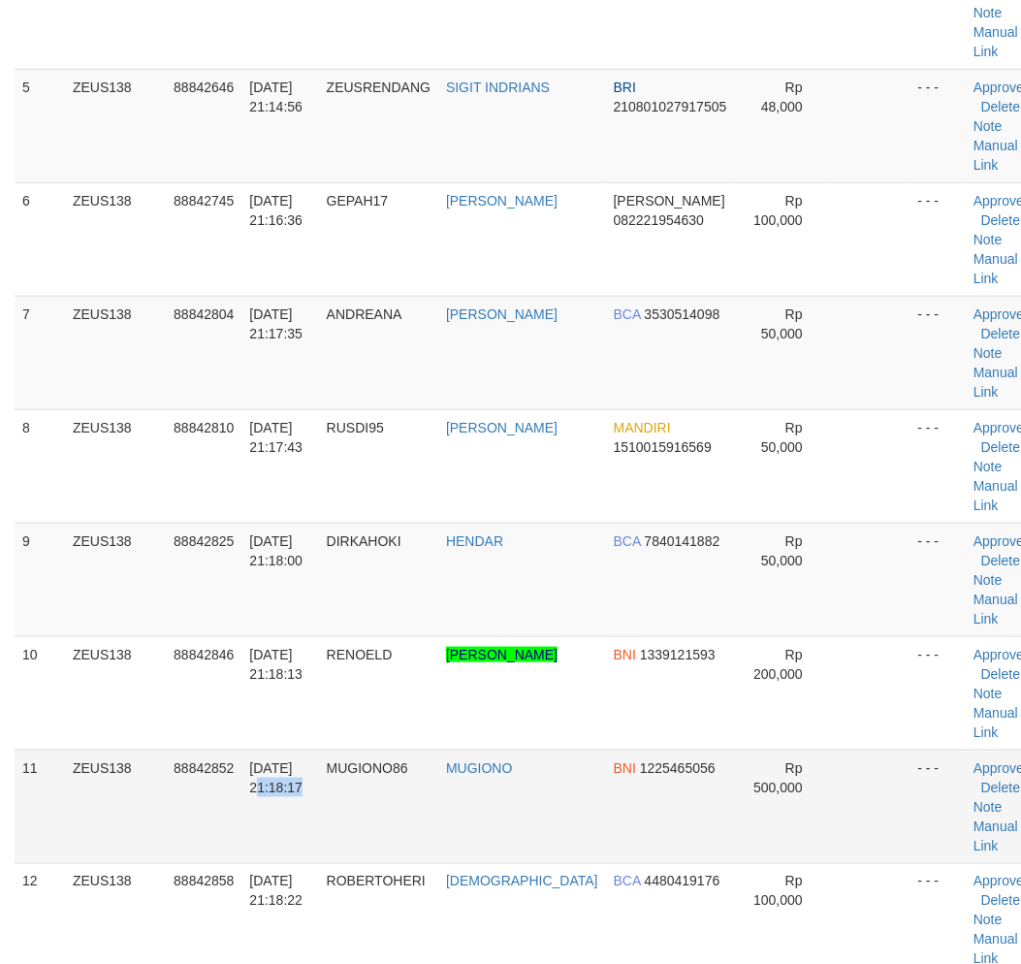
click at [335, 768] on tr "11 ZEUS138 88842852 [DATE] 21:18:17 MUGIONO86 [GEOGRAPHIC_DATA] BNI 1225465056 …" at bounding box center [530, 805] width 1030 height 113
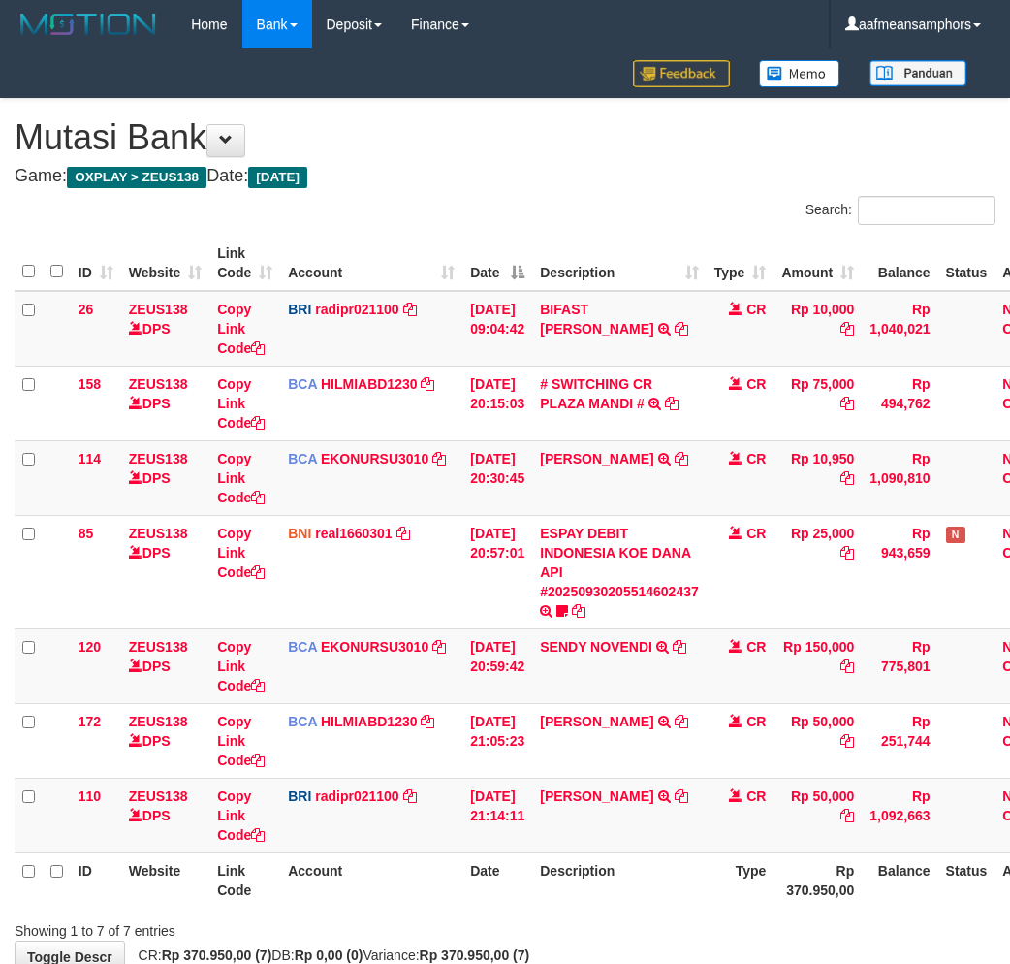
scroll to position [116, 0]
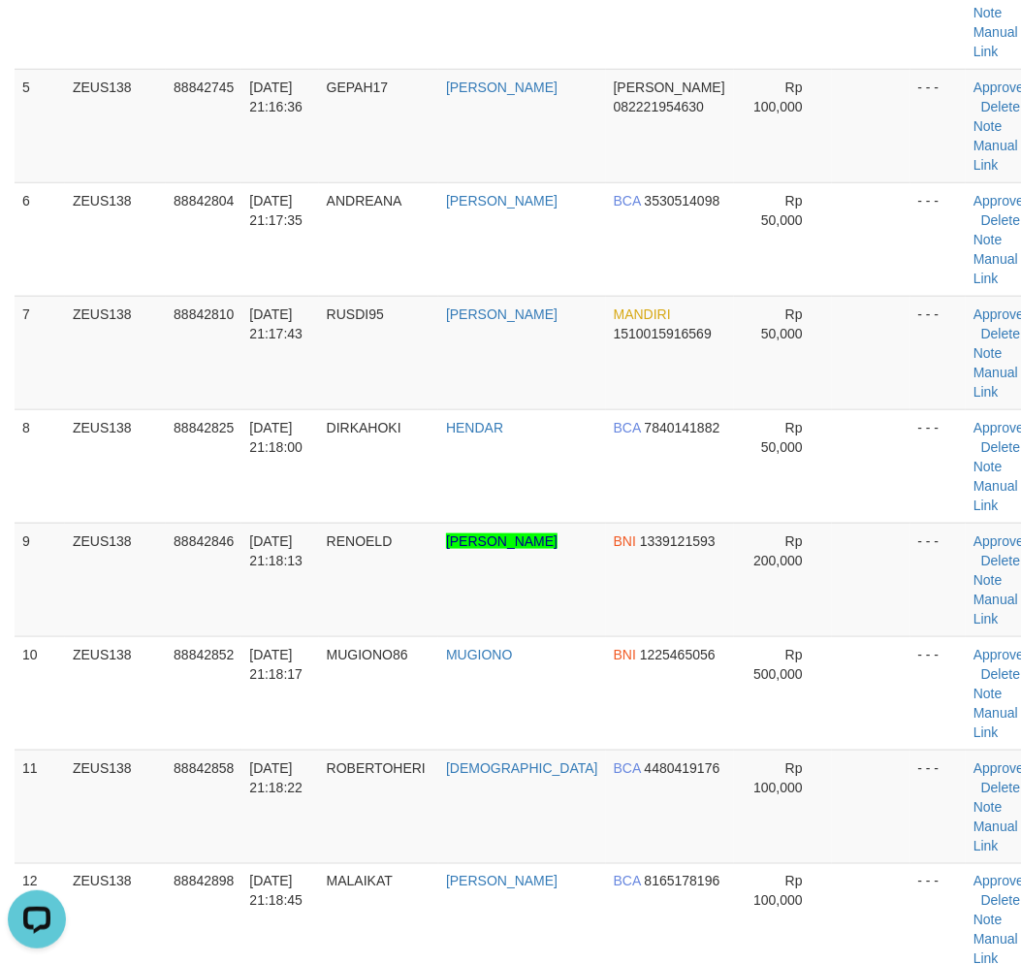
drag, startPoint x: 444, startPoint y: 805, endPoint x: 2, endPoint y: 808, distance: 442.0
click at [449, 806] on td "HADI" at bounding box center [522, 805] width 168 height 113
drag, startPoint x: 430, startPoint y: 821, endPoint x: 392, endPoint y: 815, distance: 39.2
click at [425, 818] on td "ROBERTOHERI" at bounding box center [378, 805] width 119 height 113
click at [269, 766] on tr "11 ZEUS138 88842858 30/09/2025 21:18:22 ROBERTOHERI HADI BCA 4480419176 Rp 100,…" at bounding box center [530, 805] width 1030 height 113
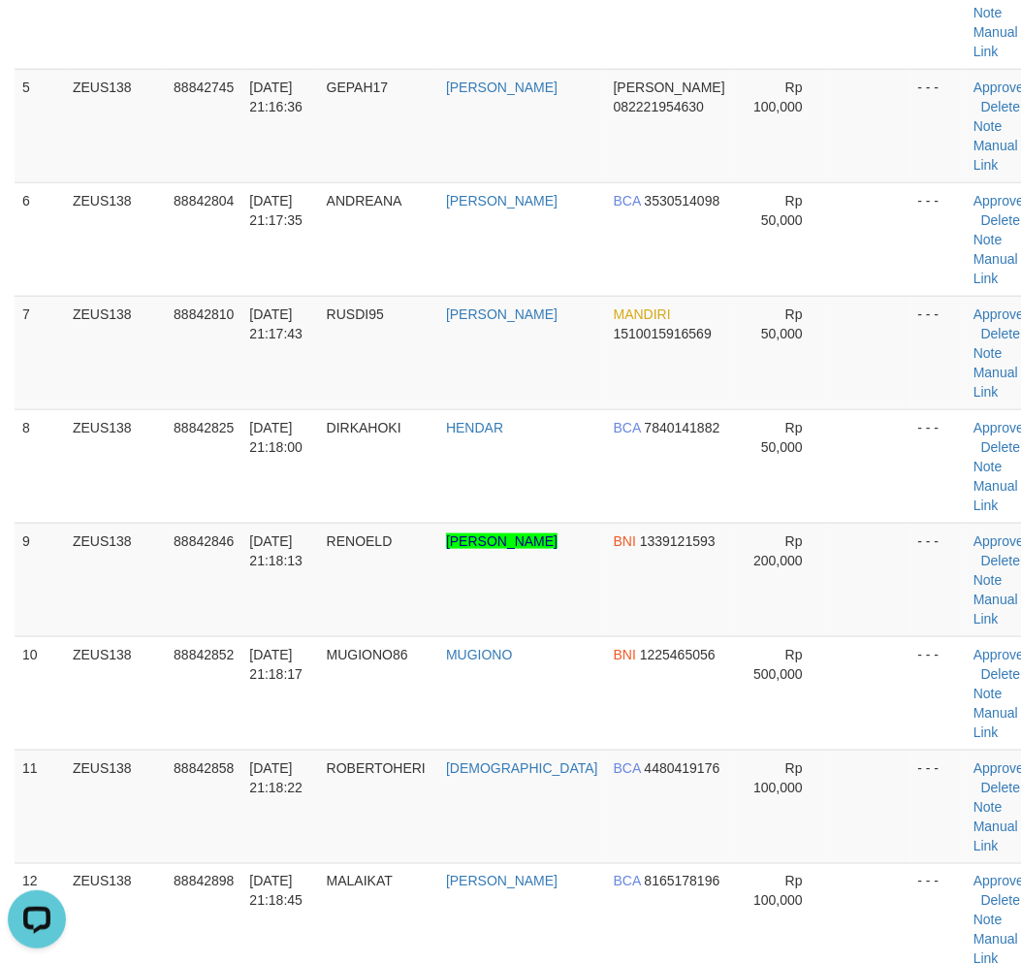
drag, startPoint x: 389, startPoint y: 780, endPoint x: 7, endPoint y: 795, distance: 382.2
click at [370, 782] on td "ROBERTOHERI" at bounding box center [378, 805] width 119 height 113
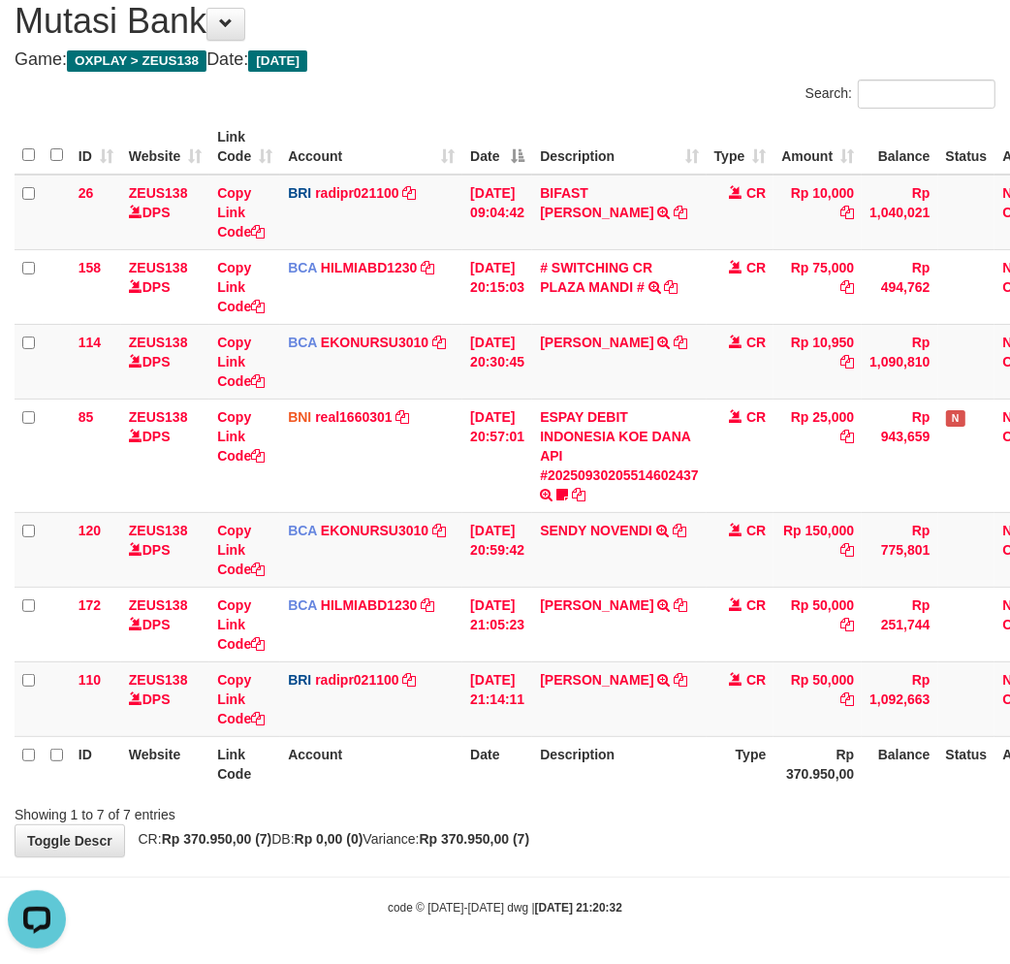
click at [615, 953] on body "Toggle navigation Home Bank Account List Load By Website Group [OXPLAY] ZEUS138…" at bounding box center [505, 424] width 1010 height 1081
drag, startPoint x: 649, startPoint y: 915, endPoint x: 662, endPoint y: 899, distance: 20.7
click at [642, 914] on body "Toggle navigation Home Bank Account List Load By Website Group [OXPLAY] ZEUS138…" at bounding box center [505, 424] width 1010 height 1081
click at [647, 878] on body "Toggle navigation Home Bank Account List Load By Website Group [OXPLAY] ZEUS138…" at bounding box center [505, 424] width 1010 height 1081
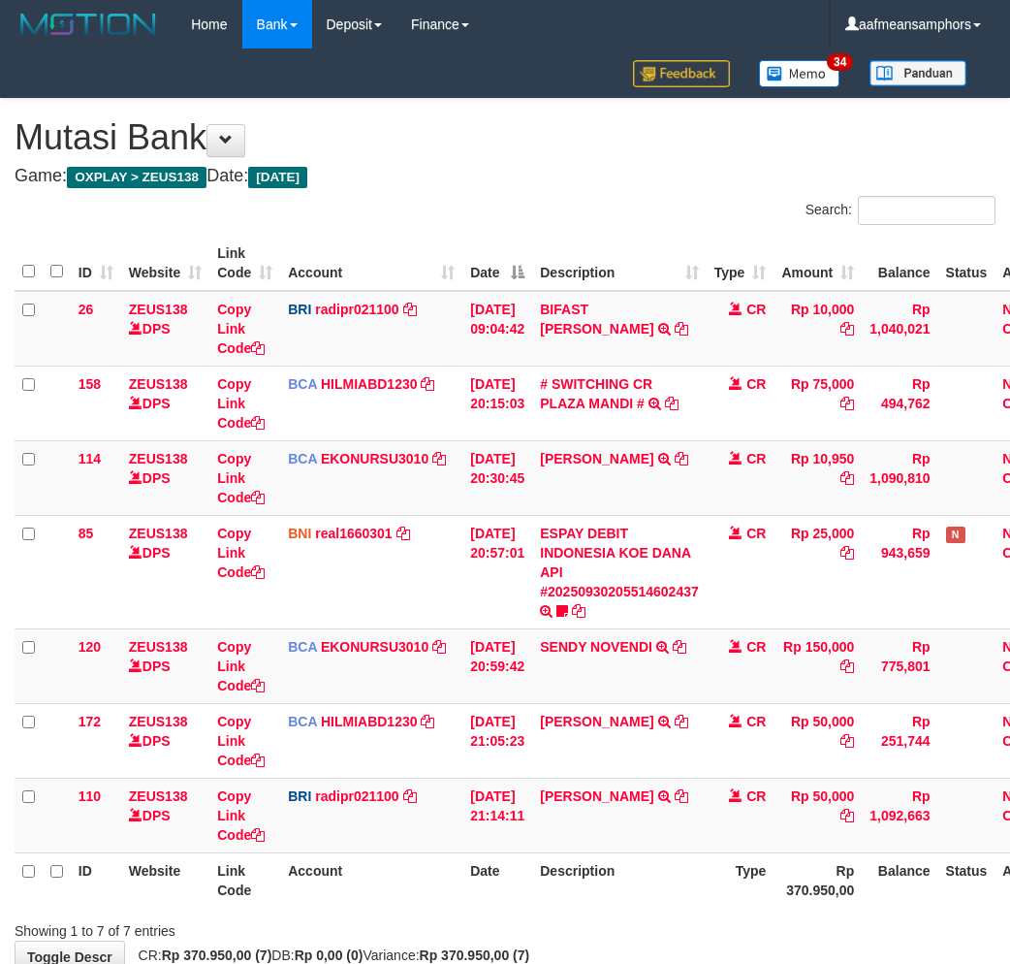
scroll to position [116, 0]
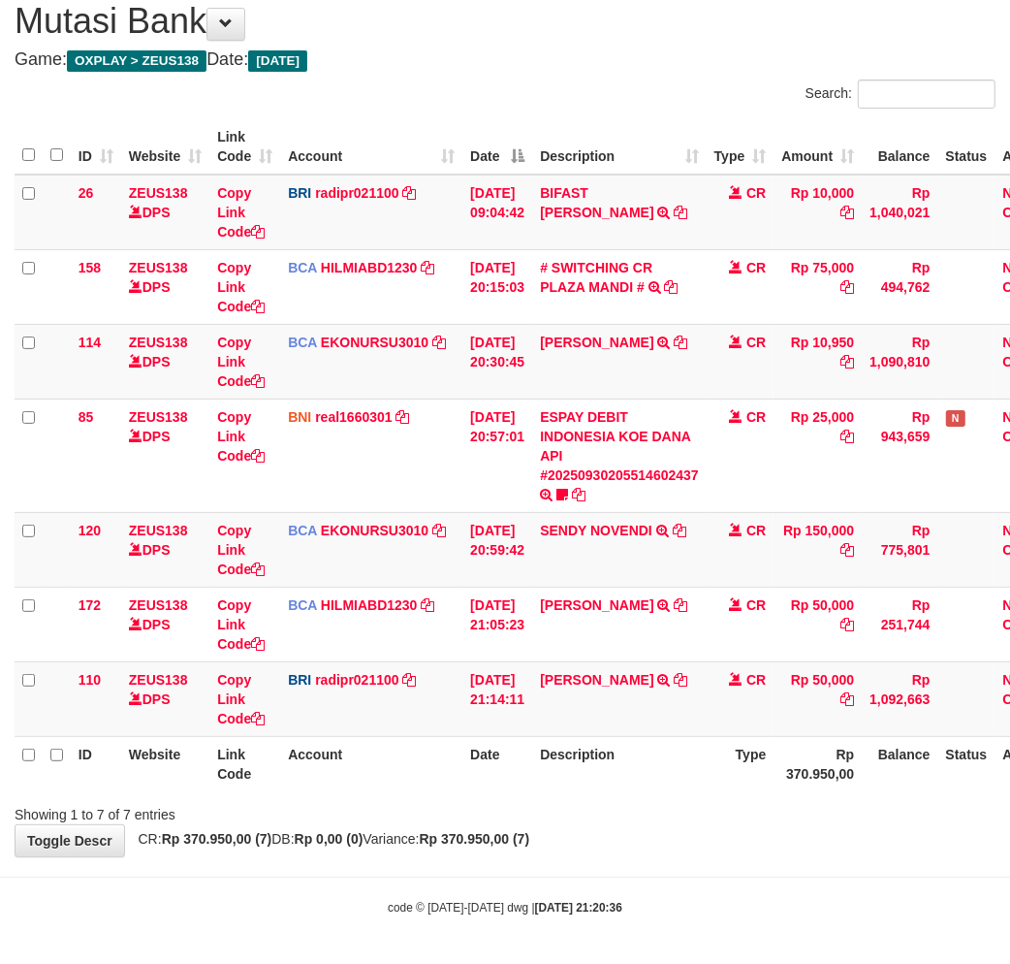
drag, startPoint x: 490, startPoint y: 819, endPoint x: 511, endPoint y: 811, distance: 22.7
click at [497, 816] on div "Showing 1 to 7 of 7 entries" at bounding box center [505, 810] width 1010 height 27
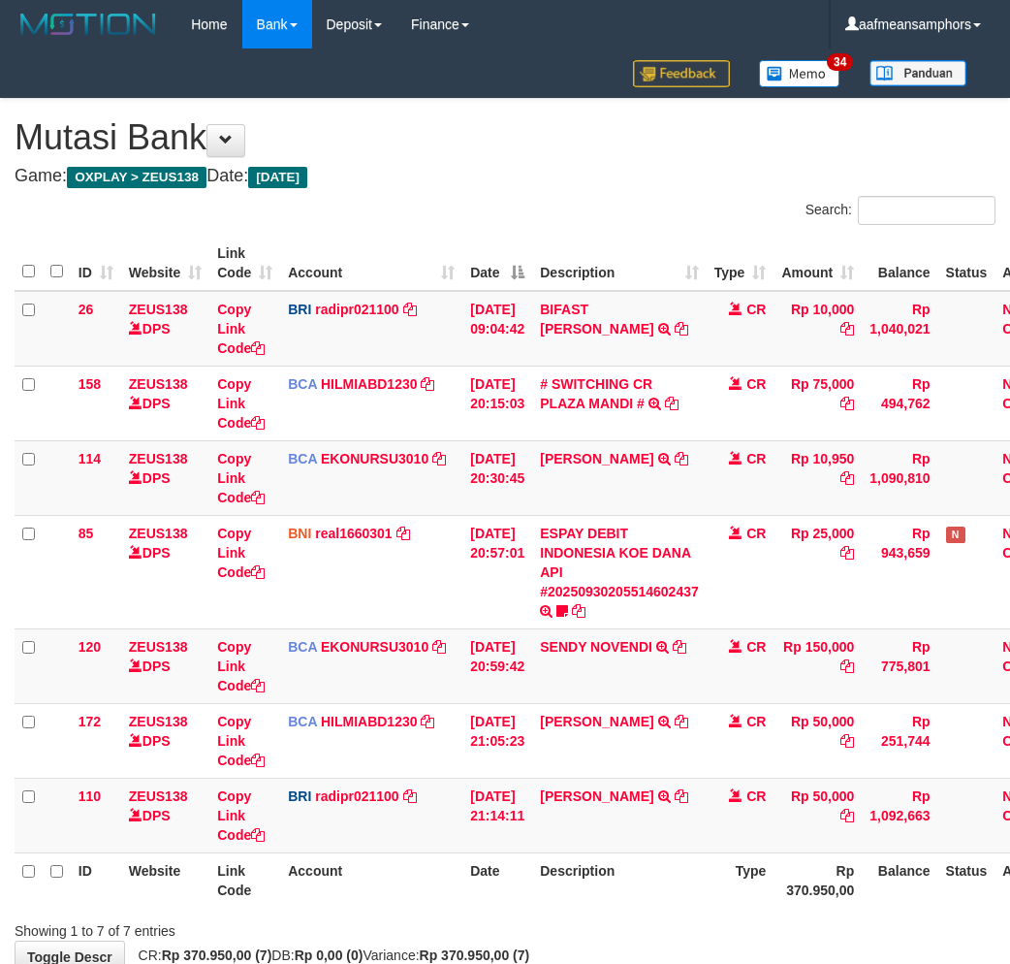
scroll to position [116, 0]
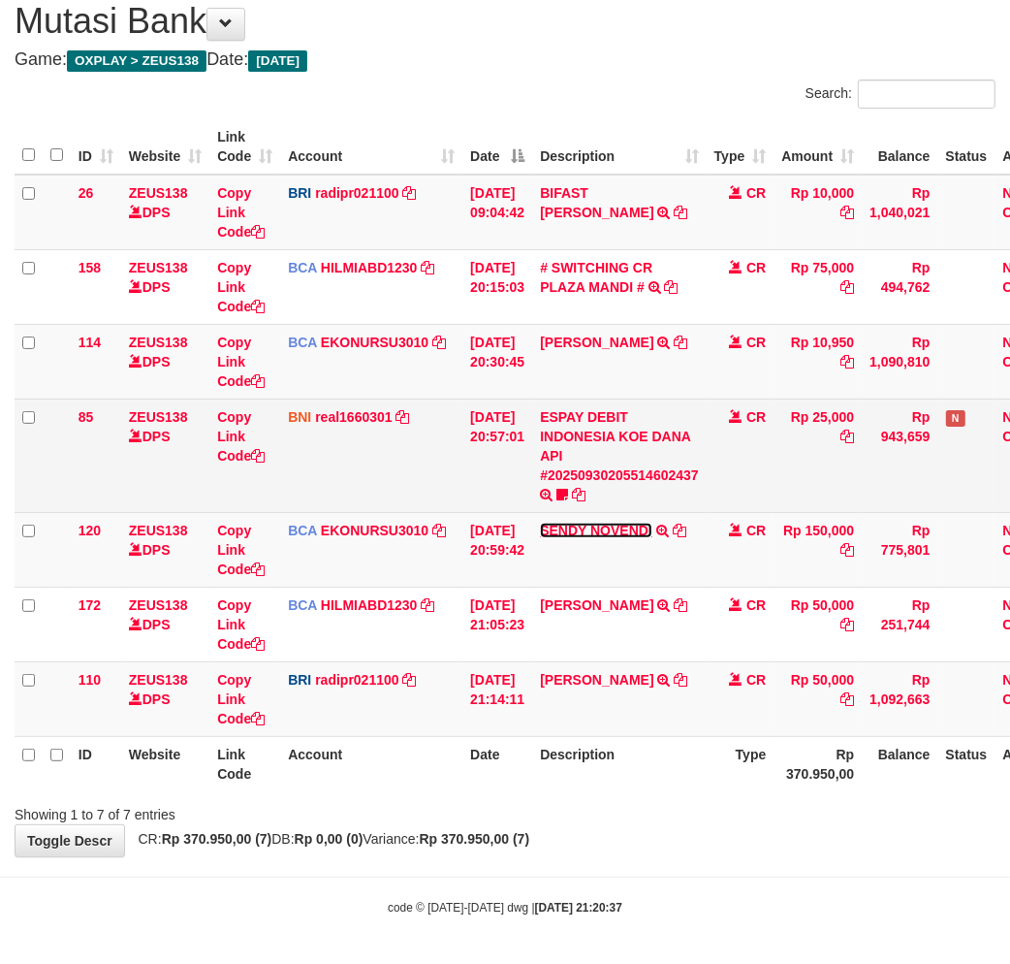
drag, startPoint x: 595, startPoint y: 529, endPoint x: 615, endPoint y: 508, distance: 28.8
click at [595, 529] on link "SENDY NOVENDI" at bounding box center [596, 530] width 112 height 16
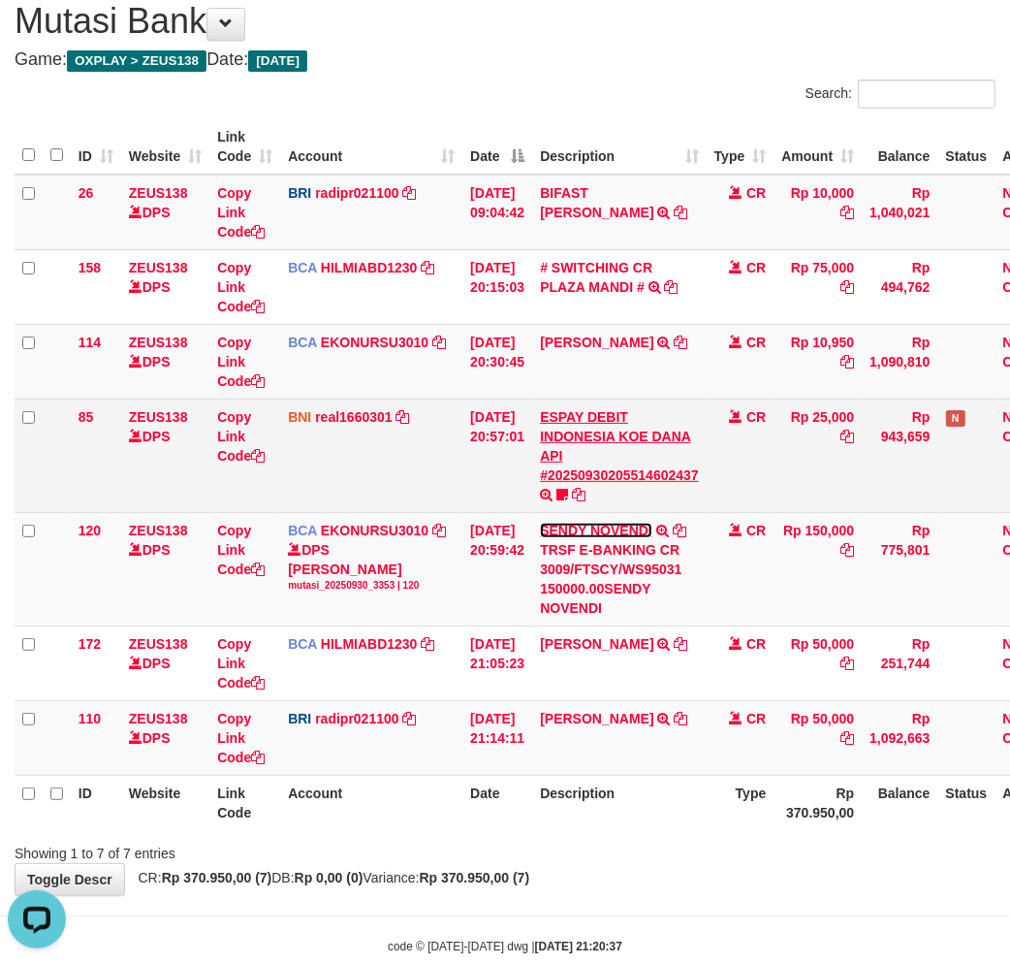
scroll to position [0, 0]
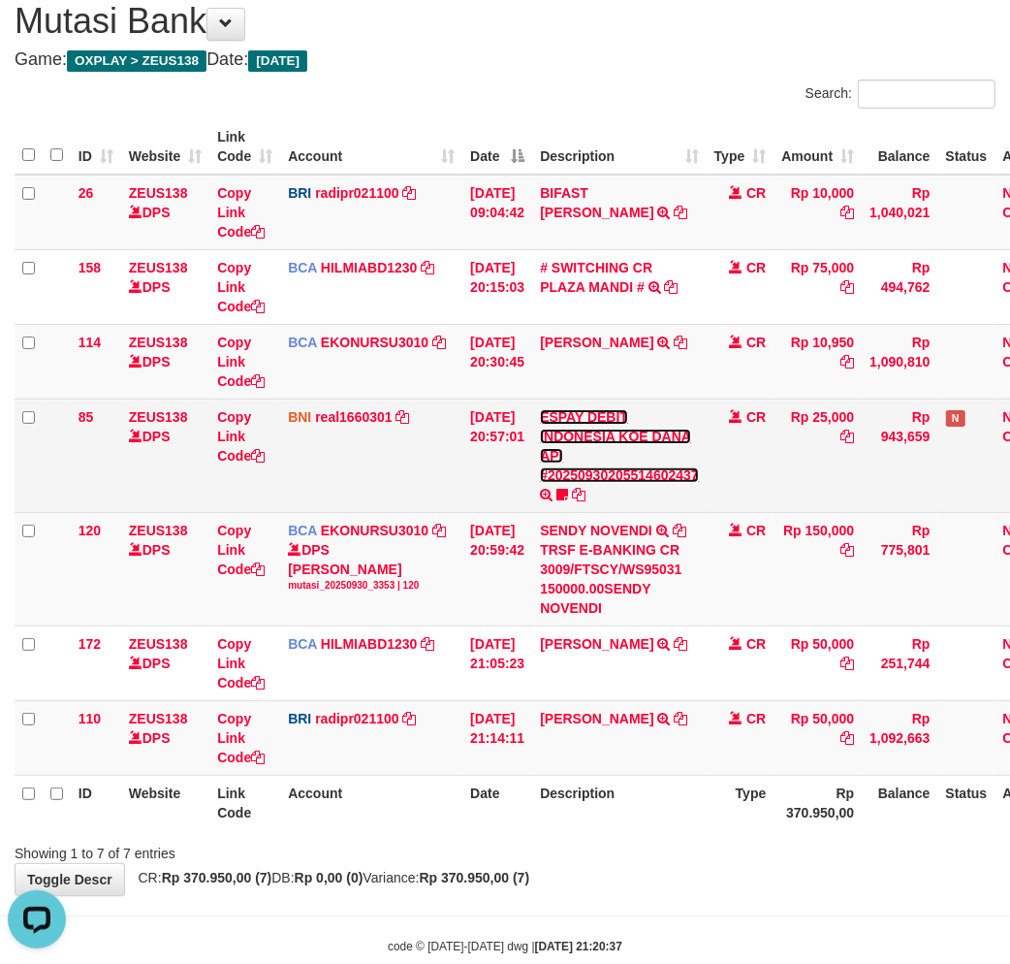
click at [635, 476] on link "ESPAY DEBIT INDONESIA KOE DANA API #20250930205514602437" at bounding box center [619, 446] width 159 height 74
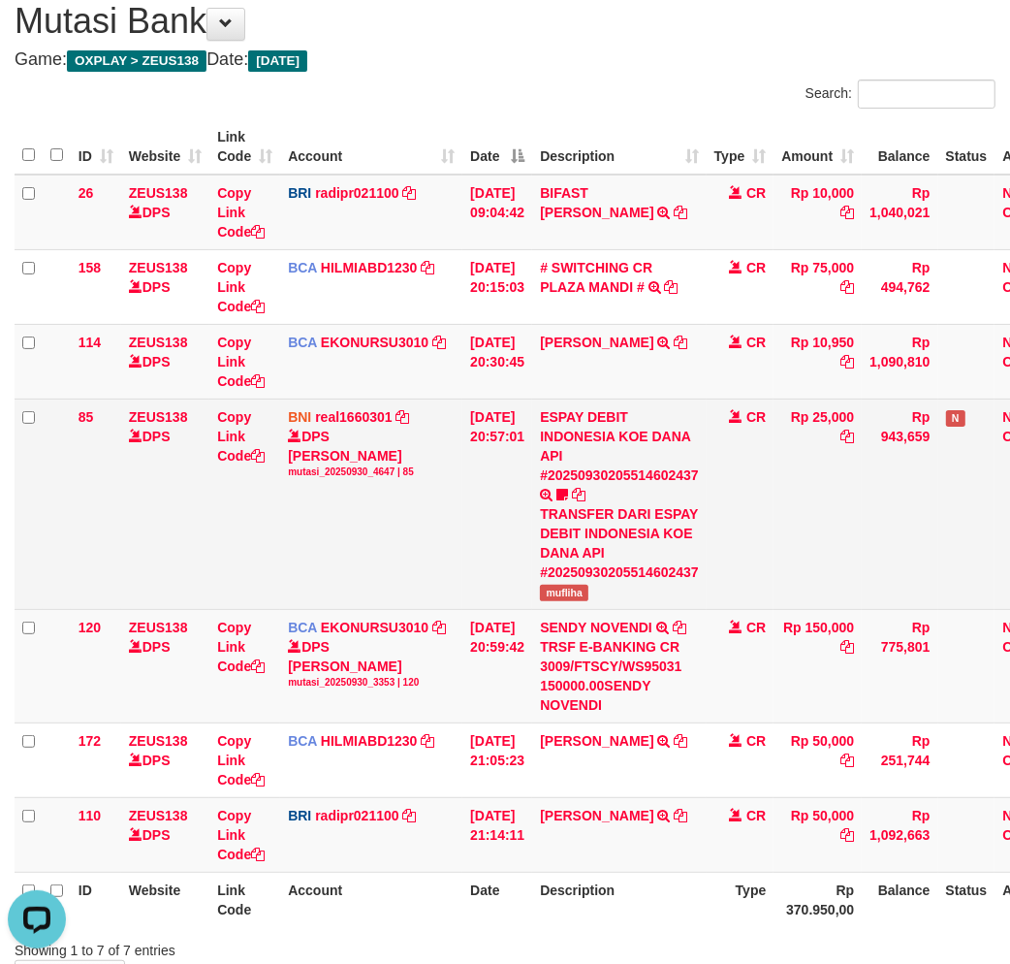
click at [583, 591] on span "mufliha" at bounding box center [564, 593] width 48 height 16
copy span "mufliha"
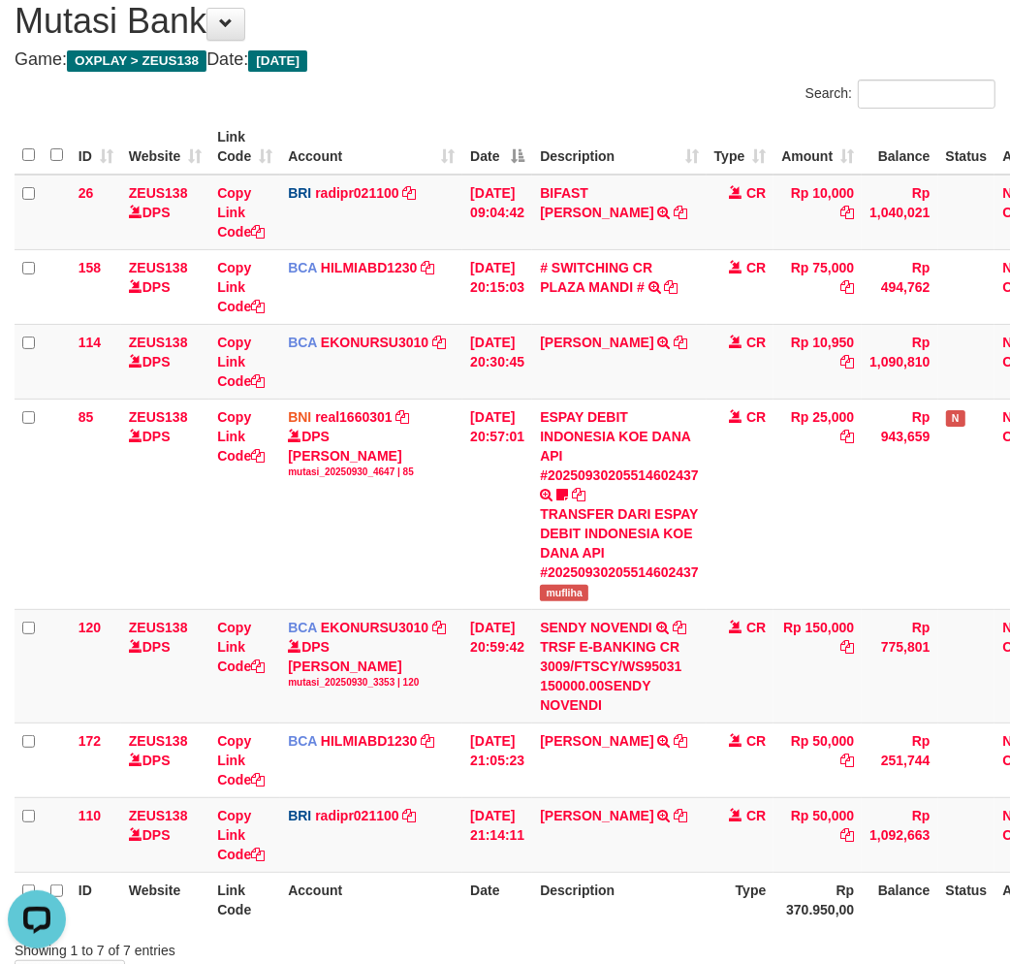
click at [596, 941] on div "Showing 1 to 7 of 7 entries" at bounding box center [505, 946] width 1010 height 27
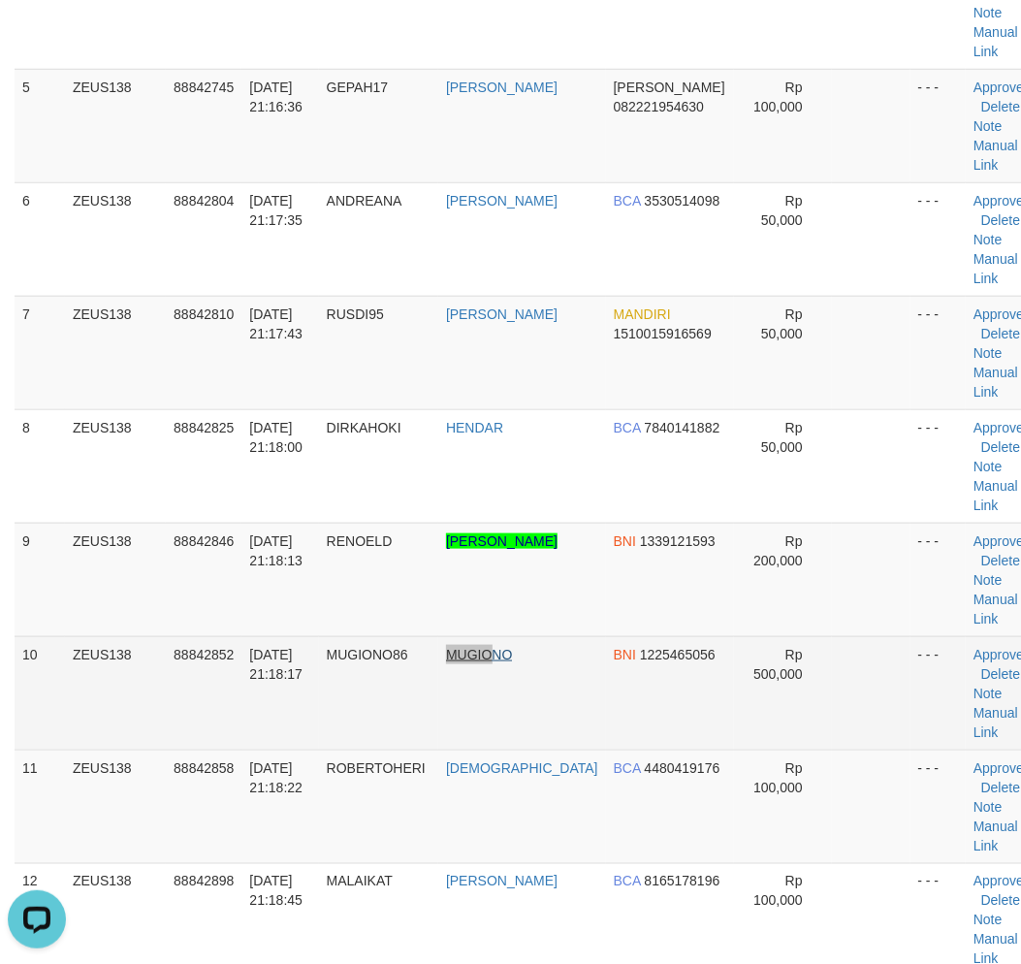
drag, startPoint x: 483, startPoint y: 650, endPoint x: 492, endPoint y: 652, distance: 9.9
click at [492, 652] on tr "10 ZEUS138 88842852 30/09/2025 21:18:17 MUGIONO86 MUGIONO BNI 1225465056 Rp 500…" at bounding box center [530, 692] width 1030 height 113
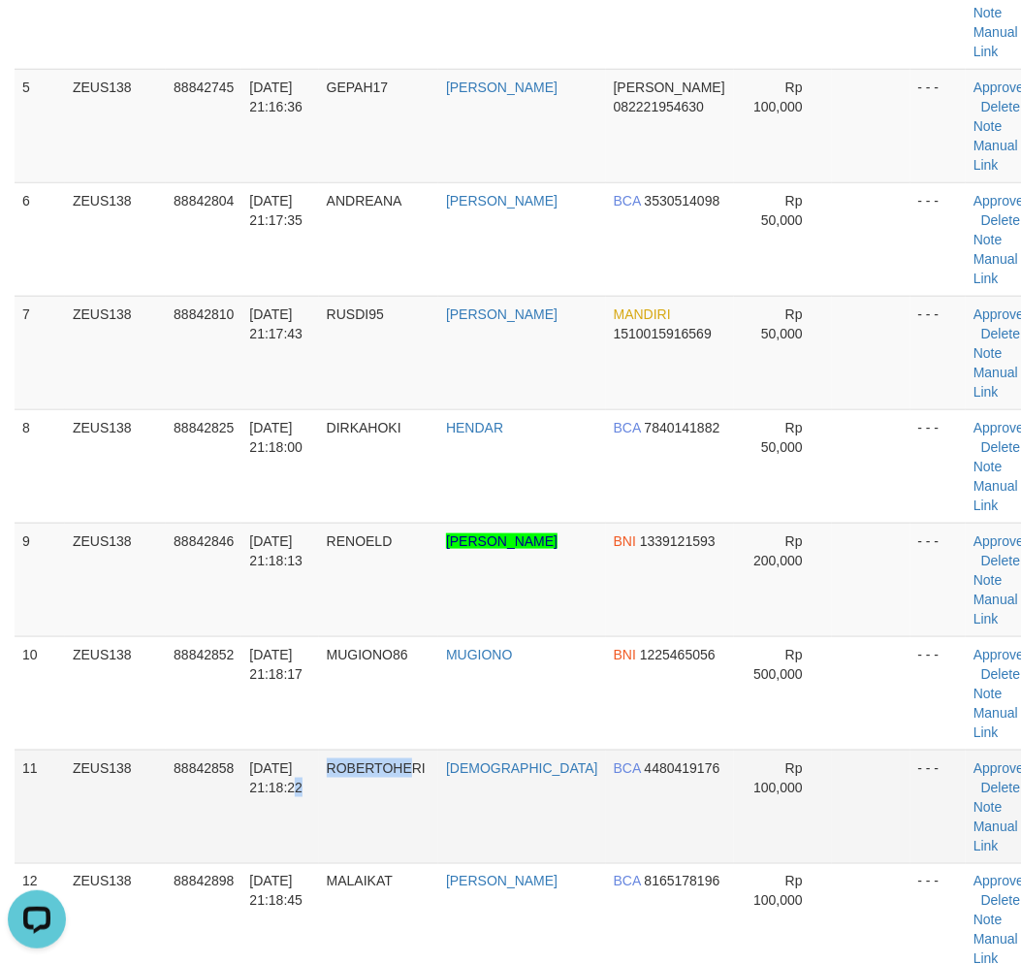
drag, startPoint x: 421, startPoint y: 815, endPoint x: 301, endPoint y: 810, distance: 119.3
click at [397, 814] on tr "11 ZEUS138 88842858 30/09/2025 21:18:22 ROBERTOHERI HADI BCA 4480419176 Rp 100,…" at bounding box center [530, 805] width 1030 height 113
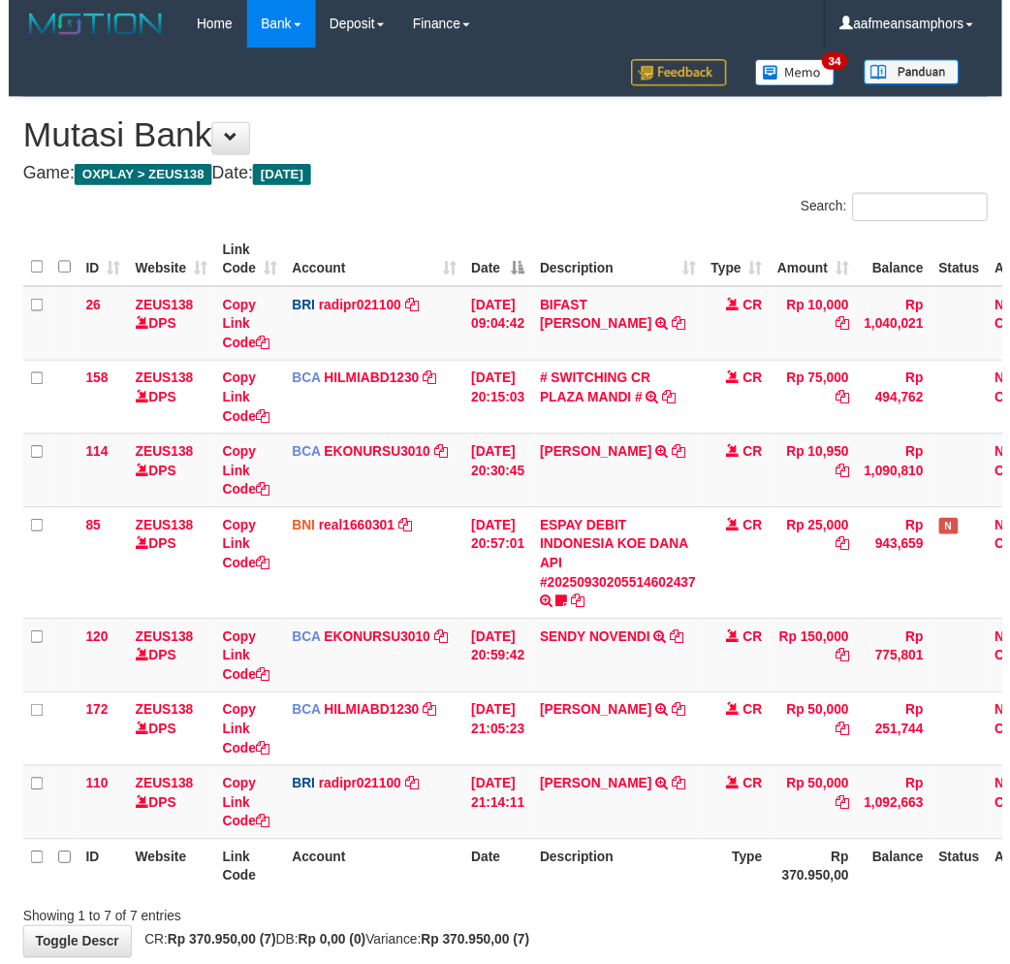
scroll to position [116, 0]
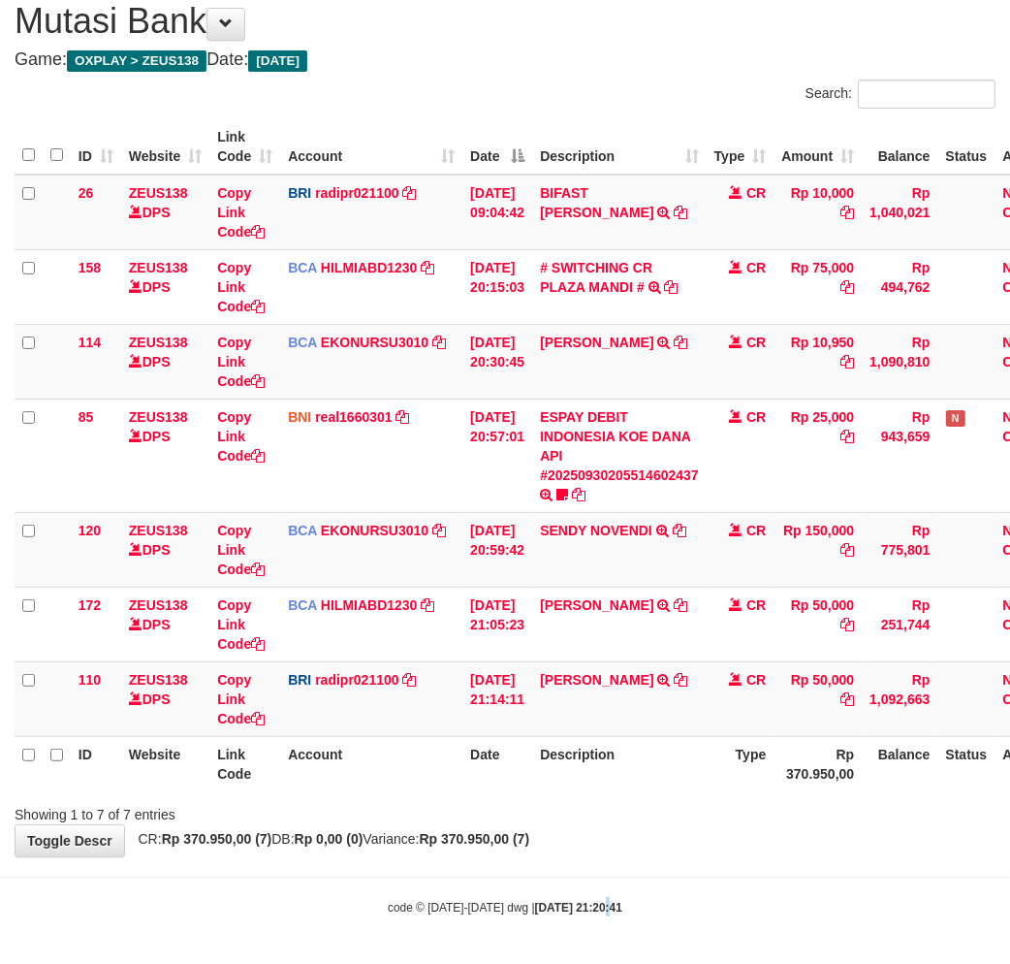
click at [586, 894] on body "Toggle navigation Home Bank Account List Load By Website Group [OXPLAY] ZEUS138…" at bounding box center [505, 424] width 1010 height 1081
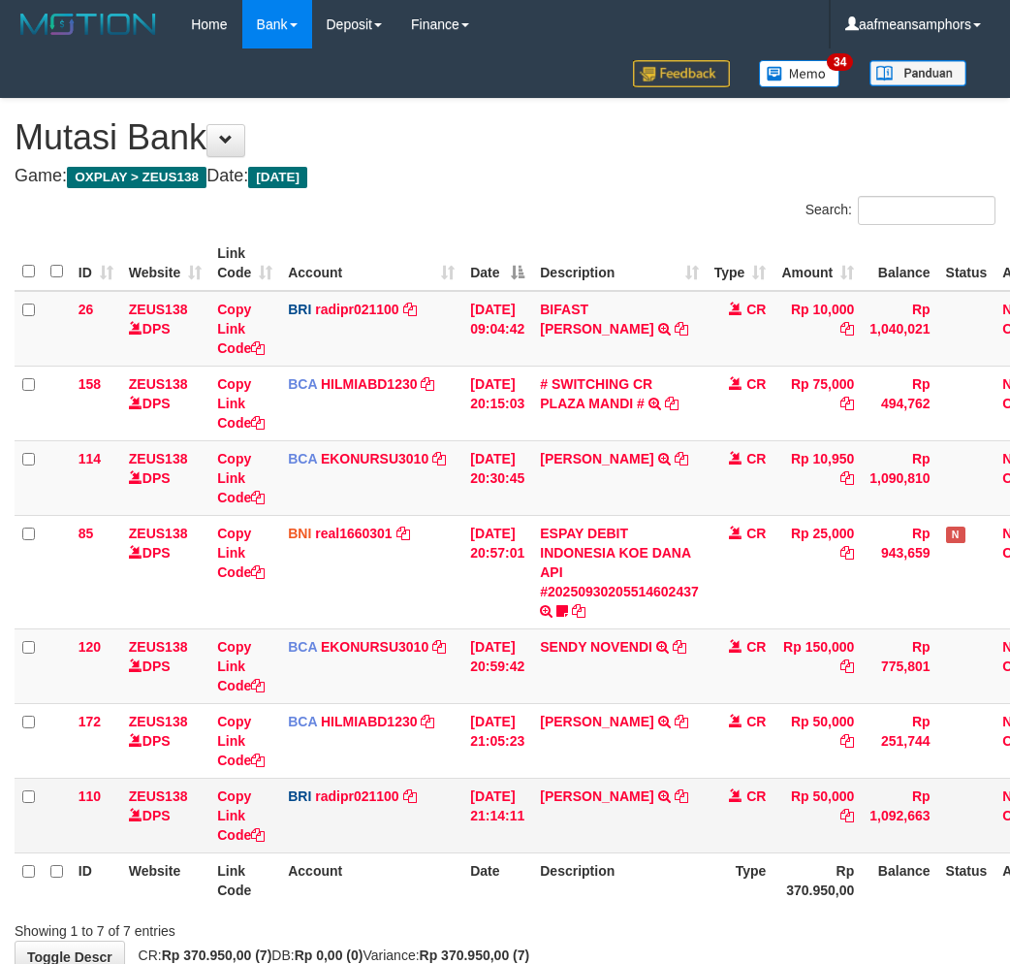
scroll to position [116, 0]
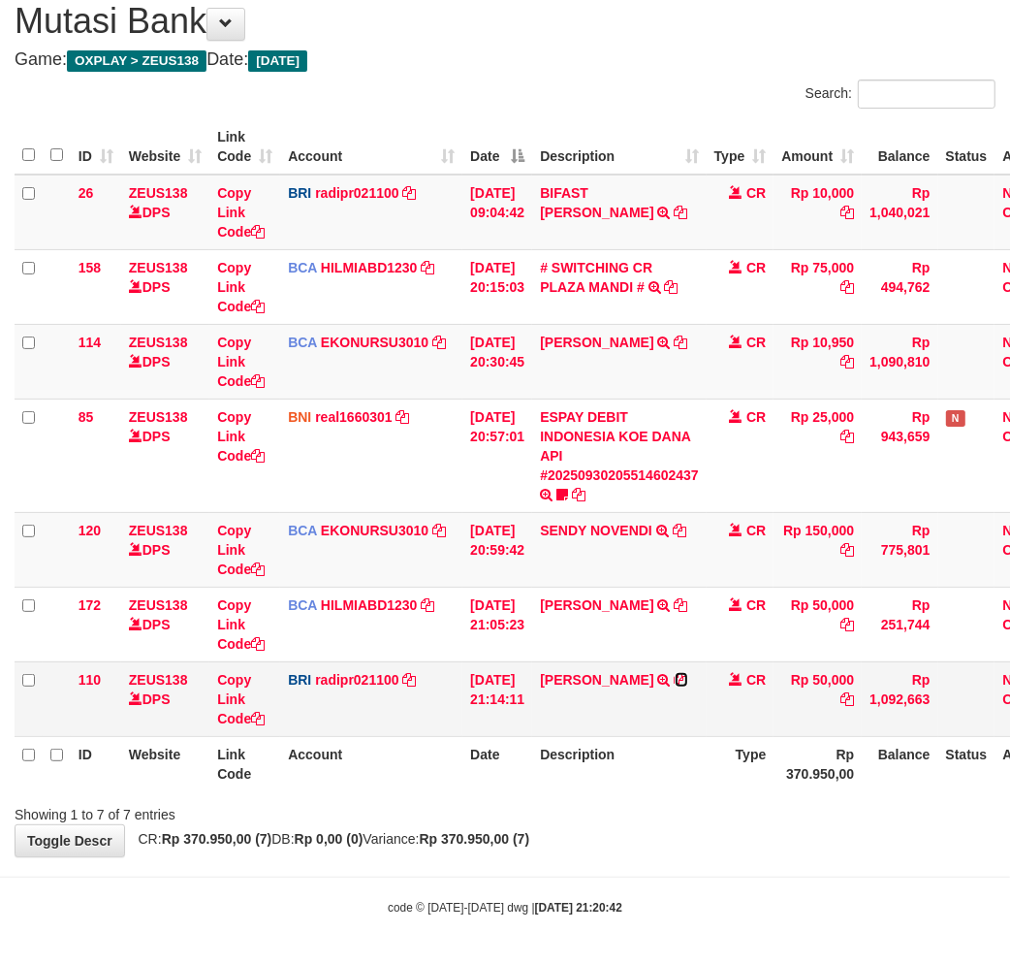
click at [688, 676] on icon at bounding box center [682, 680] width 14 height 14
drag, startPoint x: 711, startPoint y: 835, endPoint x: 757, endPoint y: 841, distance: 47.0
click at [709, 835] on div "**********" at bounding box center [505, 419] width 1010 height 873
click at [715, 843] on div "**********" at bounding box center [505, 419] width 1010 height 873
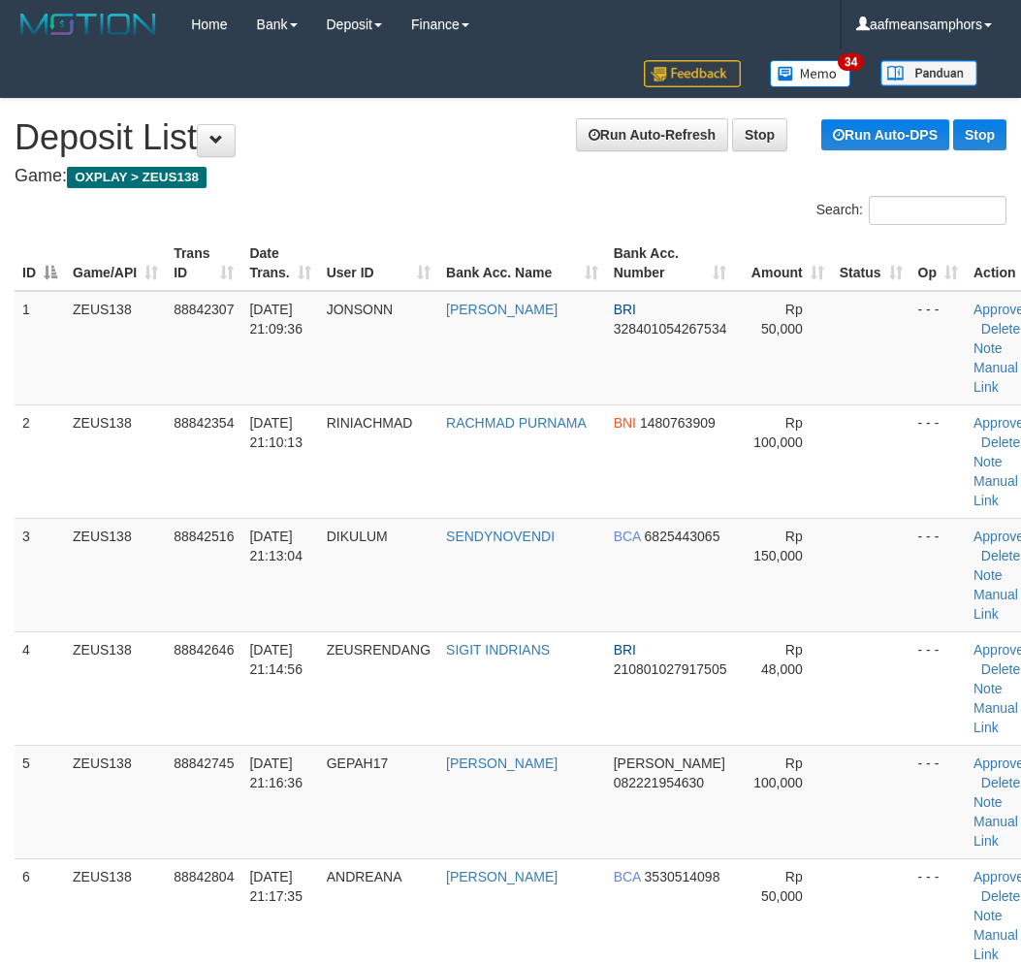
scroll to position [676, 0]
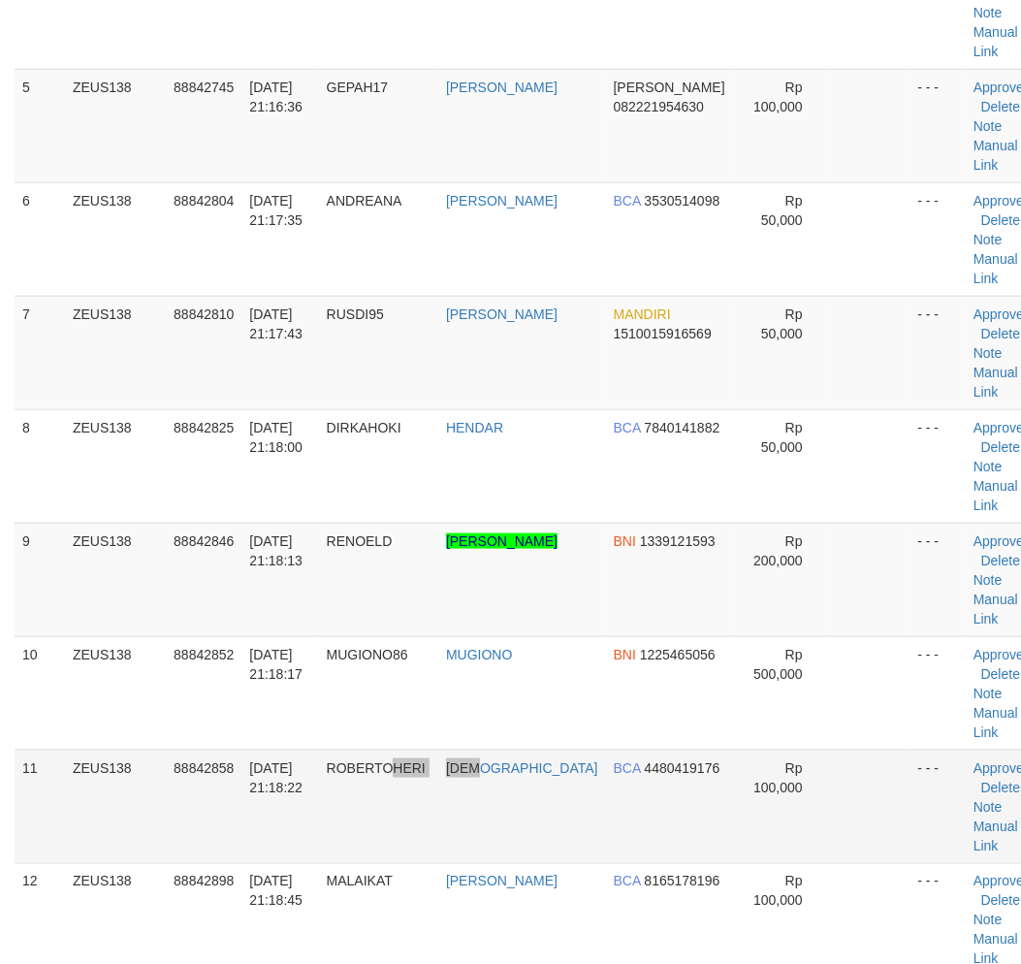
drag, startPoint x: 436, startPoint y: 757, endPoint x: 490, endPoint y: 767, distance: 54.2
click at [490, 767] on tr "11 ZEUS138 88842858 30/09/2025 21:18:22 ROBERTOHERI HADI BCA 4480419176 Rp 100,…" at bounding box center [530, 805] width 1030 height 113
drag, startPoint x: 443, startPoint y: 751, endPoint x: 180, endPoint y: 770, distance: 263.3
click at [447, 751] on td "HADI" at bounding box center [522, 805] width 168 height 113
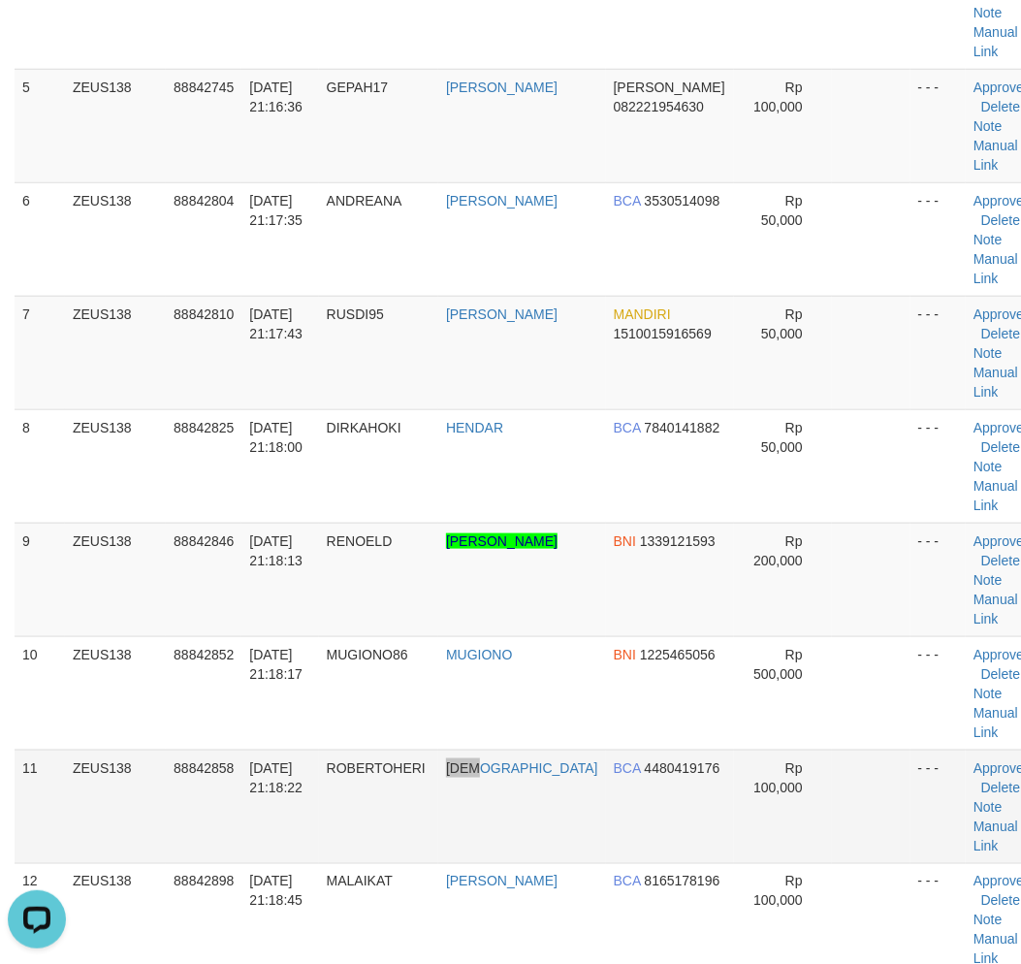
click at [497, 815] on tr "11 ZEUS138 88842858 30/09/2025 21:18:22 ROBERTOHERI HADI BCA 4480419176 Rp 100,…" at bounding box center [530, 805] width 1030 height 113
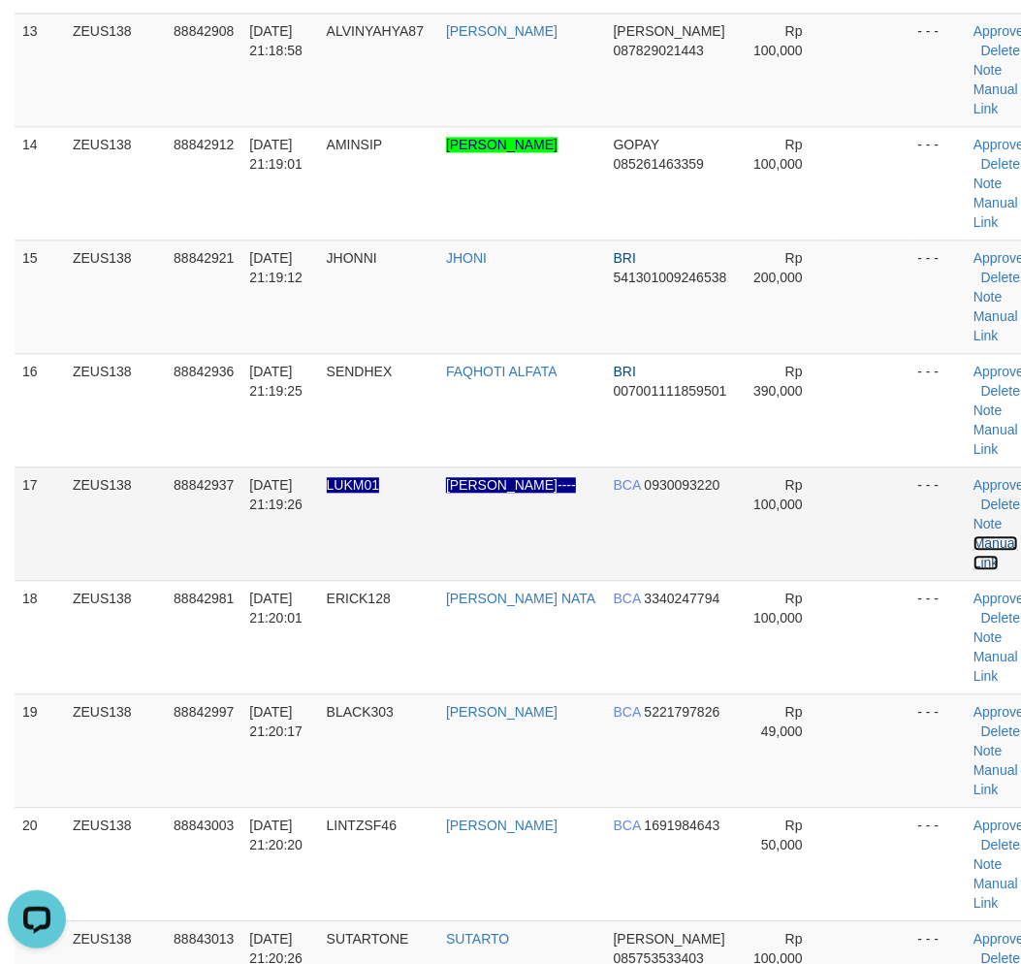
click at [973, 544] on link "Manual Link" at bounding box center [995, 552] width 45 height 35
click at [973, 535] on link "Manual Link" at bounding box center [995, 552] width 45 height 35
click at [973, 538] on link "Manual Link" at bounding box center [995, 552] width 45 height 35
click at [973, 535] on link "Manual Link" at bounding box center [995, 552] width 45 height 35
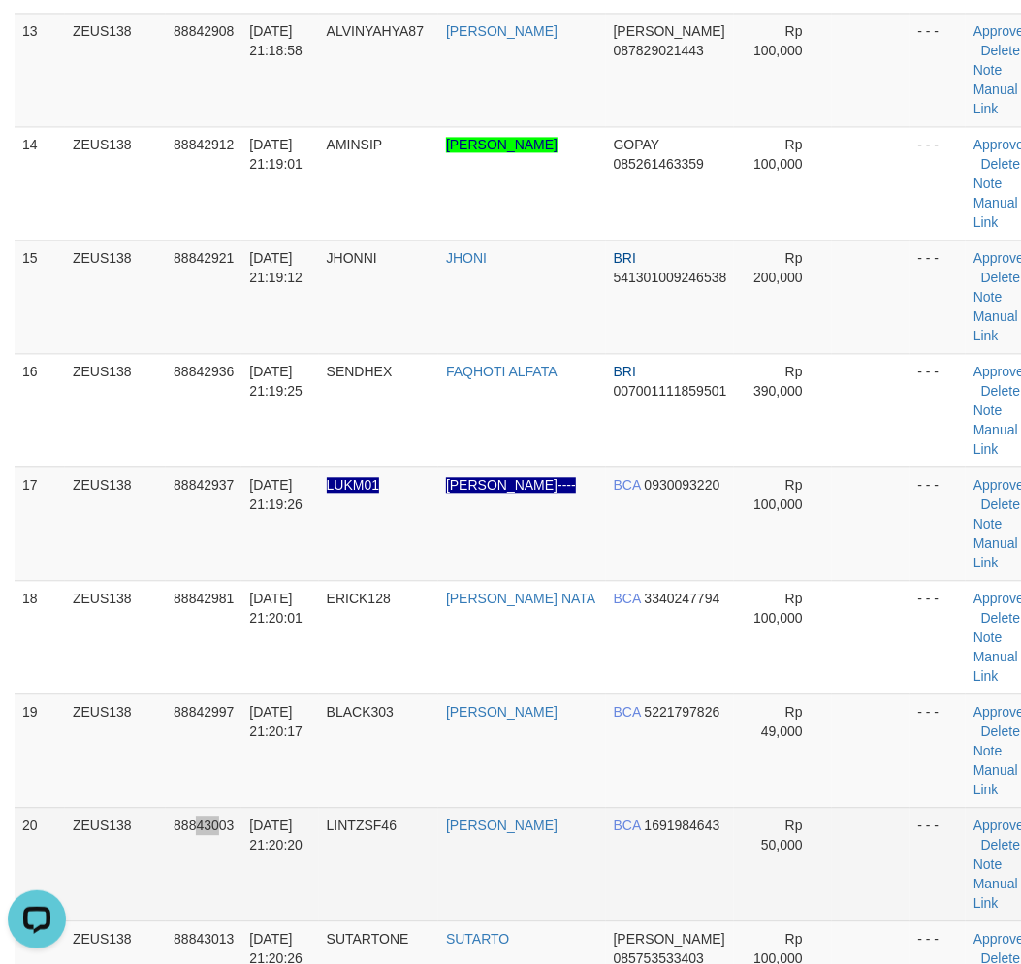
drag, startPoint x: 217, startPoint y: 873, endPoint x: 180, endPoint y: 868, distance: 37.3
click at [195, 869] on td "88843003" at bounding box center [204, 862] width 76 height 113
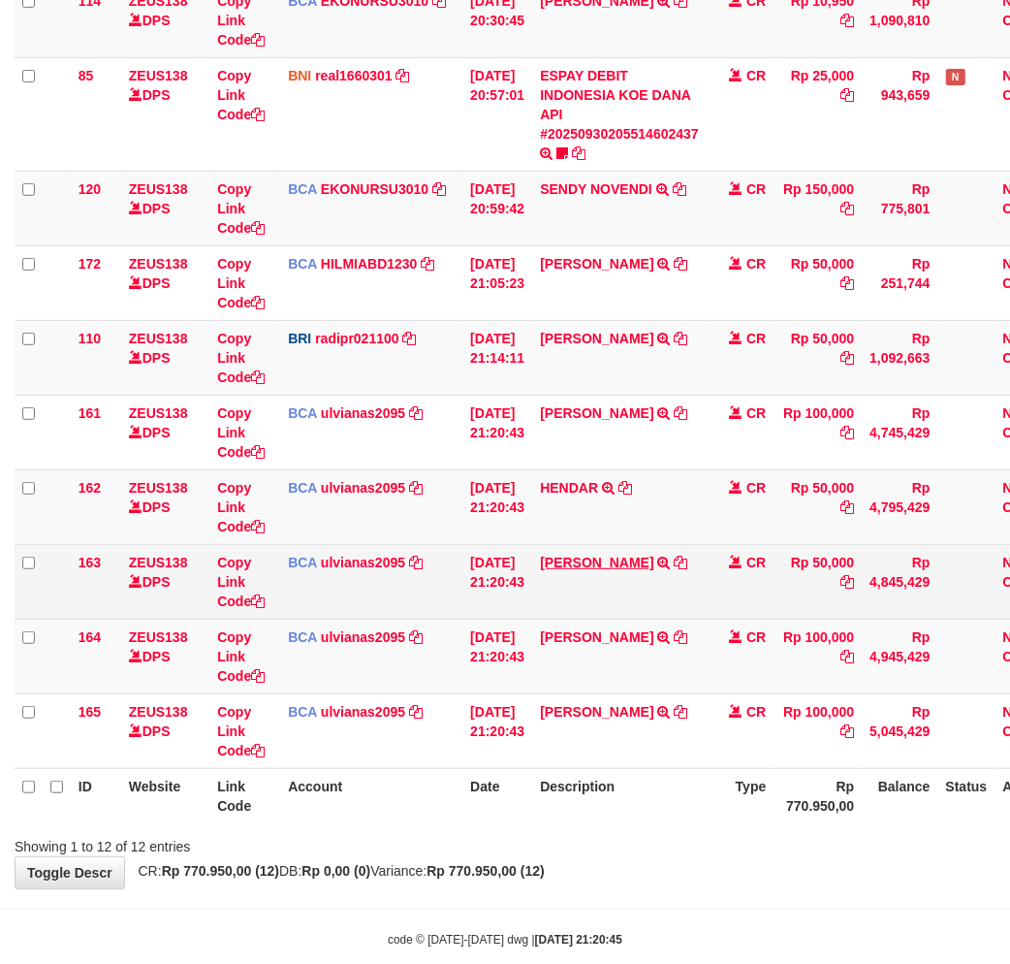
scroll to position [489, 0]
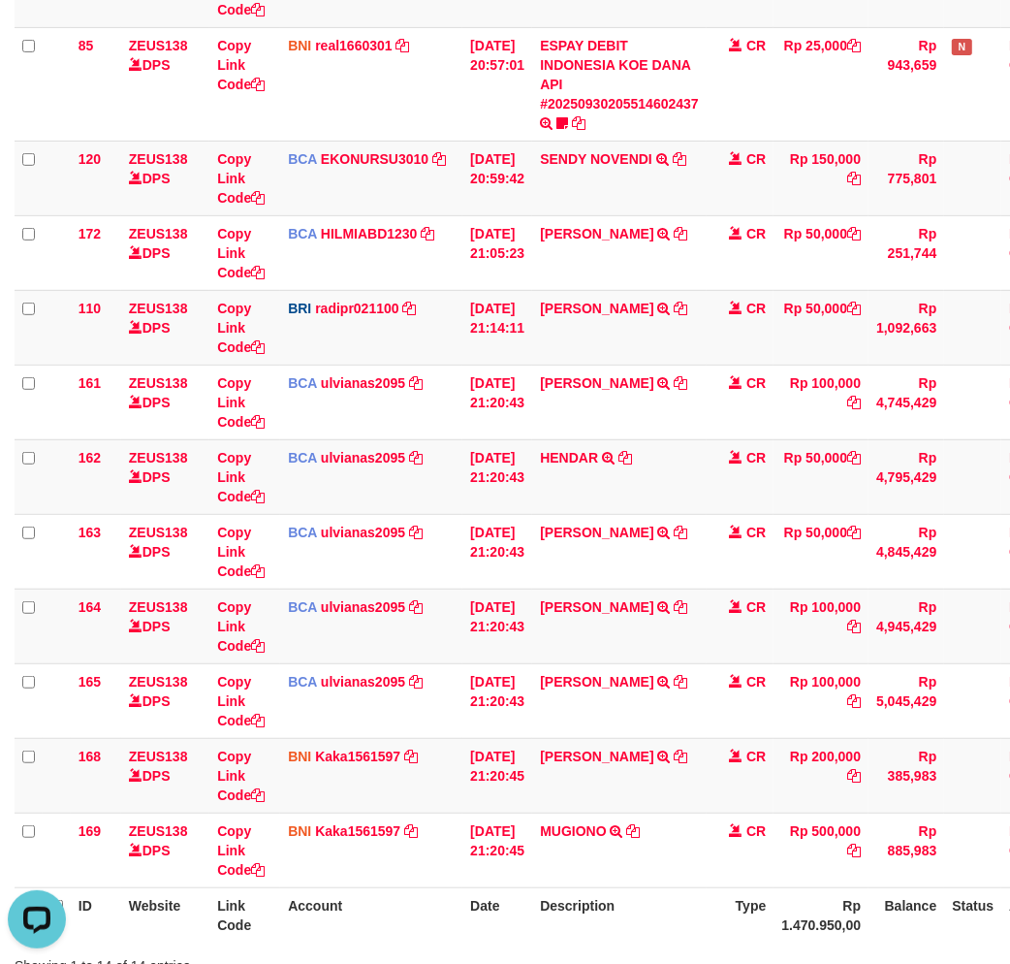
click at [635, 915] on th "Description" at bounding box center [619, 914] width 174 height 55
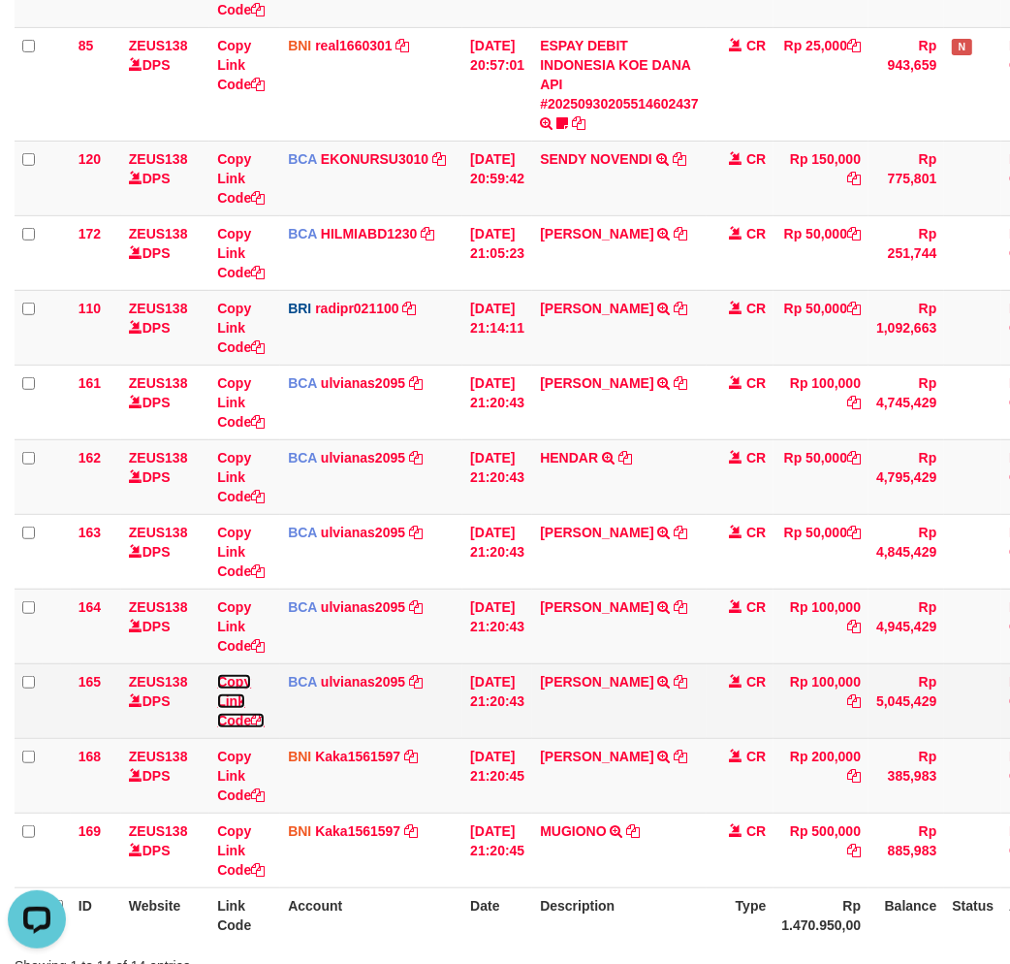
click at [237, 700] on link "Copy Link Code" at bounding box center [240, 701] width 47 height 54
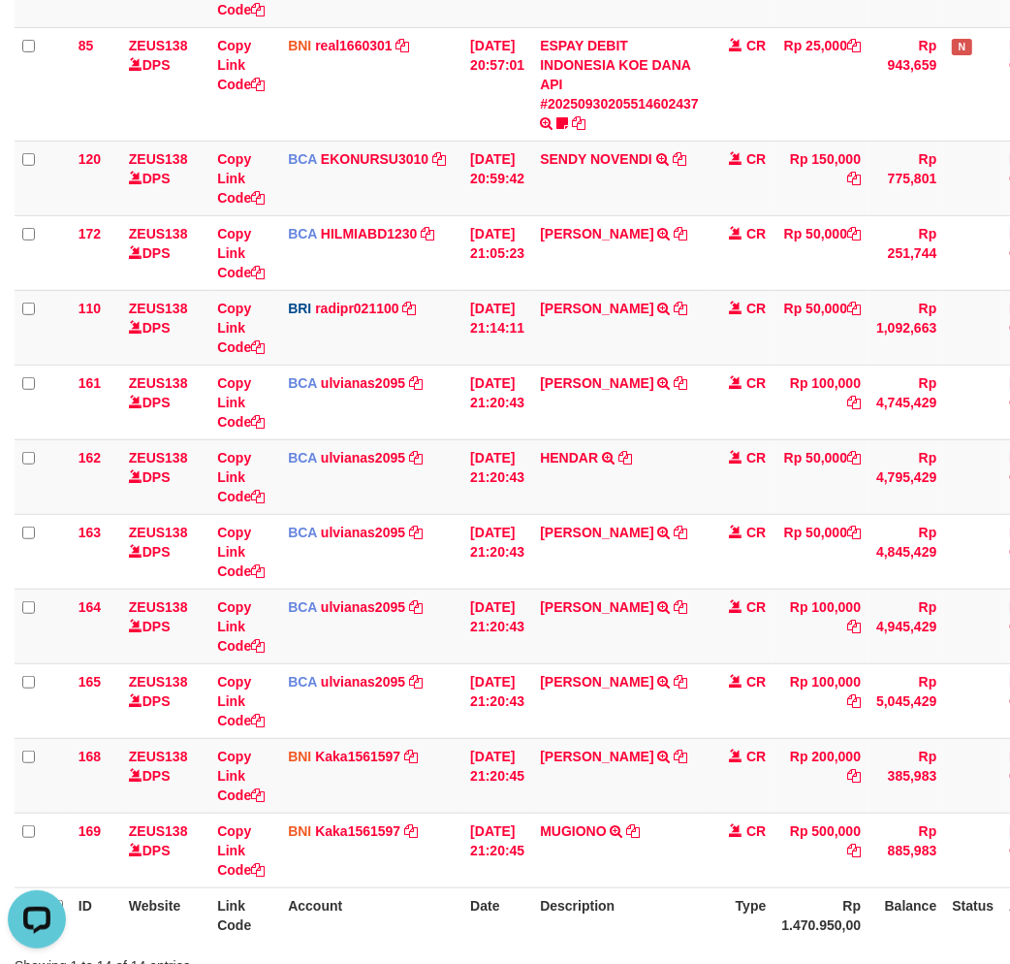
scroll to position [288, 0]
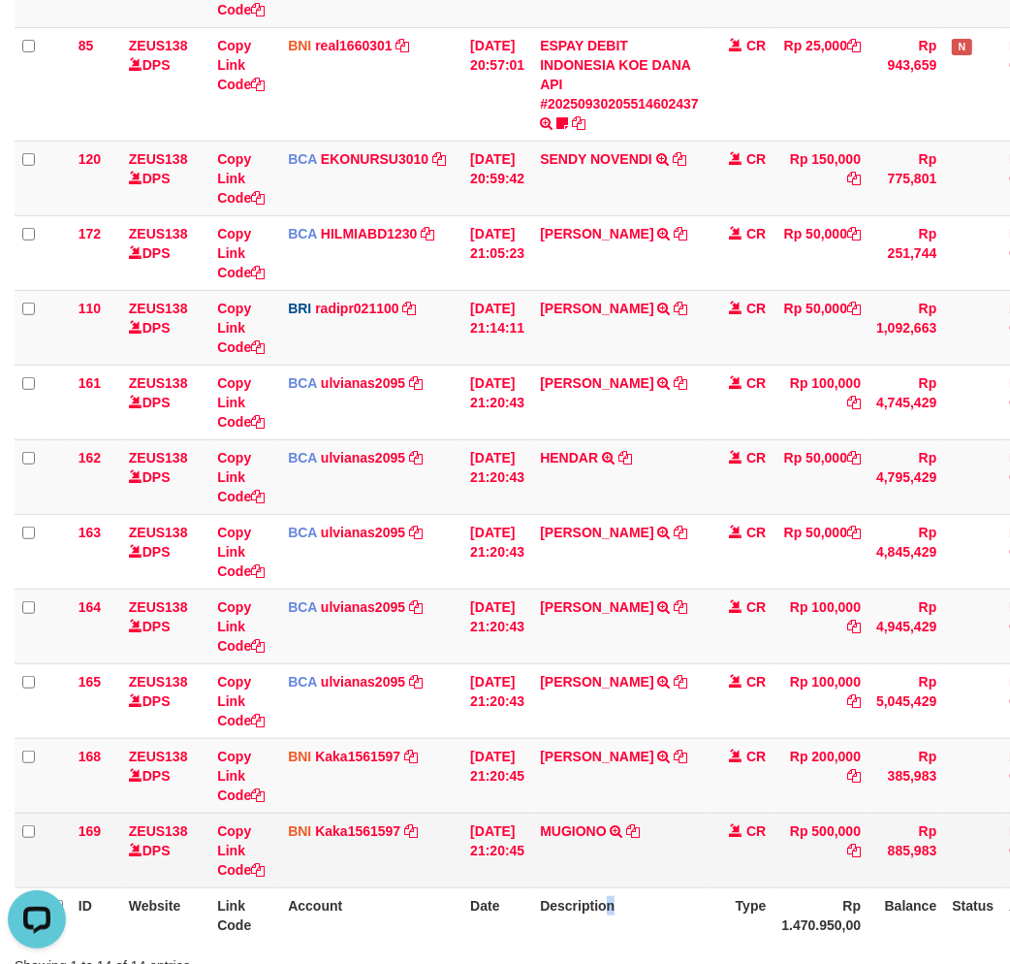
drag, startPoint x: 651, startPoint y: 900, endPoint x: 907, endPoint y: 875, distance: 257.1
click at [630, 902] on th "Description" at bounding box center [619, 914] width 174 height 55
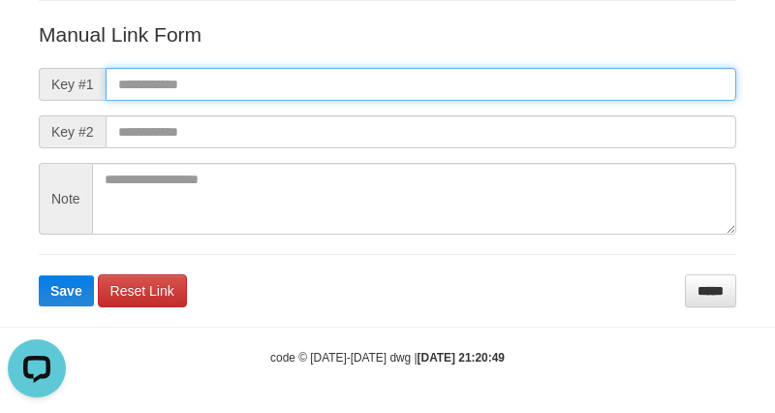
click at [556, 84] on input "text" at bounding box center [421, 84] width 631 height 33
paste input "**********"
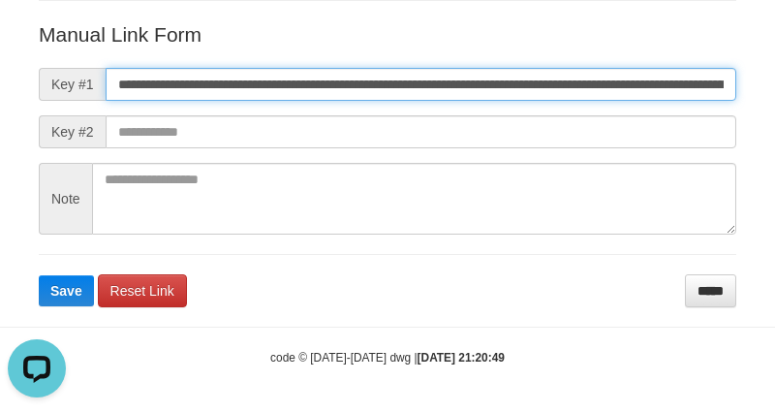
scroll to position [0, 1335]
type input "**********"
click at [39, 275] on button "Save" at bounding box center [66, 290] width 55 height 31
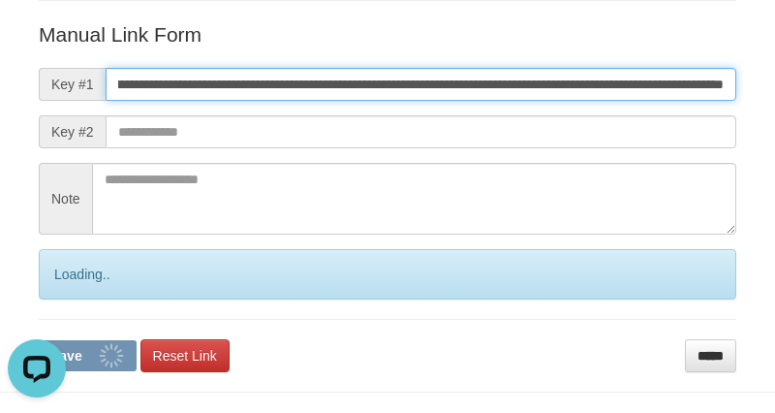
click at [39, 340] on button "Save" at bounding box center [88, 355] width 98 height 31
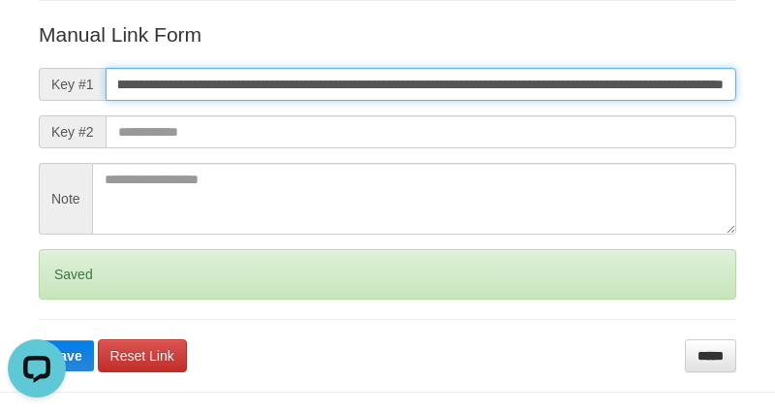
click at [39, 340] on button "Save" at bounding box center [66, 355] width 55 height 31
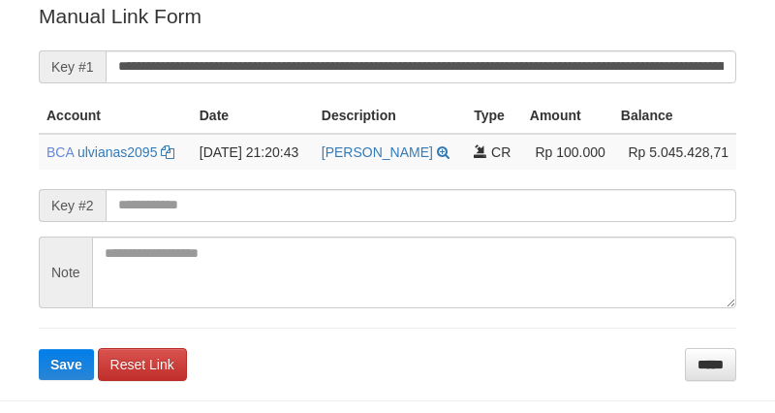
click at [39, 349] on button "Save" at bounding box center [66, 364] width 55 height 31
click at [400, 74] on input "**********" at bounding box center [421, 66] width 631 height 33
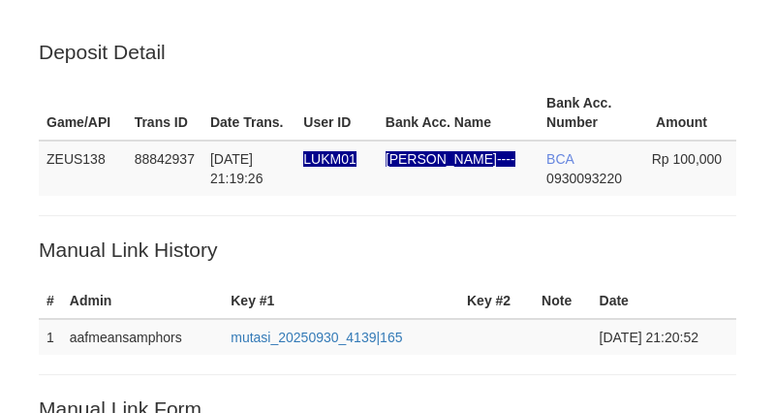
scroll to position [393, 0]
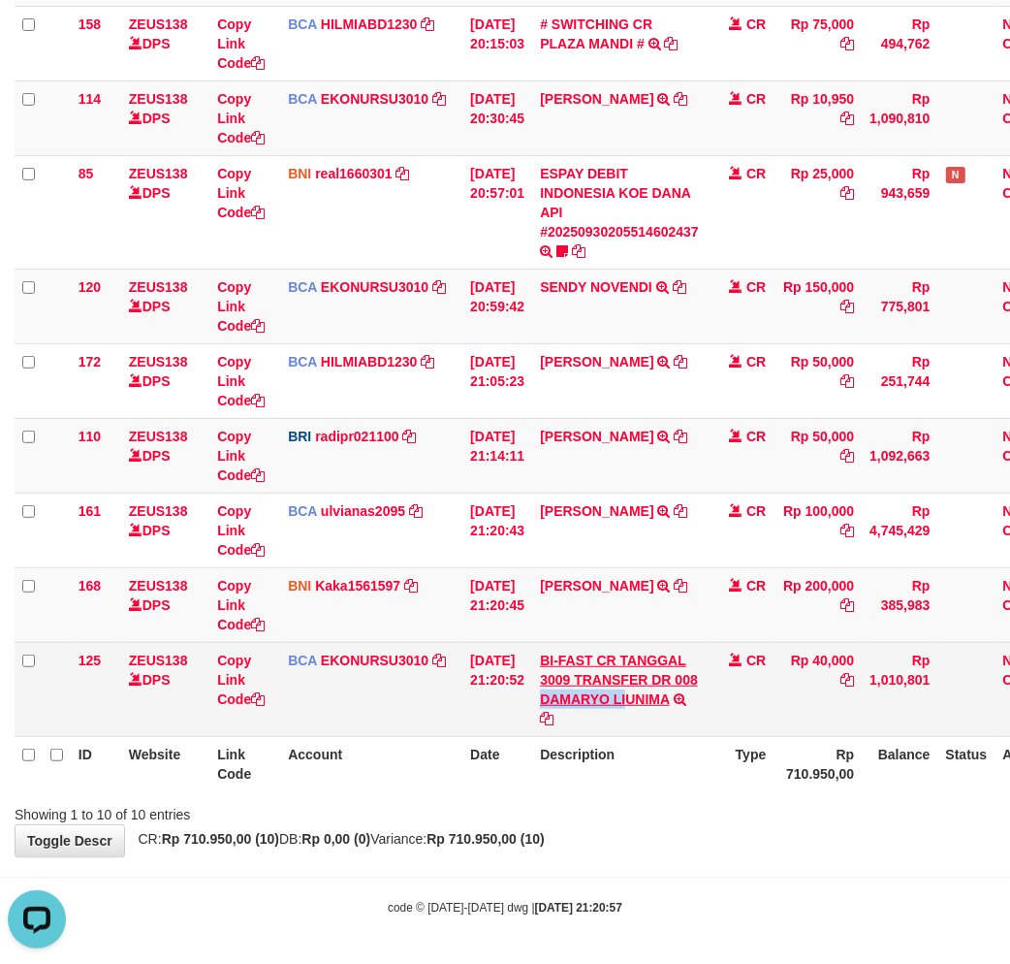
drag, startPoint x: 553, startPoint y: 698, endPoint x: 643, endPoint y: 700, distance: 90.2
click at [643, 700] on td "BI-FAST CR TANGGAL 3009 TRANSFER DR 008 DAMARYO LIUNIMA BI-FAST CR TANGGAL :30/…" at bounding box center [619, 689] width 174 height 94
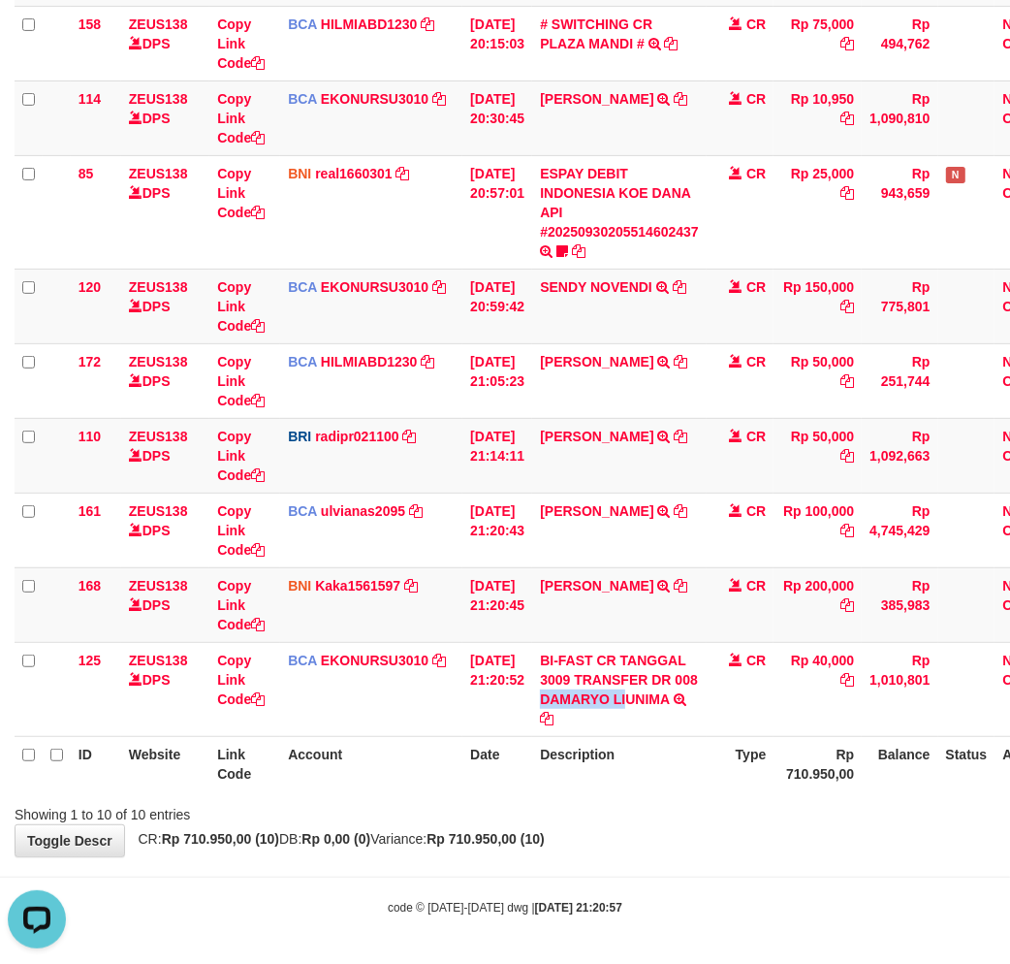
copy link "DAMARYO LI"
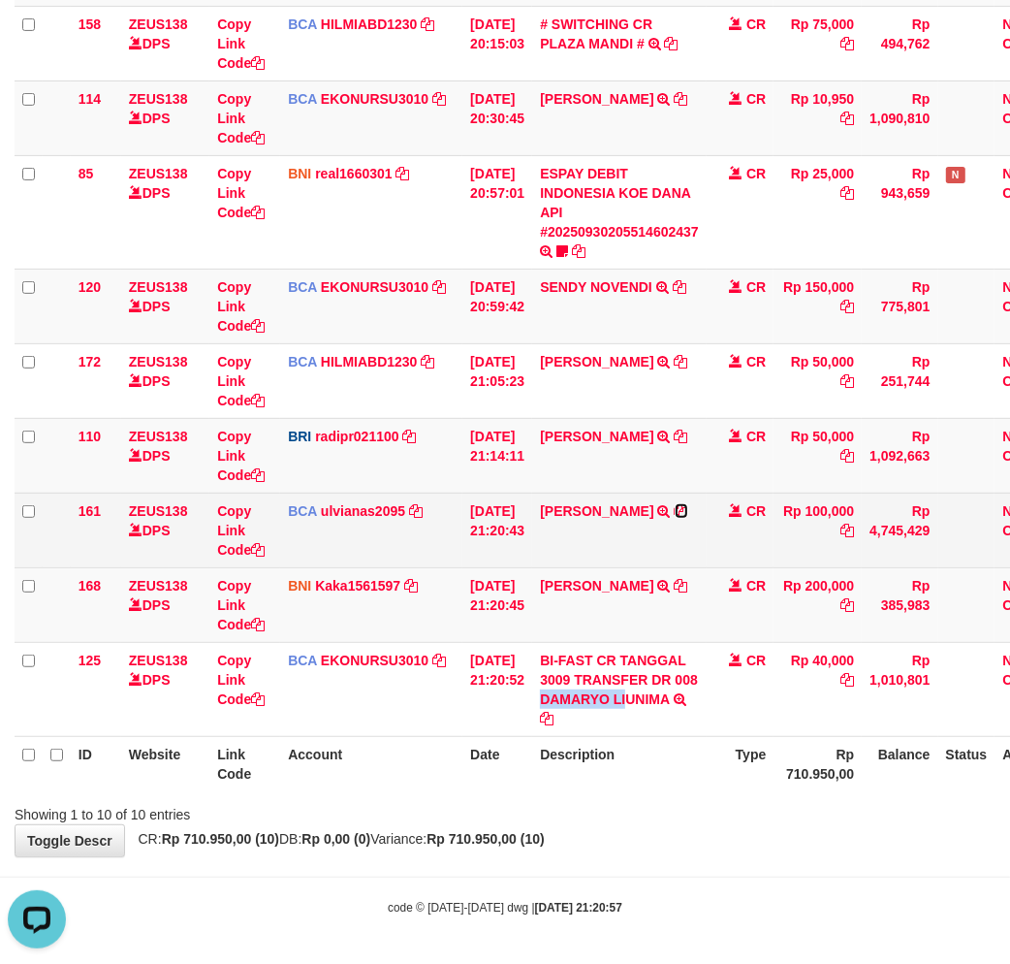
click at [688, 508] on icon at bounding box center [682, 511] width 14 height 14
copy link "DAMARYO LI"
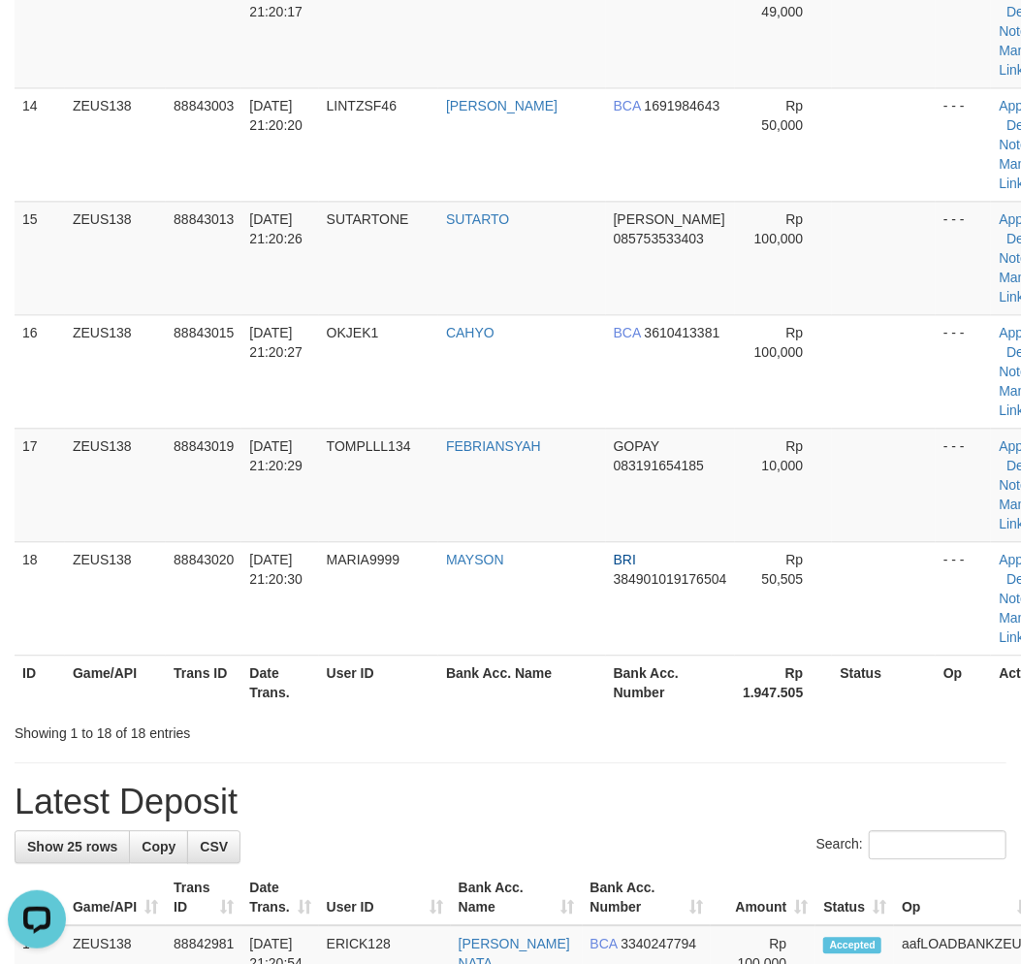
drag, startPoint x: 454, startPoint y: 853, endPoint x: 523, endPoint y: 735, distance: 137.3
click at [480, 808] on div "**********" at bounding box center [510, 448] width 1021 height 3976
click at [250, 665] on th "Date Trans." at bounding box center [279, 681] width 77 height 55
click at [254, 665] on th "Date Trans." at bounding box center [279, 681] width 77 height 55
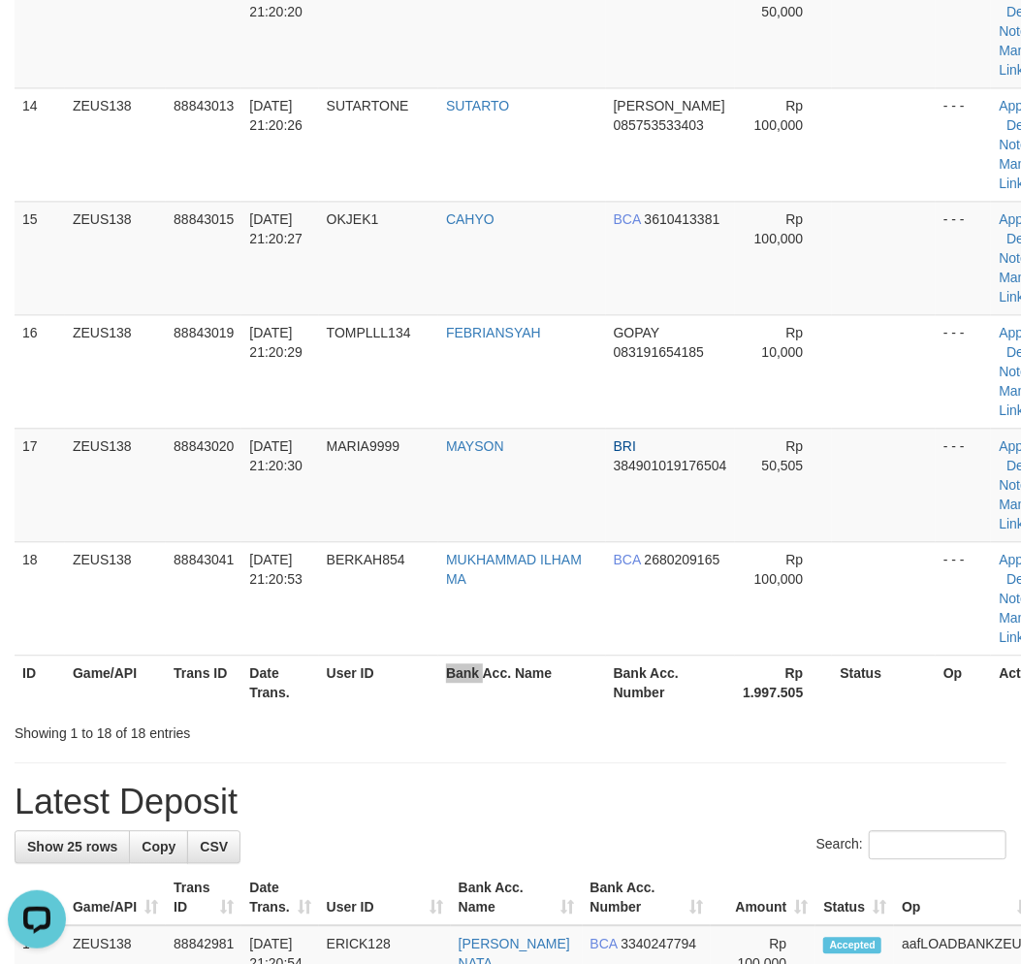
click at [492, 666] on th "Bank Acc. Name" at bounding box center [522, 681] width 168 height 55
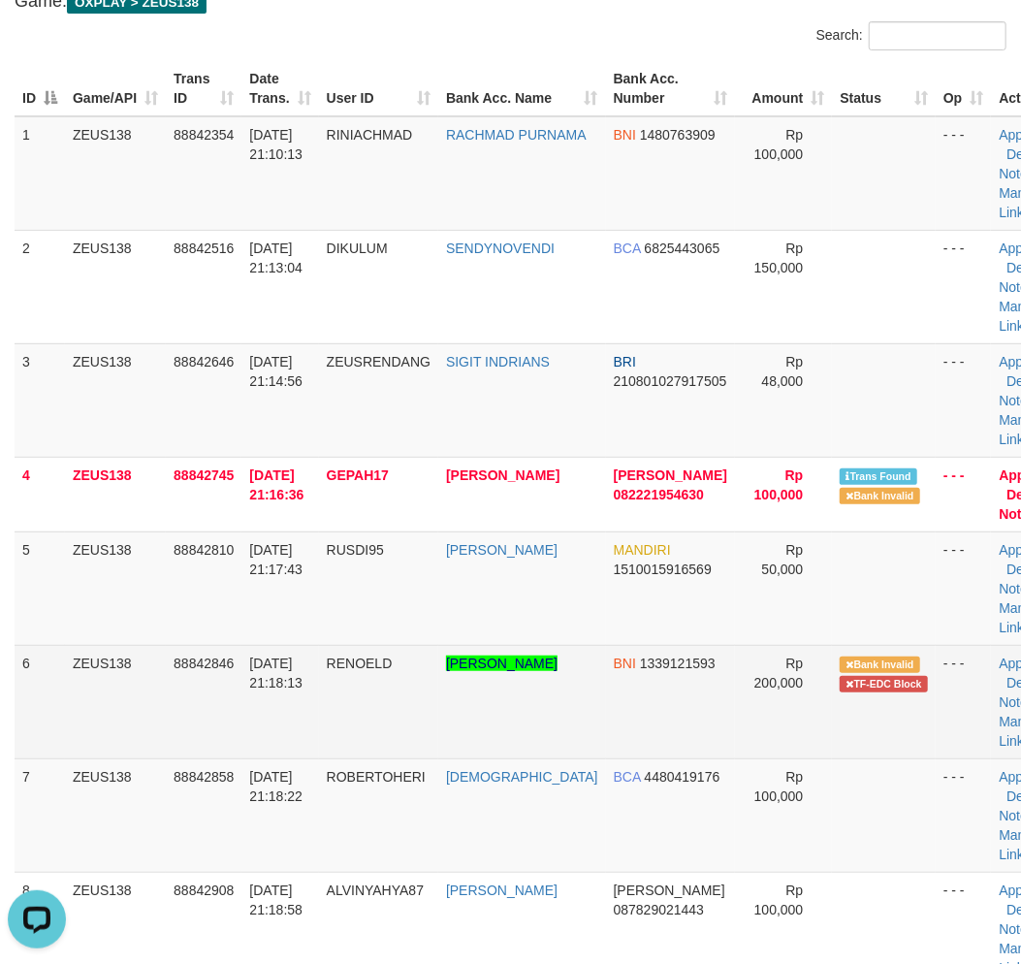
click at [318, 696] on td "[DATE] 21:18:13" at bounding box center [279, 701] width 77 height 113
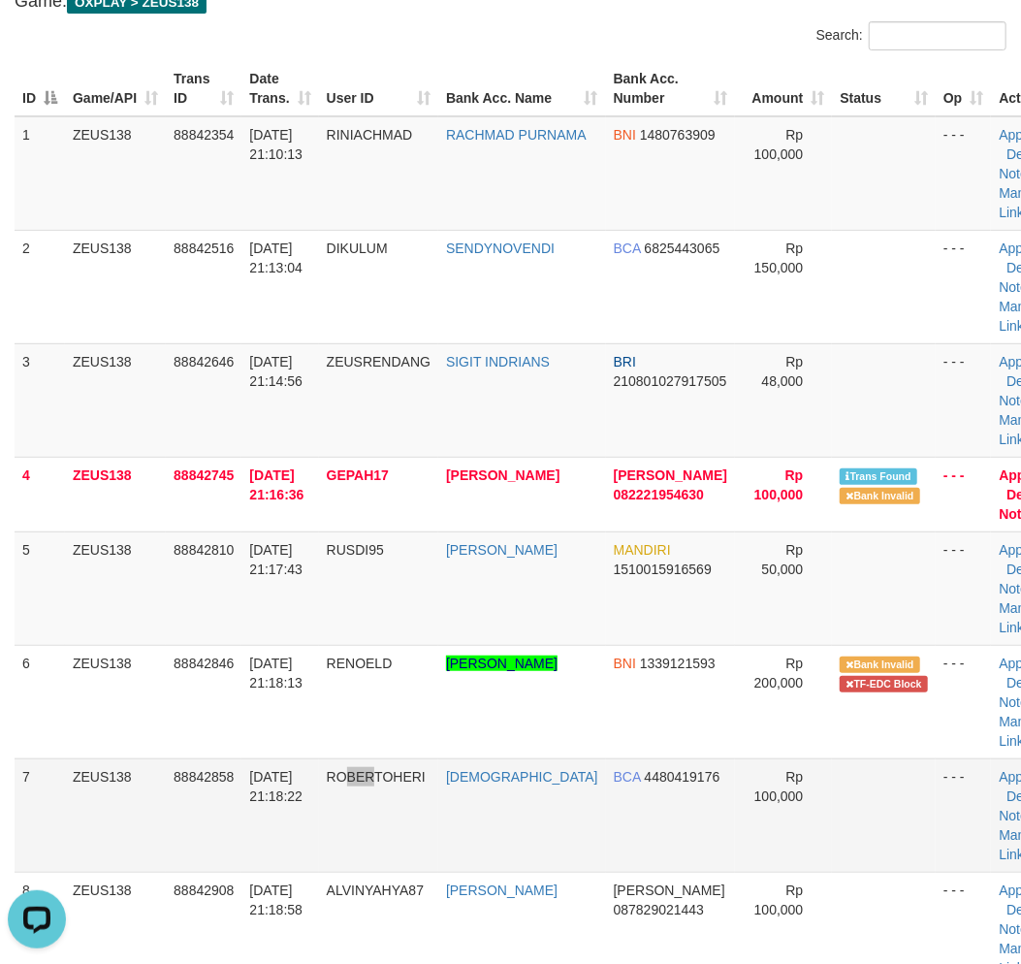
click at [381, 834] on td "ROBERTOHERI" at bounding box center [378, 814] width 119 height 113
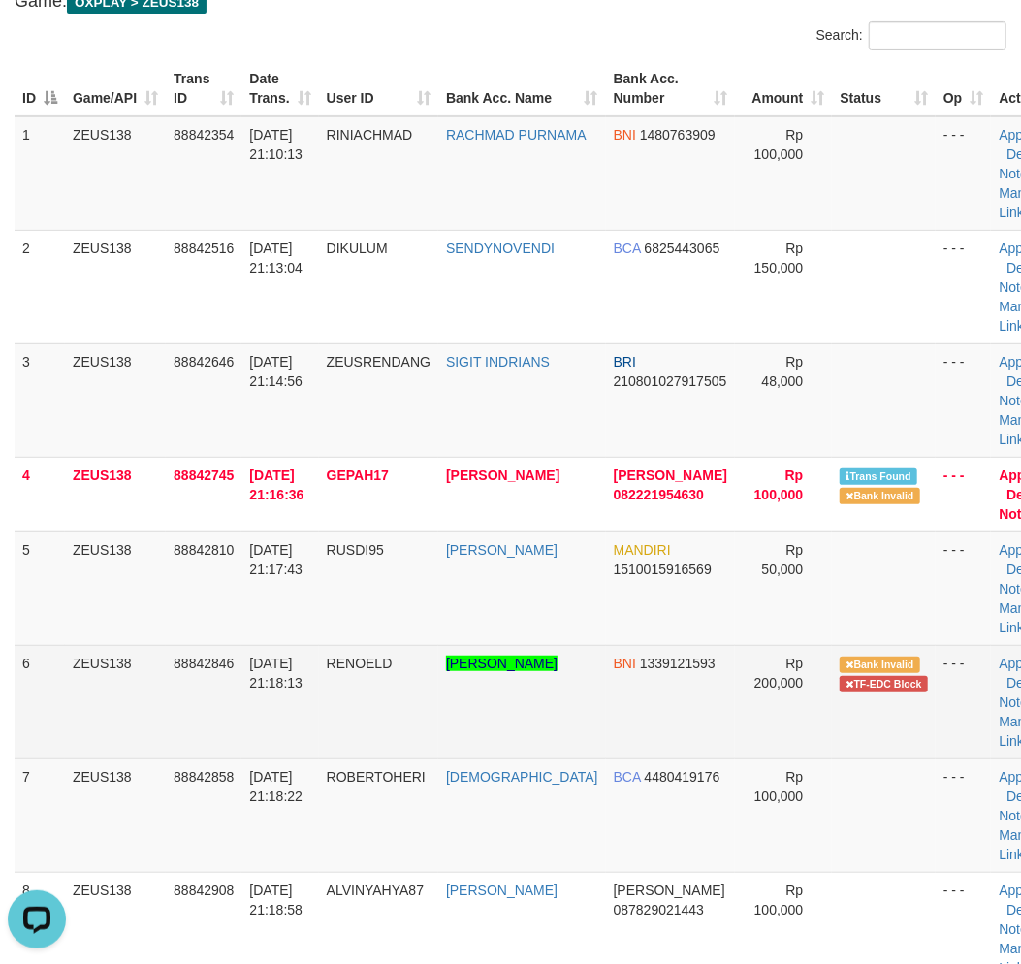
click at [284, 717] on td "30/09/2025 21:18:13" at bounding box center [279, 701] width 77 height 113
click at [275, 714] on td "30/09/2025 21:18:13" at bounding box center [279, 701] width 77 height 113
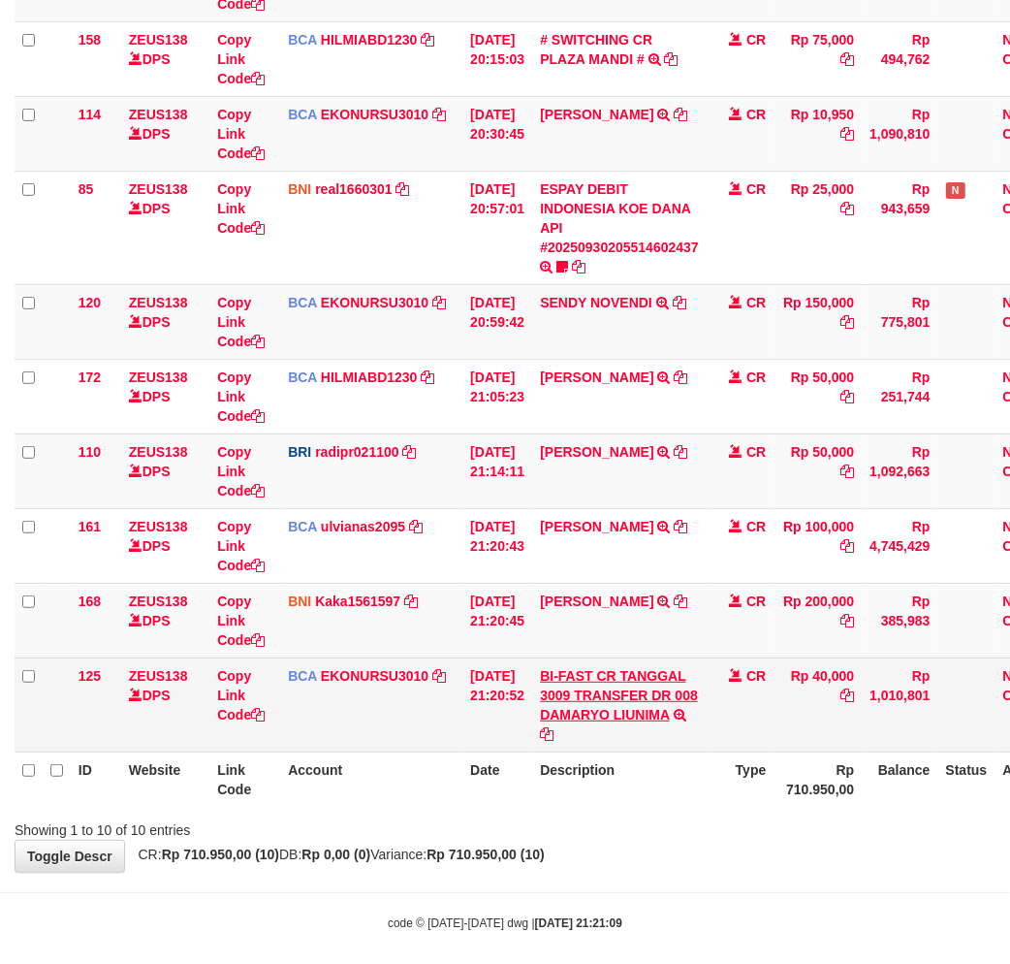
scroll to position [349, 0]
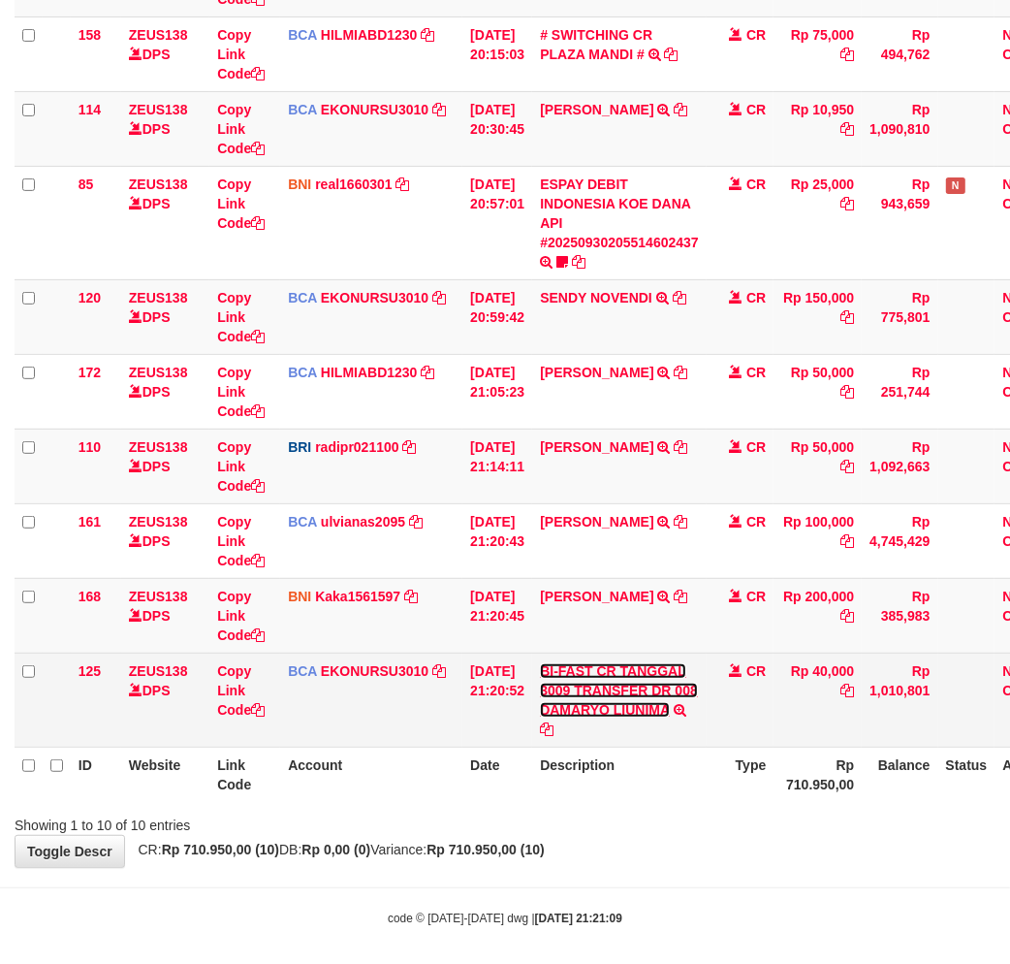
click at [587, 709] on link "BI-FAST CR TANGGAL 3009 TRANSFER DR 008 DAMARYO LIUNIMA" at bounding box center [619, 690] width 158 height 54
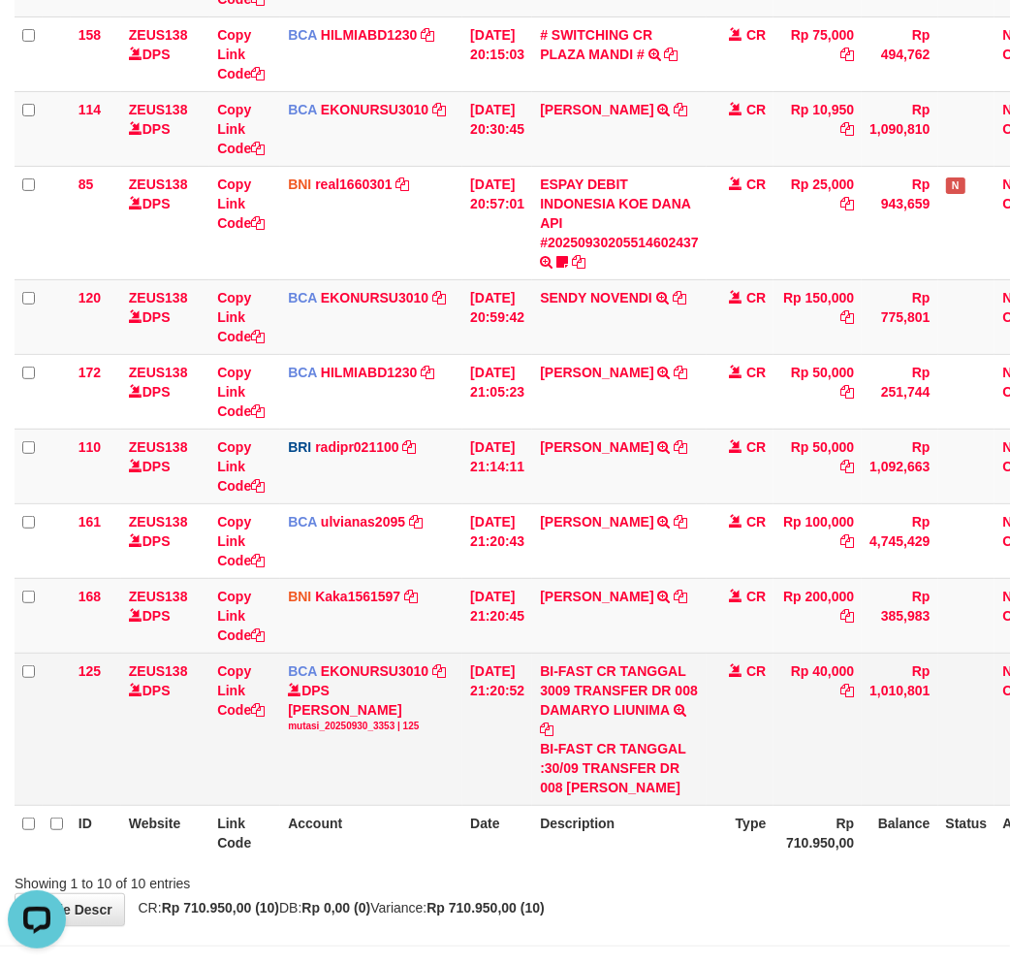
click at [588, 801] on td "BI-FAST CR TANGGAL 3009 TRANSFER DR 008 DAMARYO LIUNIMA BI-FAST CR TANGGAL :30/…" at bounding box center [619, 728] width 174 height 152
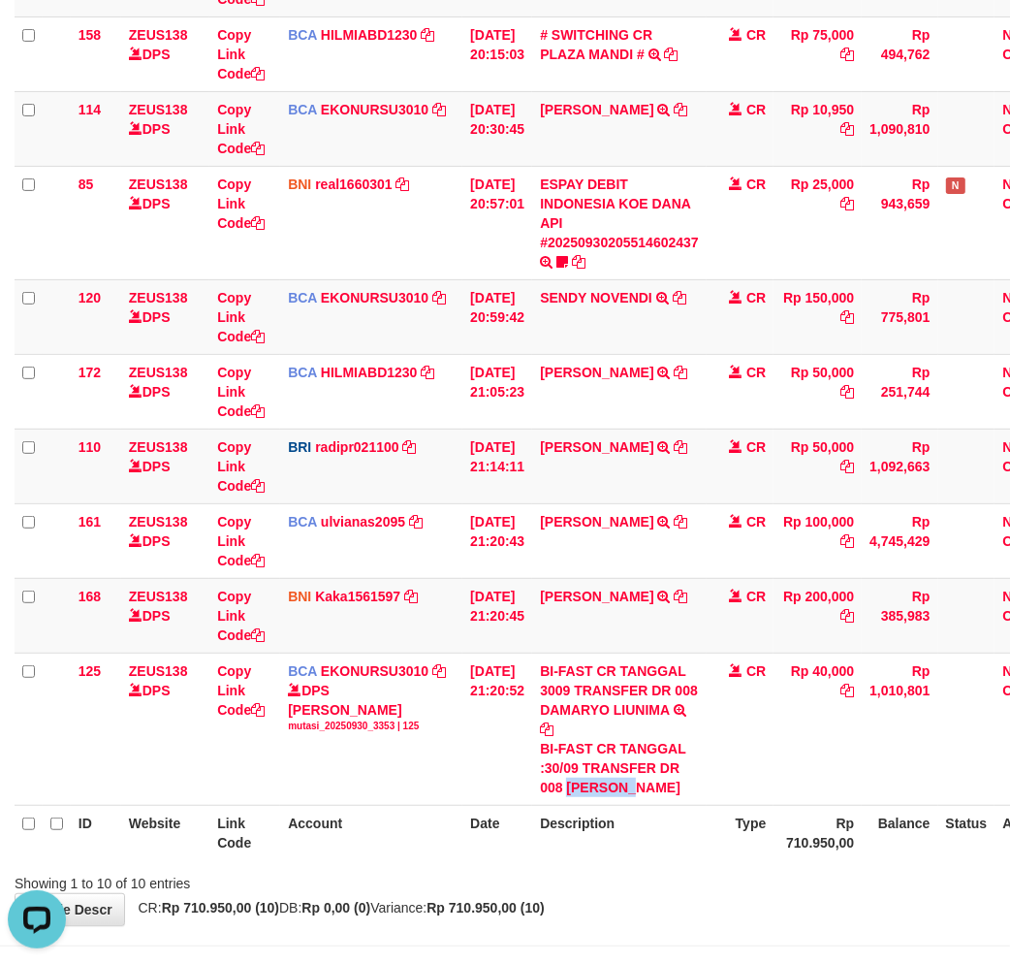
copy div "DAMARYO"
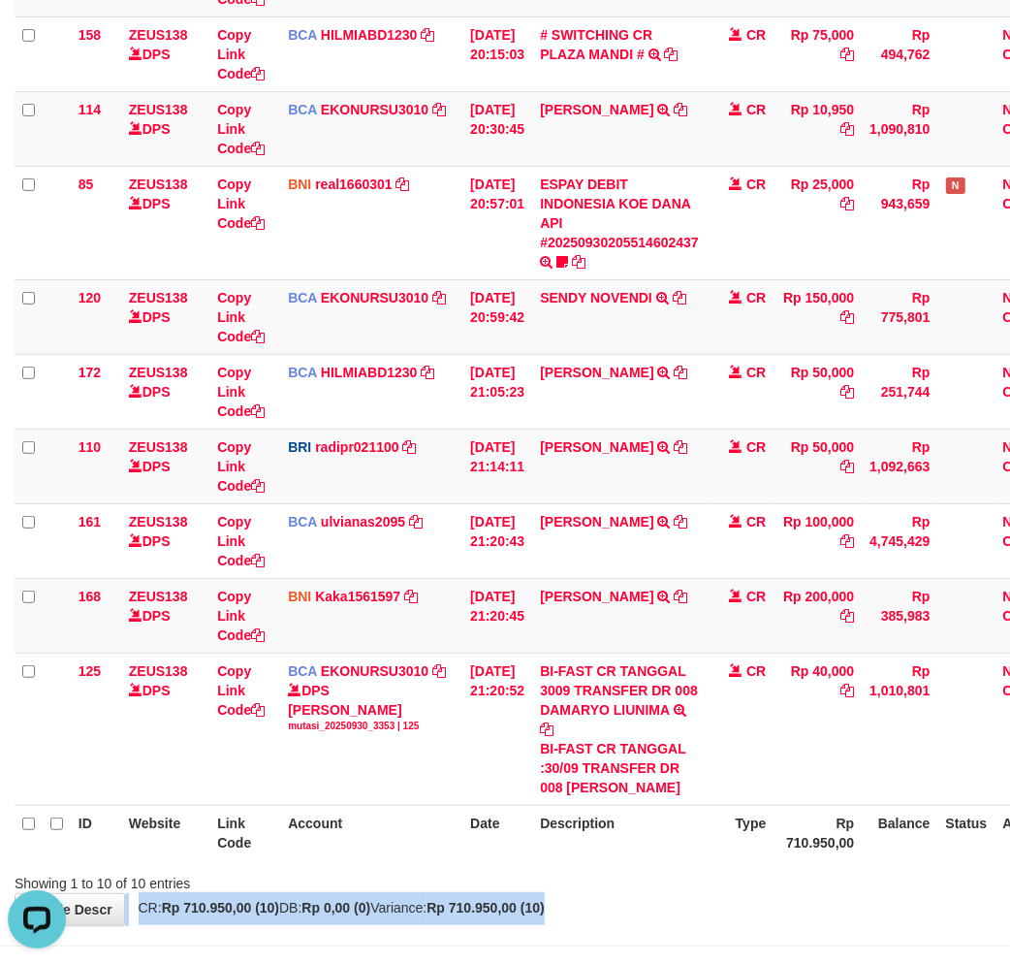
drag, startPoint x: 642, startPoint y: 880, endPoint x: 731, endPoint y: 860, distance: 91.5
click at [641, 893] on div "**********" at bounding box center [505, 337] width 1010 height 1175
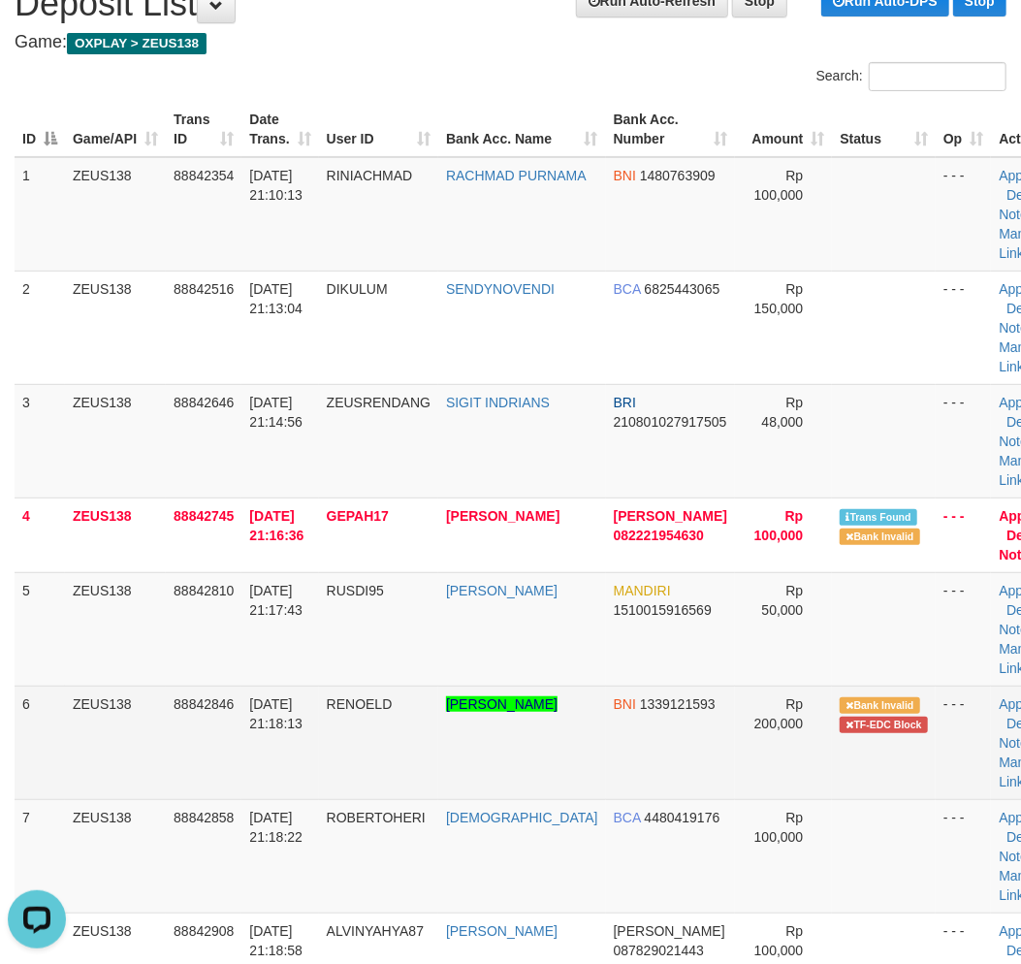
drag, startPoint x: 302, startPoint y: 774, endPoint x: 292, endPoint y: 777, distance: 11.3
click at [292, 777] on td "[DATE] 21:18:13" at bounding box center [279, 741] width 77 height 113
click at [291, 777] on td "[DATE] 21:18:13" at bounding box center [279, 741] width 77 height 113
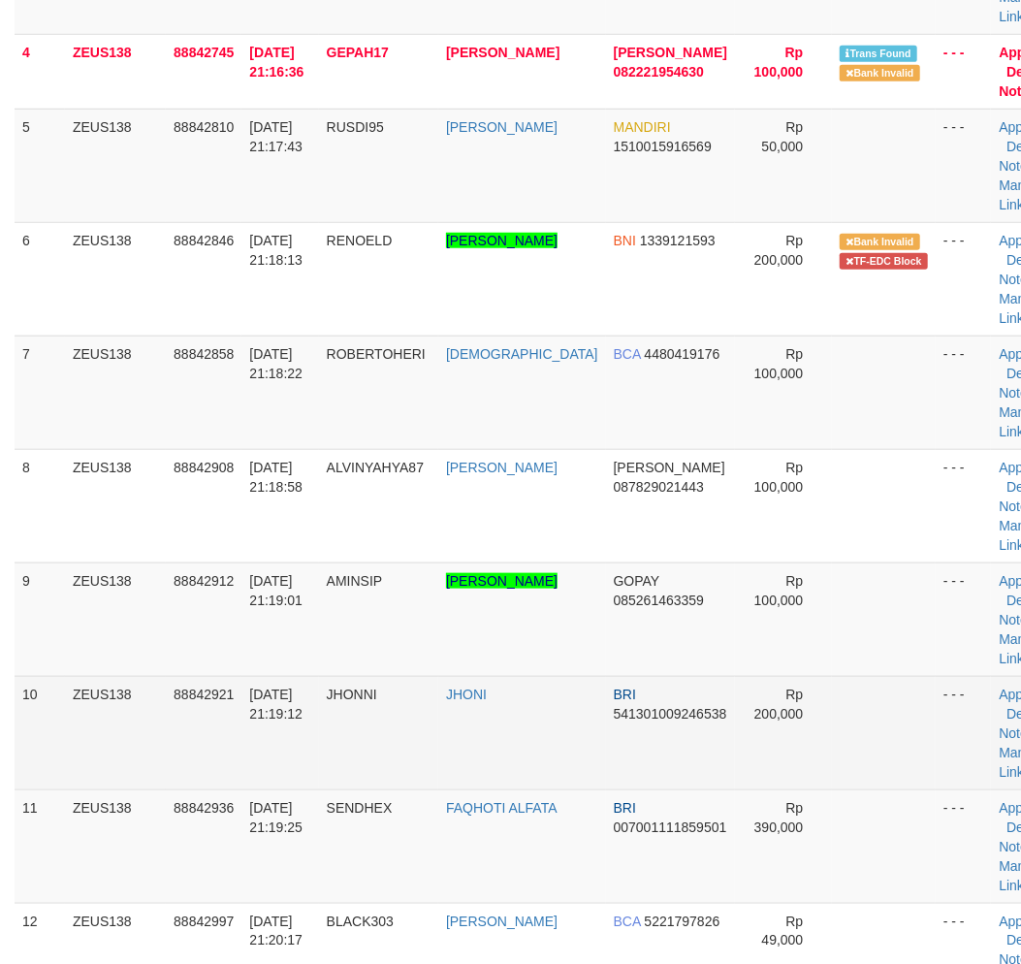
click at [341, 737] on td "JHONNI" at bounding box center [378, 732] width 119 height 113
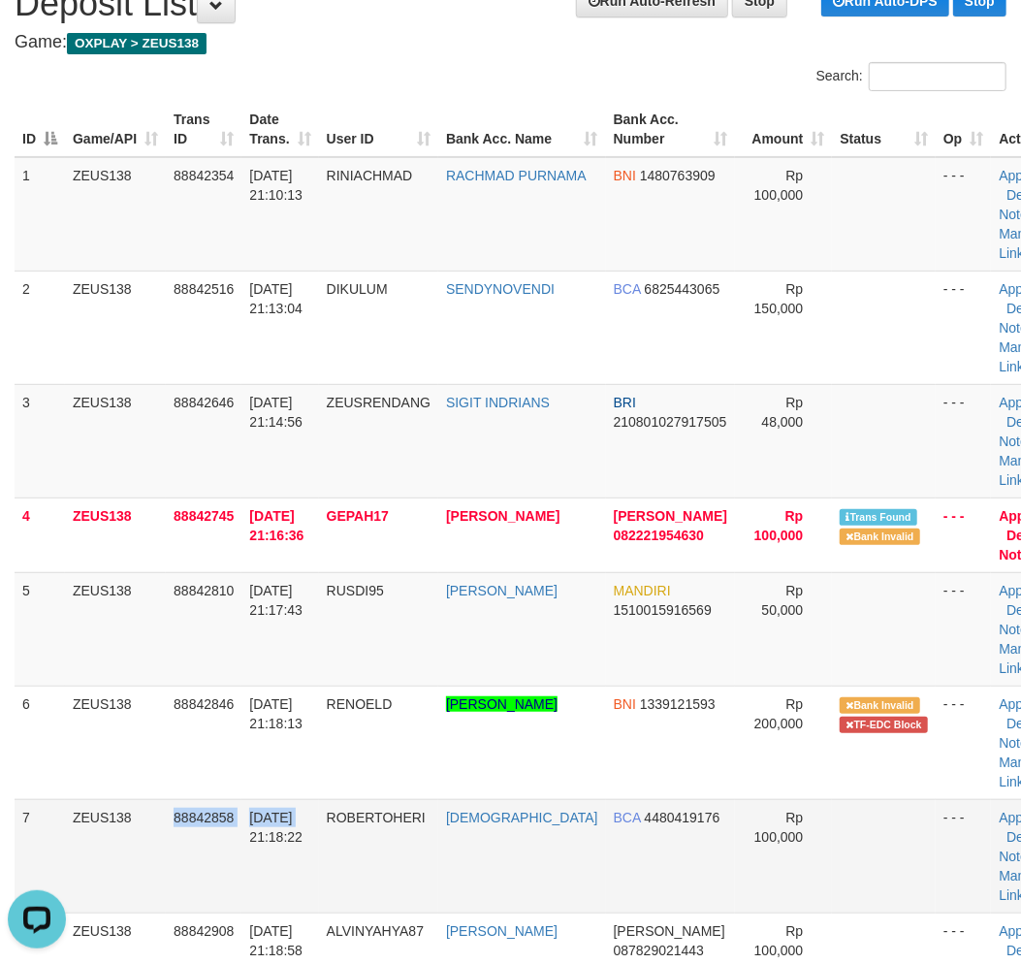
click at [297, 817] on tr "7 ZEUS138 88842858 30/09/2025 21:18:22 ROBERTOHERI HADI BCA 4480419176 Rp 100,0…" at bounding box center [543, 855] width 1056 height 113
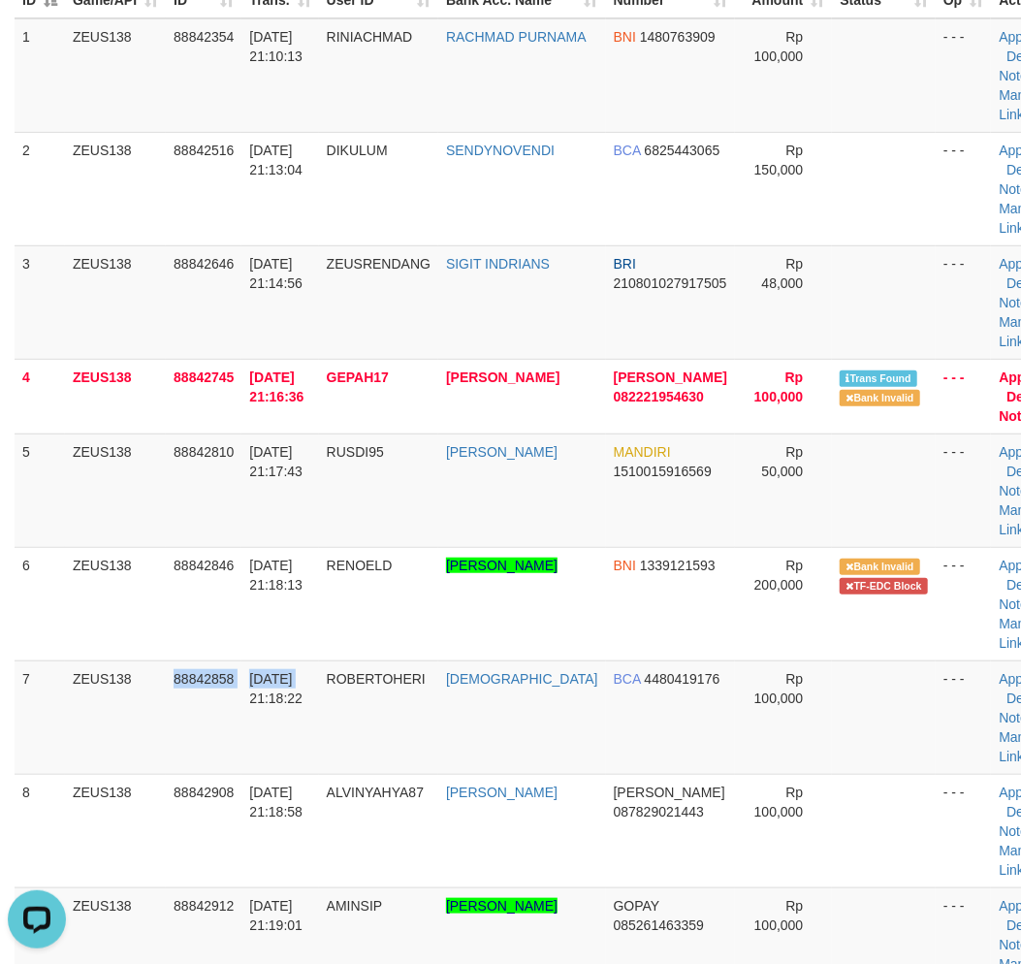
scroll to position [565, 0]
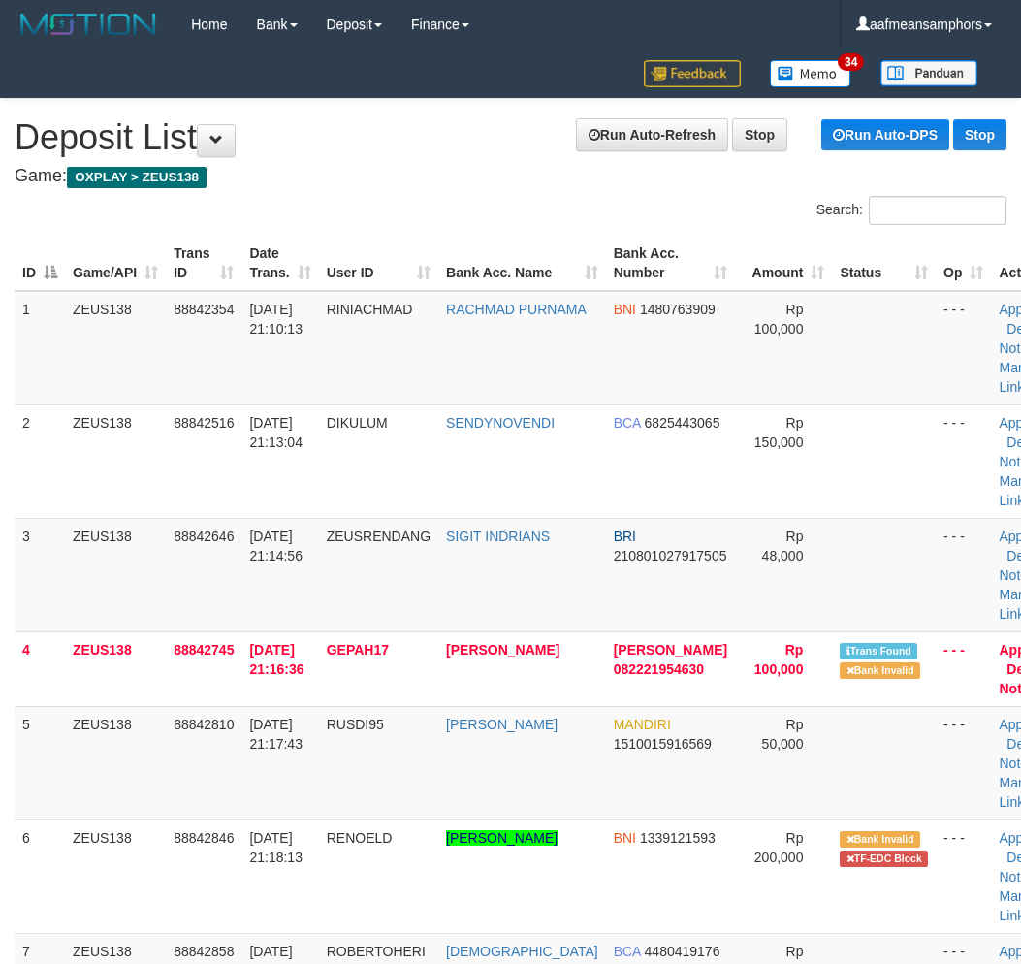
scroll to position [565, 0]
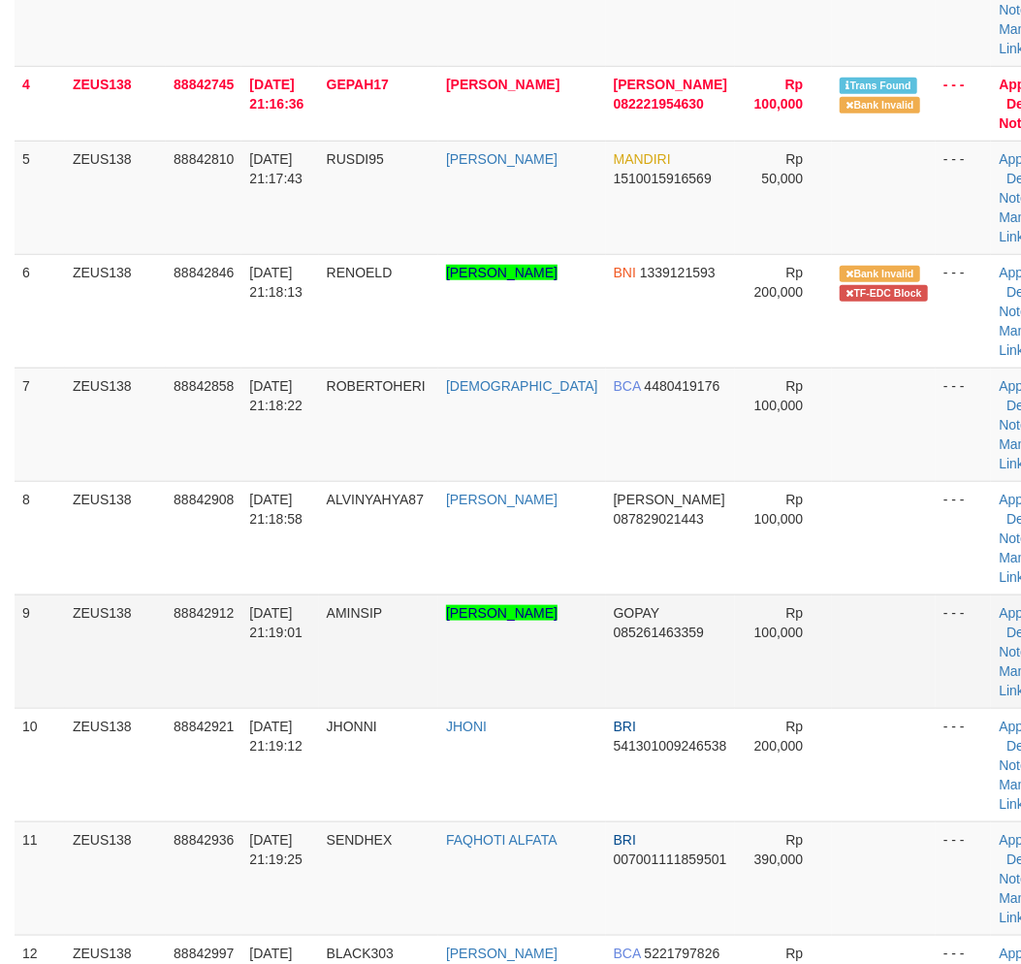
click at [269, 654] on td "30/09/2025 21:19:01" at bounding box center [279, 650] width 77 height 113
click at [269, 657] on td "30/09/2025 21:19:01" at bounding box center [279, 650] width 77 height 113
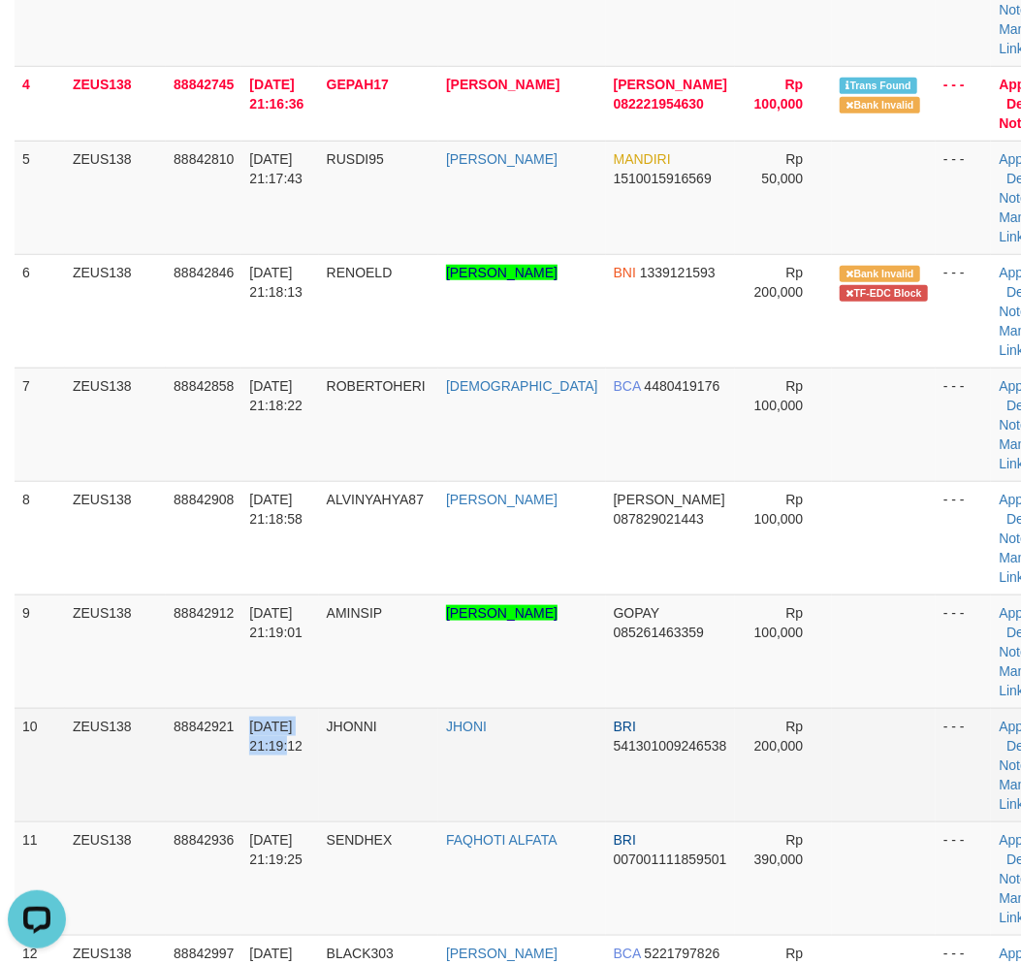
click at [264, 790] on tr "10 ZEUS138 88842921 30/09/2025 21:19:12 JHONNI JHONI BRI 541301009246538 Rp 200…" at bounding box center [543, 764] width 1056 height 113
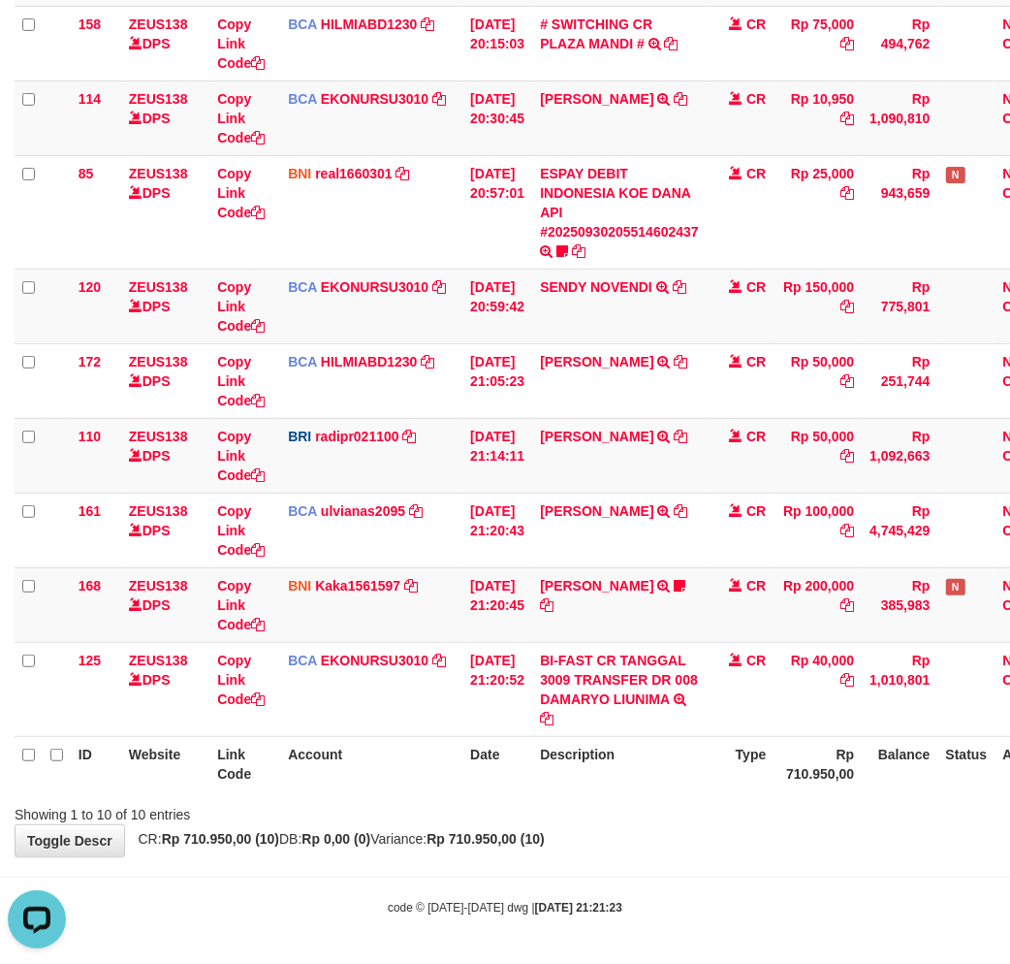
click at [630, 860] on body "Toggle navigation Home Bank Account List Load By Website Group [OXPLAY] ZEUS138…" at bounding box center [505, 302] width 1010 height 1324
drag, startPoint x: 225, startPoint y: 676, endPoint x: 388, endPoint y: 616, distance: 173.3
click at [225, 676] on link "Copy Link Code" at bounding box center [240, 679] width 47 height 54
click at [718, 814] on div "Showing 1 to 10 of 10 entries" at bounding box center [505, 810] width 1010 height 27
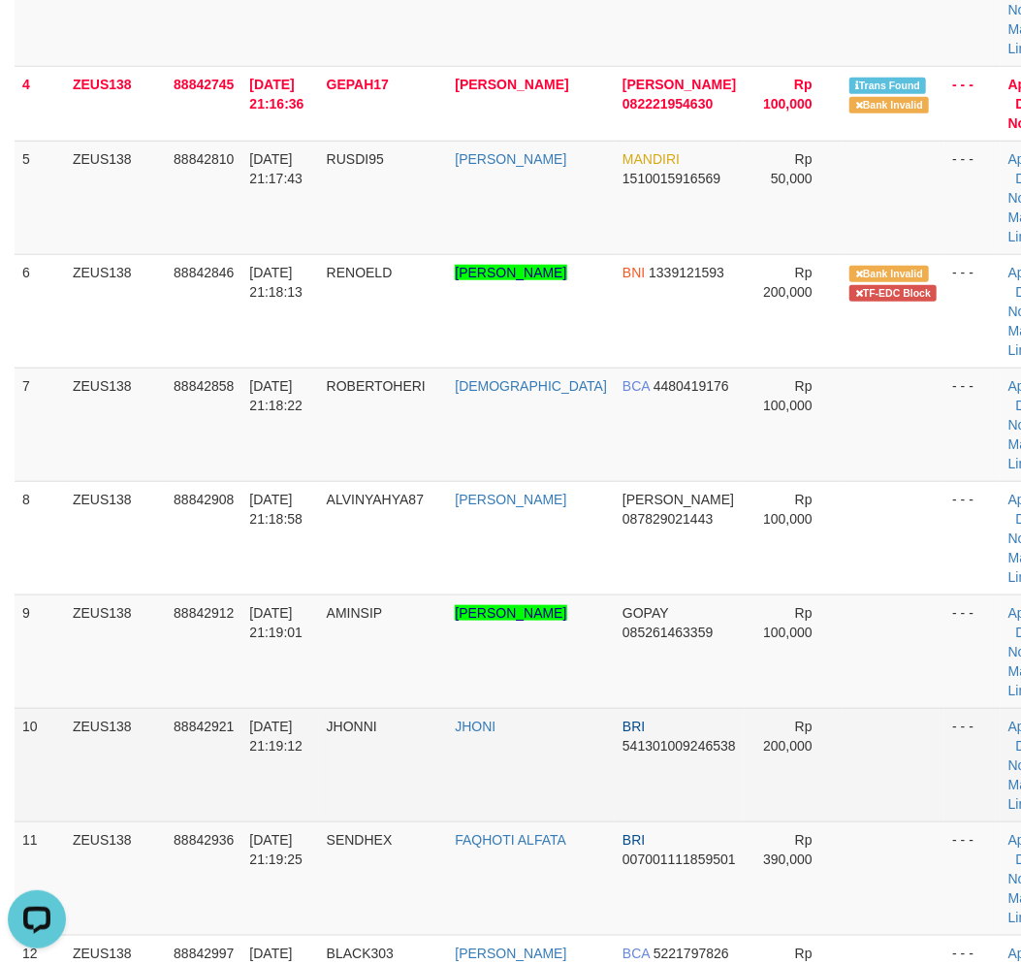
click at [304, 782] on td "[DATE] 21:19:12" at bounding box center [279, 764] width 77 height 113
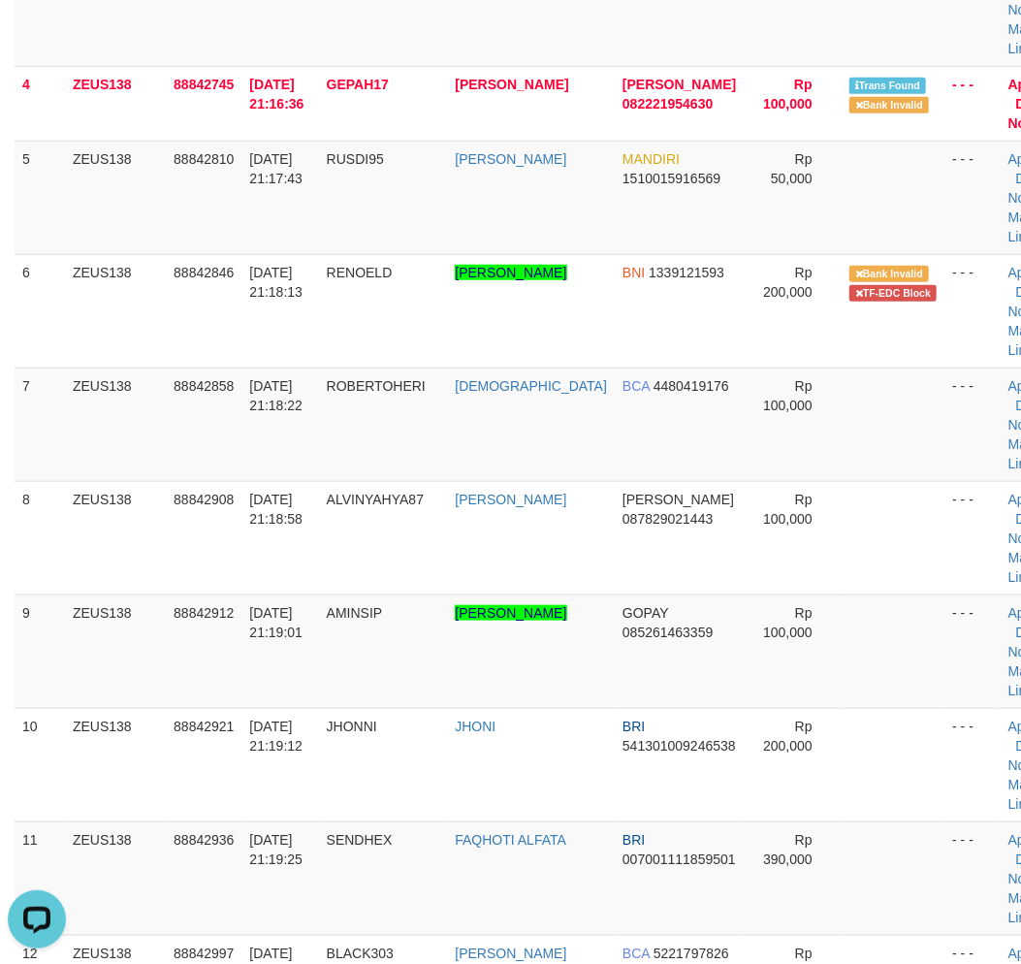
scroll to position [2167, 0]
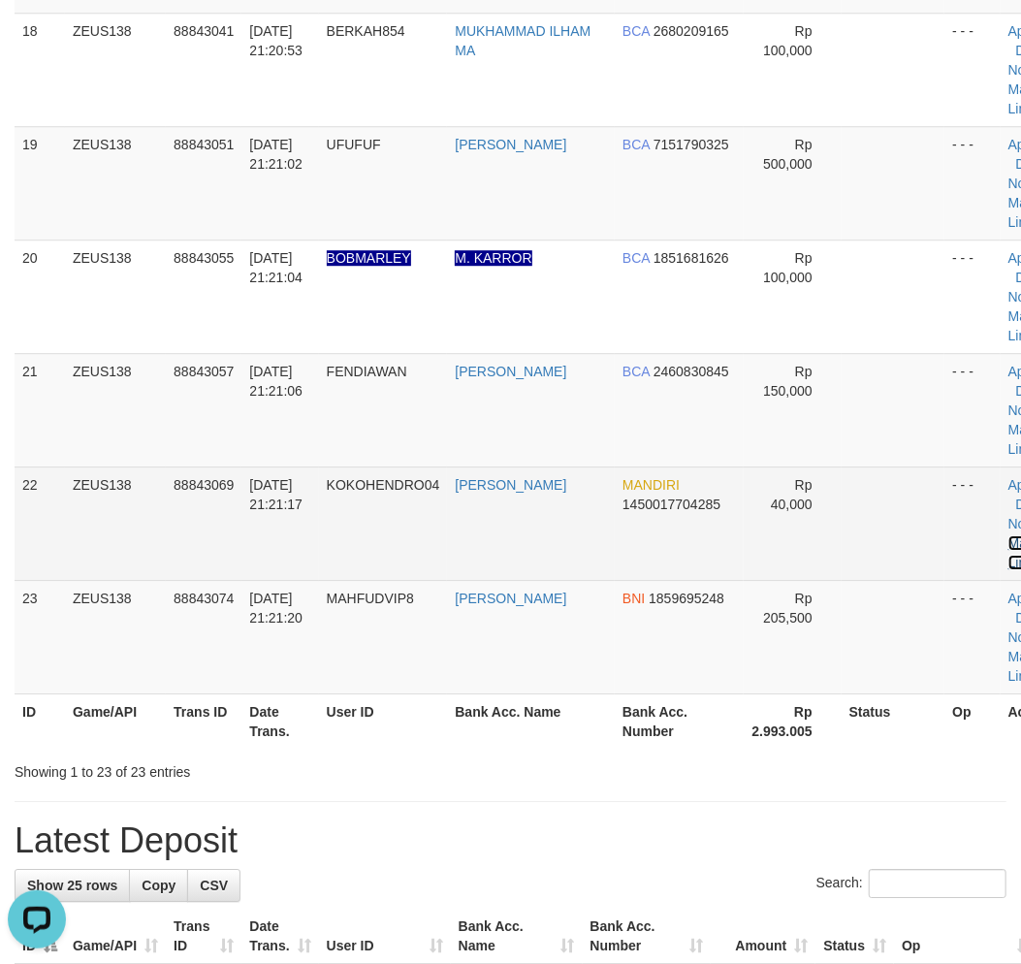
click at [1008, 538] on link "Manual Link" at bounding box center [1030, 552] width 45 height 35
click at [1008, 539] on link "Manual Link" at bounding box center [1030, 552] width 45 height 35
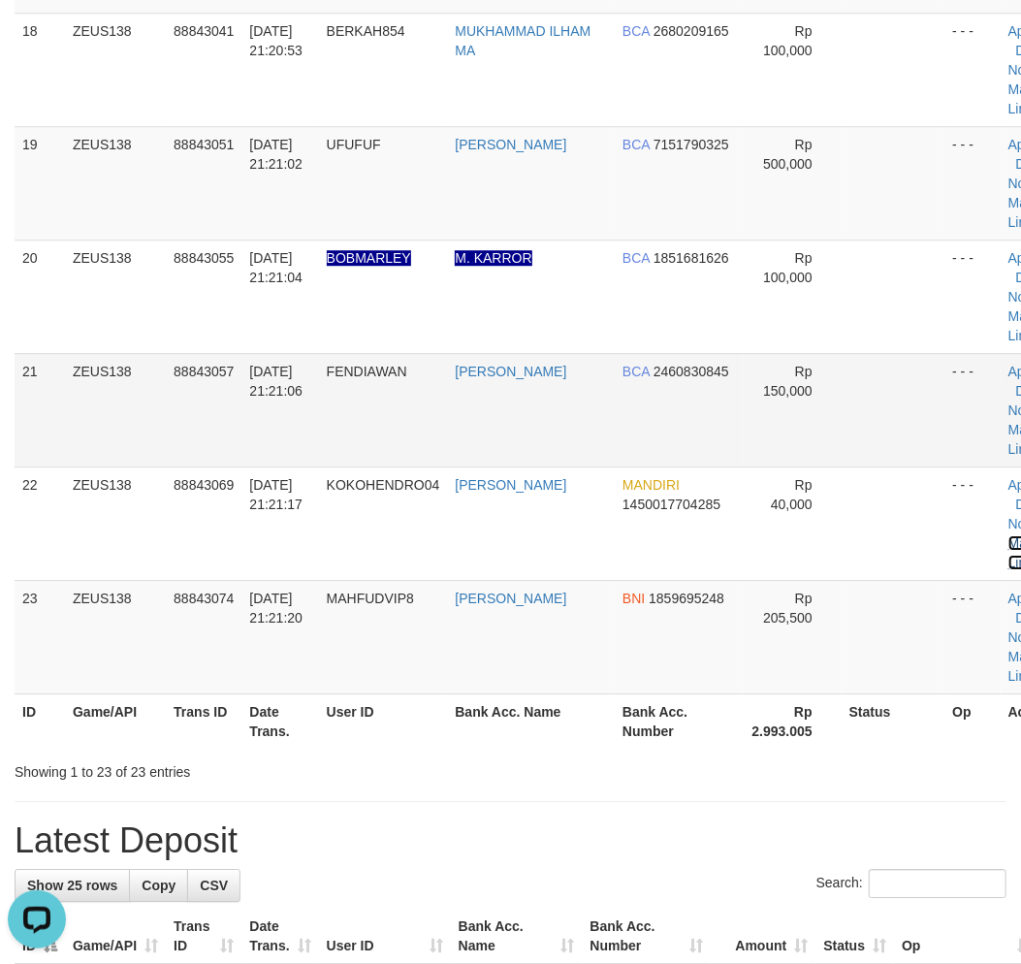
click at [1008, 535] on link "Manual Link" at bounding box center [1030, 552] width 45 height 35
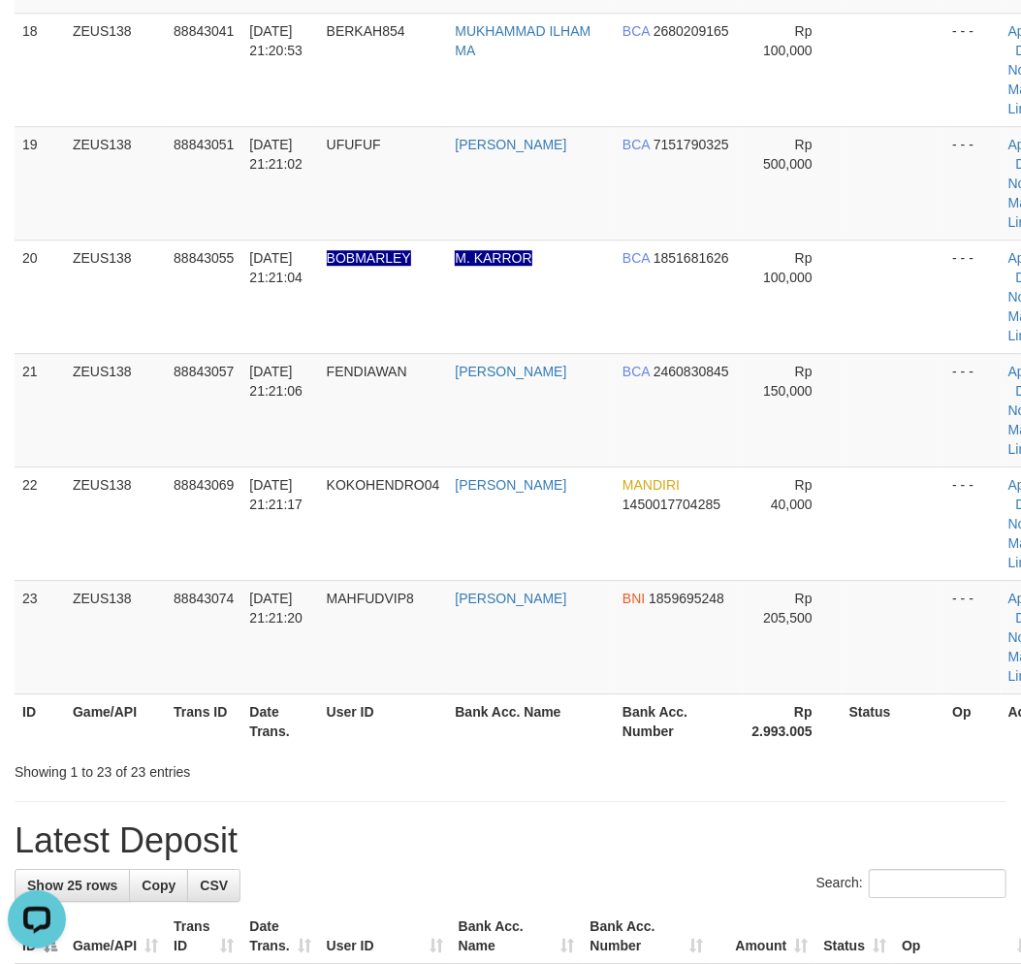
drag, startPoint x: 399, startPoint y: 853, endPoint x: 121, endPoint y: 843, distance: 278.4
click at [397, 850] on h1 "Latest Deposit" at bounding box center [511, 840] width 992 height 39
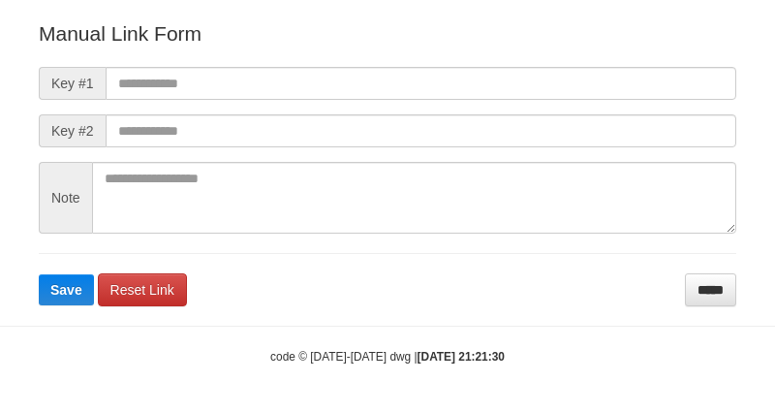
scroll to position [215, 0]
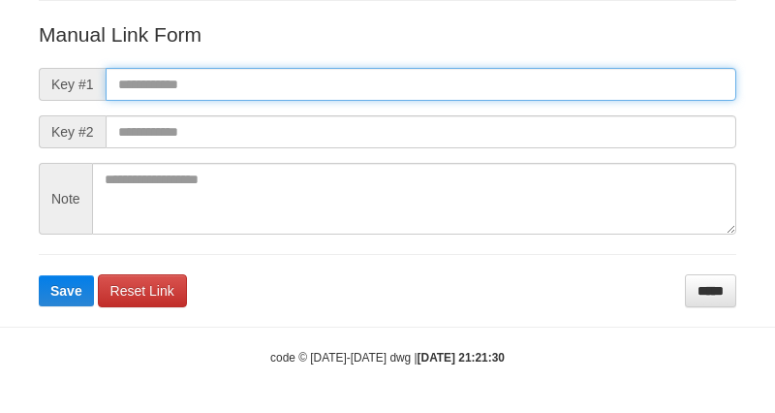
click at [546, 78] on input "text" at bounding box center [421, 84] width 631 height 33
paste input "**********"
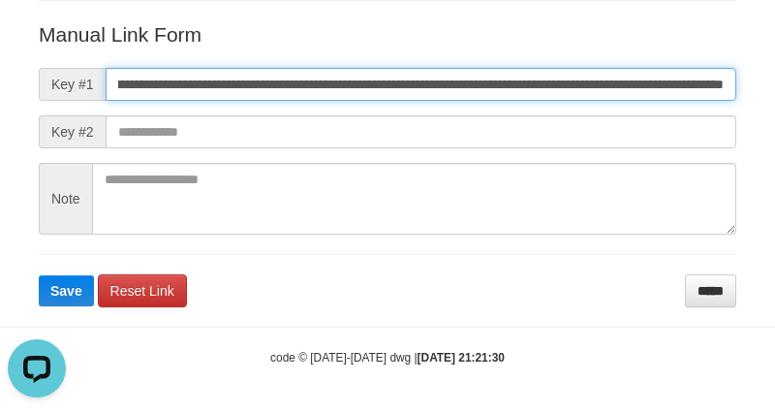
scroll to position [0, 0]
type input "**********"
click at [39, 275] on button "Save" at bounding box center [66, 290] width 55 height 31
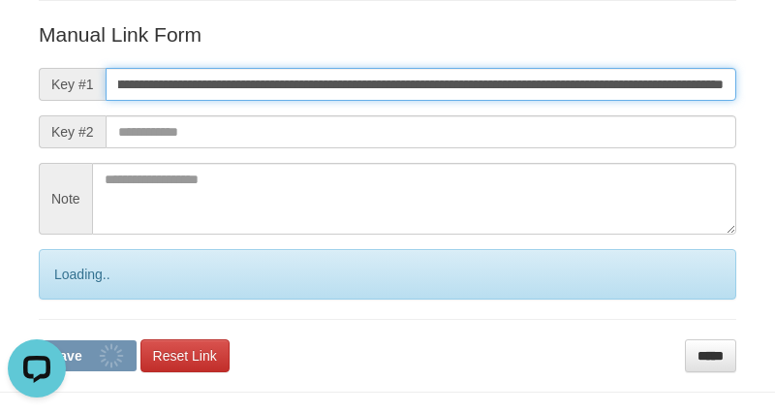
click at [39, 340] on button "Save" at bounding box center [88, 355] width 98 height 31
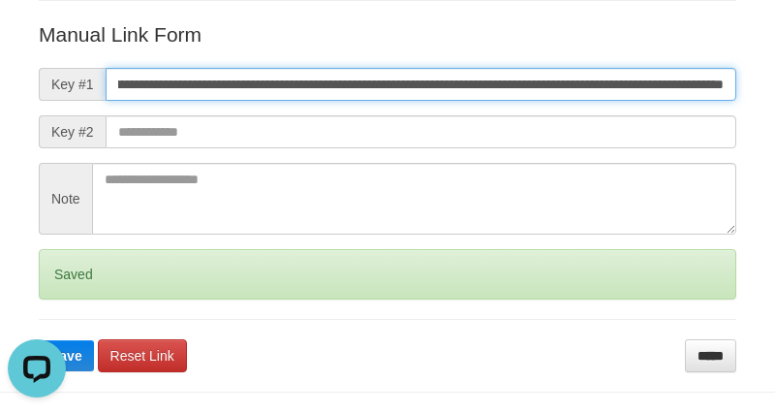
click at [39, 340] on button "Save" at bounding box center [66, 355] width 55 height 31
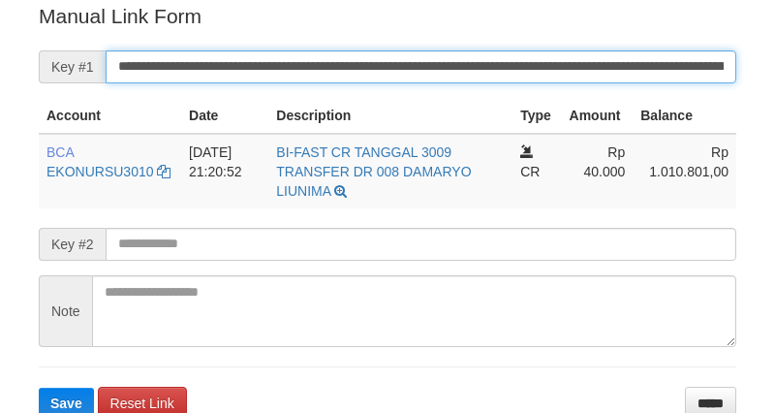
click at [490, 54] on input "**********" at bounding box center [421, 66] width 631 height 33
click at [39, 388] on button "Save" at bounding box center [66, 403] width 55 height 31
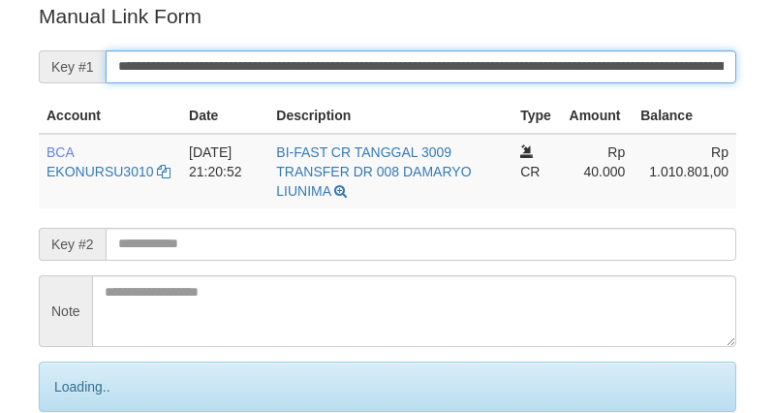
click at [490, 54] on input "**********" at bounding box center [421, 66] width 631 height 33
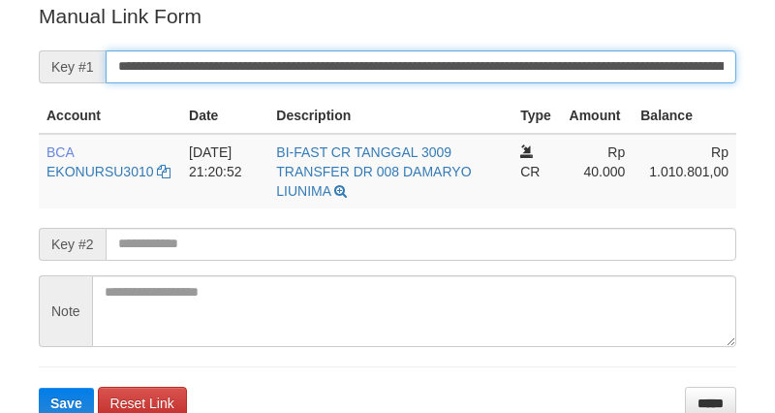
click at [39, 388] on button "Save" at bounding box center [66, 403] width 55 height 31
click at [469, 68] on input "**********" at bounding box center [421, 66] width 631 height 33
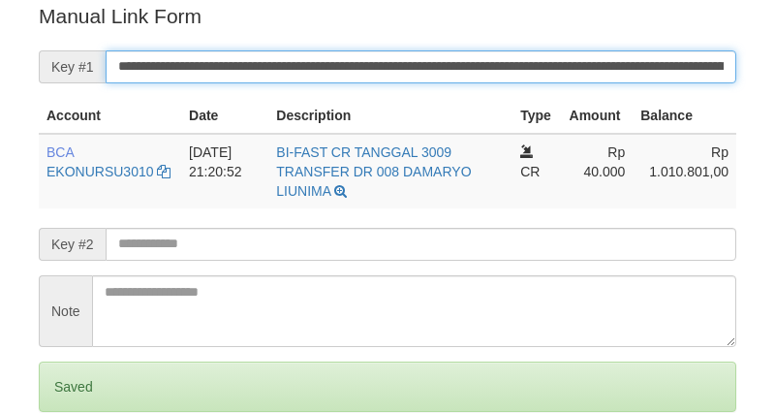
click at [466, 68] on input "**********" at bounding box center [421, 66] width 631 height 33
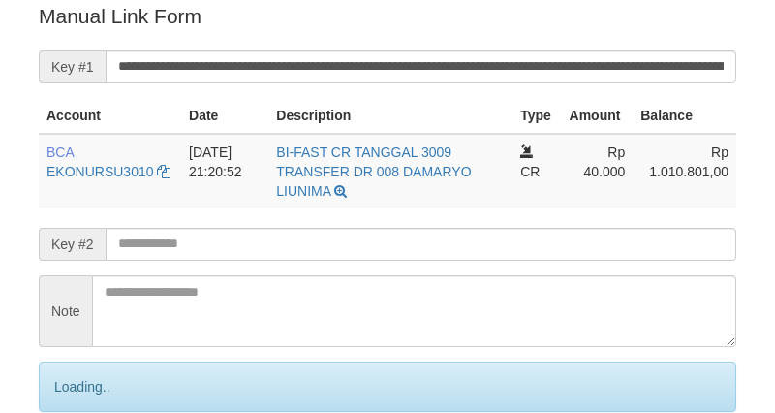
click at [437, 74] on input "**********" at bounding box center [421, 66] width 631 height 33
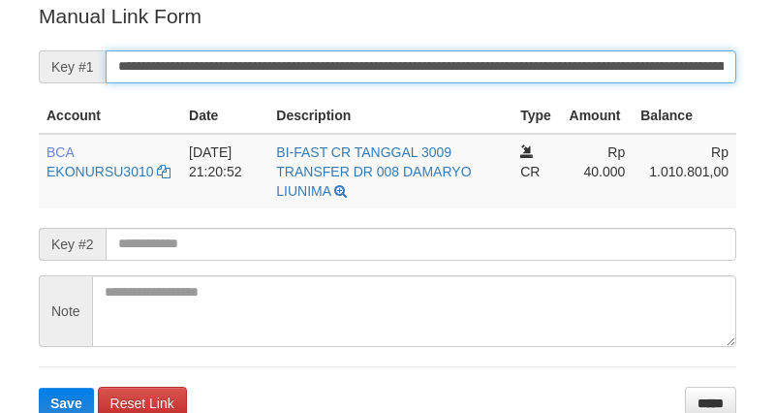
drag, startPoint x: 0, startPoint y: 0, endPoint x: 425, endPoint y: 79, distance: 431.8
click at [425, 79] on input "**********" at bounding box center [421, 66] width 631 height 33
click at [39, 388] on button "Save" at bounding box center [66, 403] width 55 height 31
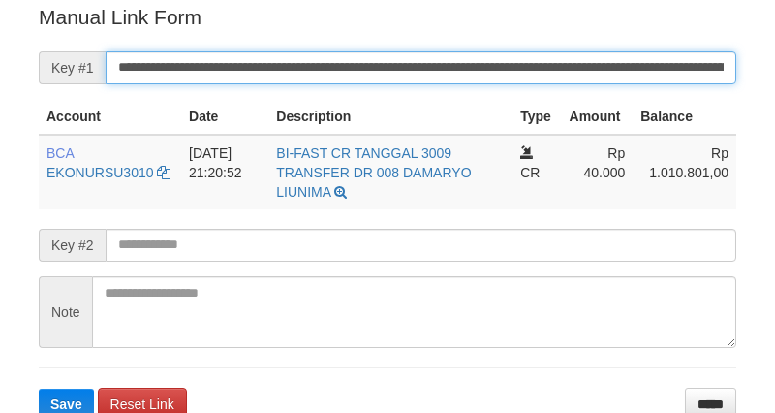
click at [39, 389] on button "Save" at bounding box center [66, 404] width 55 height 31
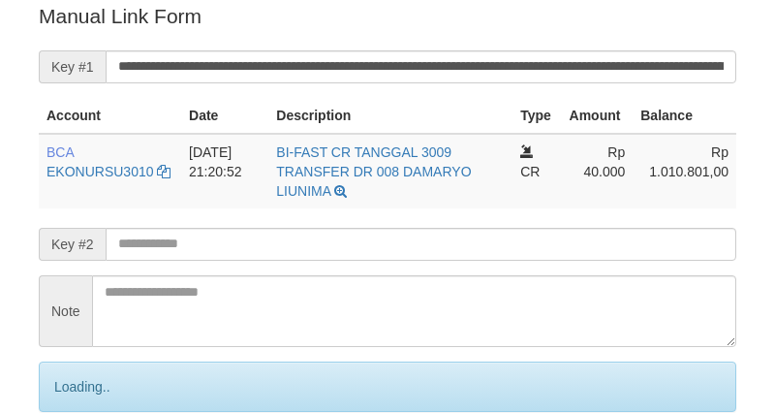
scroll to position [392, 0]
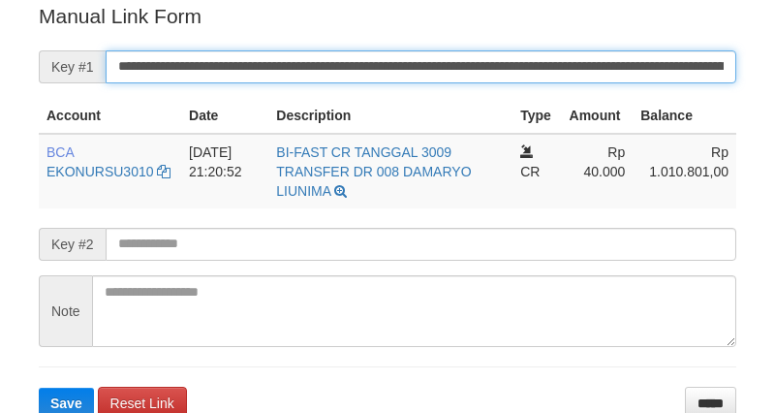
click at [39, 388] on button "Save" at bounding box center [66, 403] width 55 height 31
drag, startPoint x: 0, startPoint y: 0, endPoint x: 391, endPoint y: 64, distance: 395.8
click at [391, 64] on input "**********" at bounding box center [421, 66] width 631 height 33
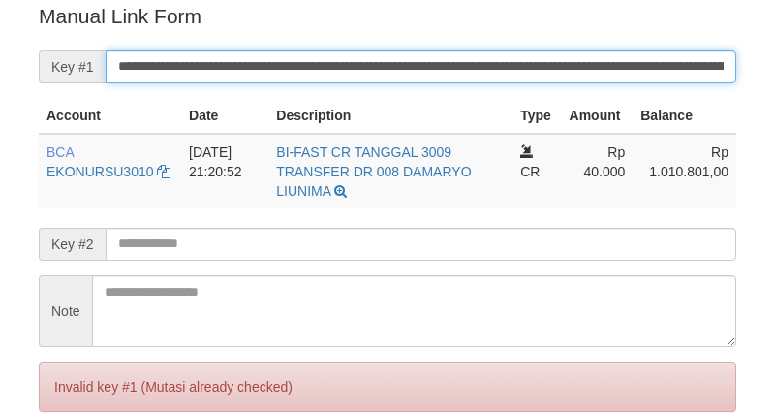
click at [391, 64] on input "**********" at bounding box center [421, 66] width 631 height 33
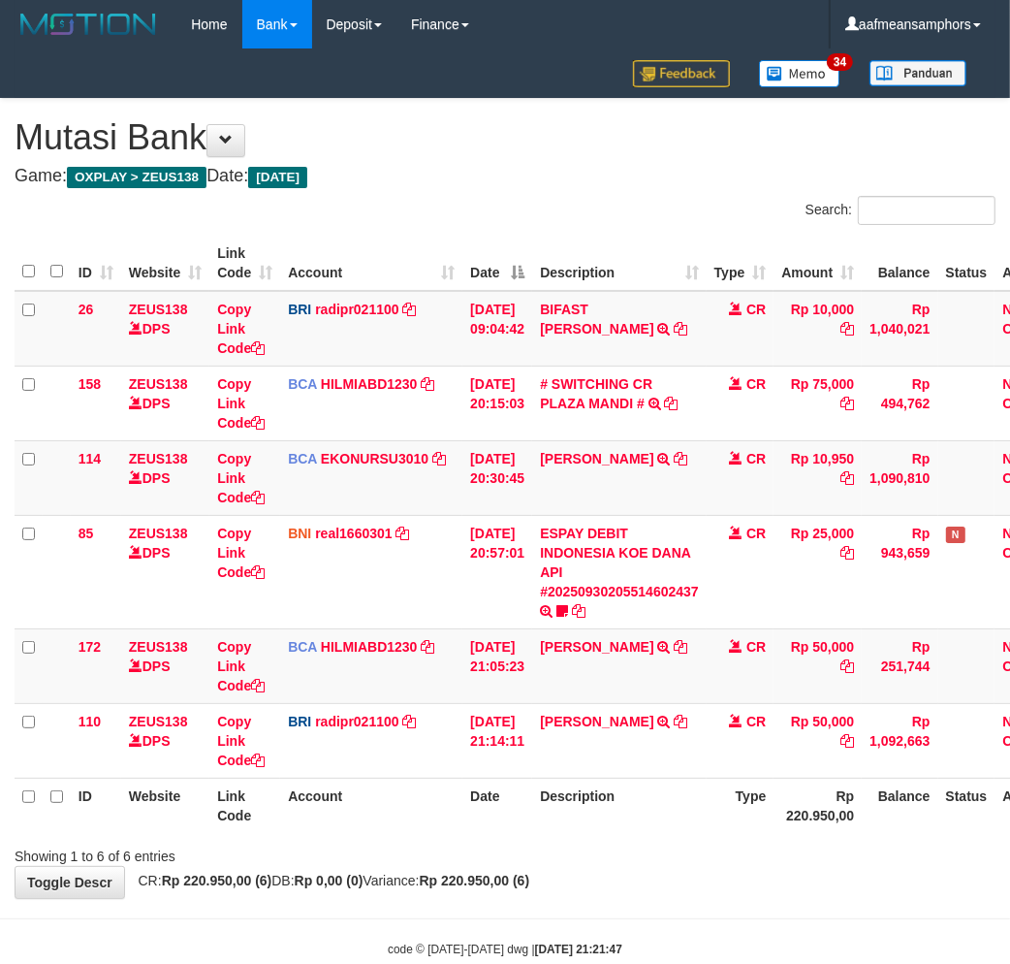
click at [689, 858] on div "Showing 1 to 6 of 6 entries" at bounding box center [505, 851] width 1010 height 27
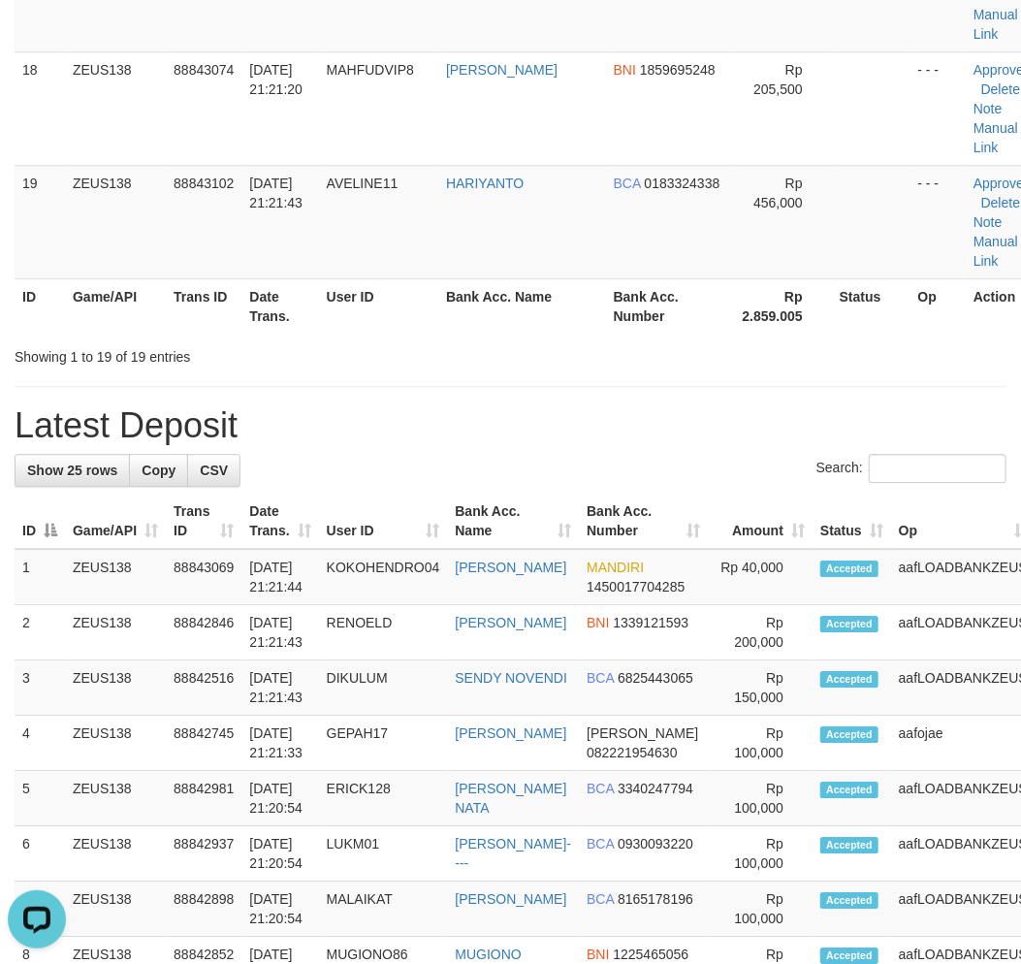
drag, startPoint x: 384, startPoint y: 281, endPoint x: 372, endPoint y: 308, distance: 29.5
click at [384, 281] on th "User ID" at bounding box center [378, 305] width 119 height 55
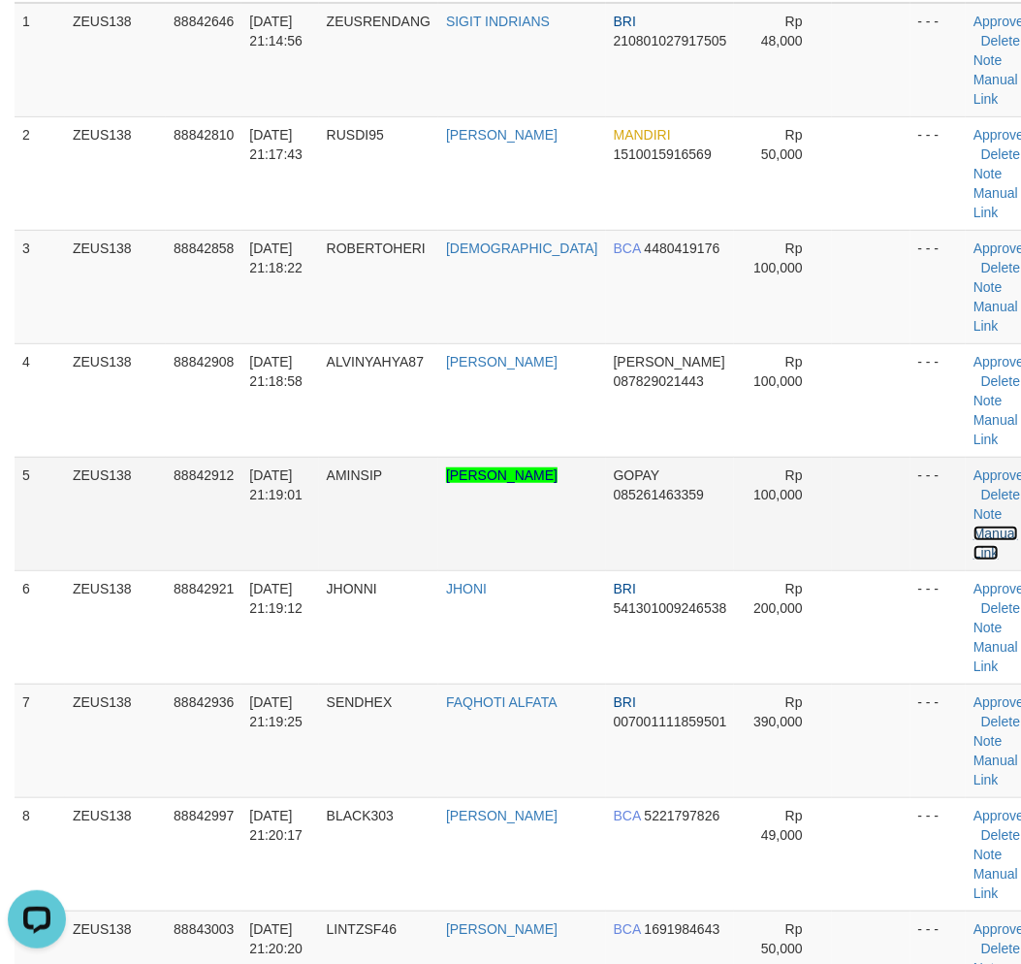
click at [973, 525] on link "Manual Link" at bounding box center [995, 542] width 45 height 35
drag, startPoint x: 965, startPoint y: 524, endPoint x: 700, endPoint y: 507, distance: 266.2
click at [973, 525] on link "Manual Link" at bounding box center [995, 542] width 45 height 35
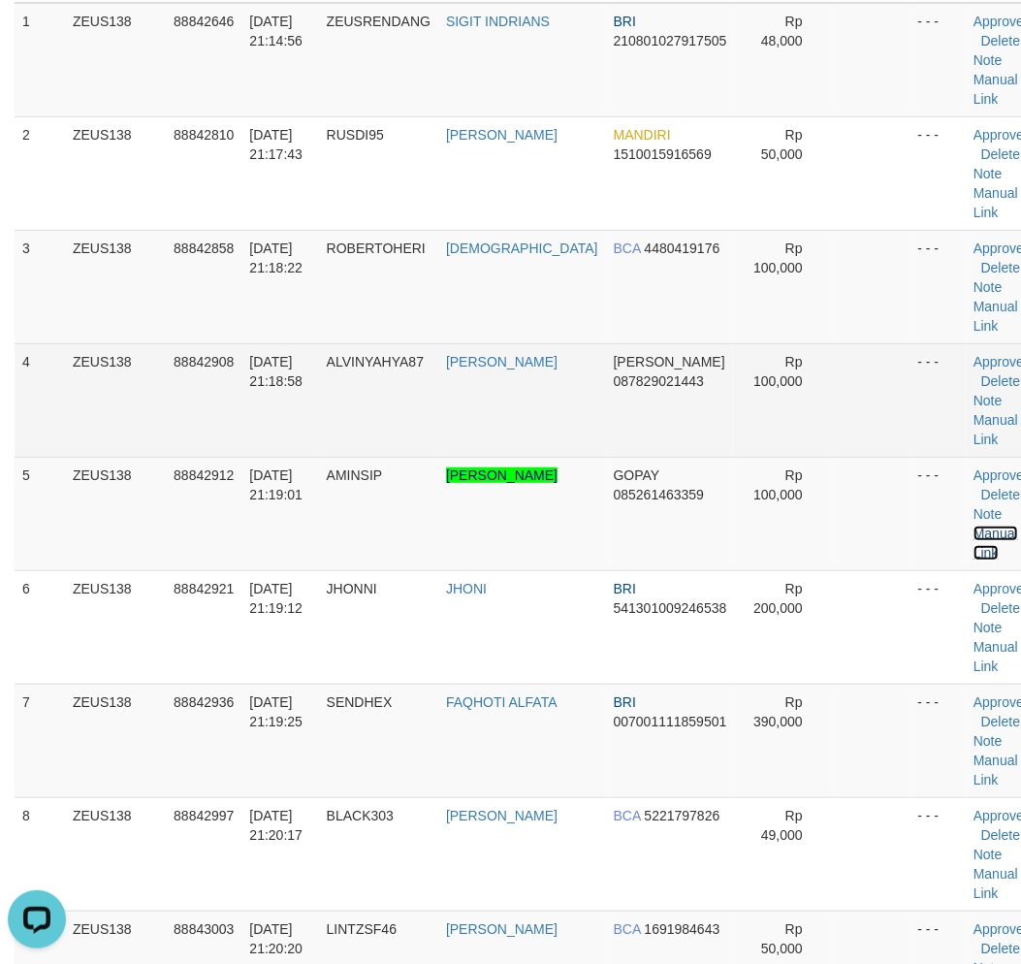
click at [973, 525] on link "Manual Link" at bounding box center [995, 542] width 45 height 35
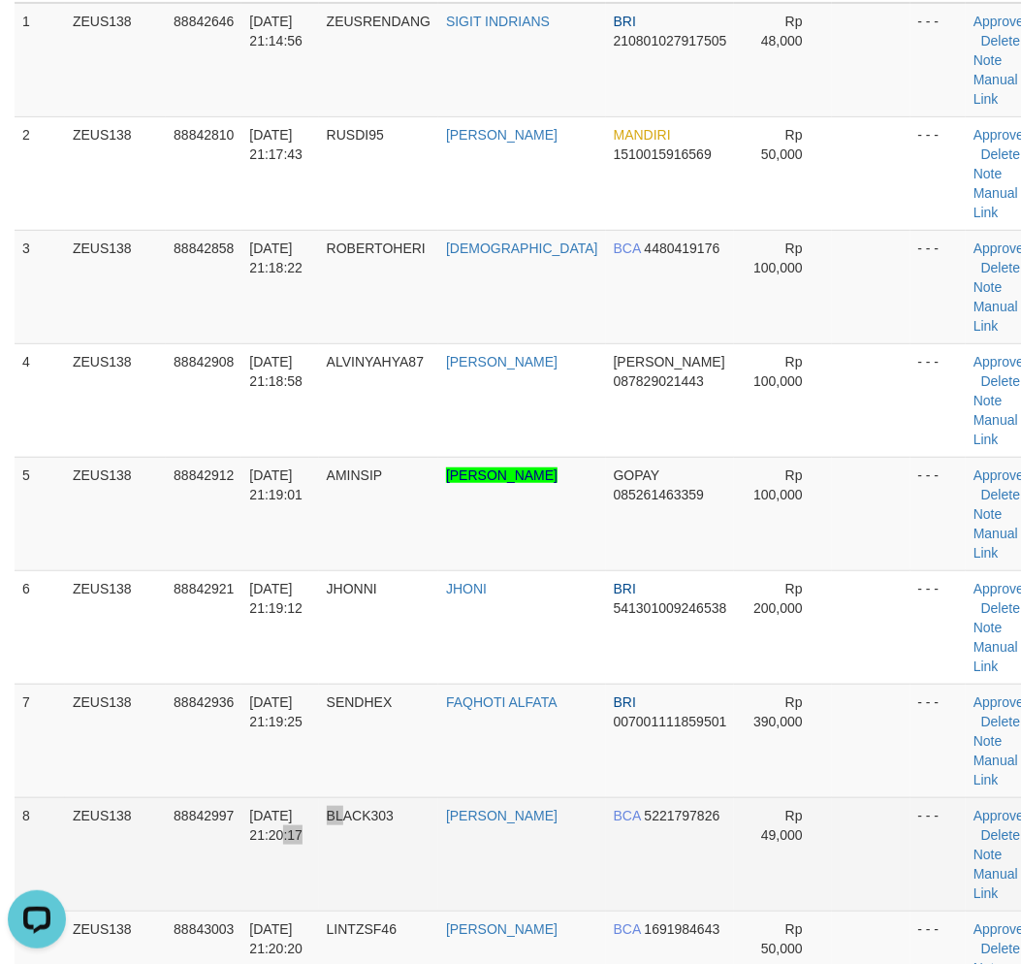
drag, startPoint x: 354, startPoint y: 884, endPoint x: 63, endPoint y: 826, distance: 296.6
click at [318, 873] on td "30/09/2025 21:20:17" at bounding box center [279, 853] width 77 height 113
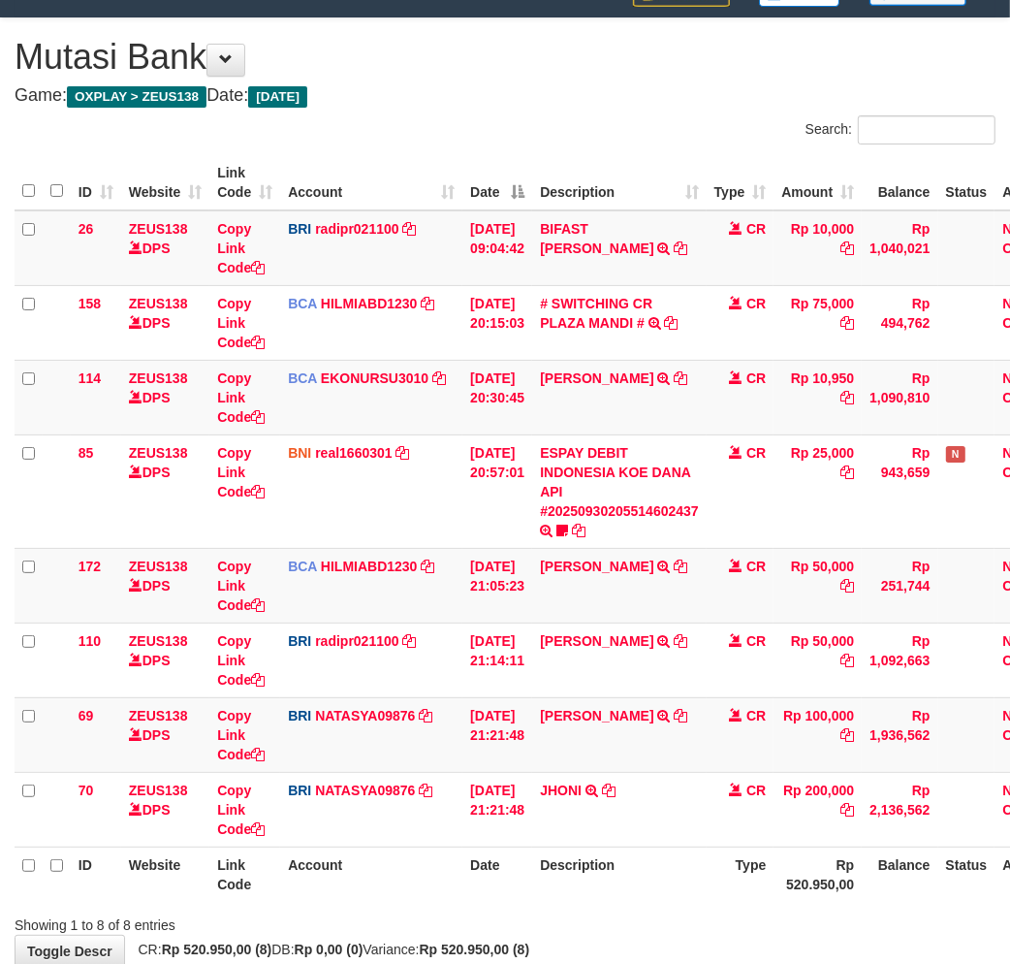
scroll to position [190, 0]
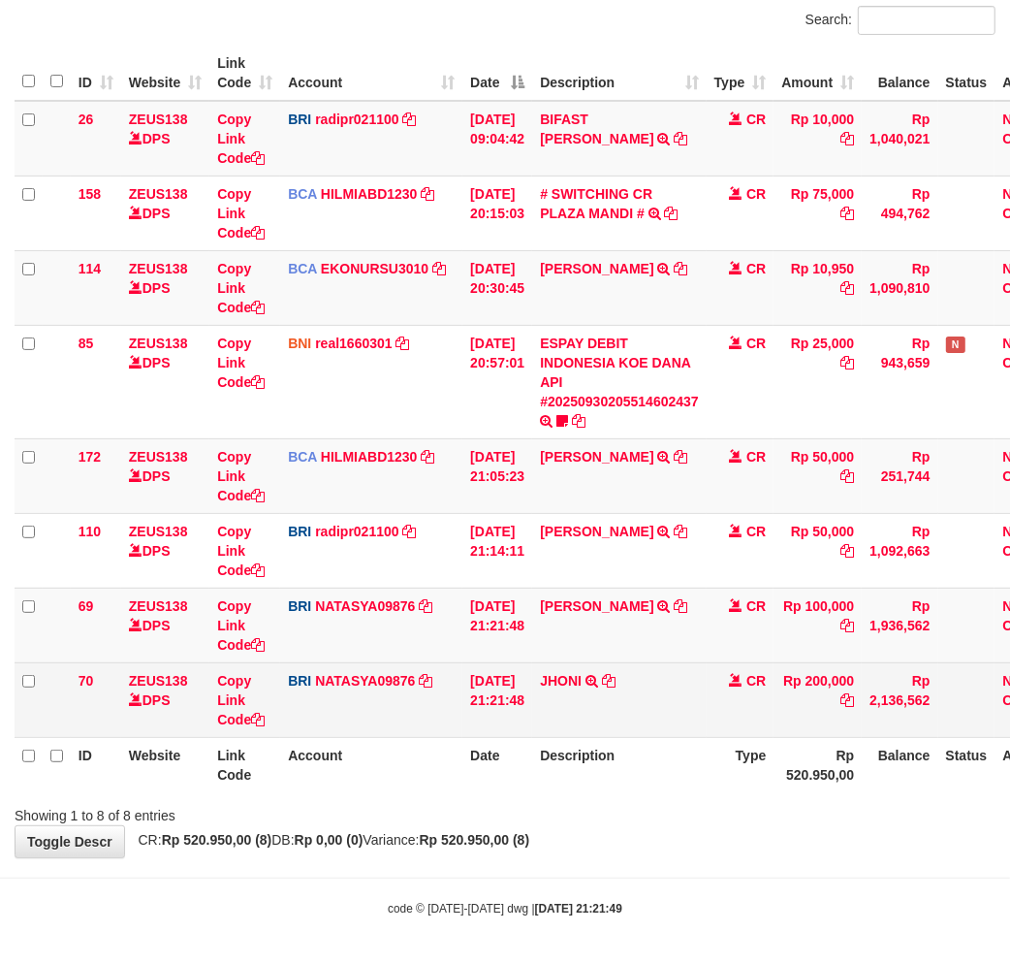
drag, startPoint x: 522, startPoint y: 836, endPoint x: 633, endPoint y: 684, distance: 187.9
click at [523, 834] on strong "Rp 520.950,00 (8)" at bounding box center [475, 840] width 111 height 16
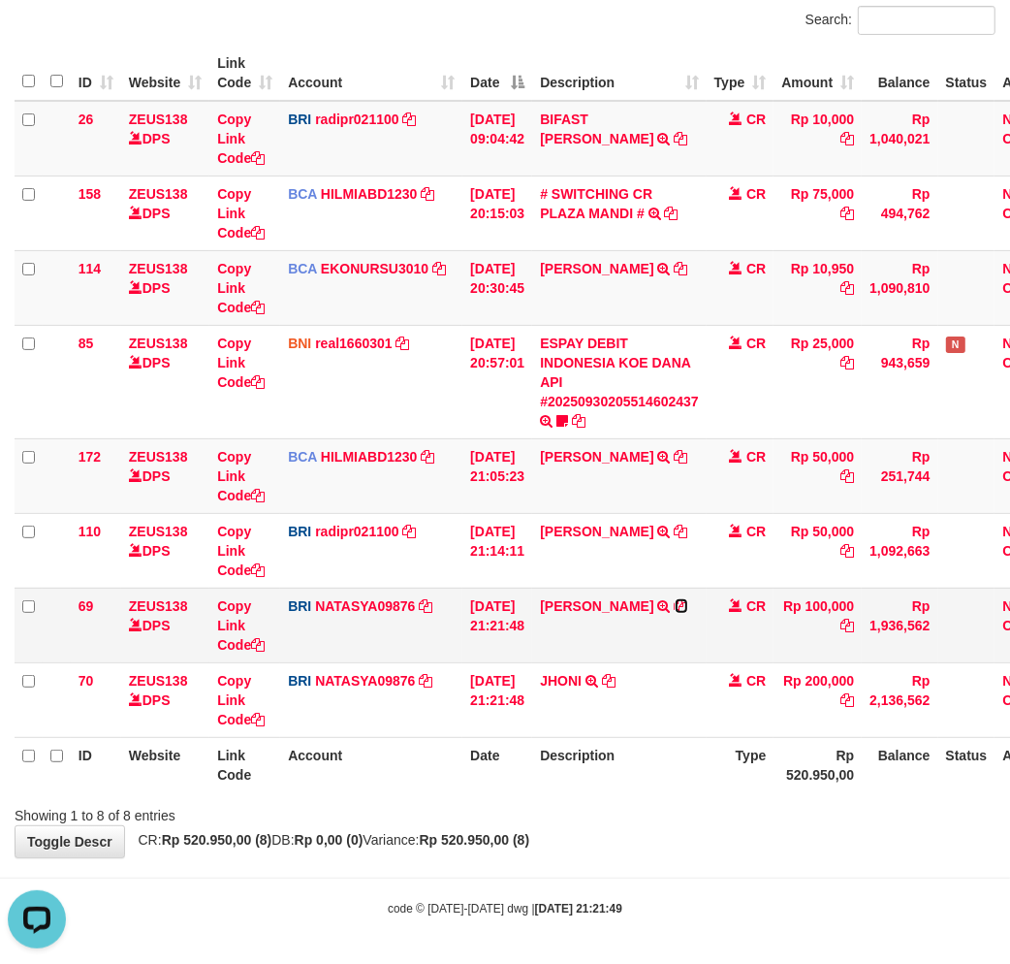
click at [688, 602] on icon at bounding box center [682, 606] width 14 height 14
drag, startPoint x: 622, startPoint y: 820, endPoint x: 623, endPoint y: 777, distance: 42.7
click at [623, 816] on div "Showing 1 to 8 of 8 entries" at bounding box center [505, 811] width 1010 height 27
click at [236, 625] on link "Copy Link Code" at bounding box center [240, 625] width 47 height 54
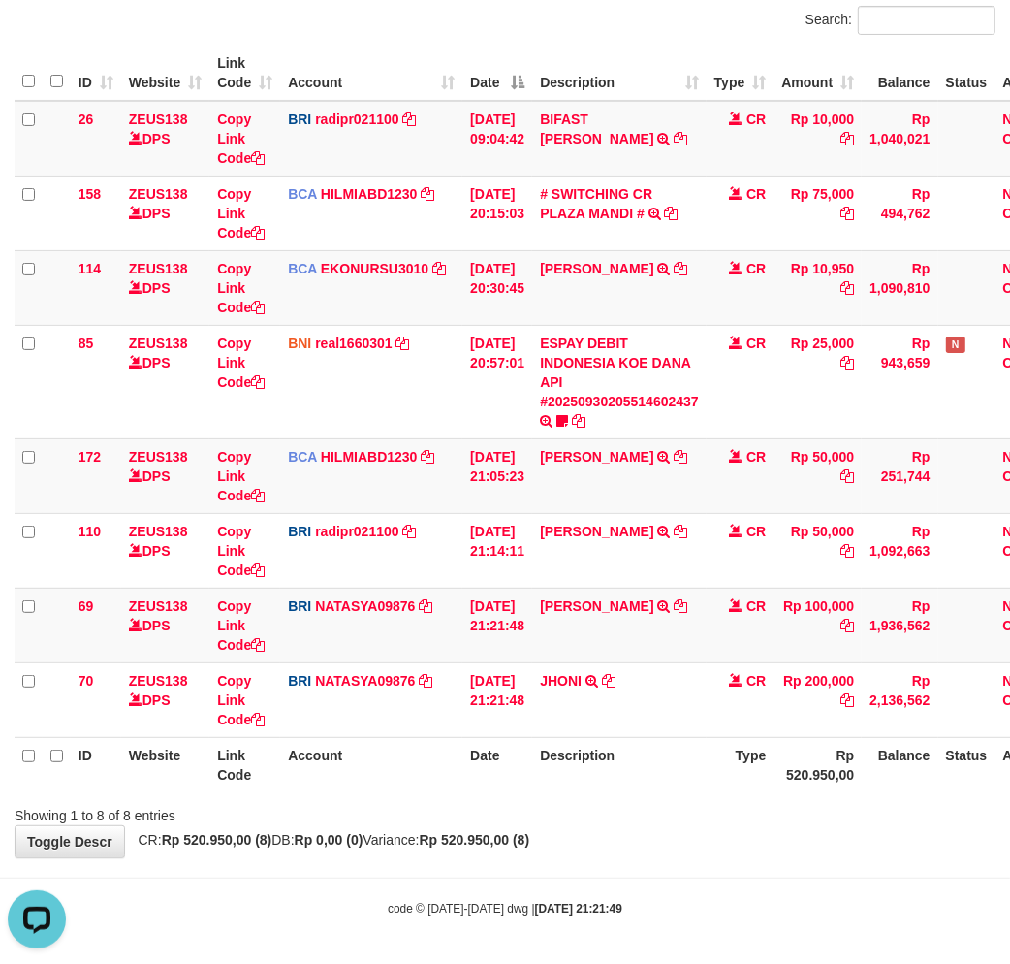
drag, startPoint x: 710, startPoint y: 854, endPoint x: 1025, endPoint y: 855, distance: 315.0
click at [709, 858] on body "Toggle navigation Home Bank Account List Load By Website Group [OXPLAY] ZEUS138…" at bounding box center [505, 387] width 1010 height 1155
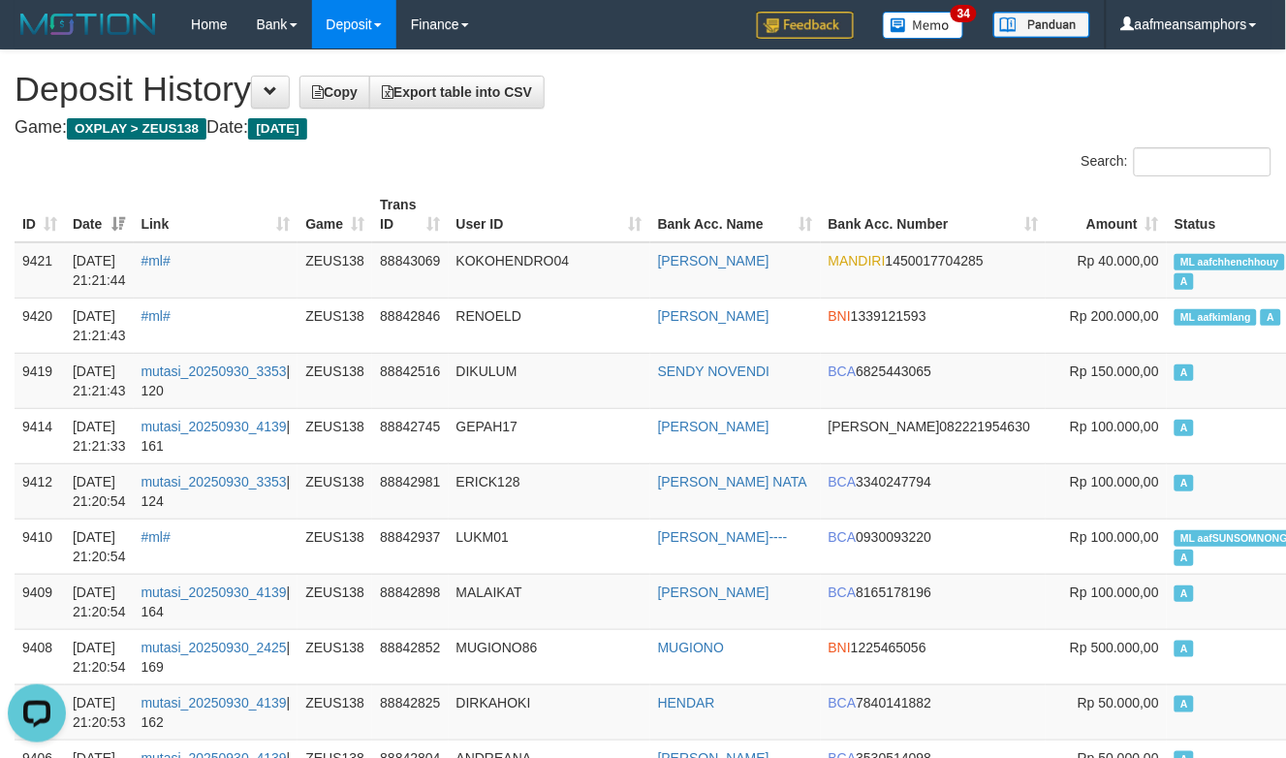
click at [521, 223] on th "User ID" at bounding box center [550, 214] width 202 height 55
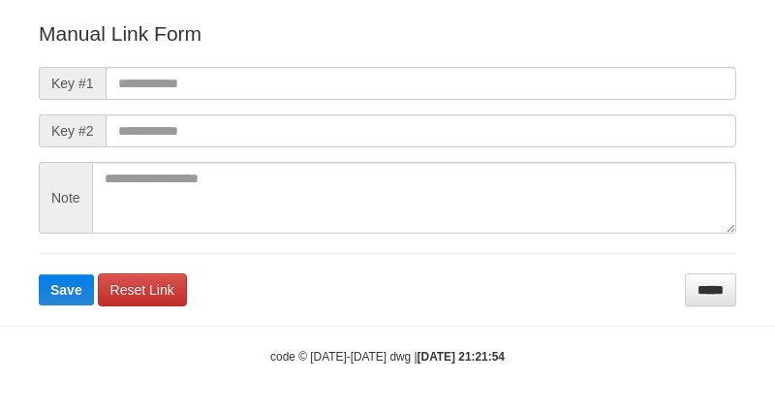
scroll to position [215, 0]
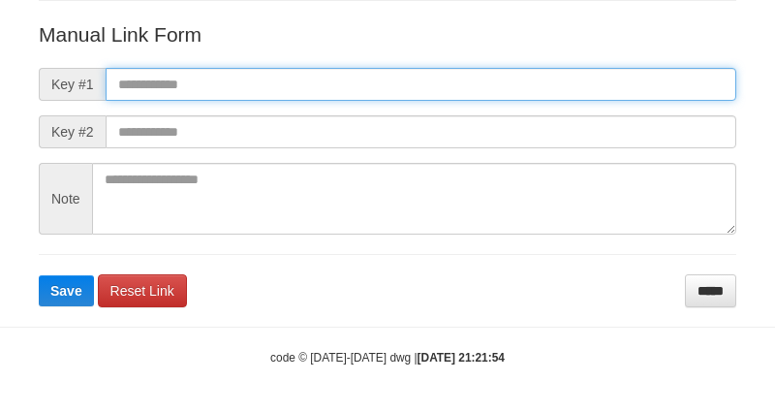
click at [578, 69] on input "text" at bounding box center [421, 84] width 631 height 33
paste input "**********"
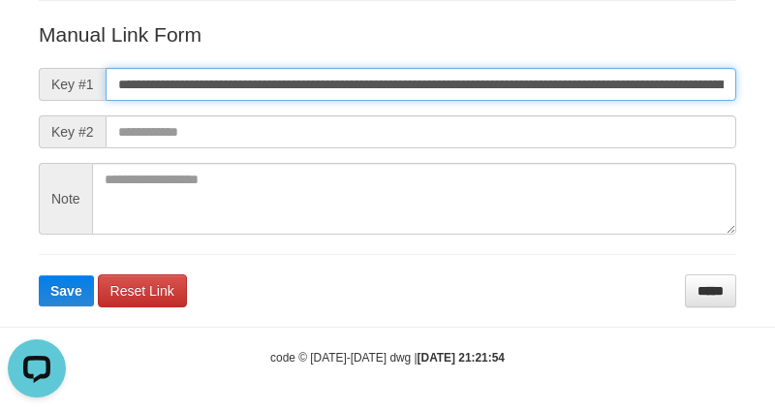
scroll to position [0, 1106]
type input "**********"
click at [39, 275] on button "Save" at bounding box center [66, 290] width 55 height 31
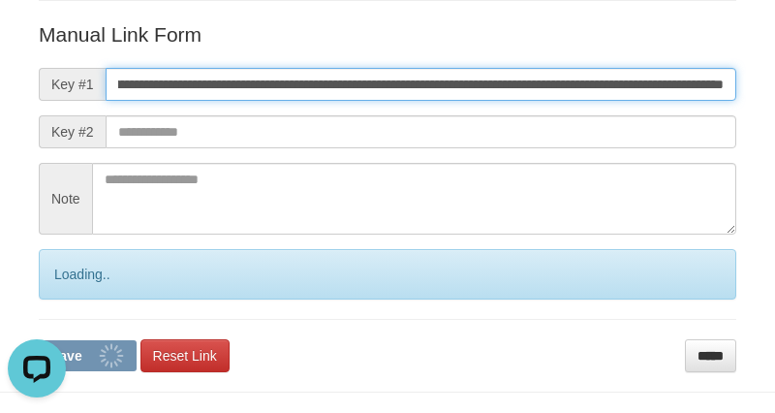
click at [39, 340] on button "Save" at bounding box center [88, 355] width 98 height 31
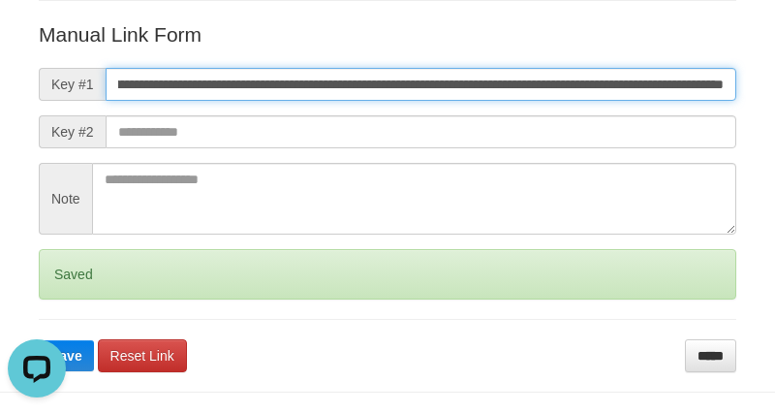
click at [39, 340] on button "Save" at bounding box center [66, 355] width 55 height 31
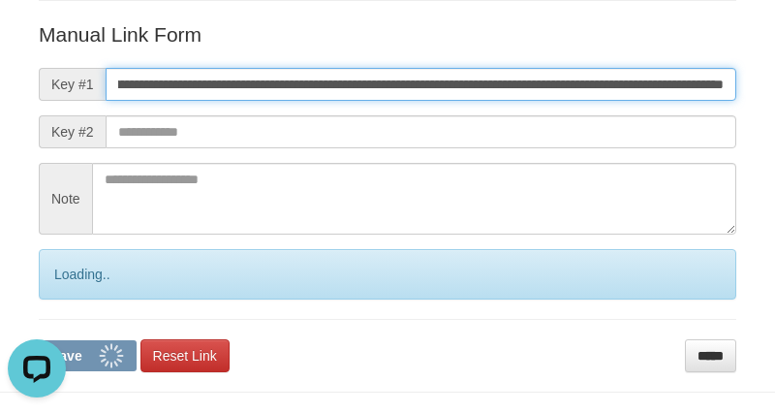
click at [39, 340] on button "Save" at bounding box center [88, 355] width 98 height 31
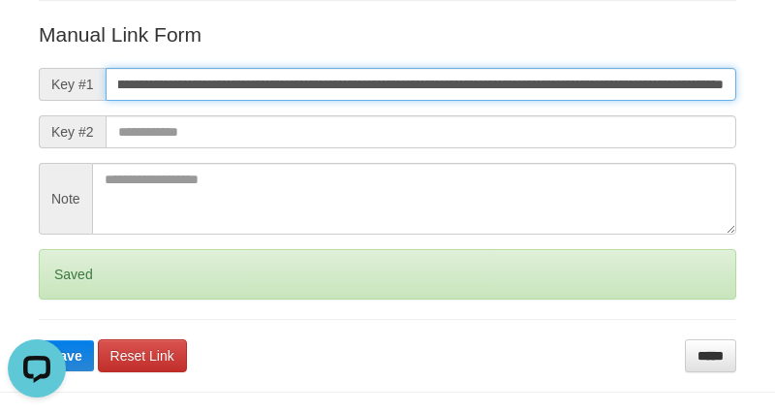
click at [39, 340] on button "Save" at bounding box center [66, 355] width 55 height 31
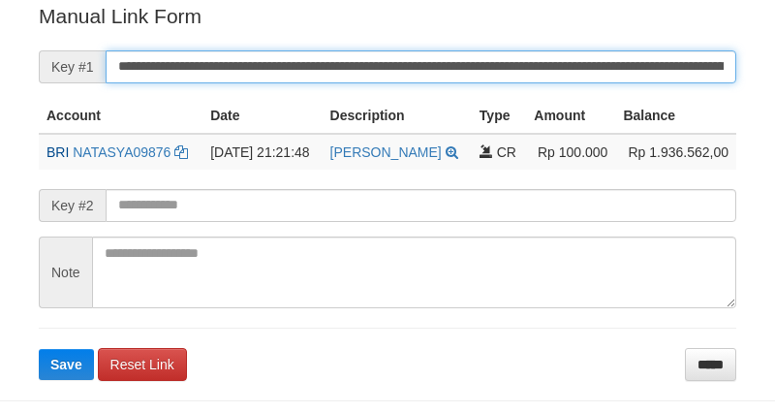
drag, startPoint x: 0, startPoint y: 0, endPoint x: 457, endPoint y: 66, distance: 461.3
click at [457, 66] on input "**********" at bounding box center [421, 66] width 631 height 33
click at [39, 349] on button "Save" at bounding box center [66, 364] width 55 height 31
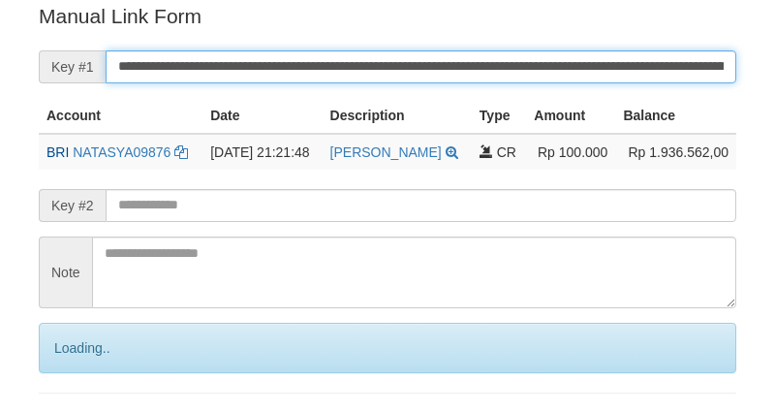
click at [457, 66] on input "**********" at bounding box center [421, 66] width 631 height 33
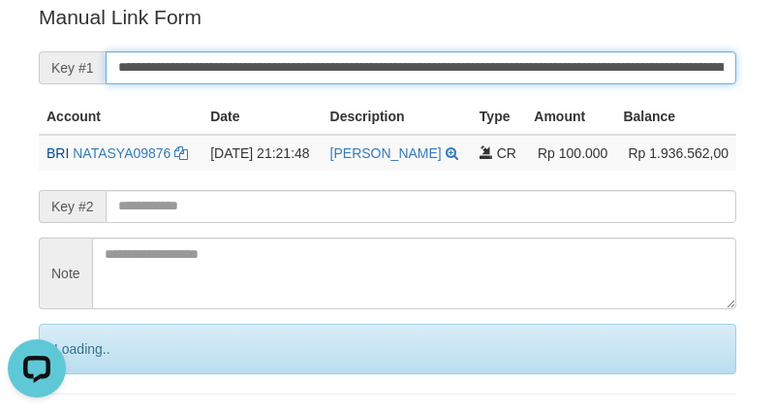
scroll to position [0, 0]
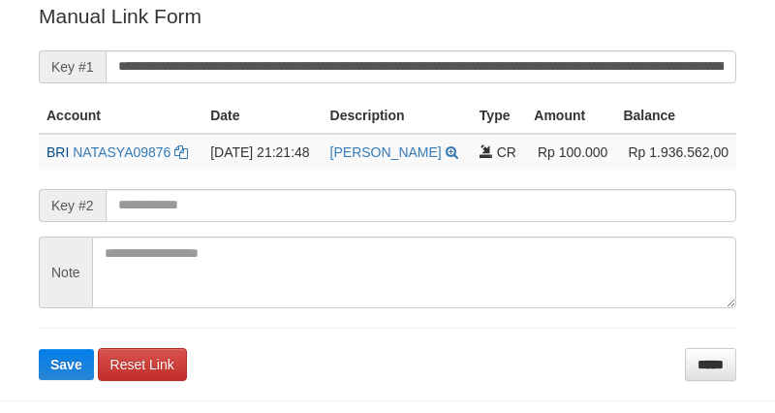
click at [454, 68] on input "**********" at bounding box center [421, 66] width 631 height 33
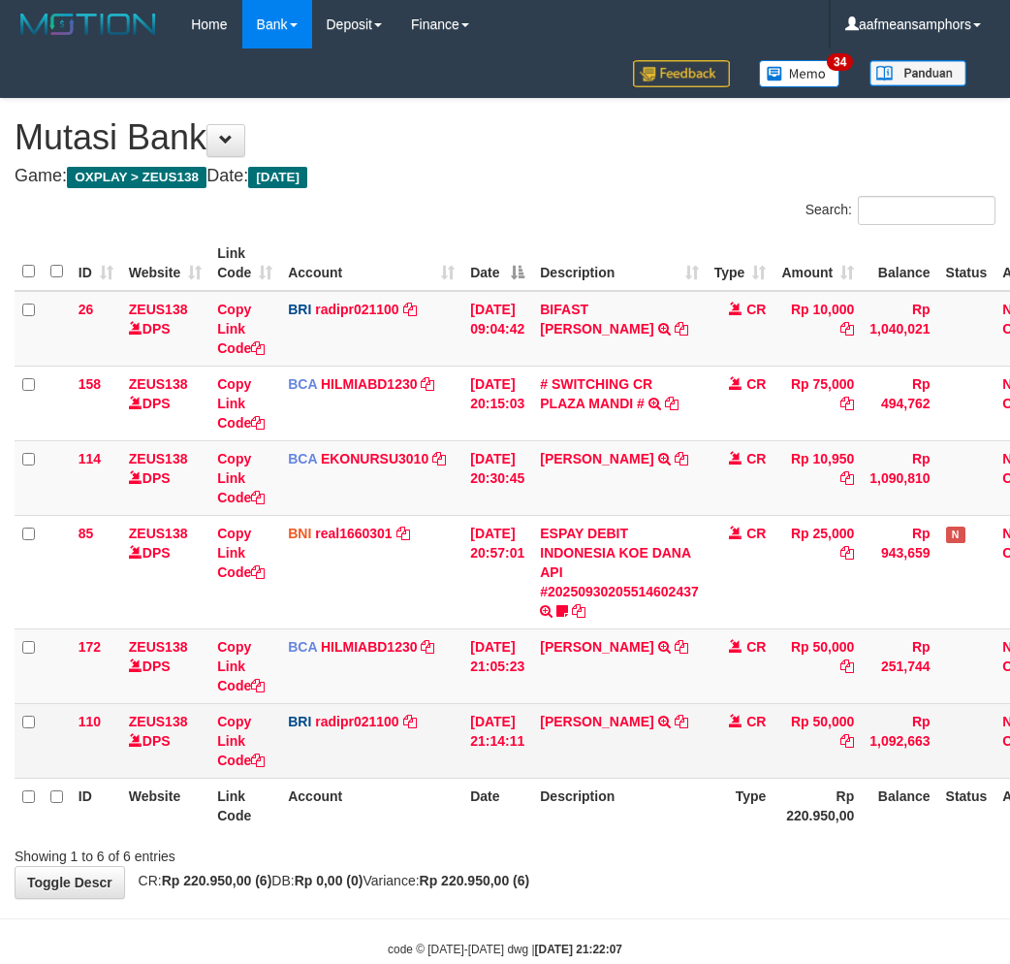
scroll to position [41, 0]
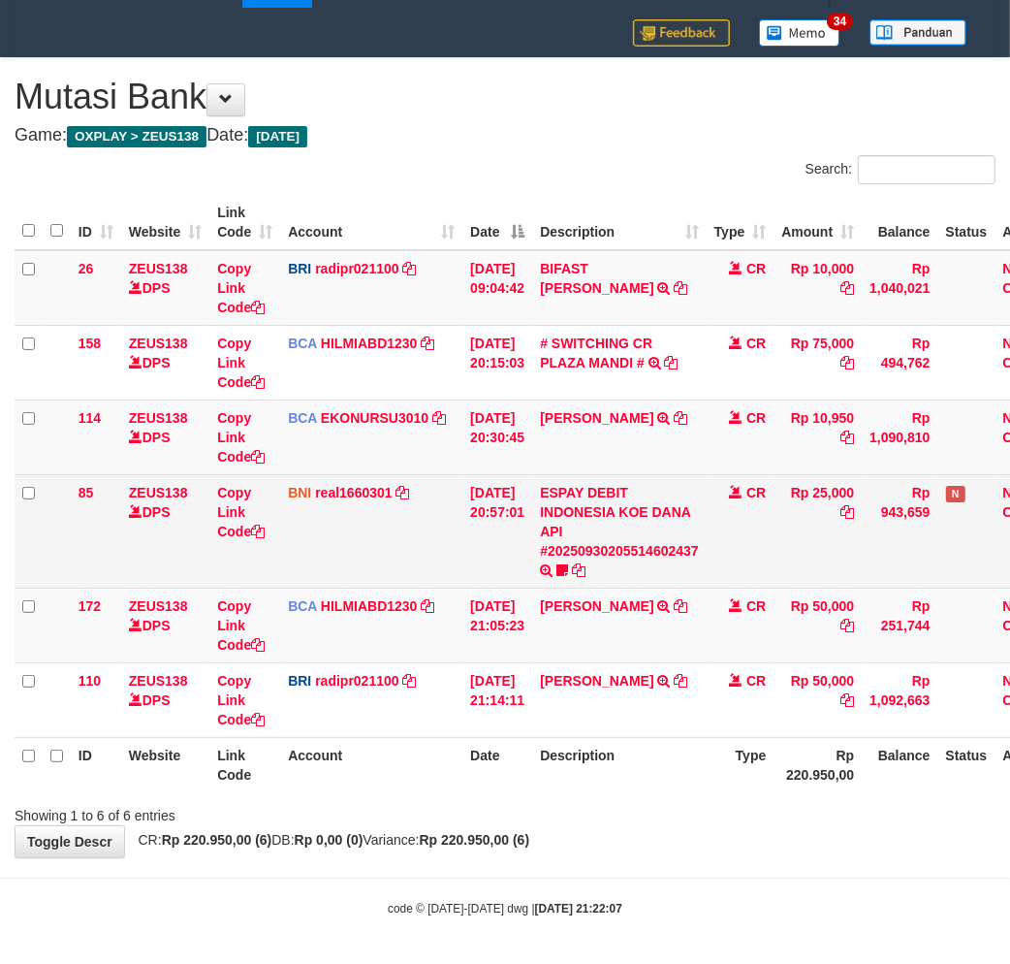
click at [620, 536] on td "ESPAY DEBIT INDONESIA KOE DANA API #20250930205514602437 TRANSFER DARI ESPAY DE…" at bounding box center [619, 530] width 174 height 113
click at [621, 555] on td "ESPAY DEBIT INDONESIA KOE DANA API #20250930205514602437 TRANSFER DARI ESPAY DE…" at bounding box center [619, 530] width 174 height 113
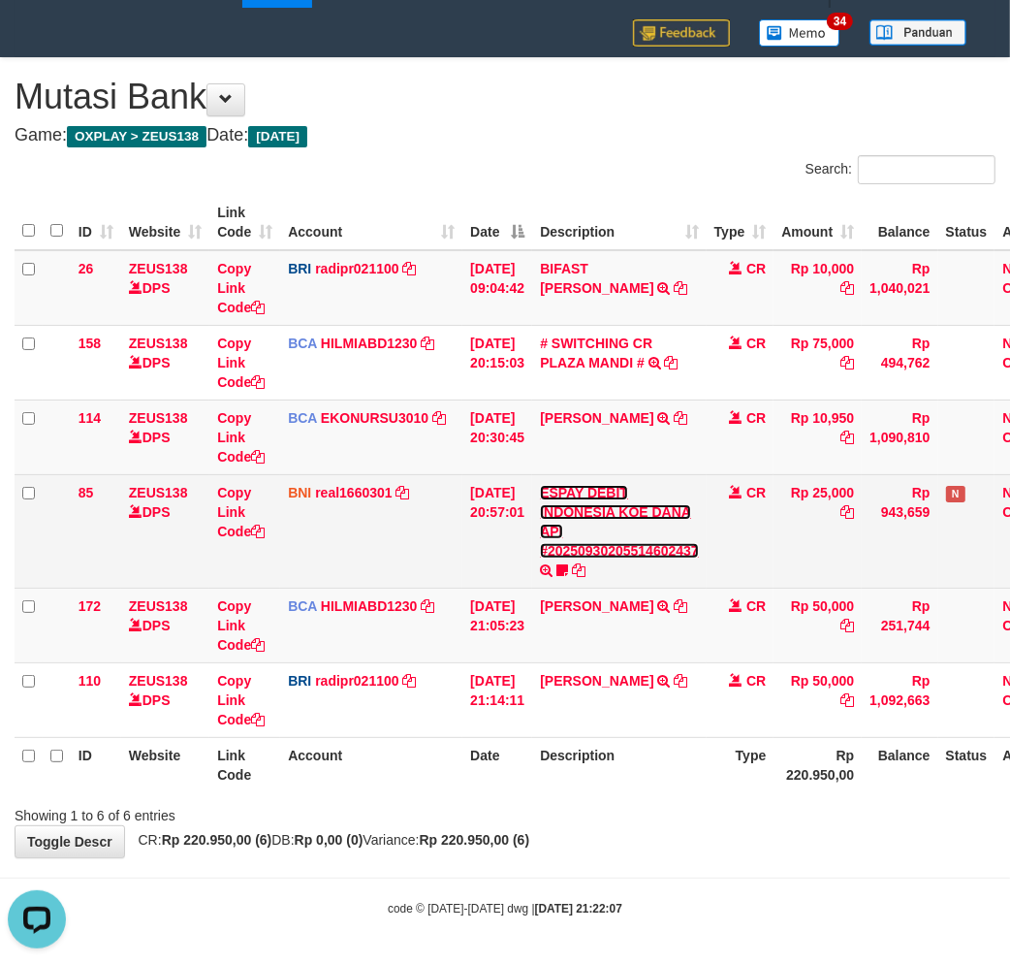
click at [622, 543] on link "ESPAY DEBIT INDONESIA KOE DANA API #20250930205514602437" at bounding box center [619, 522] width 159 height 74
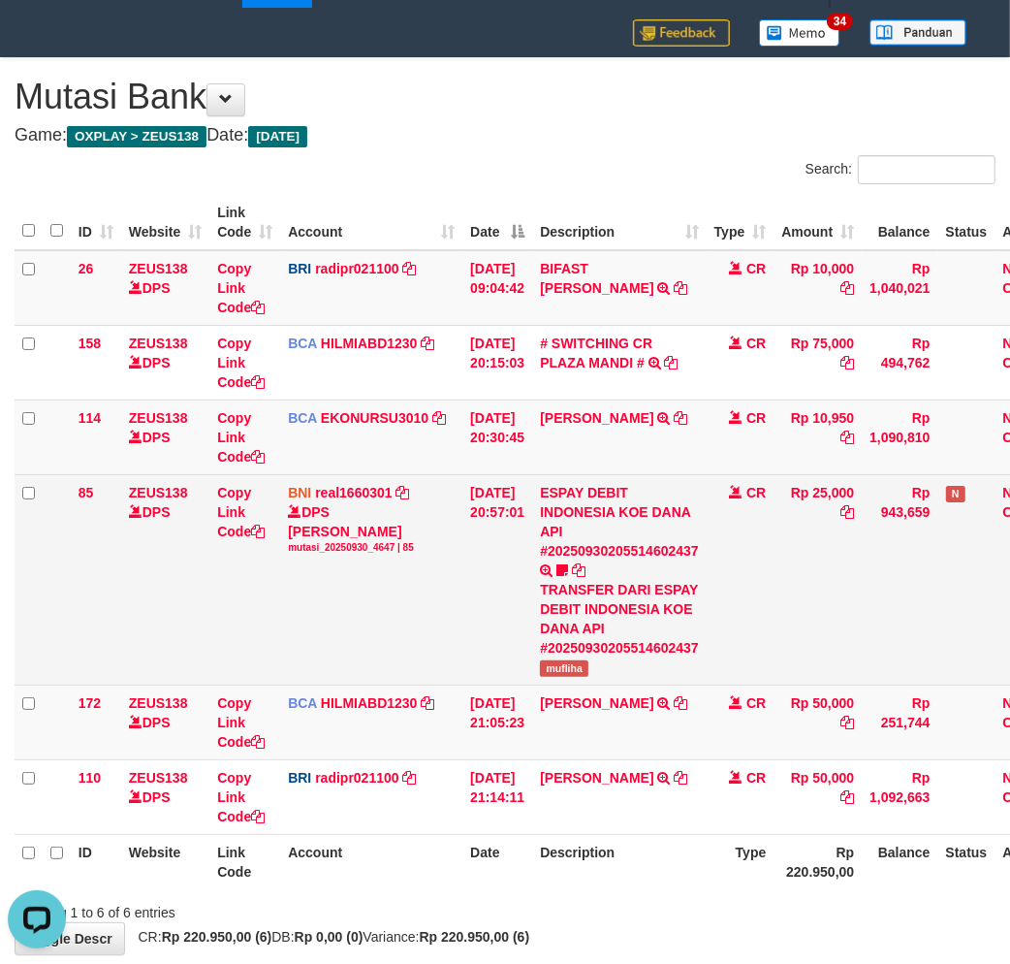
click at [575, 671] on span "mufliha" at bounding box center [564, 668] width 48 height 16
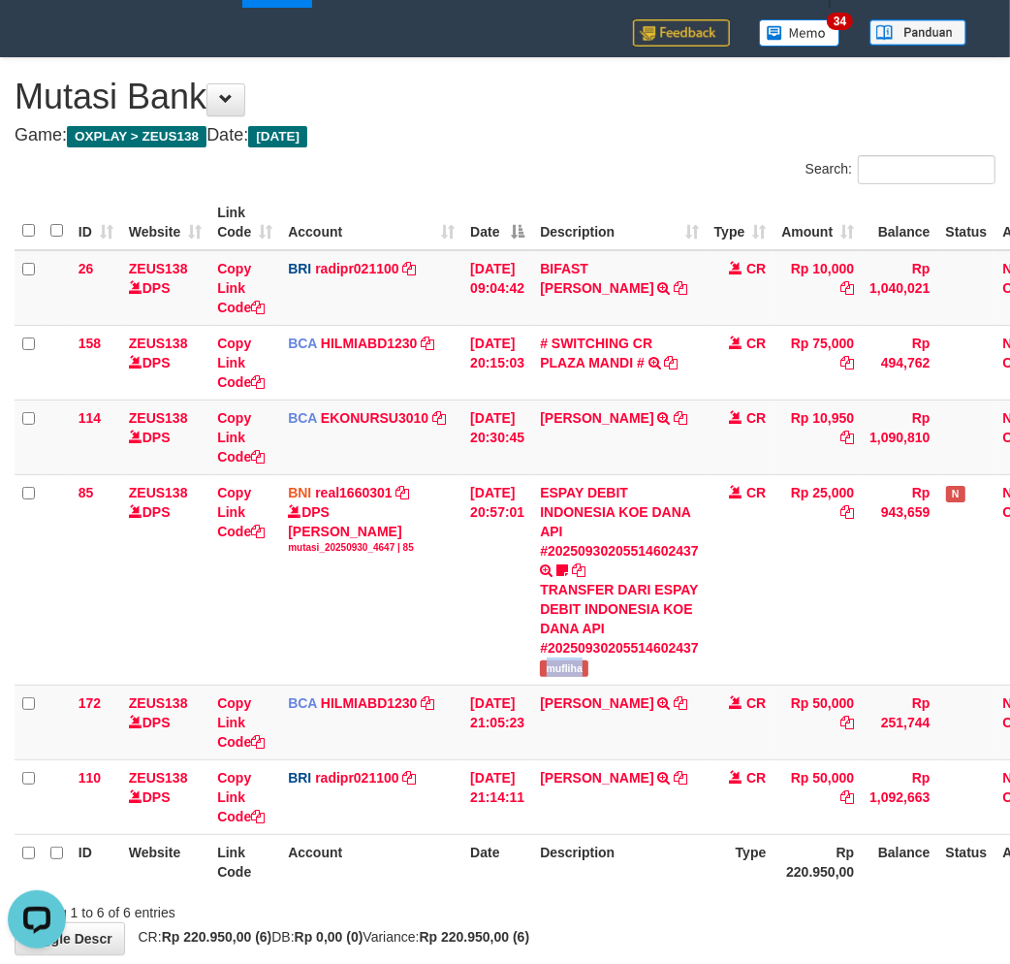
copy span "mufliha"
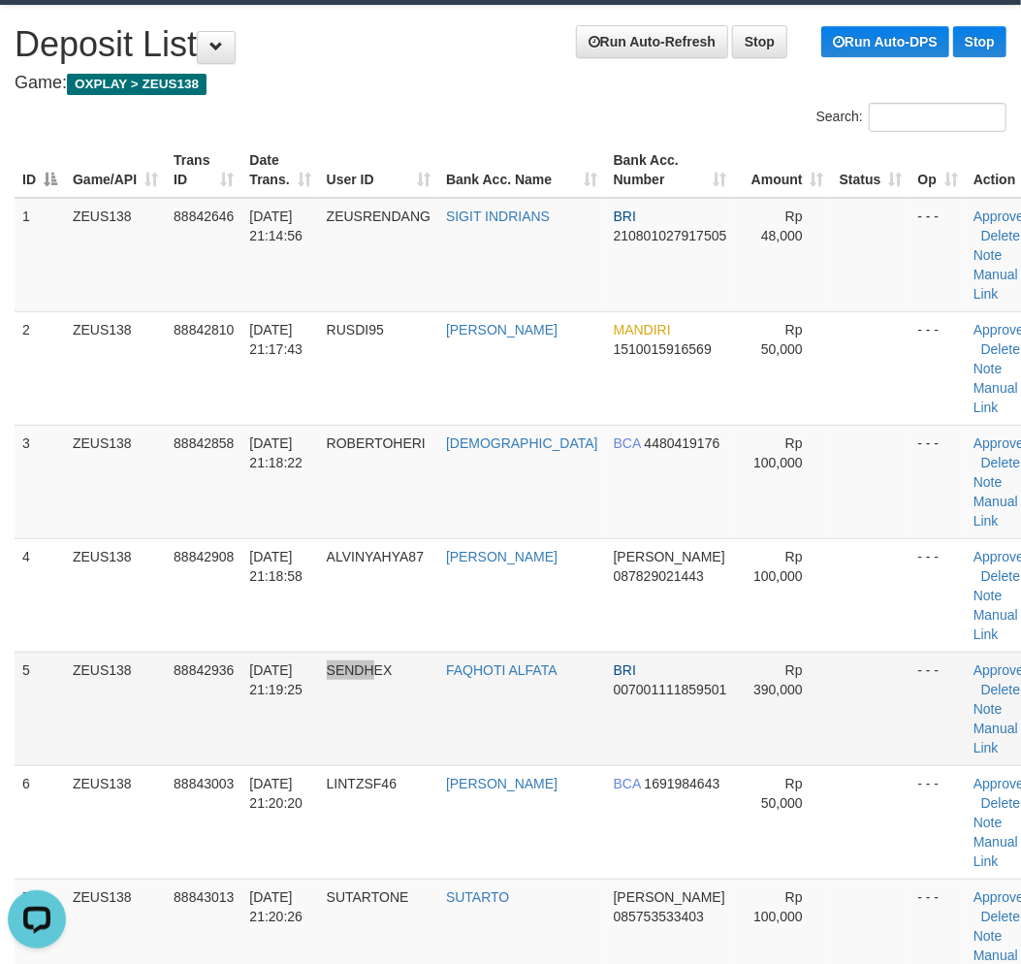
click at [383, 711] on td "SENDHEX" at bounding box center [378, 707] width 119 height 113
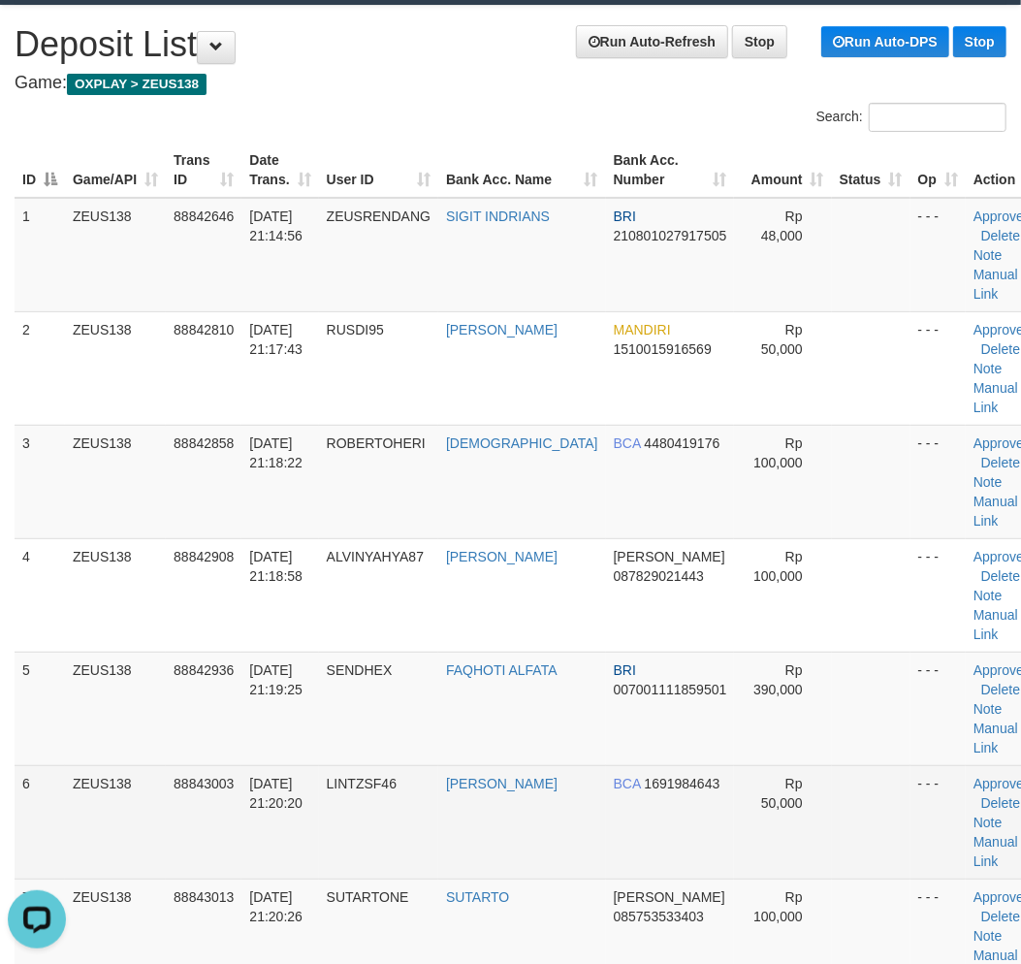
click at [249, 805] on td "30/09/2025 21:20:20" at bounding box center [279, 821] width 77 height 113
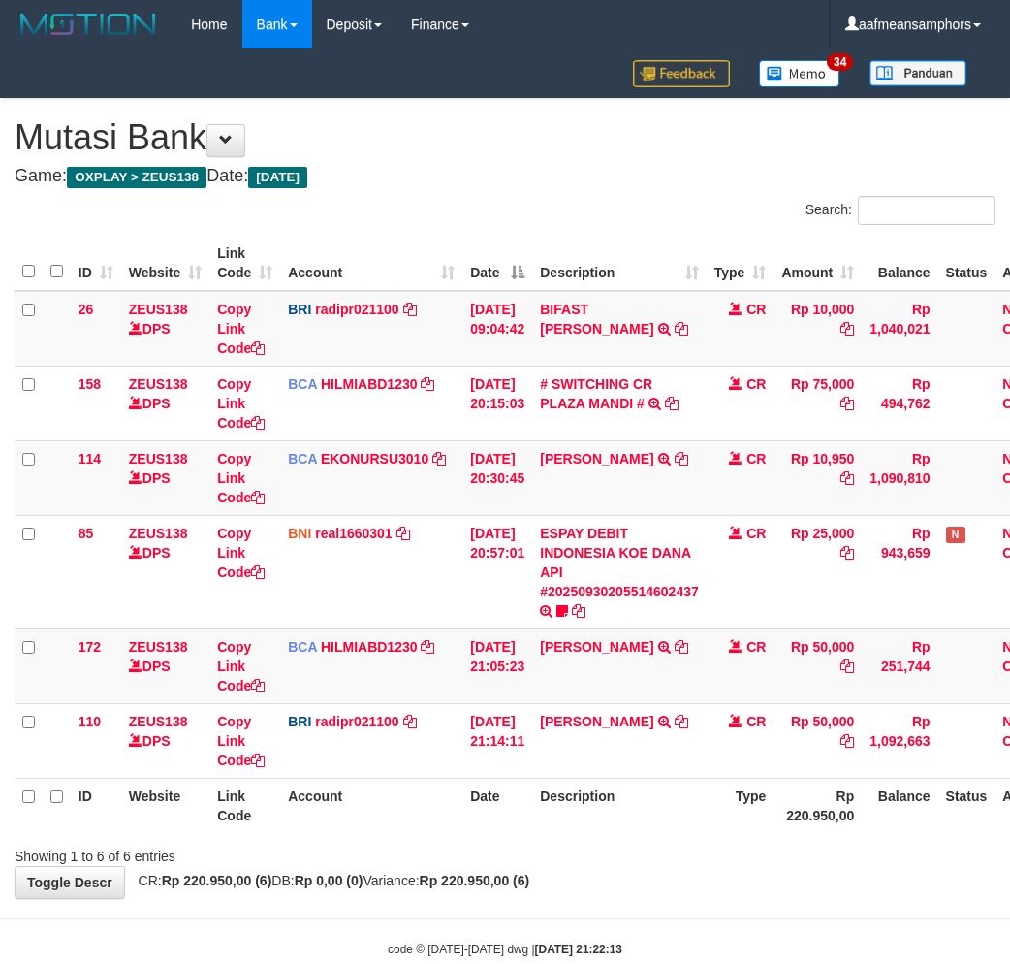
scroll to position [41, 0]
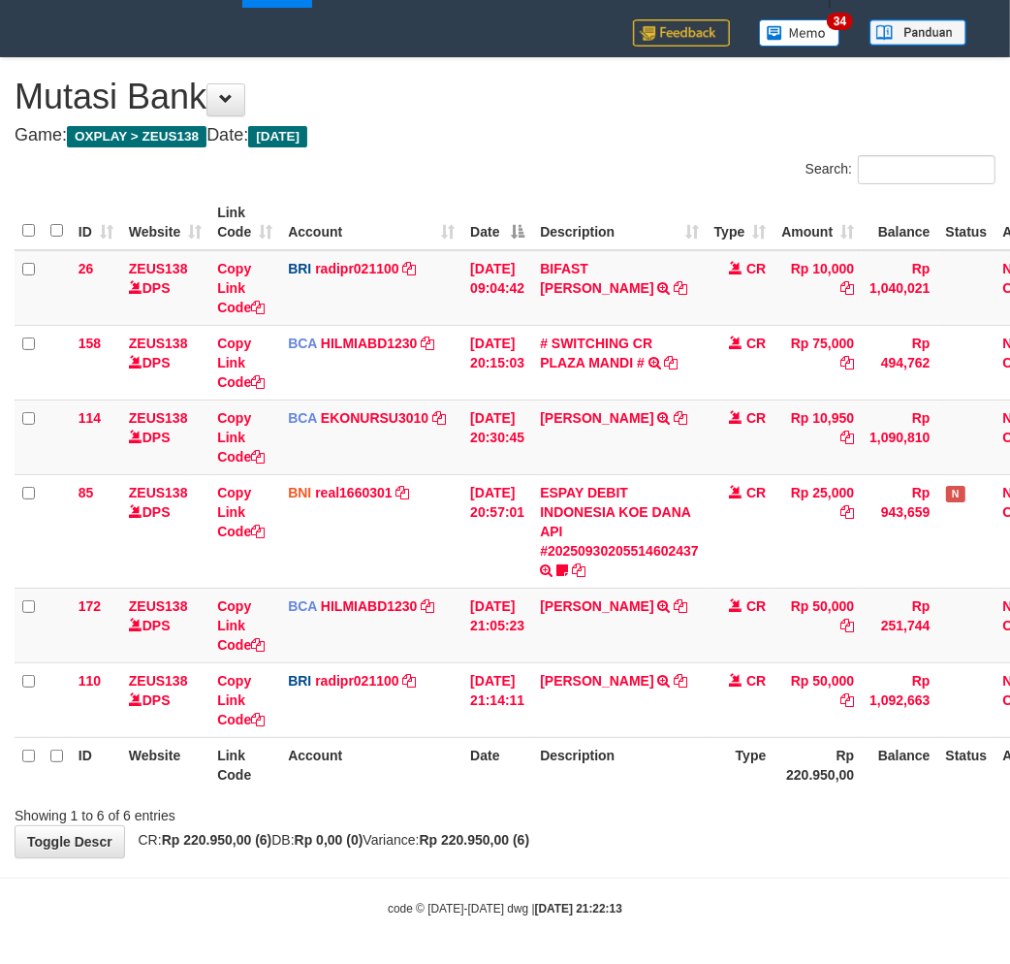
click at [926, 932] on body "Toggle navigation Home Bank Account List Load By Website Group [OXPLAY] ZEUS138…" at bounding box center [505, 462] width 1010 height 1006
drag, startPoint x: 790, startPoint y: 859, endPoint x: 857, endPoint y: 841, distance: 69.1
click at [806, 856] on body "Toggle navigation Home Bank Account List Load By Website Group [OXPLAY] ZEUS138…" at bounding box center [505, 462] width 1010 height 1006
click at [333, 789] on th "Account" at bounding box center [371, 764] width 182 height 55
click at [495, 752] on th "Date" at bounding box center [497, 764] width 70 height 55
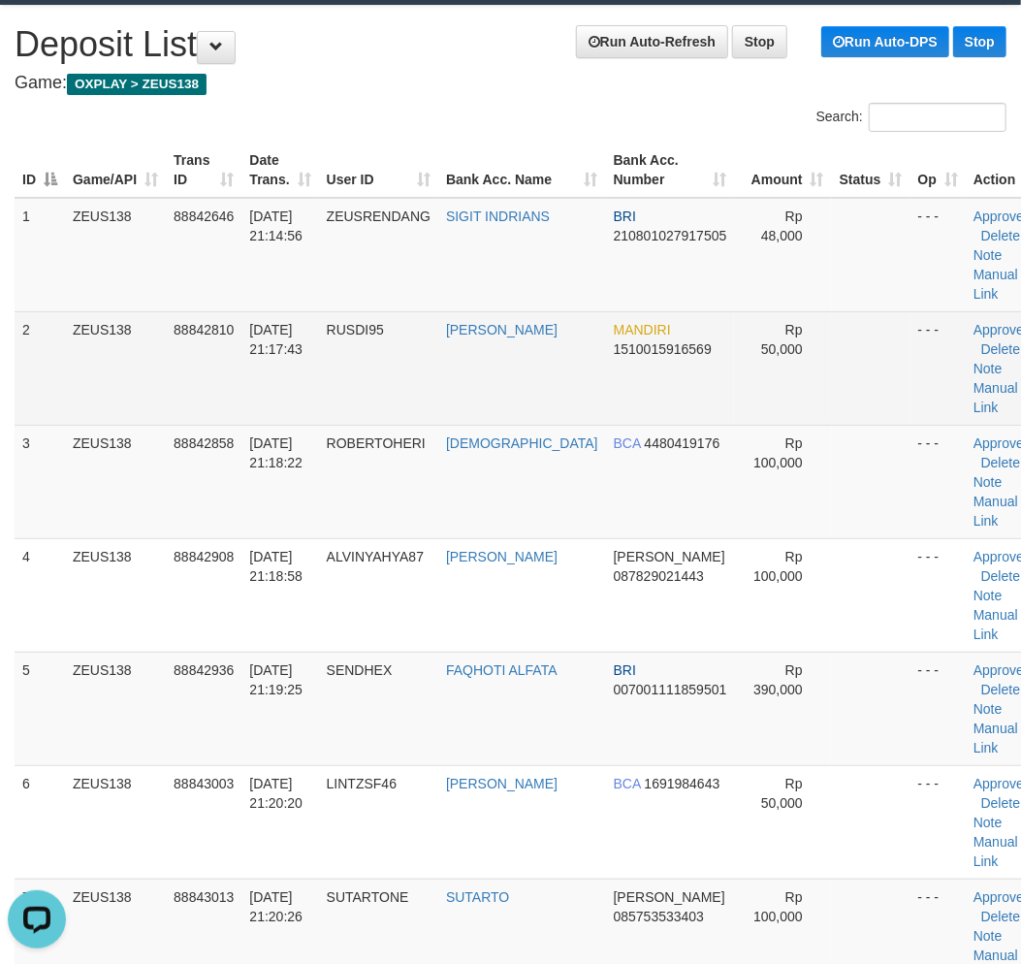
drag, startPoint x: 814, startPoint y: 295, endPoint x: 631, endPoint y: 335, distance: 187.7
click at [778, 307] on tr "1 ZEUS138 88842646 [DATE] 21:14:56 ZEUSRENDANG SIGIT INDRIANS BRI 2108010279175…" at bounding box center [530, 255] width 1030 height 114
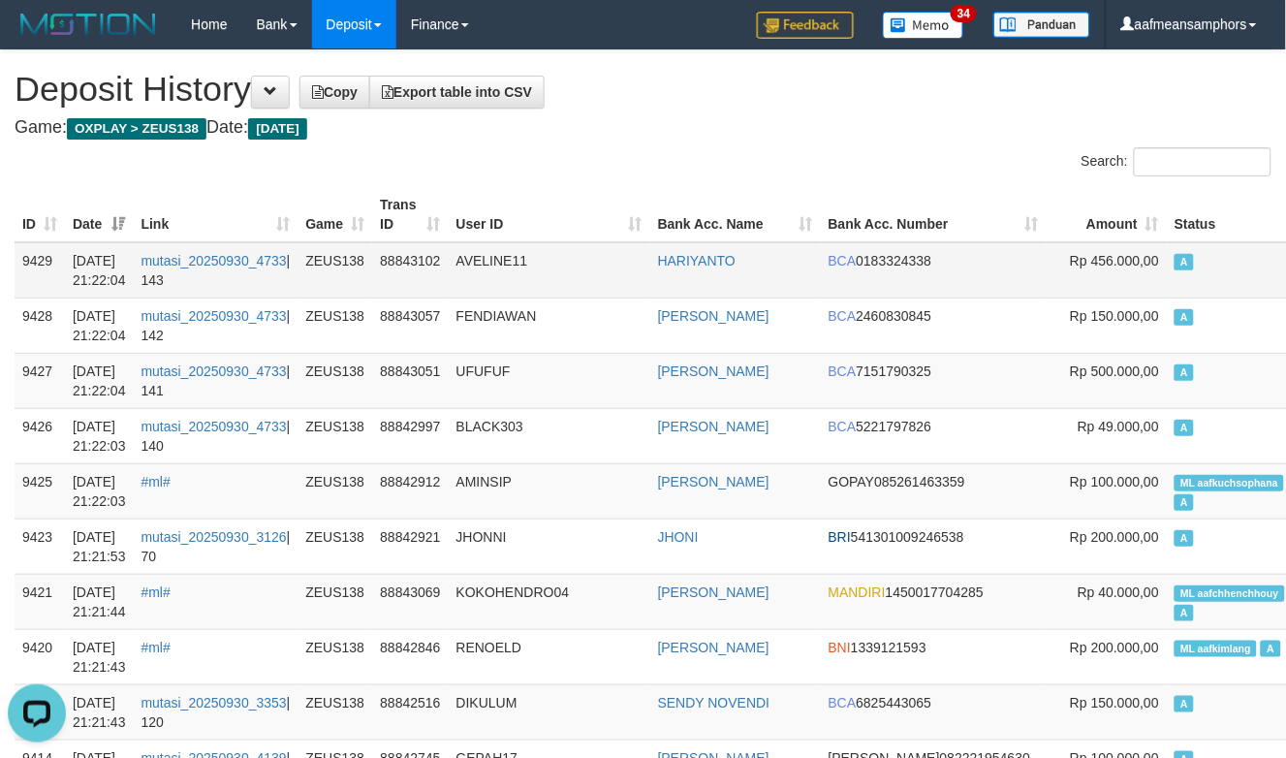
click at [516, 244] on td "AVELINE11" at bounding box center [550, 270] width 202 height 56
click at [46, 262] on td "9429" at bounding box center [40, 270] width 50 height 56
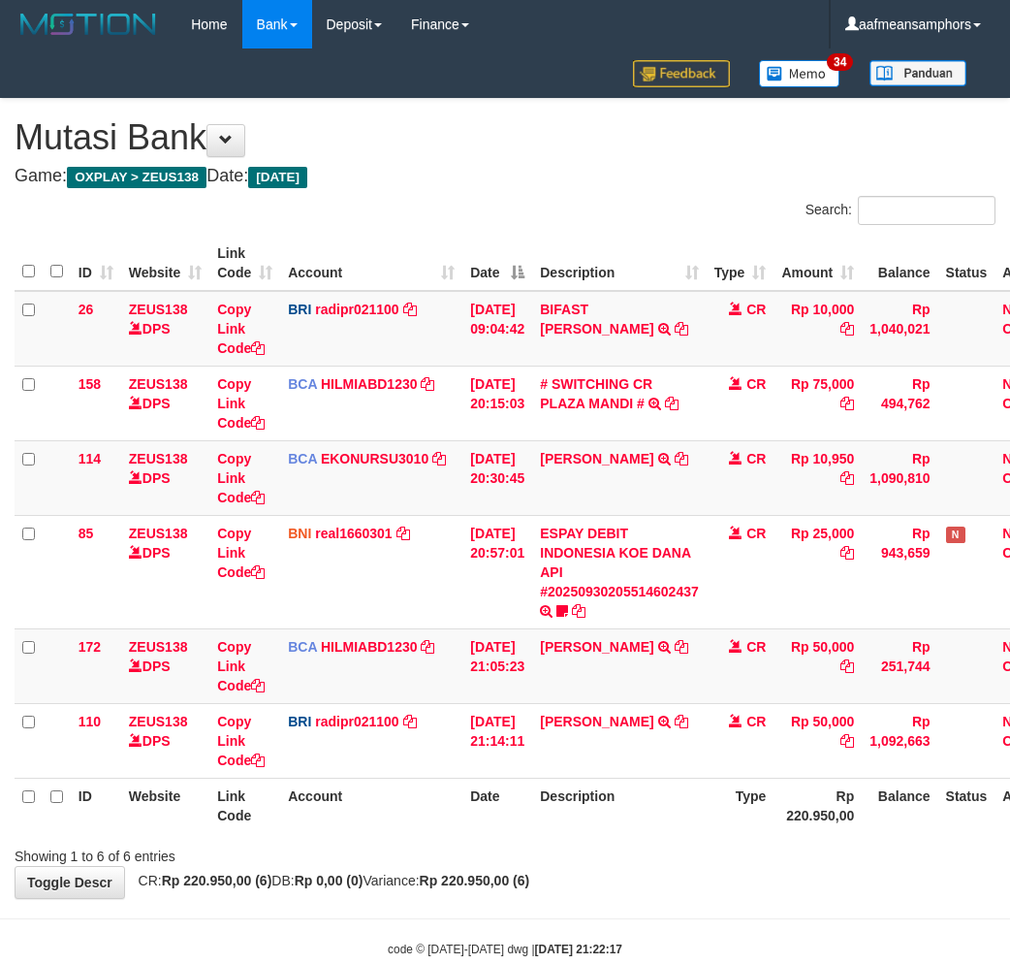
scroll to position [41, 0]
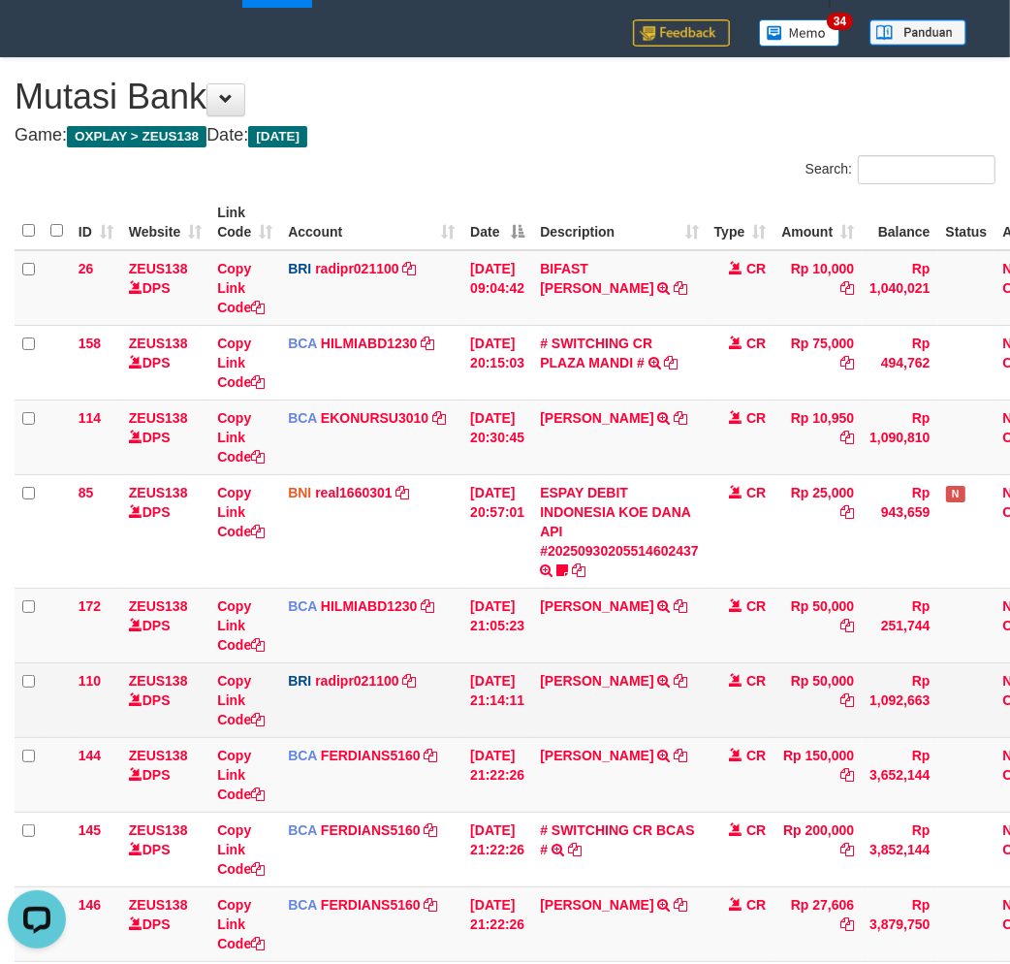
scroll to position [265, 0]
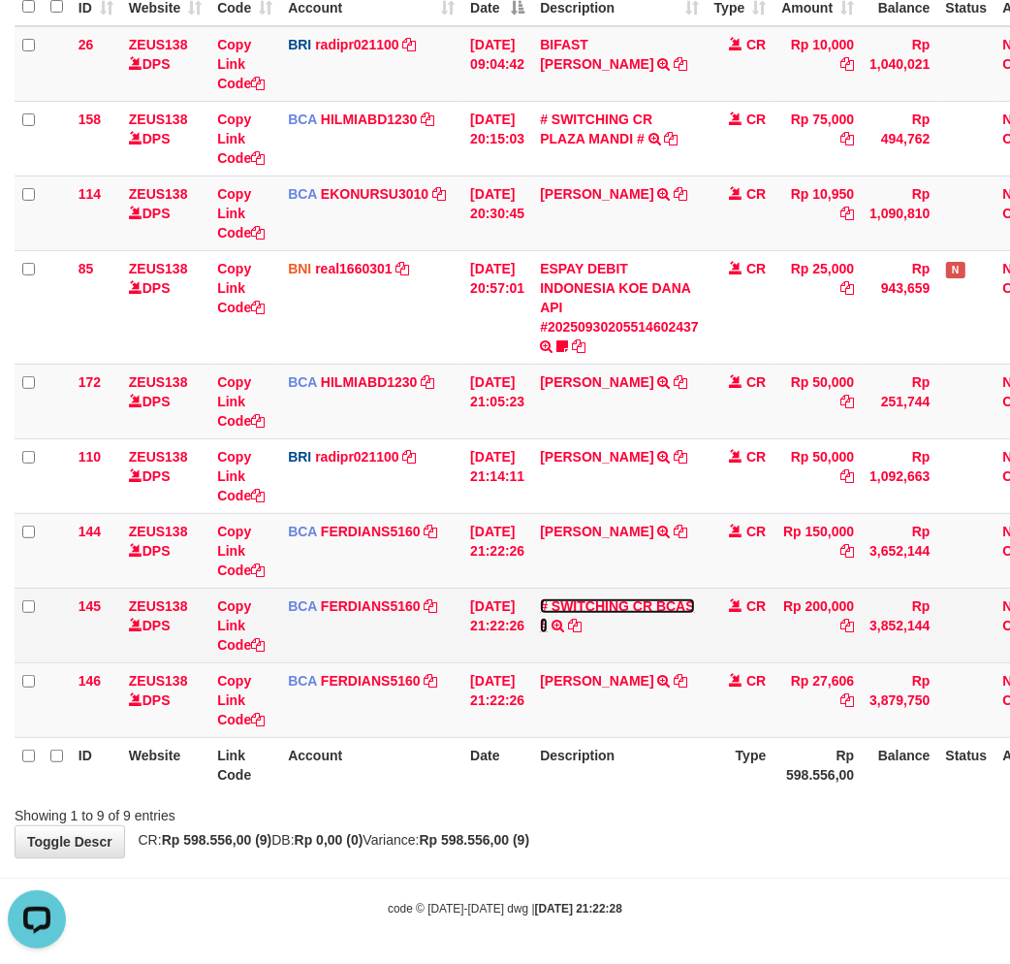
click at [648, 598] on link "# SWITCHING CR BCAS #" at bounding box center [617, 615] width 154 height 35
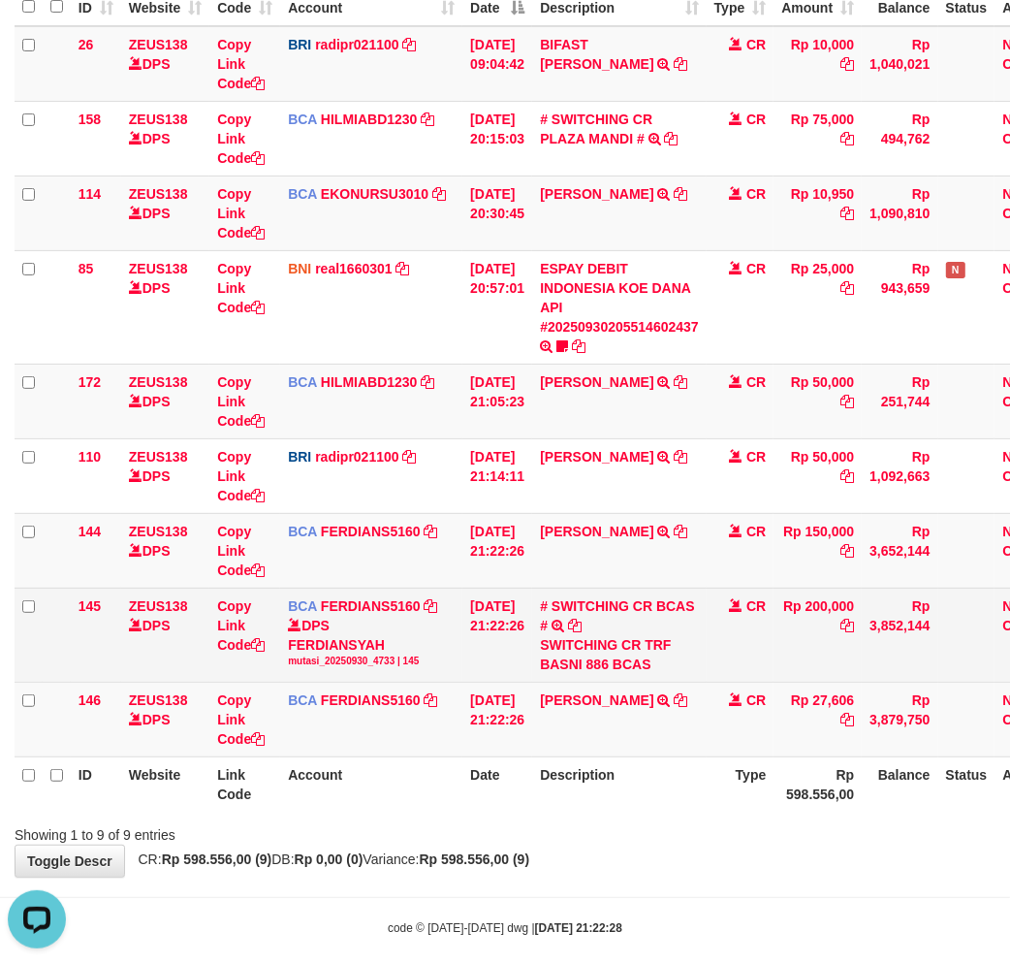
click at [570, 660] on div "SWITCHING CR TRF BASNI 886 BCAS" at bounding box center [619, 654] width 159 height 39
copy div "BASNI"
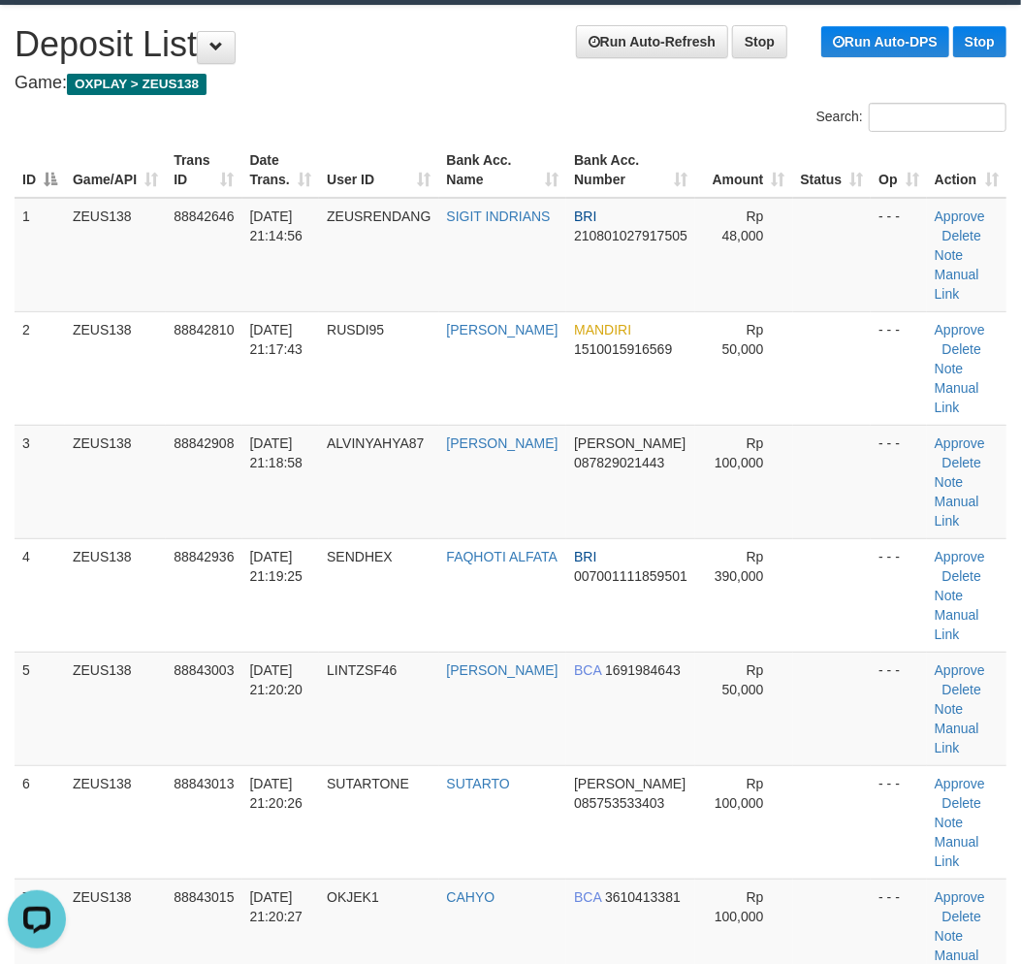
drag, startPoint x: 293, startPoint y: 596, endPoint x: 512, endPoint y: 440, distance: 269.0
click at [337, 576] on tr "4 ZEUS138 88842936 30/09/2025 21:19:25 SENDHEX FAQHOTI ALFATA BRI 0070011118595…" at bounding box center [511, 594] width 992 height 113
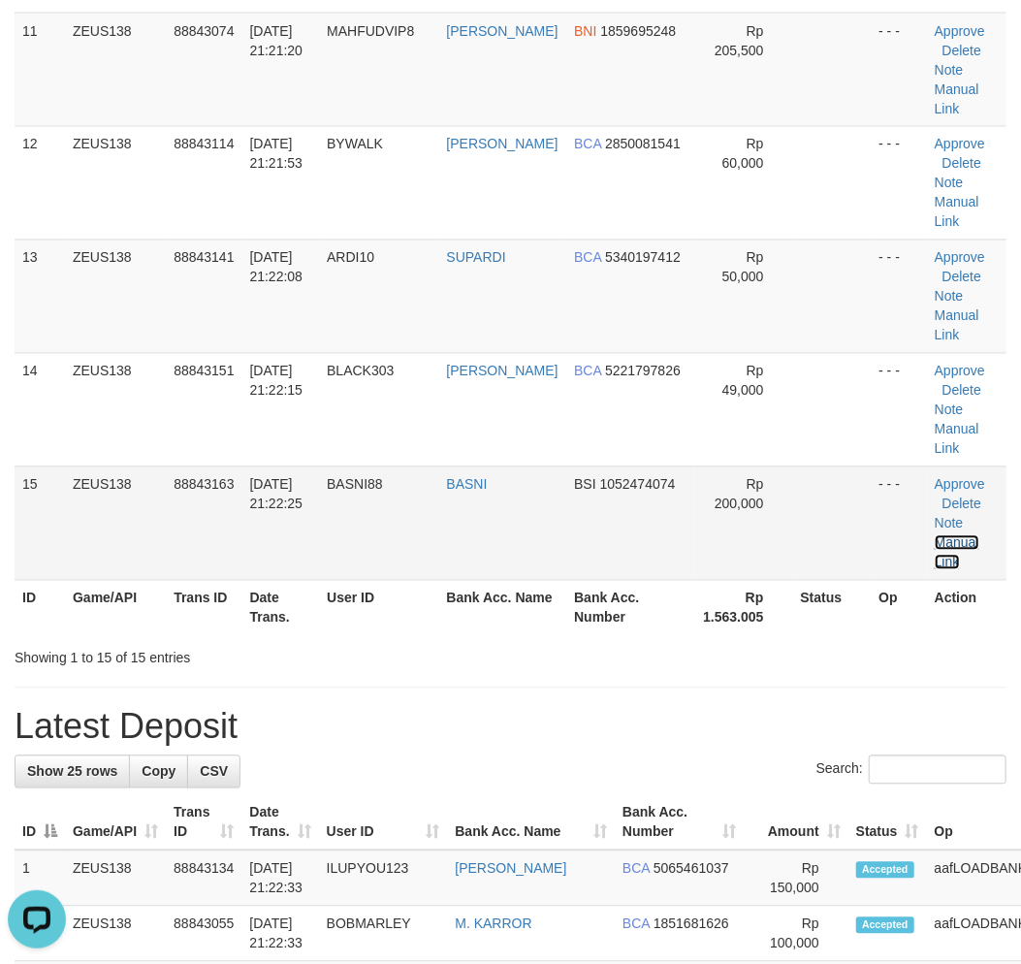
click at [946, 537] on link "Manual Link" at bounding box center [956, 552] width 45 height 35
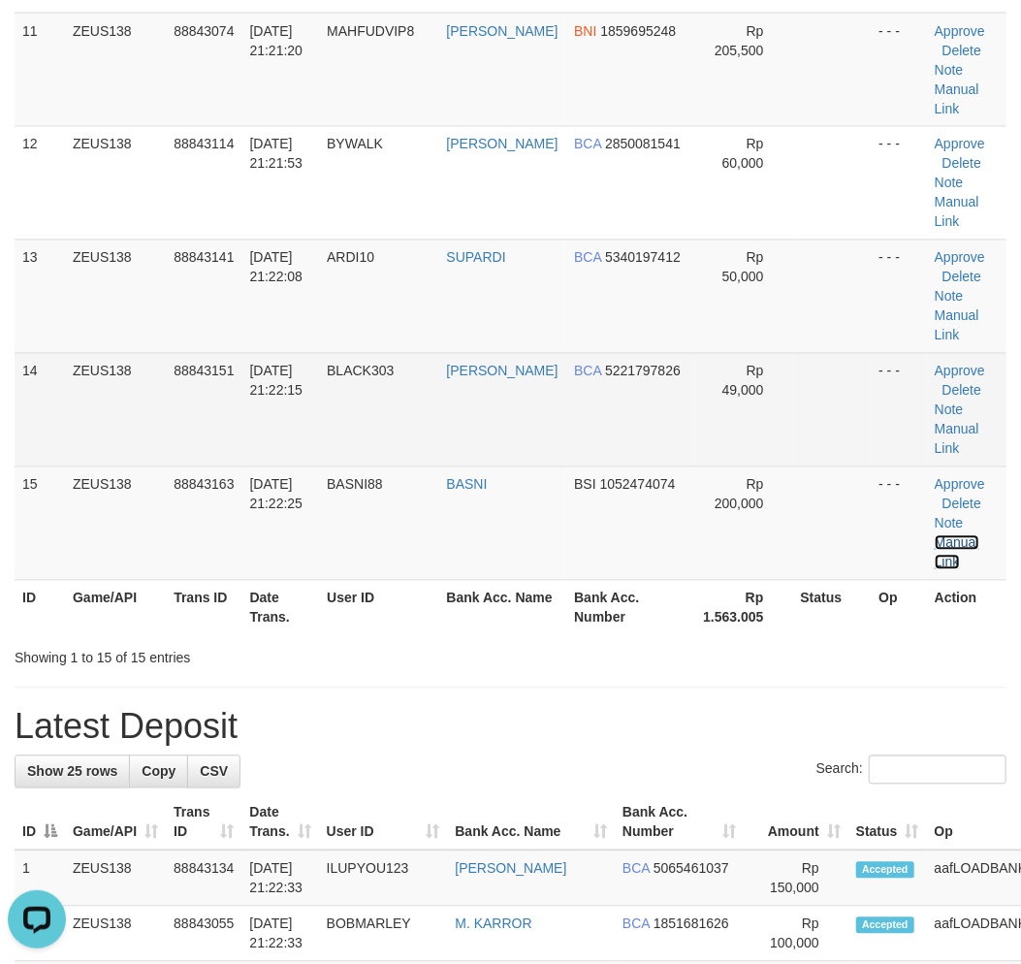
click at [934, 535] on link "Manual Link" at bounding box center [956, 552] width 45 height 35
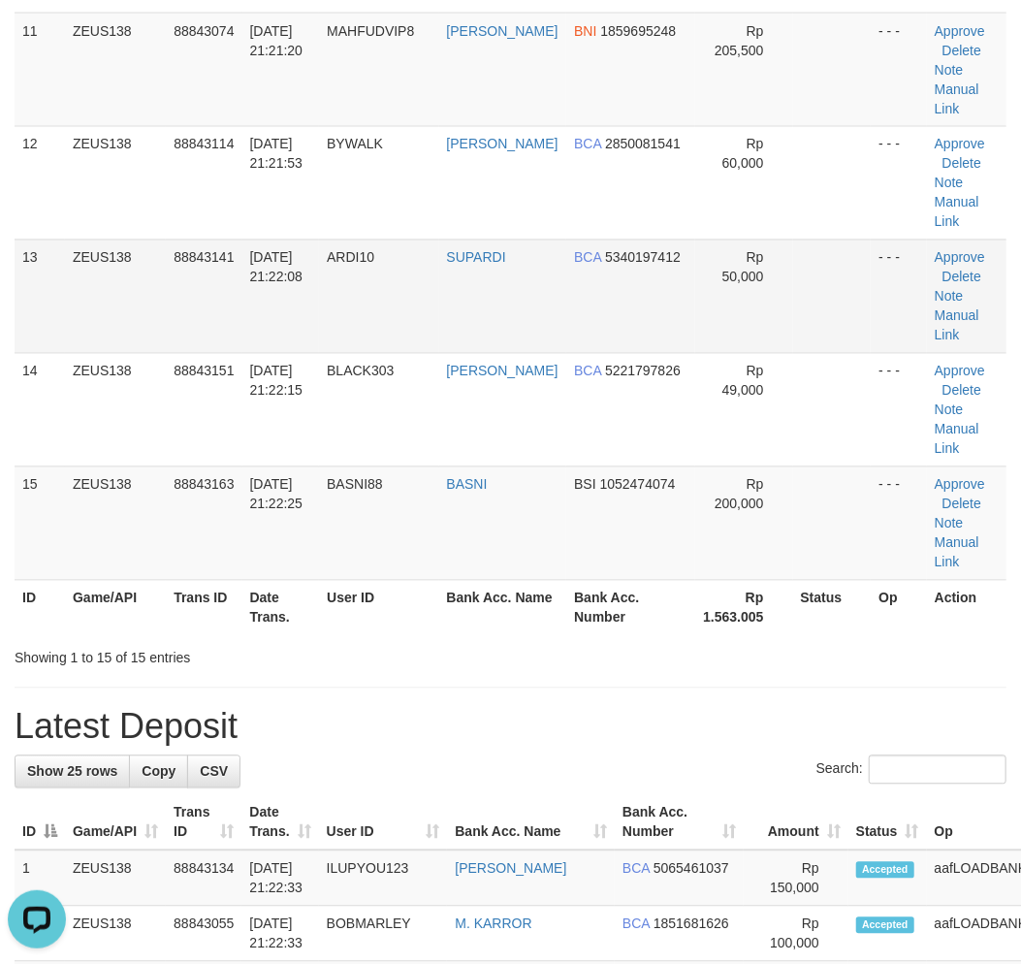
click at [594, 263] on td "BCA 5340197412" at bounding box center [630, 295] width 129 height 113
click at [595, 264] on td "BCA 5340197412" at bounding box center [630, 295] width 129 height 113
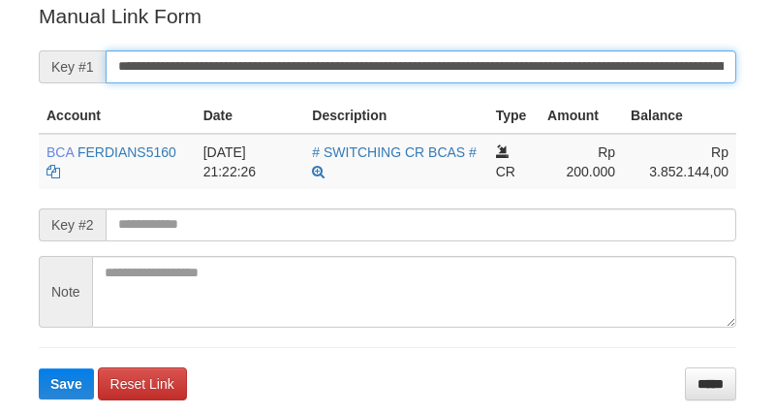
click at [534, 68] on input "**********" at bounding box center [421, 66] width 631 height 33
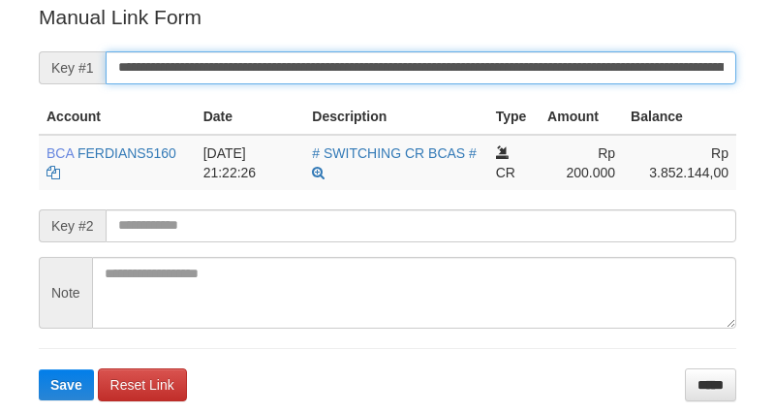
click at [39, 369] on button "Save" at bounding box center [66, 384] width 55 height 31
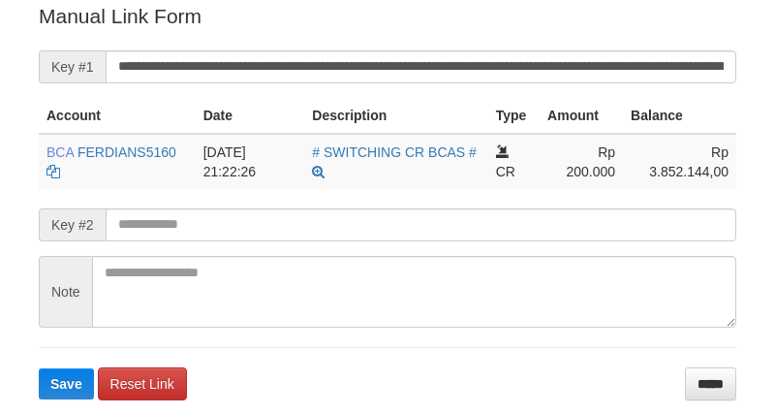
click at [39, 368] on button "Save" at bounding box center [66, 383] width 55 height 31
click at [520, 76] on input "**********" at bounding box center [421, 66] width 631 height 33
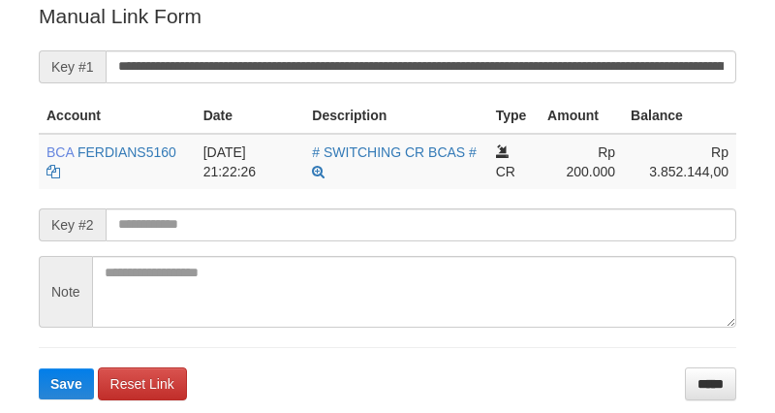
click at [39, 368] on button "Save" at bounding box center [66, 383] width 55 height 31
drag, startPoint x: 0, startPoint y: 0, endPoint x: 511, endPoint y: 73, distance: 516.0
click at [511, 73] on input "**********" at bounding box center [421, 66] width 631 height 33
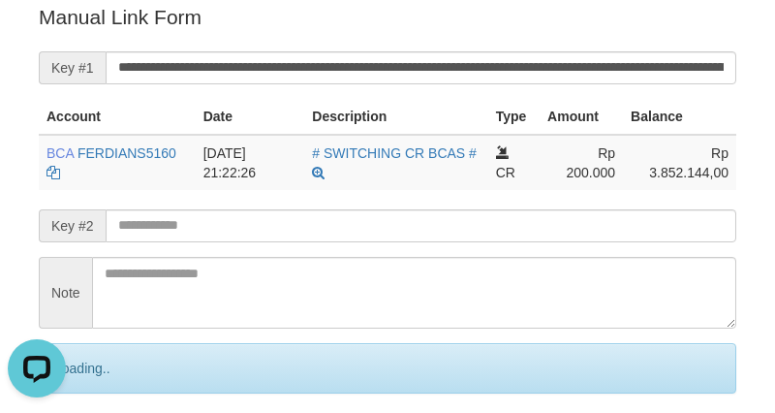
scroll to position [0, 0]
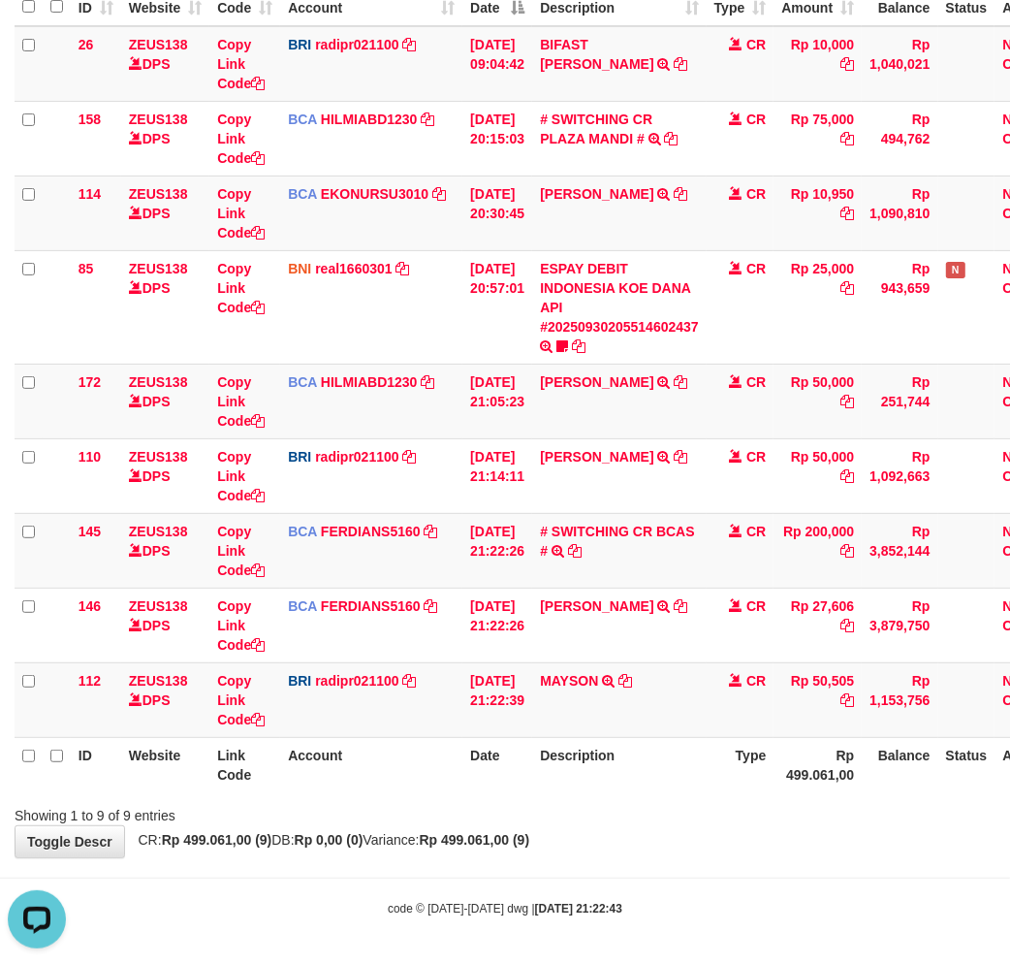
click at [627, 816] on div "Showing 1 to 9 of 9 entries" at bounding box center [505, 811] width 1010 height 27
click at [661, 806] on div "Showing 1 to 9 of 9 entries" at bounding box center [505, 811] width 1010 height 27
click at [655, 782] on th "Description" at bounding box center [619, 764] width 174 height 55
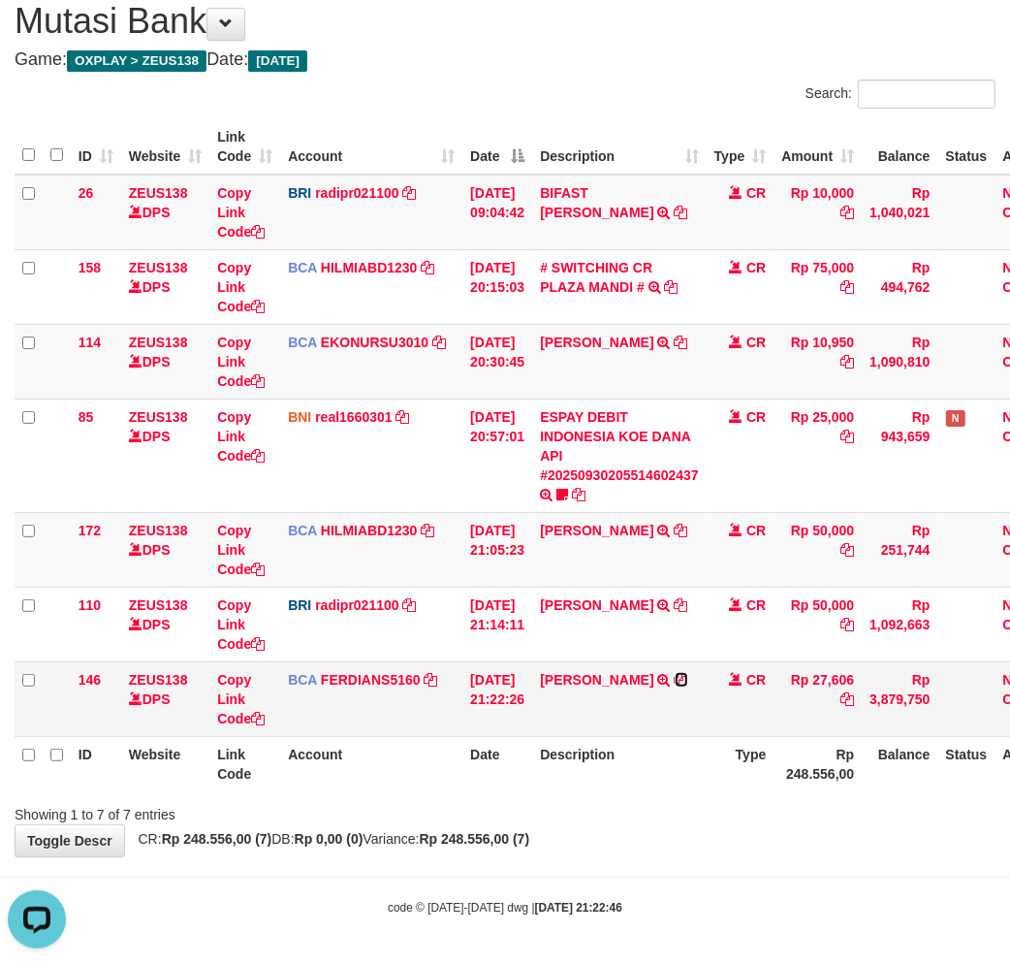
click at [675, 686] on icon at bounding box center [682, 680] width 14 height 14
drag, startPoint x: 632, startPoint y: 816, endPoint x: 1025, endPoint y: 722, distance: 403.7
click at [634, 816] on div "Showing 1 to 7 of 7 entries" at bounding box center [505, 810] width 1010 height 27
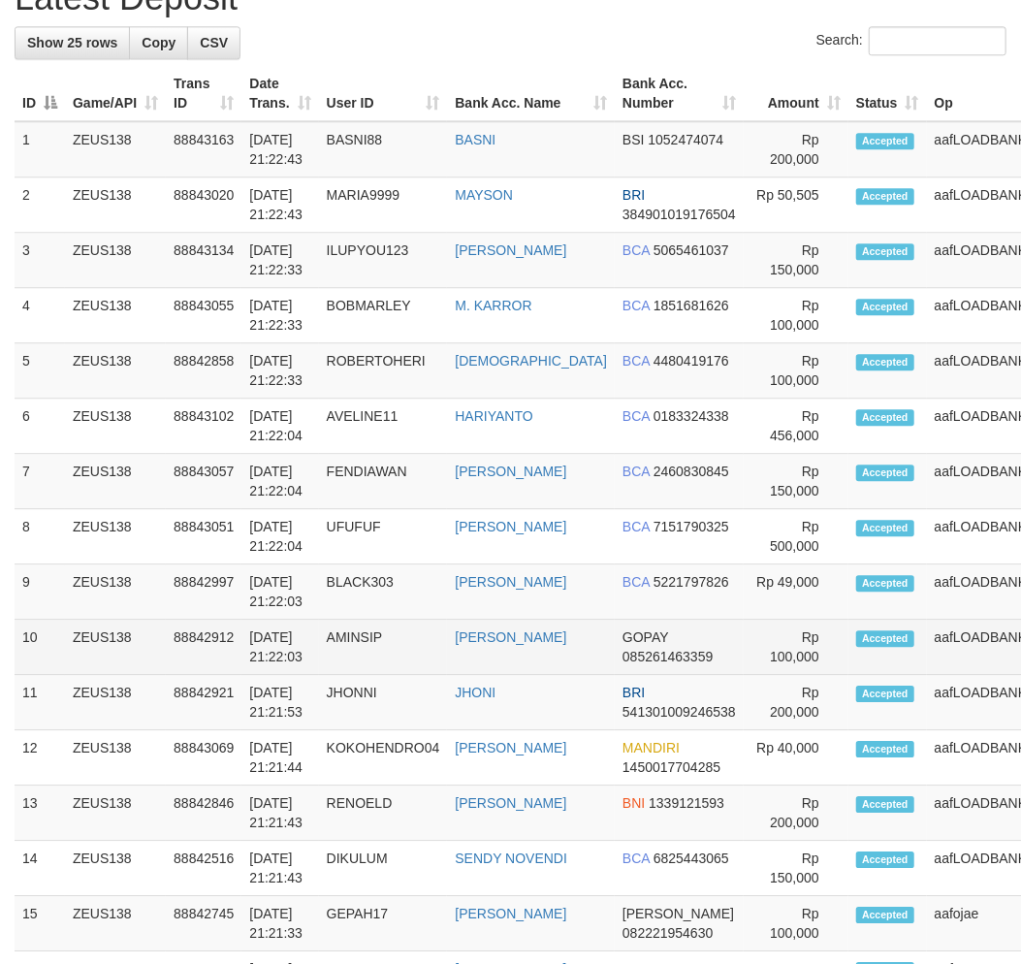
click at [306, 675] on td "[DATE] 21:22:03" at bounding box center [279, 646] width 77 height 55
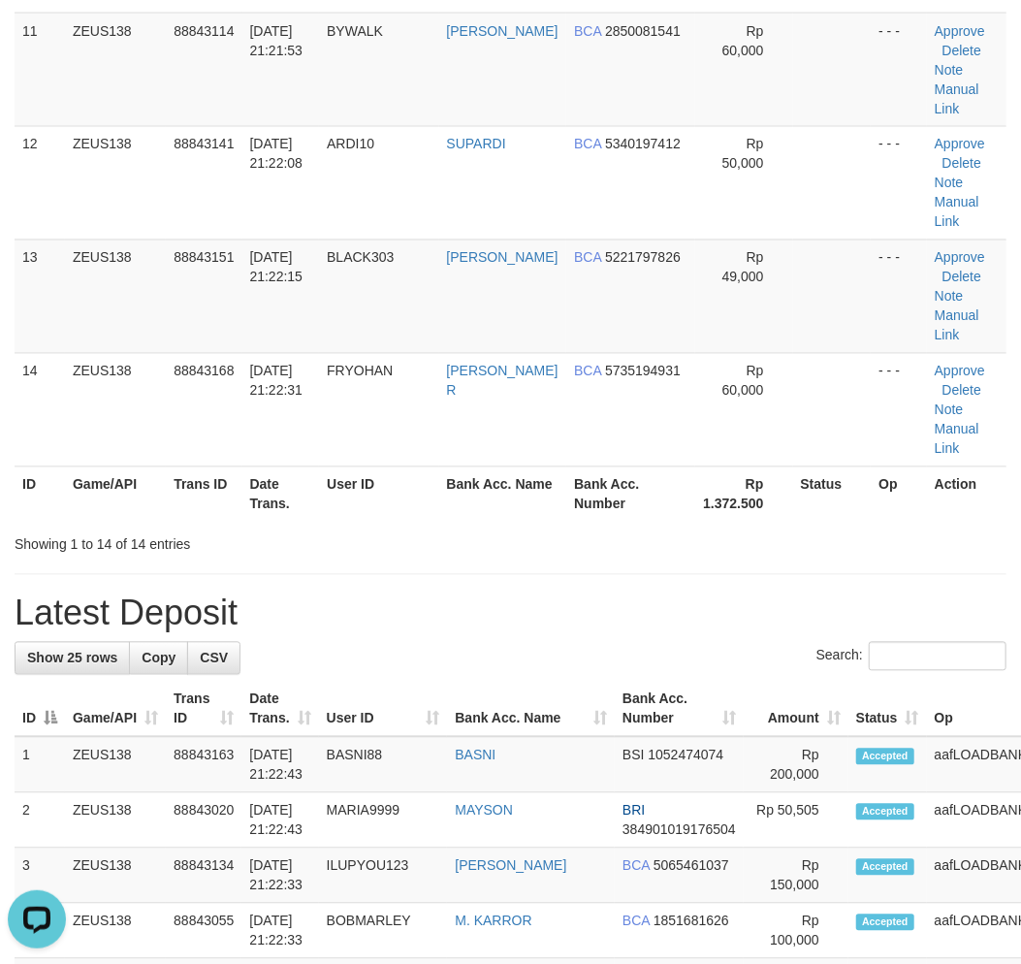
scroll to position [2200, 0]
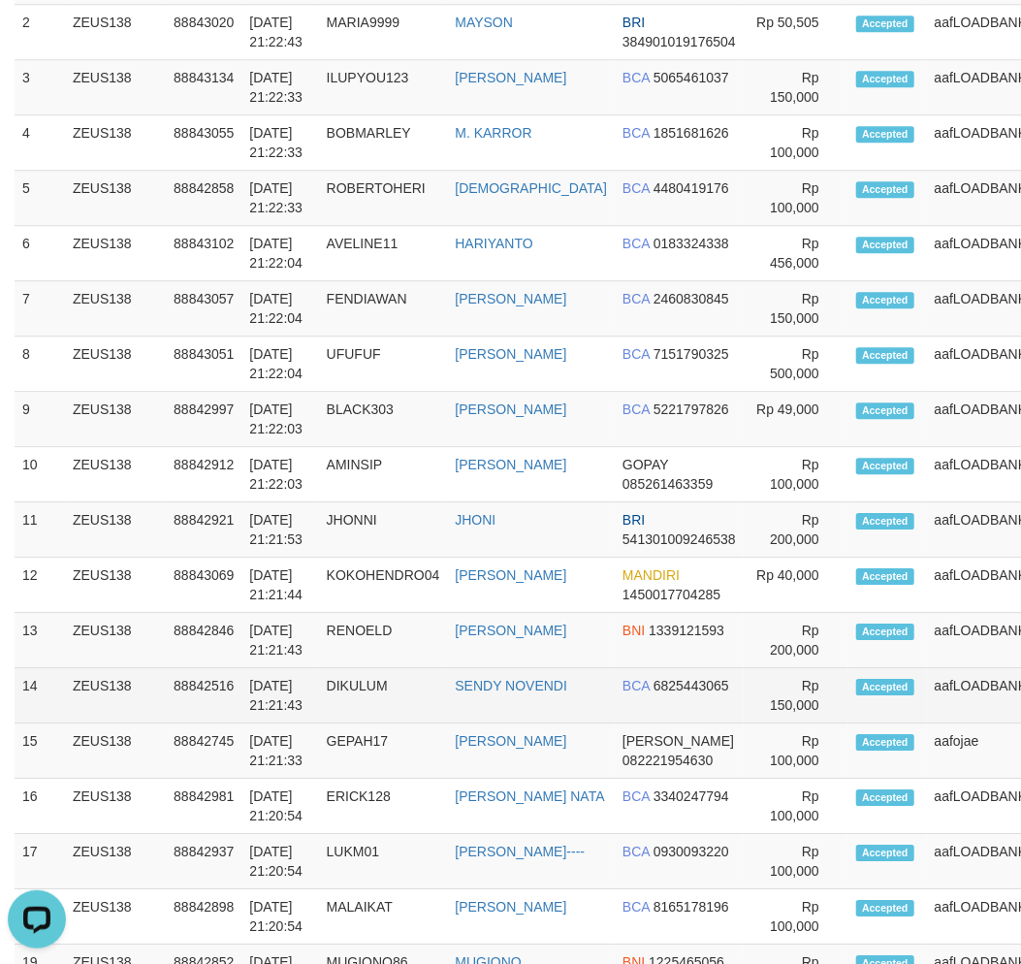
drag, startPoint x: 223, startPoint y: 710, endPoint x: 39, endPoint y: 751, distance: 188.8
click at [194, 668] on td "88842846" at bounding box center [204, 640] width 76 height 55
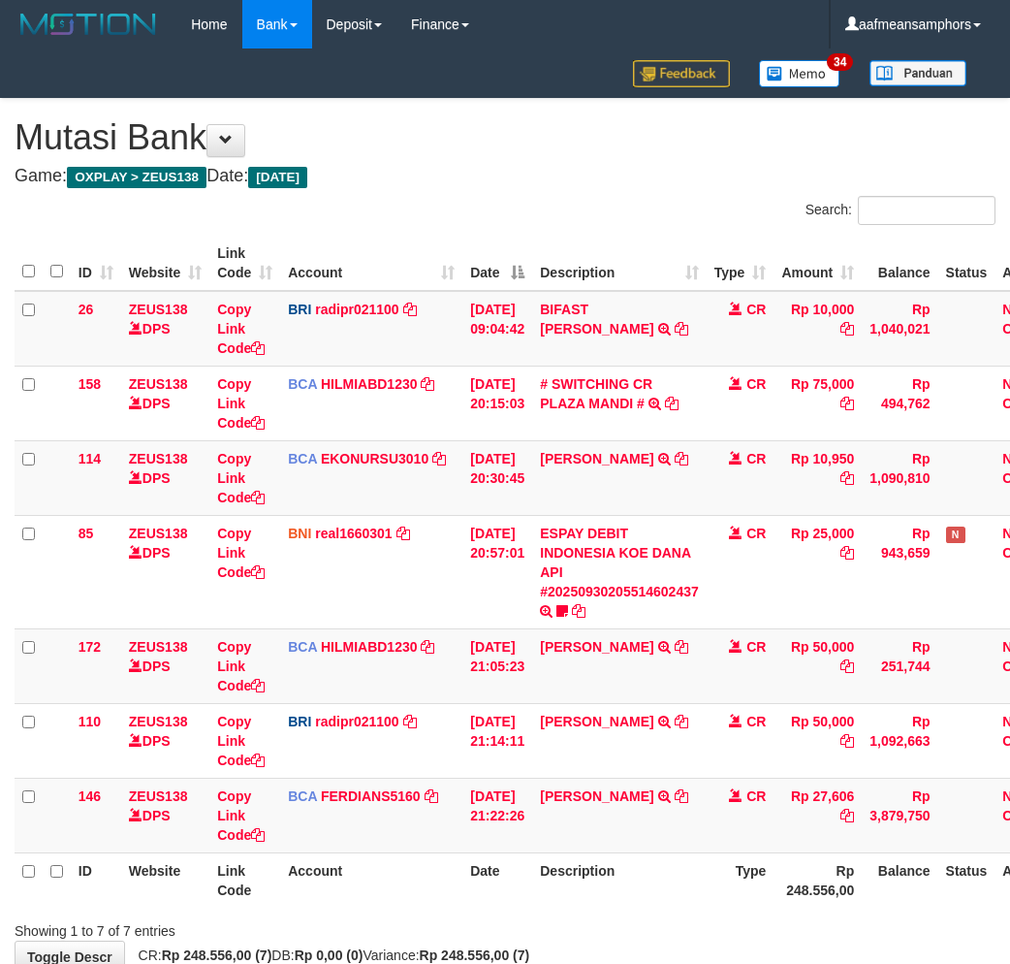
click at [723, 913] on div "Showing 1 to 7 of 7 entries" at bounding box center [505, 926] width 1010 height 27
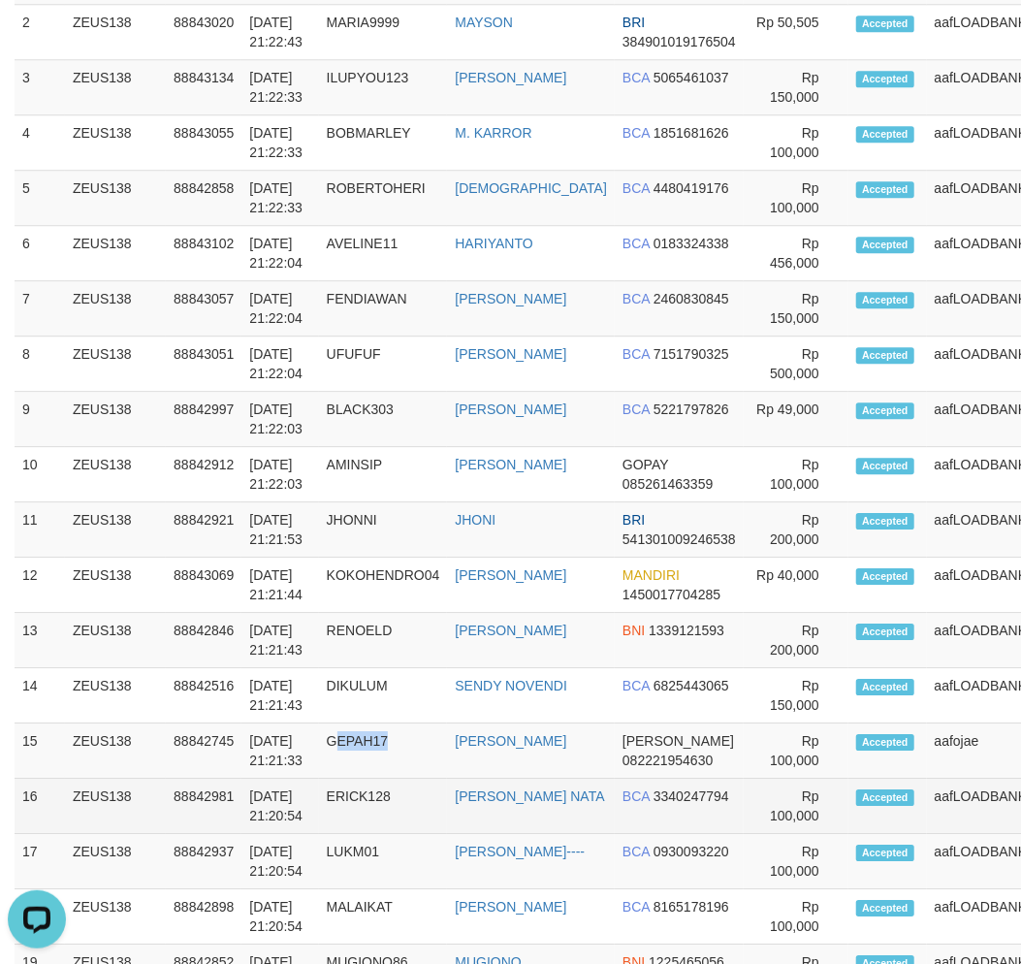
drag, startPoint x: 401, startPoint y: 812, endPoint x: 227, endPoint y: 845, distance: 177.6
click at [400, 778] on td "GEPAH17" at bounding box center [383, 750] width 129 height 55
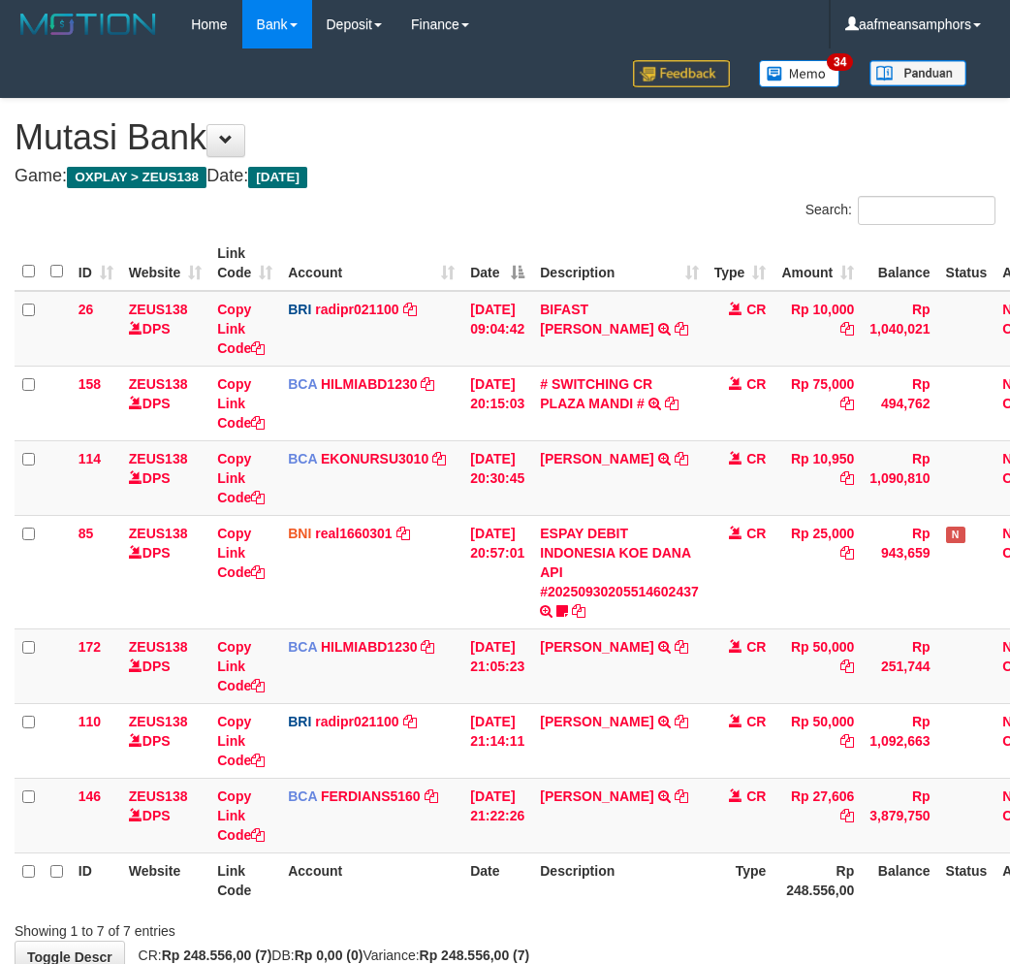
scroll to position [116, 0]
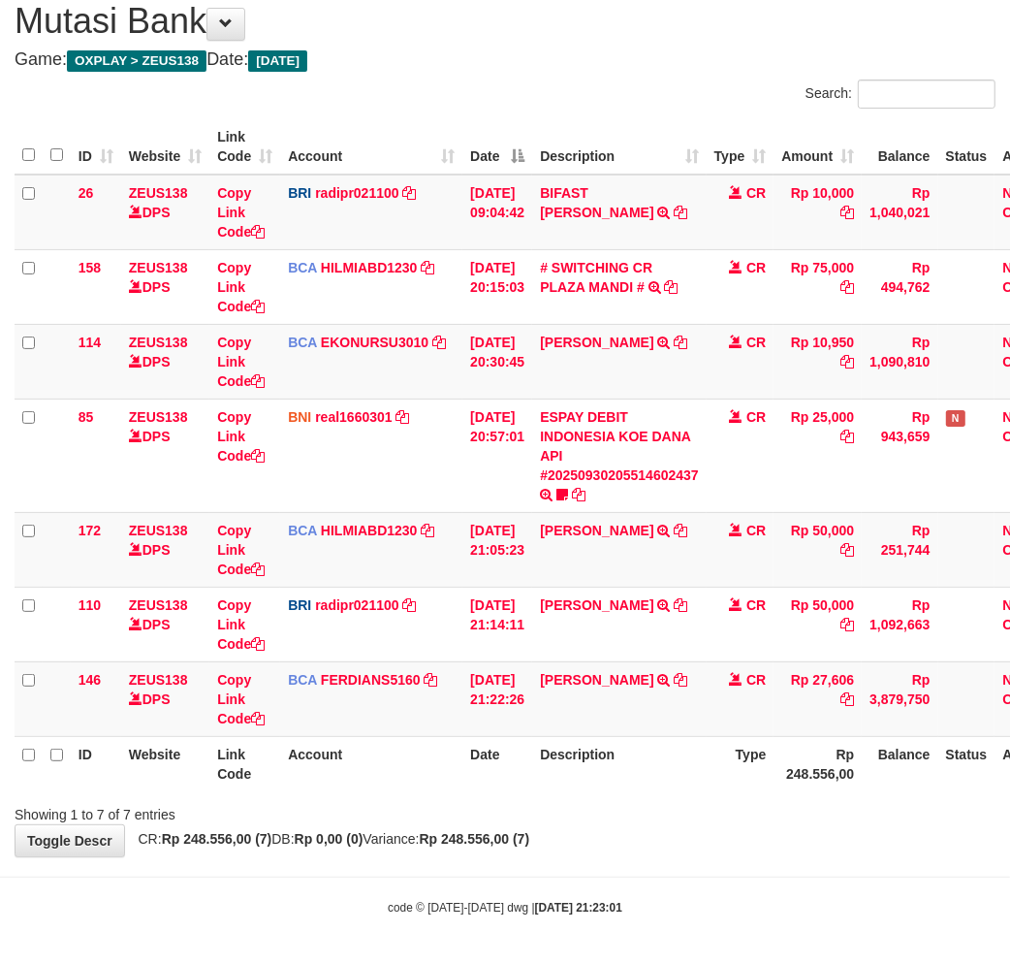
click at [634, 776] on th "Description" at bounding box center [619, 763] width 174 height 55
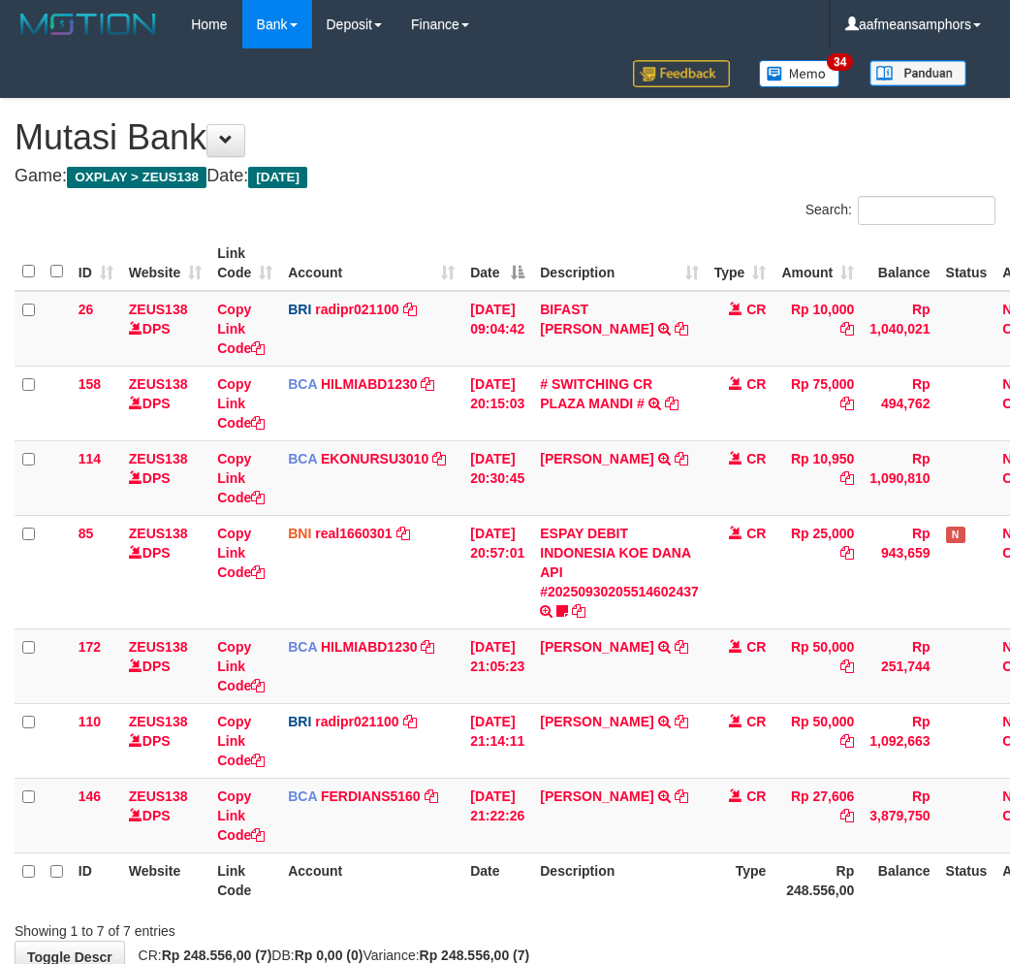
scroll to position [116, 0]
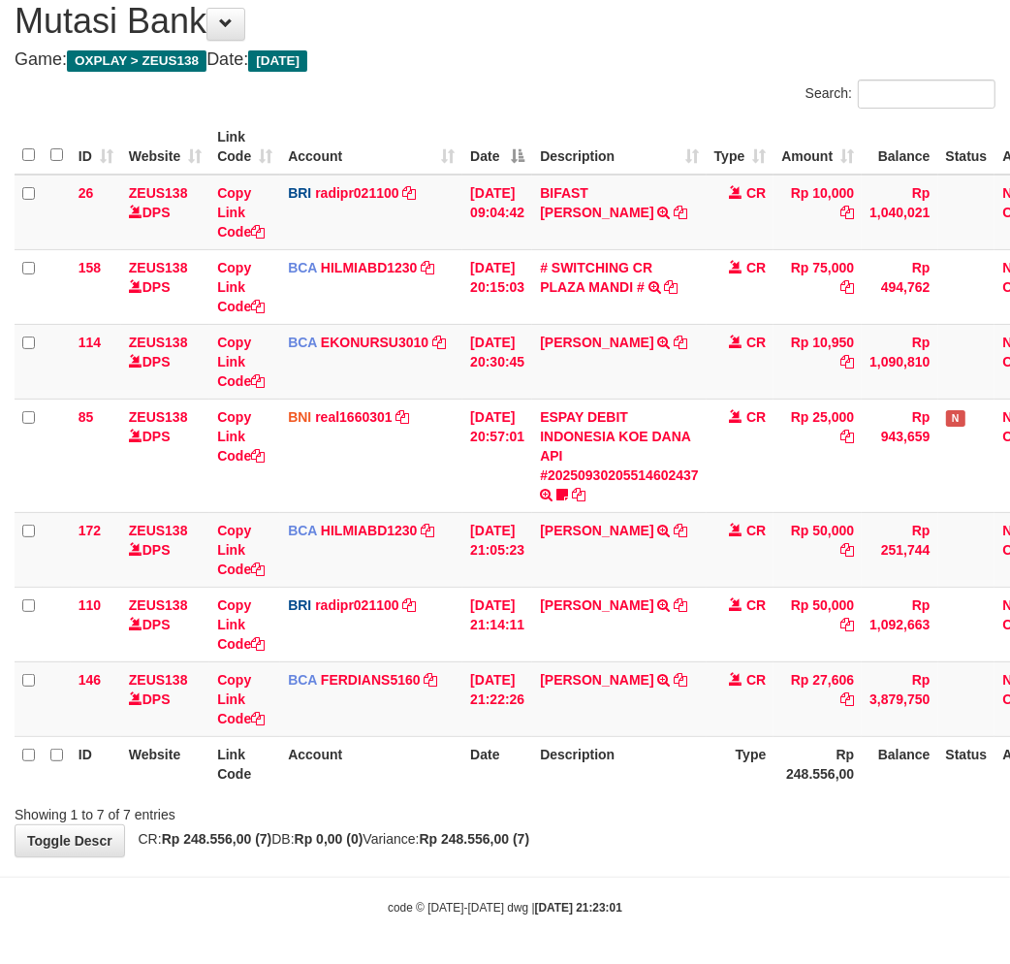
click at [663, 820] on div "Showing 1 to 7 of 7 entries" at bounding box center [505, 810] width 1010 height 27
click at [692, 777] on th "Description" at bounding box center [619, 763] width 174 height 55
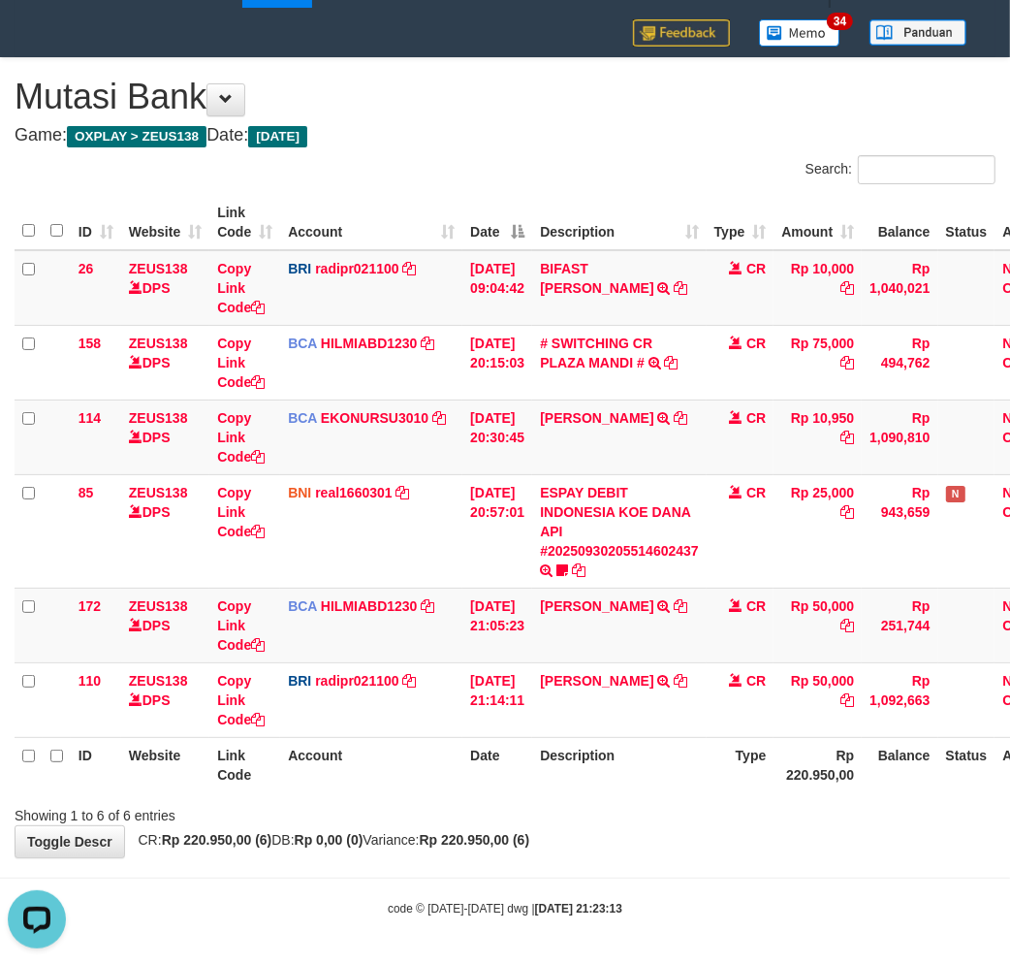
click at [746, 843] on div "**********" at bounding box center [505, 457] width 1010 height 799
click at [740, 841] on div "**********" at bounding box center [505, 457] width 1010 height 799
click at [737, 838] on div "**********" at bounding box center [505, 457] width 1010 height 799
click at [491, 780] on th "Date" at bounding box center [497, 764] width 70 height 55
click at [480, 783] on th "Date" at bounding box center [497, 764] width 70 height 55
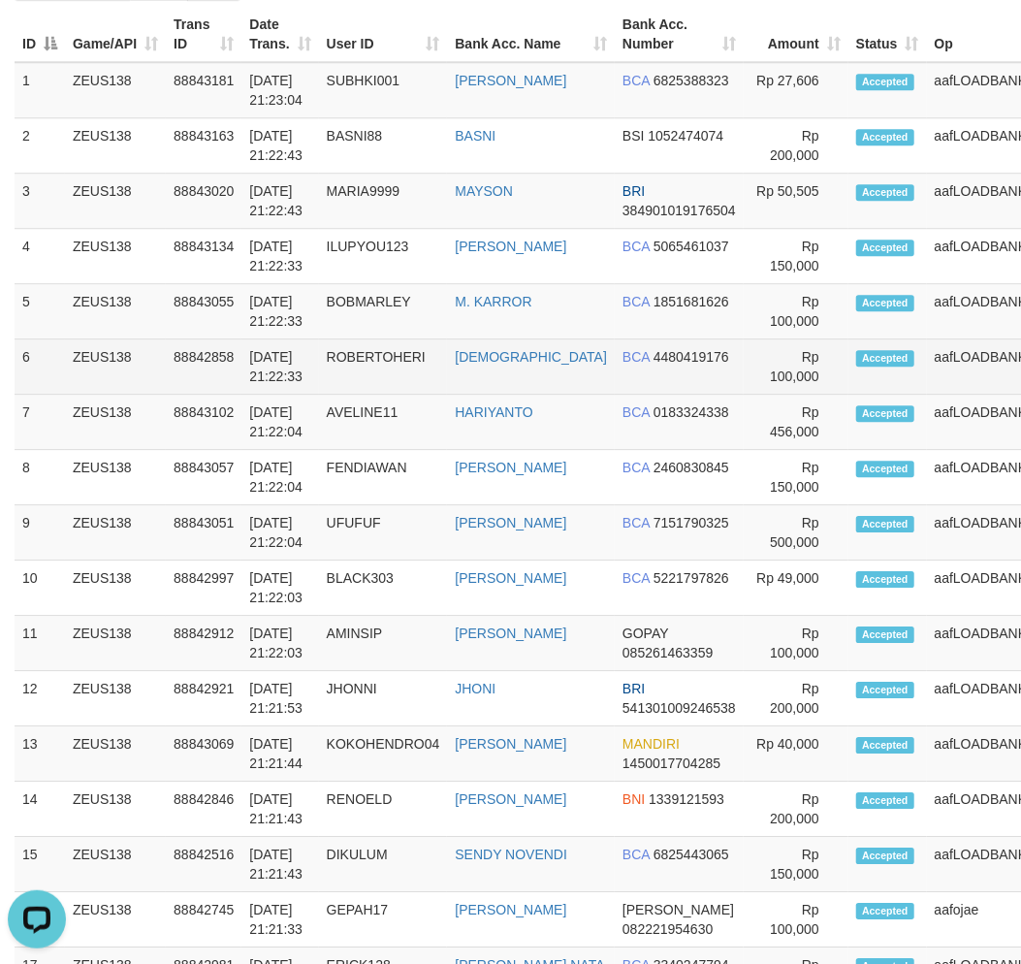
click at [927, 388] on td "aafLOADBANKZEUS" at bounding box center [999, 366] width 144 height 55
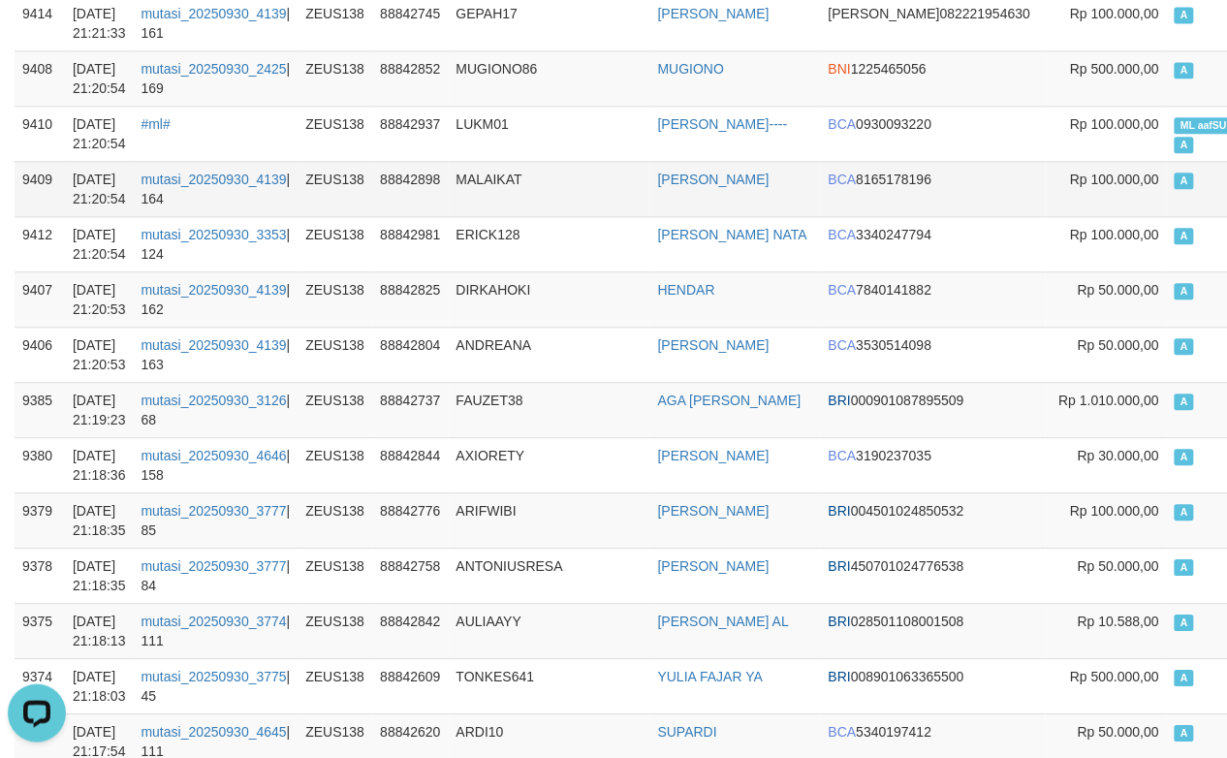
scroll to position [1077, 0]
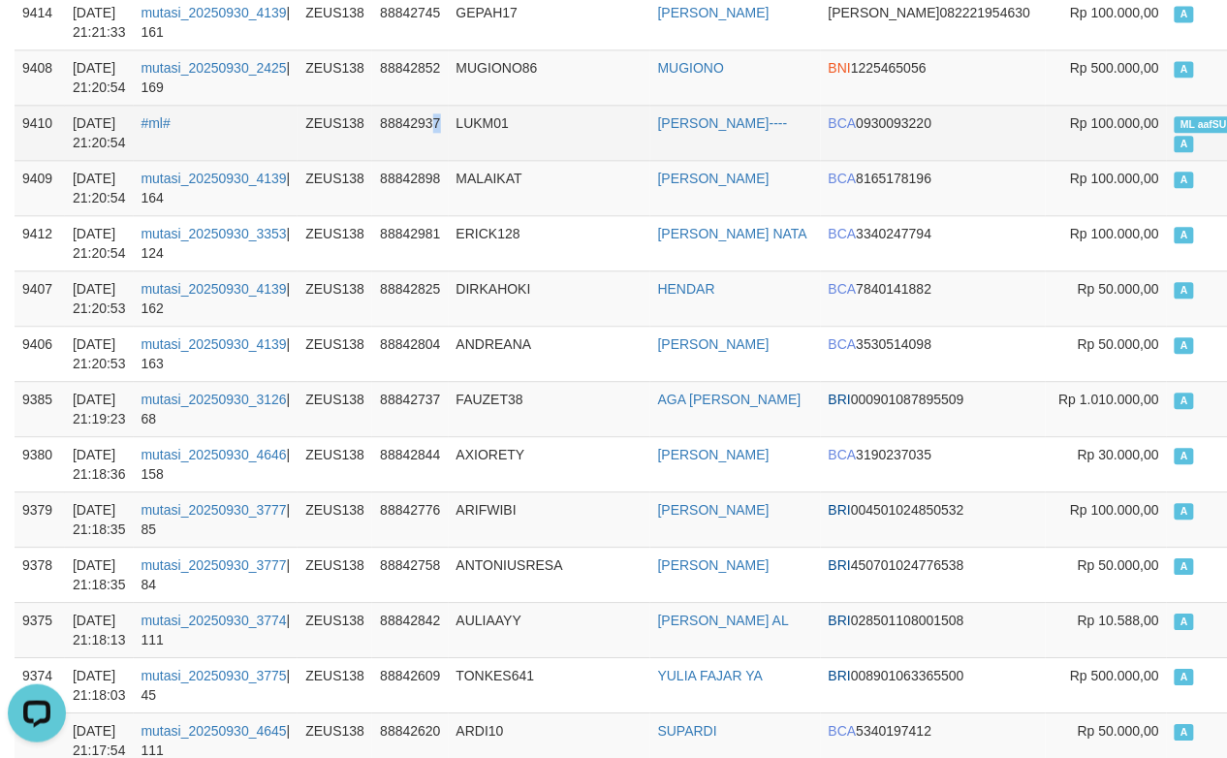
click at [447, 121] on td "88842937" at bounding box center [410, 132] width 76 height 55
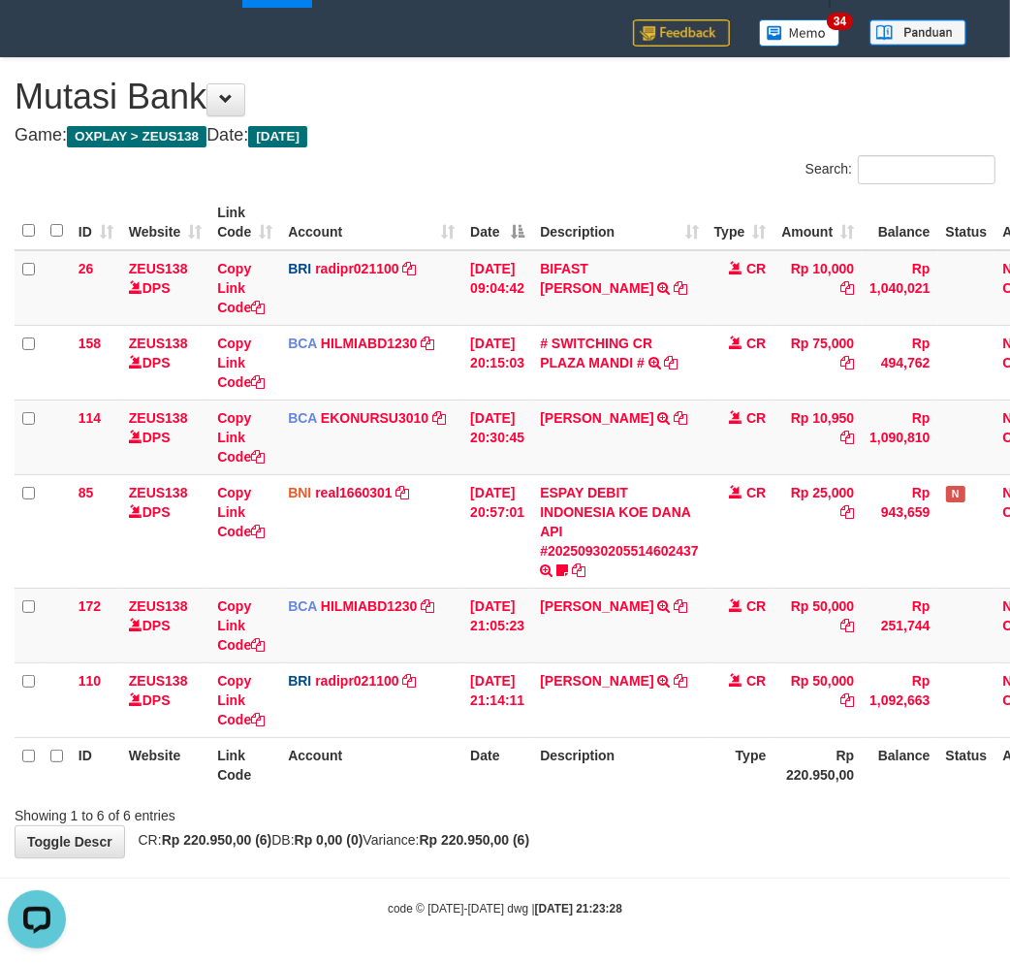
click at [372, 762] on th "Account" at bounding box center [371, 764] width 182 height 55
click at [368, 762] on th "Account" at bounding box center [371, 764] width 182 height 55
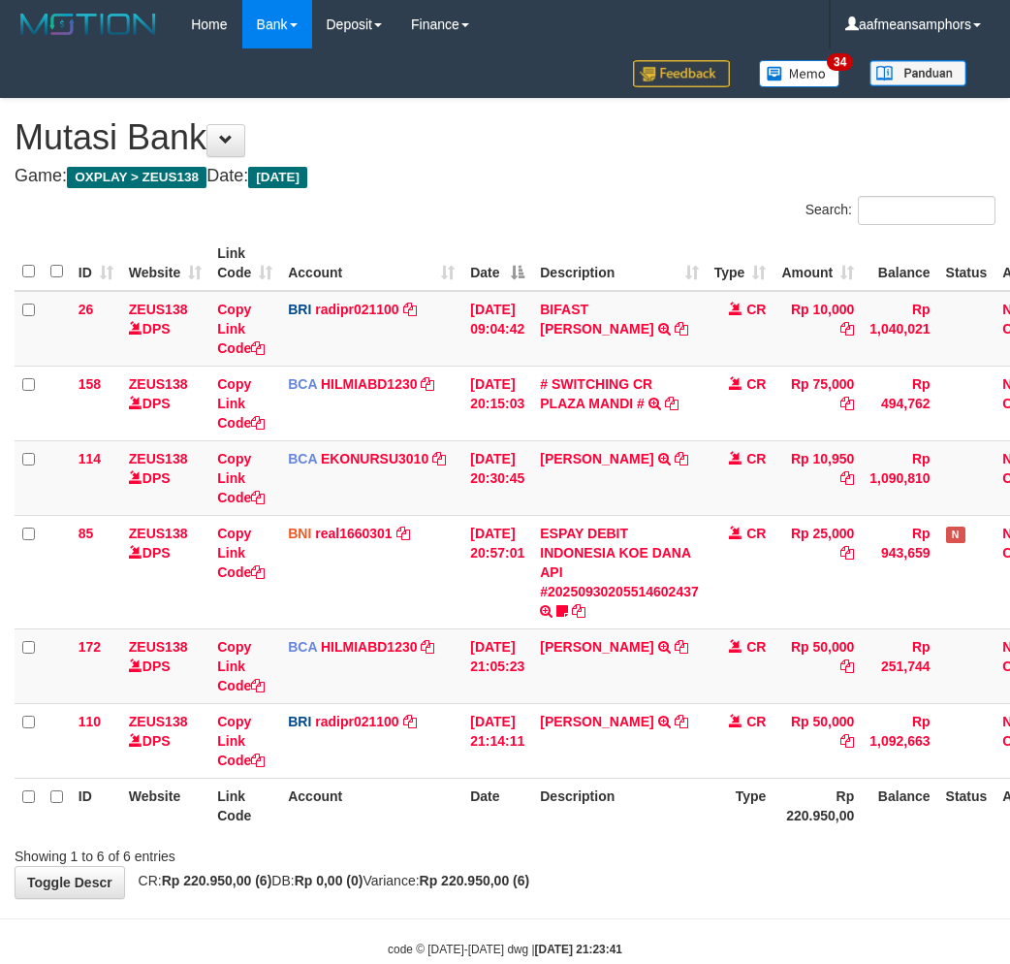
scroll to position [41, 0]
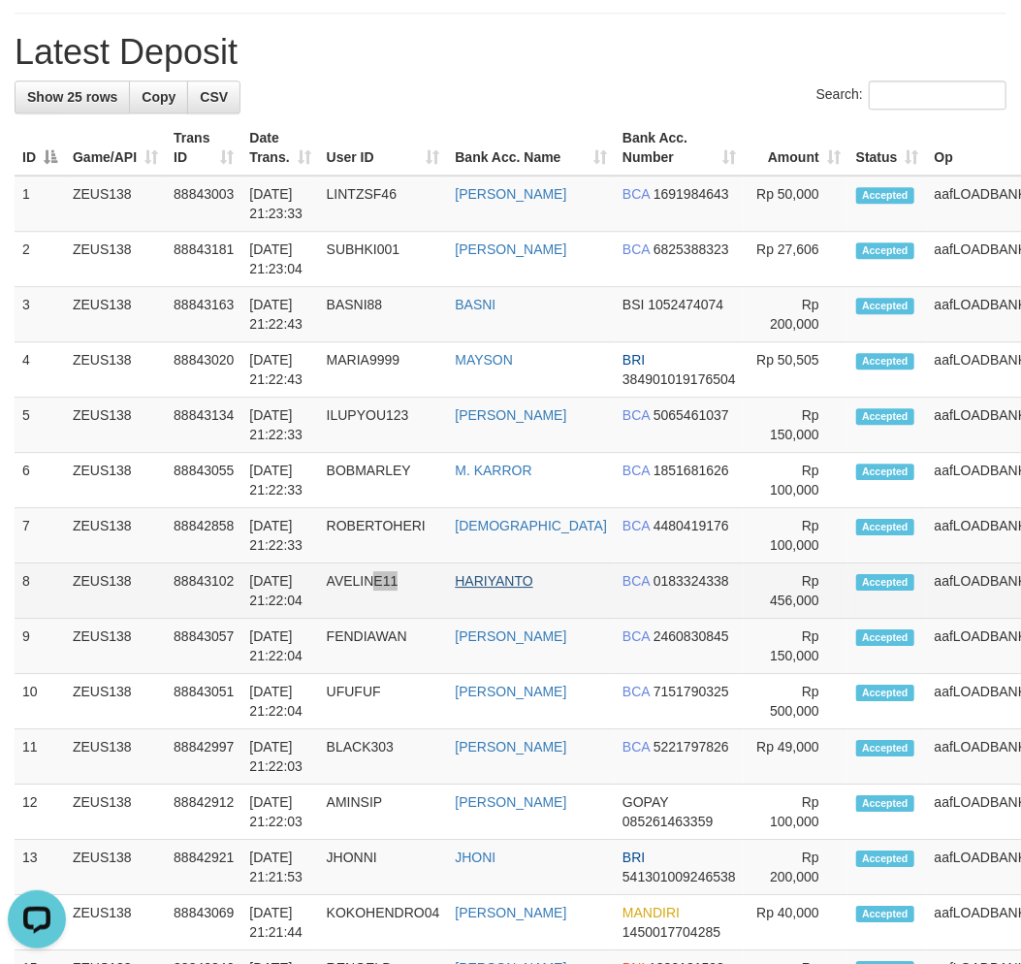
click at [460, 615] on tr "8 ZEUS138 88843102 [DATE] 21:22:04 AVELINE11 HARIYANTO BCA 0183324338 Rp 456,00…" at bounding box center [582, 590] width 1135 height 55
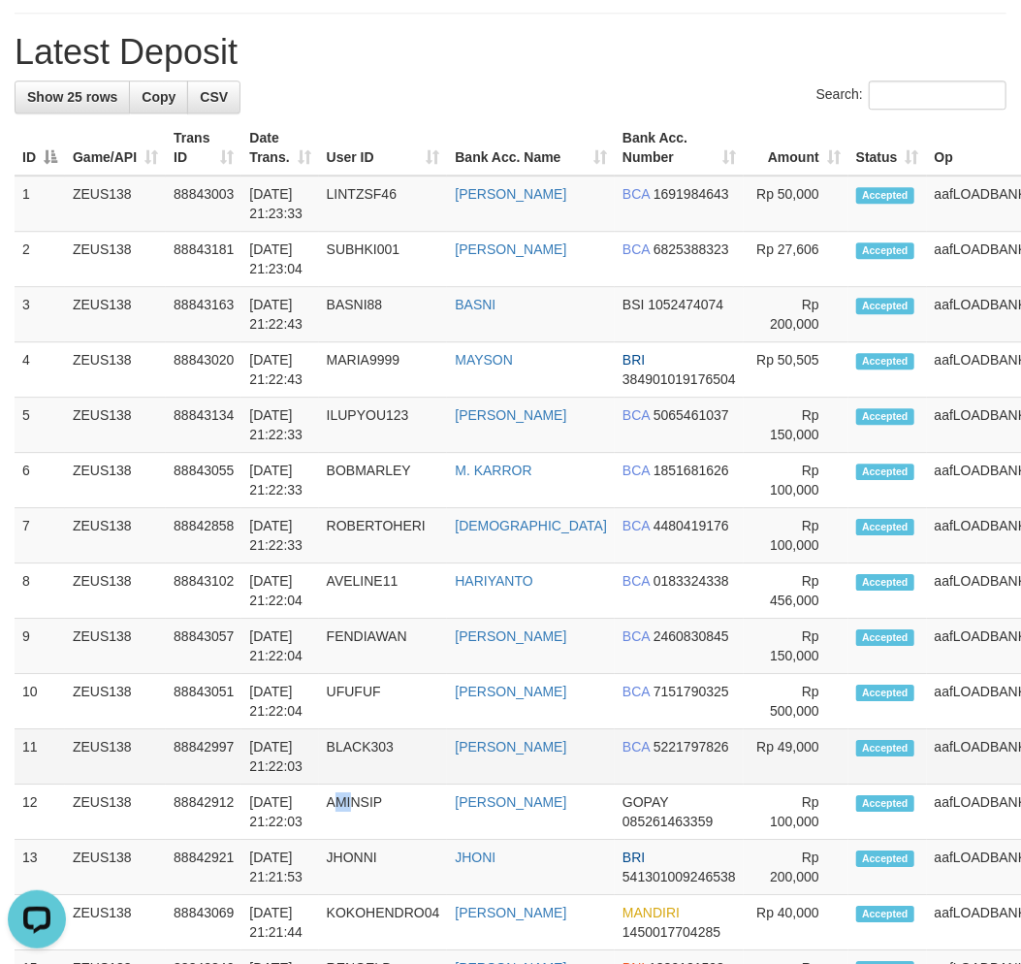
drag, startPoint x: 350, startPoint y: 827, endPoint x: 118, endPoint y: 799, distance: 233.4
click at [353, 822] on td "AMINSIP" at bounding box center [383, 811] width 129 height 55
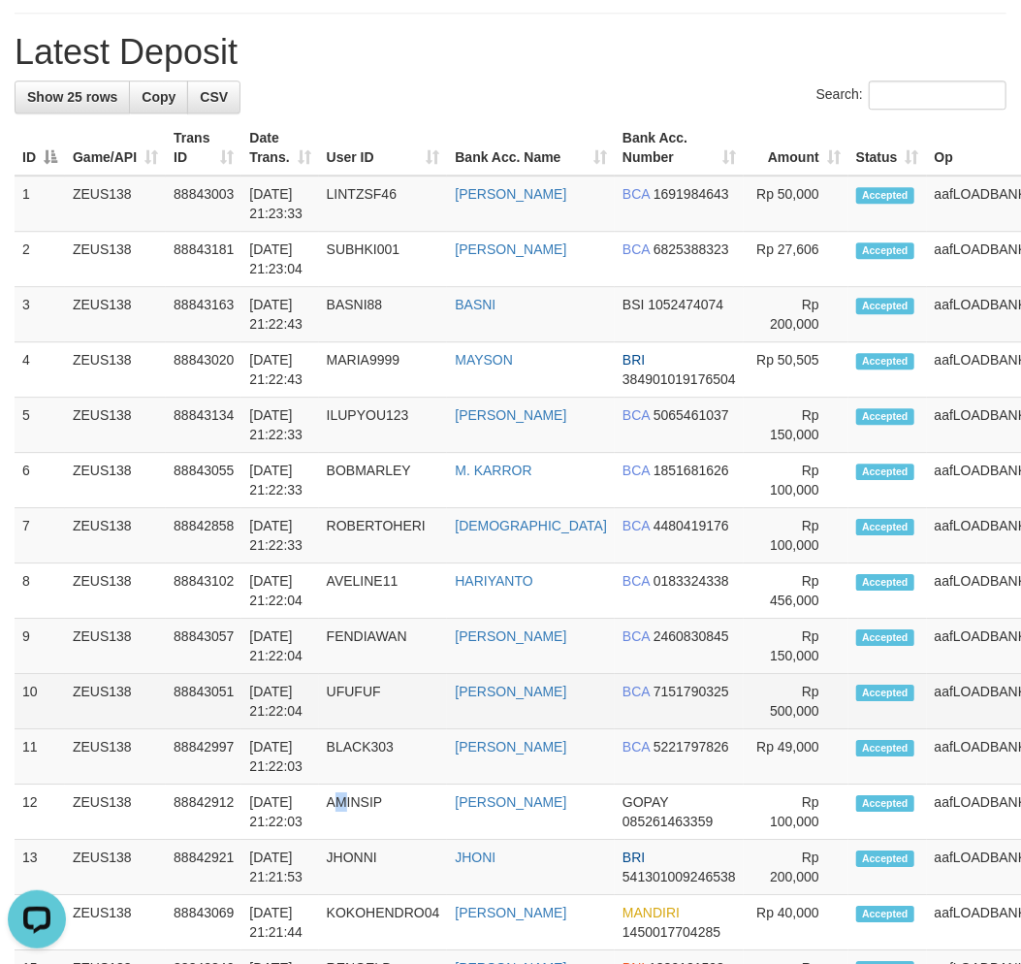
drag, startPoint x: 418, startPoint y: 748, endPoint x: 383, endPoint y: 748, distance: 34.9
click at [395, 729] on td "UFUFUF" at bounding box center [383, 701] width 129 height 55
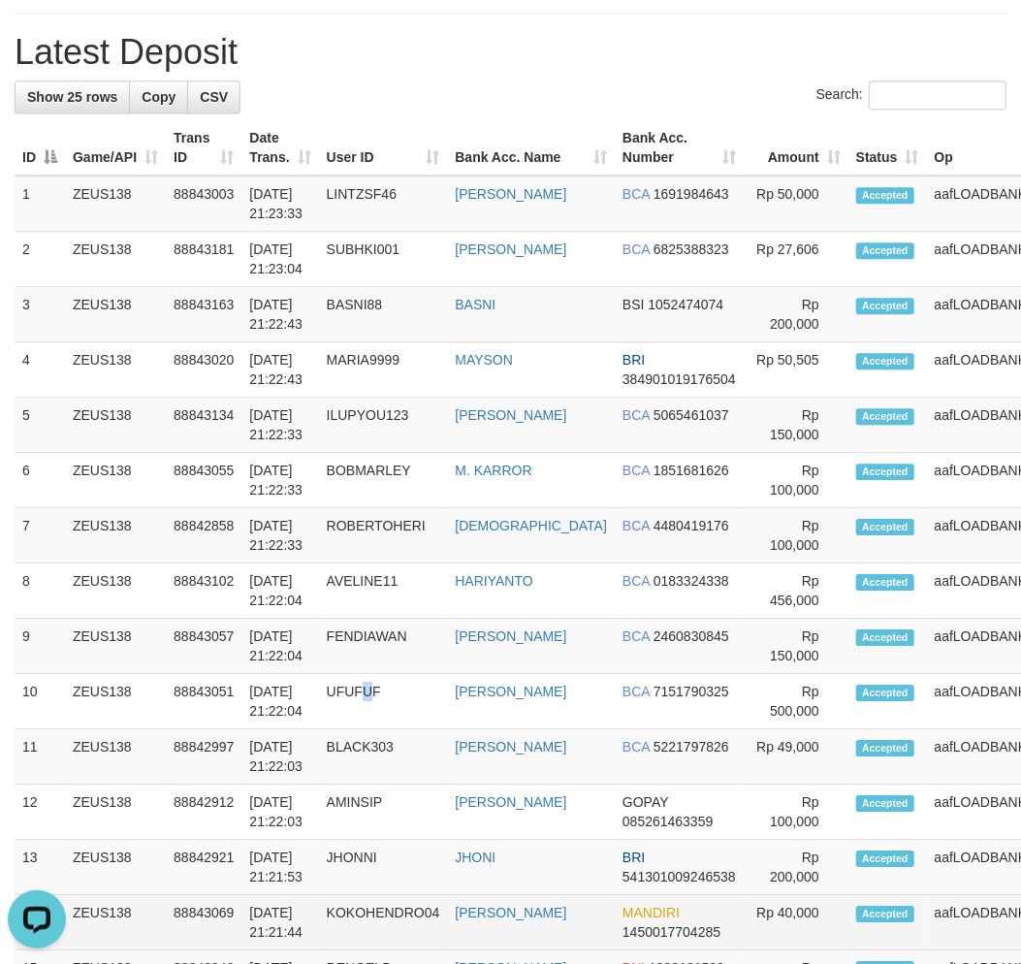
click at [369, 729] on td "UFUFUF" at bounding box center [383, 701] width 129 height 55
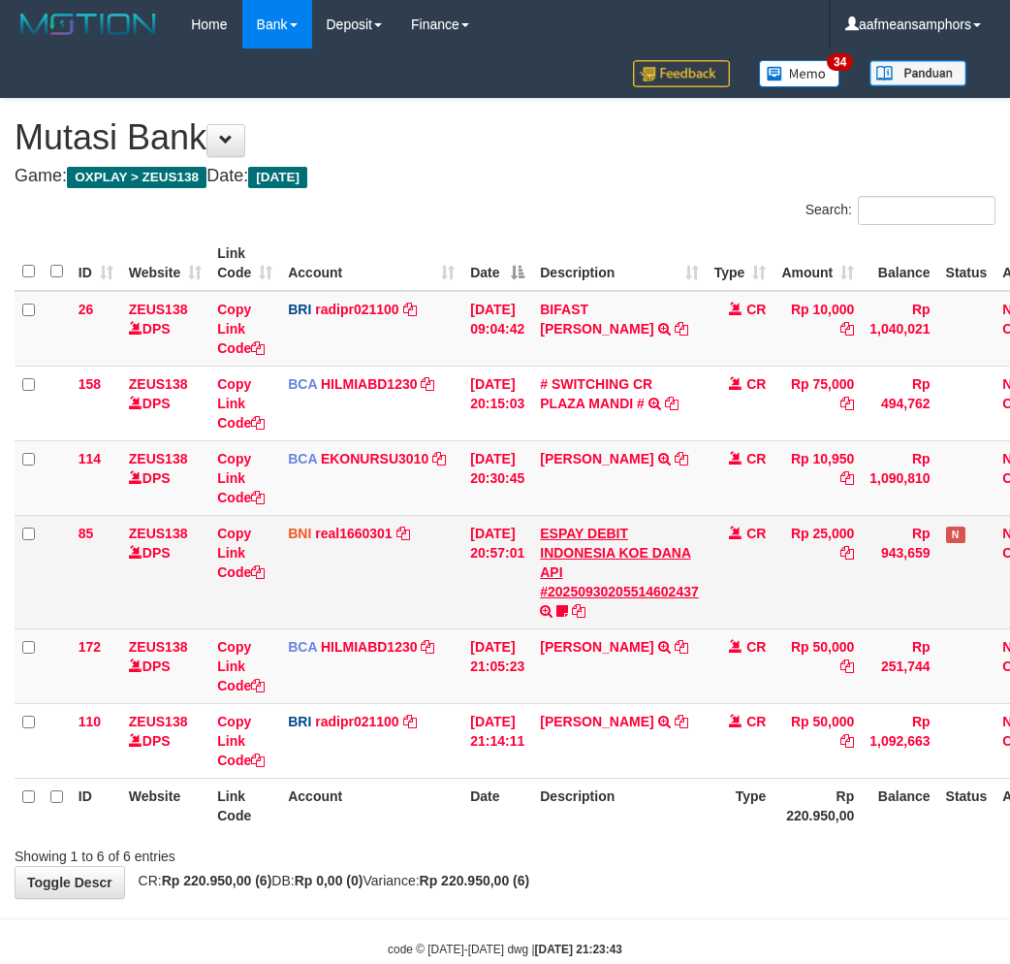
scroll to position [41, 0]
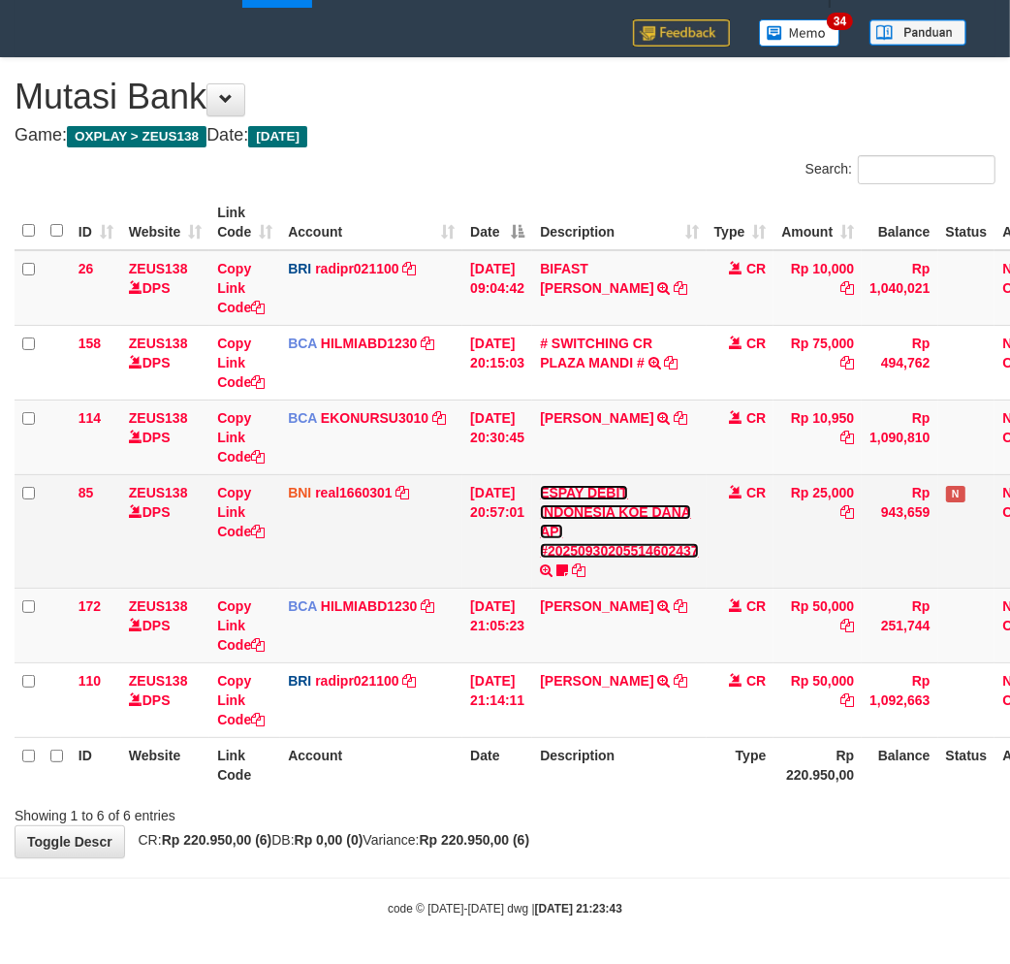
click at [632, 543] on link "ESPAY DEBIT INDONESIA KOE DANA API #20250930205514602437" at bounding box center [619, 522] width 159 height 74
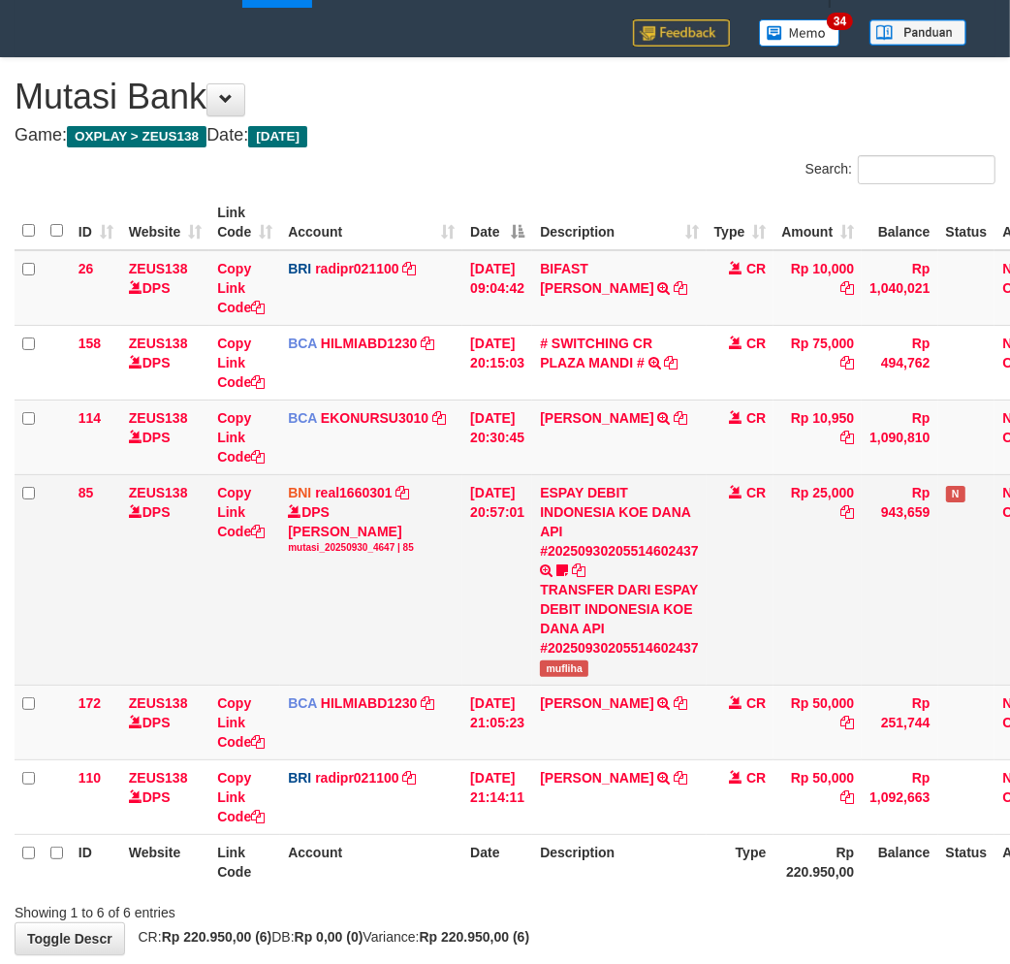
click at [573, 675] on td "ESPAY DEBIT INDONESIA KOE DANA API #20250930205514602437 TRANSFER DARI ESPAY DE…" at bounding box center [619, 579] width 174 height 210
copy span "mufliha"
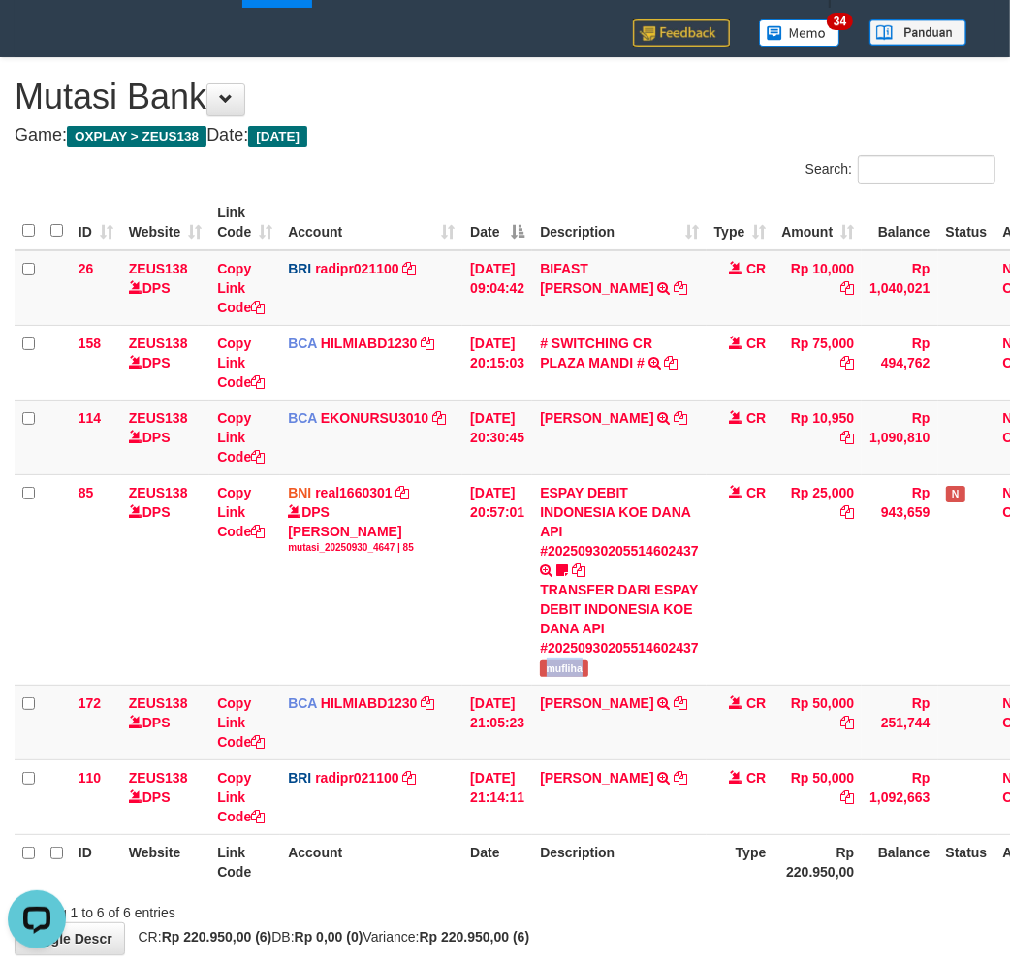
scroll to position [0, 0]
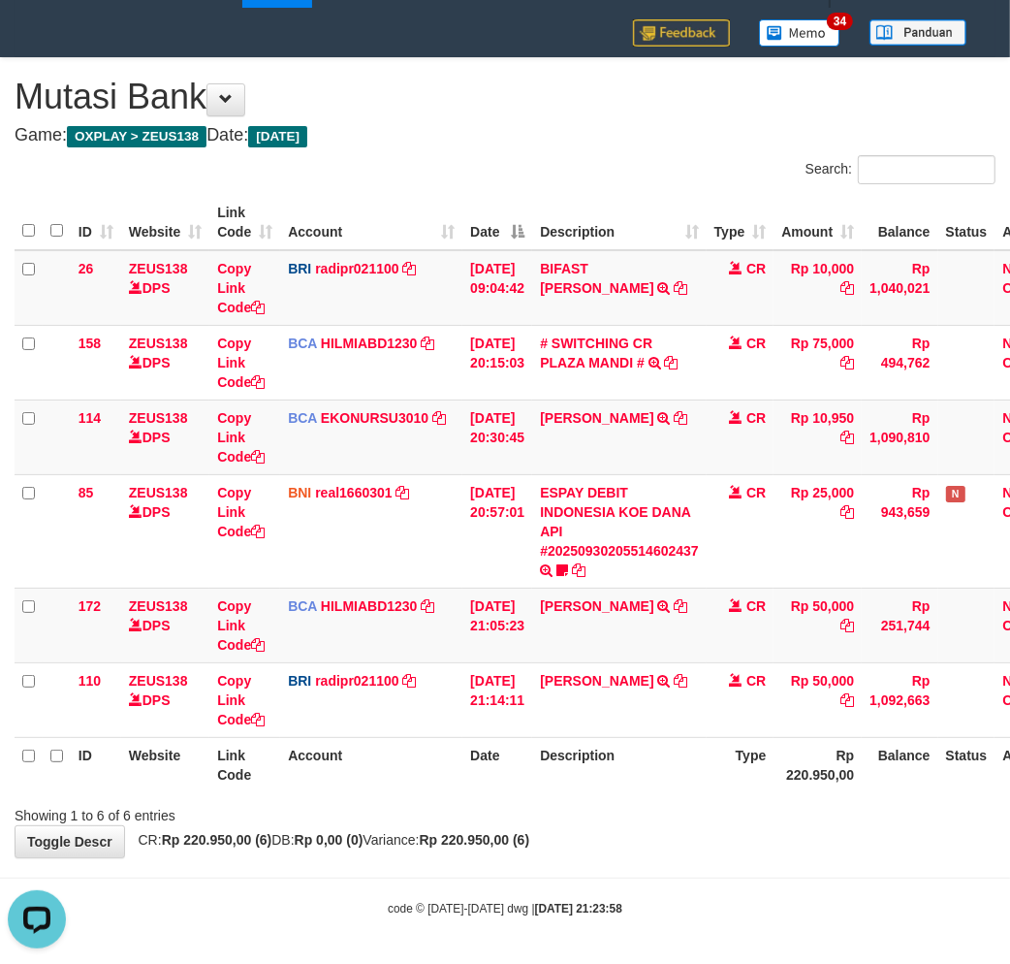
click at [647, 776] on th "Description" at bounding box center [619, 764] width 174 height 55
click at [664, 819] on div "Showing 1 to 6 of 6 entries" at bounding box center [505, 811] width 1010 height 27
click at [675, 812] on div "Showing 1 to 6 of 6 entries" at bounding box center [505, 811] width 1010 height 27
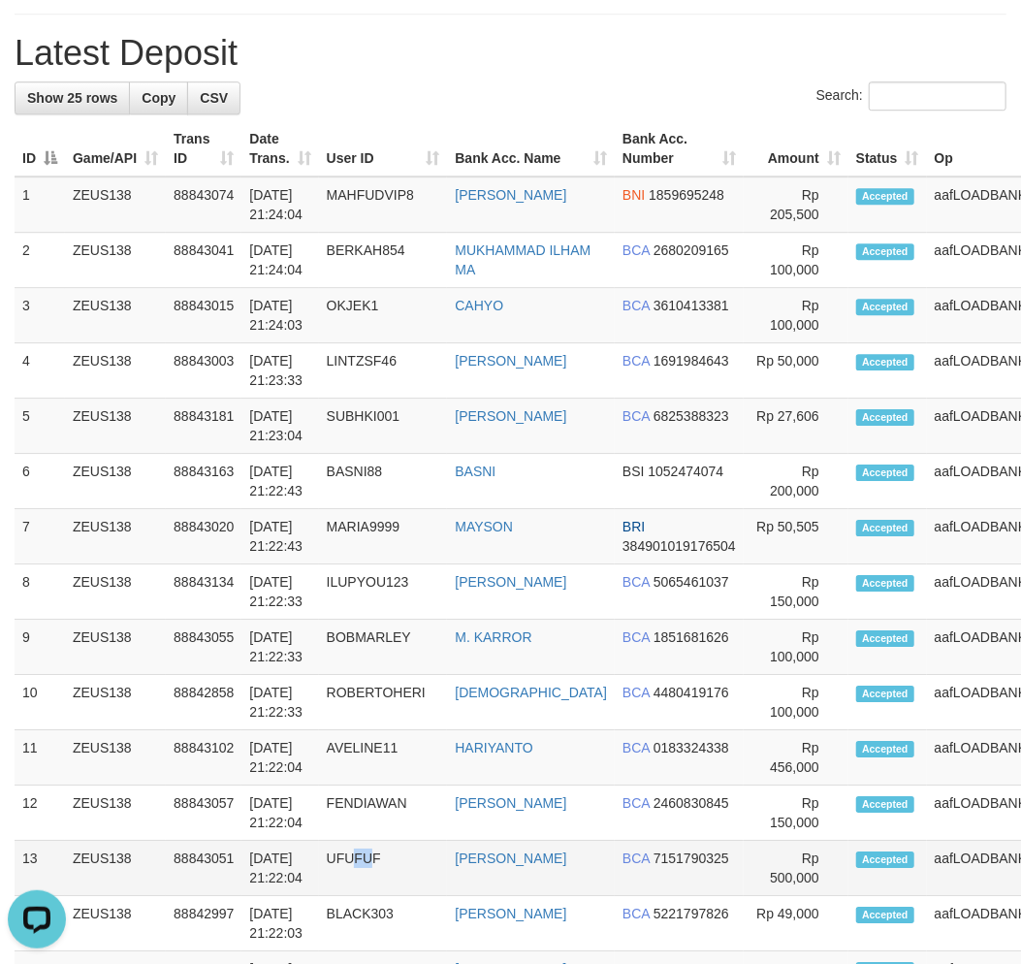
drag, startPoint x: 368, startPoint y: 847, endPoint x: 351, endPoint y: 843, distance: 17.9
click at [364, 847] on td "UFUFUF" at bounding box center [383, 867] width 129 height 55
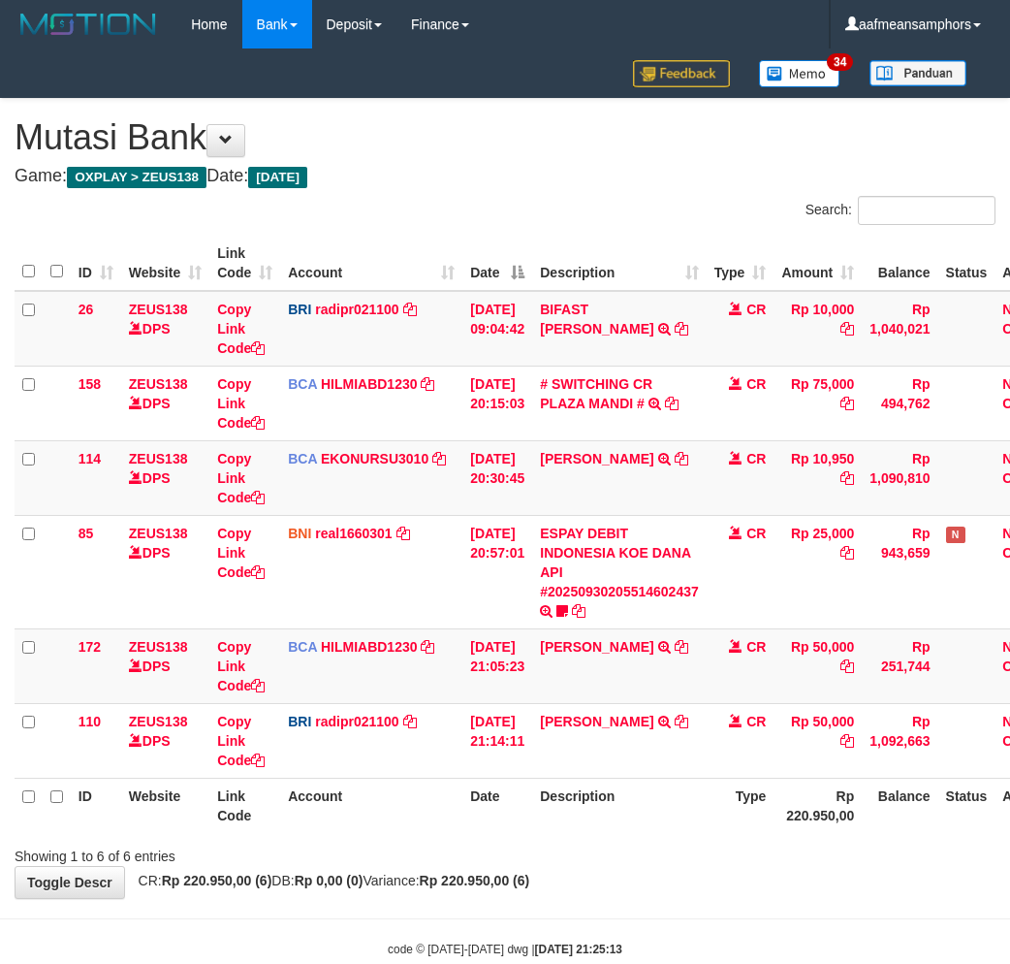
scroll to position [41, 0]
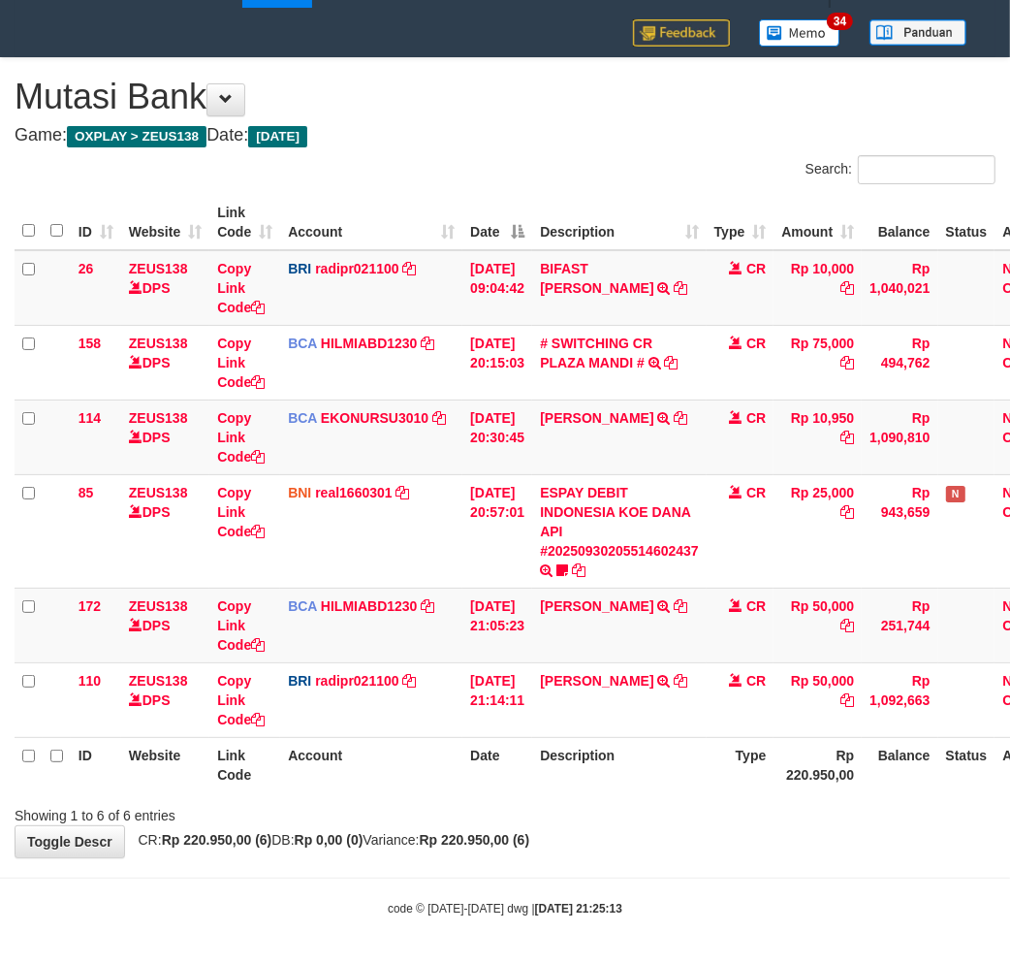
click at [630, 764] on th "Description" at bounding box center [619, 764] width 174 height 55
click at [701, 900] on div "code © 2012-2018 dwg | 2025/09/30 21:25:14" at bounding box center [505, 907] width 1010 height 19
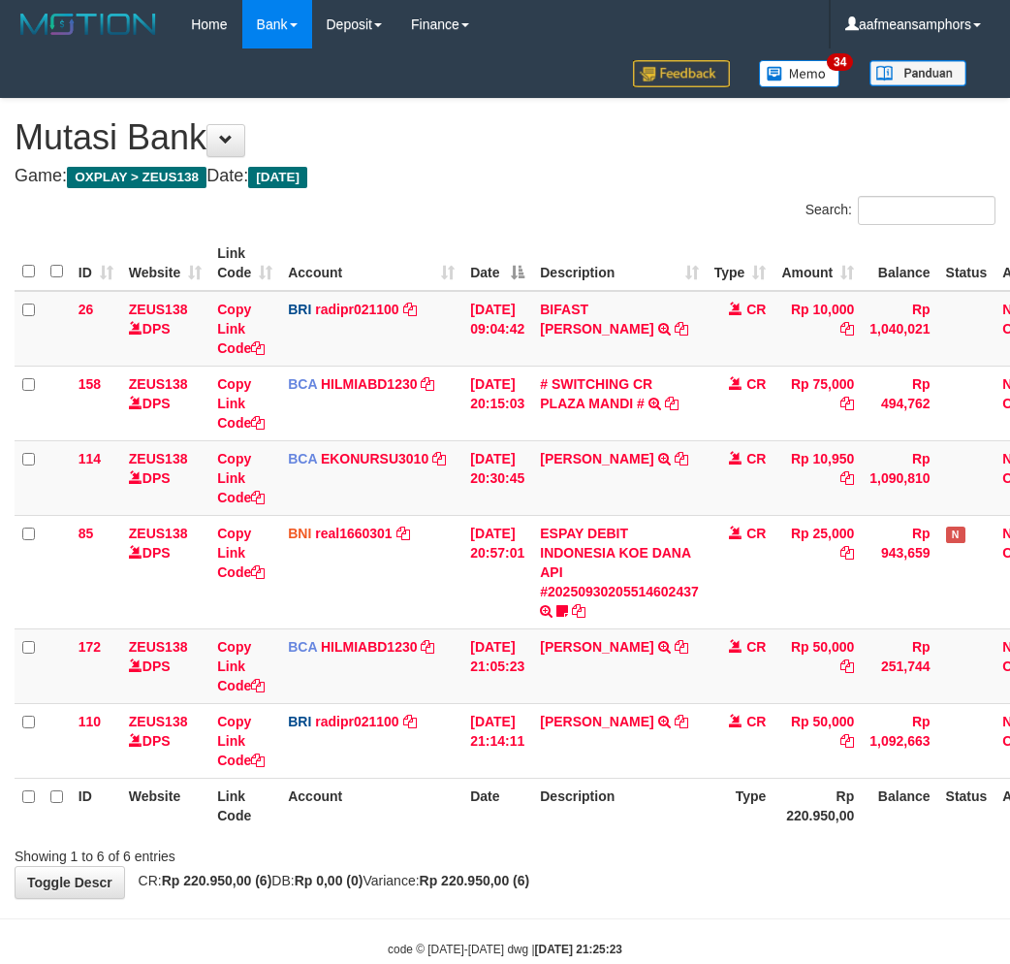
scroll to position [41, 0]
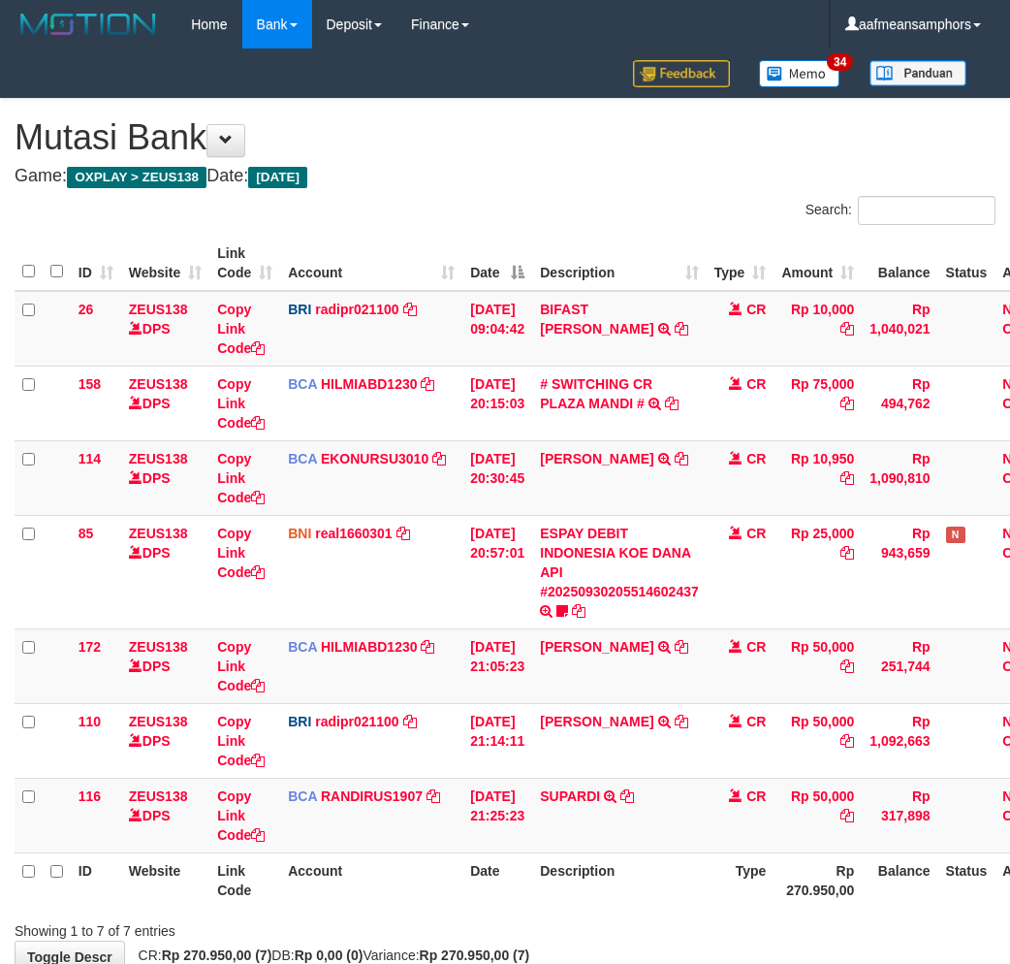
scroll to position [41, 0]
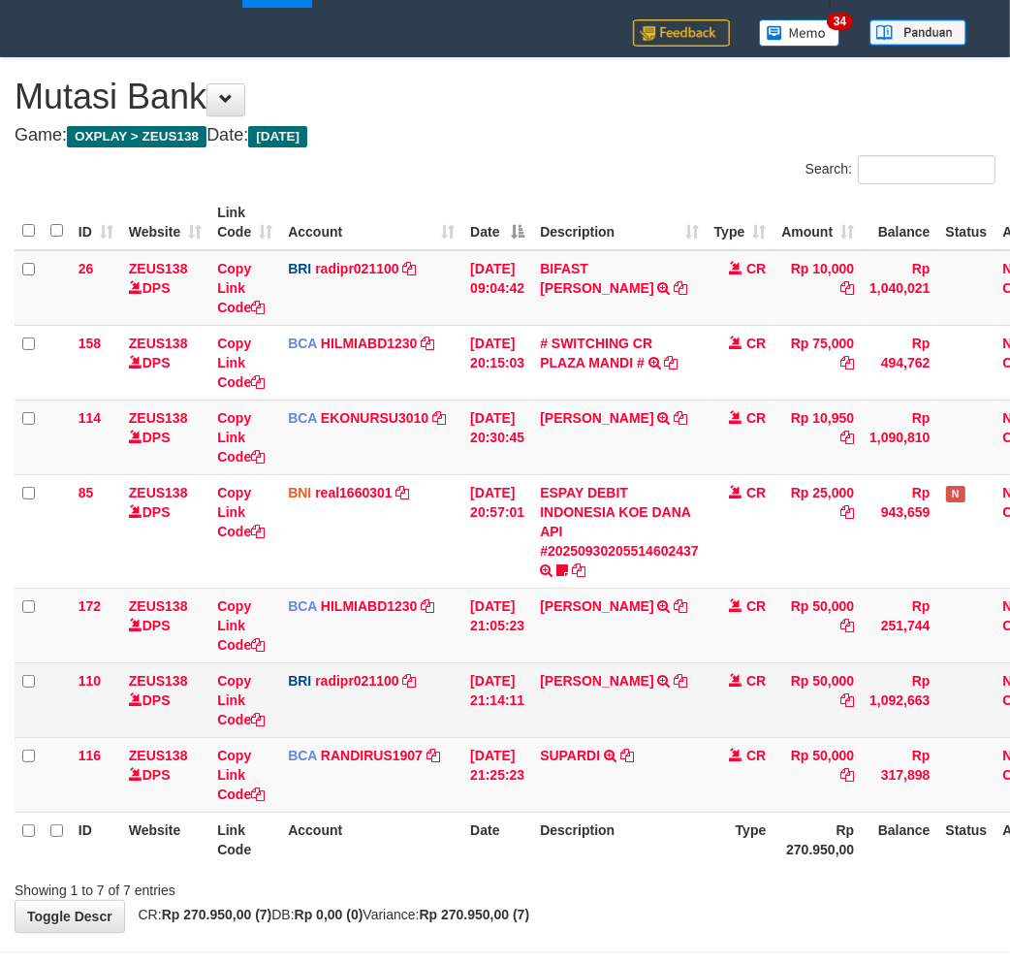
click at [815, 710] on td "Rp 50,000" at bounding box center [818, 699] width 88 height 75
click at [722, 708] on td "CR" at bounding box center [741, 699] width 68 height 75
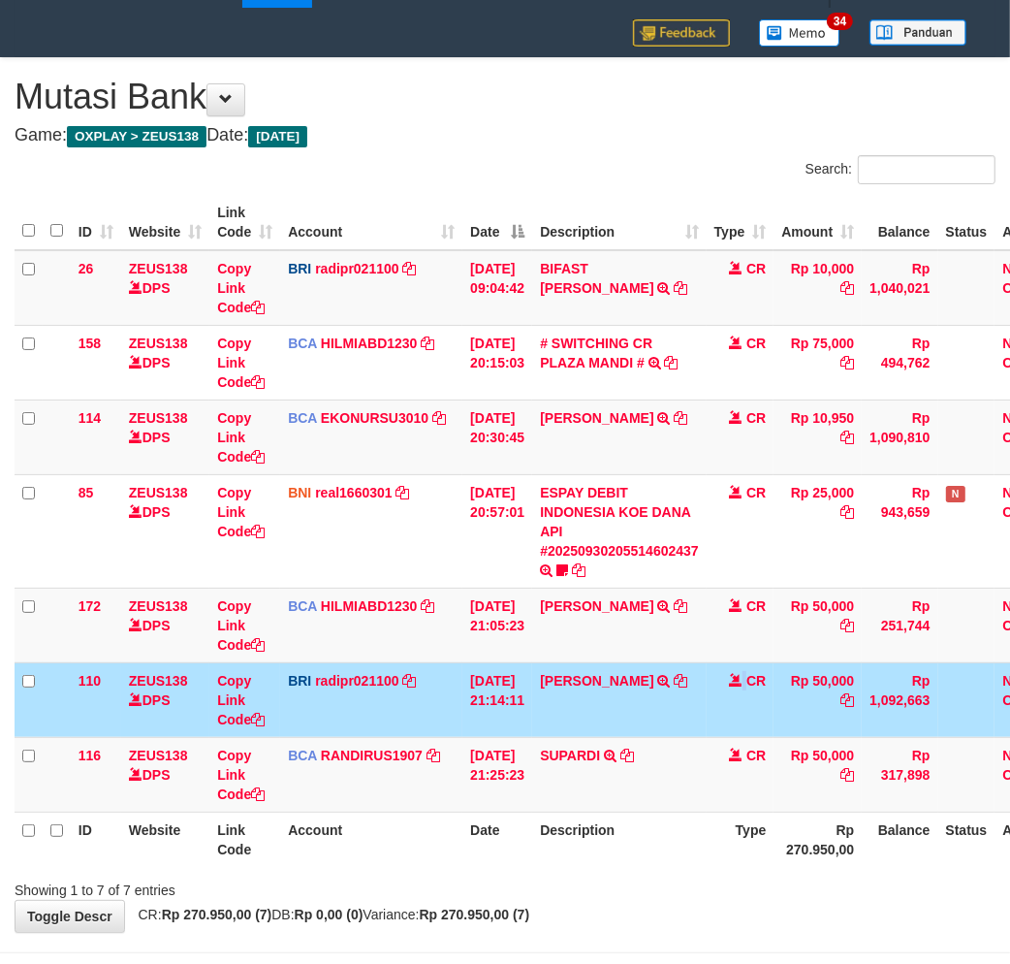
click at [722, 708] on td "CR" at bounding box center [741, 699] width 68 height 75
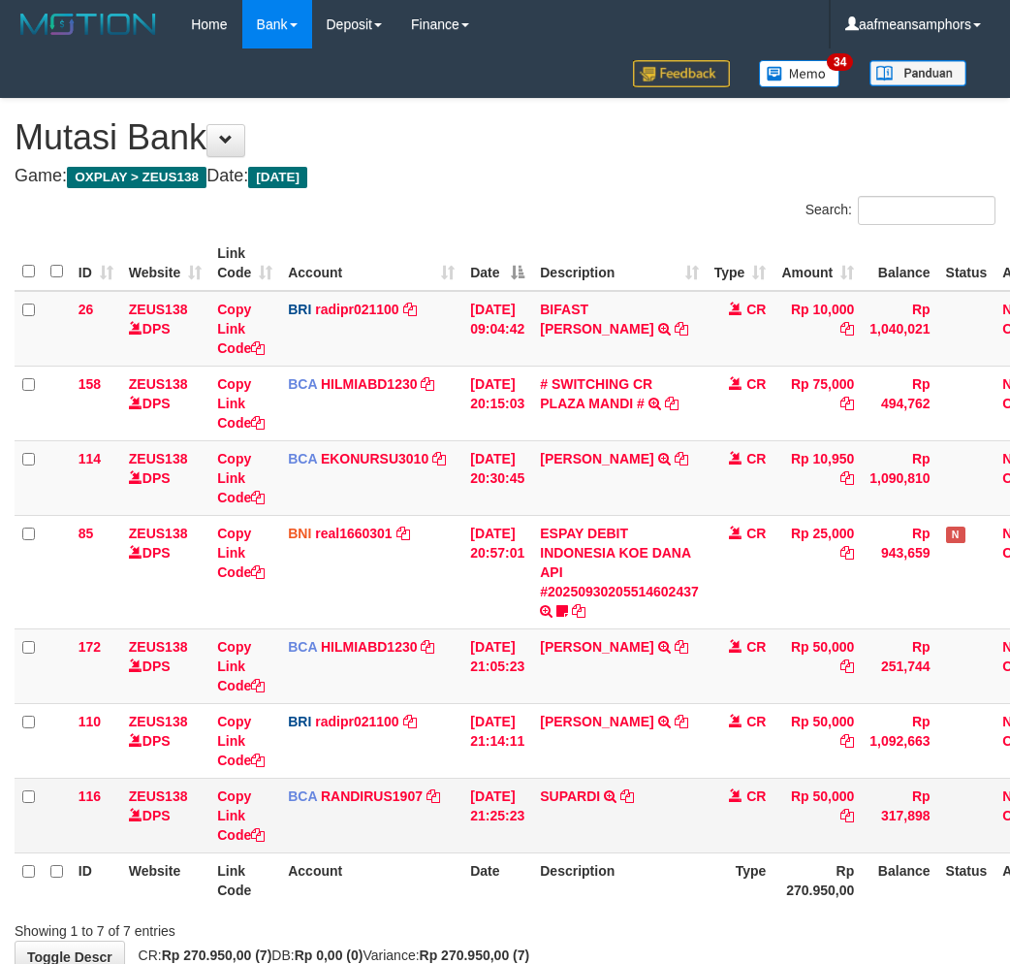
scroll to position [41, 0]
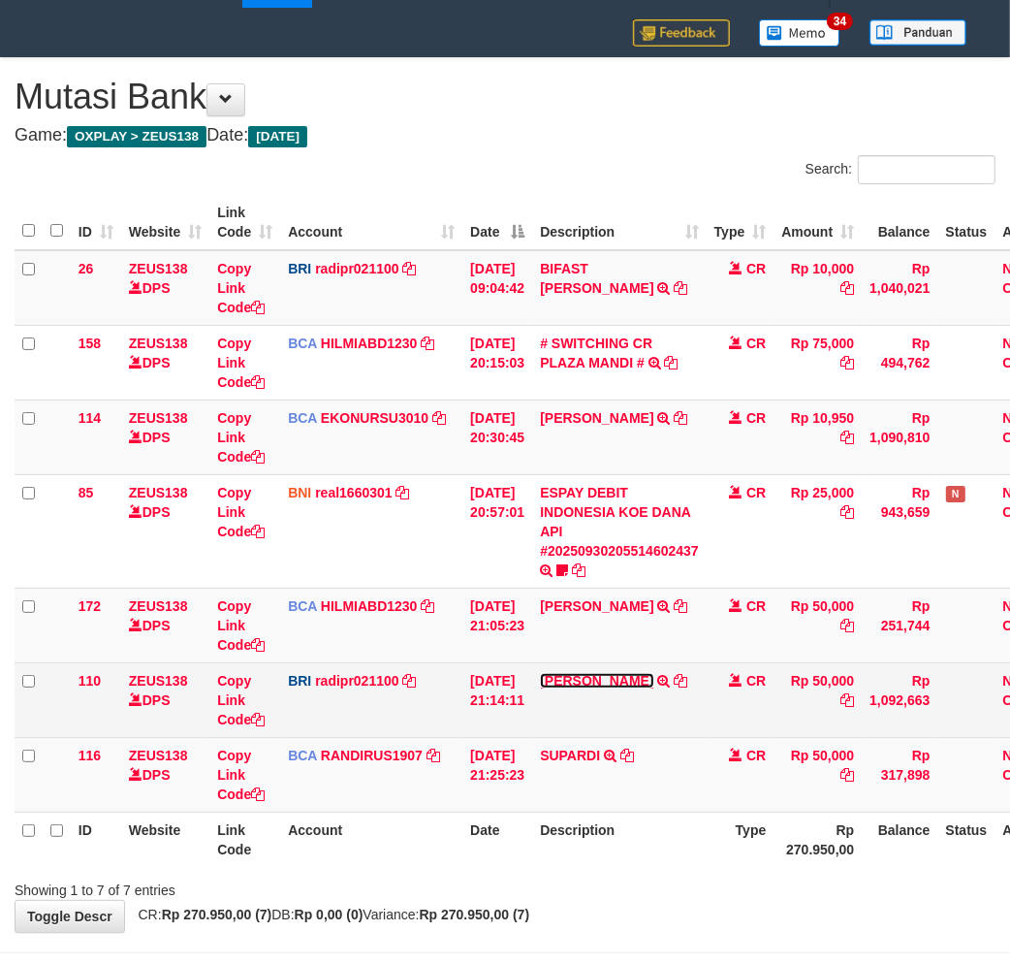
click at [615, 679] on link "[PERSON_NAME]" at bounding box center [596, 681] width 113 height 16
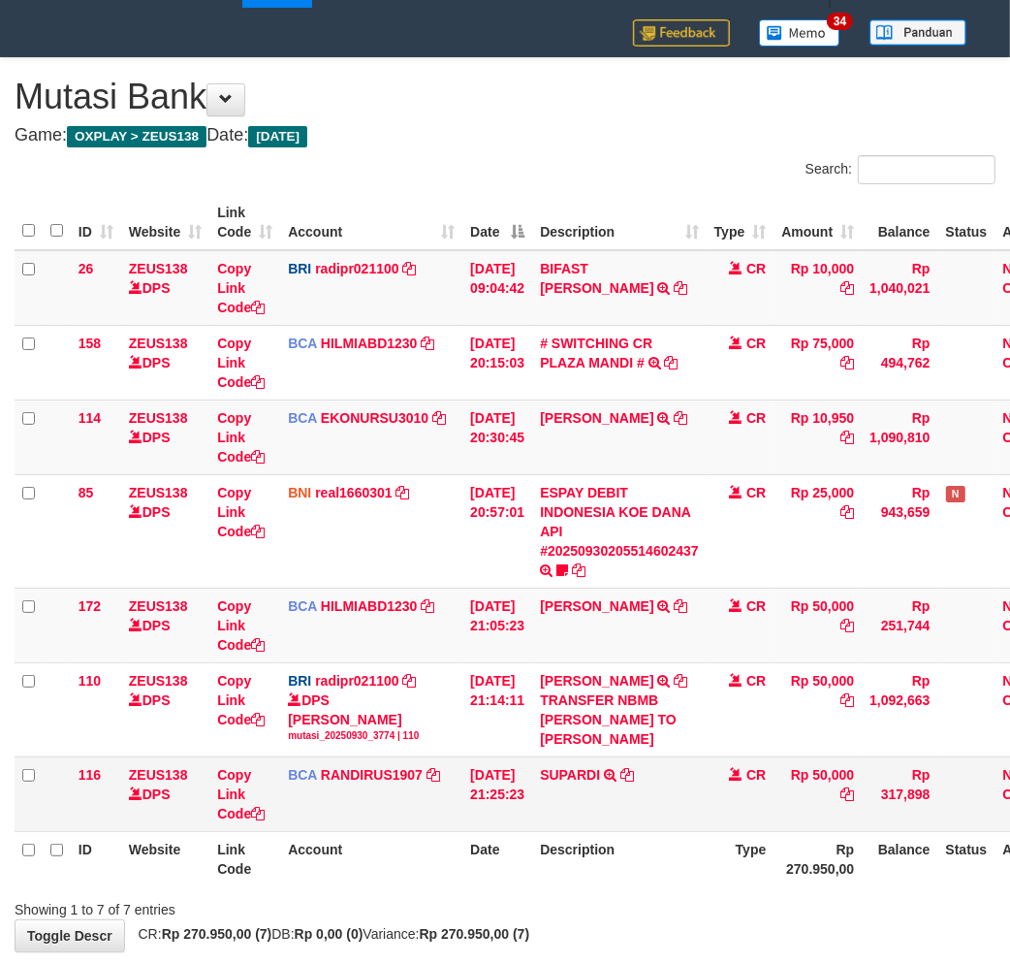
click at [743, 831] on td "CR" at bounding box center [741, 793] width 68 height 75
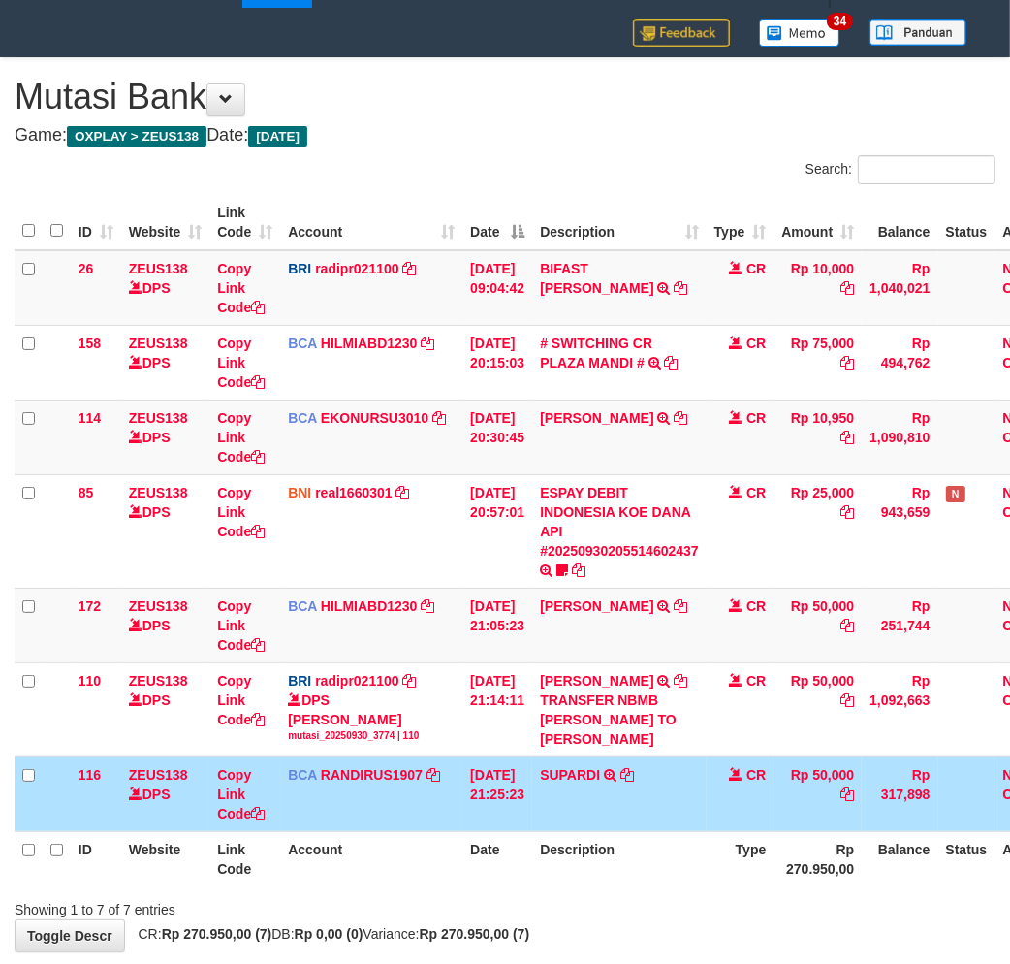
click at [694, 818] on td "SUPARDI TRSF E-BANKING CR 3009/FTSCY/WS95031 50000.00SUPARDI" at bounding box center [619, 793] width 174 height 75
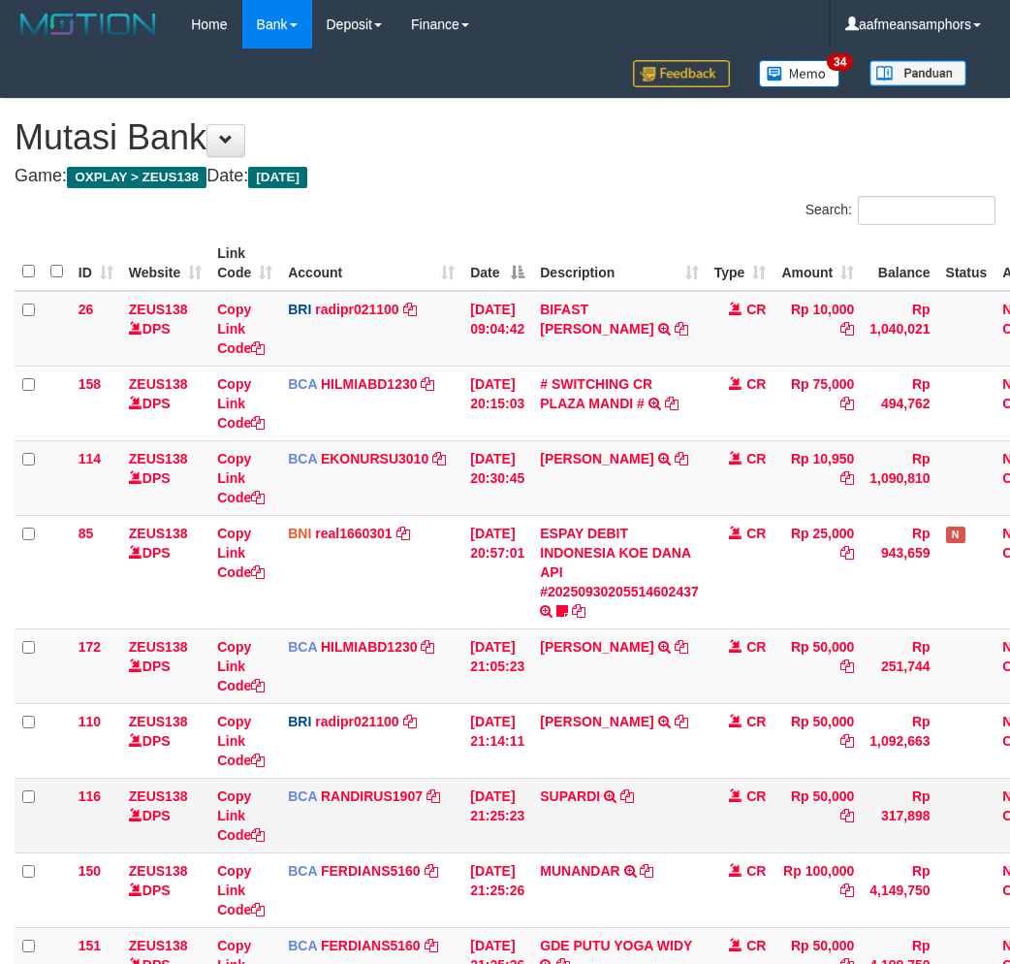
scroll to position [41, 0]
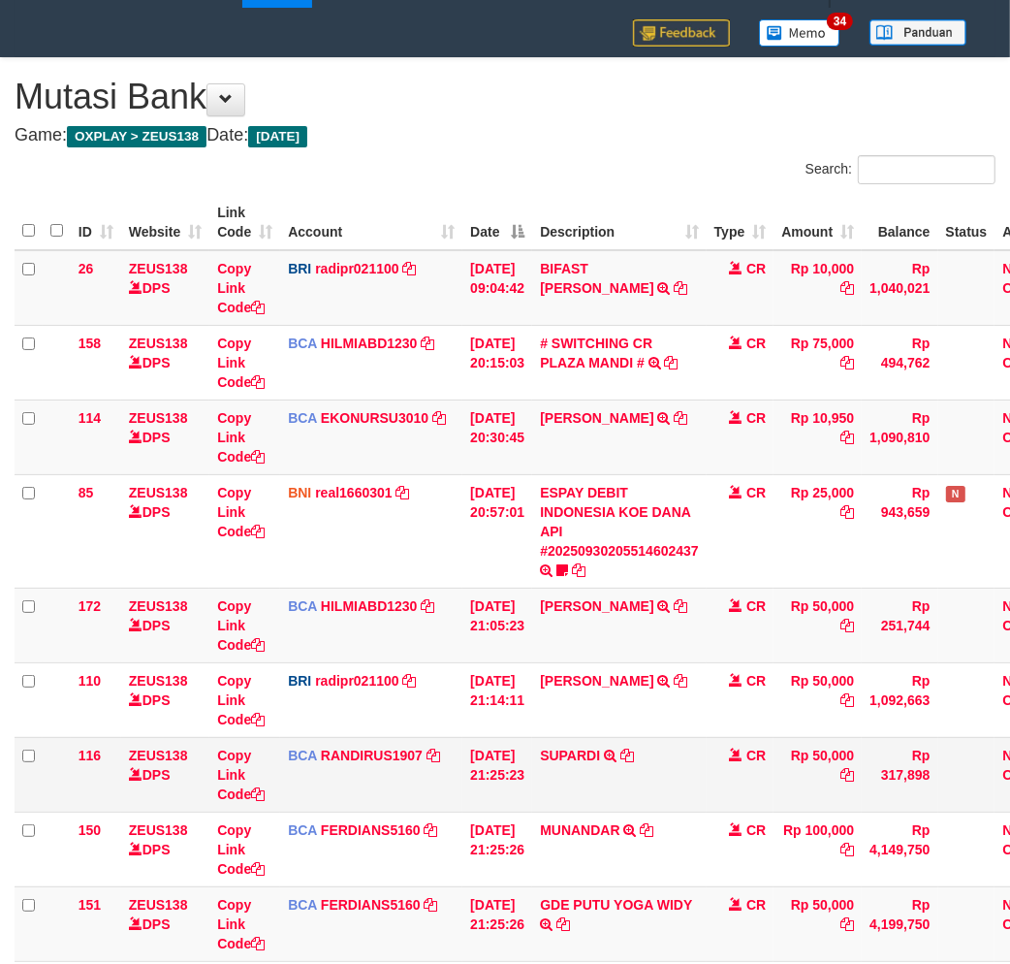
click at [681, 806] on td "SUPARDI TRSF E-BANKING CR 3009/FTSCY/WS95031 50000.00SUPARDI" at bounding box center [619, 774] width 174 height 75
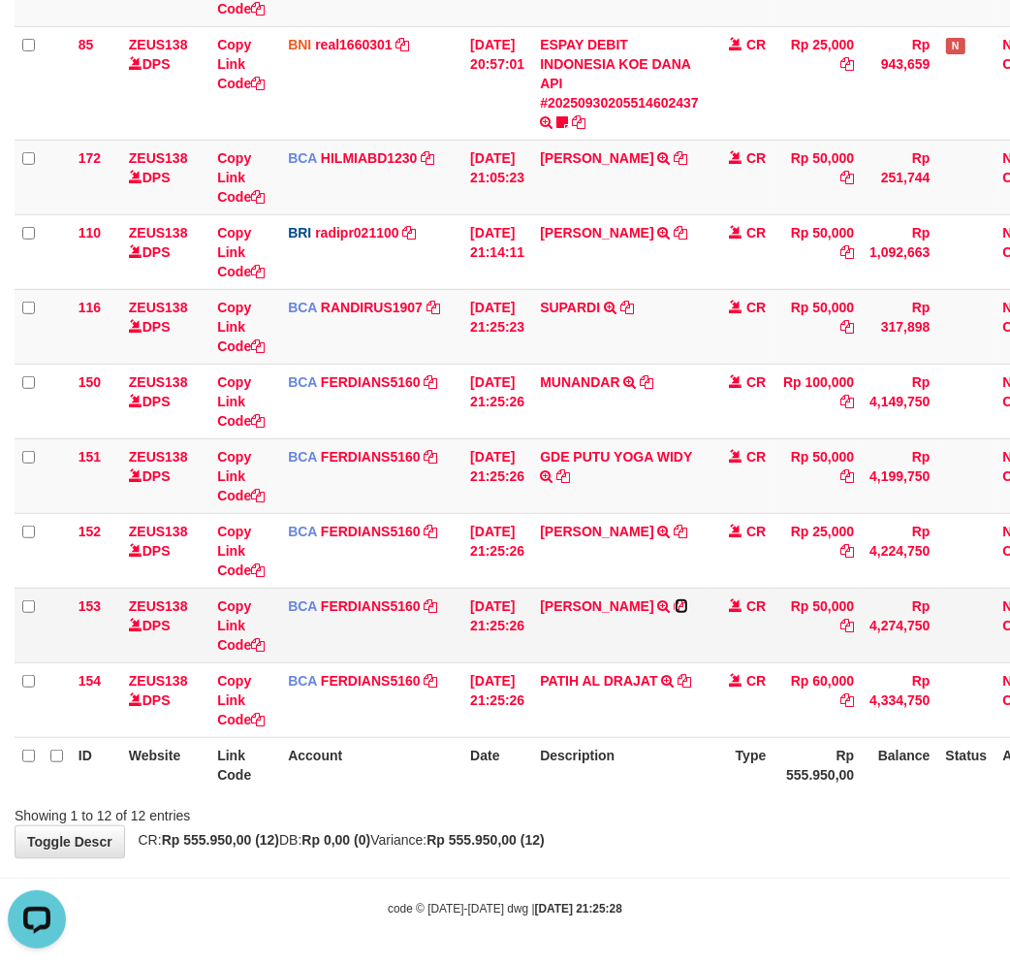
click at [688, 607] on icon at bounding box center [682, 606] width 14 height 14
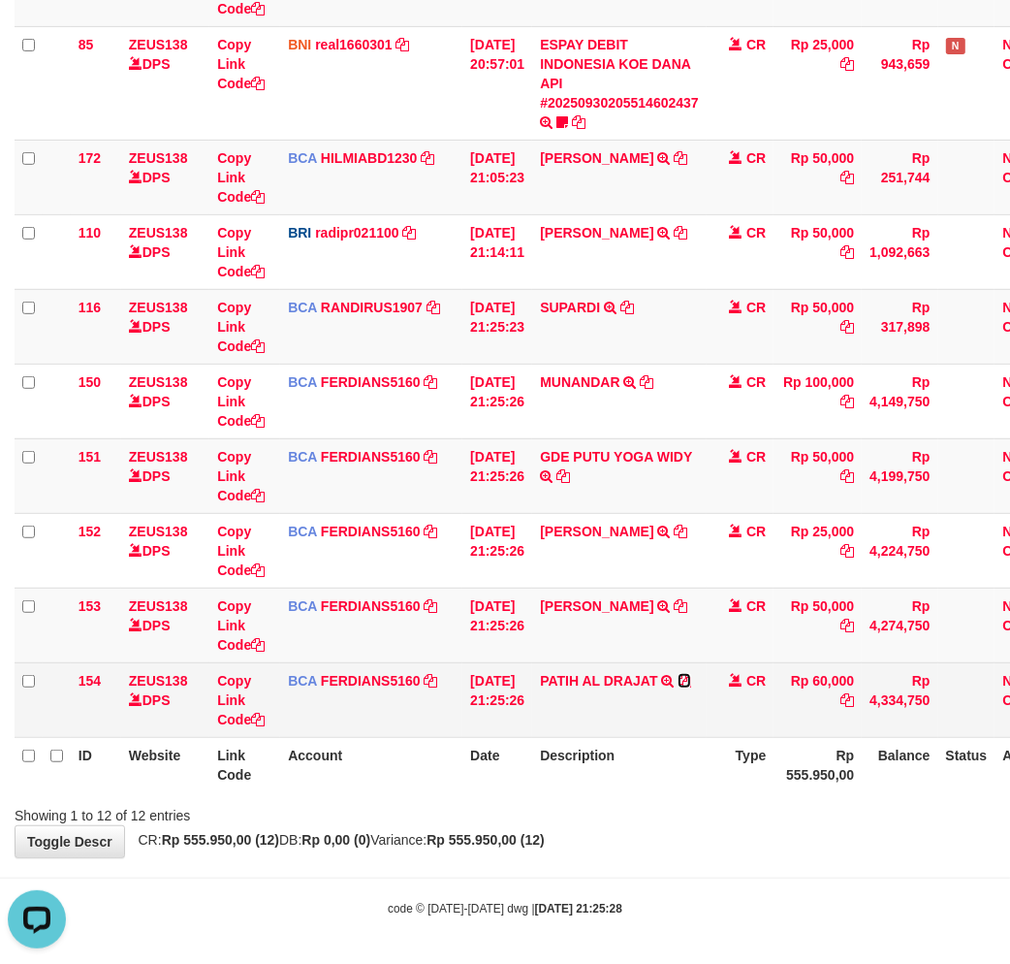
drag, startPoint x: 700, startPoint y: 679, endPoint x: 710, endPoint y: 680, distance: 9.7
click at [691, 679] on icon at bounding box center [685, 681] width 14 height 14
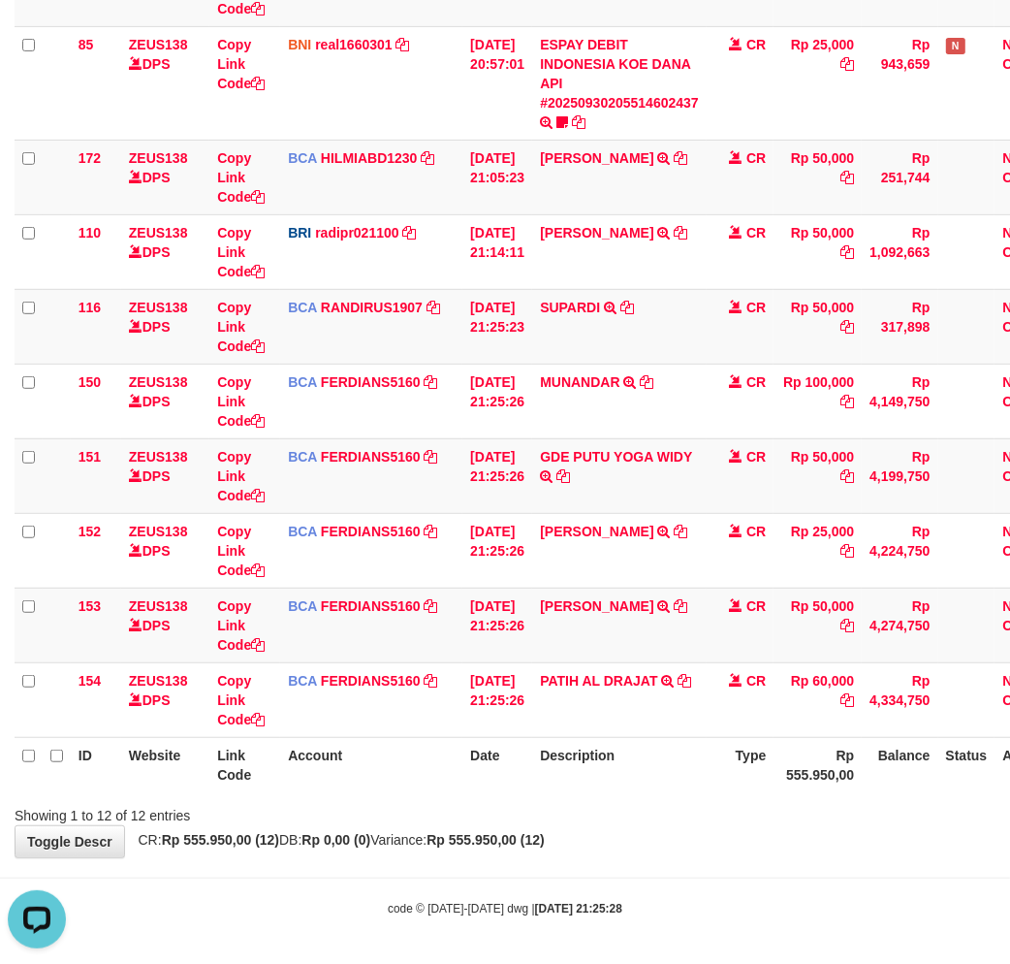
click at [733, 812] on div "Showing 1 to 12 of 12 entries" at bounding box center [505, 811] width 1010 height 27
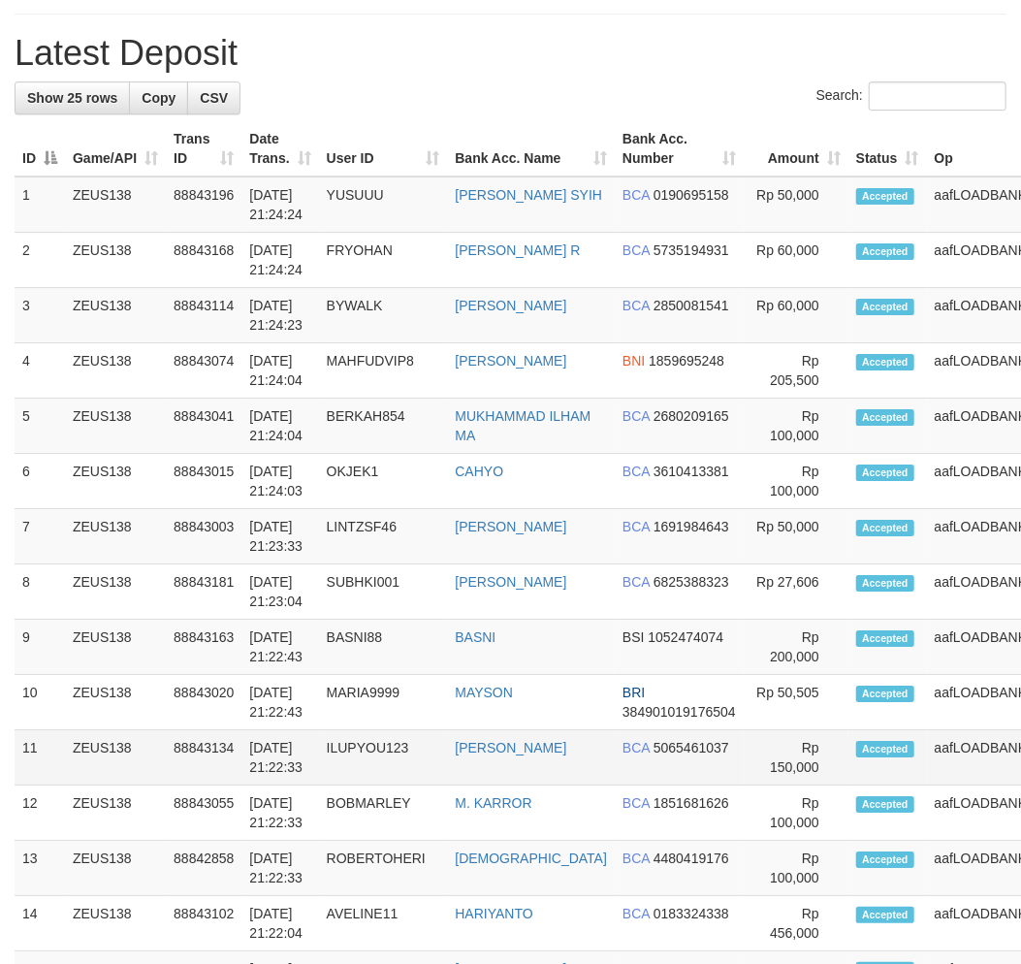
drag, startPoint x: 440, startPoint y: 770, endPoint x: 429, endPoint y: 772, distance: 10.8
click at [434, 772] on tbody "1 ZEUS138 88843196 [DATE] 21:24:24 YUSUUU [PERSON_NAME] BCA 0190695158" at bounding box center [582, 867] width 1135 height 1382
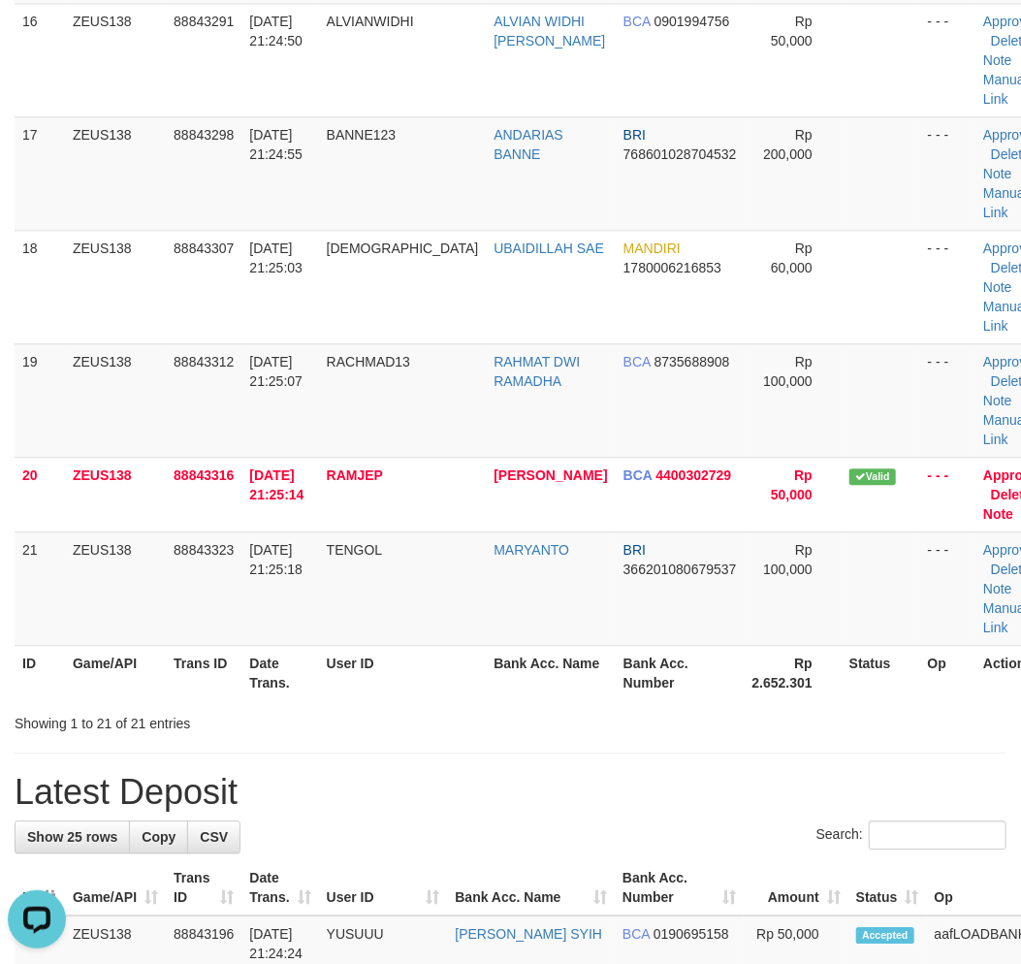
drag, startPoint x: 519, startPoint y: 764, endPoint x: 609, endPoint y: 775, distance: 90.9
click at [609, 775] on div "**********" at bounding box center [510, 345] width 1021 height 4161
drag, startPoint x: 519, startPoint y: 708, endPoint x: 200, endPoint y: 746, distance: 321.3
click at [507, 709] on div "Showing 1 to 21 of 21 entries" at bounding box center [510, 719] width 1021 height 27
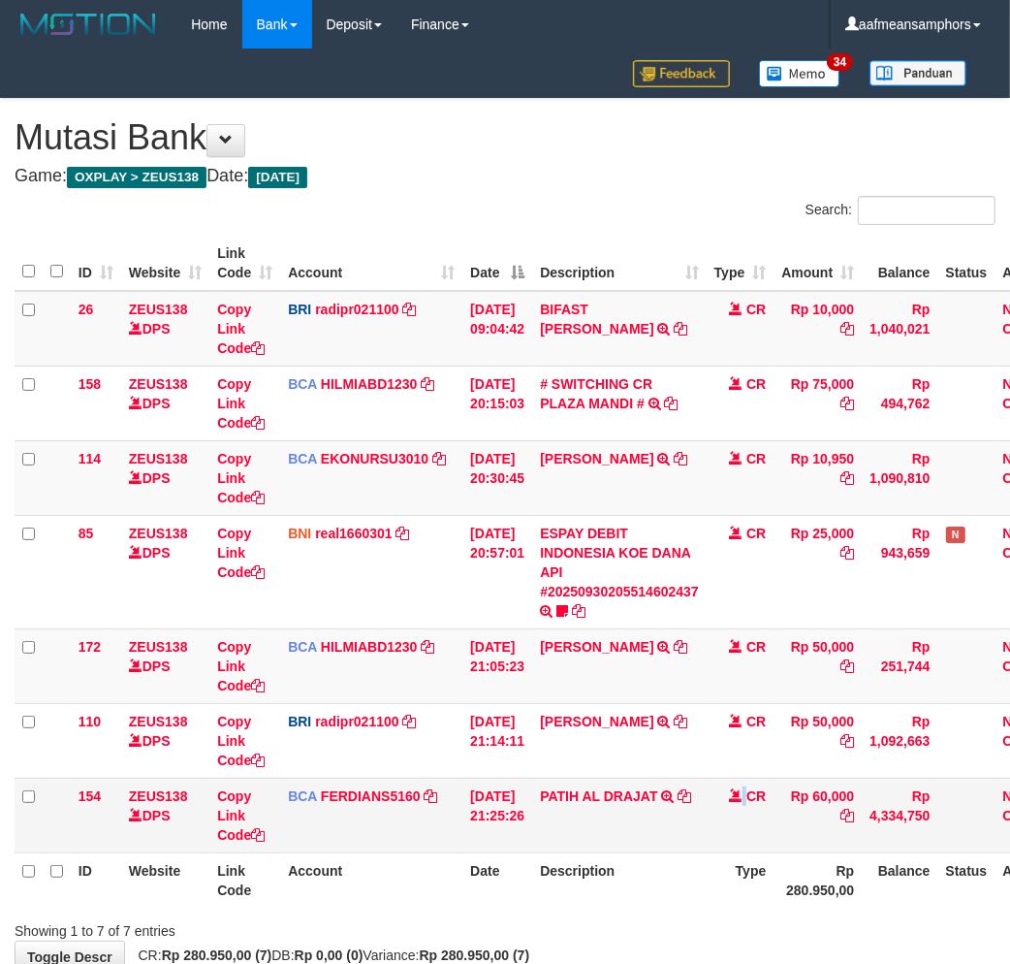
click at [735, 799] on td "CR" at bounding box center [741, 814] width 68 height 75
click at [585, 795] on link "PATIH AL DRAJAT" at bounding box center [598, 796] width 117 height 16
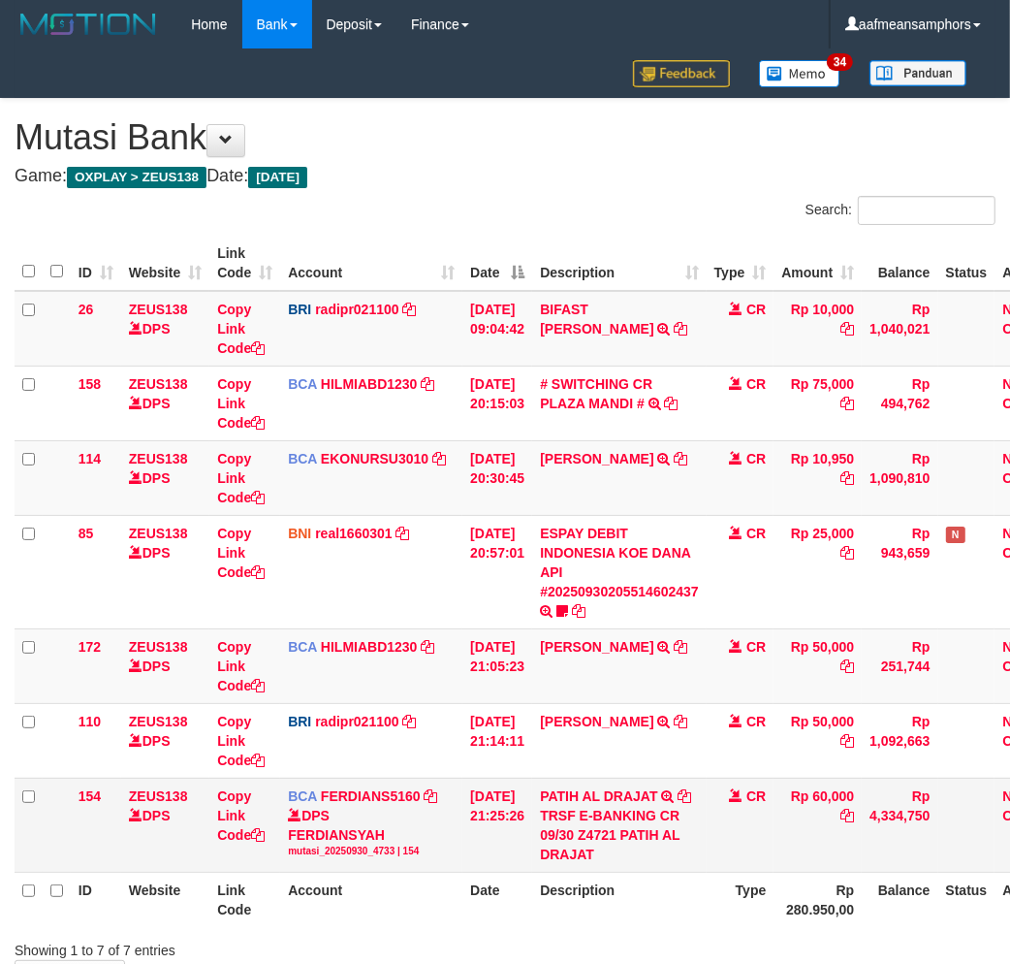
click at [574, 782] on td "PATIH AL DRAJAT TRSF E-BANKING CR 09/30 Z4721 PATIH AL DRAJAT" at bounding box center [619, 824] width 174 height 94
click at [574, 781] on td "PATIH AL DRAJAT TRSF E-BANKING CR 09/30 Z4721 PATIH AL DRAJAT" at bounding box center [619, 824] width 174 height 94
copy link "PATIH"
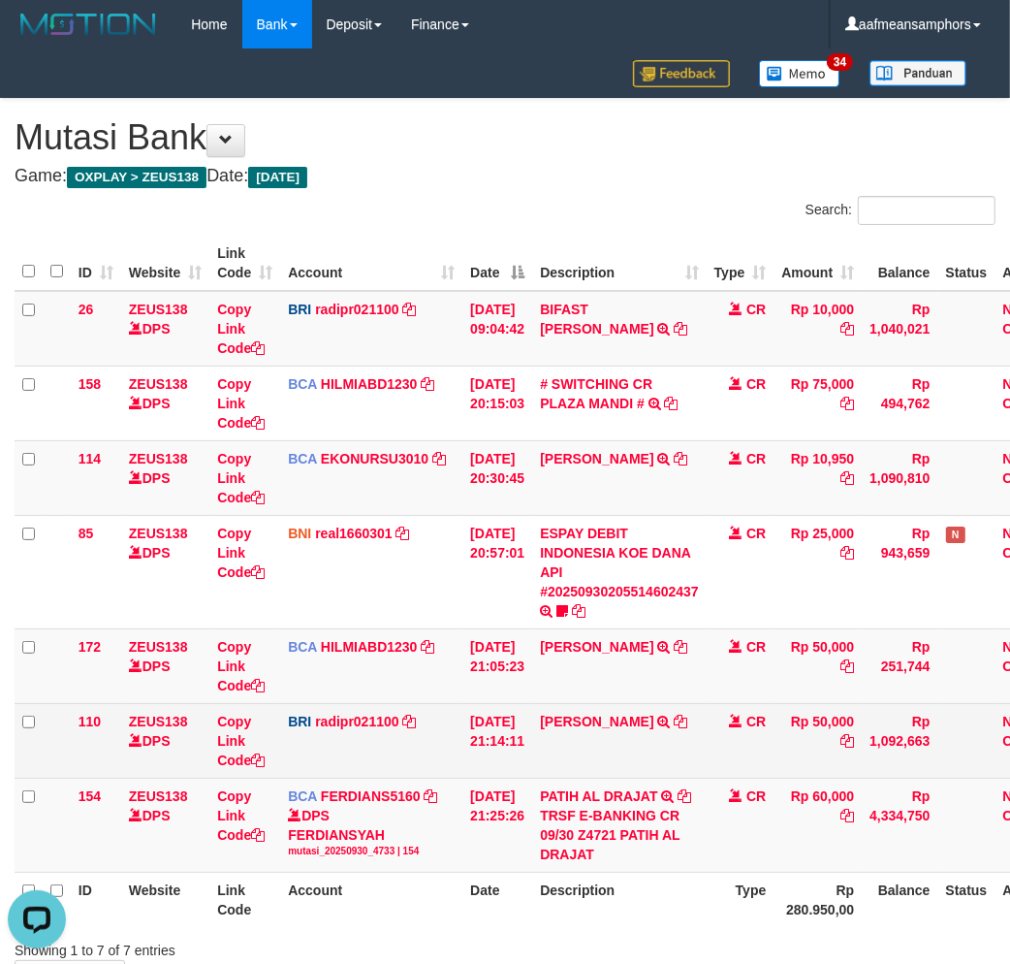
click at [707, 703] on td "[PERSON_NAME] TRANSFER NBMB [PERSON_NAME] TO [PERSON_NAME]" at bounding box center [619, 740] width 174 height 75
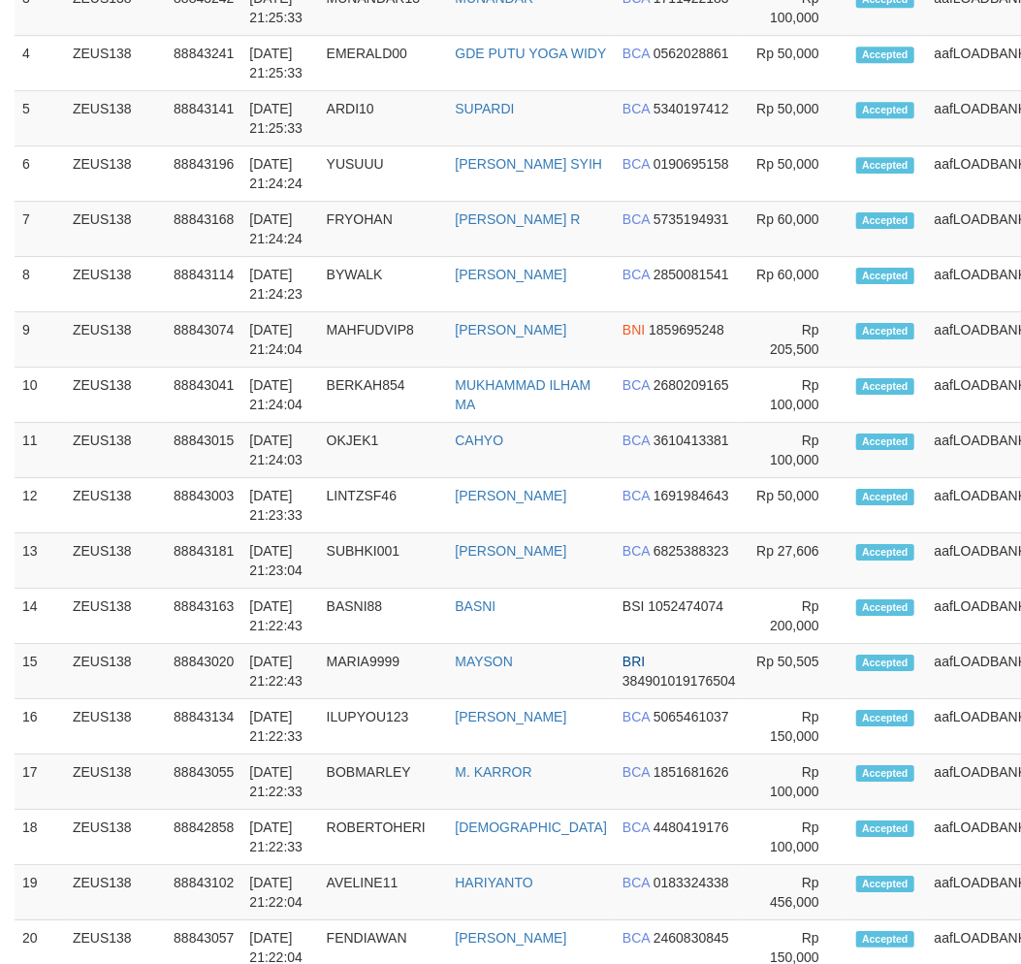
scroll to position [1834, 0]
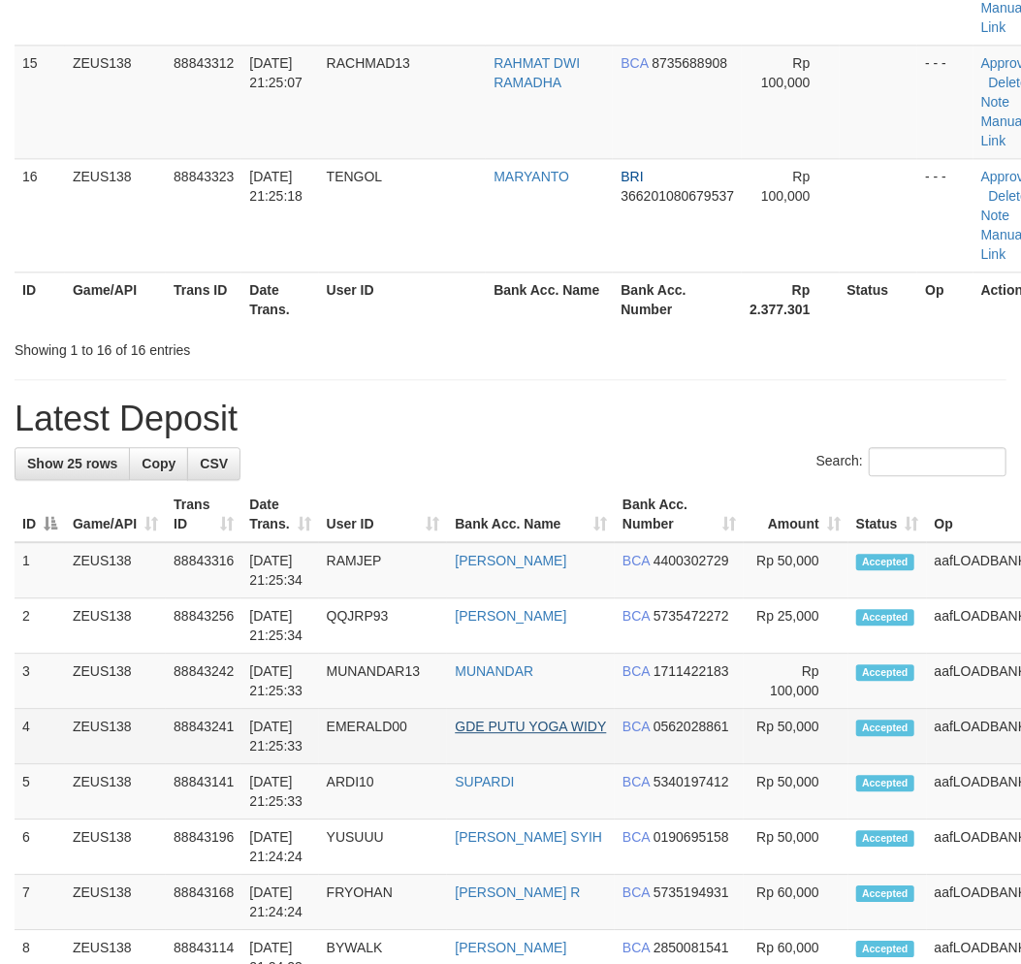
click at [506, 749] on tr "4 ZEUS138 88843241 30/09/2025 21:25:33 EMERALD00 GDE PUTU YOGA WIDY BCA 0562028…" at bounding box center [582, 736] width 1135 height 55
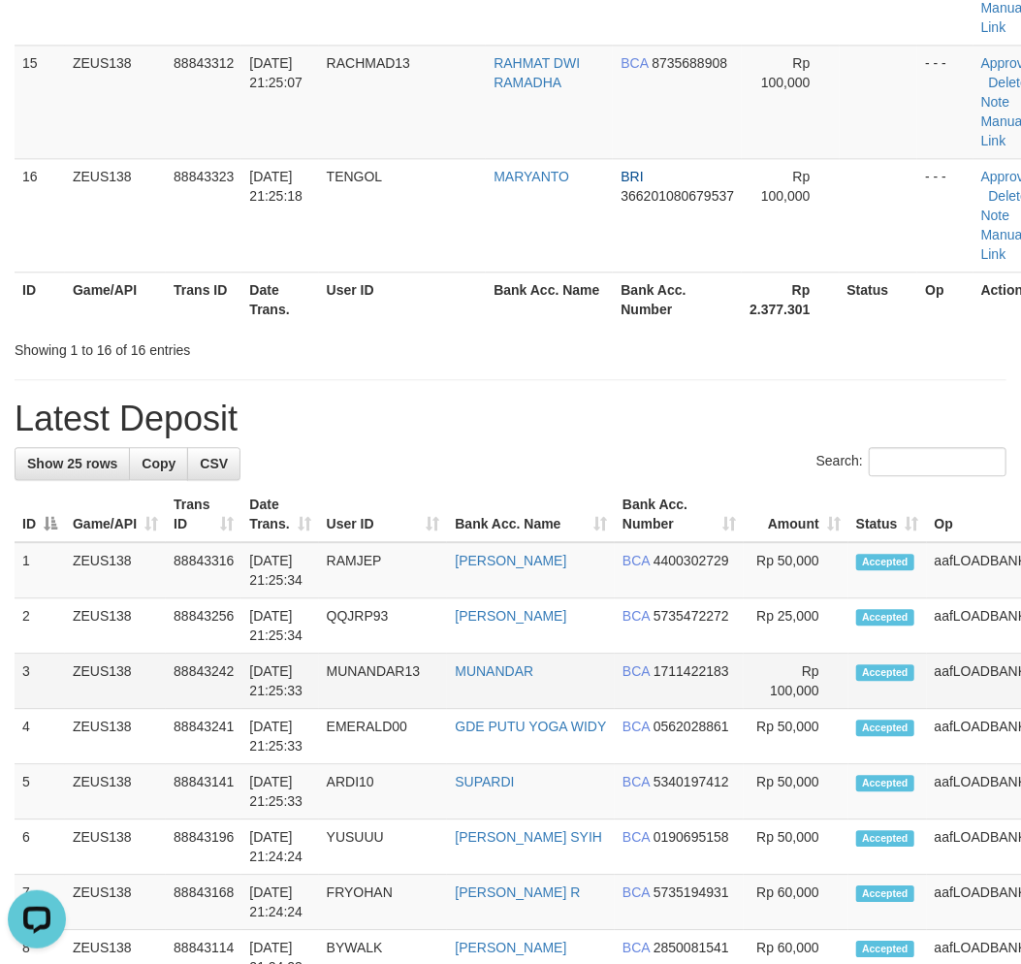
click at [292, 704] on td "30/09/2025 21:25:33" at bounding box center [279, 680] width 77 height 55
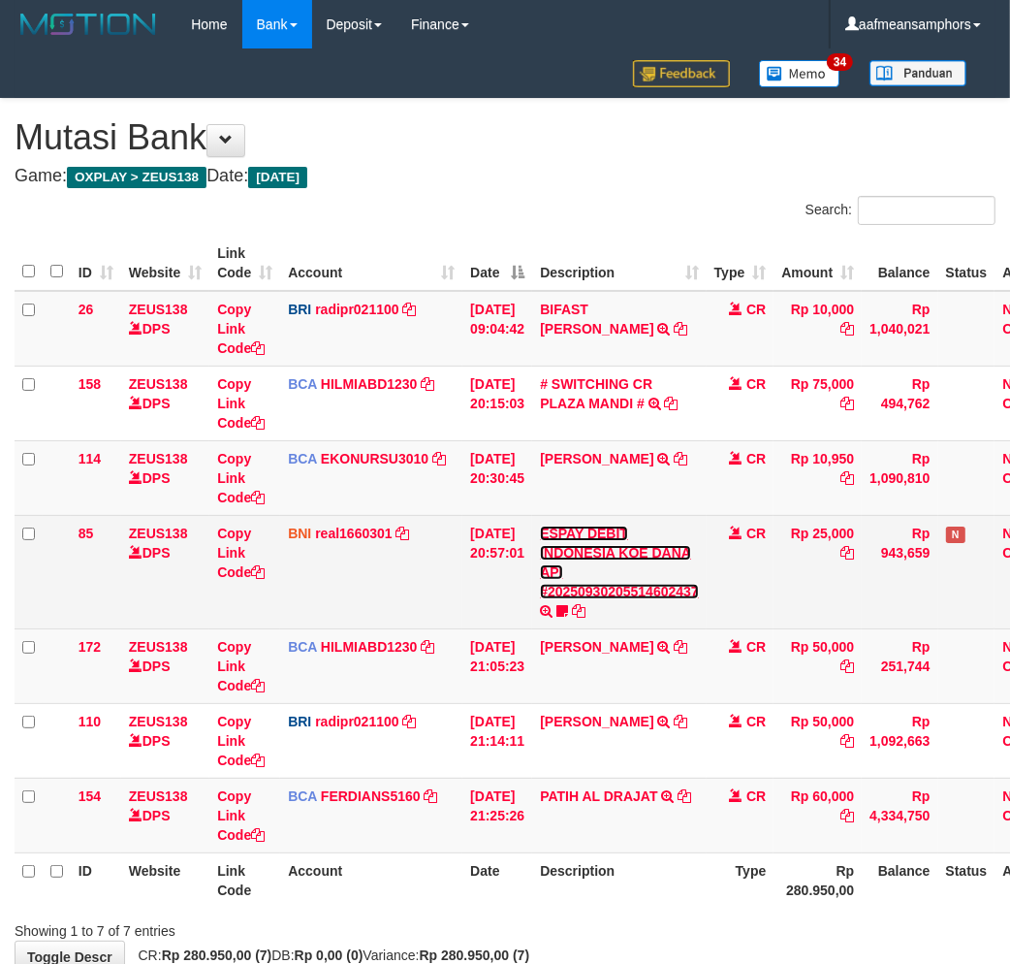
click at [612, 584] on link "ESPAY DEBIT INDONESIA KOE DANA API #20250930205514602437" at bounding box center [619, 562] width 159 height 74
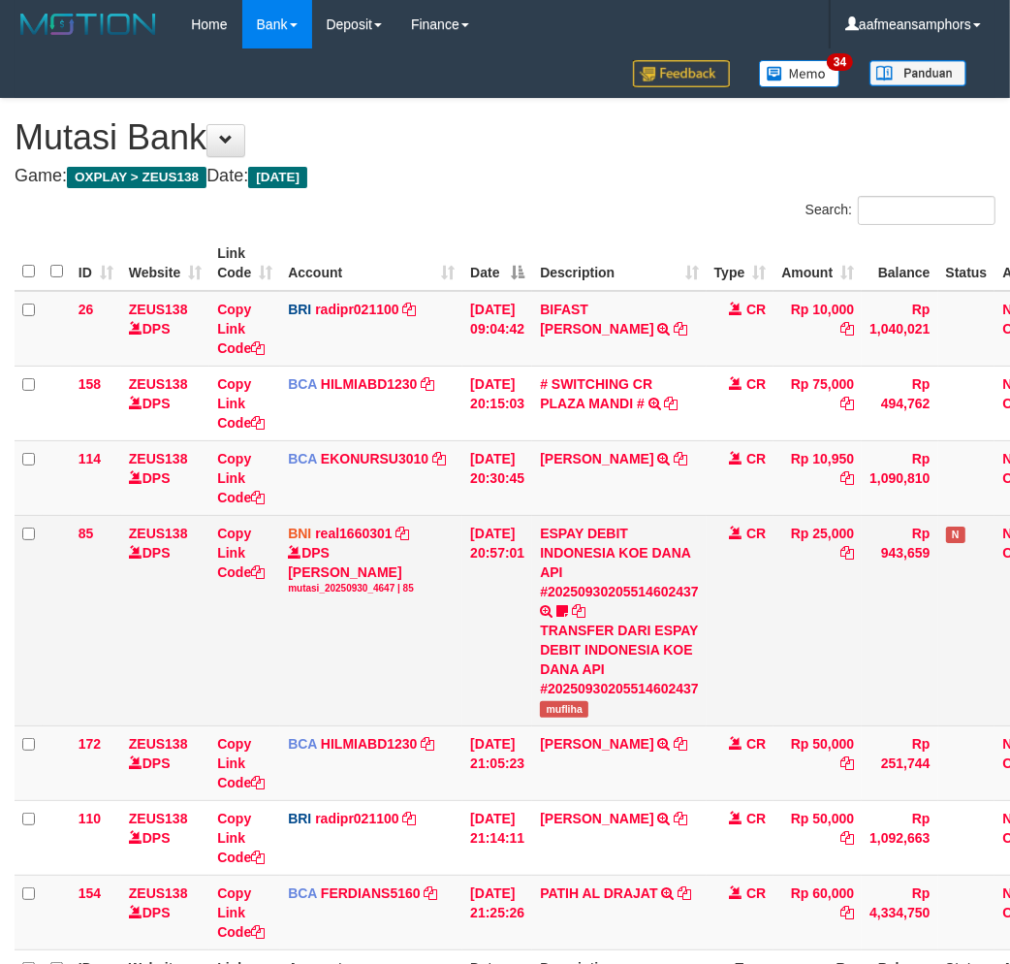
click at [559, 711] on span "mufliha" at bounding box center [564, 709] width 48 height 16
copy span "mufliha"
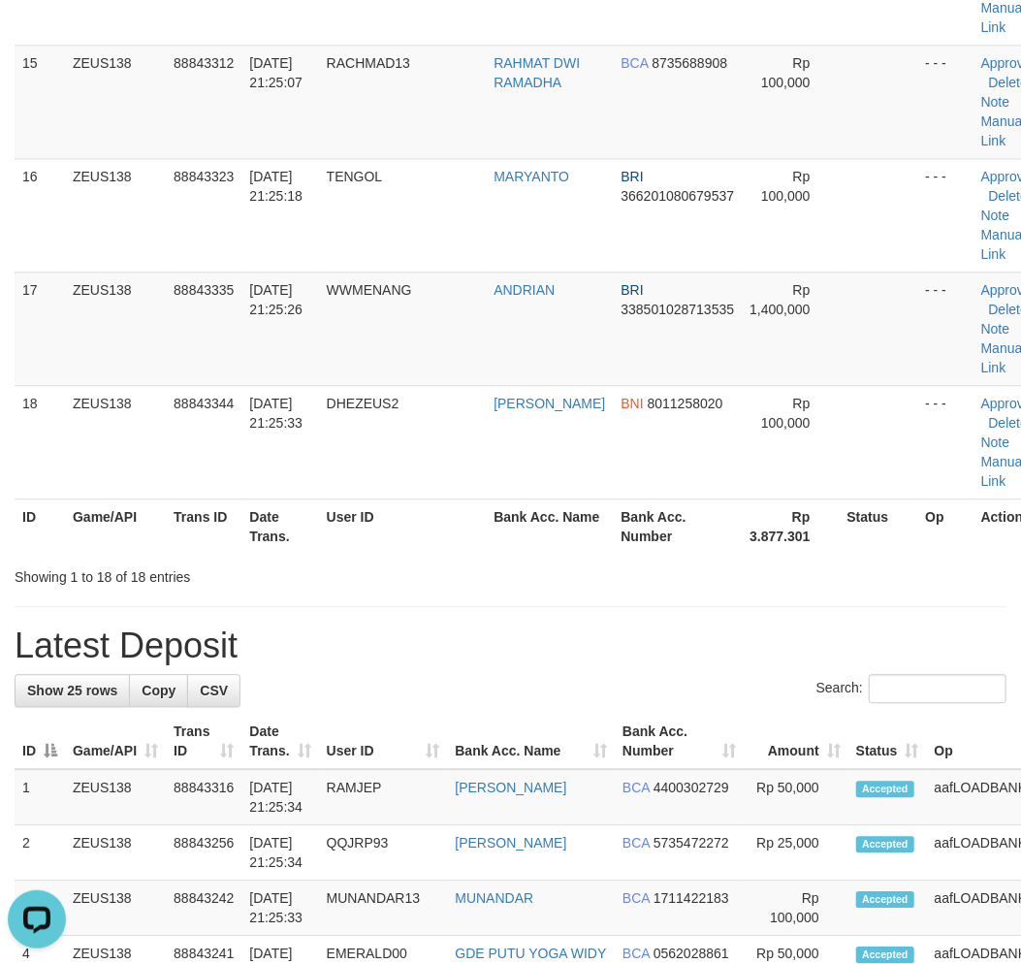
click at [585, 648] on h1 "Latest Deposit" at bounding box center [511, 645] width 992 height 39
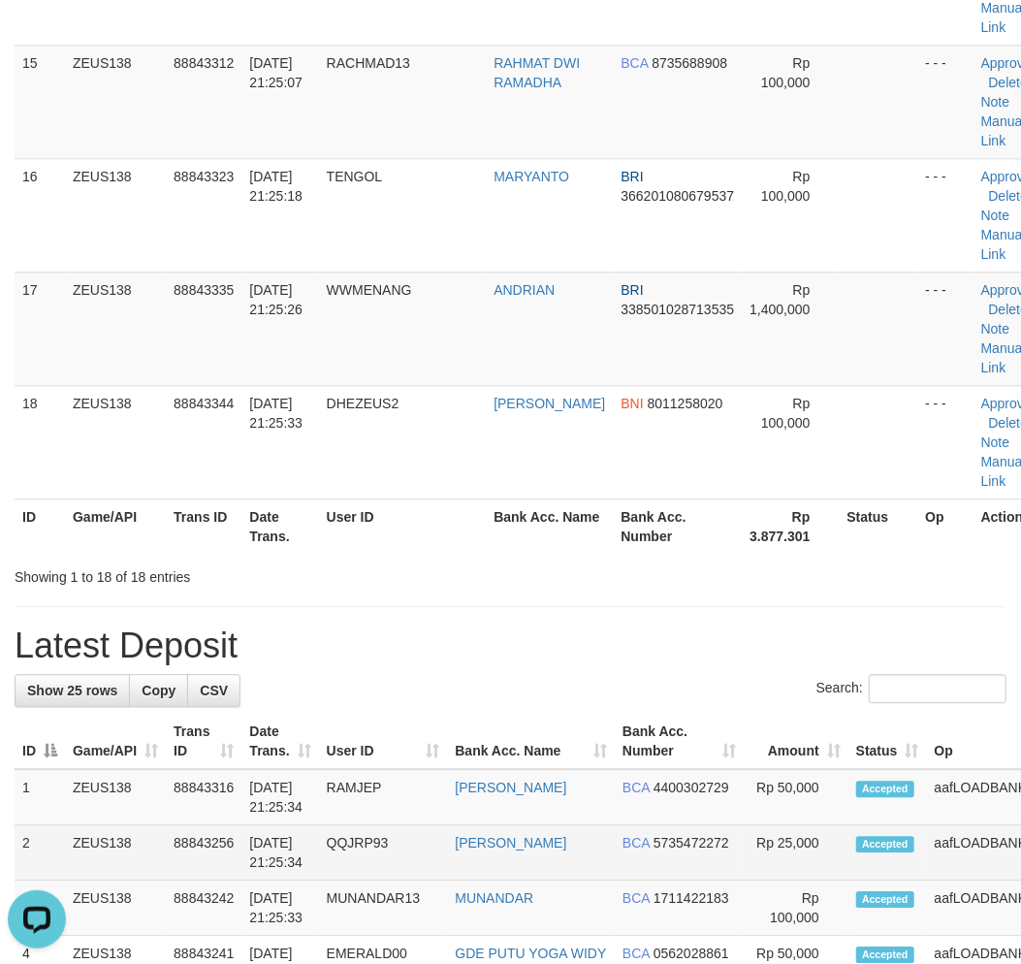
drag, startPoint x: 273, startPoint y: 848, endPoint x: 252, endPoint y: 836, distance: 24.8
click at [272, 848] on td "30/09/2025 21:25:34" at bounding box center [279, 852] width 77 height 55
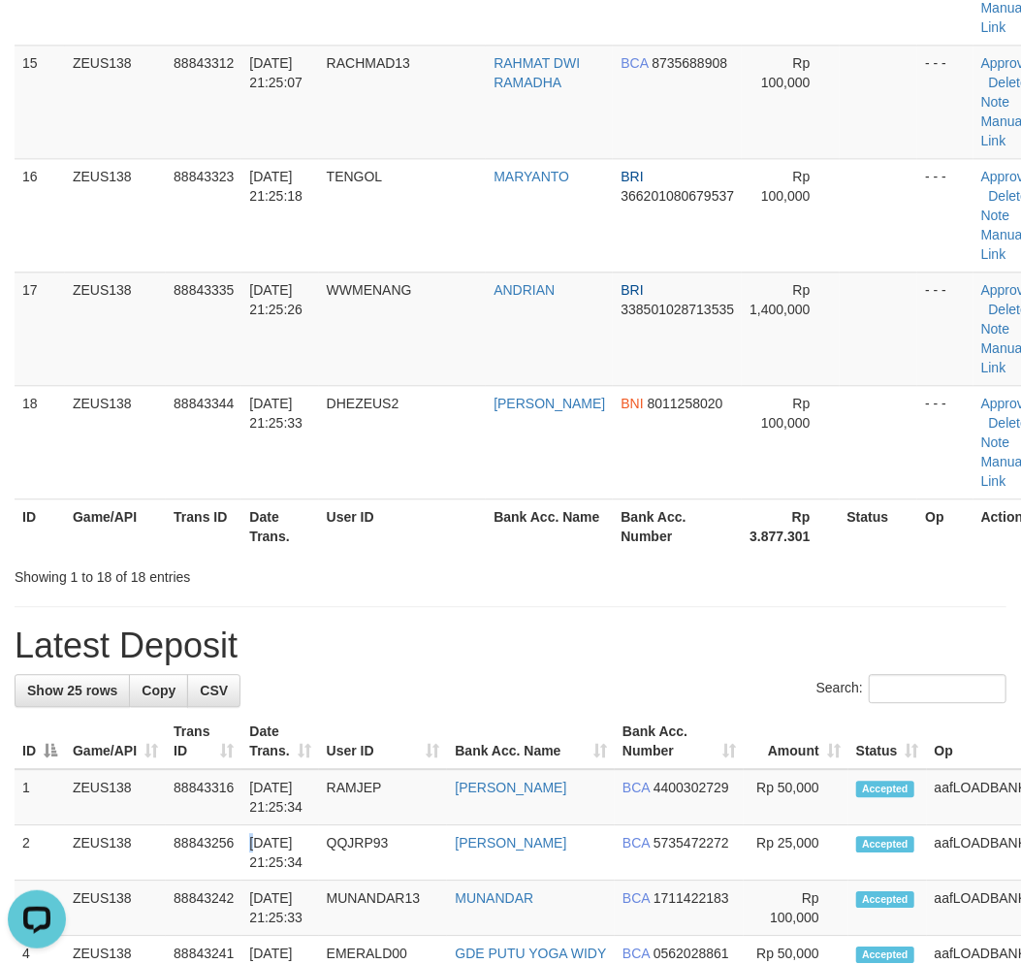
drag, startPoint x: 252, startPoint y: 836, endPoint x: 3, endPoint y: 766, distance: 258.7
click at [258, 835] on td "30/09/2025 21:25:34" at bounding box center [279, 852] width 77 height 55
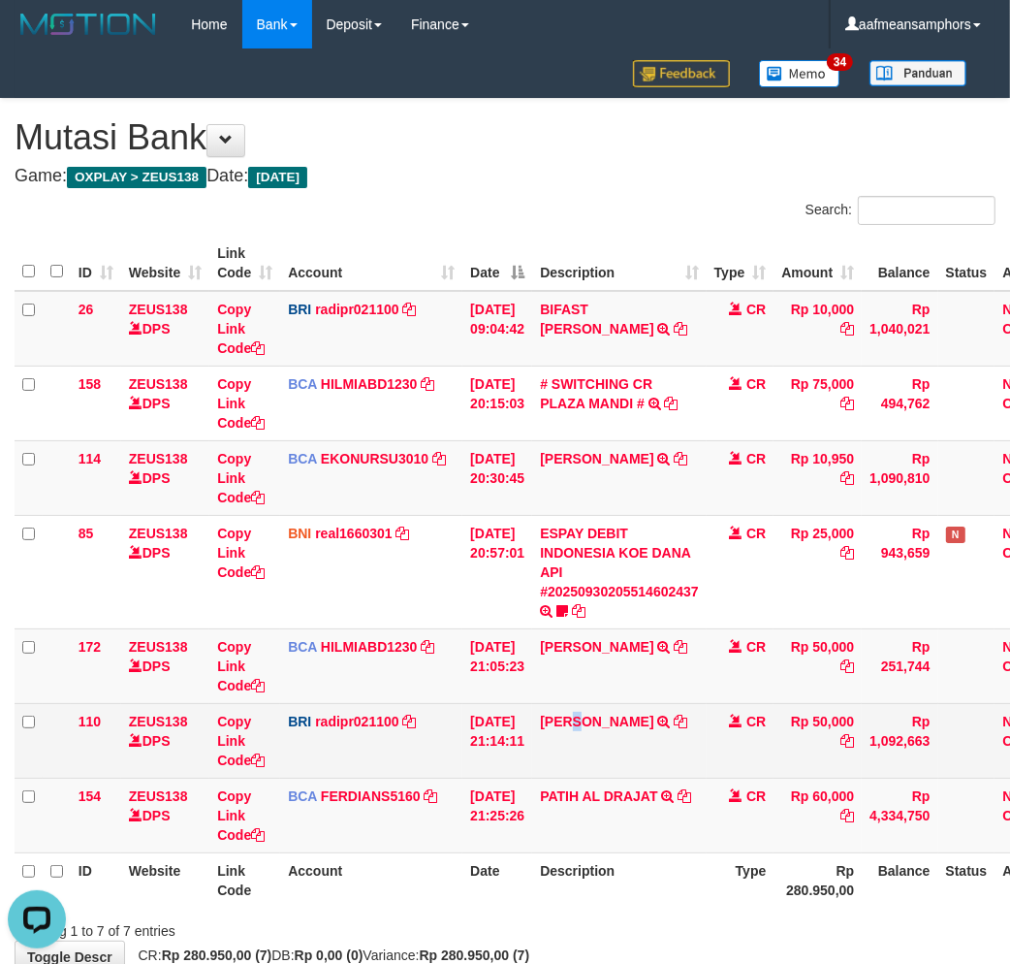
click at [585, 775] on td "[PERSON_NAME] TRANSFER NBMB [PERSON_NAME] TO [PERSON_NAME]" at bounding box center [619, 740] width 174 height 75
click at [645, 748] on td "[PERSON_NAME] TRANSFER NBMB [PERSON_NAME] TO [PERSON_NAME]" at bounding box center [619, 740] width 174 height 75
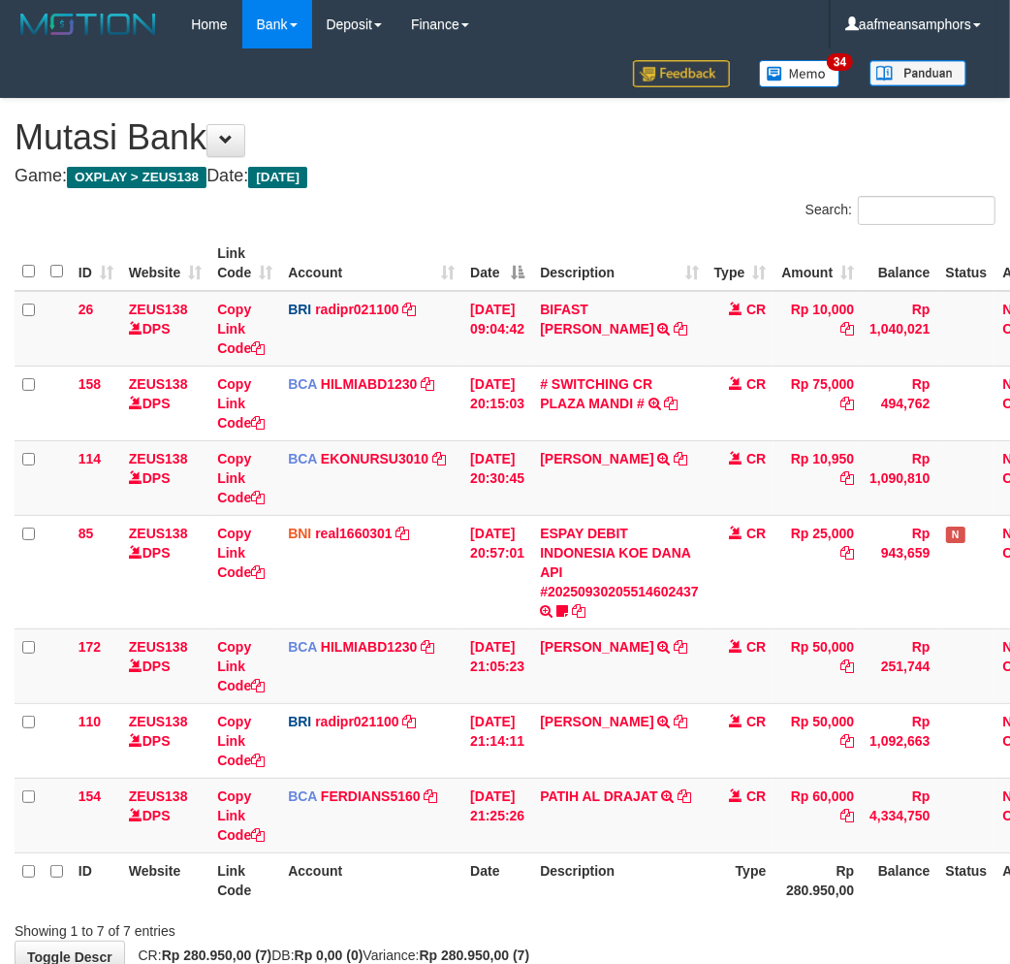
click at [650, 733] on td "[PERSON_NAME] TRANSFER NBMB [PERSON_NAME] TO [PERSON_NAME]" at bounding box center [619, 740] width 174 height 75
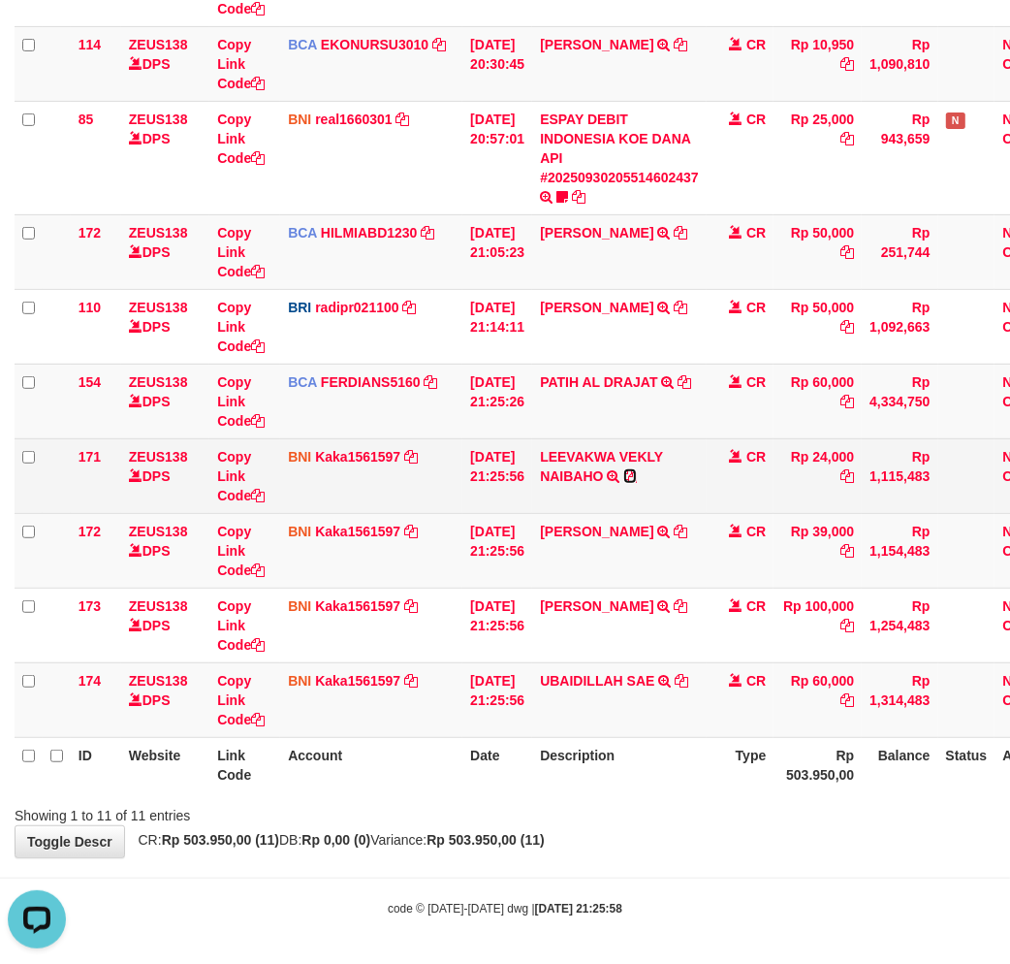
click at [637, 469] on icon at bounding box center [630, 476] width 14 height 14
click at [637, 470] on icon at bounding box center [630, 476] width 14 height 14
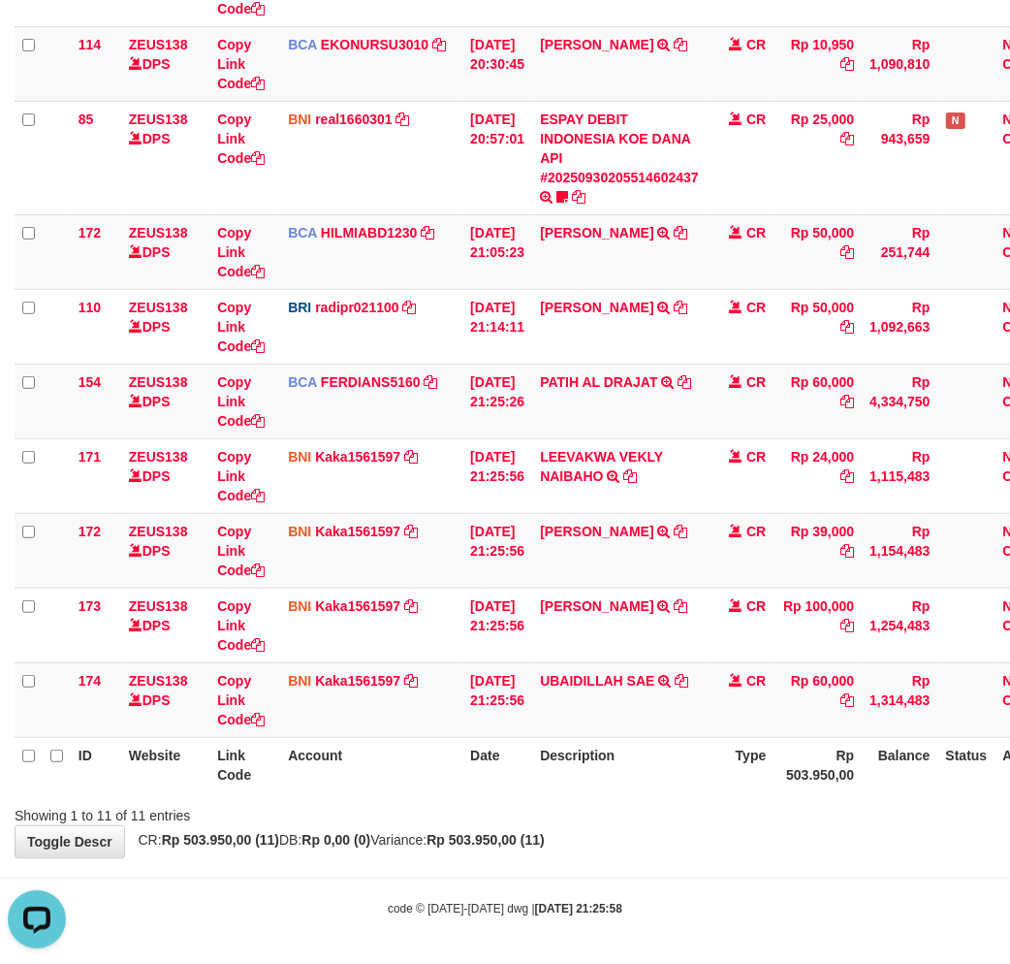
drag, startPoint x: 564, startPoint y: 808, endPoint x: 587, endPoint y: 764, distance: 50.3
click at [573, 806] on div "Showing 1 to 11 of 11 entries" at bounding box center [505, 811] width 1010 height 27
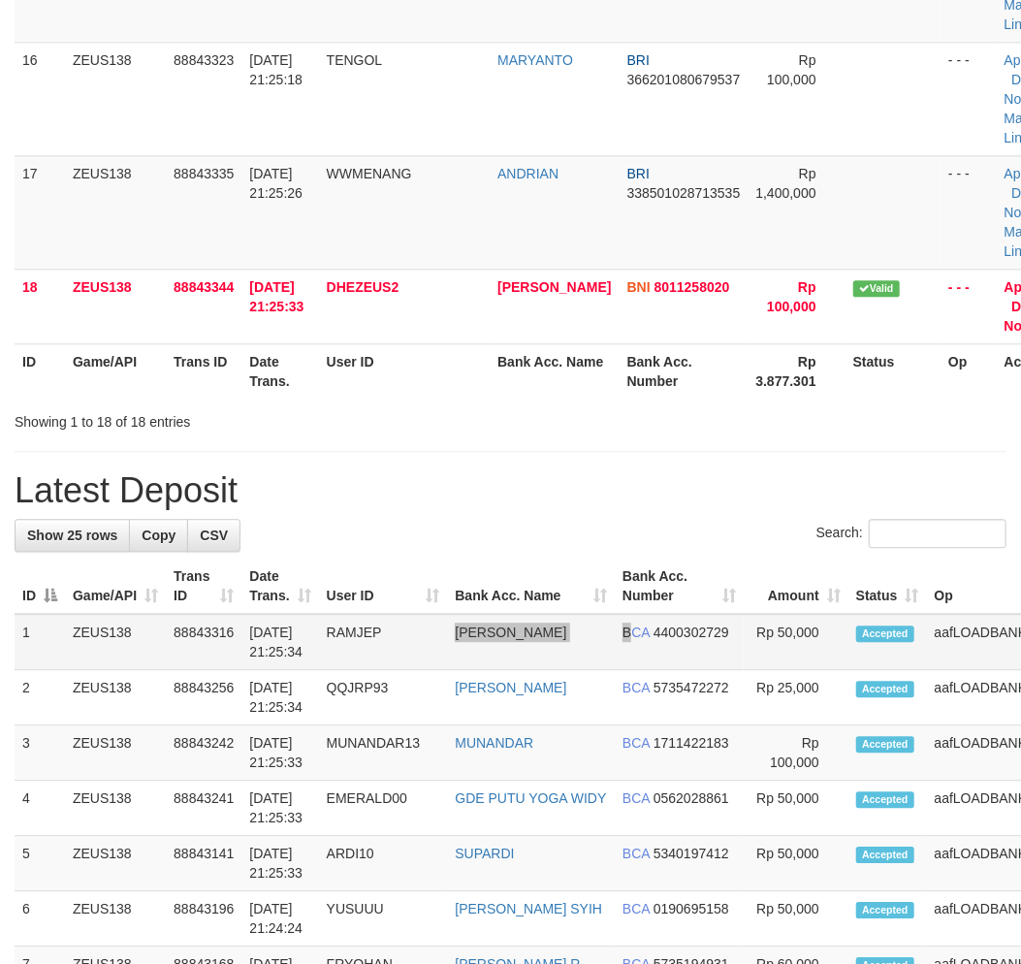
drag, startPoint x: 573, startPoint y: 662, endPoint x: 554, endPoint y: 662, distance: 18.4
click at [572, 662] on tr "1 ZEUS138 88843316 30/09/2025 21:25:34 RAMJEP RIZKI RAMADANI BCA 4400302729 Rp …" at bounding box center [582, 642] width 1135 height 56
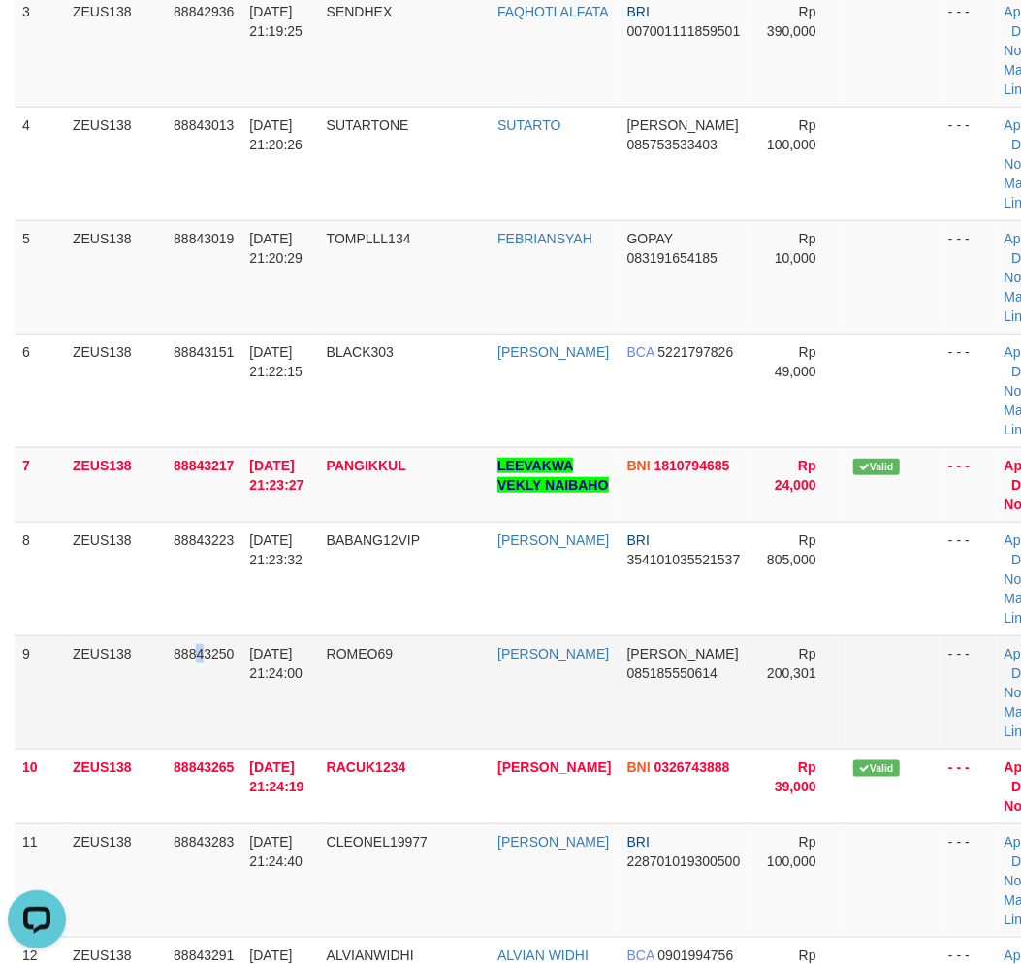
click at [205, 647] on td "88843250" at bounding box center [204, 691] width 76 height 113
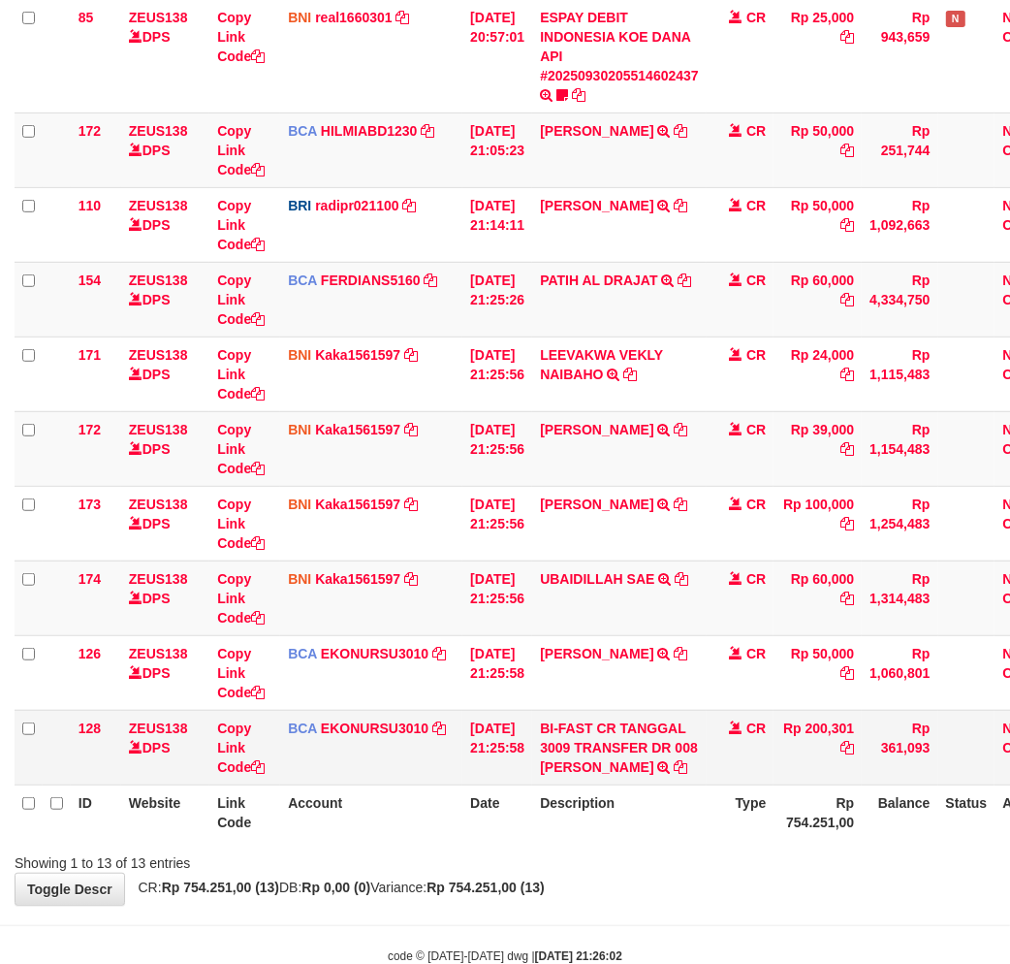
scroll to position [564, 0]
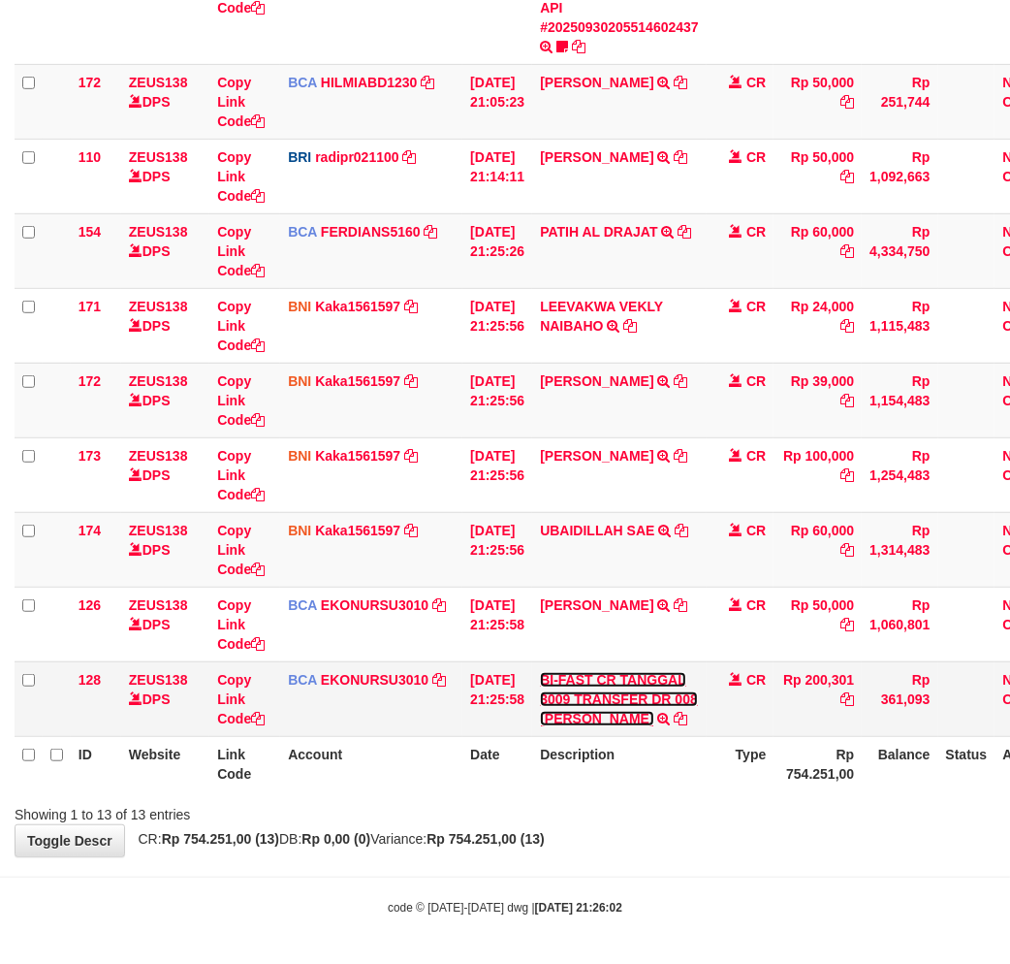
click at [654, 695] on link "BI-FAST CR TANGGAL 3009 TRANSFER DR 008 BADRUL" at bounding box center [619, 699] width 158 height 54
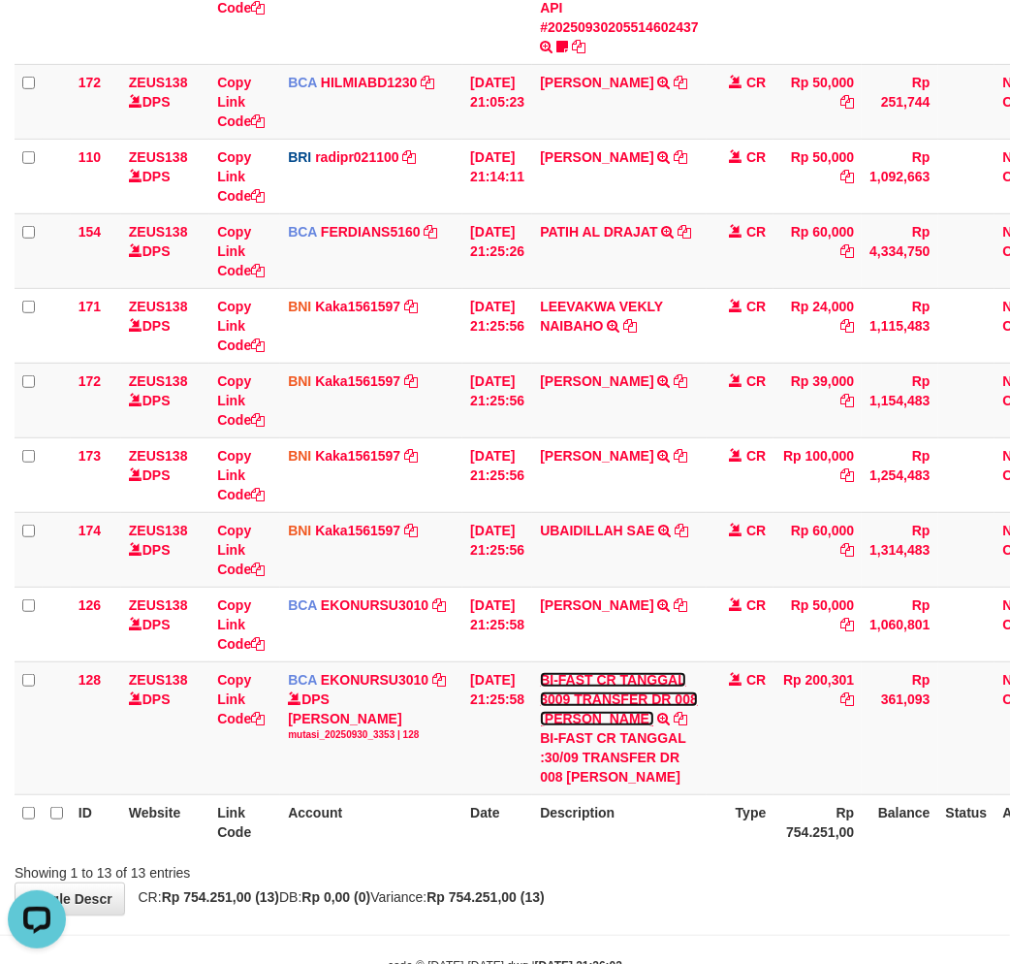
scroll to position [0, 0]
click at [609, 782] on div "BI-FAST CR TANGGAL :30/09 TRANSFER DR 008 BADRUL" at bounding box center [619, 757] width 159 height 58
copy div "[PERSON_NAME]"
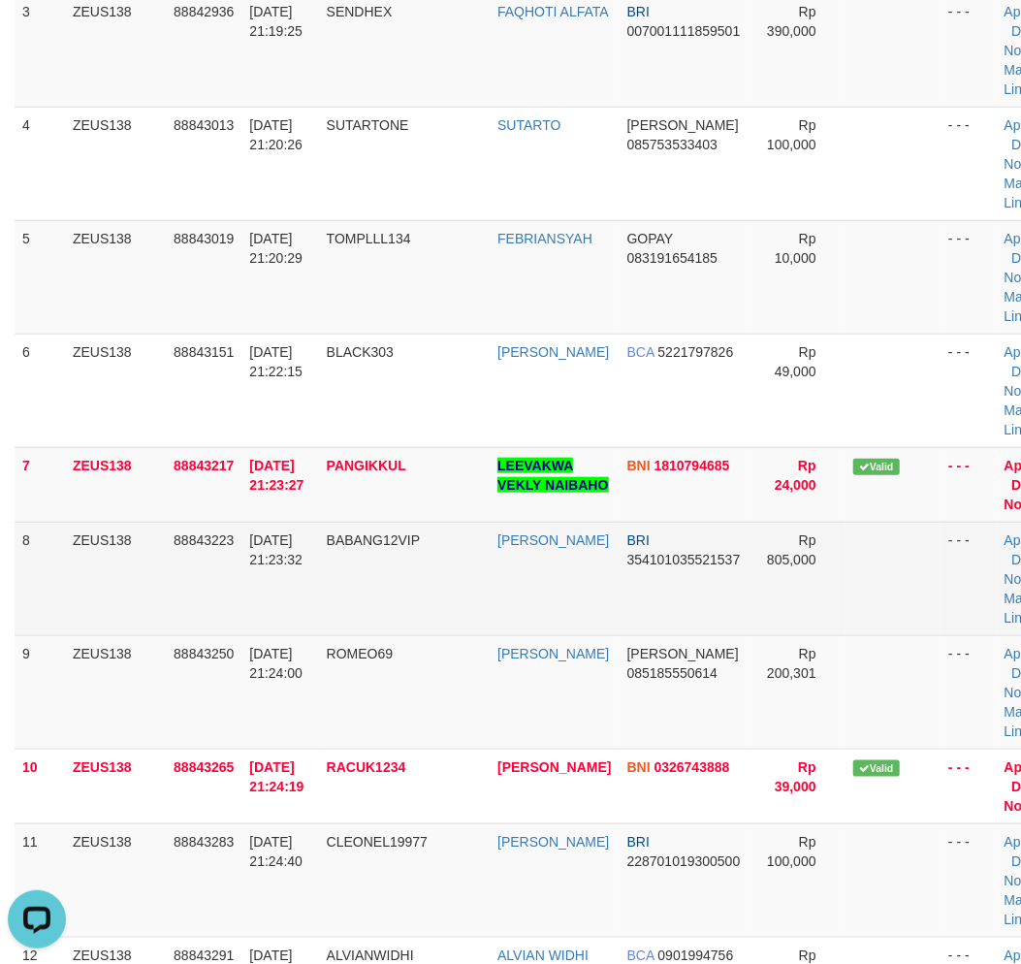
drag, startPoint x: 462, startPoint y: 922, endPoint x: 577, endPoint y: 572, distance: 368.2
click at [477, 892] on tr "11 ZEUS138 88843283 [DATE] 21:24:40 CLEONEL19977 [PERSON_NAME] BRI 228701019300…" at bounding box center [545, 879] width 1060 height 113
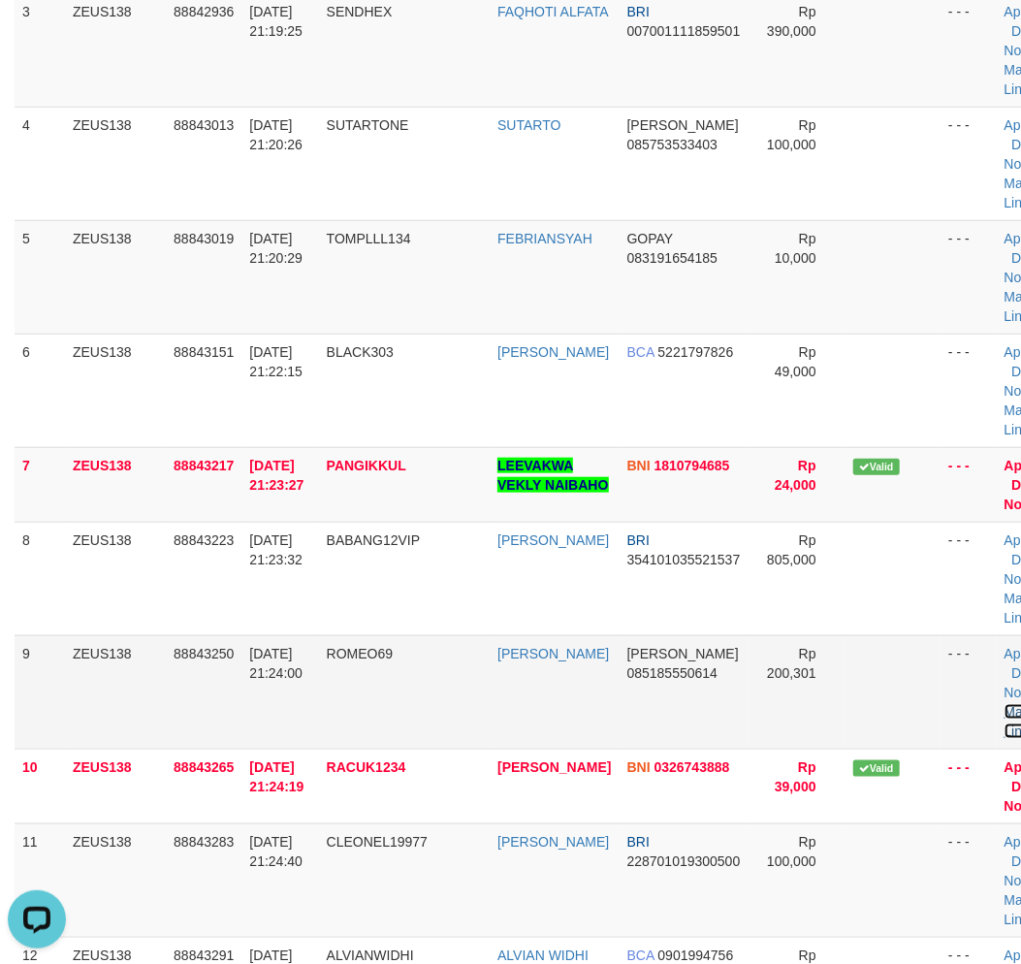
click at [1004, 712] on link "Manual Link" at bounding box center [1026, 721] width 45 height 35
click at [1004, 704] on link "Manual Link" at bounding box center [1026, 721] width 45 height 35
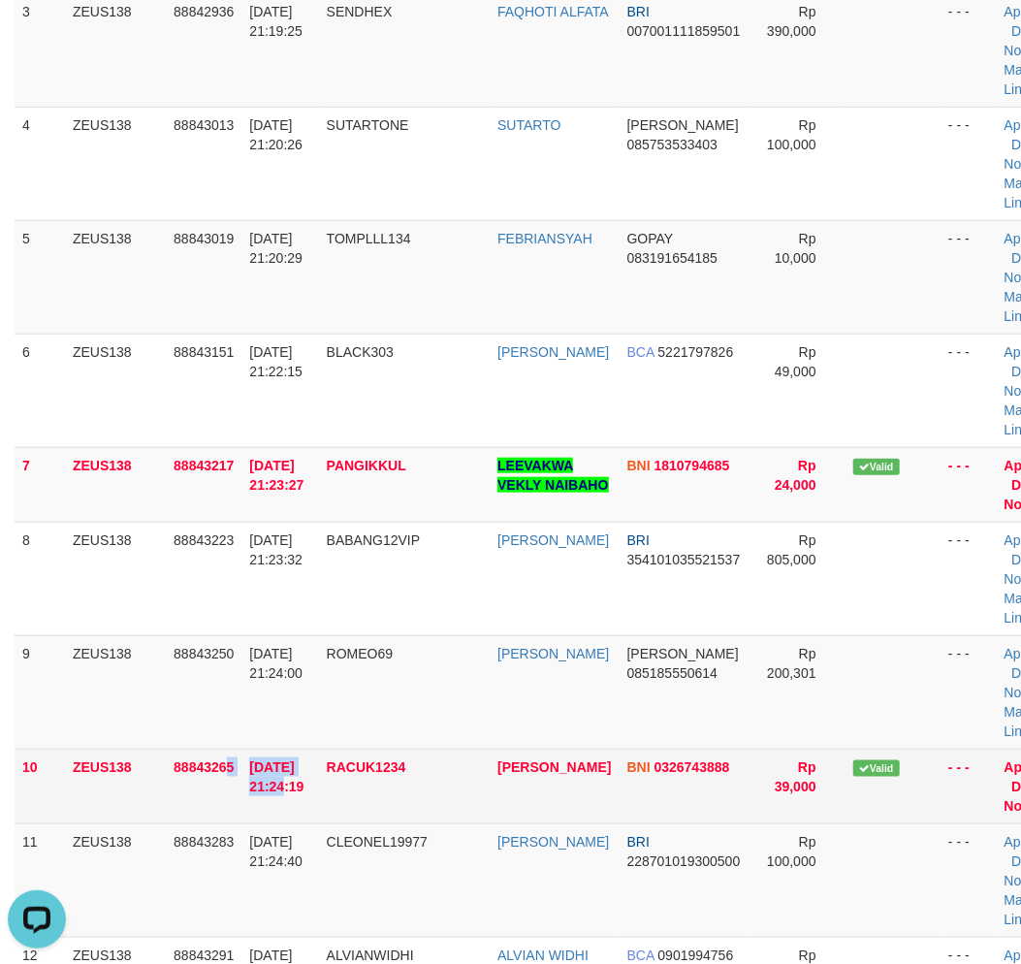
drag, startPoint x: 258, startPoint y: 806, endPoint x: 221, endPoint y: 799, distance: 37.6
click at [244, 803] on tr "10 ZEUS138 88843265 30/09/2025 21:24:19 RACUK1234 DENI WIJAYA BNI 0326743888 Rp…" at bounding box center [545, 785] width 1060 height 75
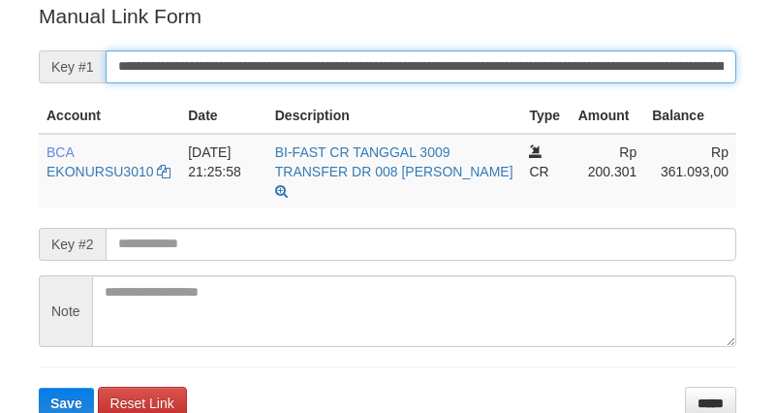
click at [242, 72] on input "**********" at bounding box center [421, 66] width 631 height 33
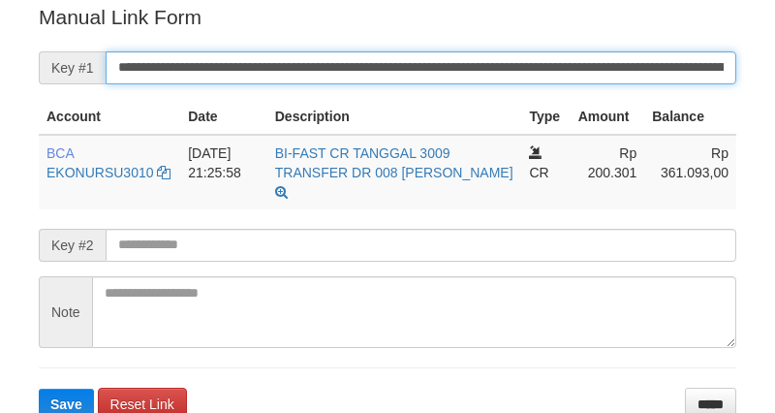
click at [39, 389] on button "Save" at bounding box center [66, 404] width 55 height 31
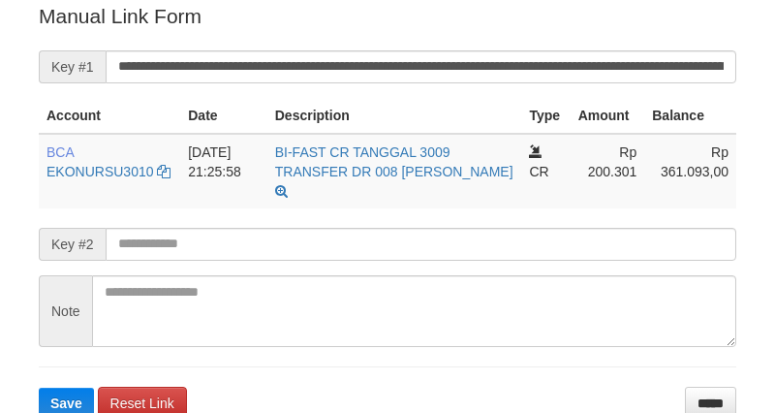
click at [260, 78] on input "**********" at bounding box center [421, 66] width 631 height 33
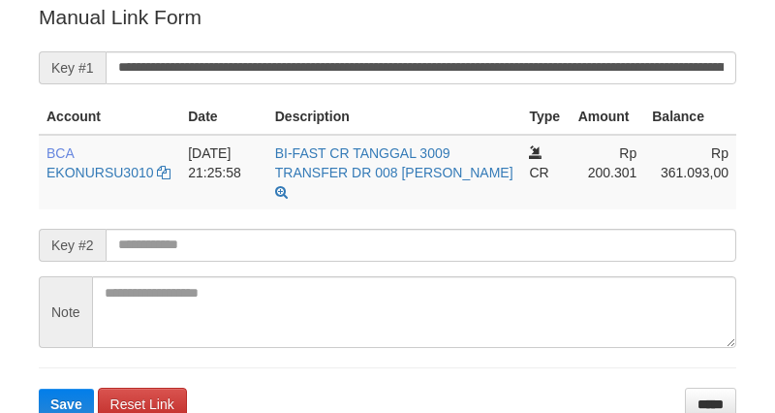
click at [260, 78] on input "**********" at bounding box center [421, 67] width 631 height 33
click at [39, 389] on button "Save" at bounding box center [66, 404] width 55 height 31
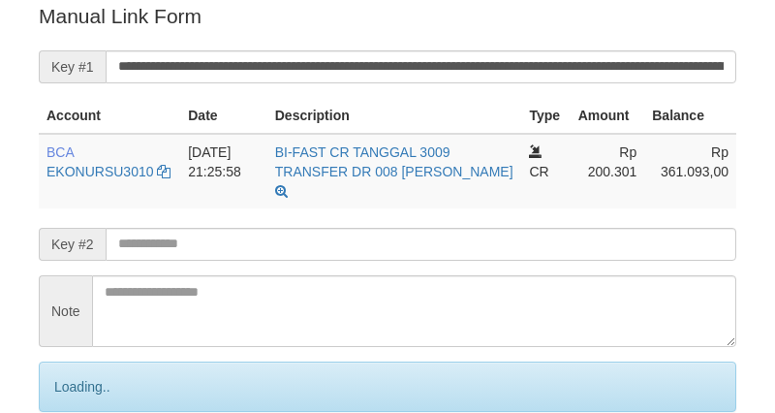
click at [355, 58] on input "**********" at bounding box center [421, 66] width 631 height 33
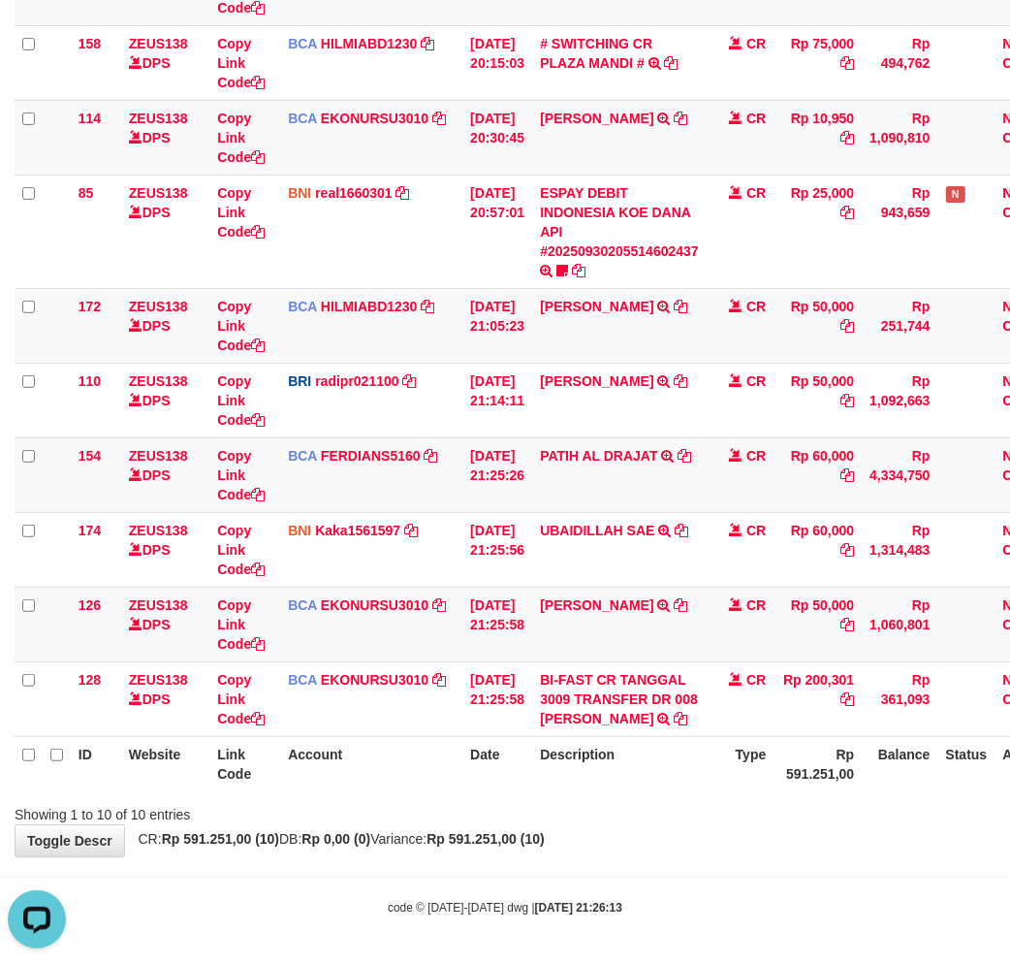
click at [630, 822] on div "**********" at bounding box center [505, 307] width 1010 height 1097
click at [614, 811] on div "Showing 1 to 10 of 10 entries" at bounding box center [505, 810] width 1010 height 27
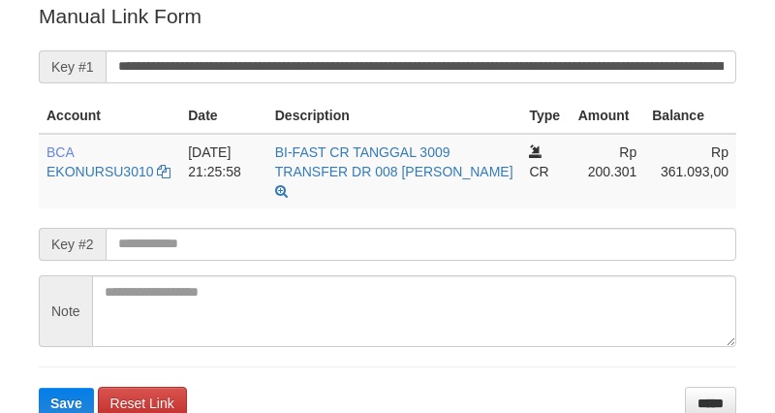
click at [39, 388] on button "Save" at bounding box center [66, 403] width 55 height 31
click at [384, 58] on input "**********" at bounding box center [421, 66] width 631 height 33
click at [39, 388] on button "Save" at bounding box center [66, 403] width 55 height 31
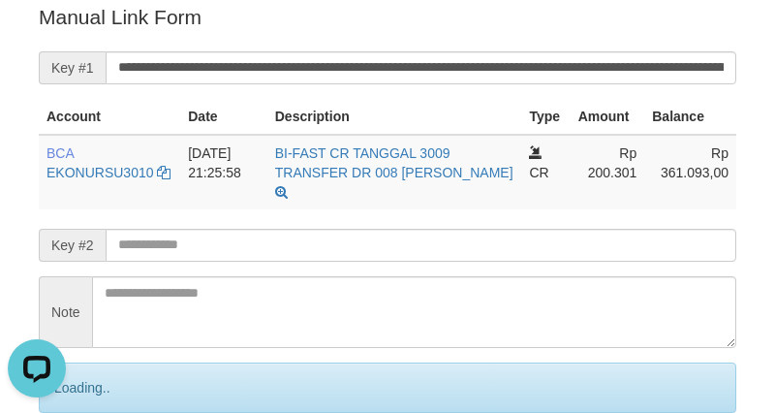
scroll to position [0, 0]
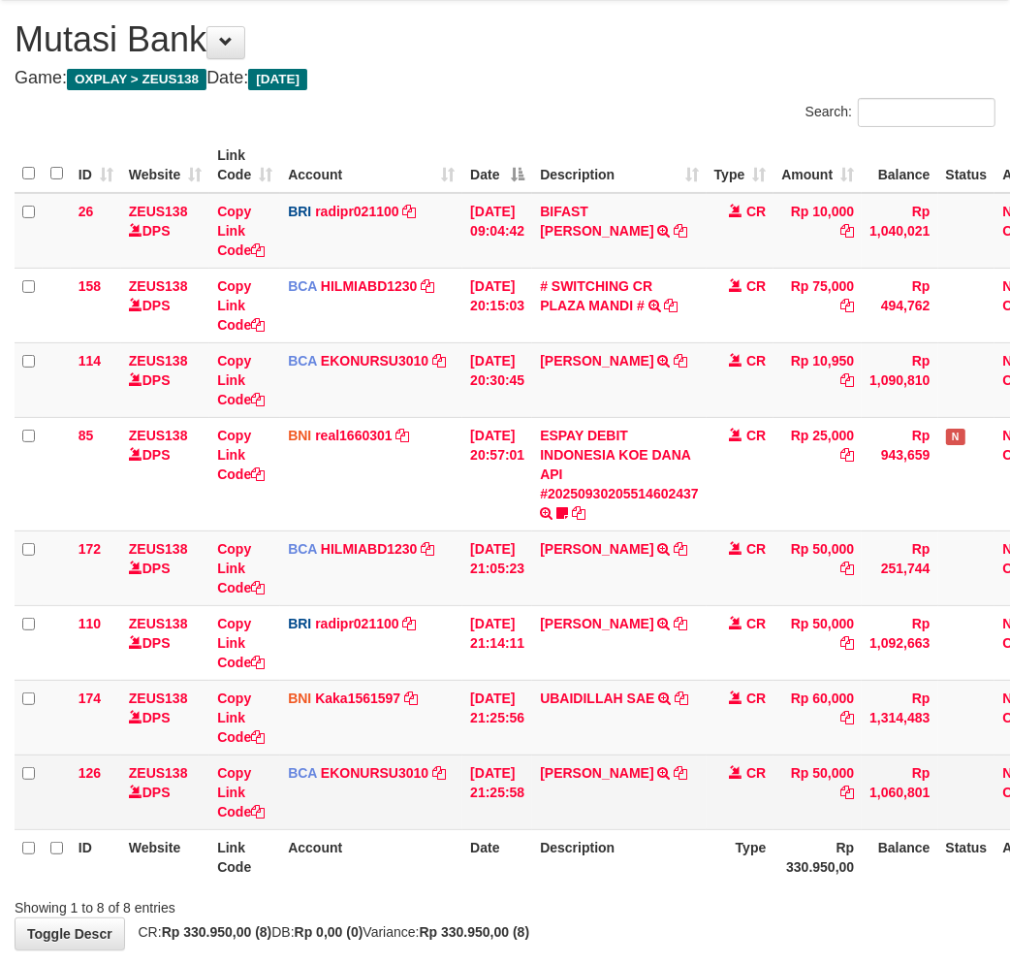
scroll to position [190, 0]
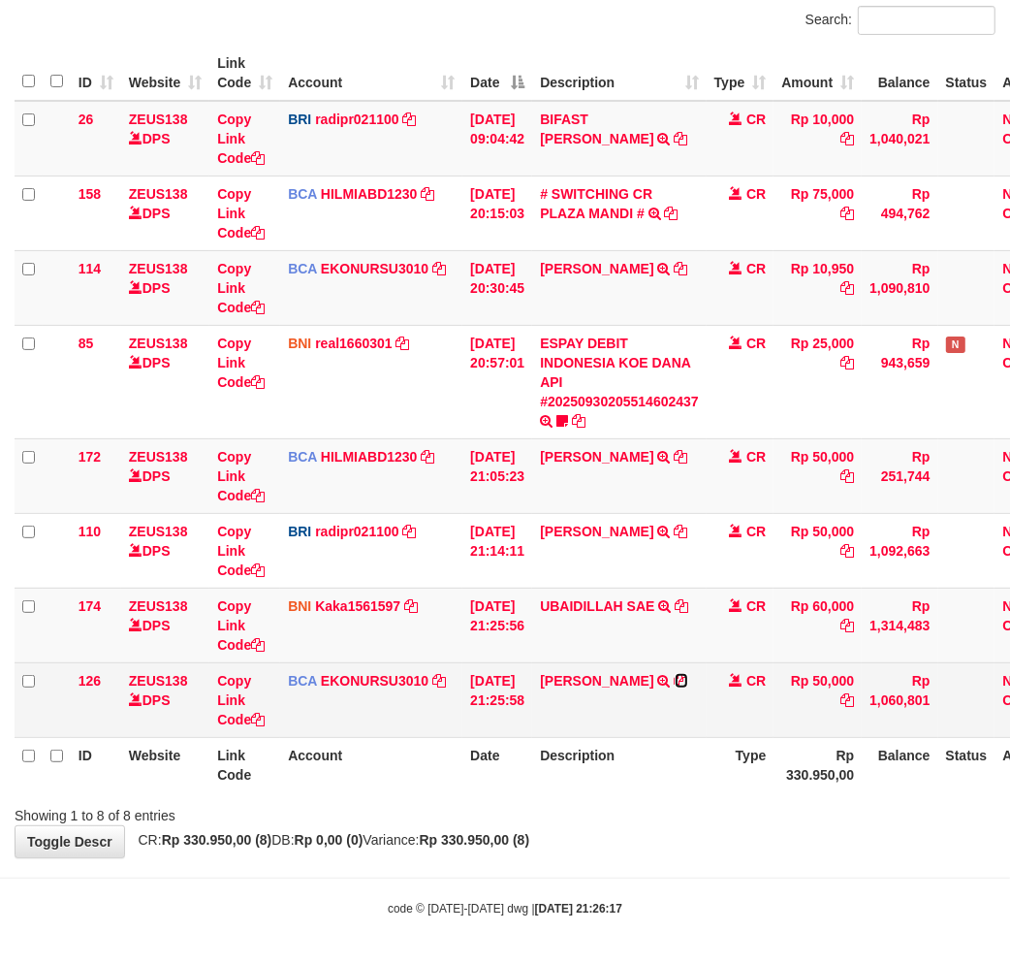
drag, startPoint x: 559, startPoint y: 695, endPoint x: 572, endPoint y: 698, distance: 12.9
click at [675, 687] on icon at bounding box center [682, 681] width 14 height 14
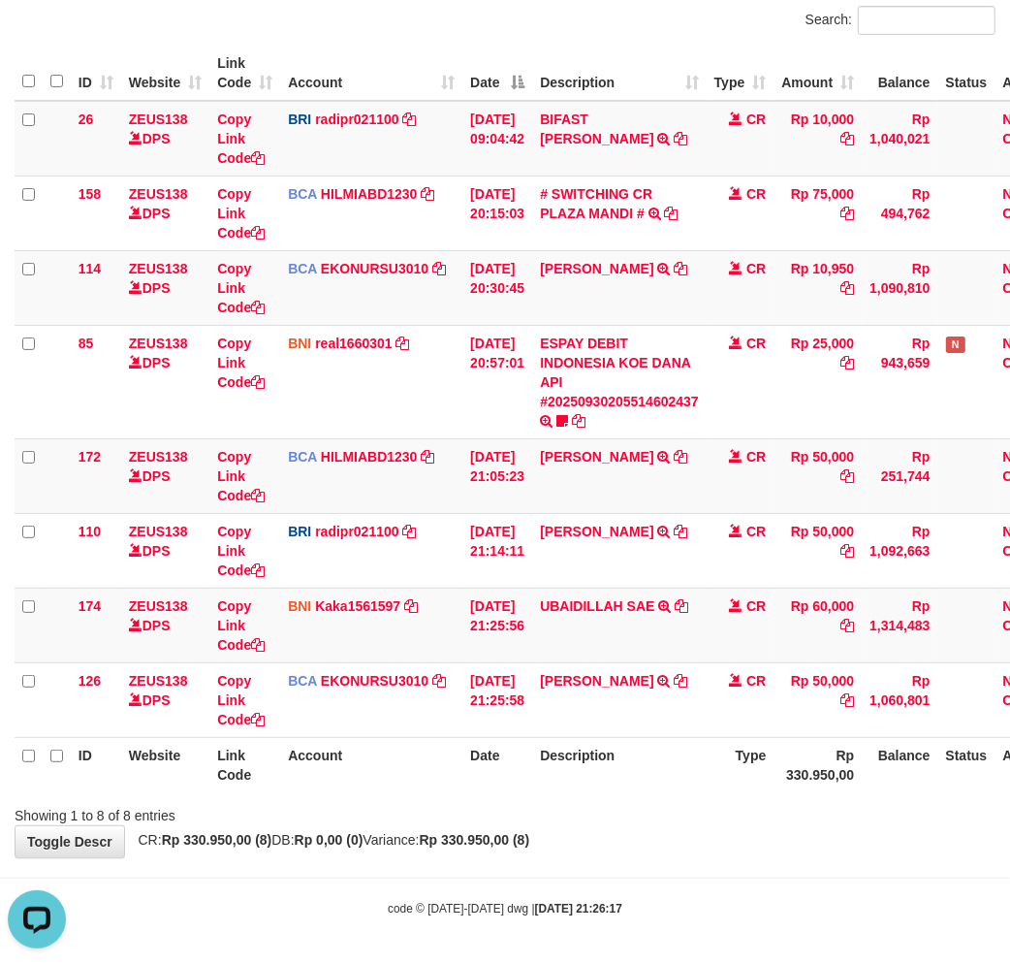
scroll to position [0, 0]
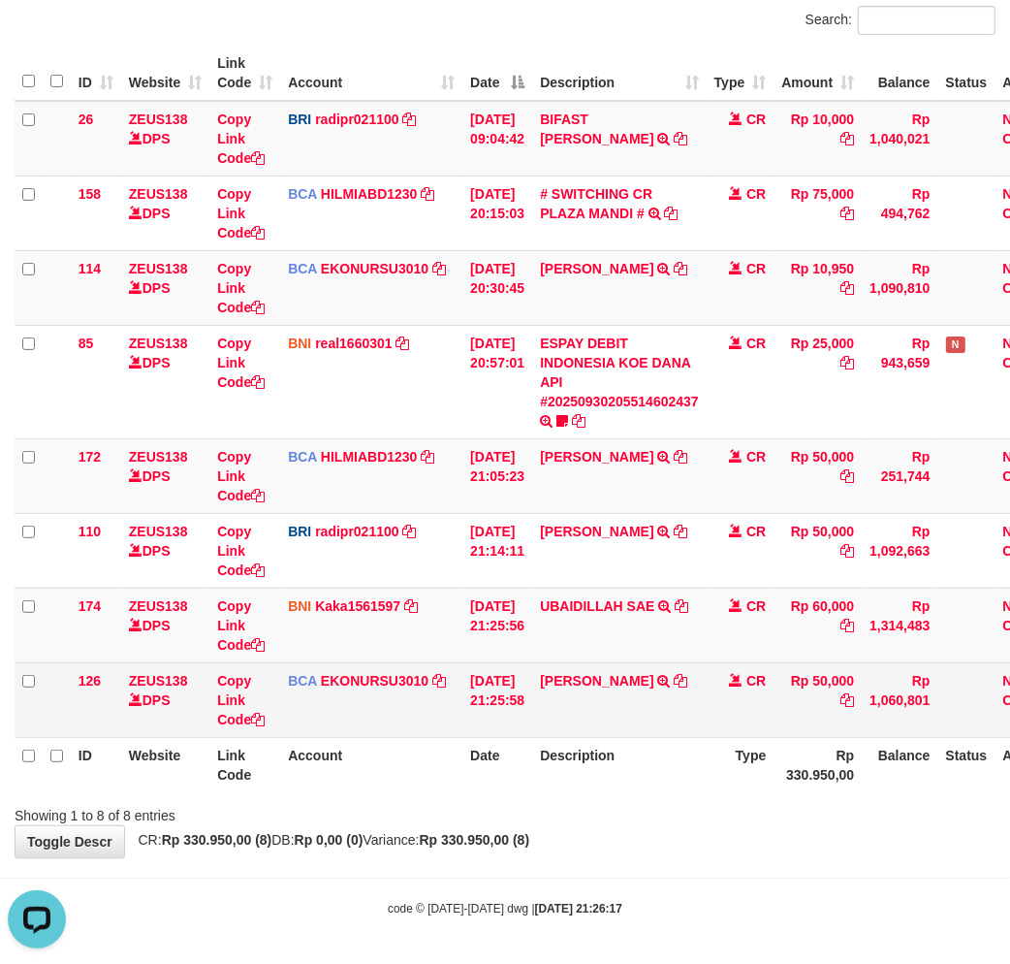
click at [665, 667] on td "MUHAMMAD ILHAM TRSF E-BANKING CR 3009/FTSCY/WS95031 50000.00MUHAMMAD ILHAM" at bounding box center [619, 699] width 174 height 75
copy td "ILHAM"
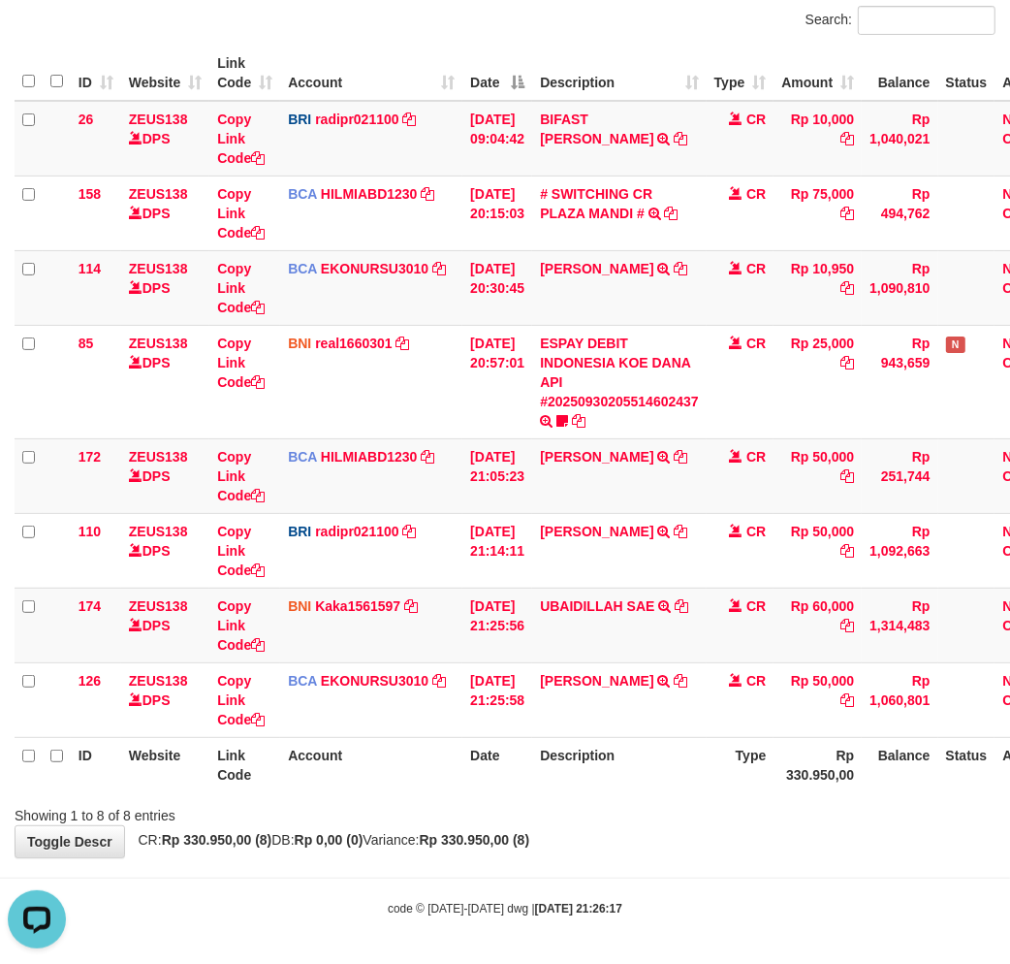
click at [642, 868] on body "Toggle navigation Home Bank Account List Load By Website Group [OXPLAY] ZEUS138…" at bounding box center [505, 387] width 1010 height 1155
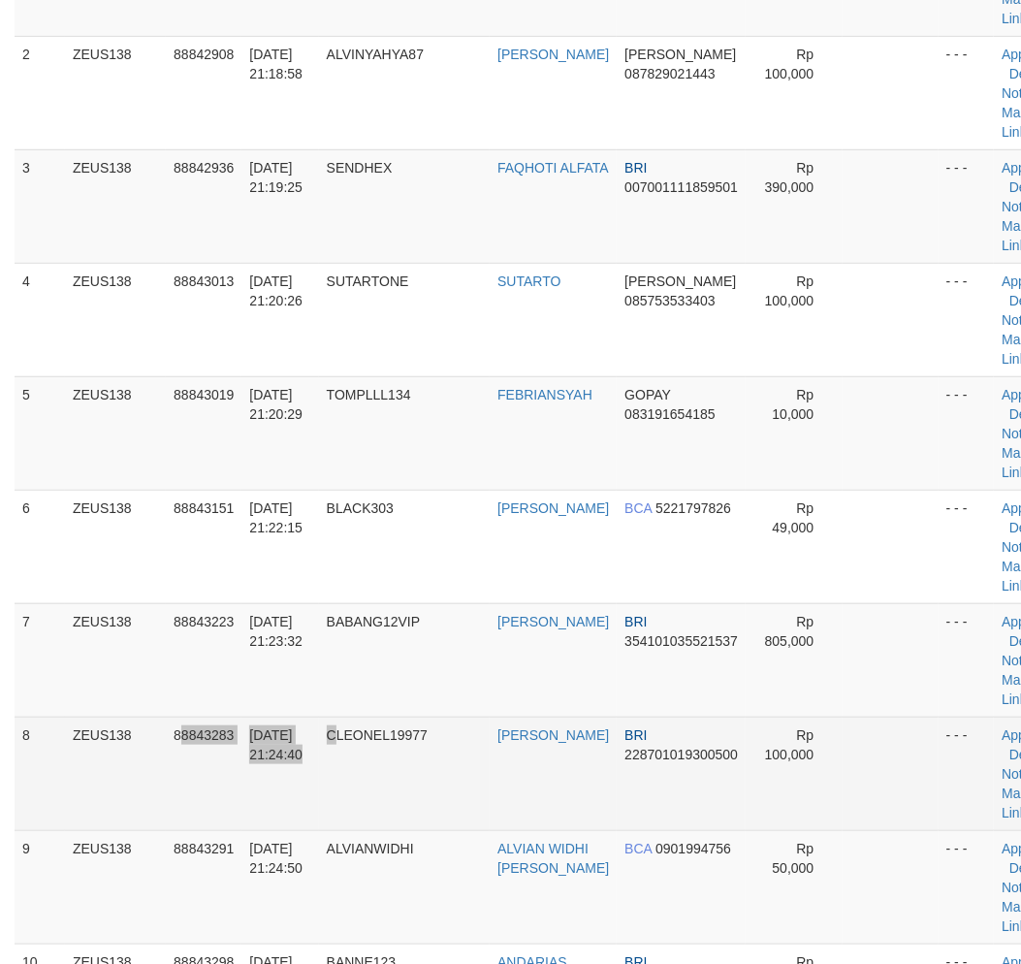
drag, startPoint x: 340, startPoint y: 770, endPoint x: 366, endPoint y: 747, distance: 34.4
click at [352, 760] on tr "8 ZEUS138 88843283 30/09/2025 21:24:40 CLEONEL19977 MUHAMMAD FIRNANDA BRI 22870…" at bounding box center [544, 772] width 1059 height 113
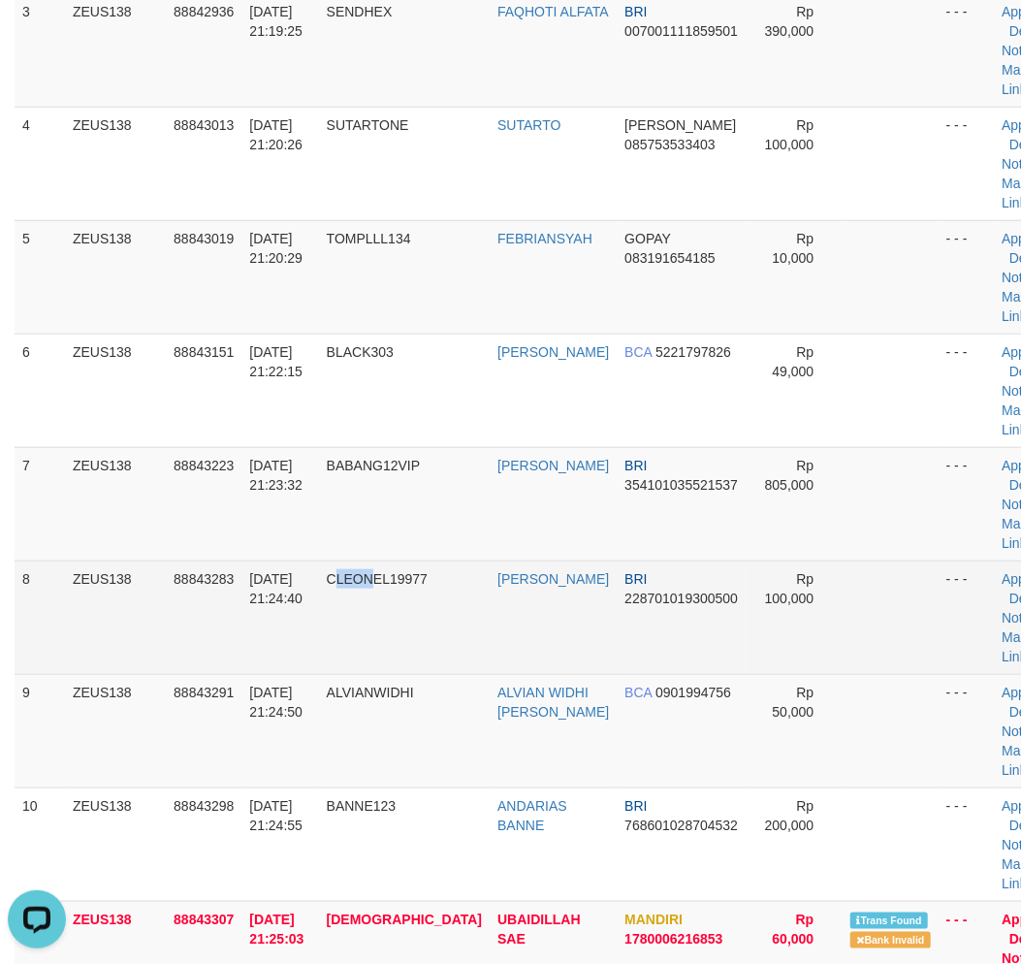
click at [382, 660] on td "CLEONEL19977" at bounding box center [404, 616] width 171 height 113
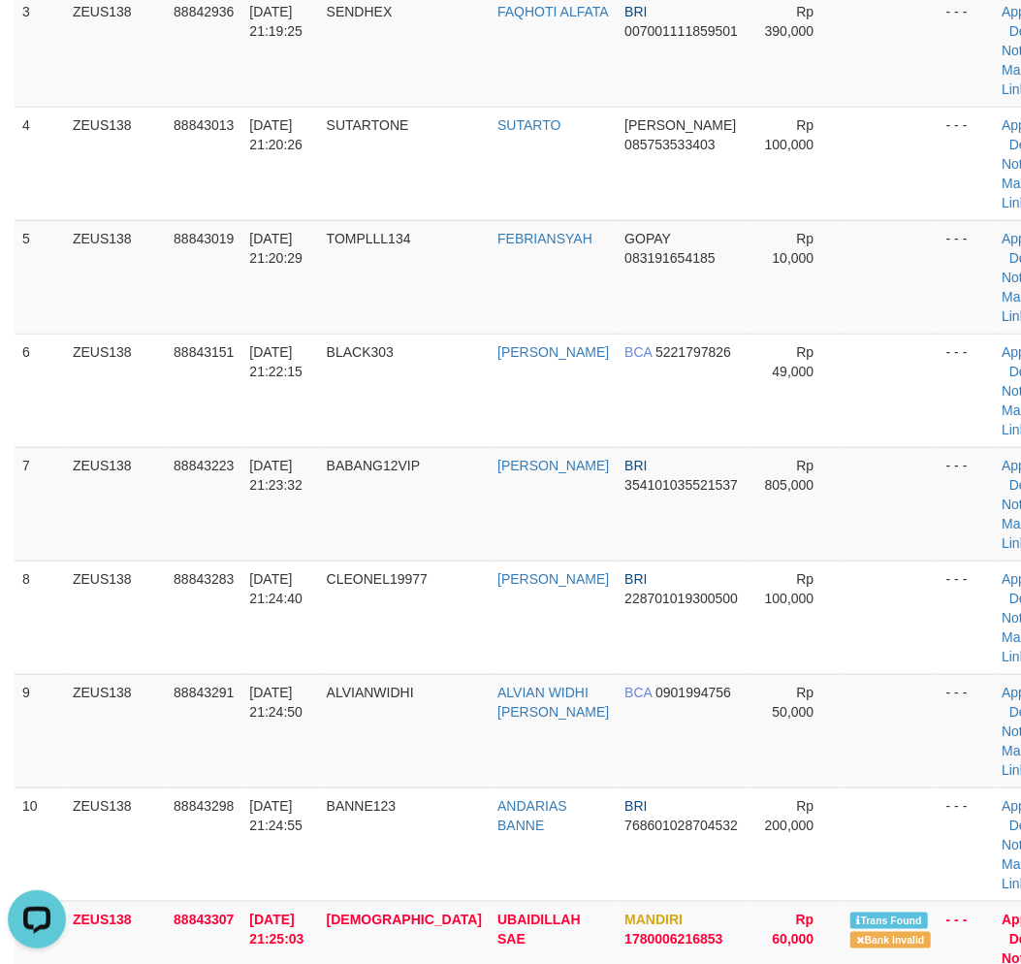
scroll to position [2609, 0]
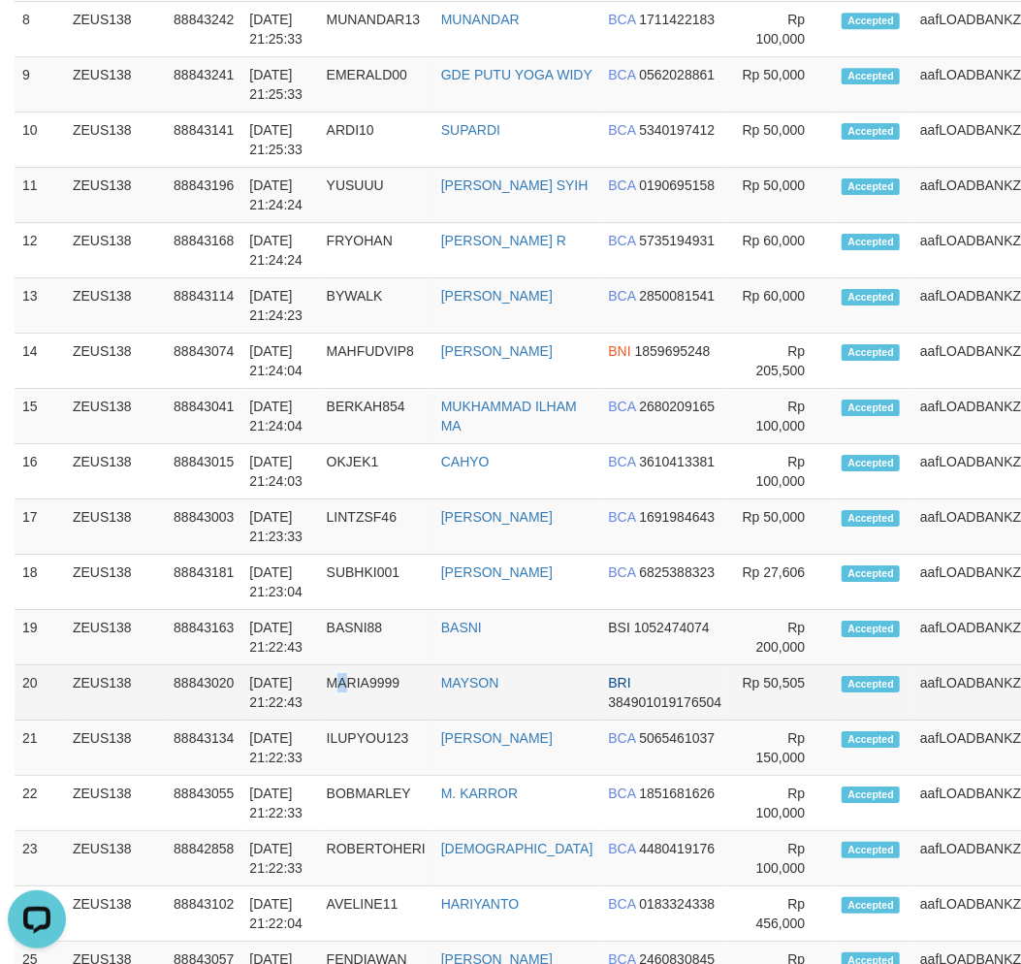
click at [353, 720] on td "MARIA9999" at bounding box center [376, 692] width 114 height 55
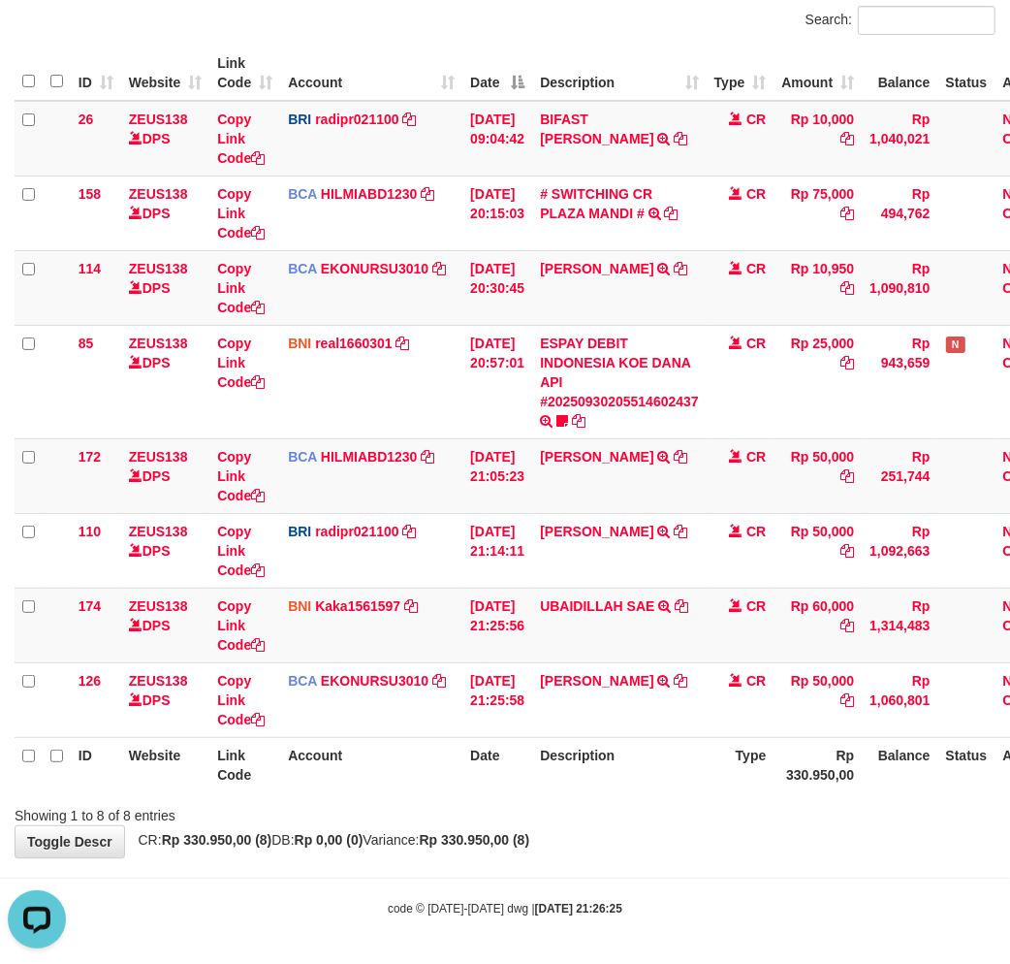
click at [644, 851] on div "**********" at bounding box center [505, 383] width 1010 height 948
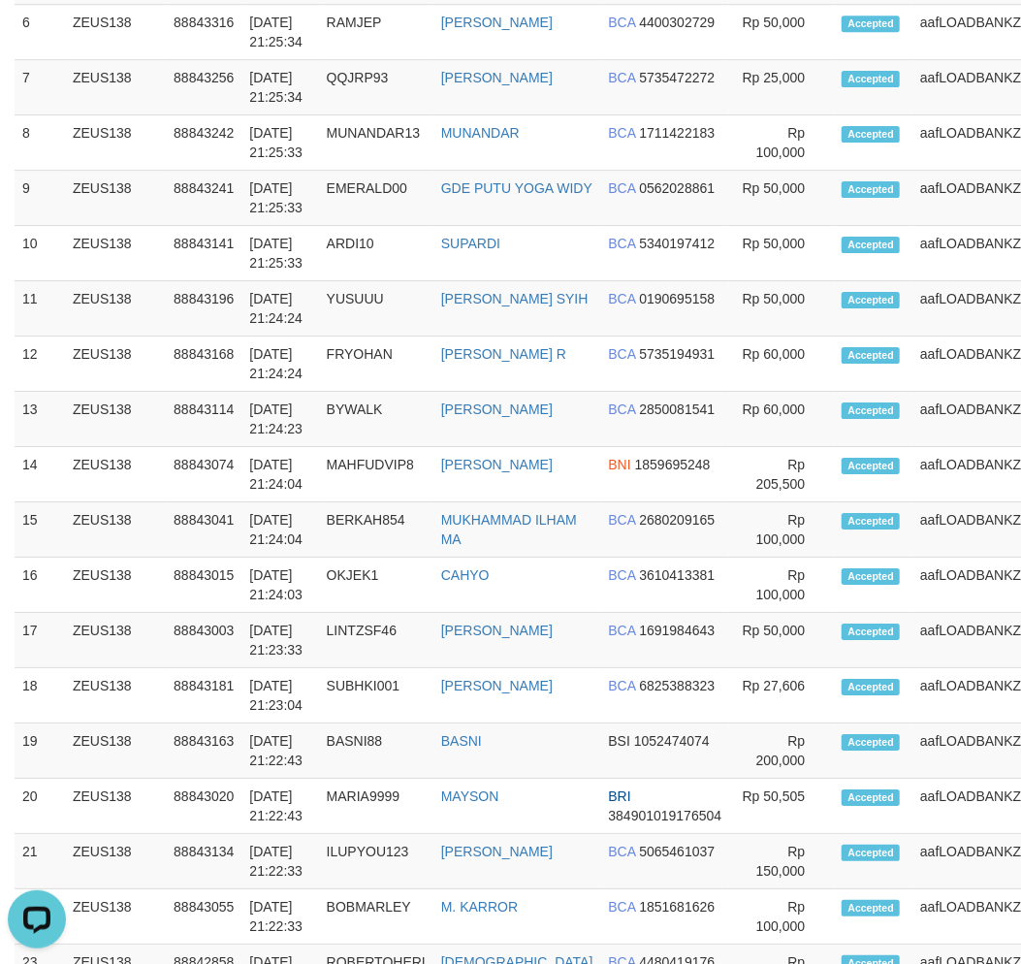
drag, startPoint x: 462, startPoint y: 666, endPoint x: 0, endPoint y: 762, distance: 472.2
click at [461, 613] on td "CAHYO" at bounding box center [517, 584] width 168 height 55
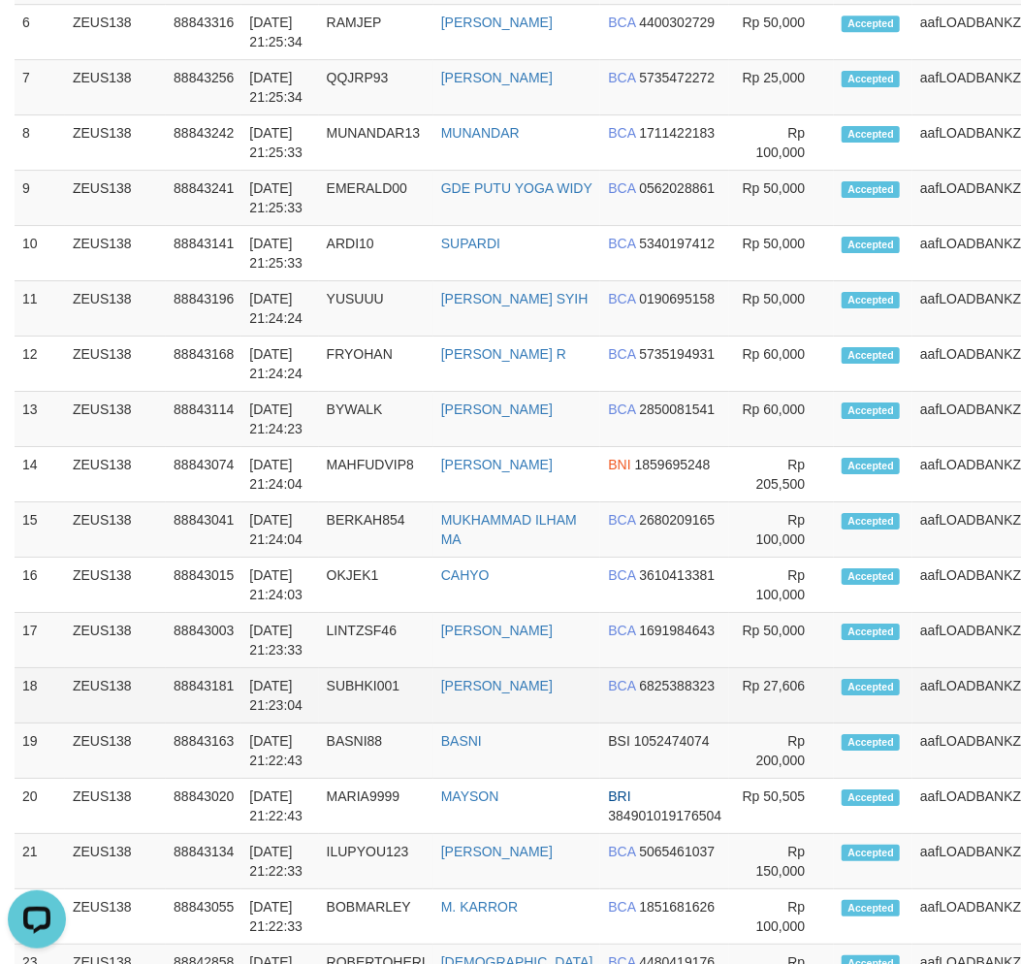
click at [170, 723] on td "88843181" at bounding box center [204, 695] width 76 height 55
click at [174, 723] on td "88843181" at bounding box center [204, 695] width 76 height 55
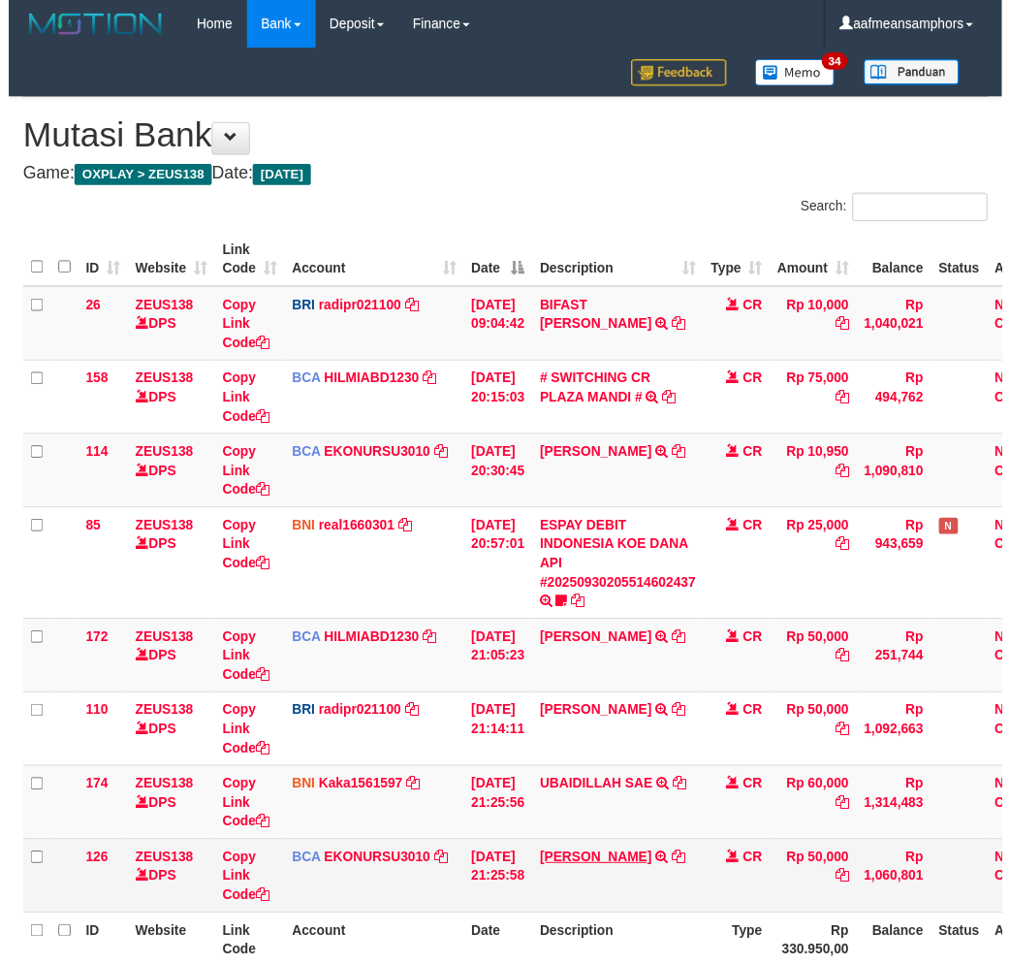
scroll to position [158, 0]
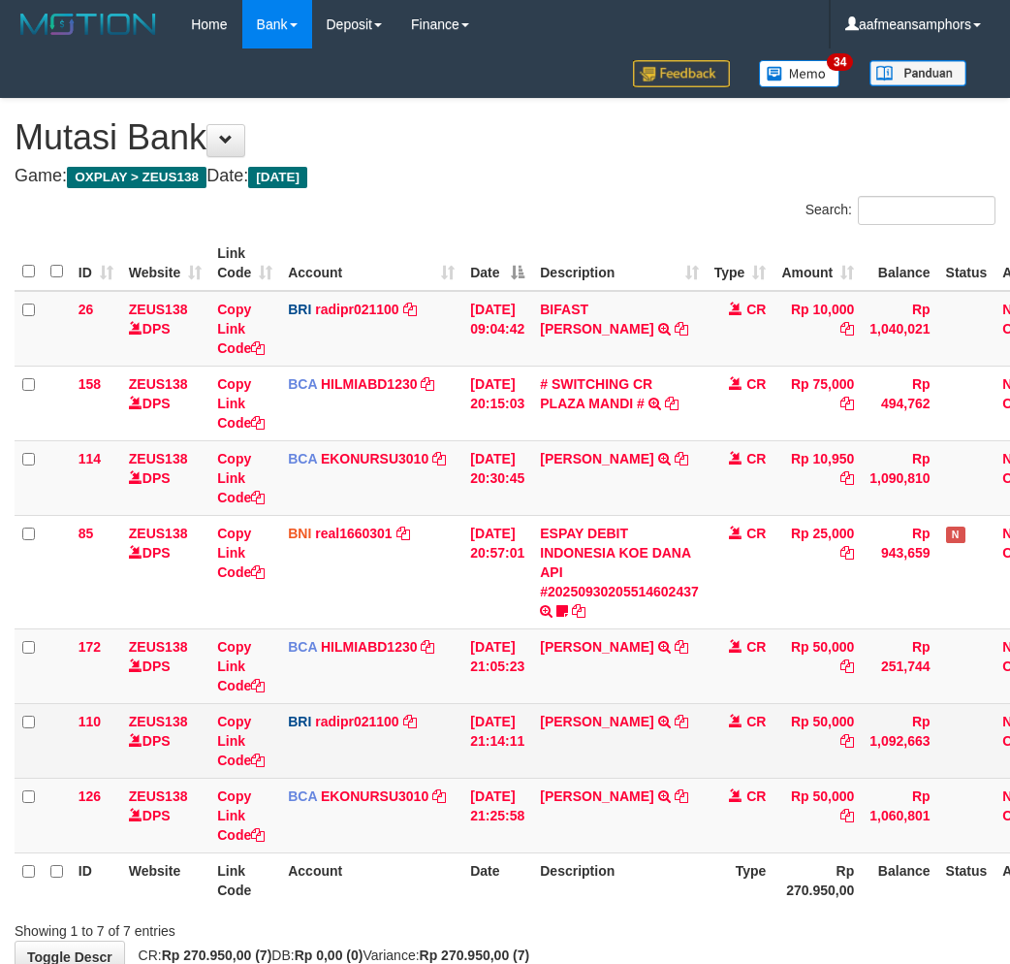
scroll to position [116, 0]
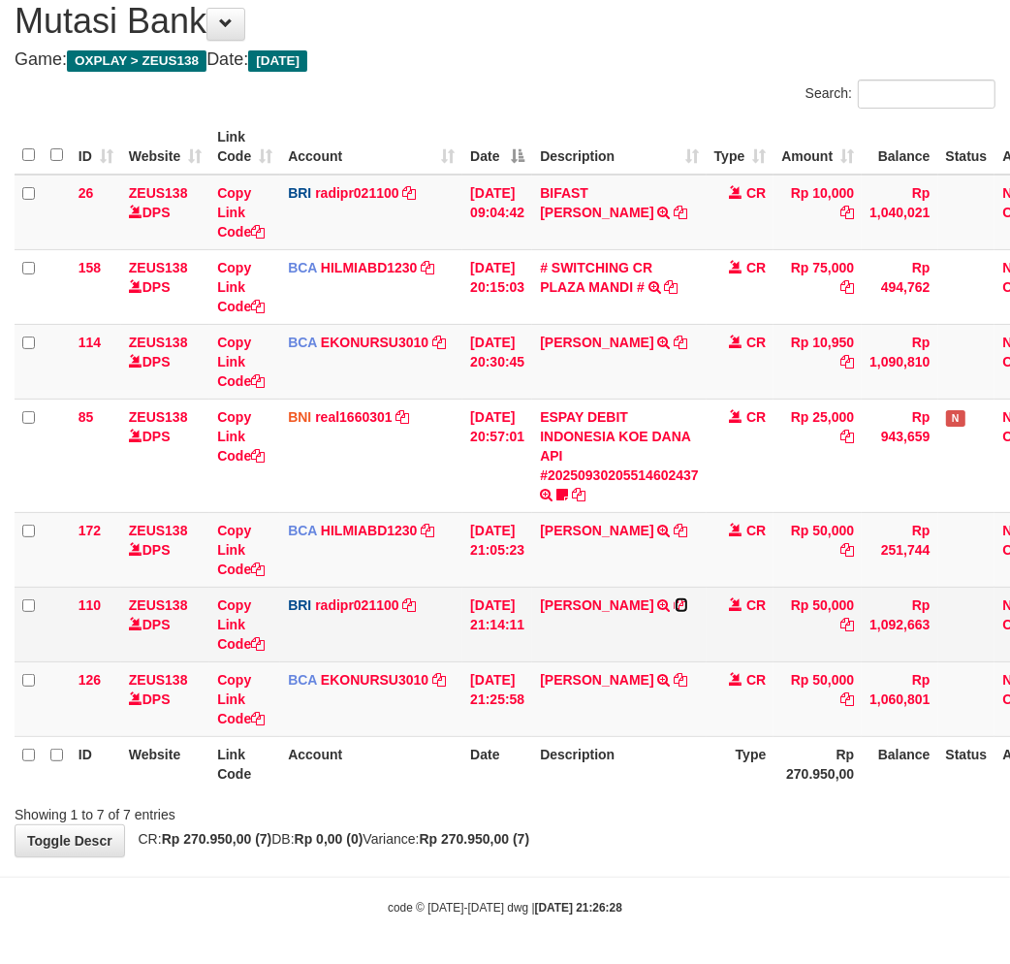
click at [688, 602] on icon at bounding box center [682, 605] width 14 height 14
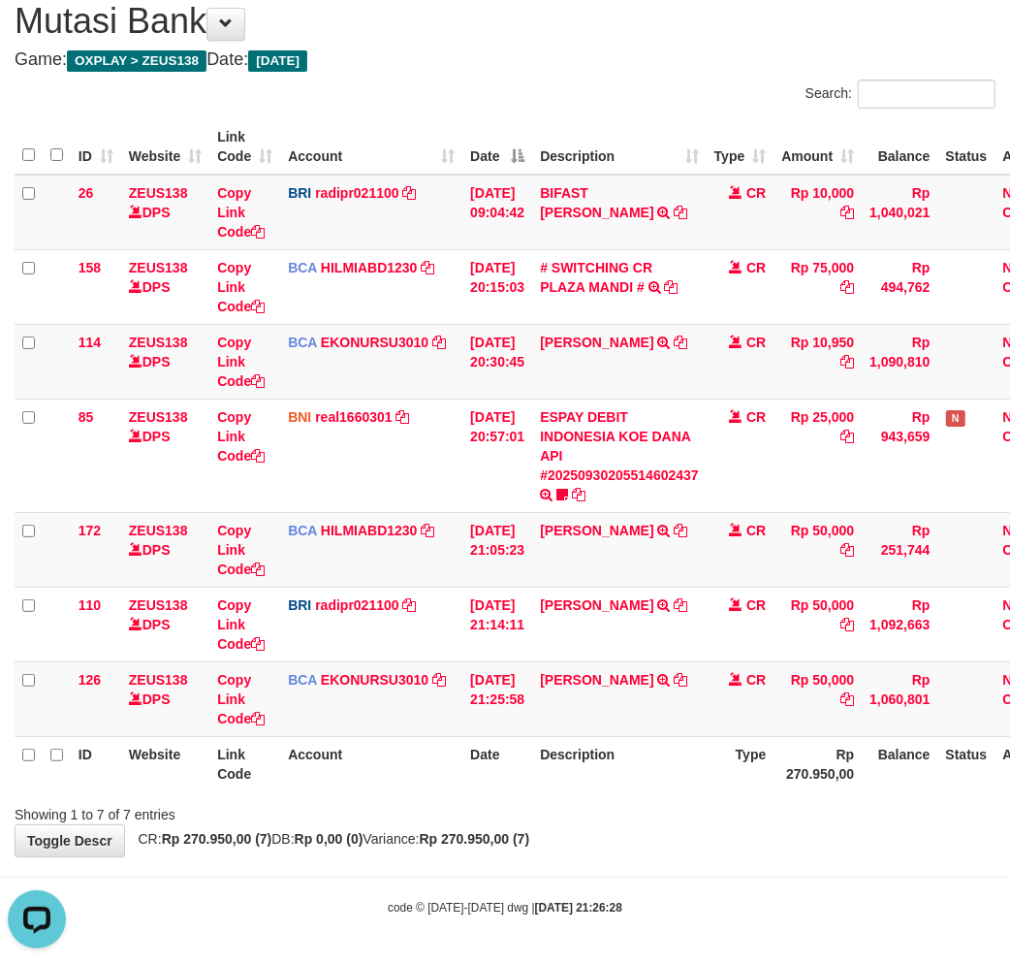
scroll to position [0, 0]
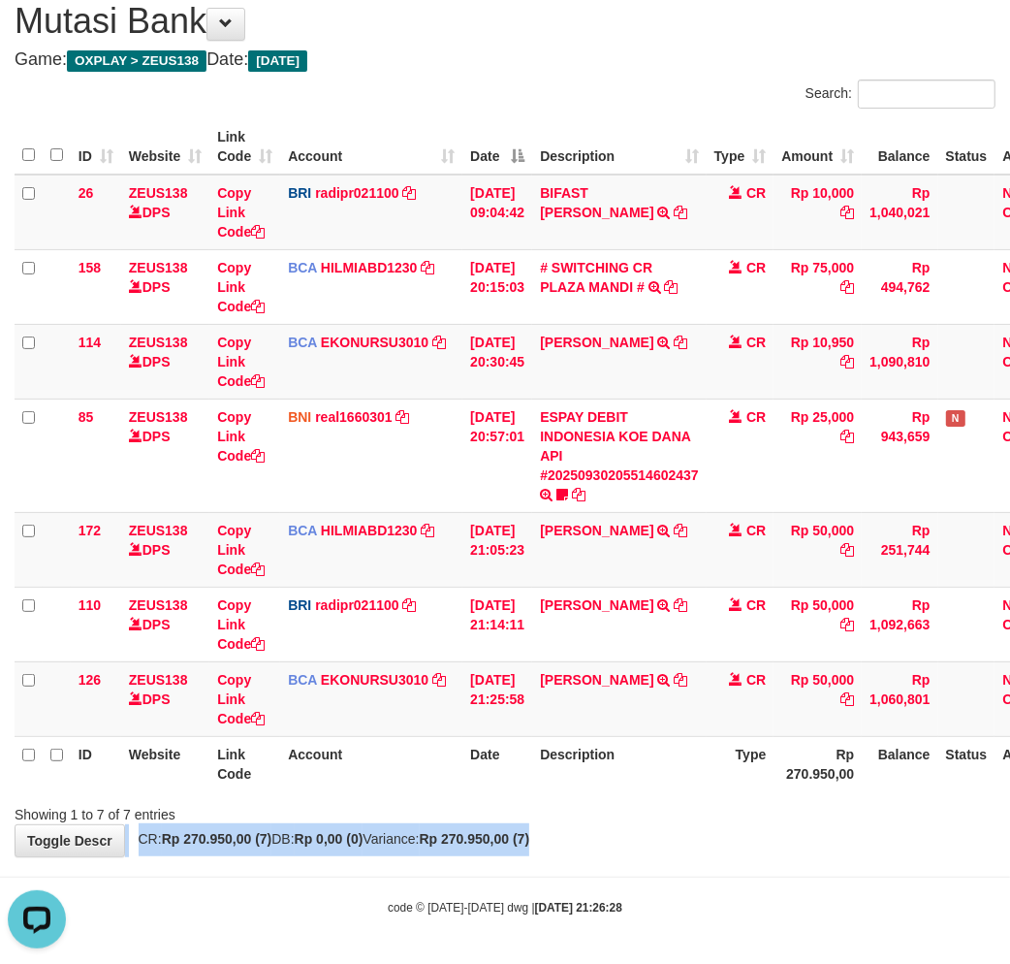
drag, startPoint x: 684, startPoint y: 828, endPoint x: 711, endPoint y: 822, distance: 26.8
click at [663, 835] on div "**********" at bounding box center [505, 419] width 1010 height 873
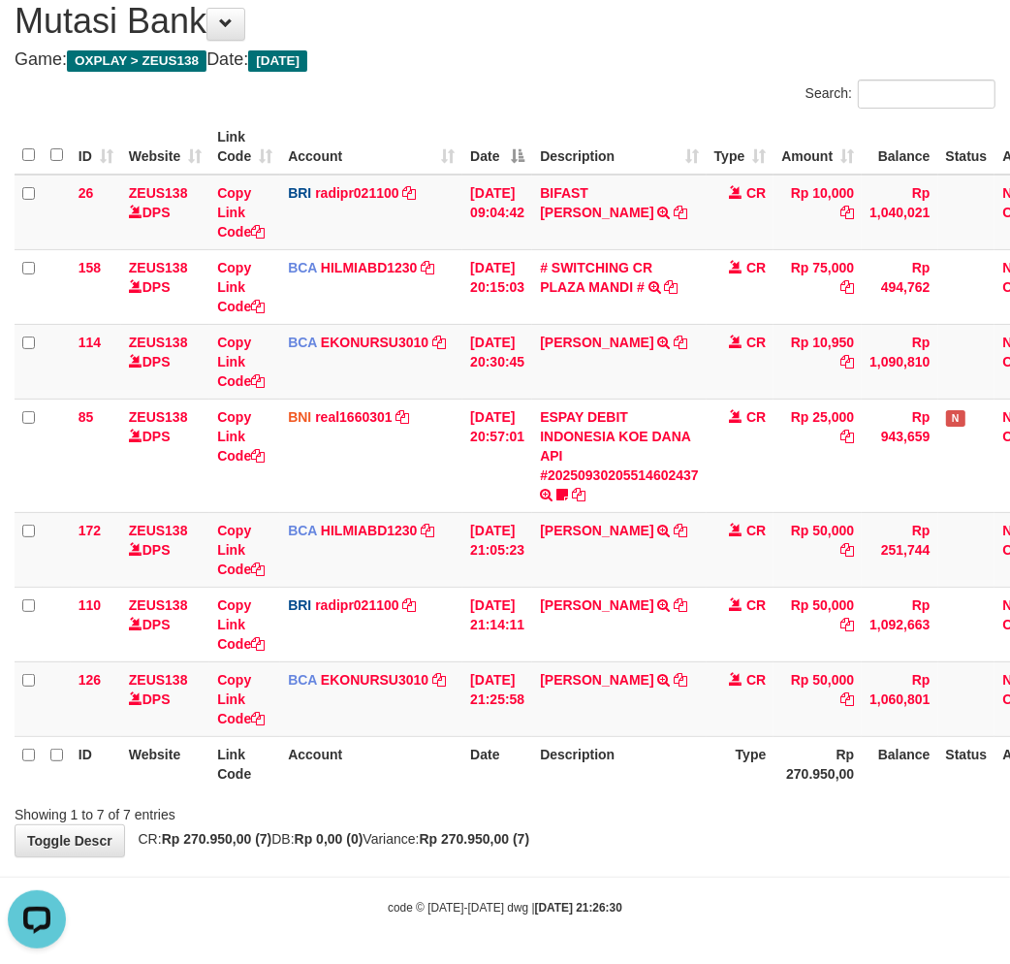
click at [664, 817] on div "Showing 1 to 7 of 7 entries" at bounding box center [505, 810] width 1010 height 27
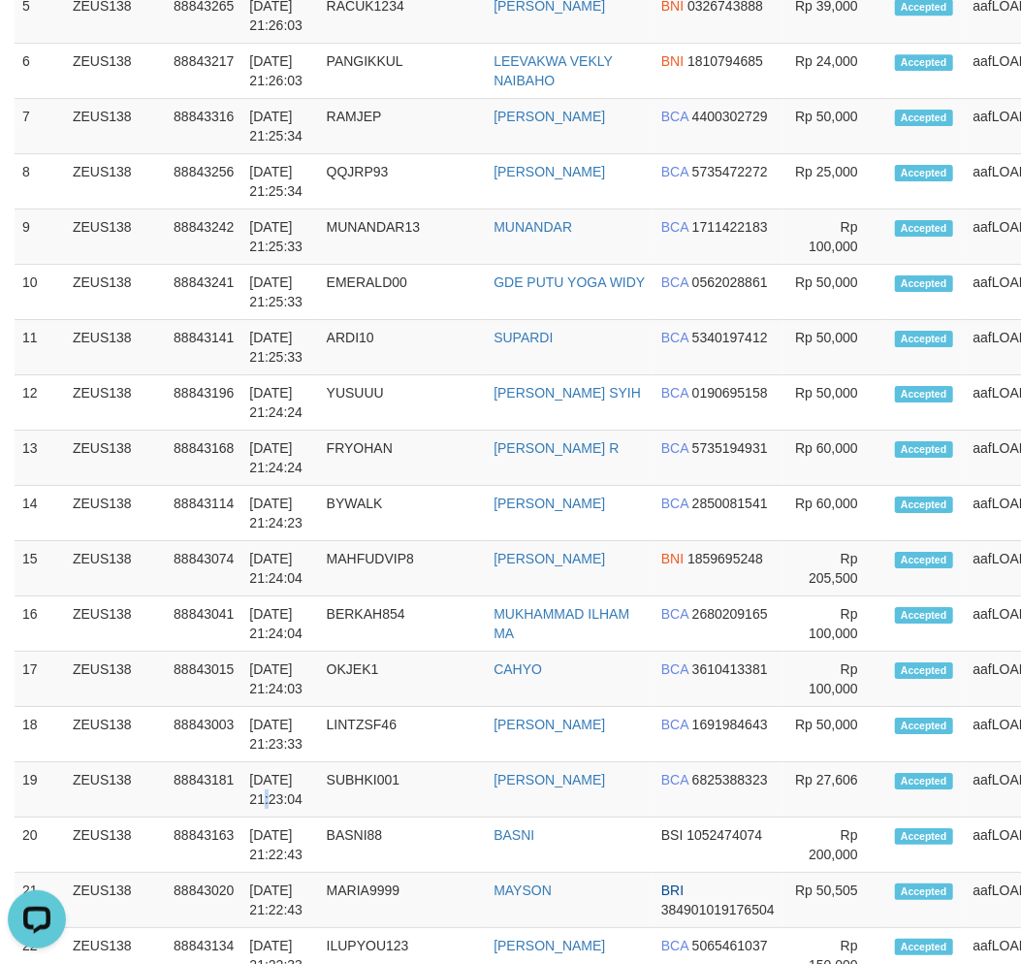
drag, startPoint x: 310, startPoint y: 830, endPoint x: 6, endPoint y: 816, distance: 304.7
click at [272, 817] on td "30/09/2025 21:23:04" at bounding box center [279, 789] width 77 height 55
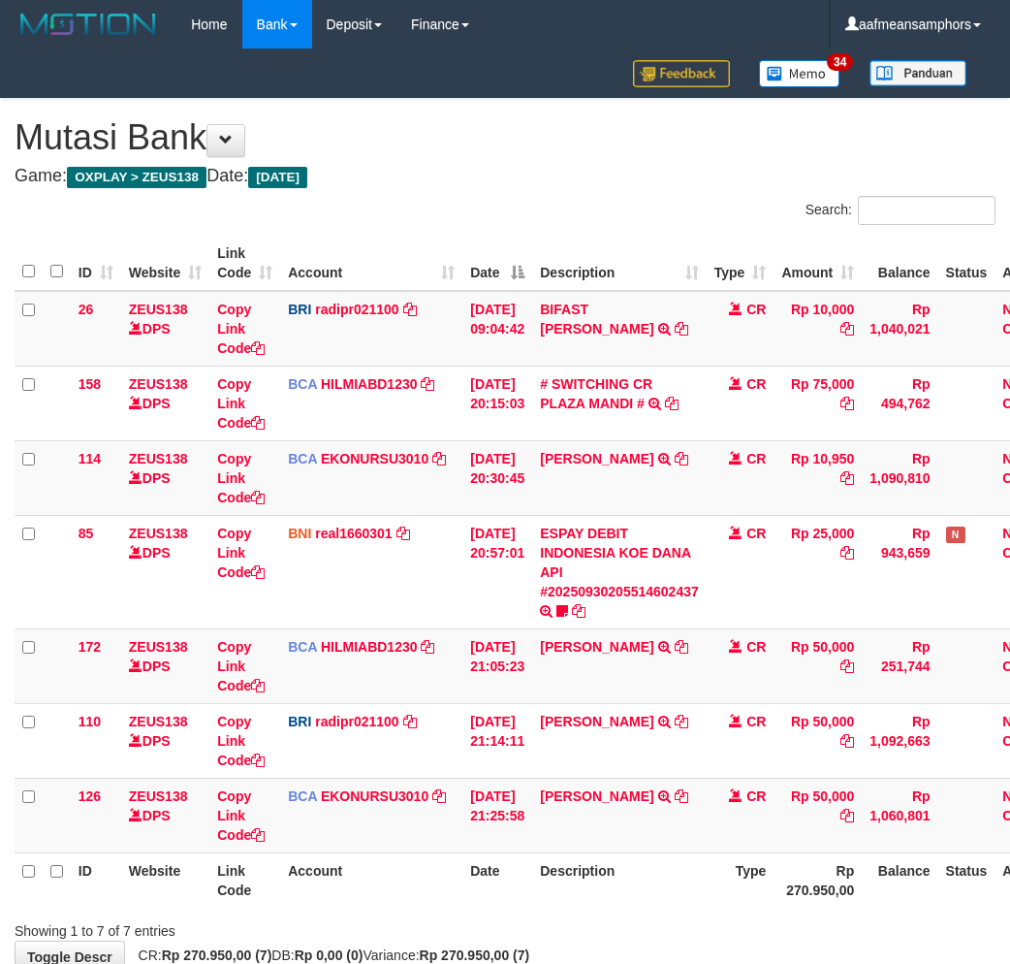
scroll to position [116, 0]
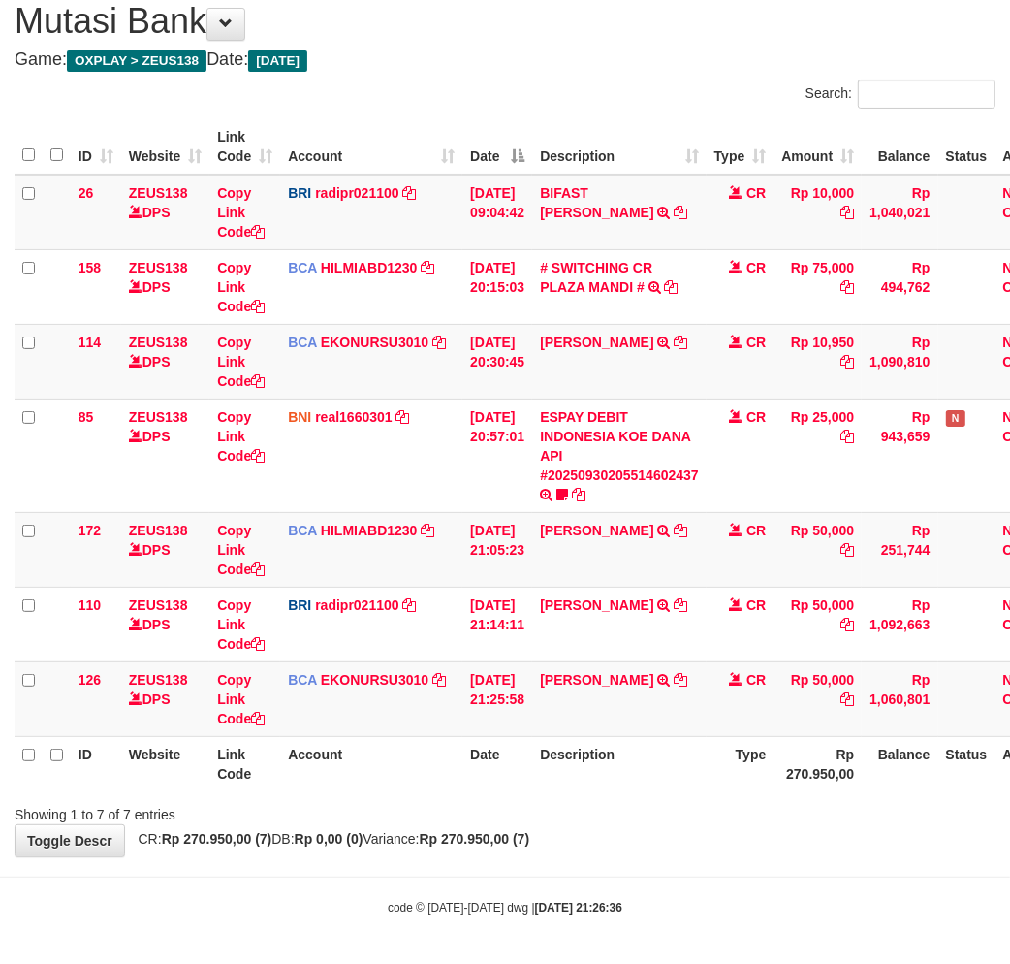
click at [692, 738] on th "Description" at bounding box center [619, 763] width 174 height 55
click at [585, 773] on th "Description" at bounding box center [619, 763] width 174 height 55
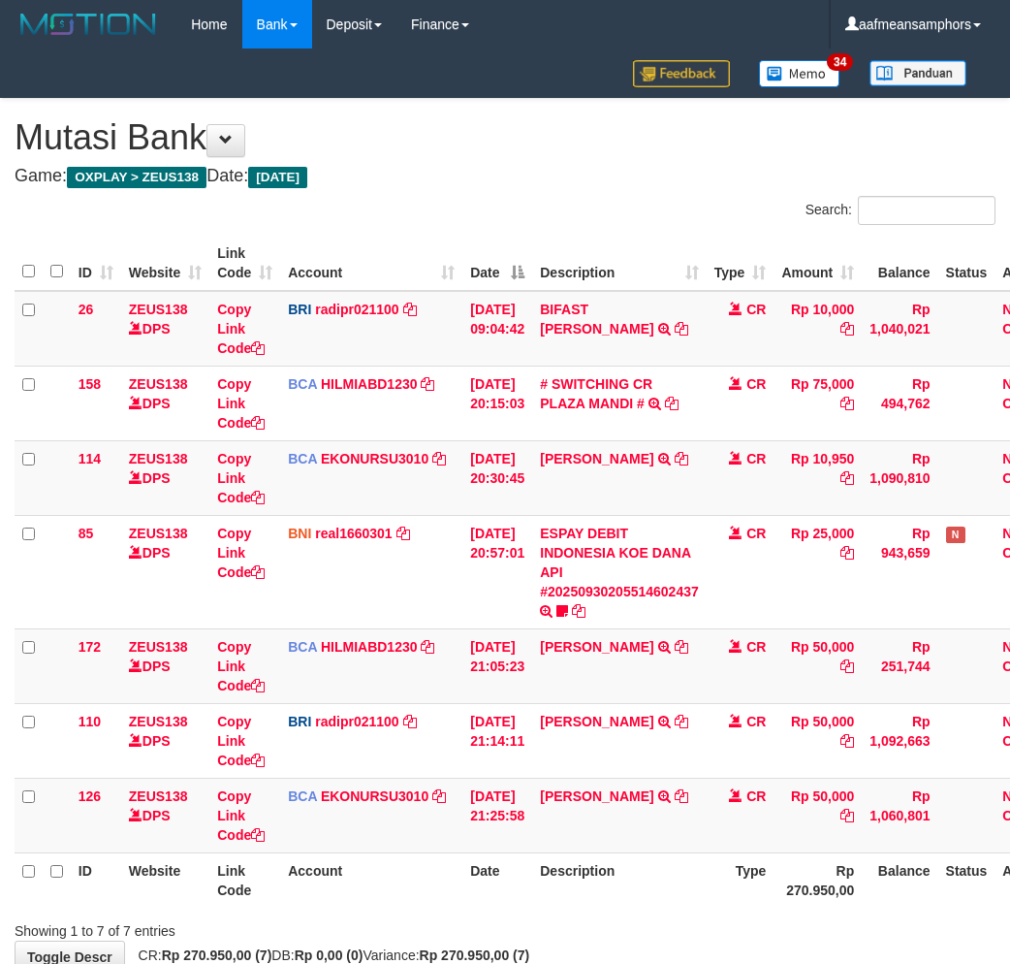
scroll to position [116, 0]
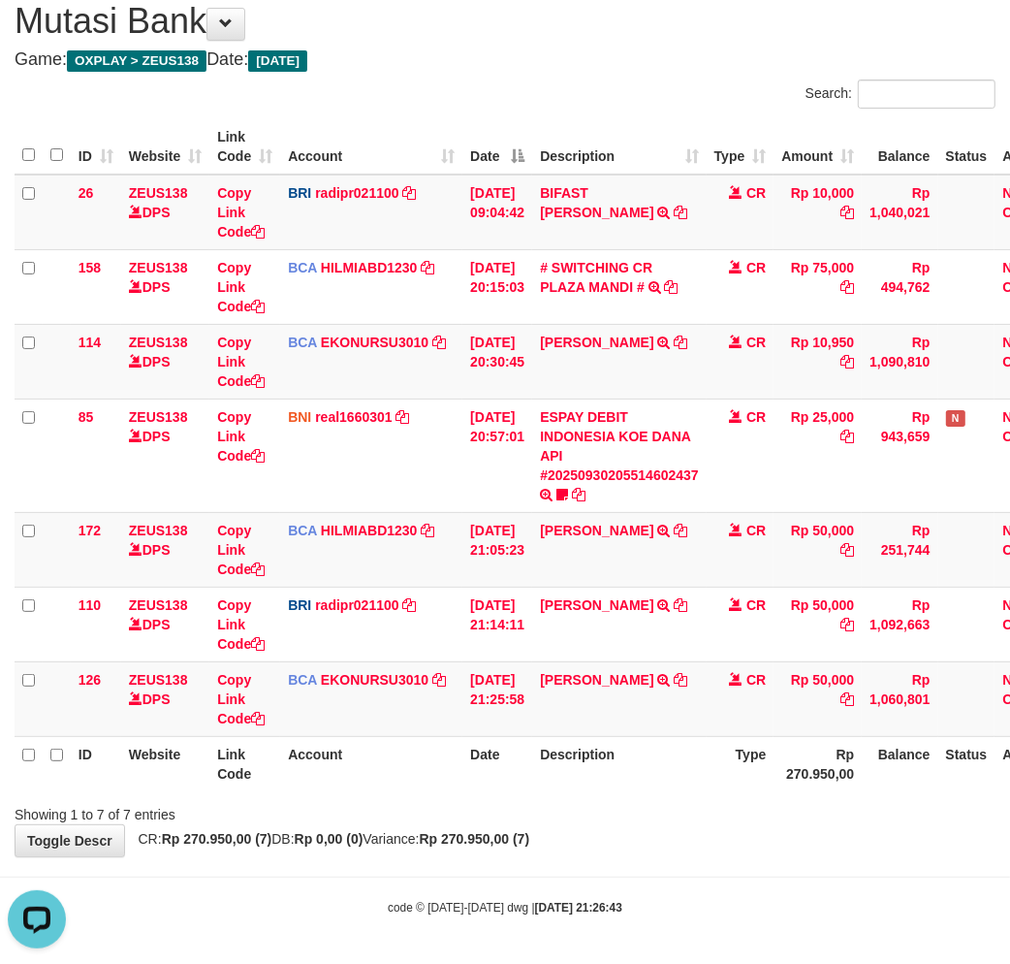
click at [801, 801] on div "Showing 1 to 7 of 7 entries" at bounding box center [505, 810] width 1010 height 27
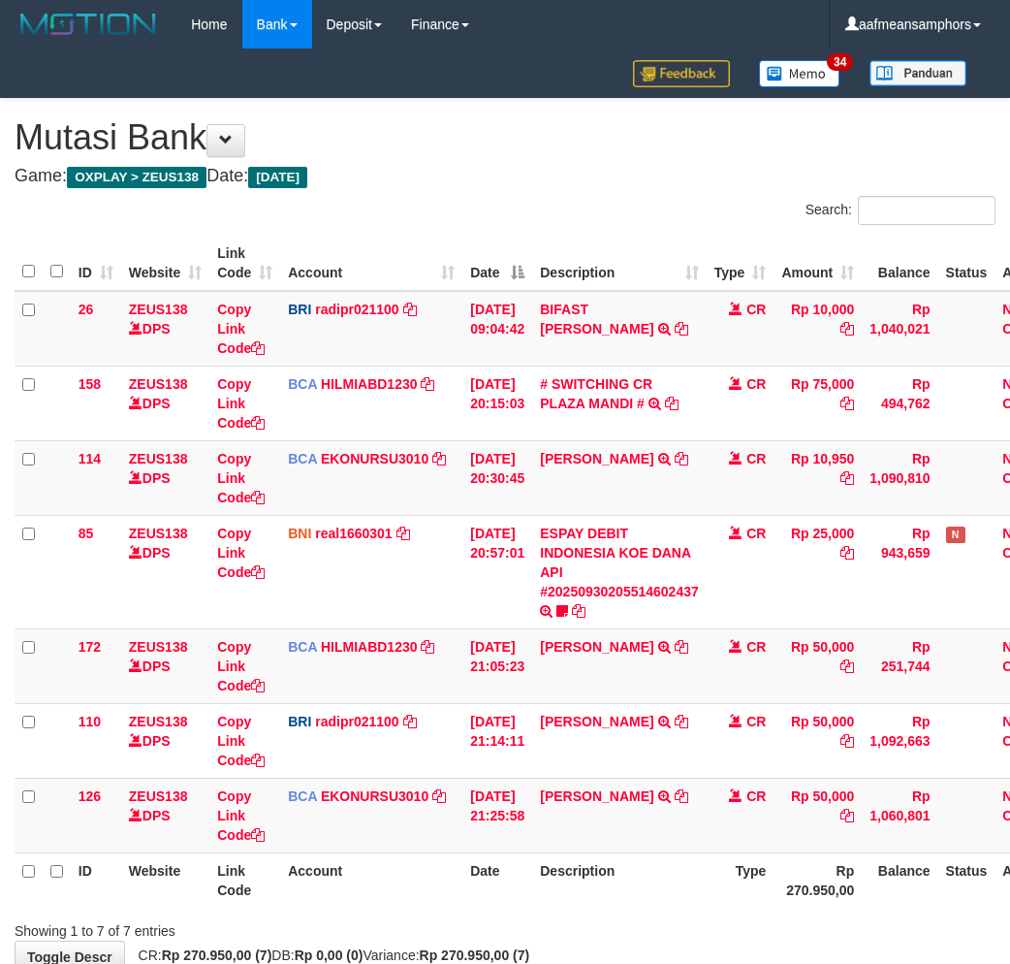
scroll to position [116, 0]
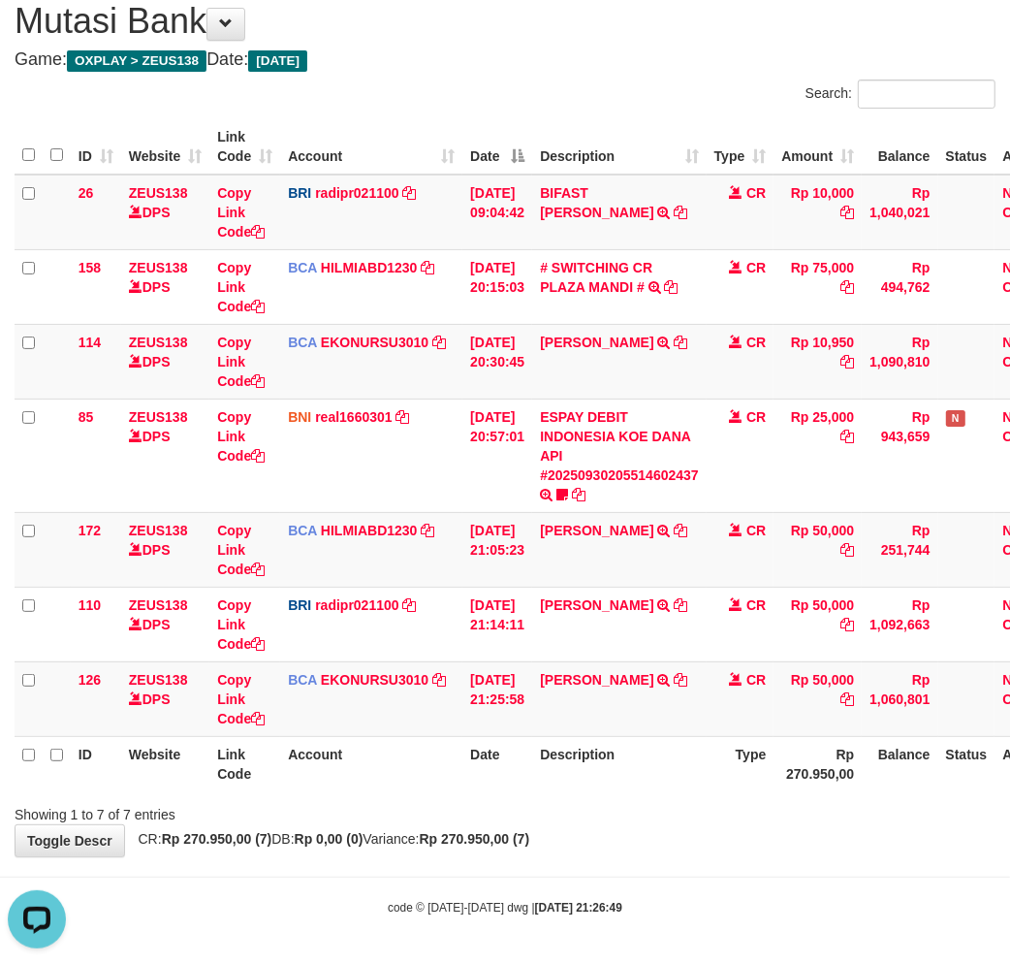
click at [748, 799] on div "Showing 1 to 7 of 7 entries" at bounding box center [505, 810] width 1010 height 27
